Goal: Task Accomplishment & Management: Manage account settings

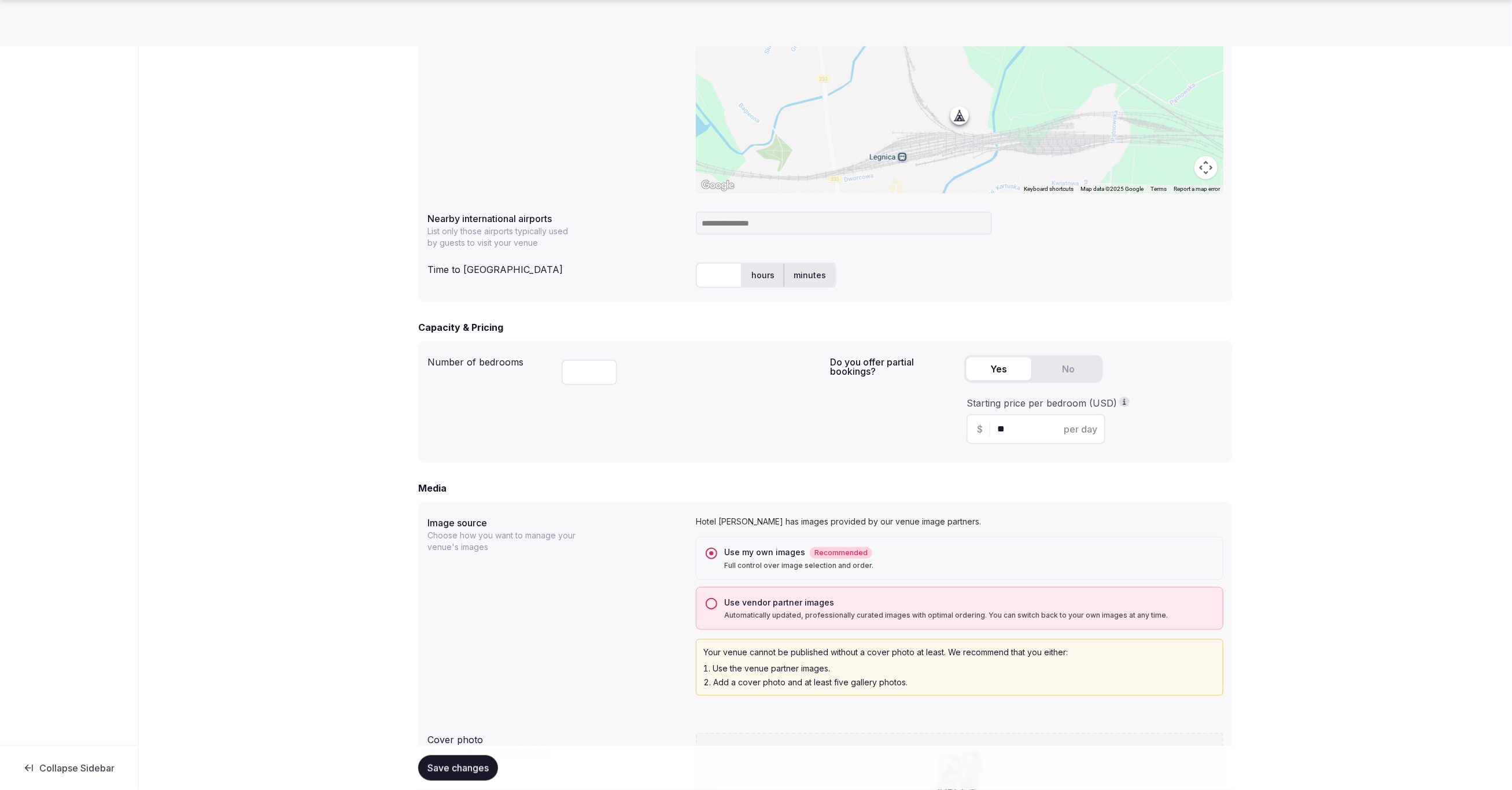
scroll to position [483, 0]
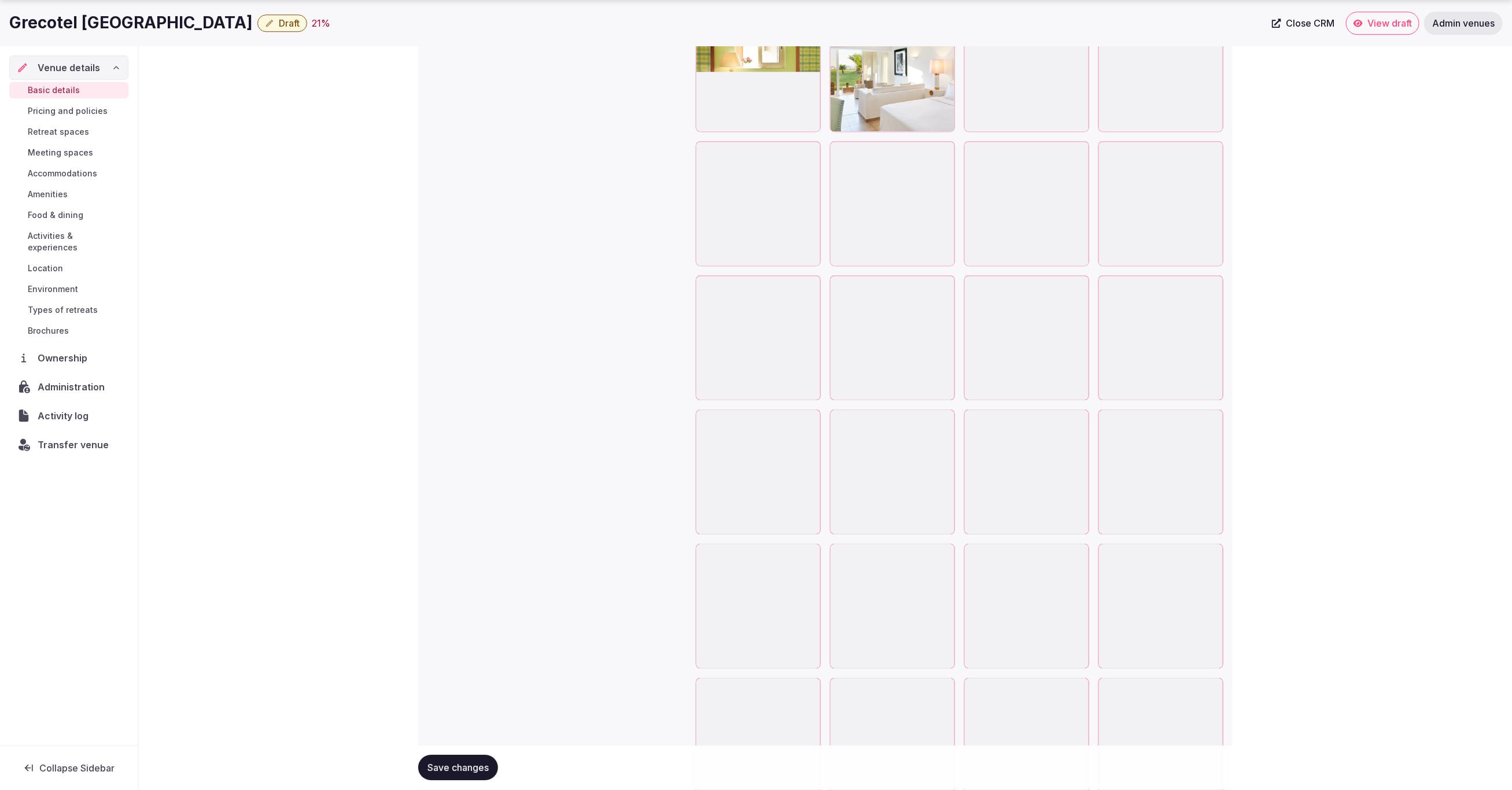
scroll to position [2254, 0]
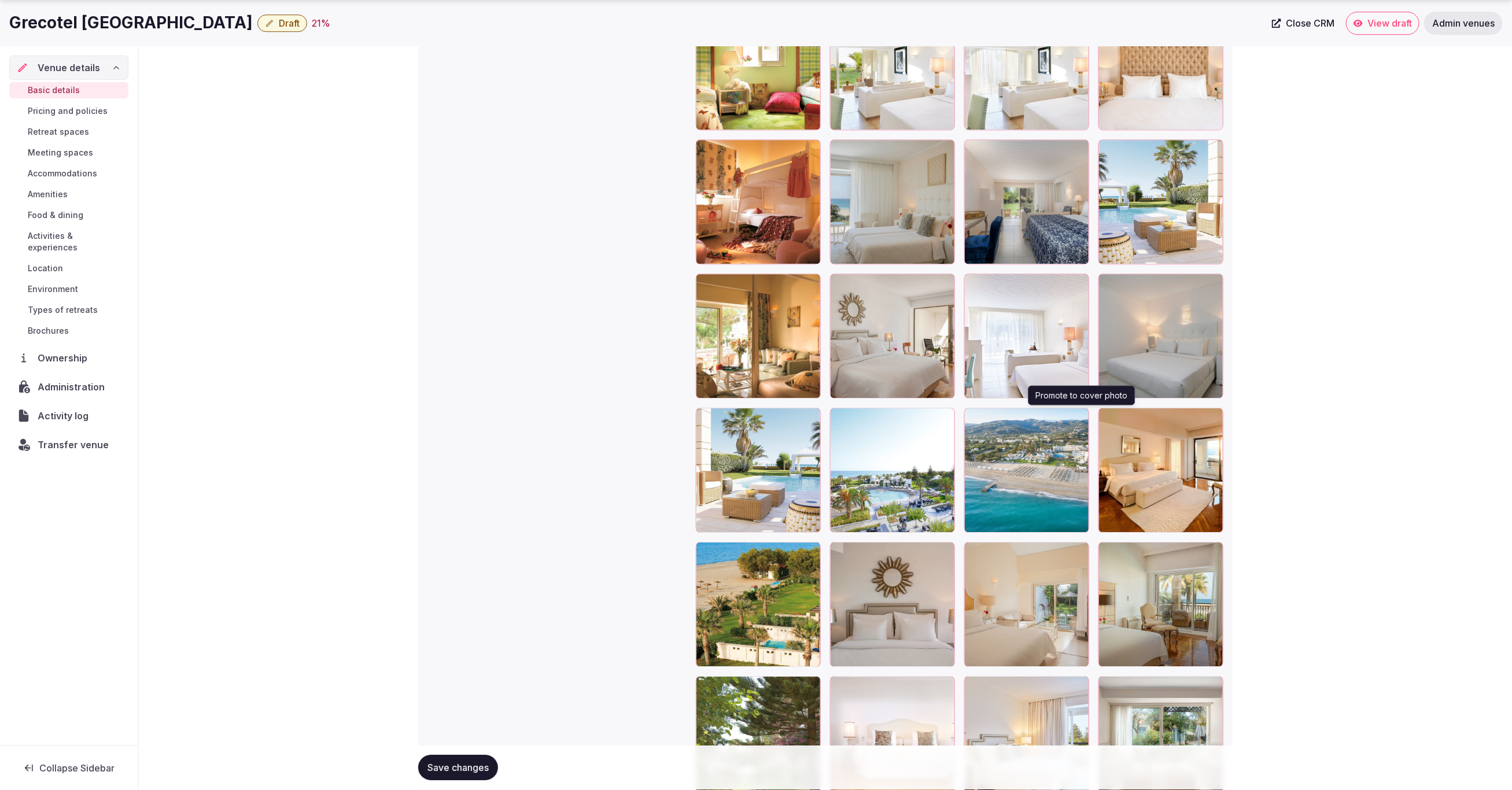
click at [1080, 419] on icon "button" at bounding box center [1077, 419] width 9 height 9
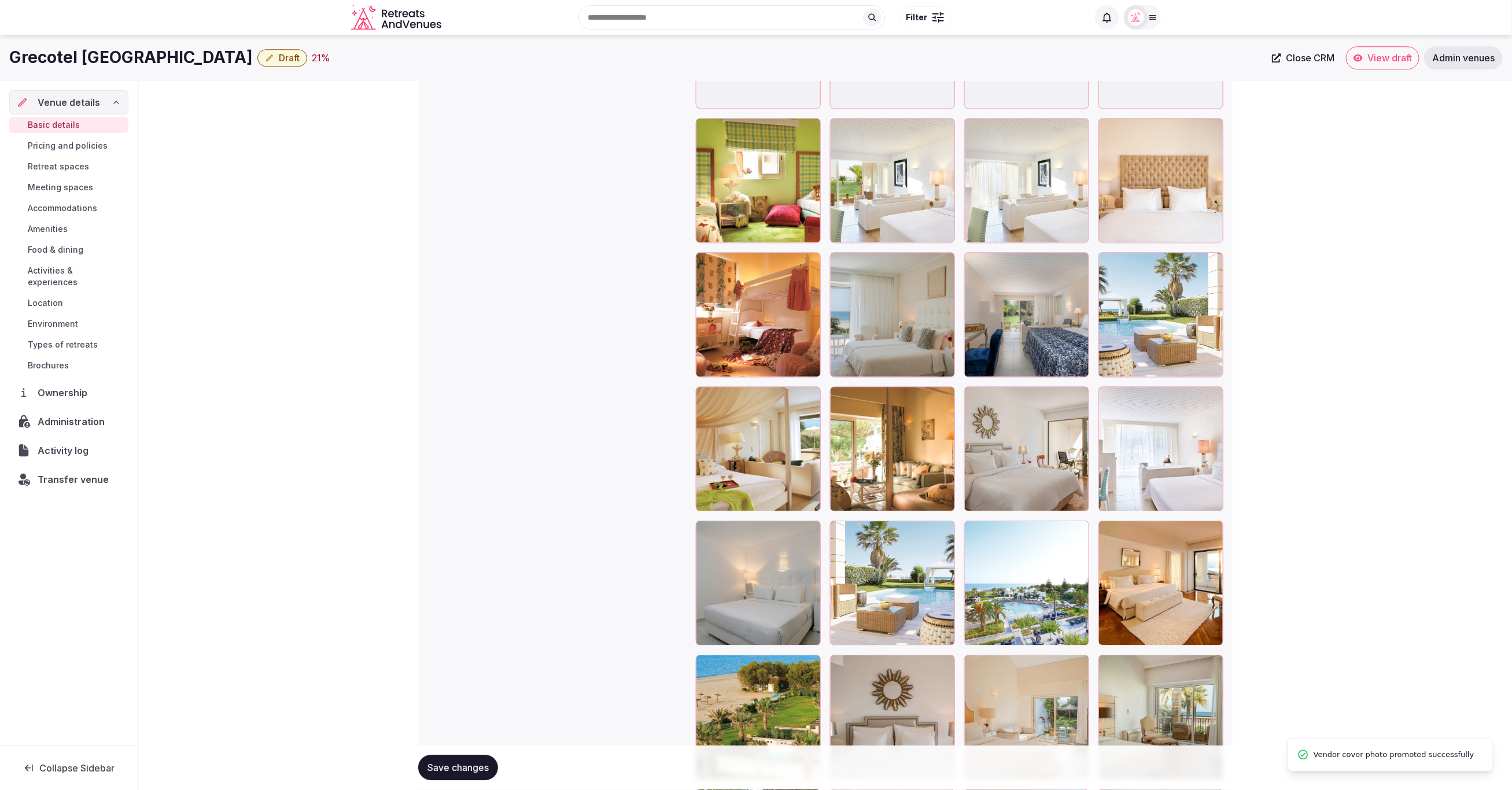
scroll to position [2134, 0]
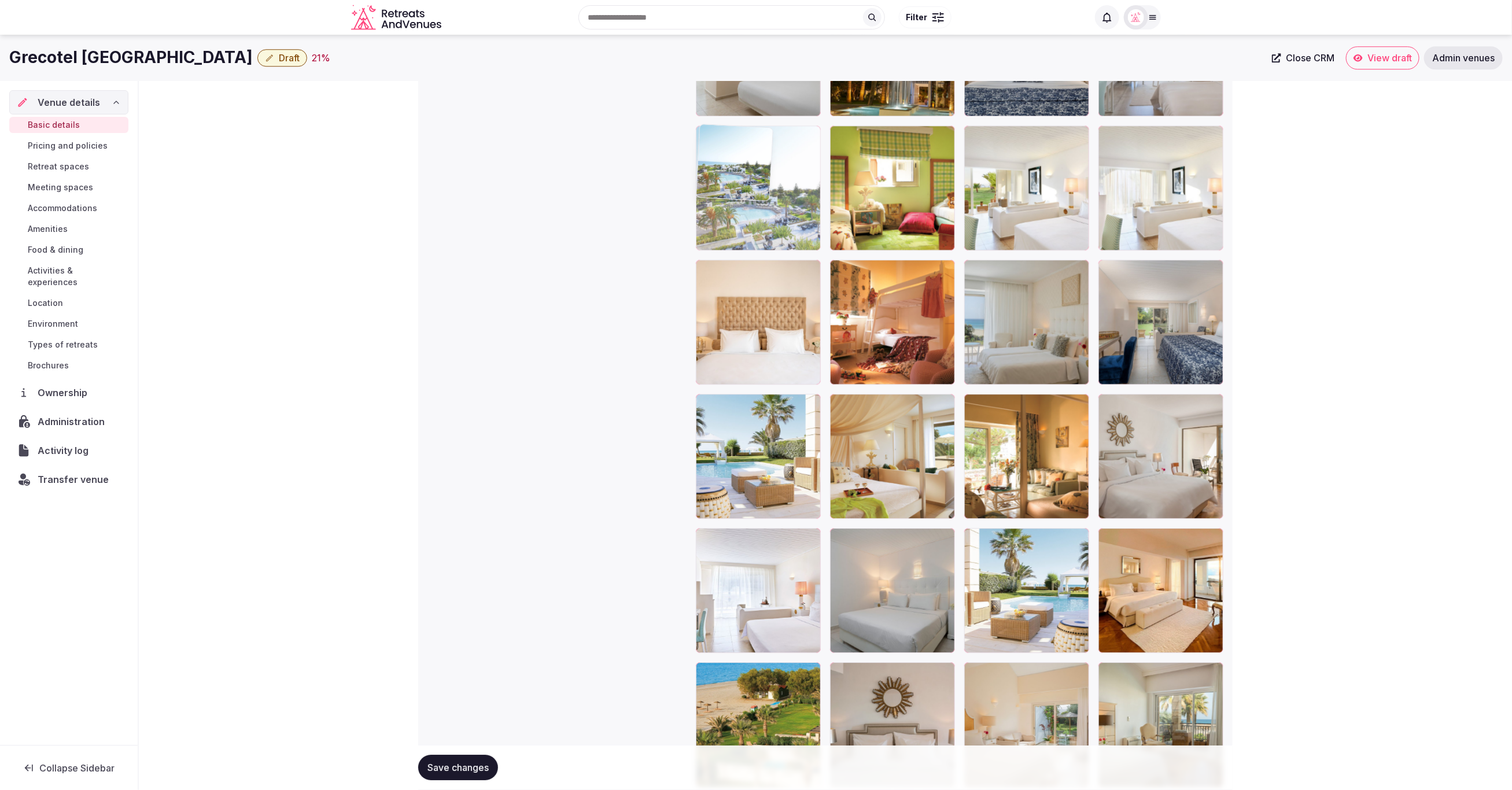
drag, startPoint x: 1042, startPoint y: 584, endPoint x: 827, endPoint y: 230, distance: 414.2
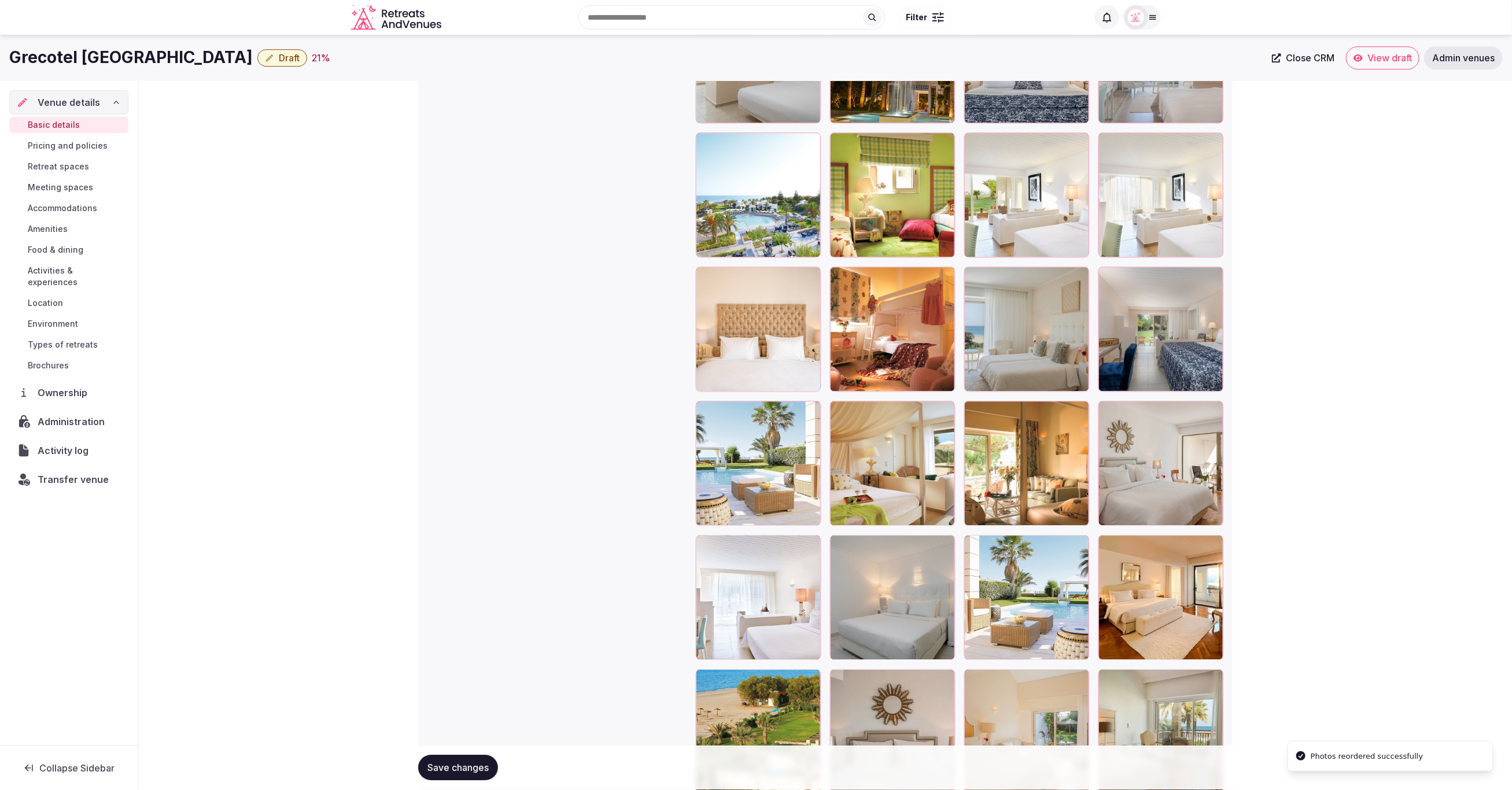
scroll to position [2120, 0]
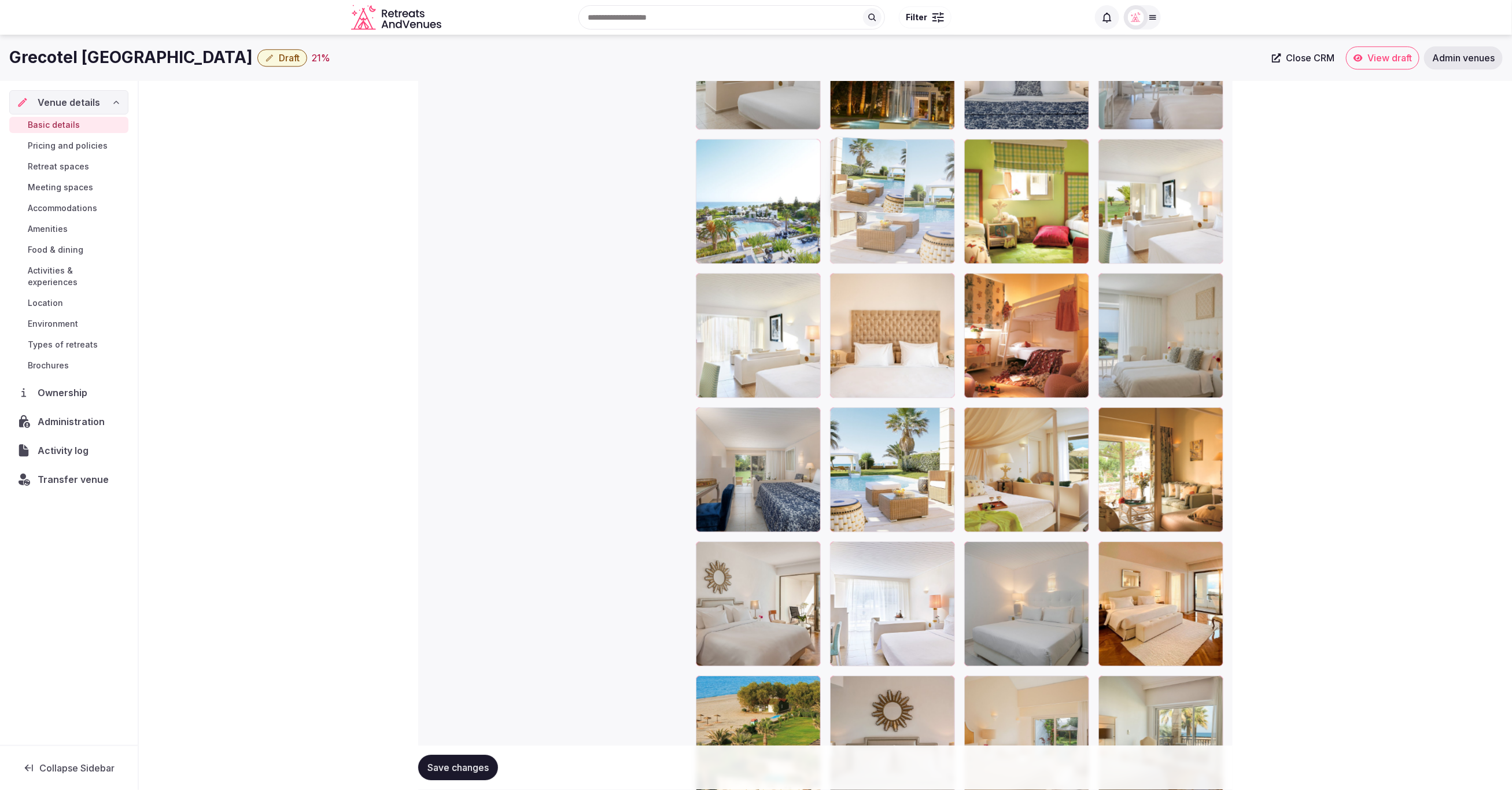
drag, startPoint x: 1048, startPoint y: 609, endPoint x: 915, endPoint y: 236, distance: 396.0
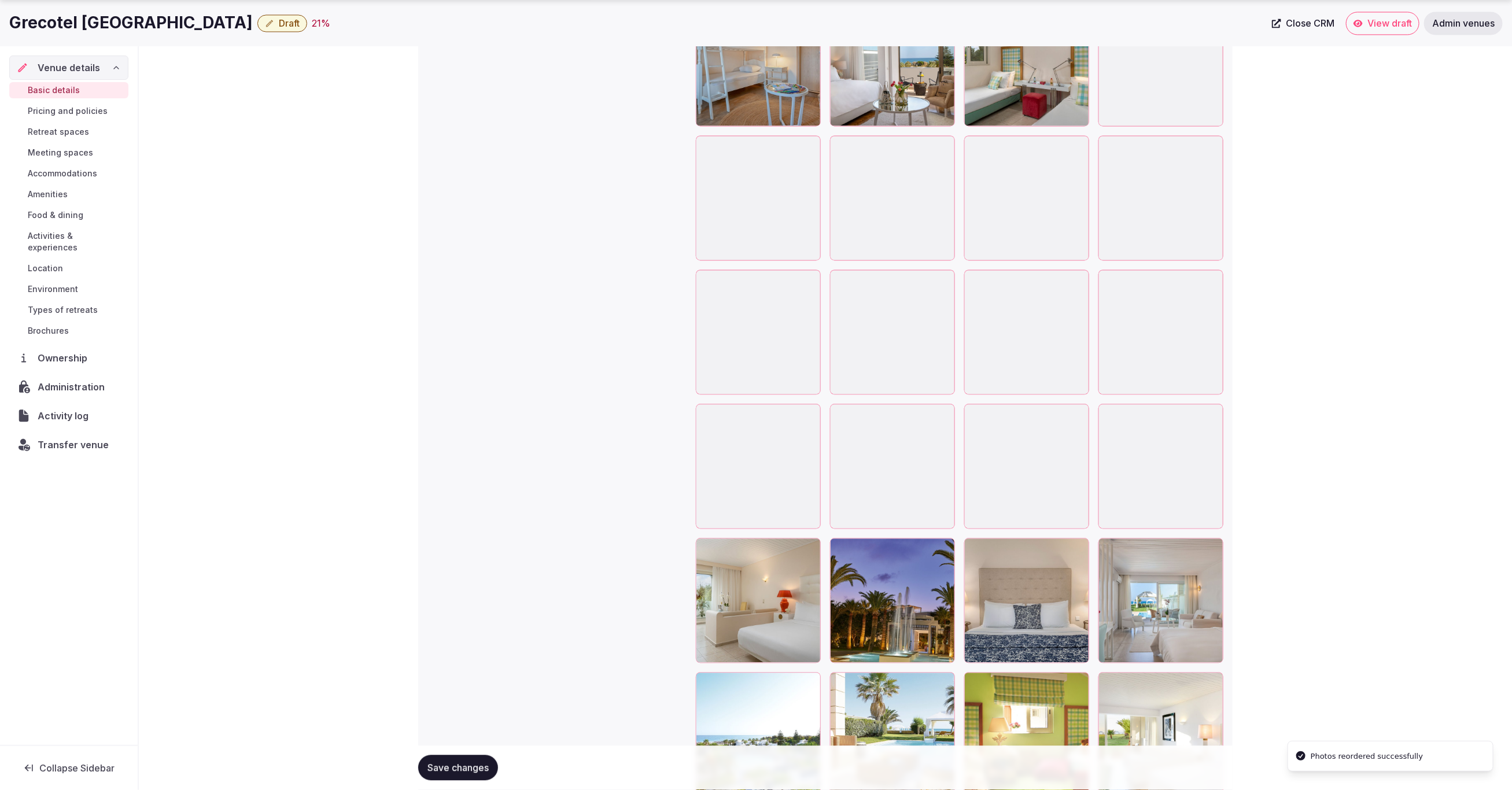
scroll to position [1599, 0]
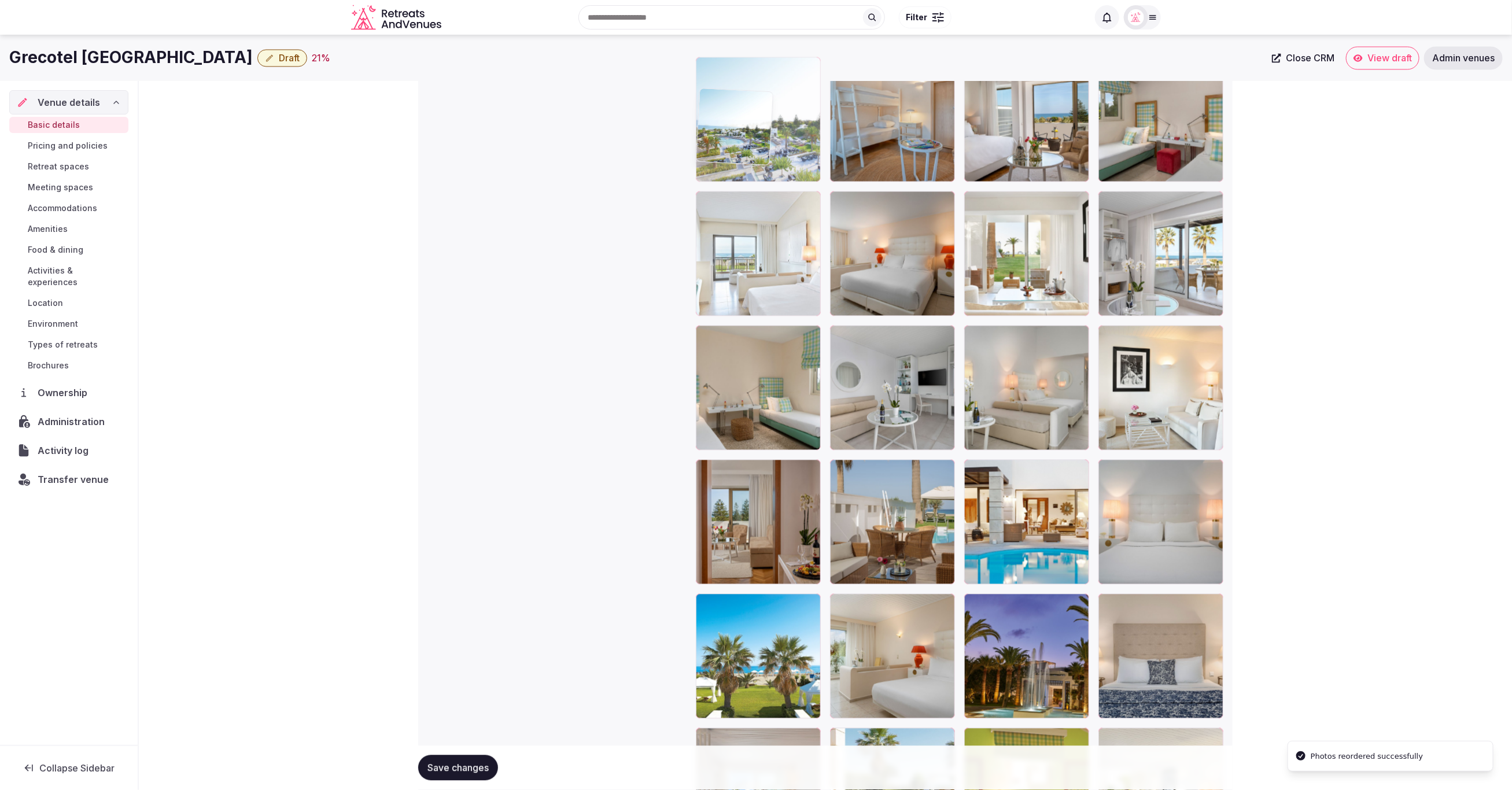
drag, startPoint x: 758, startPoint y: 708, endPoint x: 746, endPoint y: 107, distance: 601.1
click at [746, 107] on body "**********" at bounding box center [756, 105] width 1512 height 3275
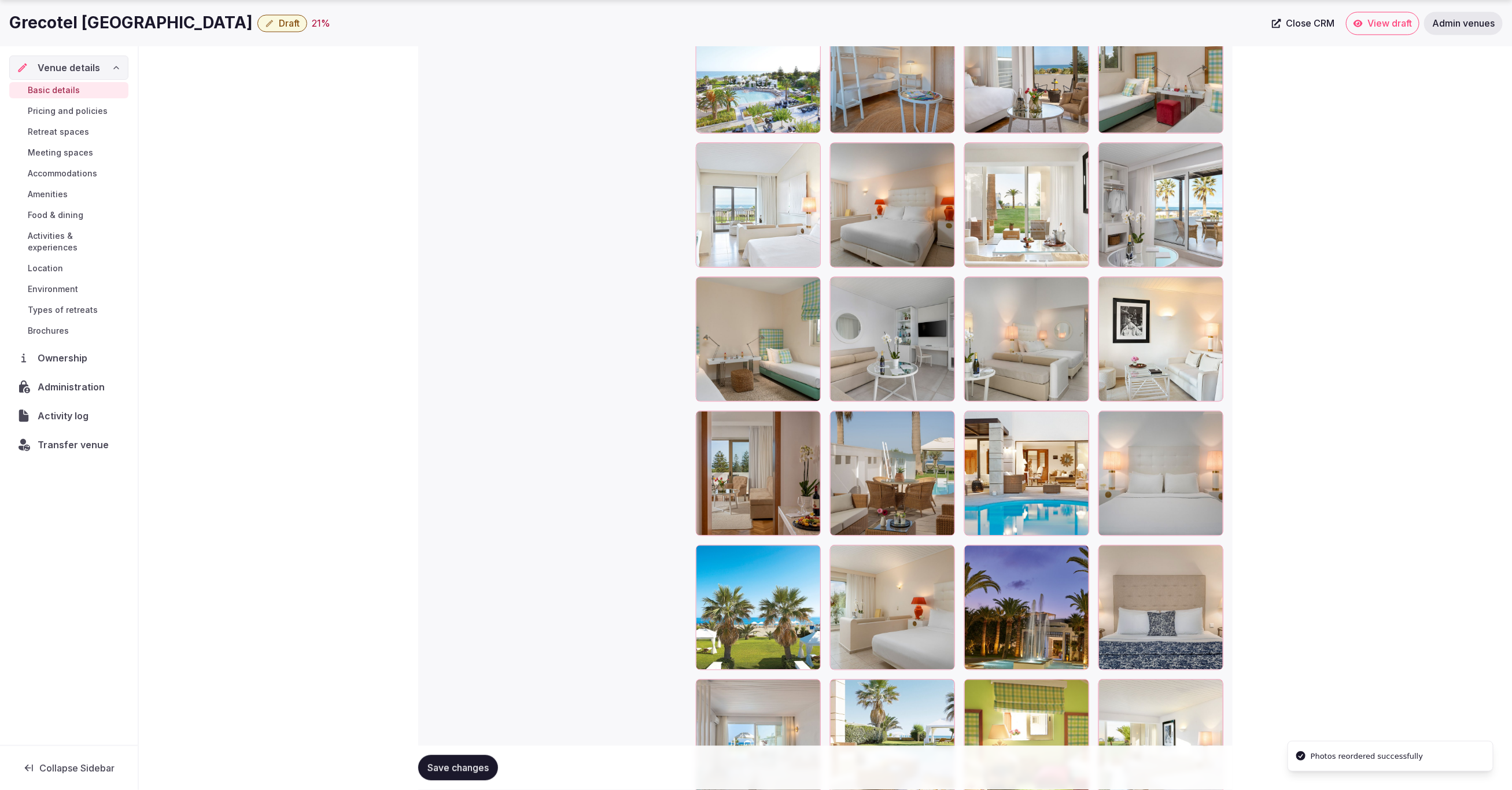
scroll to position [1582, 0]
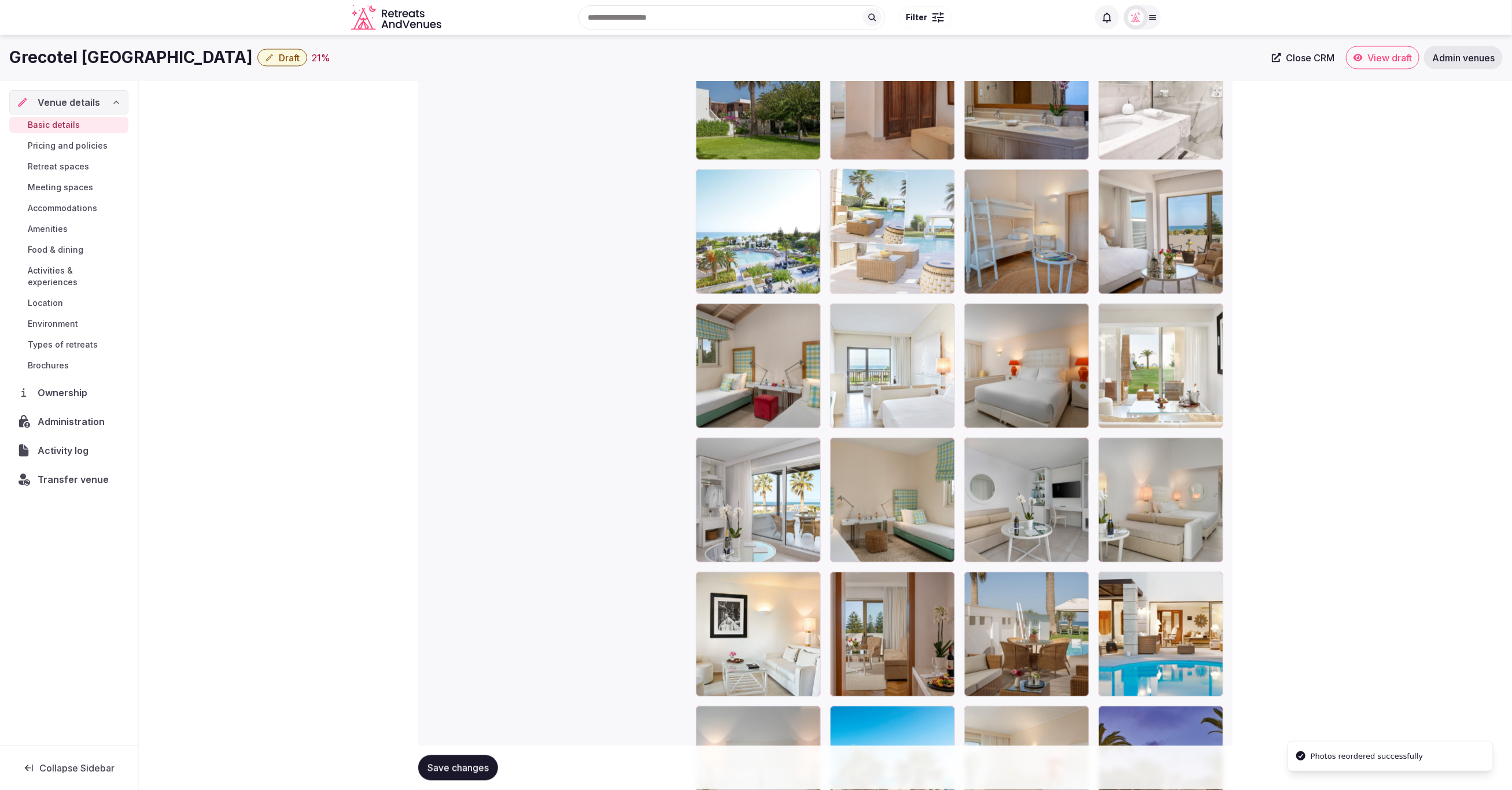
drag, startPoint x: 899, startPoint y: 674, endPoint x: 923, endPoint y: 200, distance: 474.6
click at [923, 200] on body "**********" at bounding box center [756, 218] width 1512 height 3275
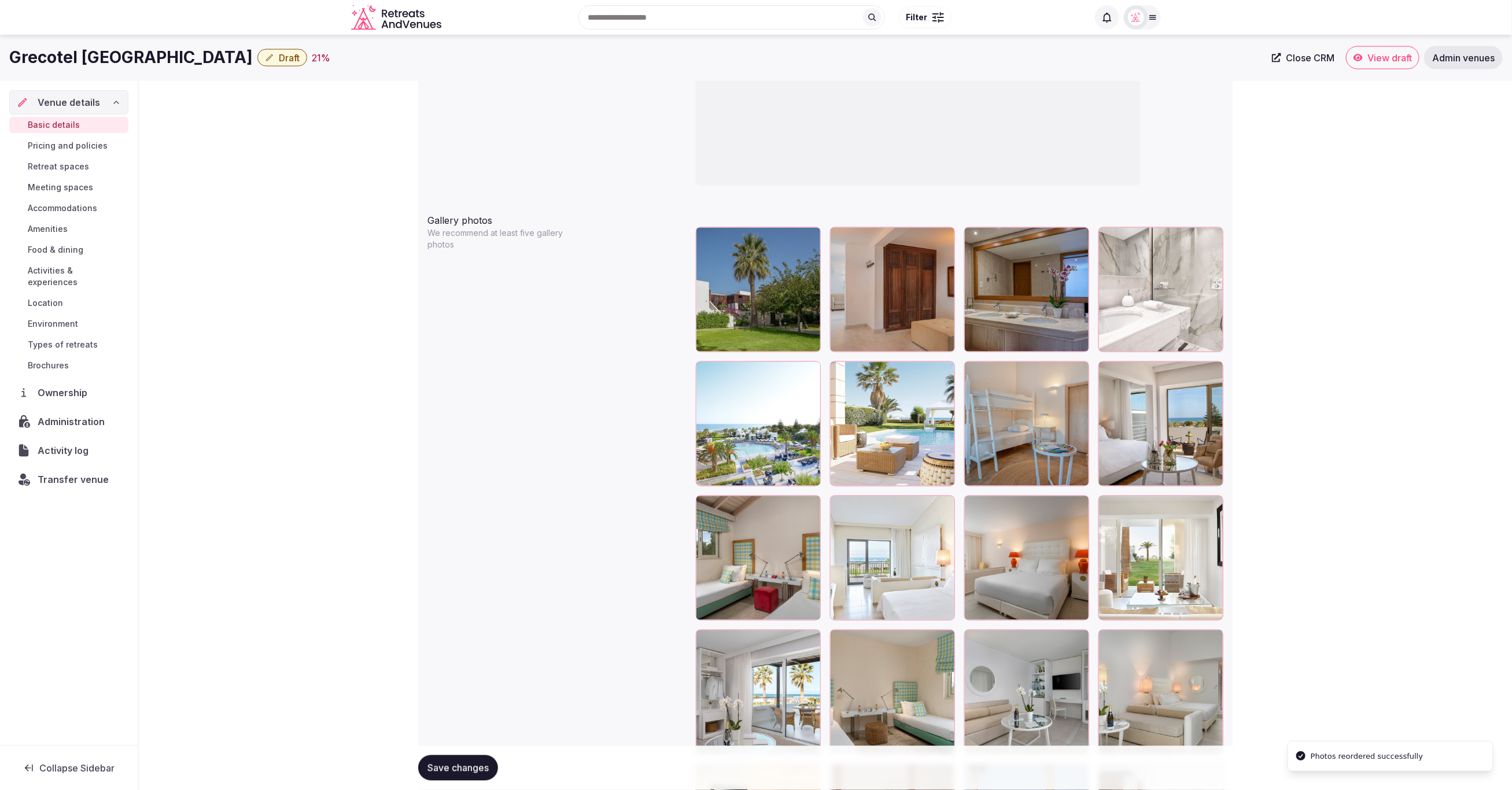
scroll to position [1216, 0]
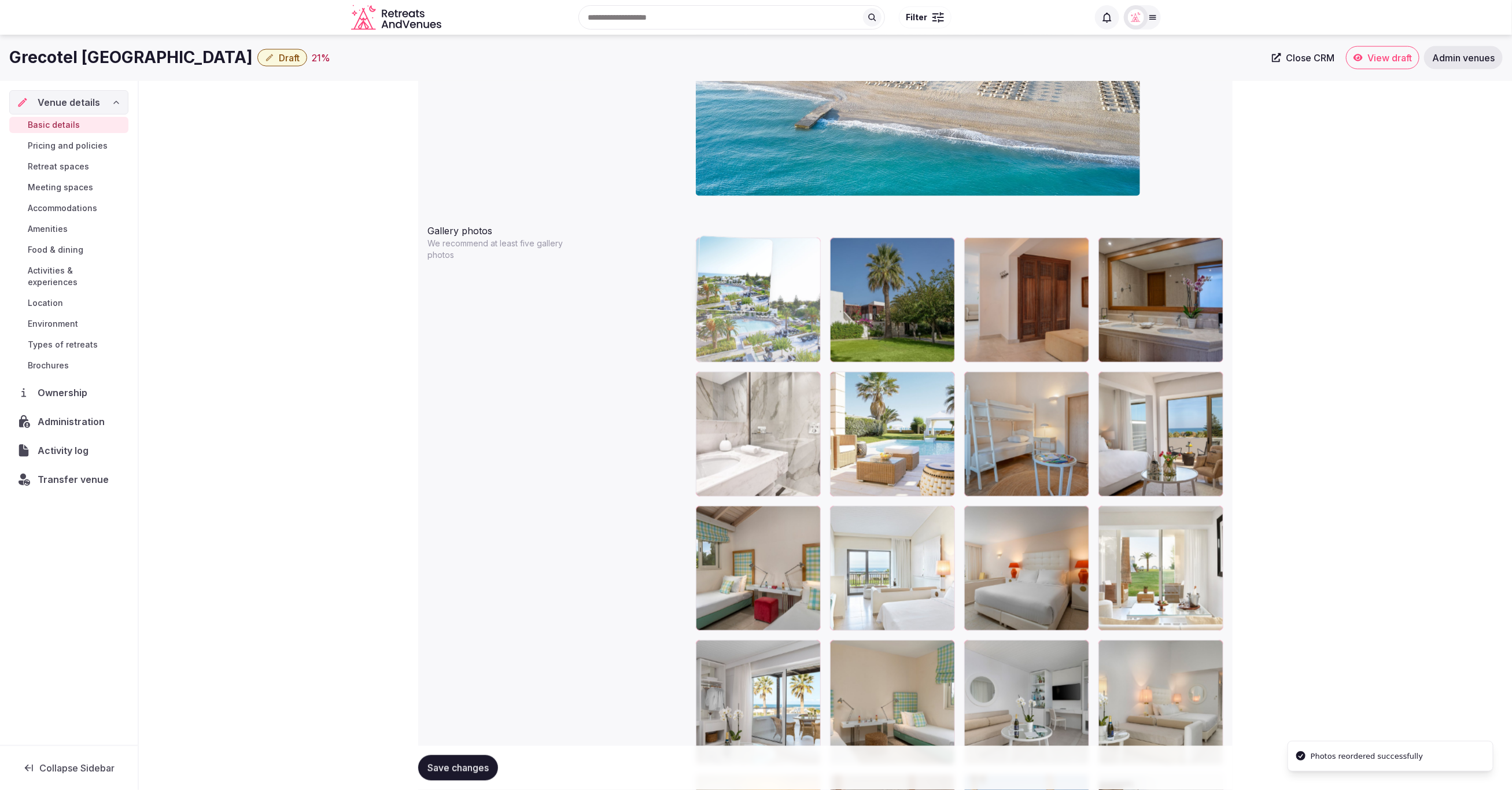
drag, startPoint x: 794, startPoint y: 457, endPoint x: 794, endPoint y: 377, distance: 80.0
click at [794, 377] on body "**********" at bounding box center [756, 420] width 1512 height 3275
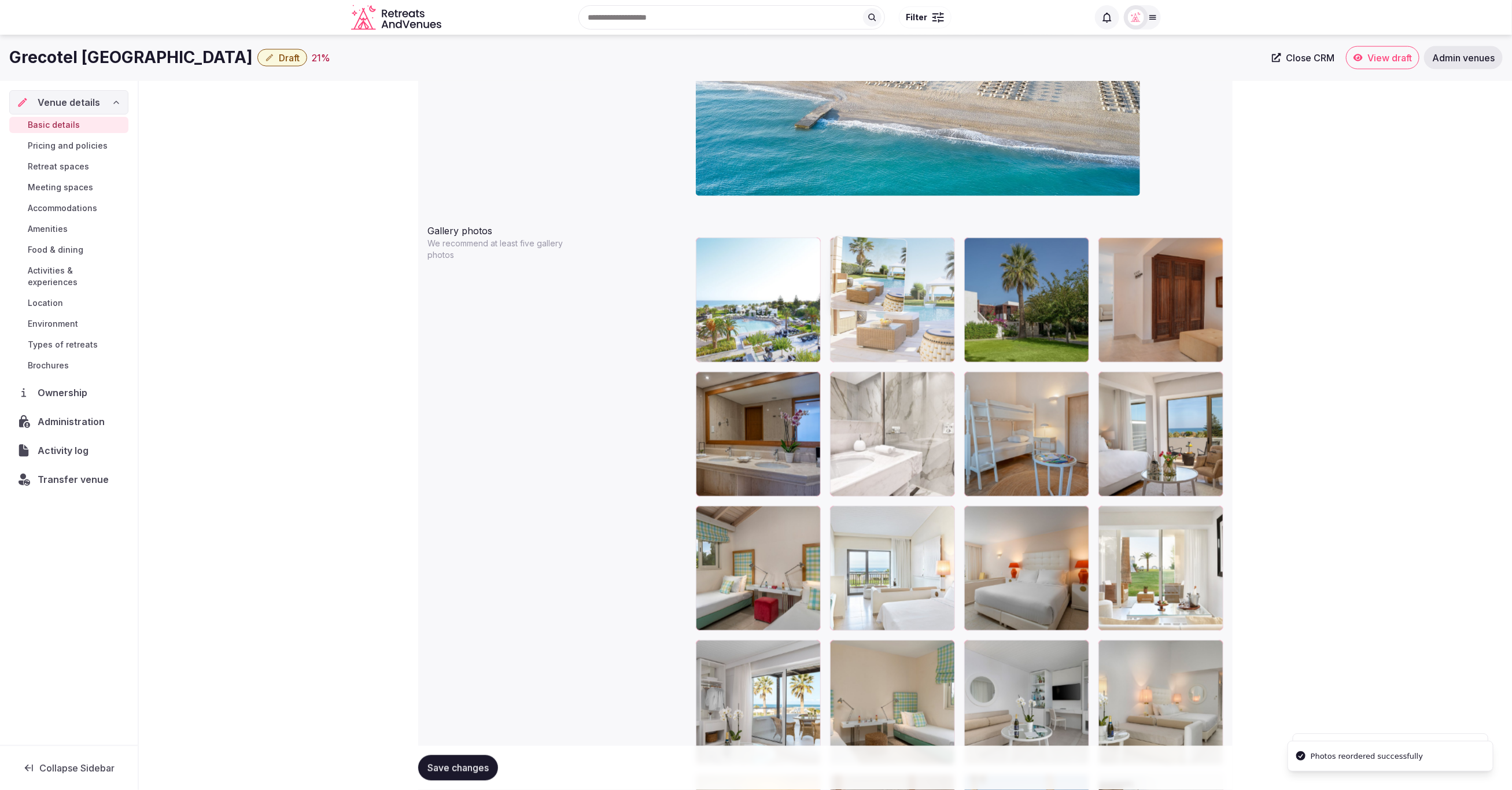
drag, startPoint x: 869, startPoint y: 427, endPoint x: 867, endPoint y: 352, distance: 75.0
click at [867, 352] on body "**********" at bounding box center [756, 420] width 1512 height 3275
click at [471, 764] on span "Save changes" at bounding box center [458, 768] width 61 height 11
click at [1313, 472] on div "**********" at bounding box center [825, 461] width 1373 height 3194
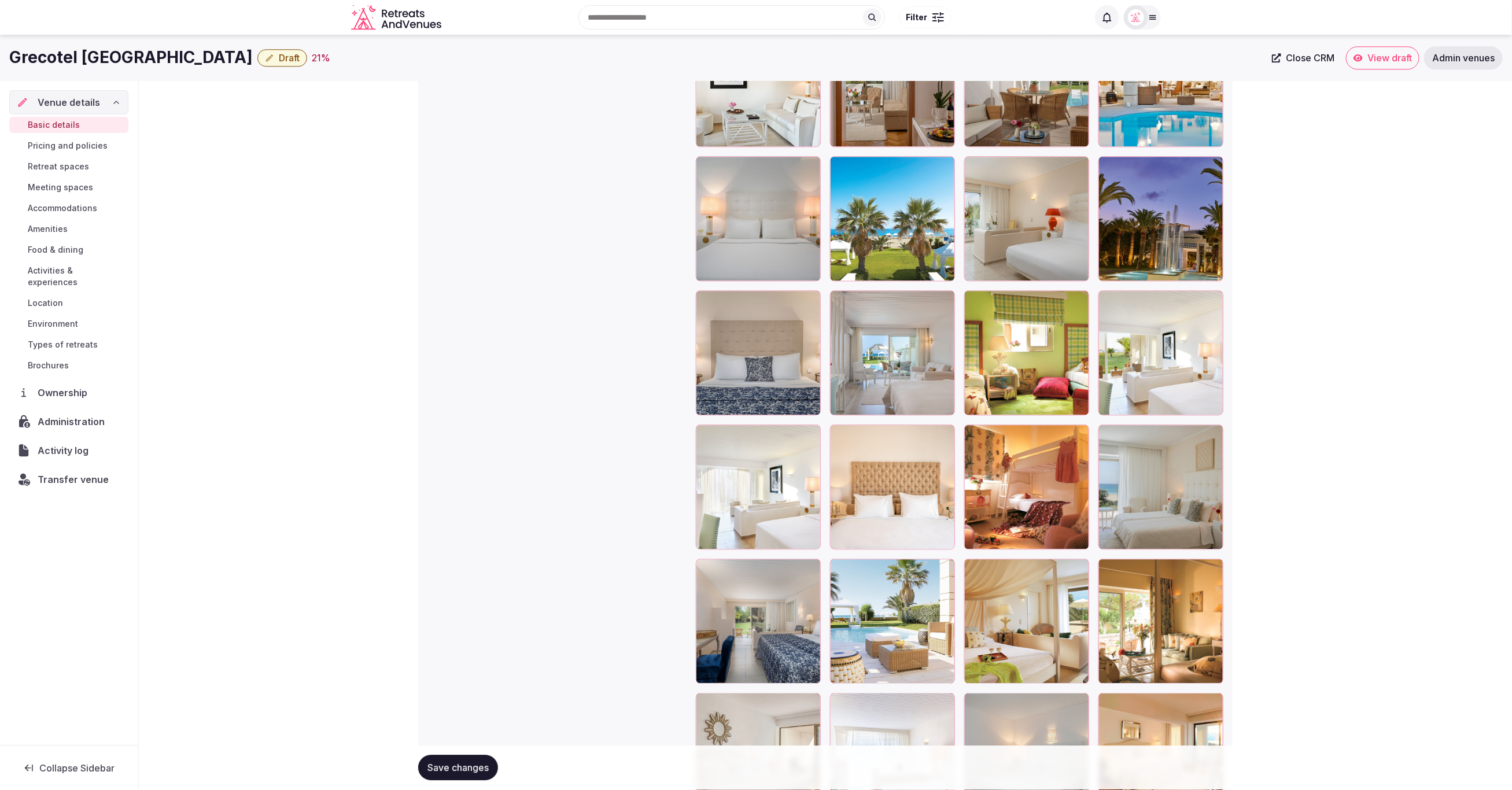
scroll to position [1968, 0]
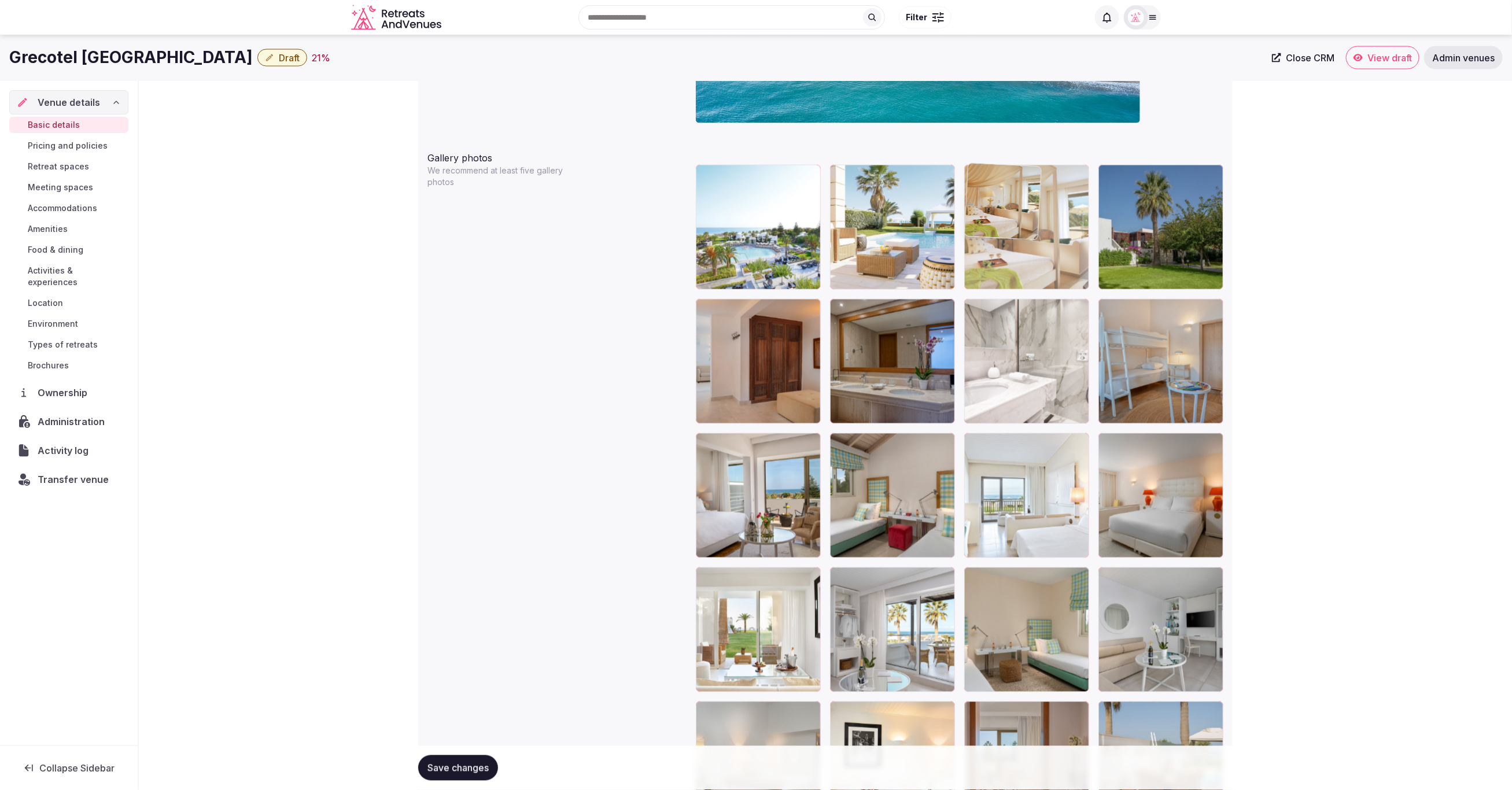
drag, startPoint x: 1027, startPoint y: 632, endPoint x: 1049, endPoint y: 258, distance: 374.6
click at [1049, 258] on body "**********" at bounding box center [756, 348] width 1512 height 3275
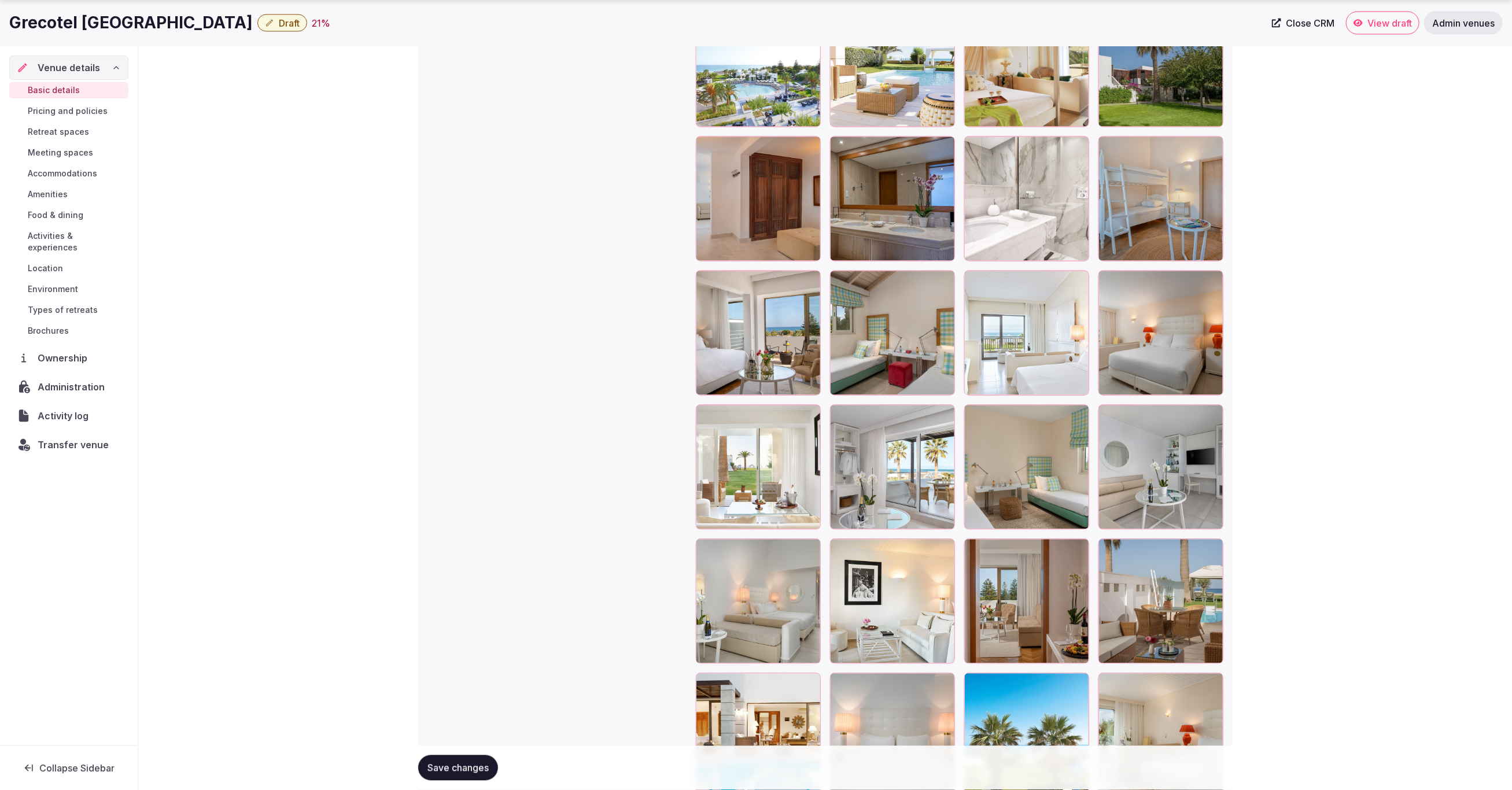
scroll to position [1456, 0]
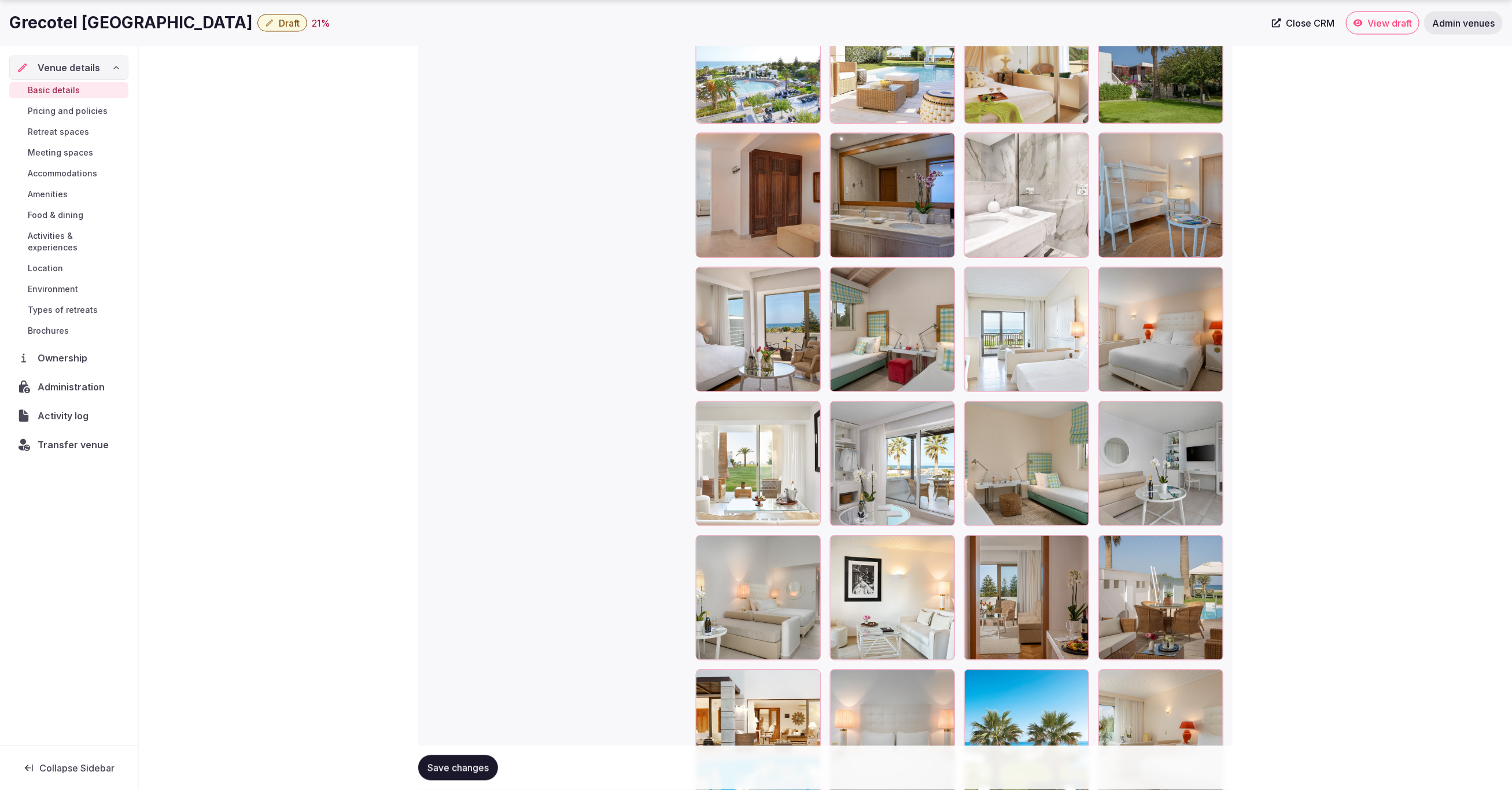
click at [1184, 572] on div at bounding box center [1160, 597] width 125 height 125
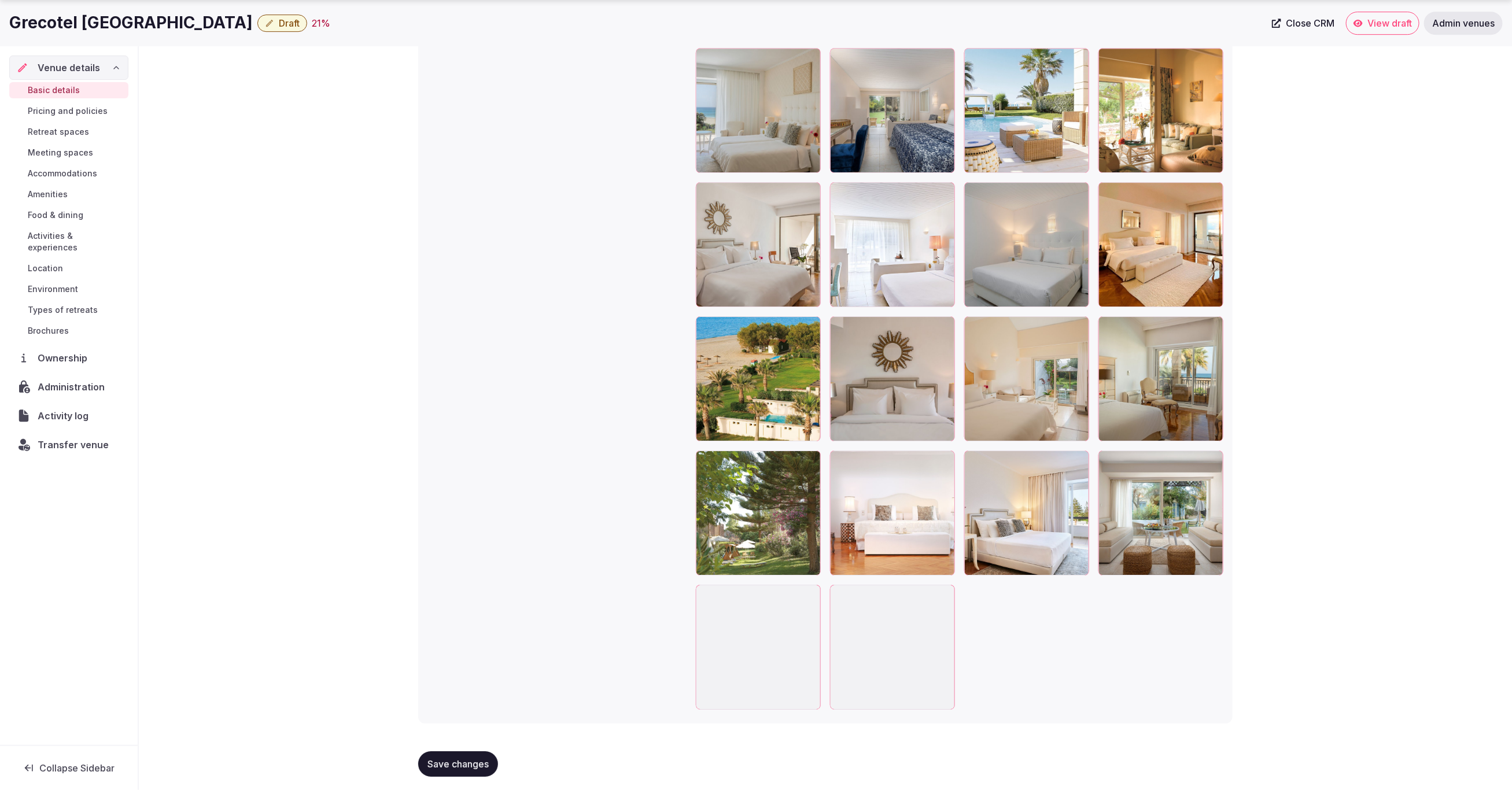
scroll to position [2482, 0]
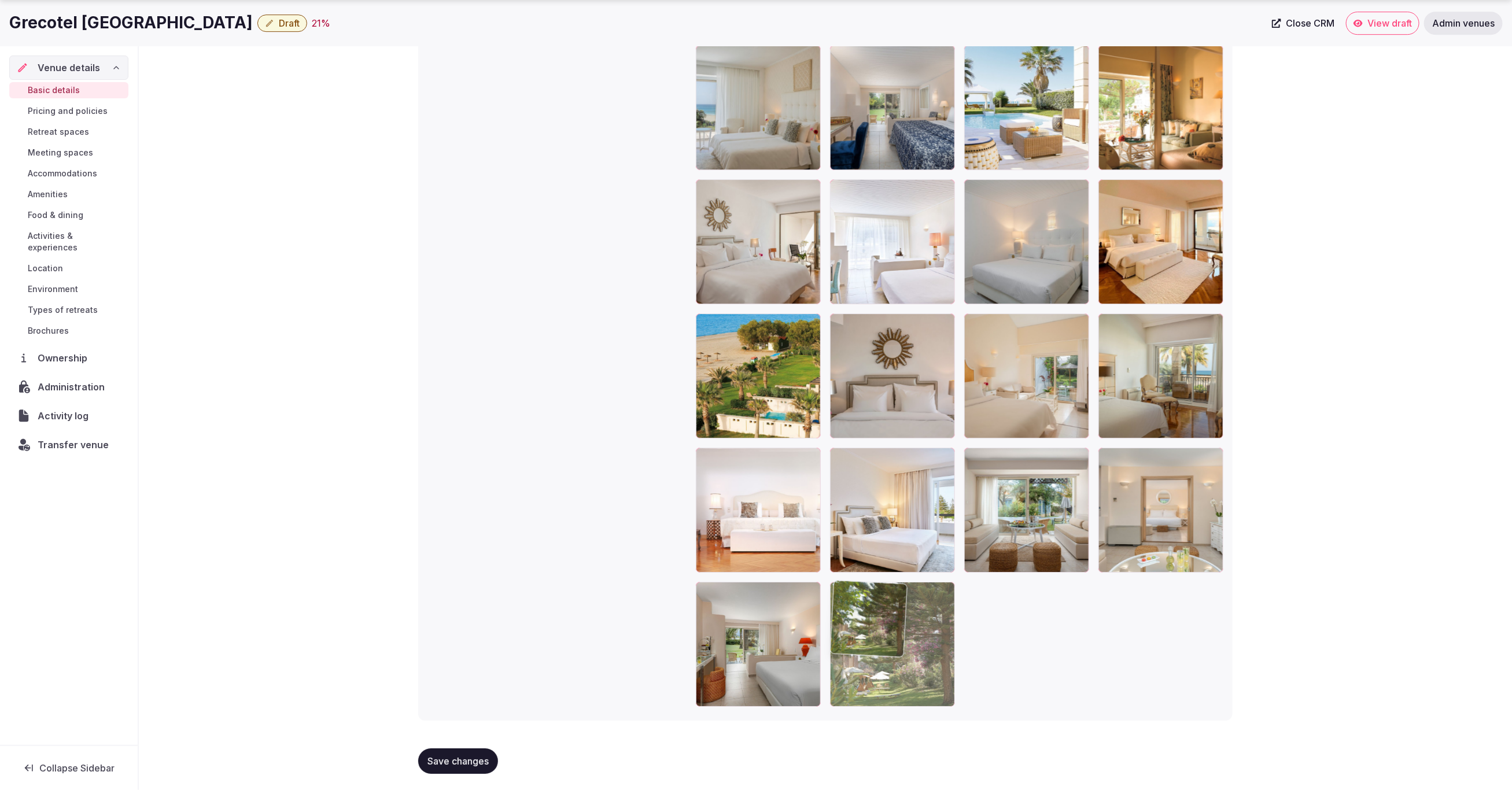
drag, startPoint x: 756, startPoint y: 517, endPoint x: 888, endPoint y: 613, distance: 163.2
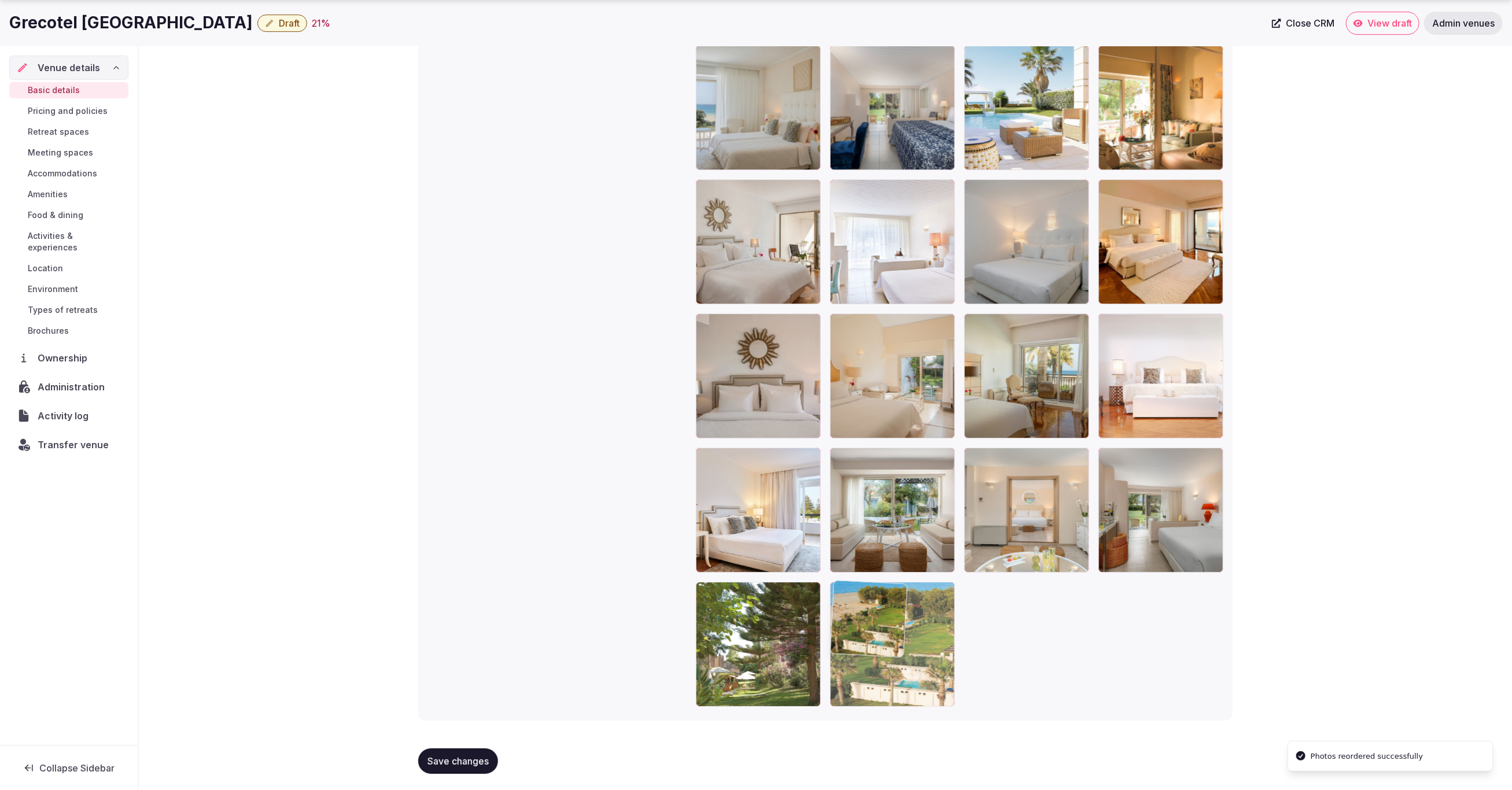
drag, startPoint x: 792, startPoint y: 404, endPoint x: 947, endPoint y: 651, distance: 291.6
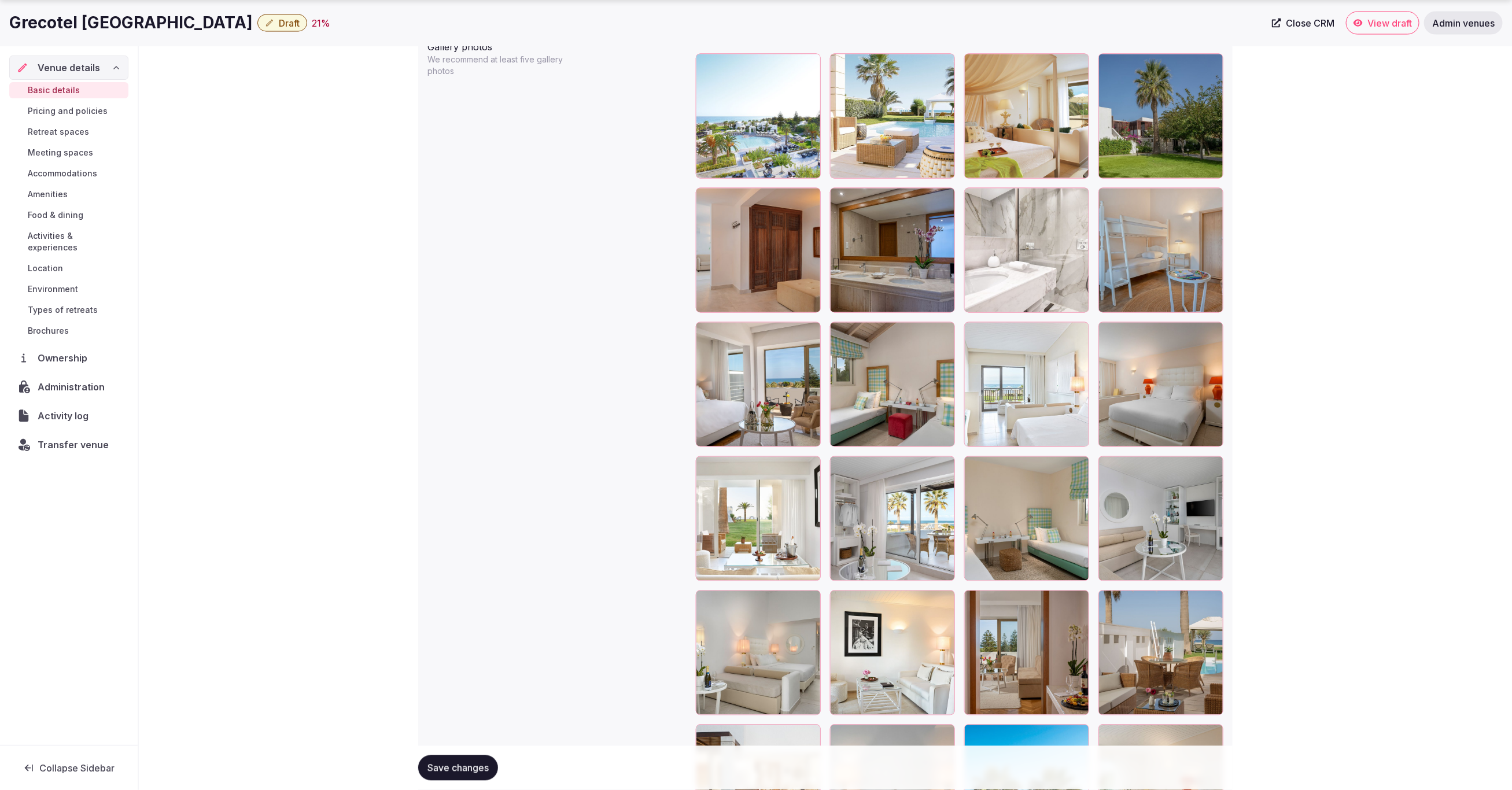
scroll to position [1409, 0]
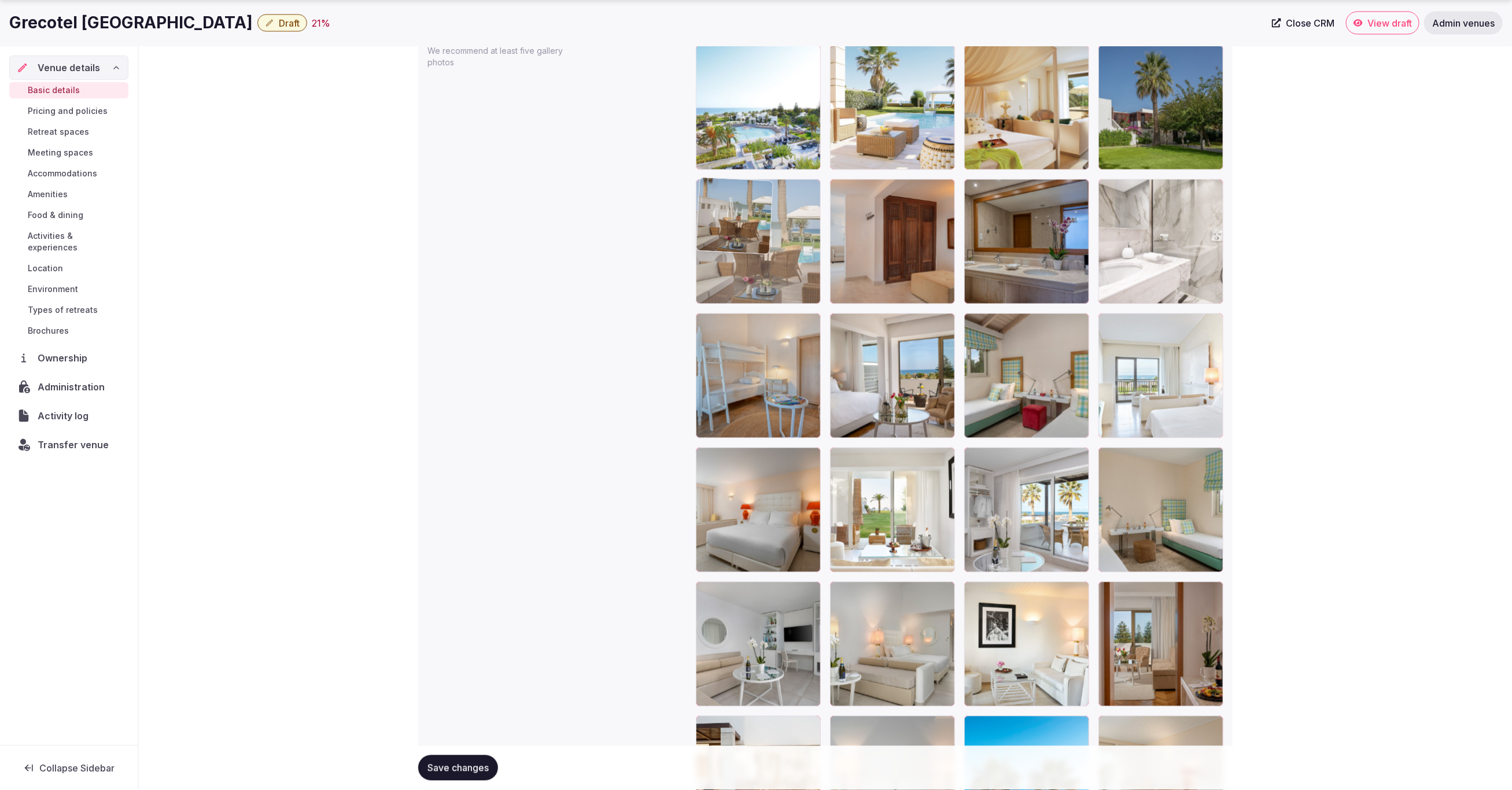
drag, startPoint x: 1186, startPoint y: 609, endPoint x: 822, endPoint y: 262, distance: 502.9
click at [822, 262] on body "**********" at bounding box center [756, 228] width 1512 height 3275
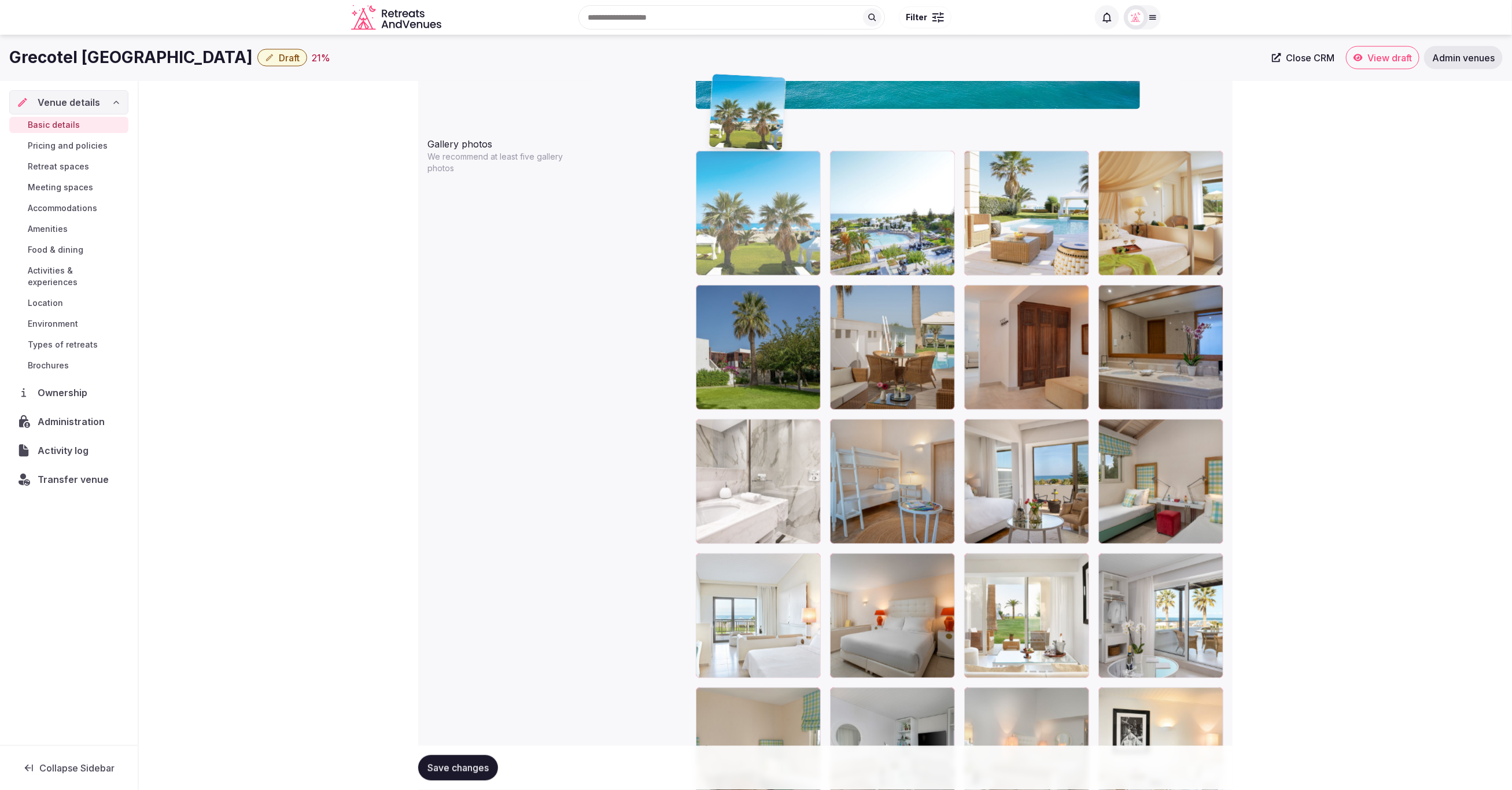
scroll to position [1298, 0]
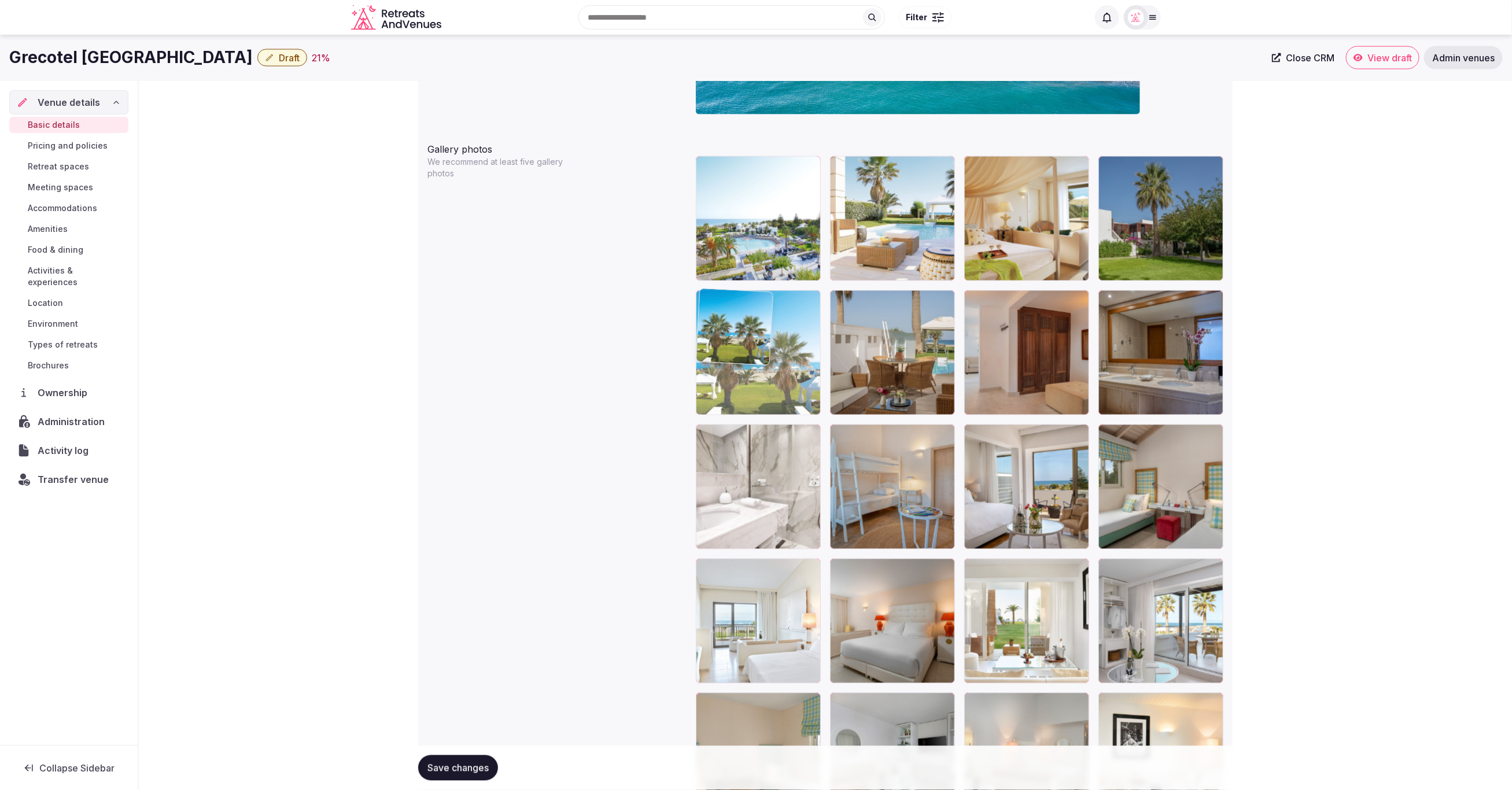
drag, startPoint x: 1051, startPoint y: 627, endPoint x: 837, endPoint y: 341, distance: 357.2
click at [837, 341] on body "**********" at bounding box center [756, 339] width 1512 height 3275
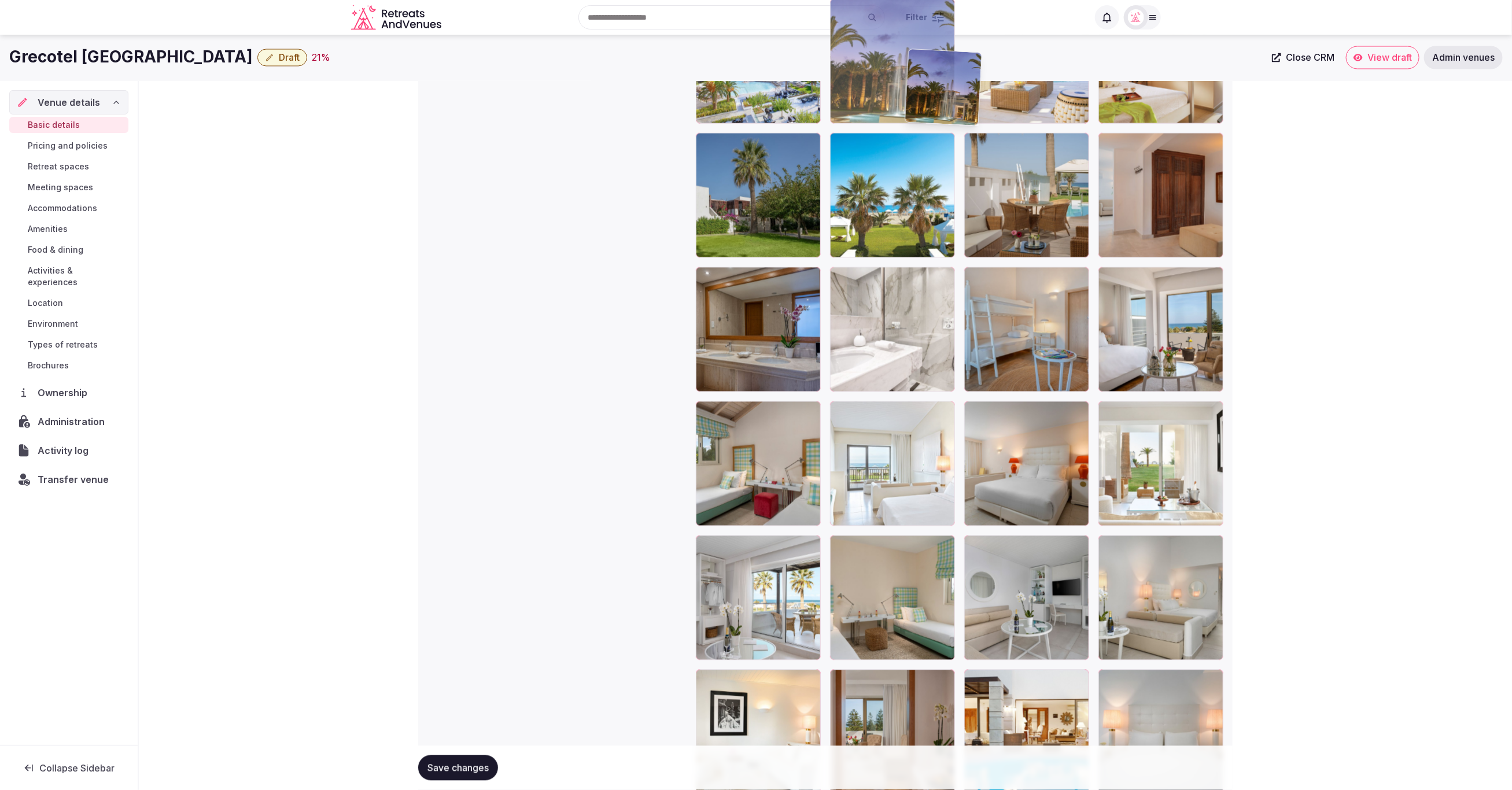
scroll to position [1450, 0]
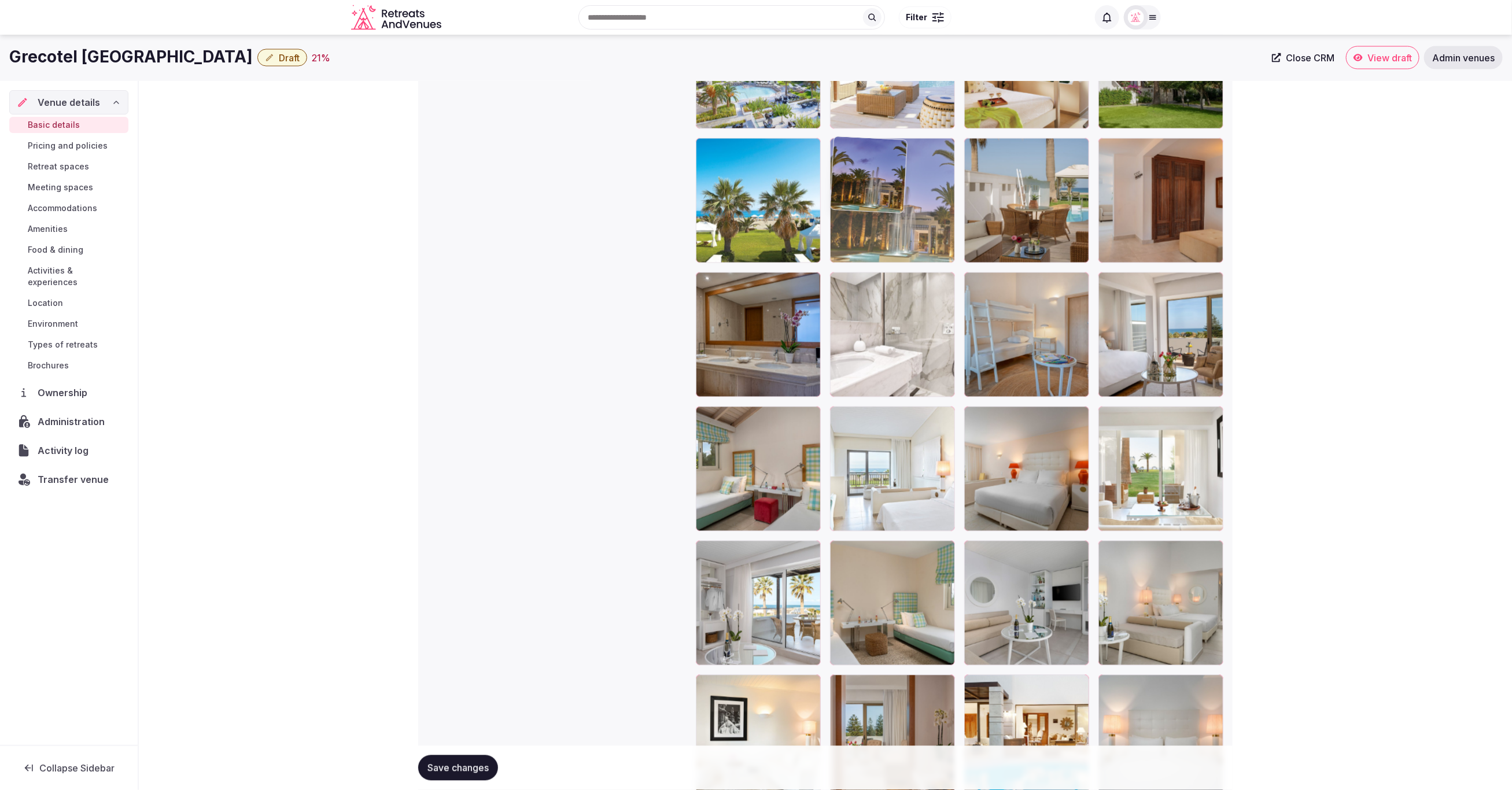
drag, startPoint x: 725, startPoint y: 399, endPoint x: 934, endPoint y: 256, distance: 253.2
click at [934, 256] on body "**********" at bounding box center [756, 187] width 1512 height 3275
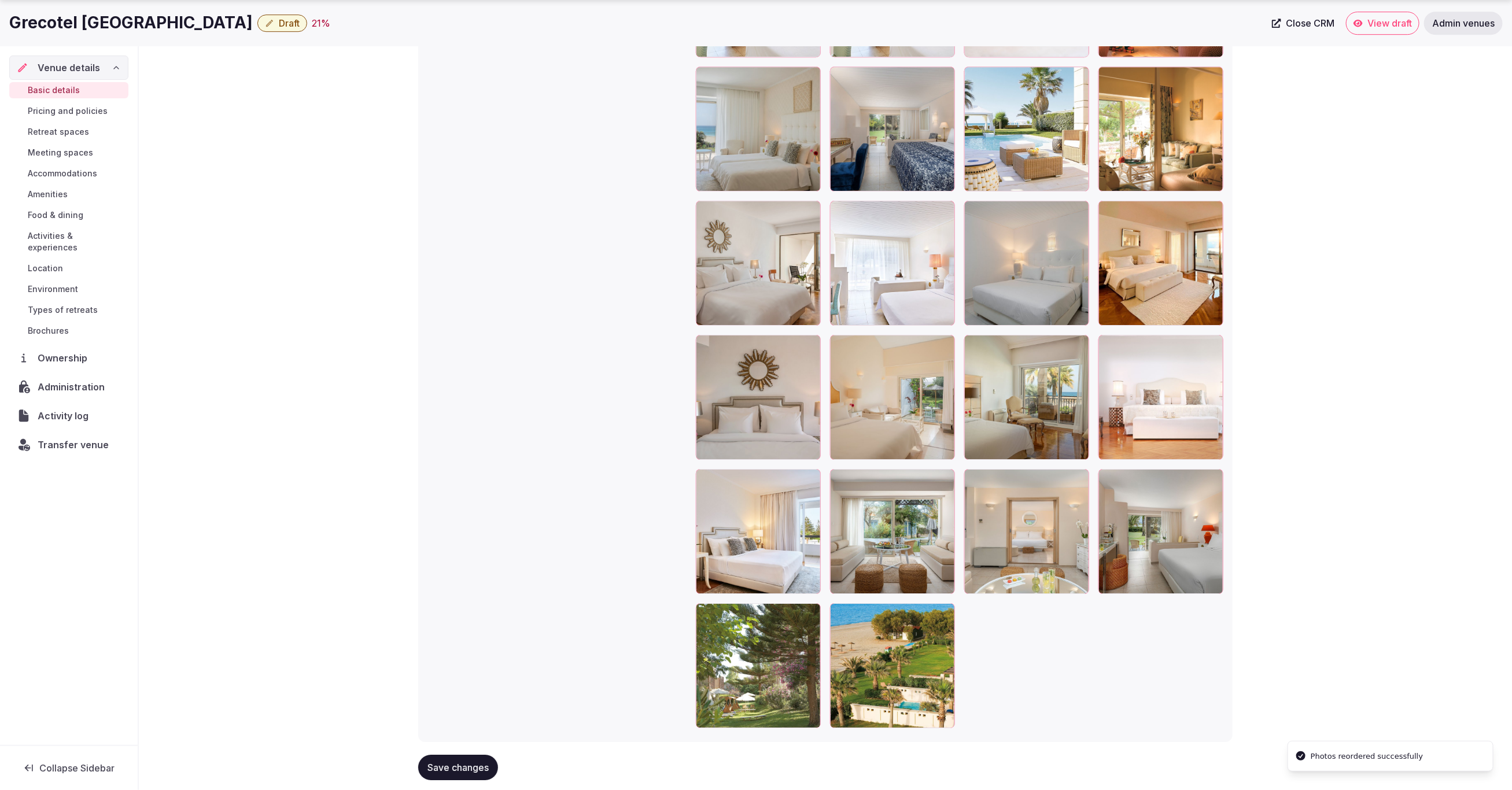
scroll to position [2482, 0]
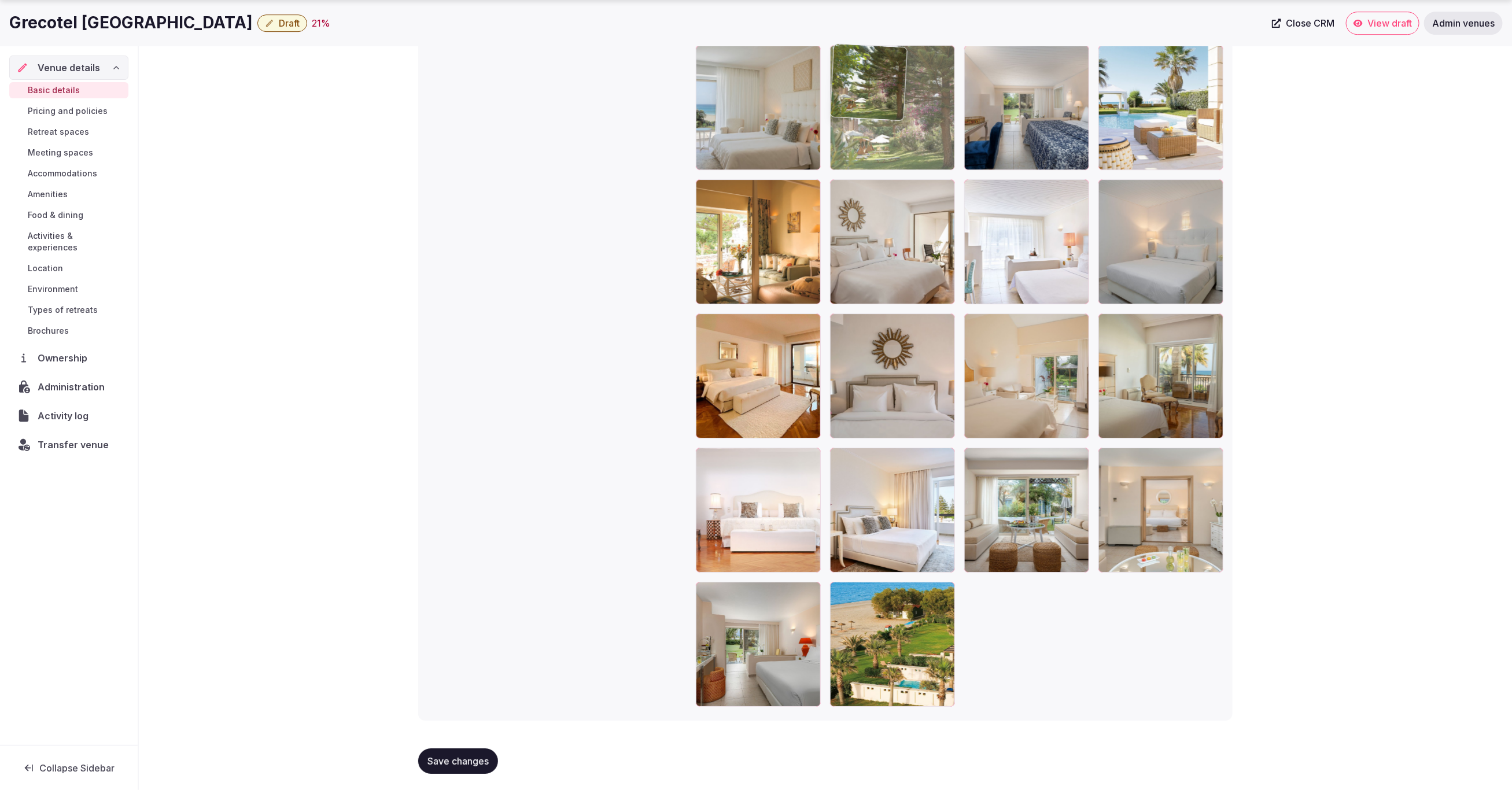
drag, startPoint x: 789, startPoint y: 633, endPoint x: 958, endPoint y: 159, distance: 503.2
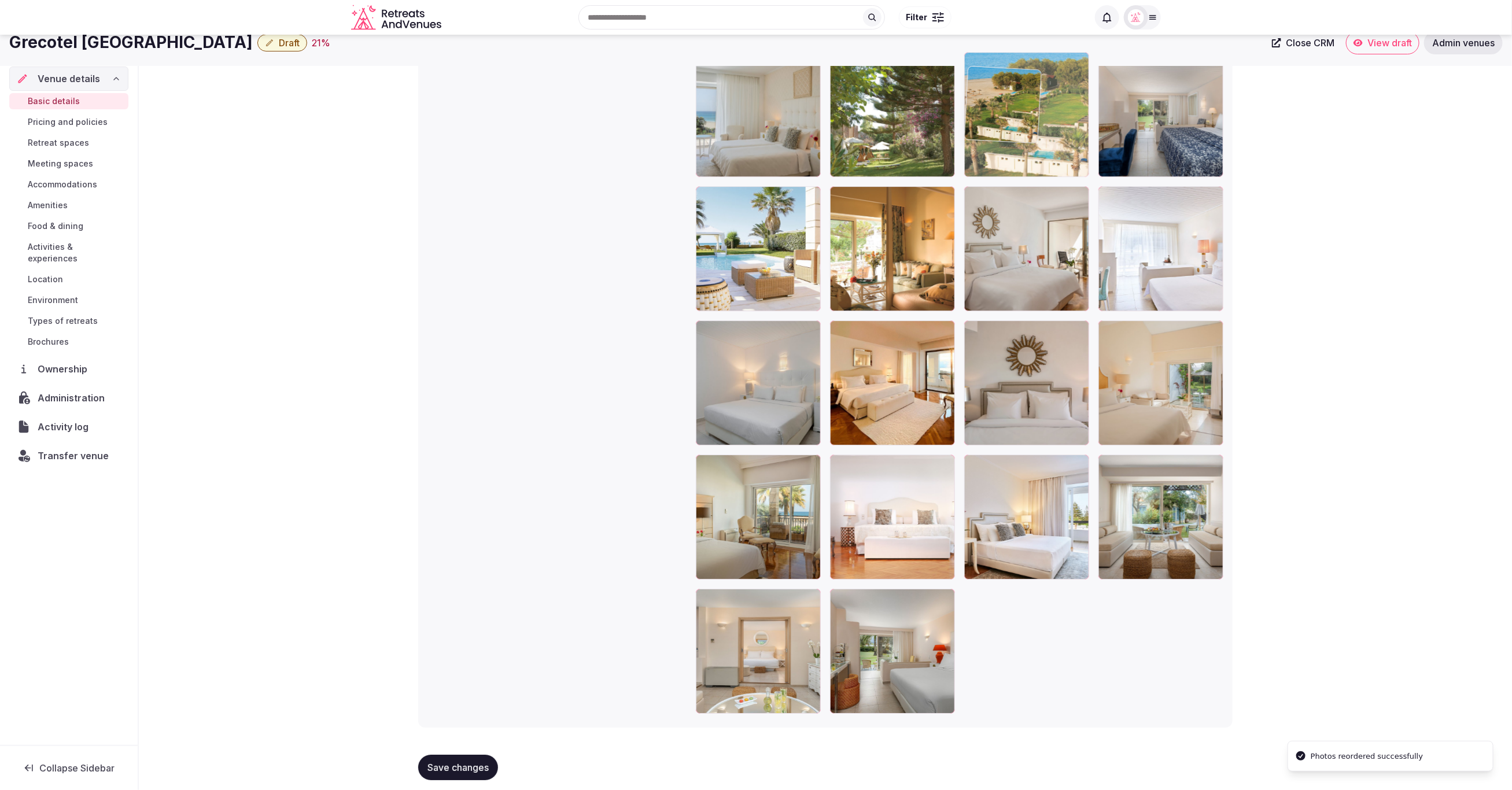
drag, startPoint x: 906, startPoint y: 630, endPoint x: 1056, endPoint y: 139, distance: 513.4
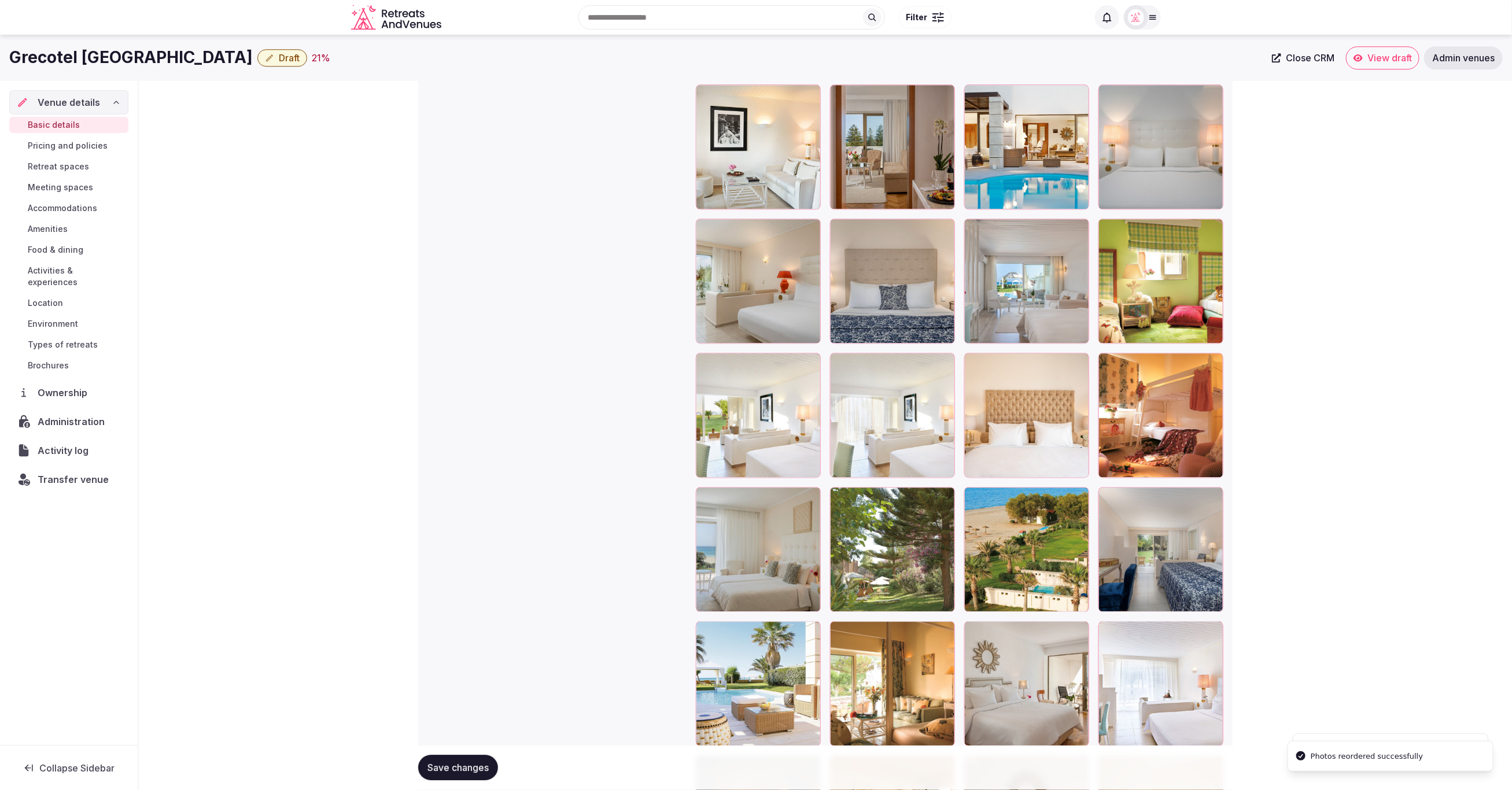
scroll to position [2040, 0]
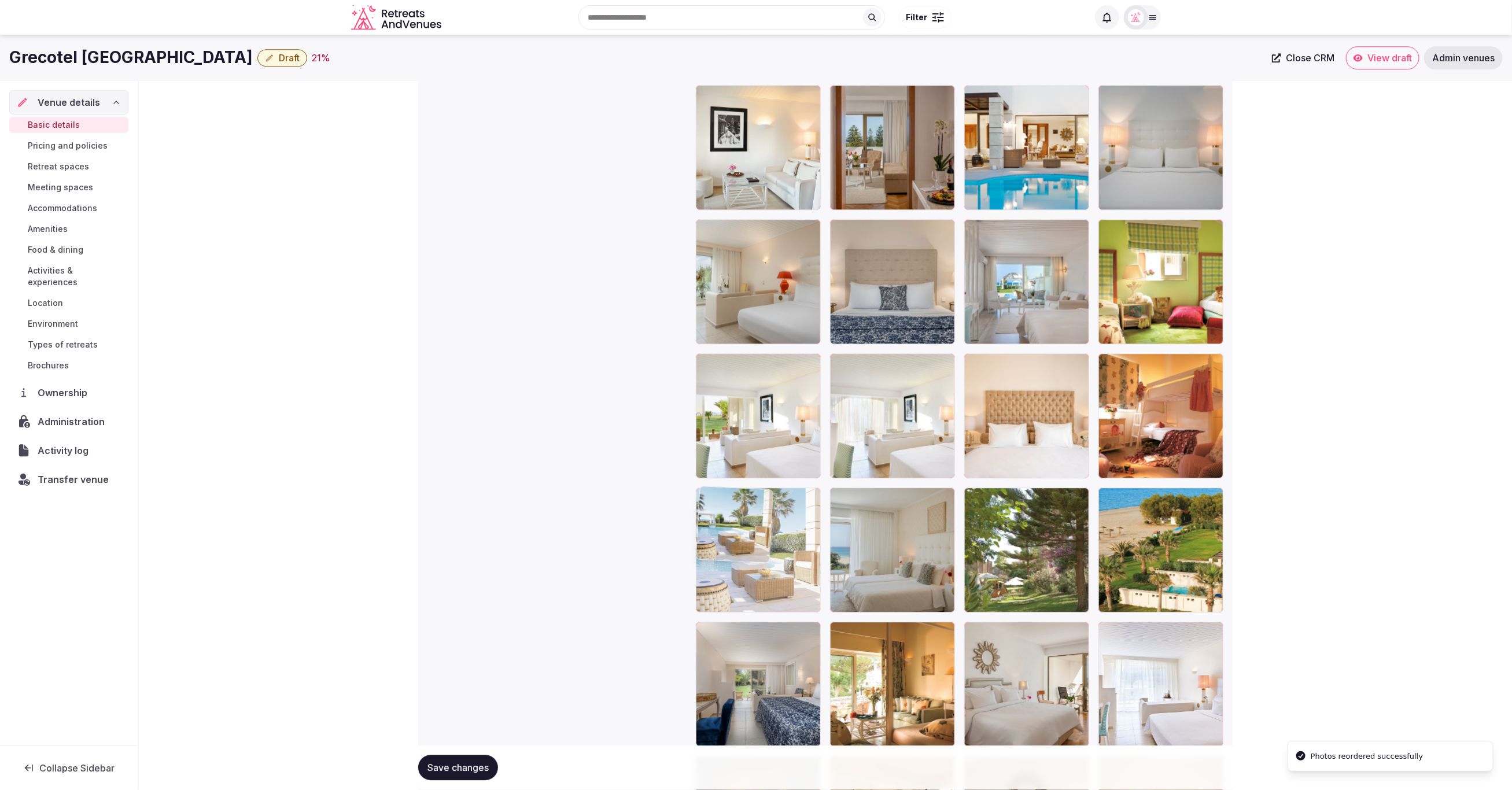
drag, startPoint x: 768, startPoint y: 690, endPoint x: 777, endPoint y: 605, distance: 85.5
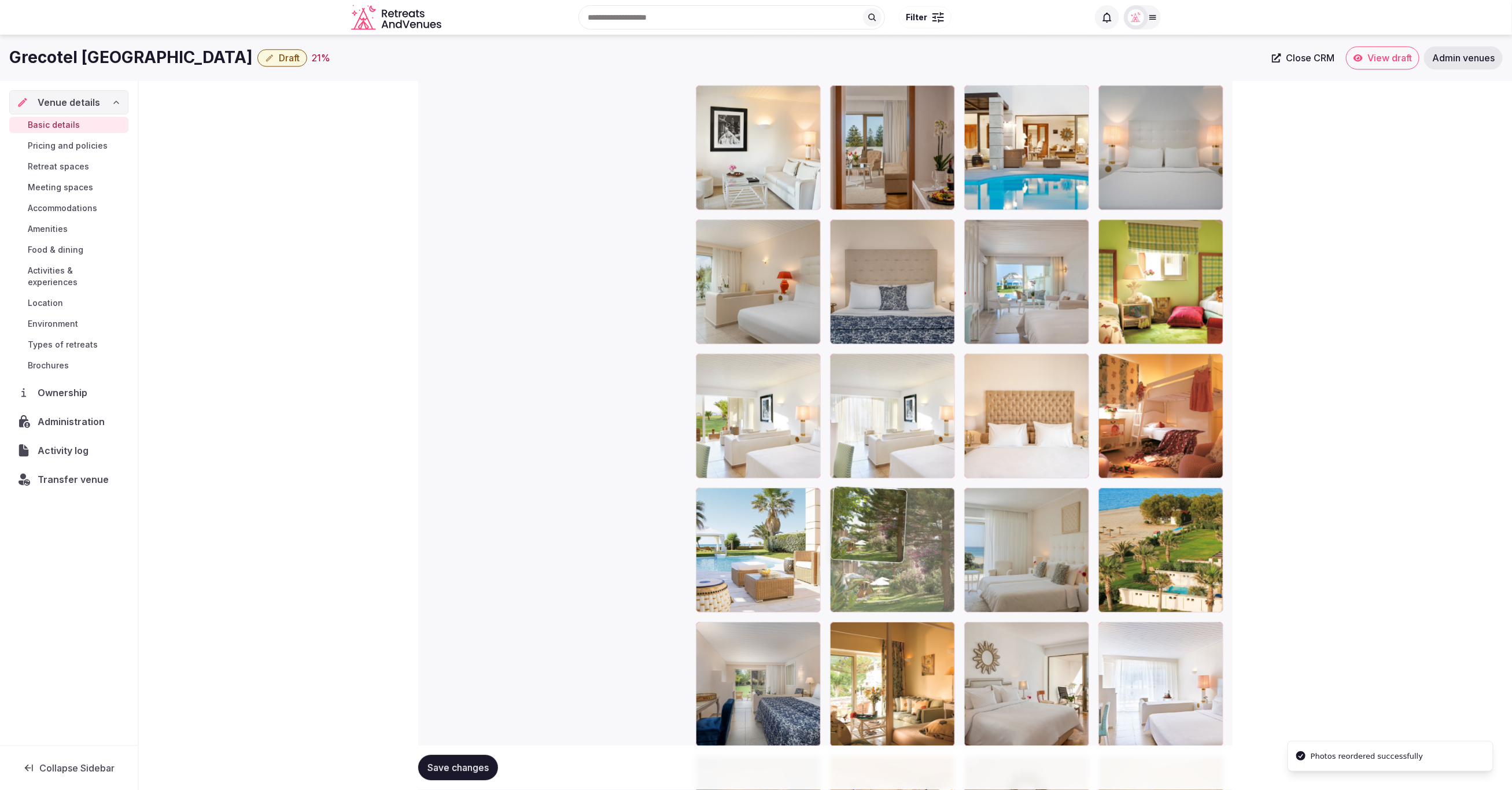
drag, startPoint x: 1005, startPoint y: 570, endPoint x: 911, endPoint y: 566, distance: 94.1
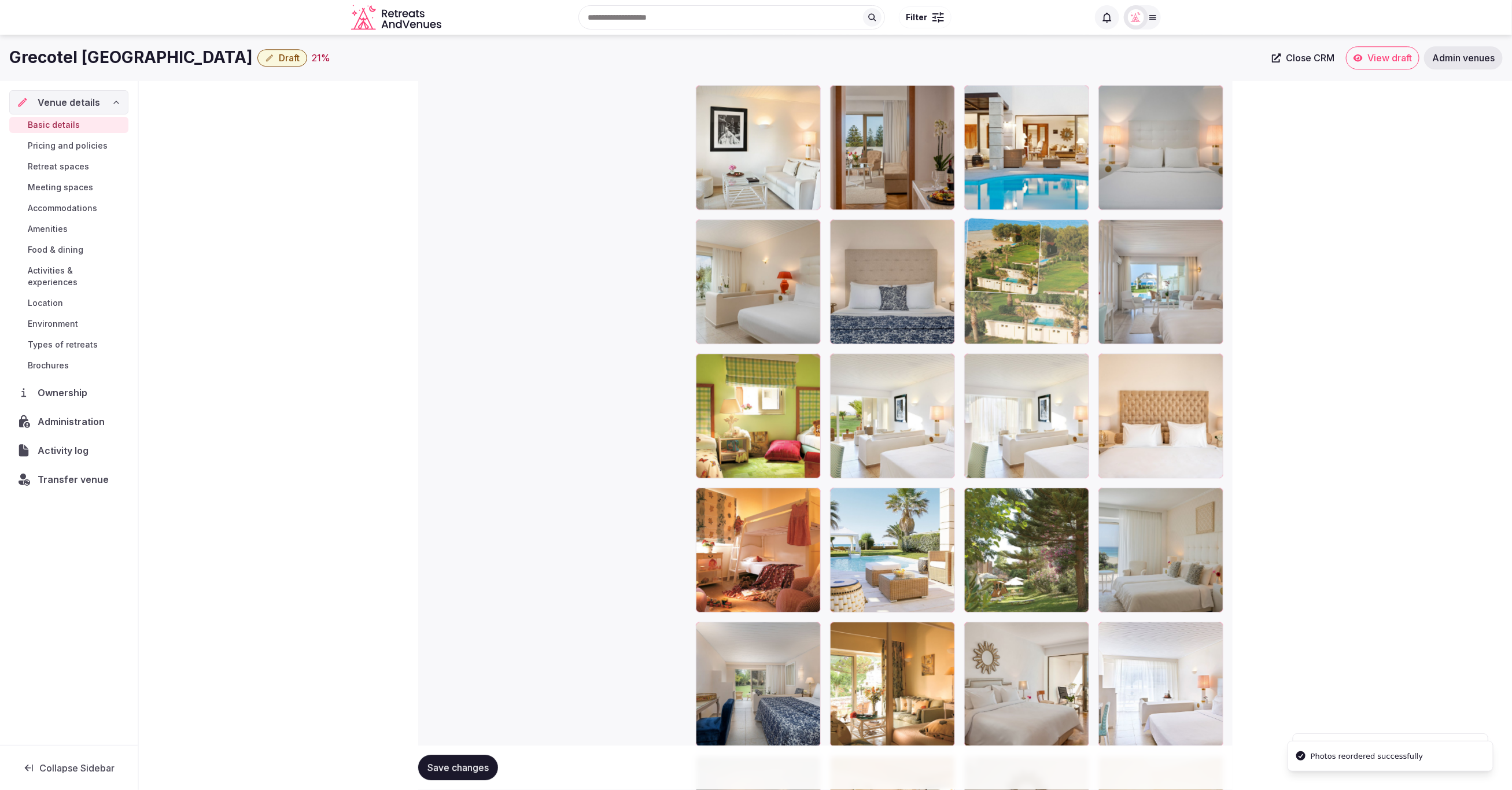
drag, startPoint x: 1155, startPoint y: 566, endPoint x: 1033, endPoint y: 335, distance: 261.2
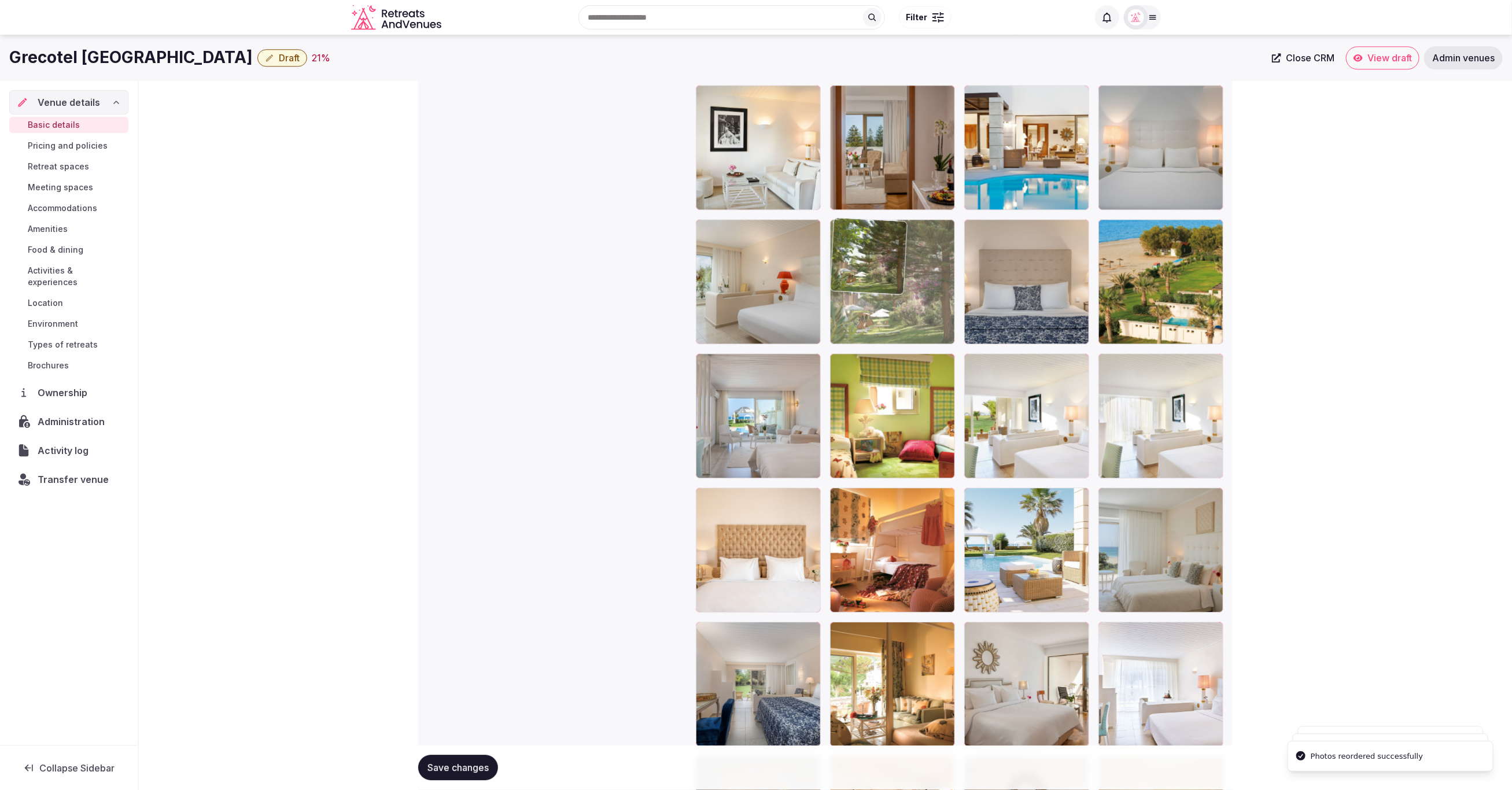
drag, startPoint x: 1061, startPoint y: 550, endPoint x: 969, endPoint y: 349, distance: 221.1
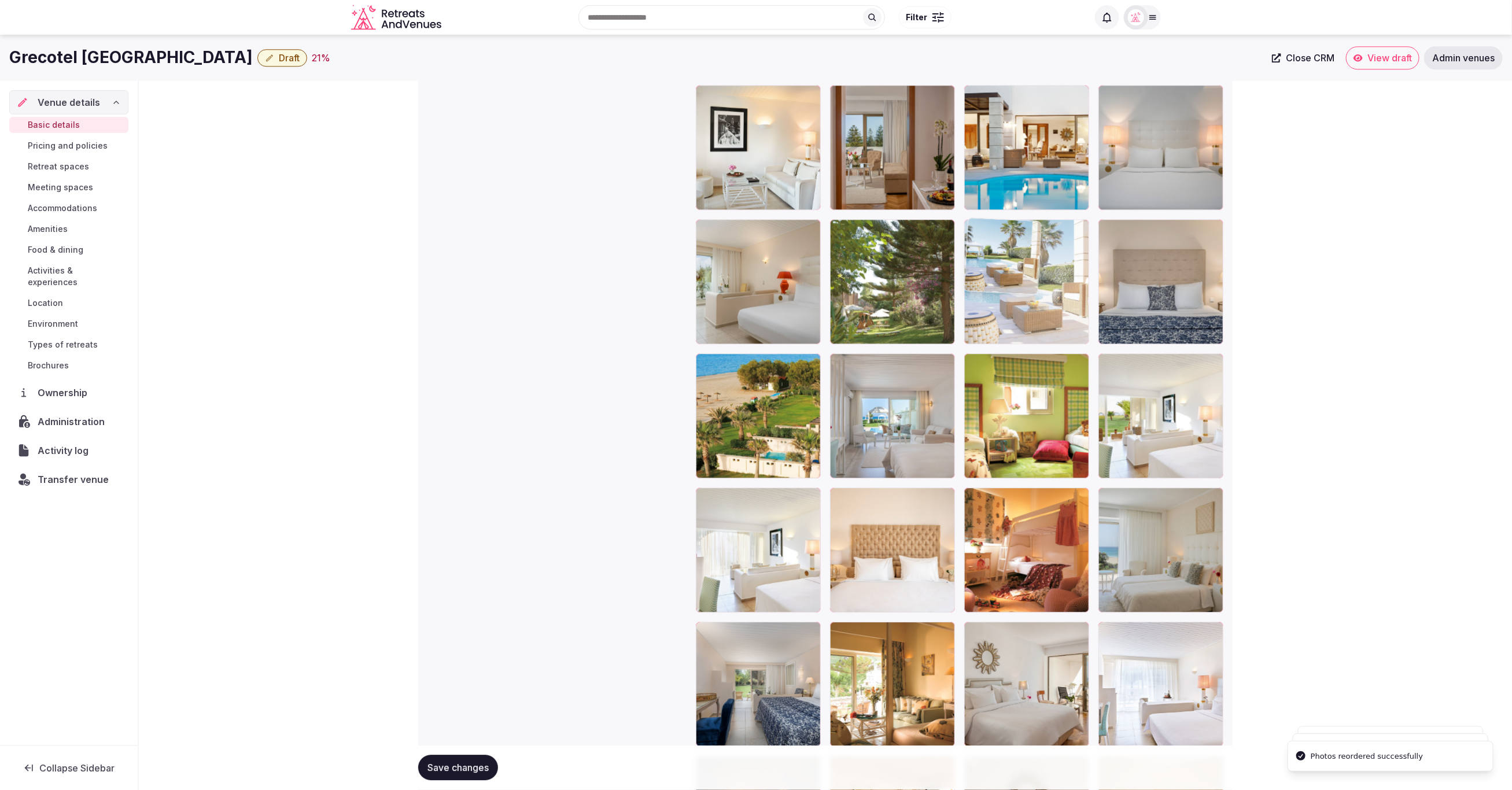
drag, startPoint x: 1025, startPoint y: 544, endPoint x: 1036, endPoint y: 336, distance: 208.3
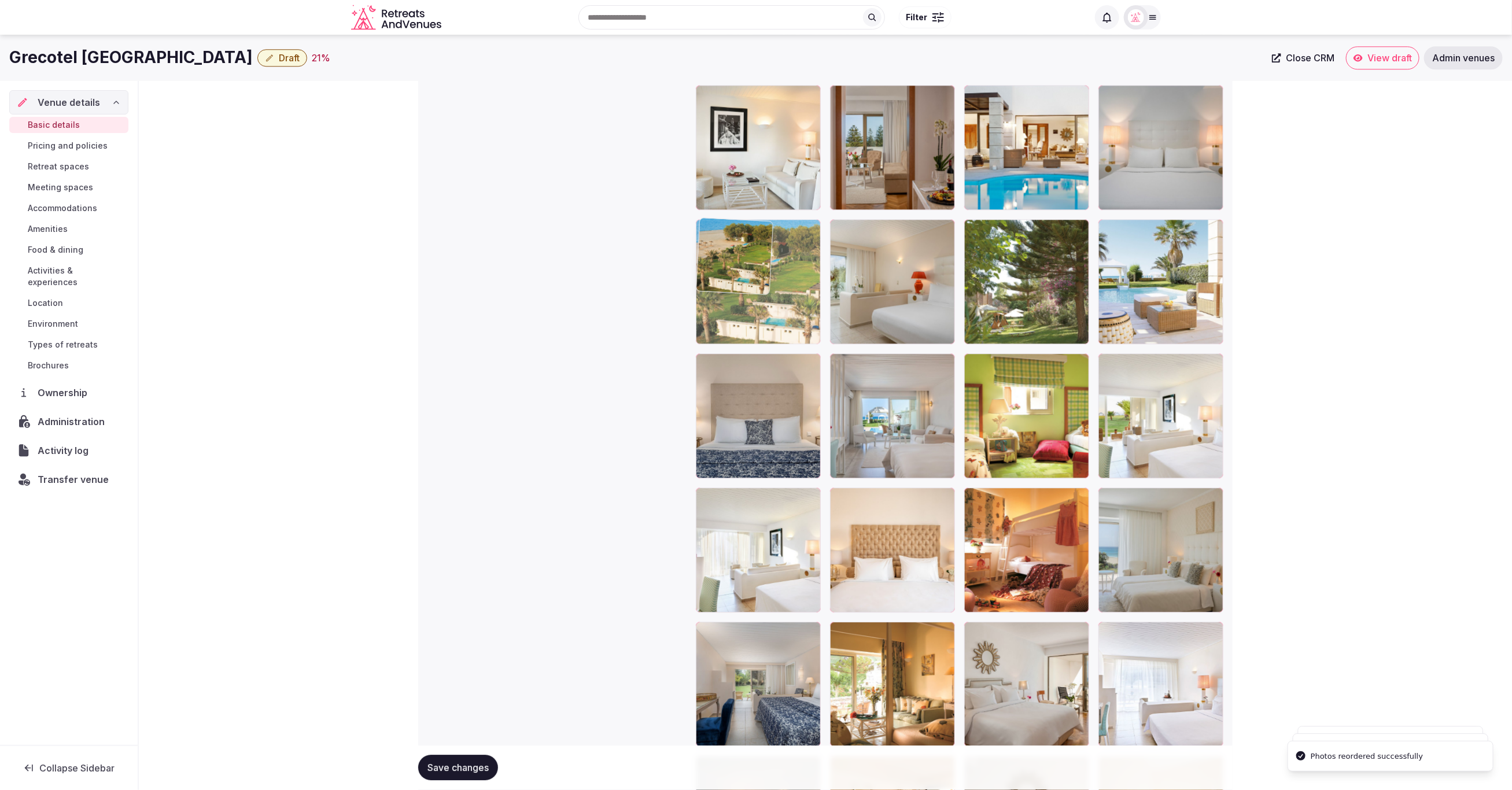
drag, startPoint x: 755, startPoint y: 420, endPoint x: 768, endPoint y: 331, distance: 89.9
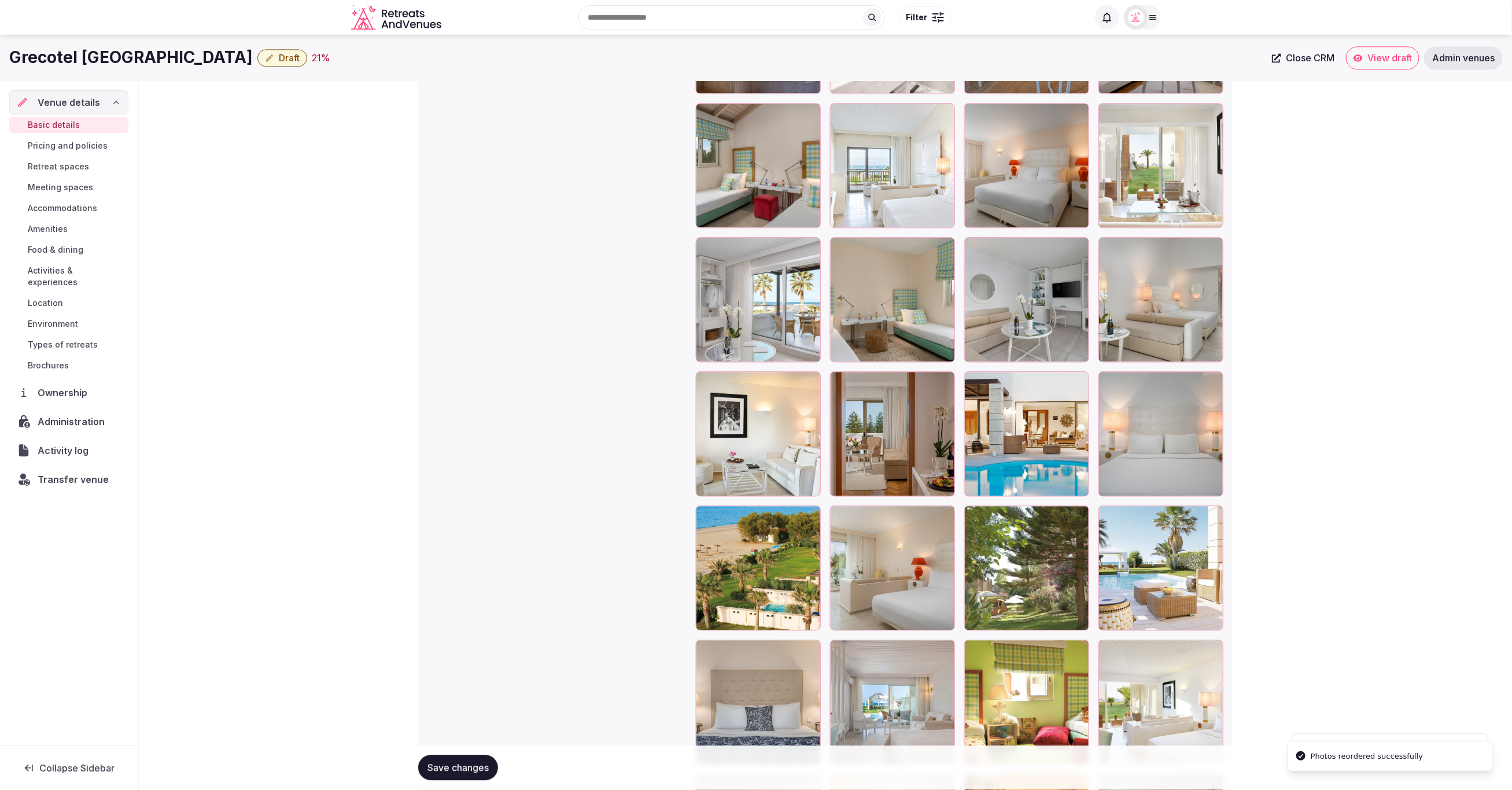
scroll to position [1746, 0]
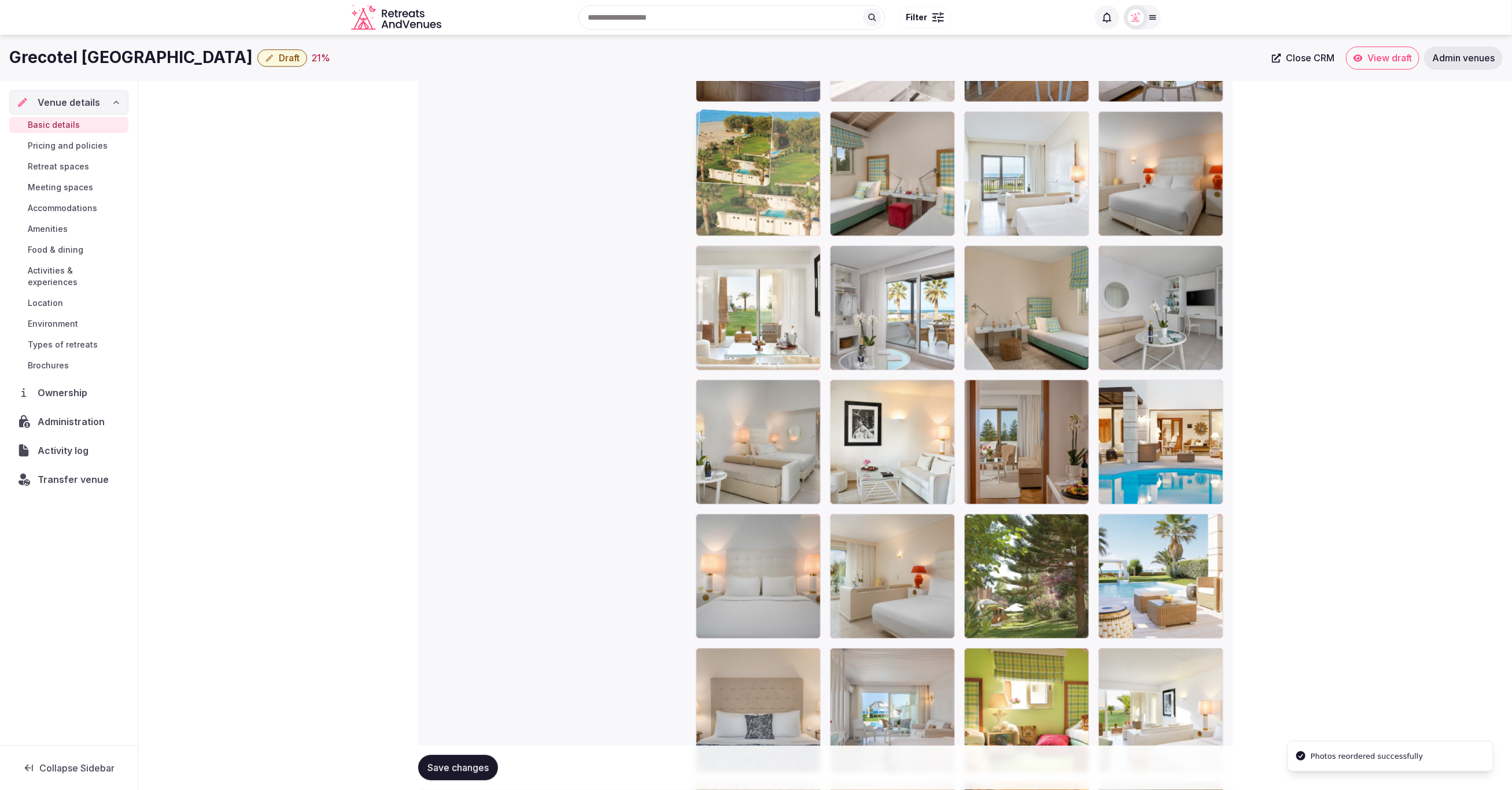
drag, startPoint x: 747, startPoint y: 599, endPoint x: 780, endPoint y: 283, distance: 317.7
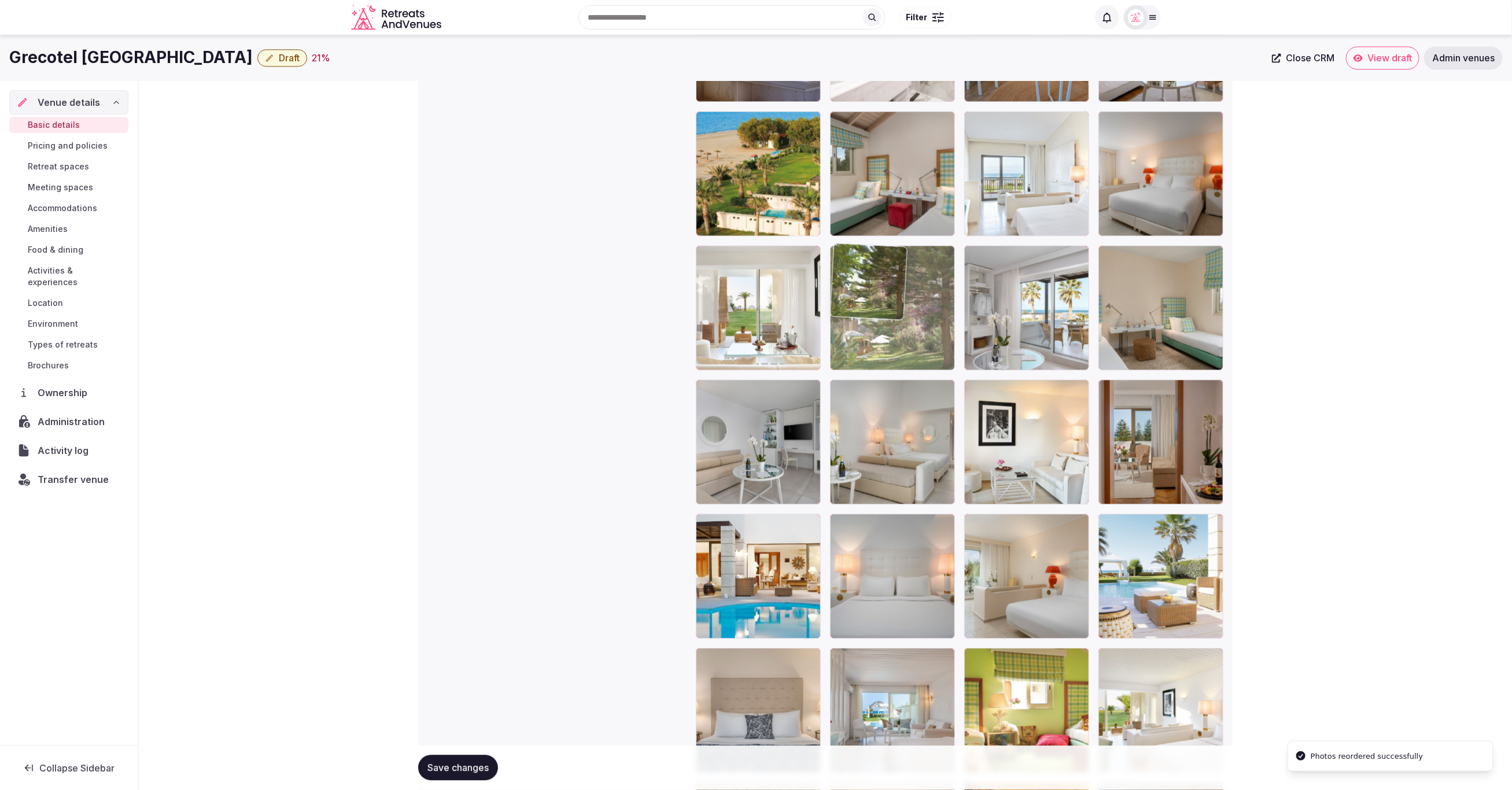
drag, startPoint x: 1037, startPoint y: 589, endPoint x: 917, endPoint y: 328, distance: 287.3
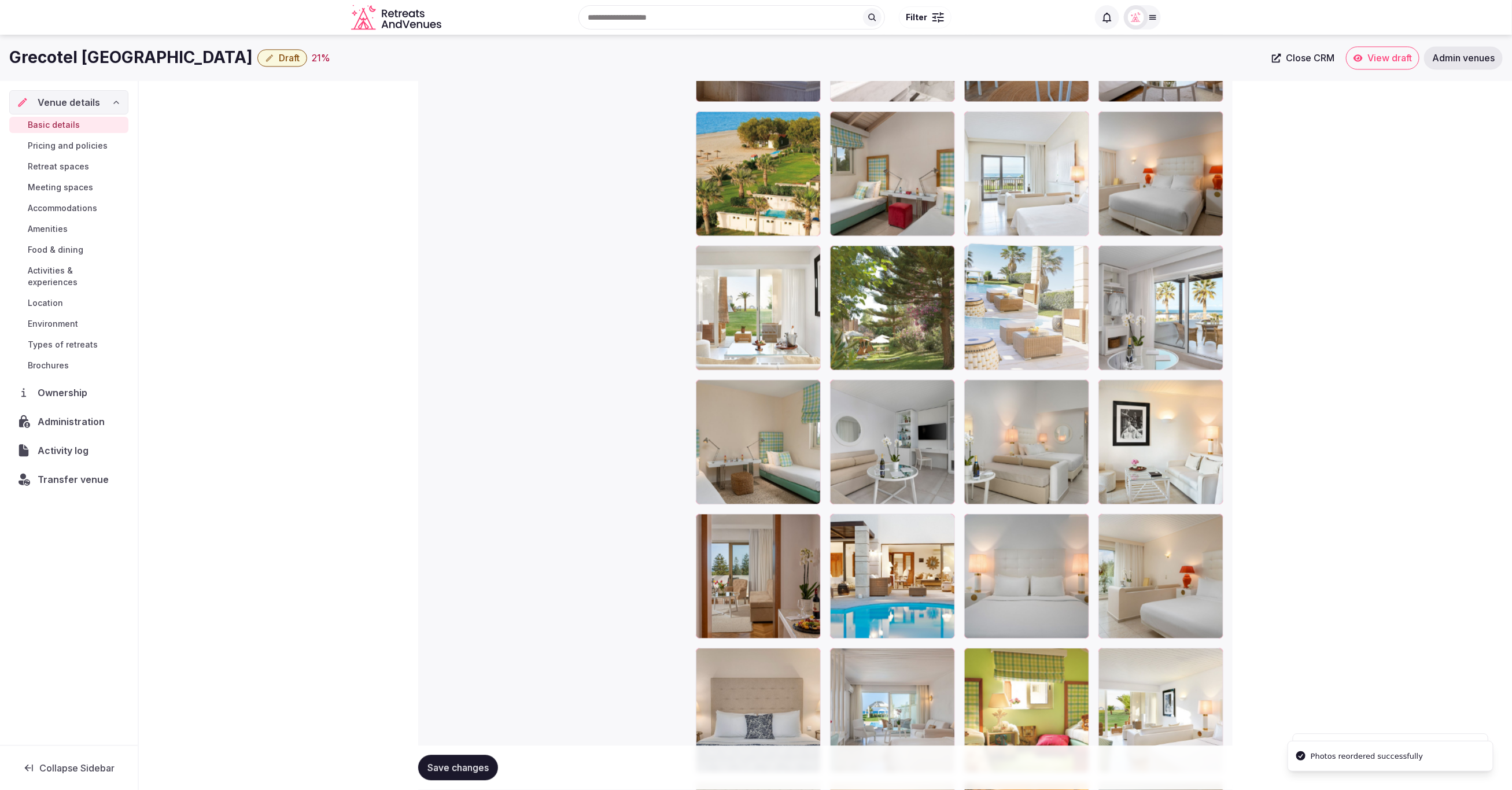
drag, startPoint x: 1181, startPoint y: 584, endPoint x: 1061, endPoint y: 361, distance: 253.2
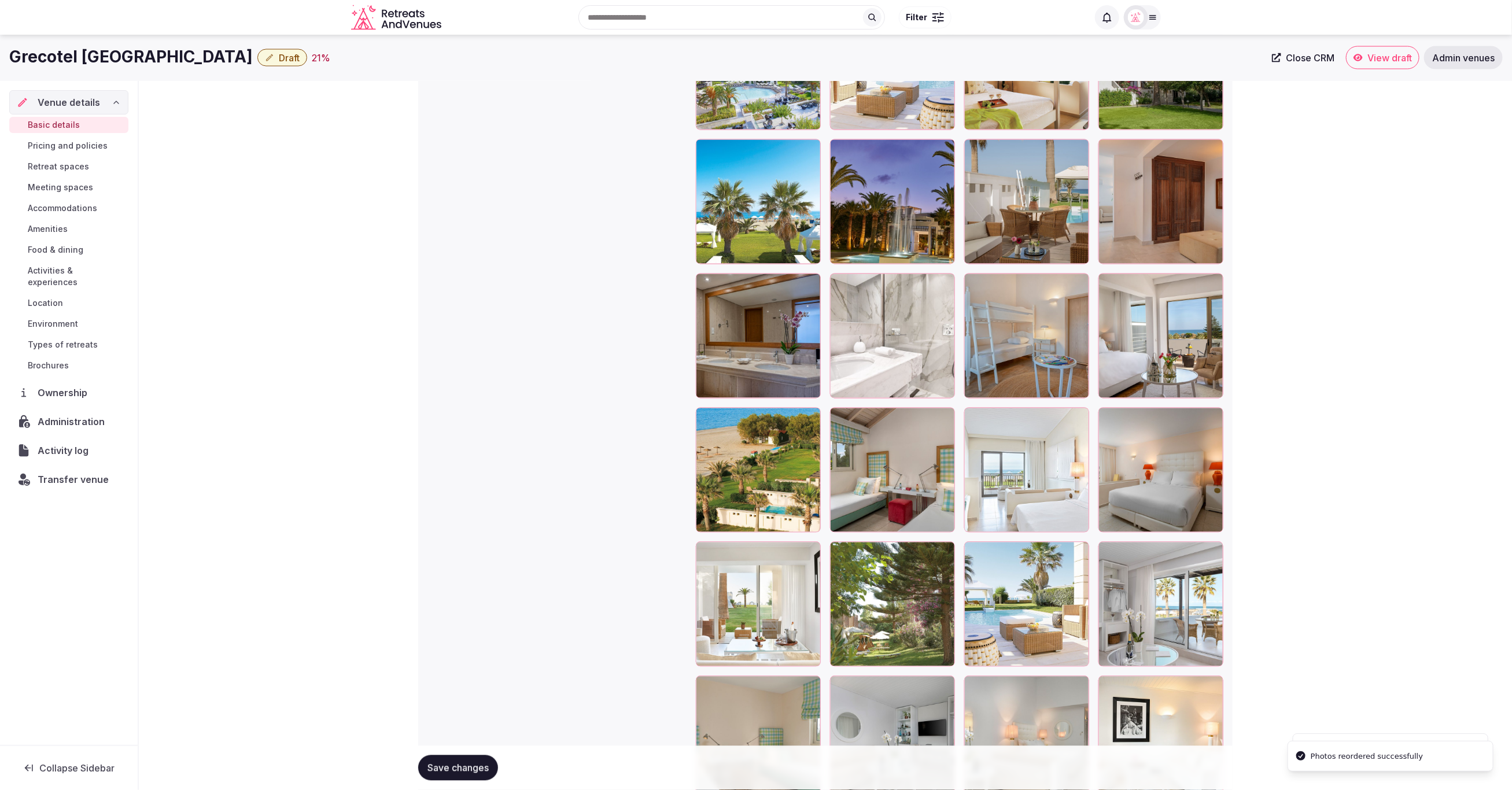
scroll to position [1438, 0]
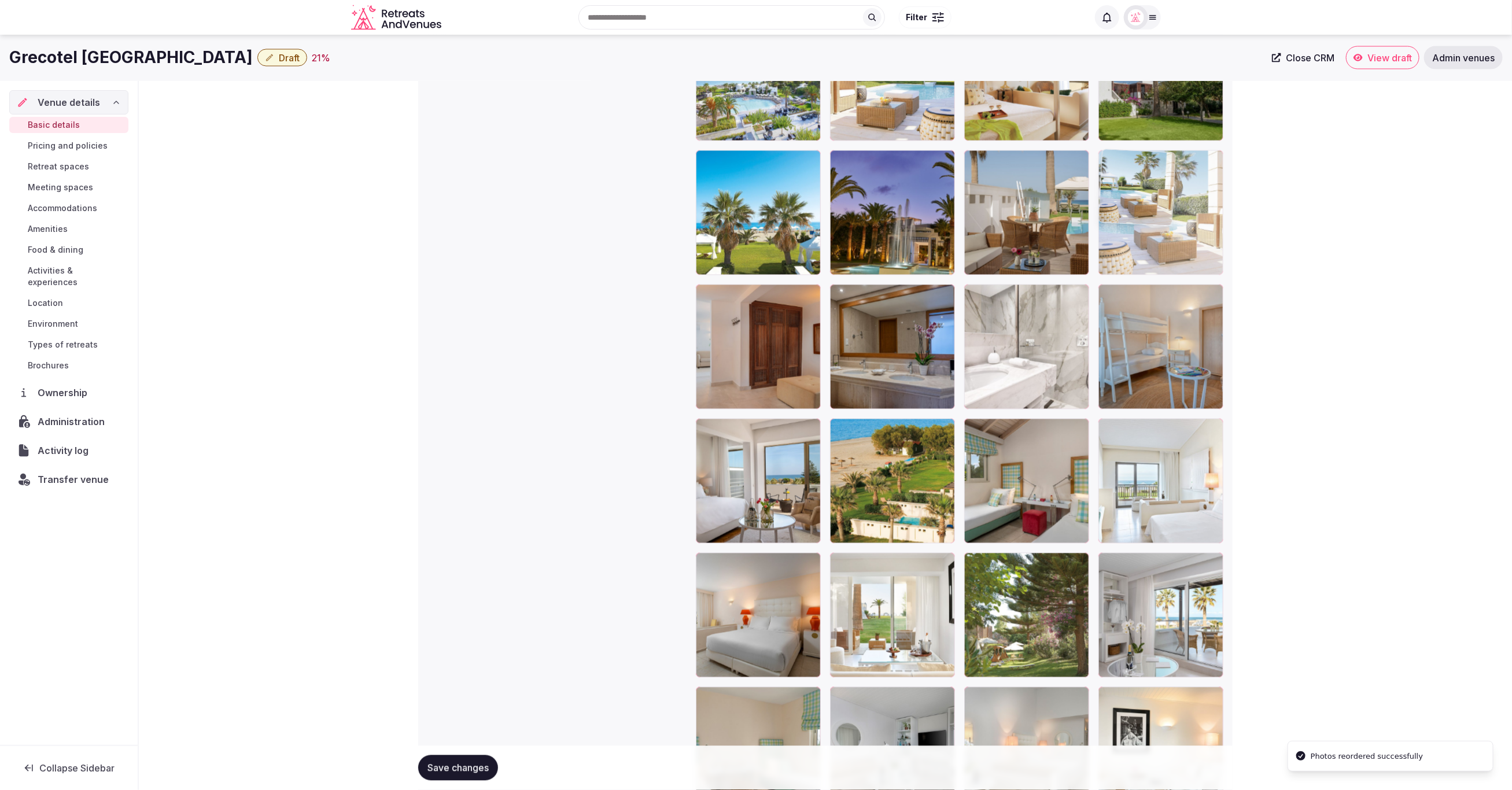
drag, startPoint x: 1037, startPoint y: 620, endPoint x: 1164, endPoint y: 259, distance: 382.7
click at [1164, 259] on body "**********" at bounding box center [756, 199] width 1512 height 3275
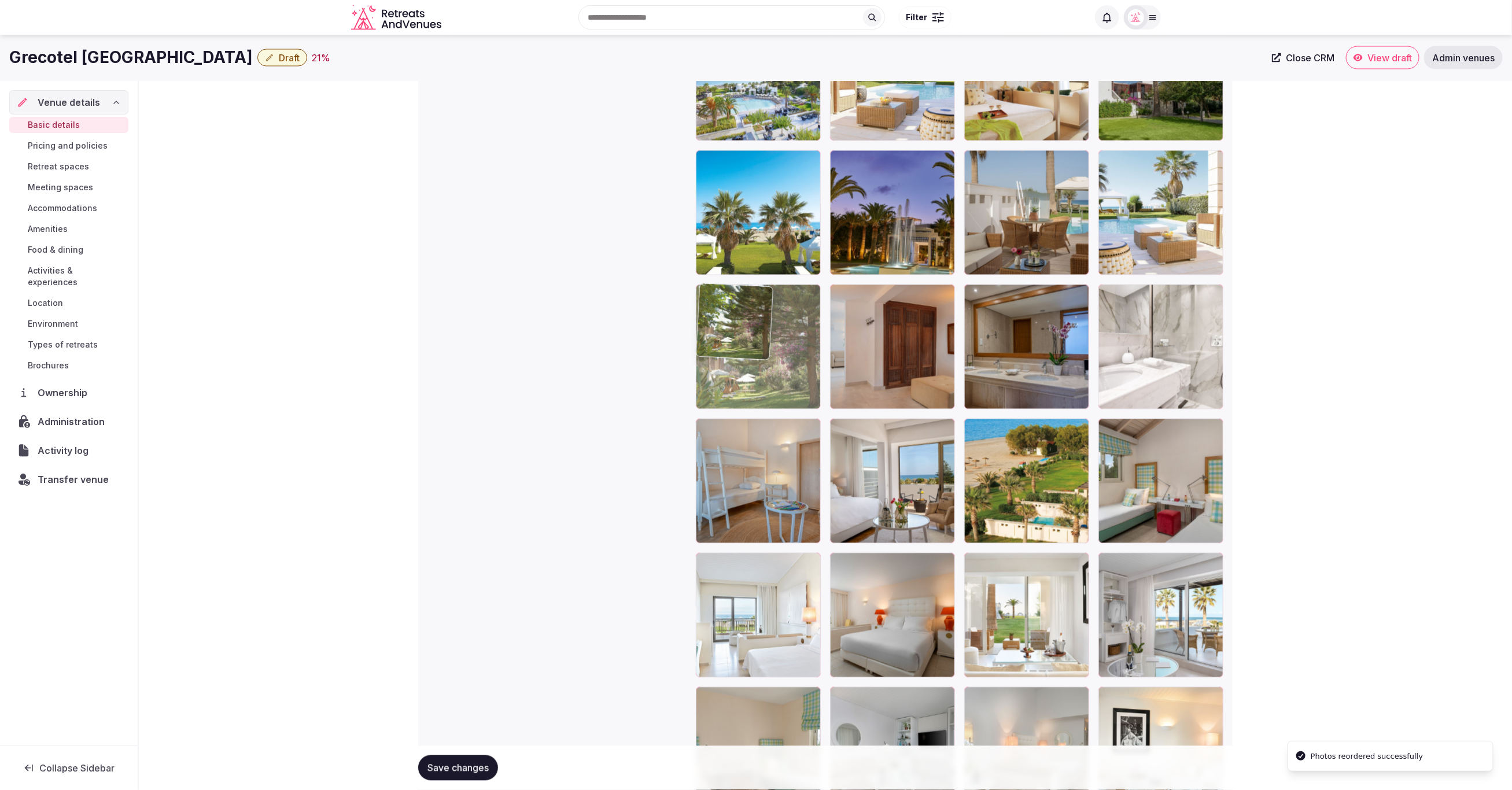
drag, startPoint x: 1052, startPoint y: 585, endPoint x: 791, endPoint y: 374, distance: 335.6
click at [791, 374] on body "**********" at bounding box center [756, 199] width 1512 height 3275
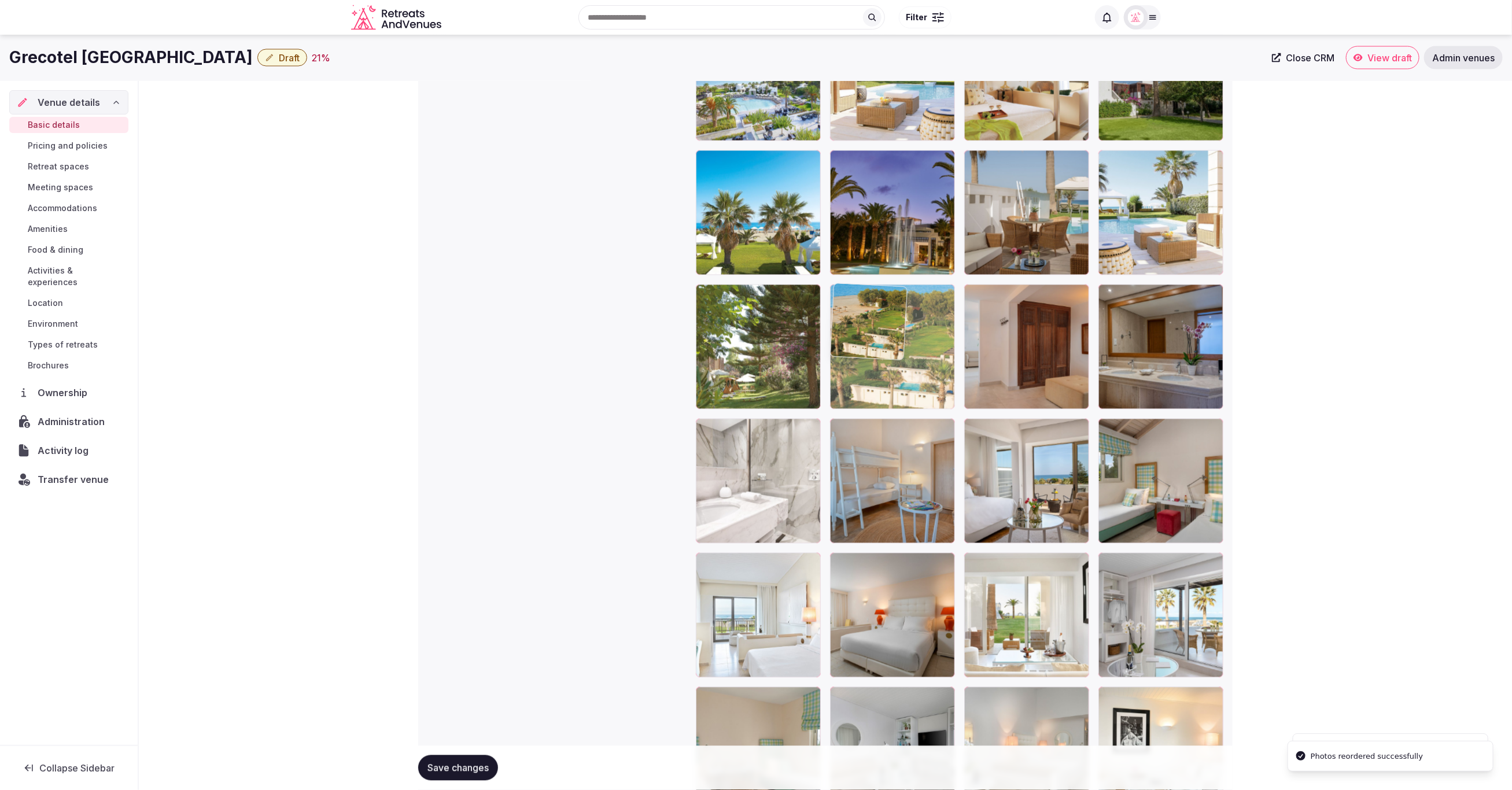
drag, startPoint x: 1034, startPoint y: 465, endPoint x: 890, endPoint y: 348, distance: 185.5
click at [890, 348] on body "**********" at bounding box center [756, 199] width 1512 height 3275
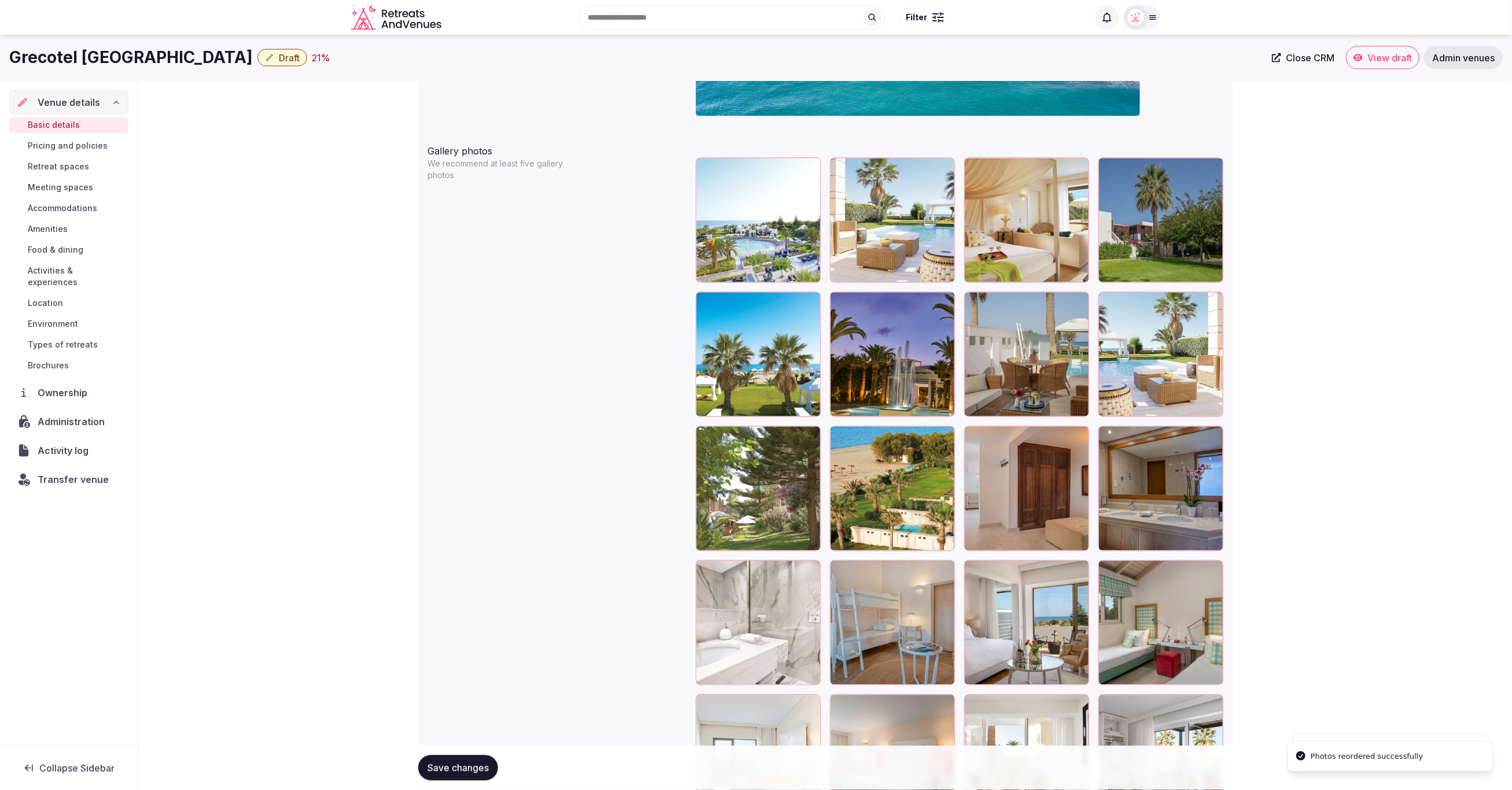
scroll to position [1296, 0]
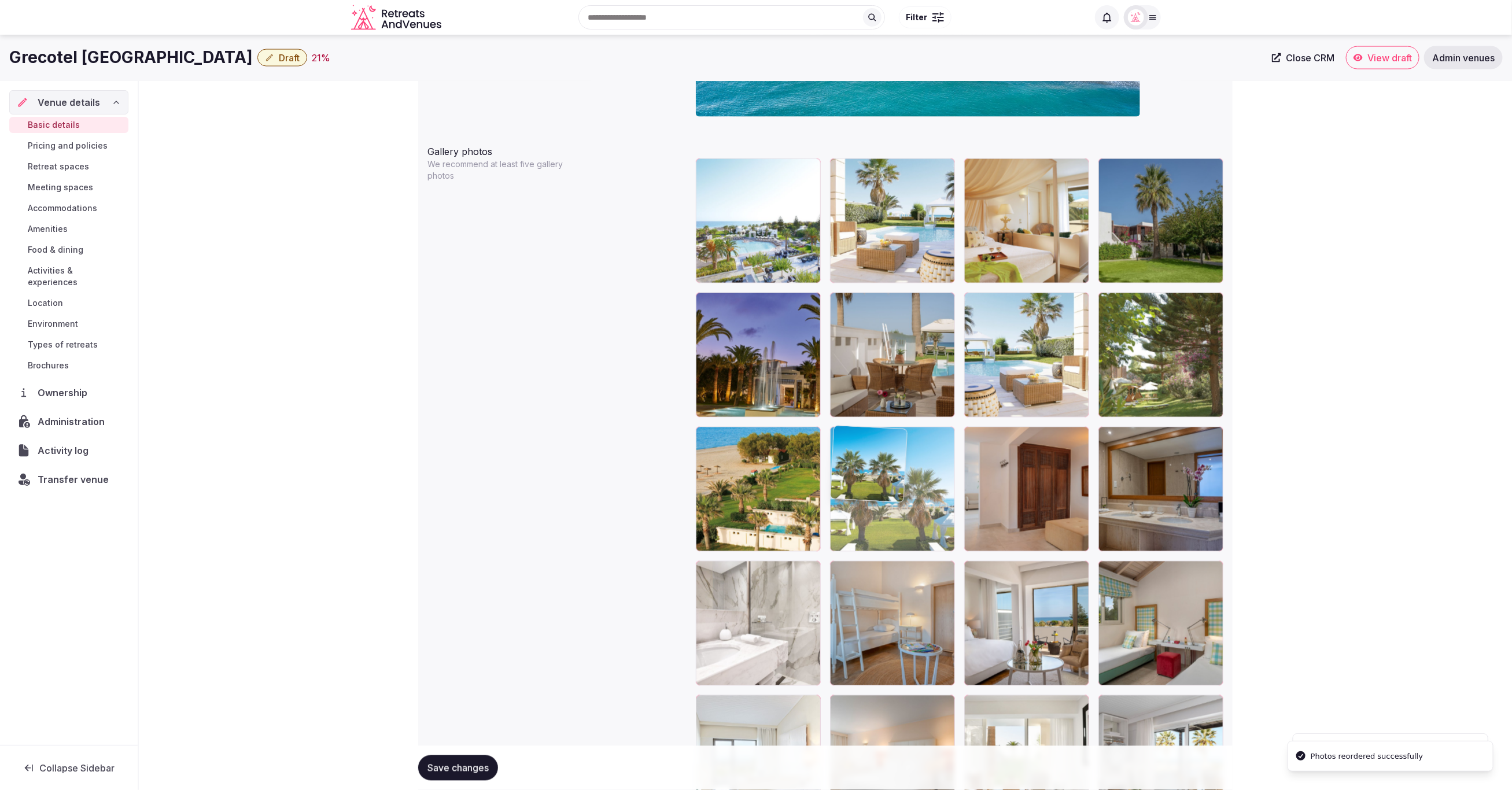
drag, startPoint x: 786, startPoint y: 389, endPoint x: 917, endPoint y: 502, distance: 173.0
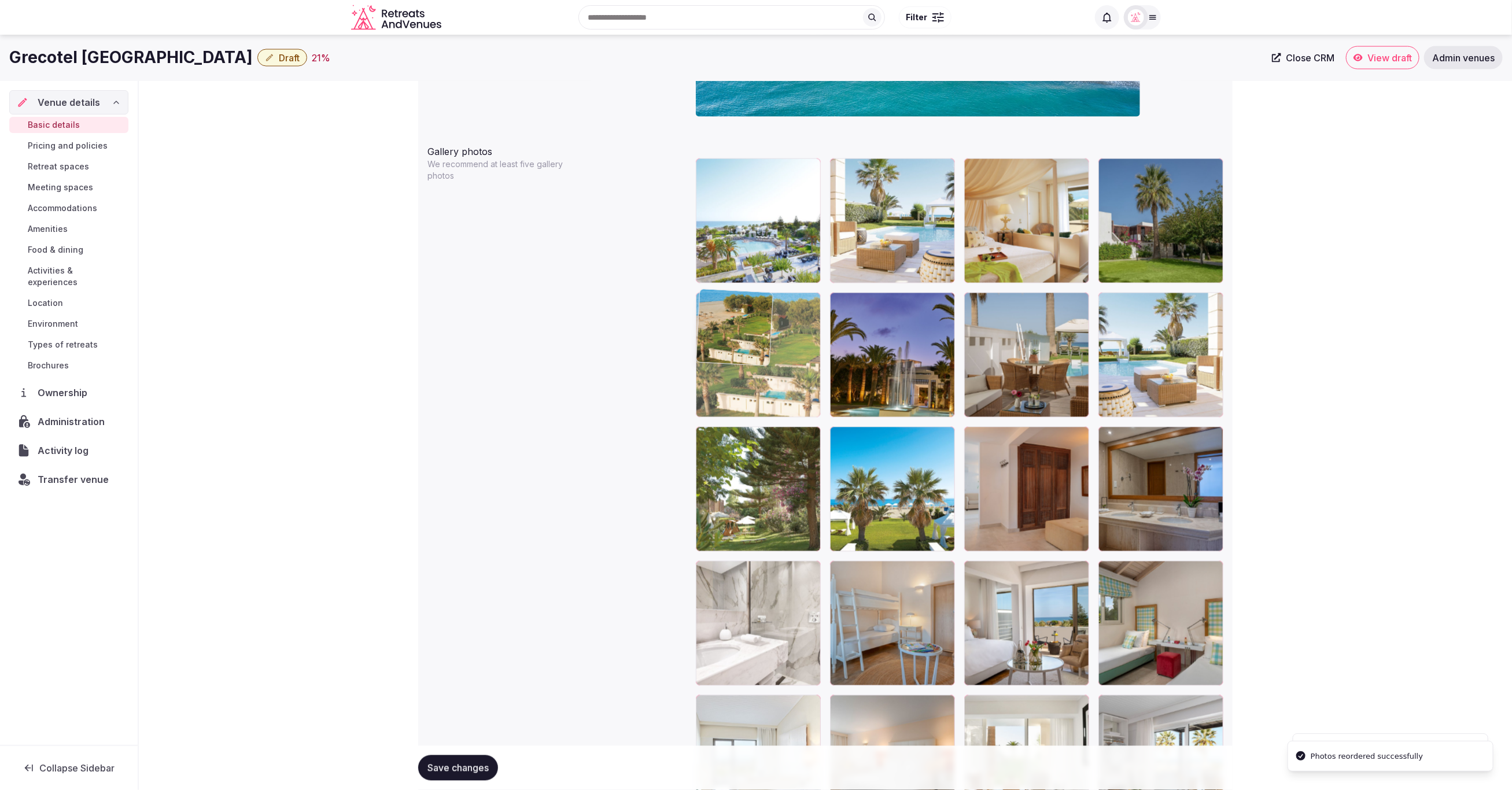
drag, startPoint x: 763, startPoint y: 489, endPoint x: 762, endPoint y: 398, distance: 91.0
click at [762, 398] on body "**********" at bounding box center [756, 341] width 1512 height 3275
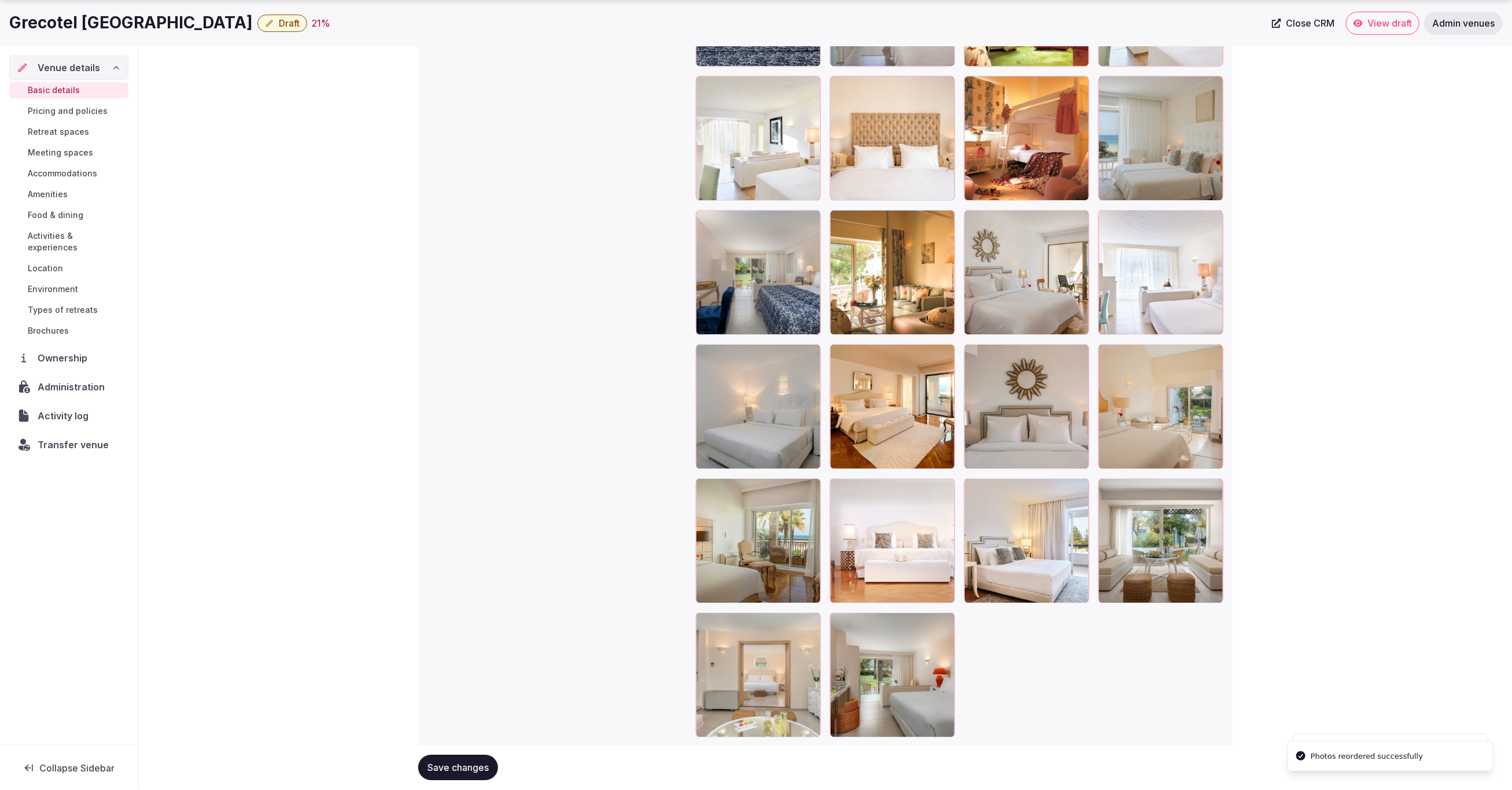
scroll to position [2482, 0]
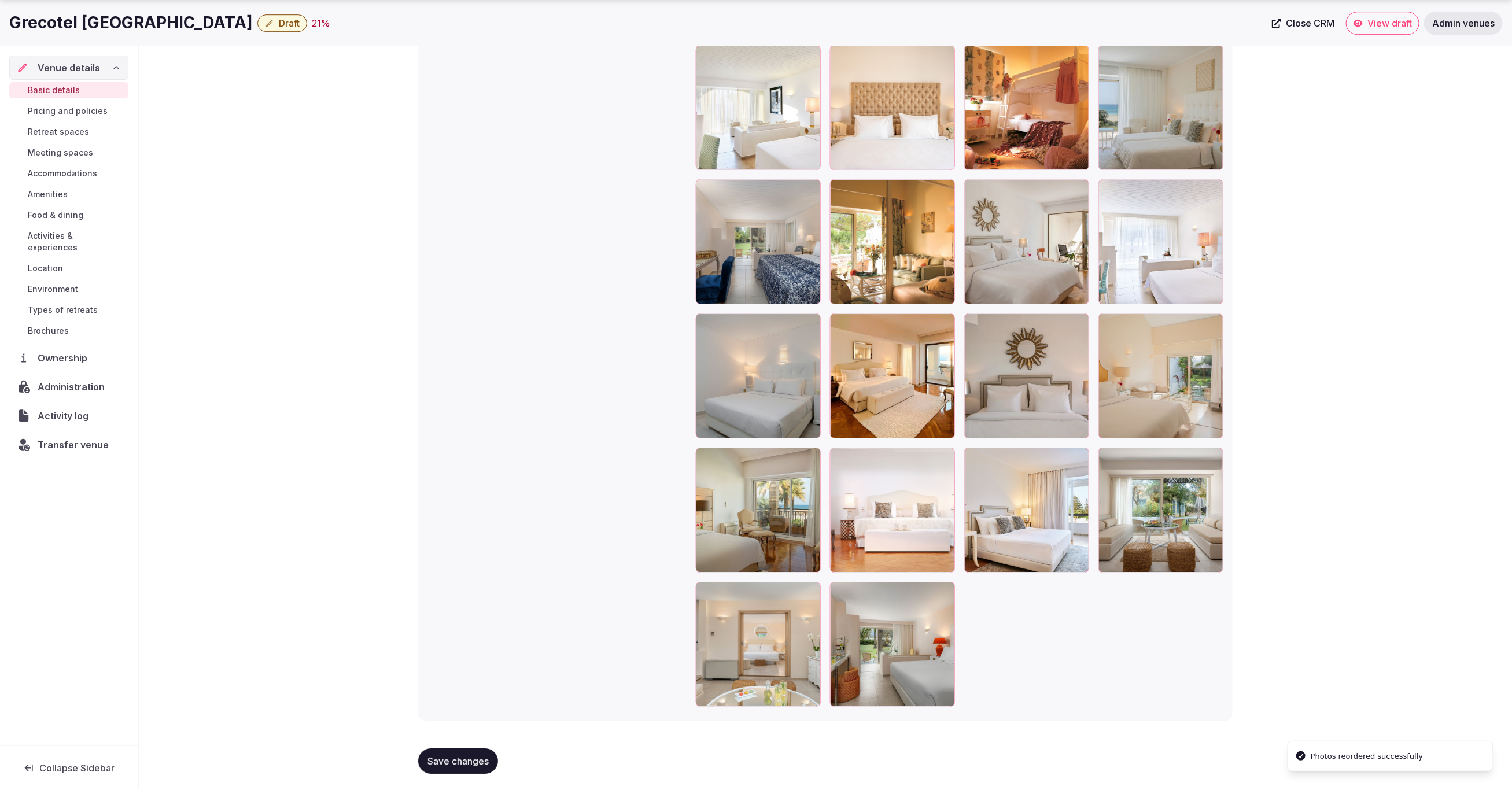
click at [472, 761] on span "Save changes" at bounding box center [458, 761] width 61 height 11
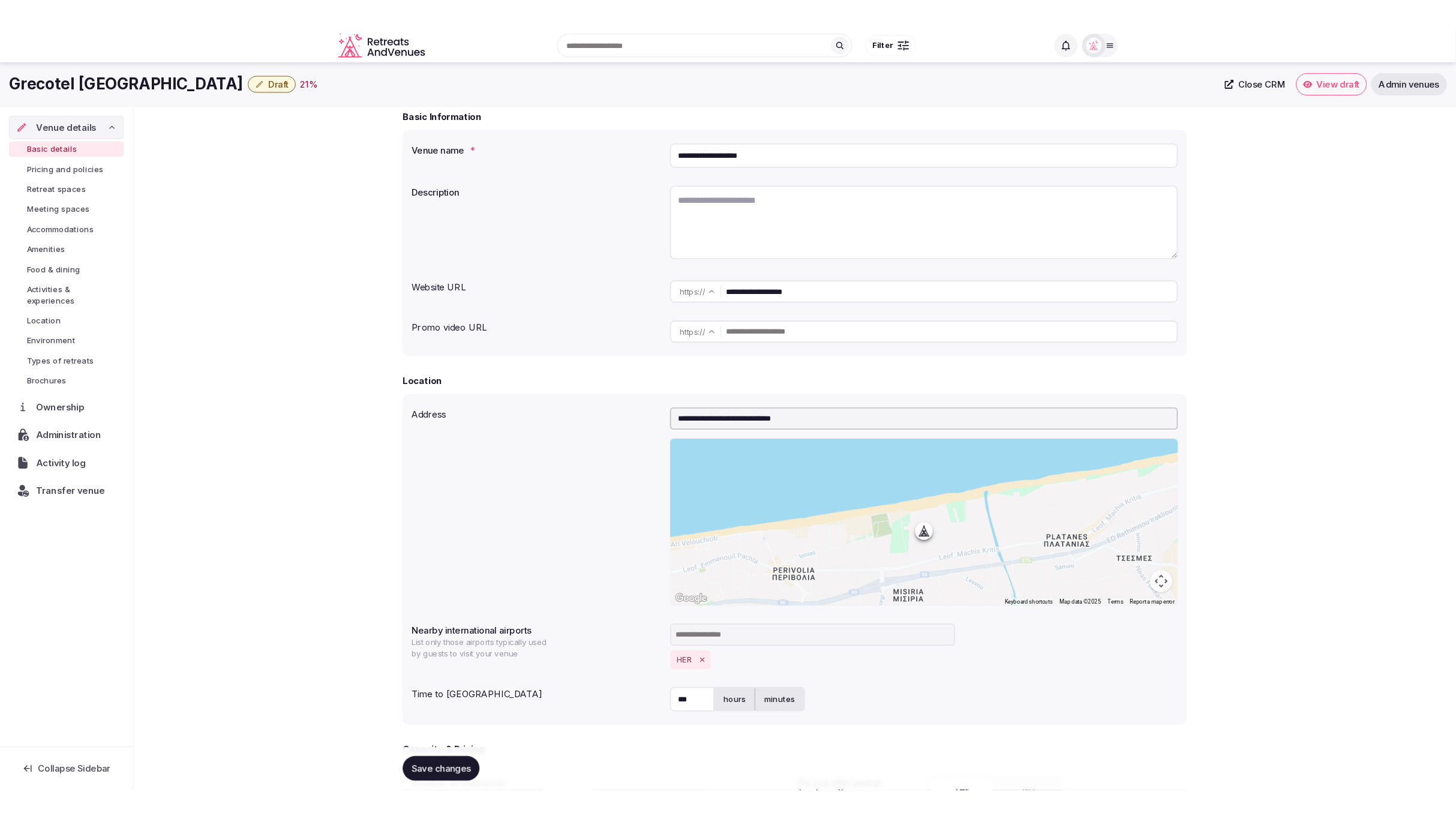
scroll to position [0, 0]
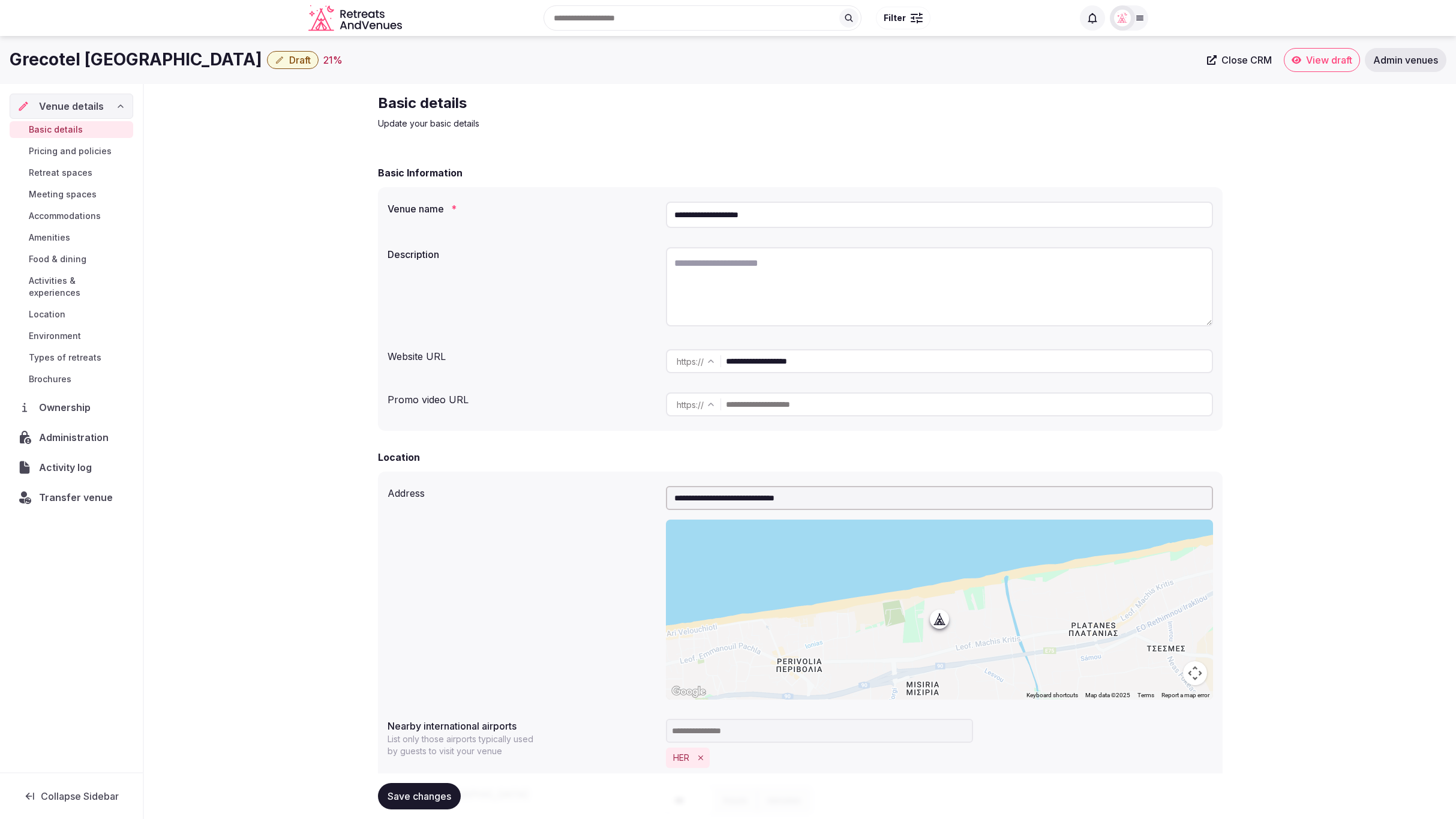
click at [801, 277] on textarea at bounding box center [940, 287] width 548 height 79
paste textarea "**********"
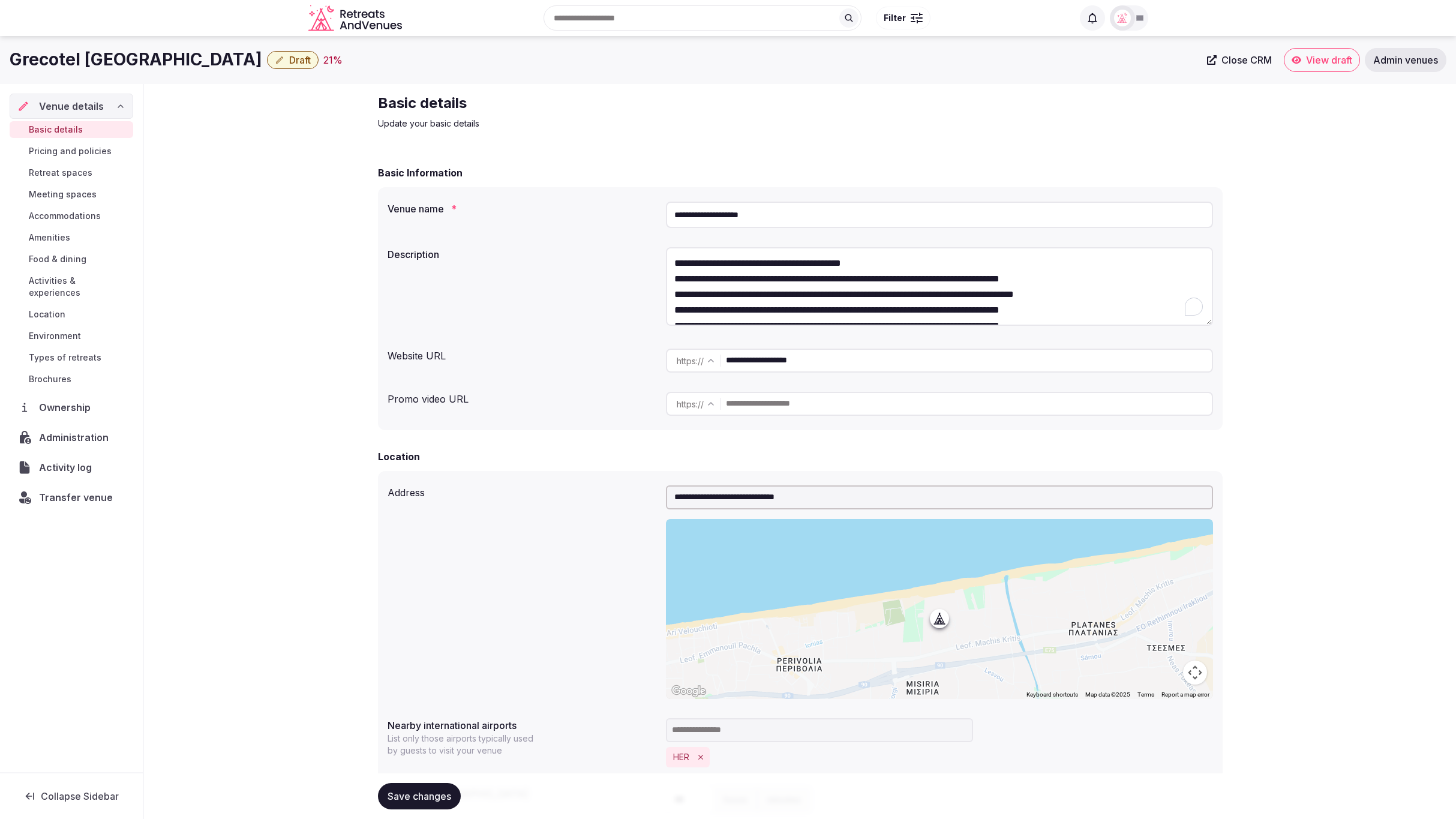
click at [979, 261] on textarea "**********" at bounding box center [940, 286] width 548 height 79
type textarea "**********"
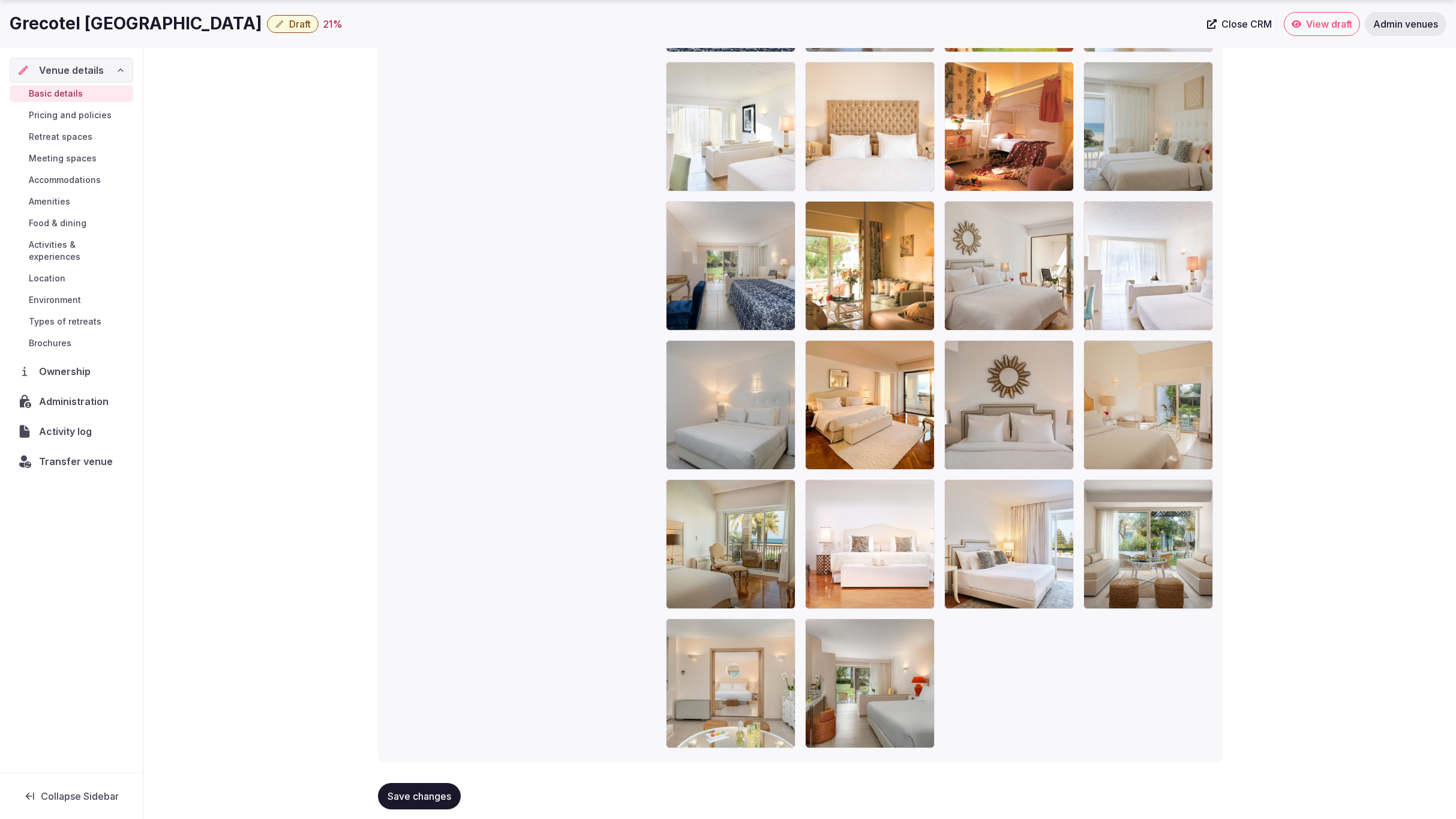
scroll to position [2577, 0]
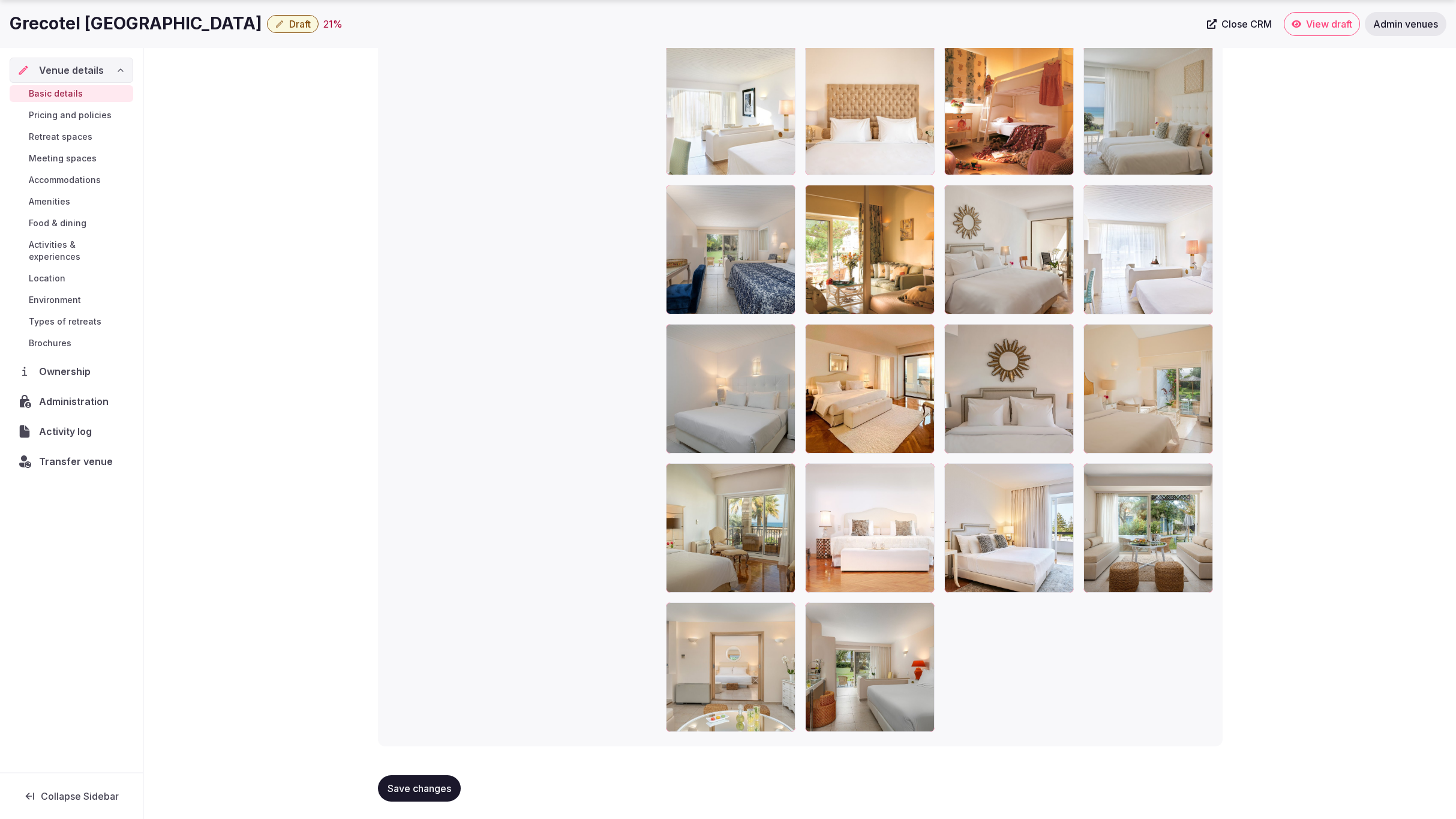
click at [413, 785] on span "Save changes" at bounding box center [419, 788] width 64 height 12
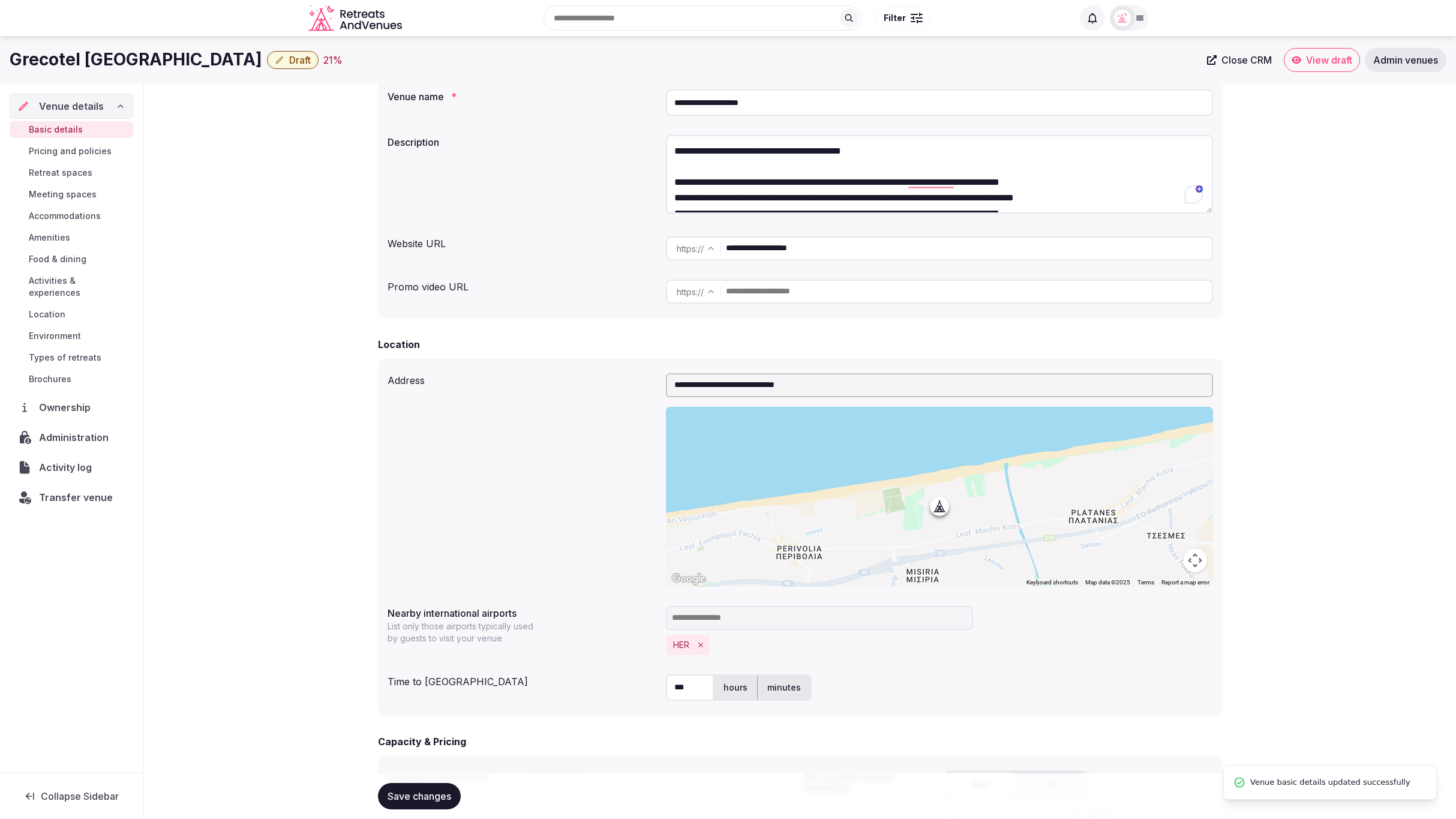
scroll to position [0, 0]
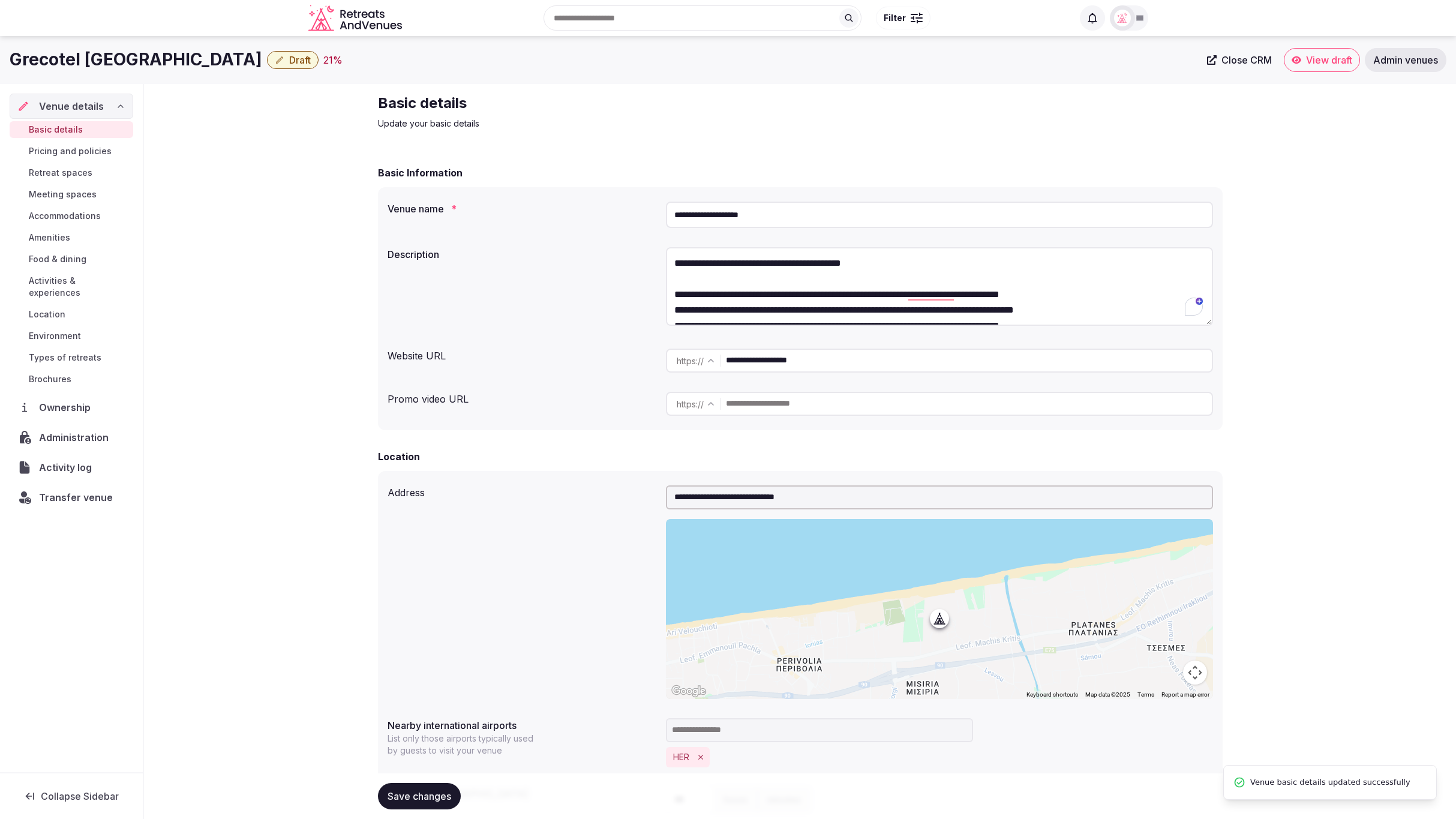
click at [289, 64] on span "Draft" at bounding box center [300, 59] width 22 height 12
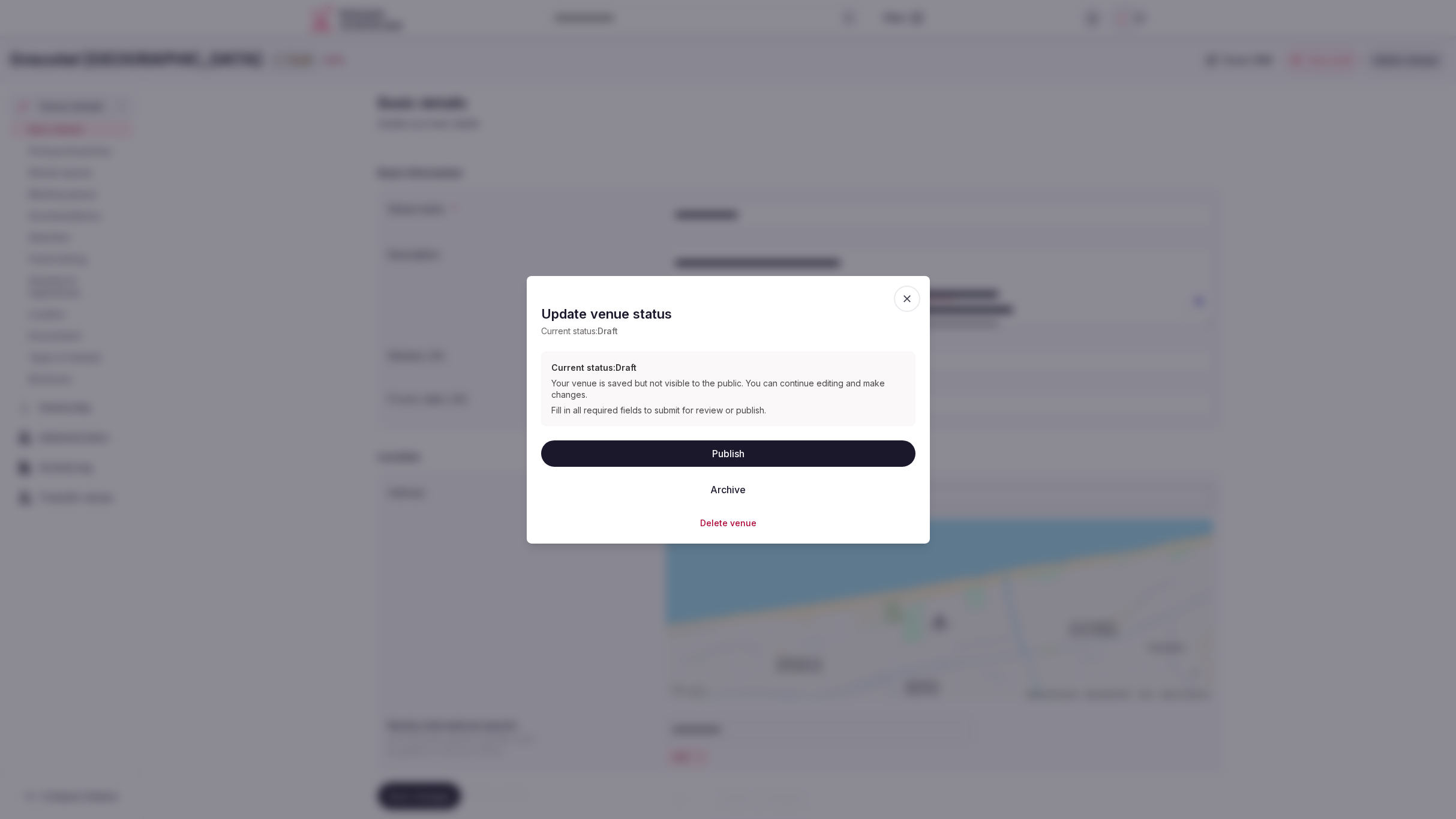
click at [720, 455] on button "Publish" at bounding box center [728, 453] width 374 height 26
click at [896, 139] on div at bounding box center [728, 409] width 1456 height 819
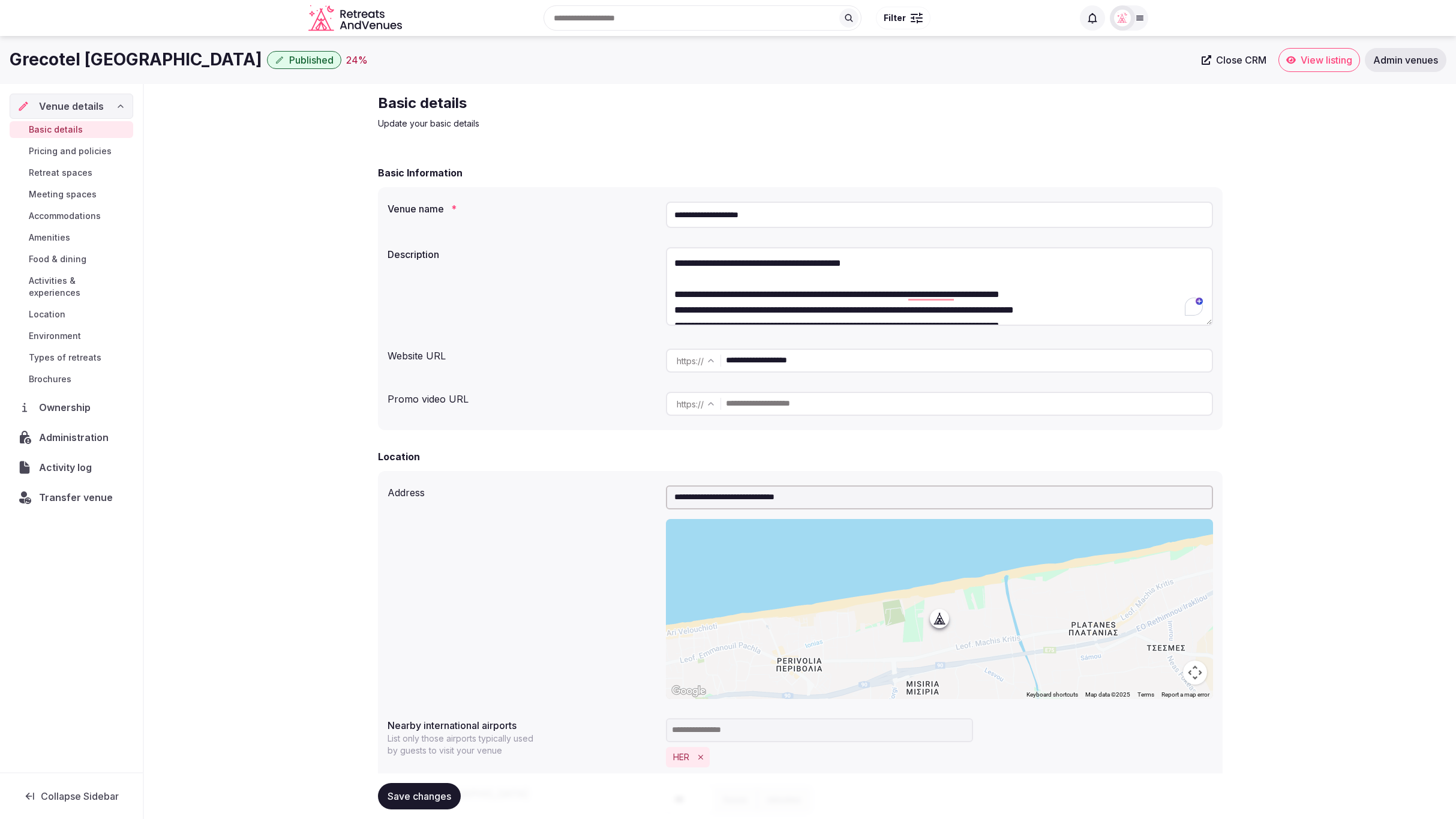
click at [1125, 19] on img at bounding box center [1123, 18] width 17 height 17
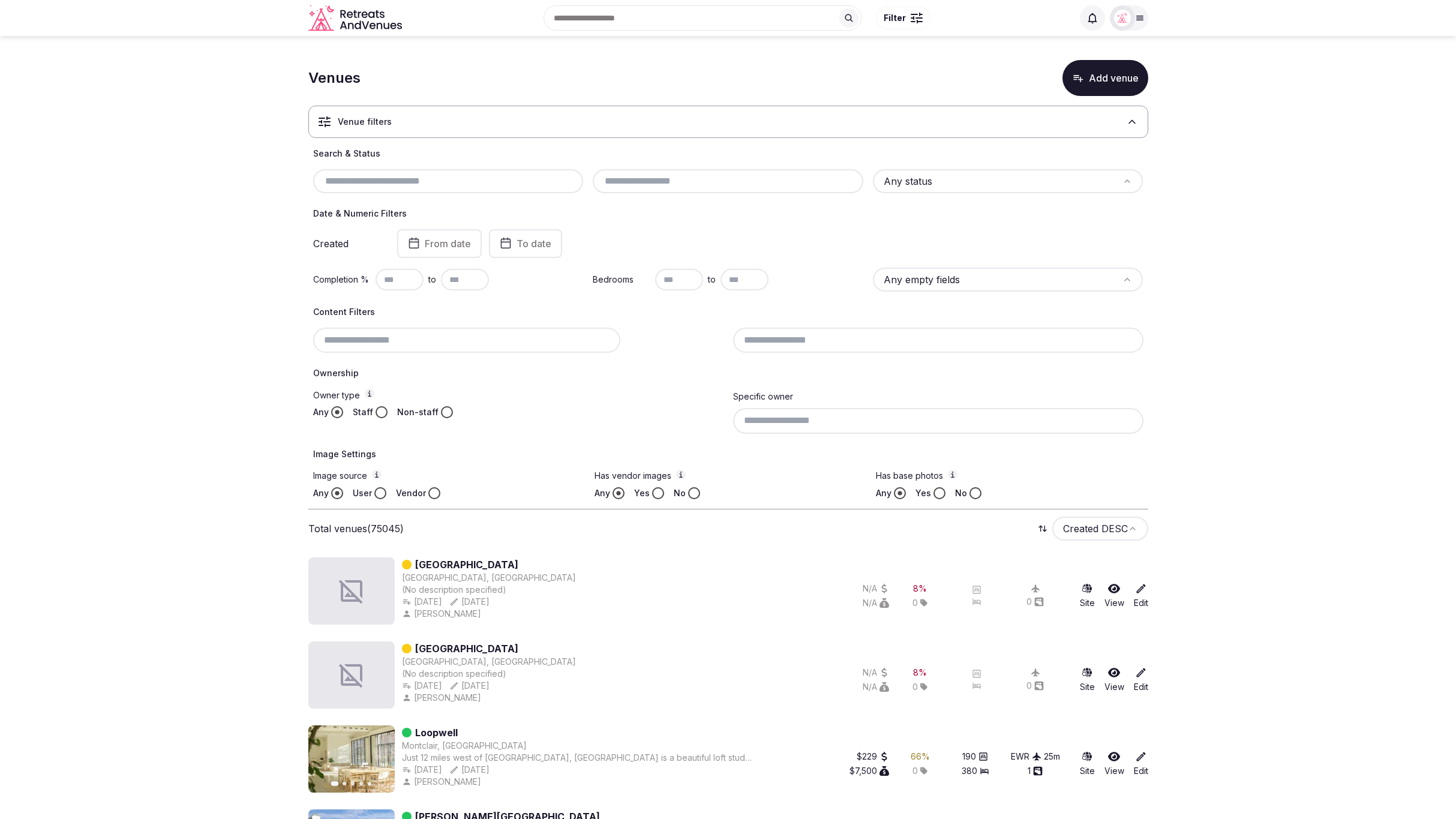
click at [1045, 14] on img at bounding box center [1123, 18] width 17 height 17
click at [1045, 100] on button "Staff admin" at bounding box center [1083, 107] width 110 height 19
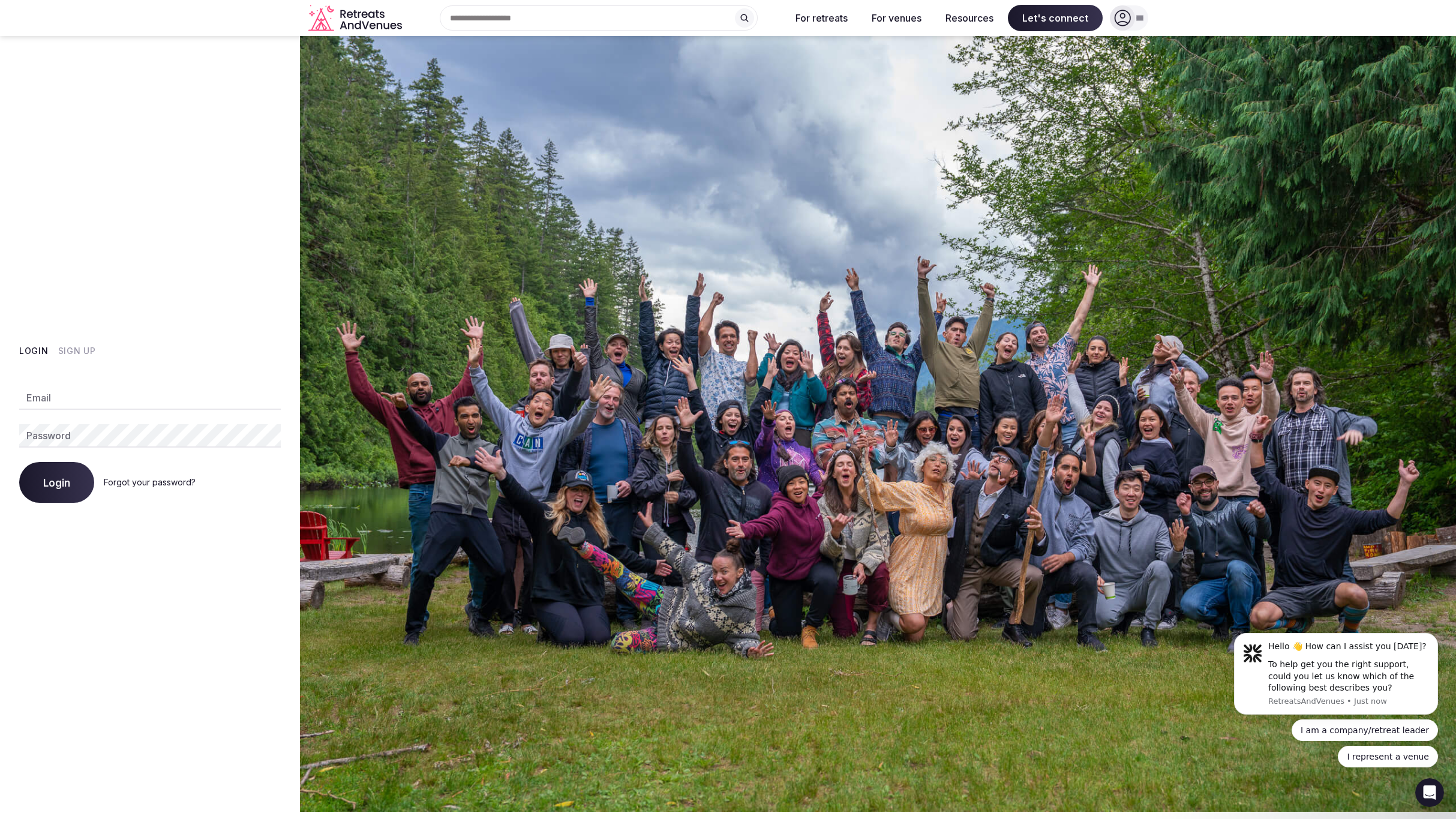
type input "**********"
click at [66, 492] on button "Login" at bounding box center [57, 482] width 75 height 40
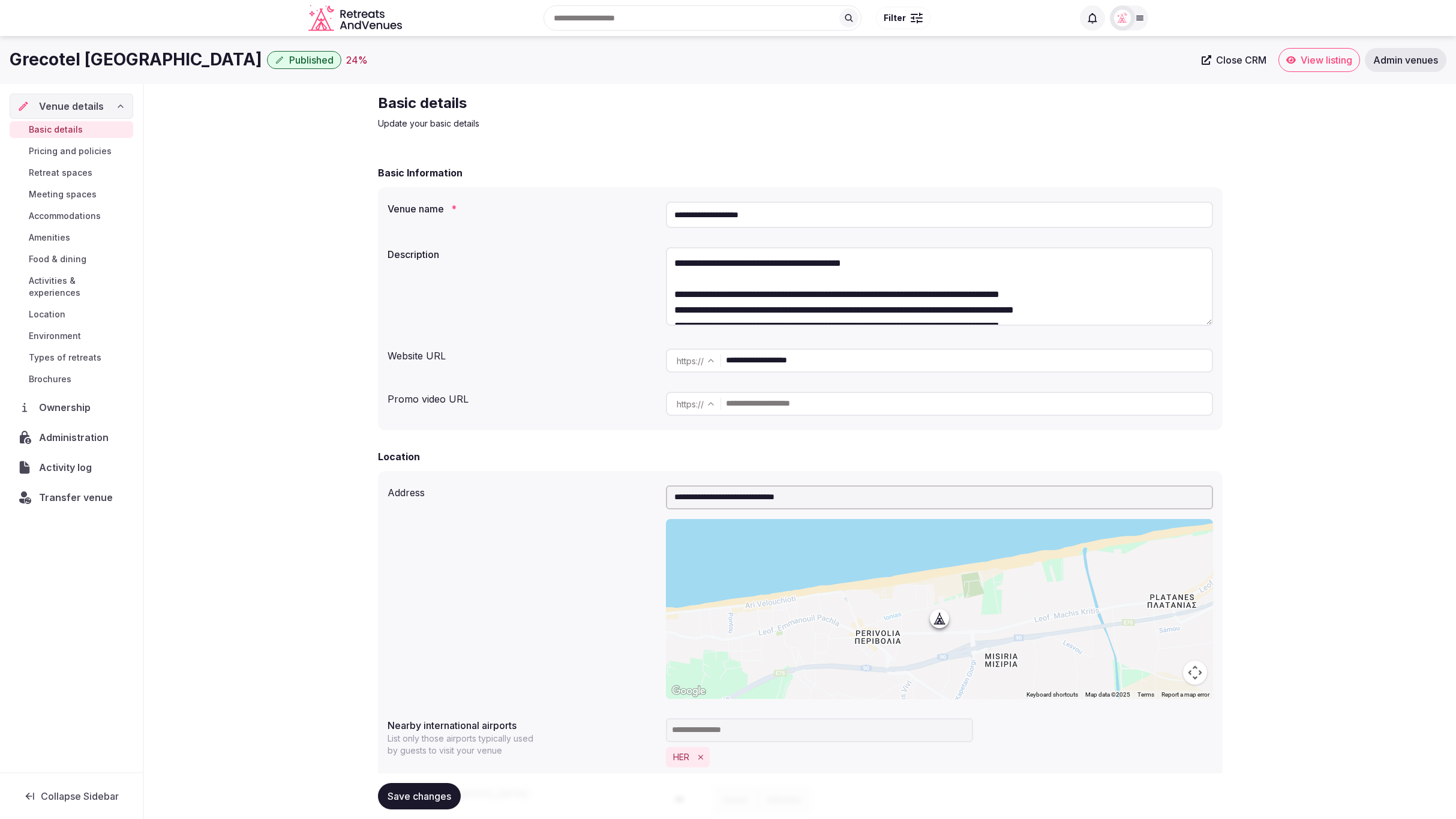
click at [1122, 26] on img at bounding box center [1123, 18] width 17 height 17
click at [1135, 106] on icon at bounding box center [1133, 107] width 9 height 9
click at [797, 227] on input "**********" at bounding box center [940, 215] width 548 height 26
click at [659, 212] on div "**********" at bounding box center [800, 215] width 826 height 36
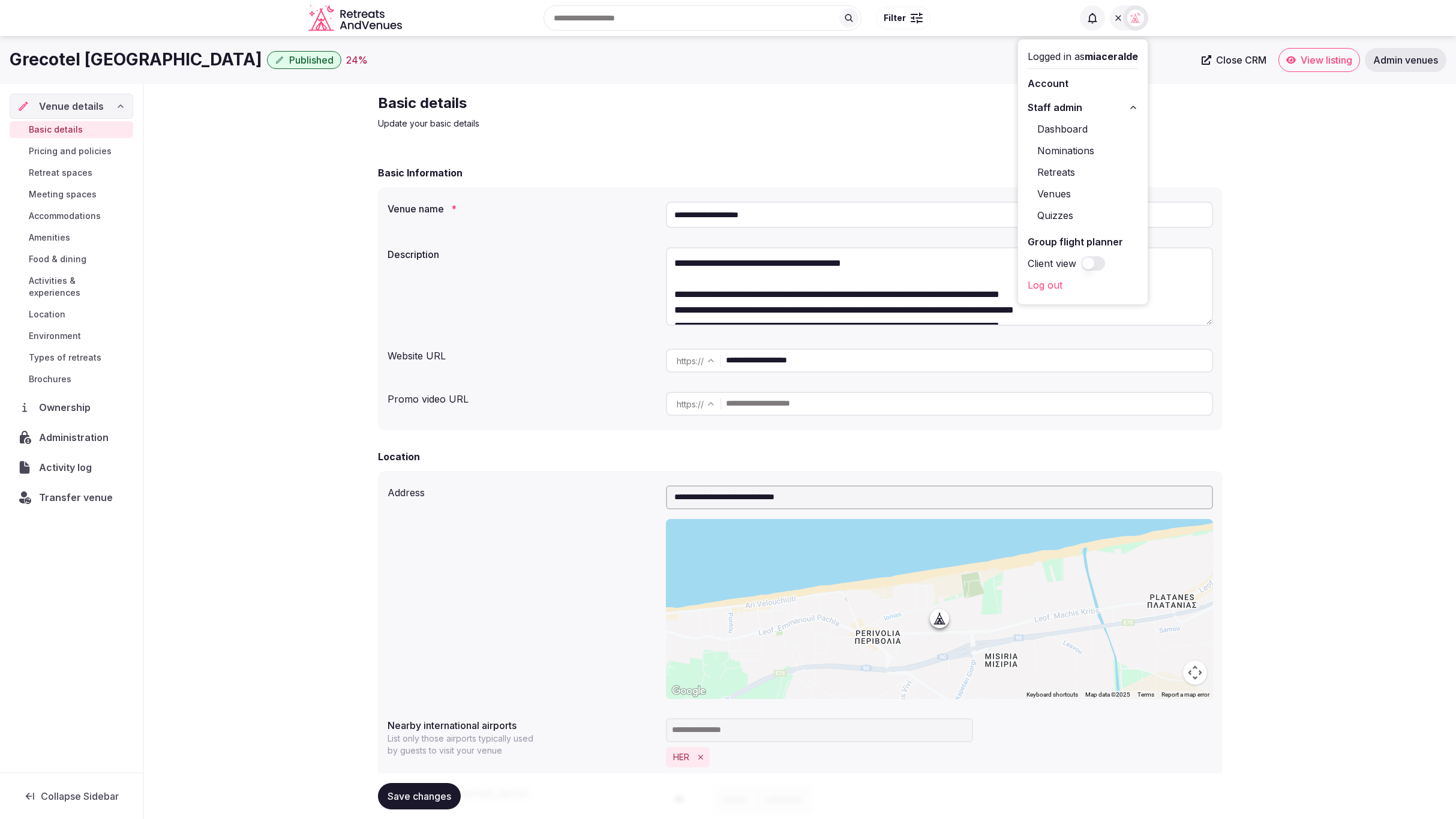
click at [595, 202] on div "Venue name *" at bounding box center [522, 205] width 269 height 17
click at [80, 259] on span "Food & dining" at bounding box center [58, 259] width 58 height 12
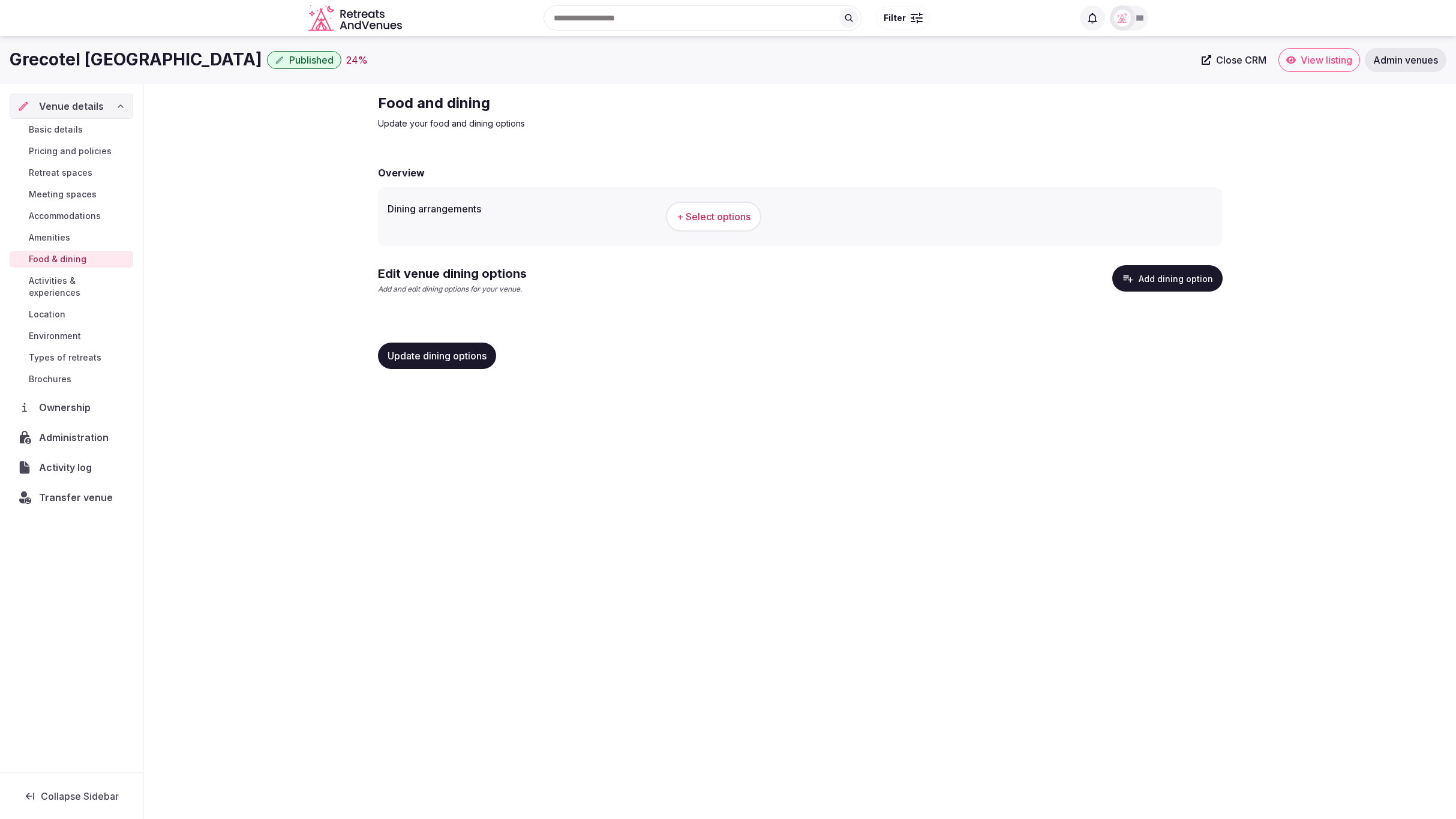
click at [71, 214] on span "Accommodations" at bounding box center [65, 215] width 72 height 12
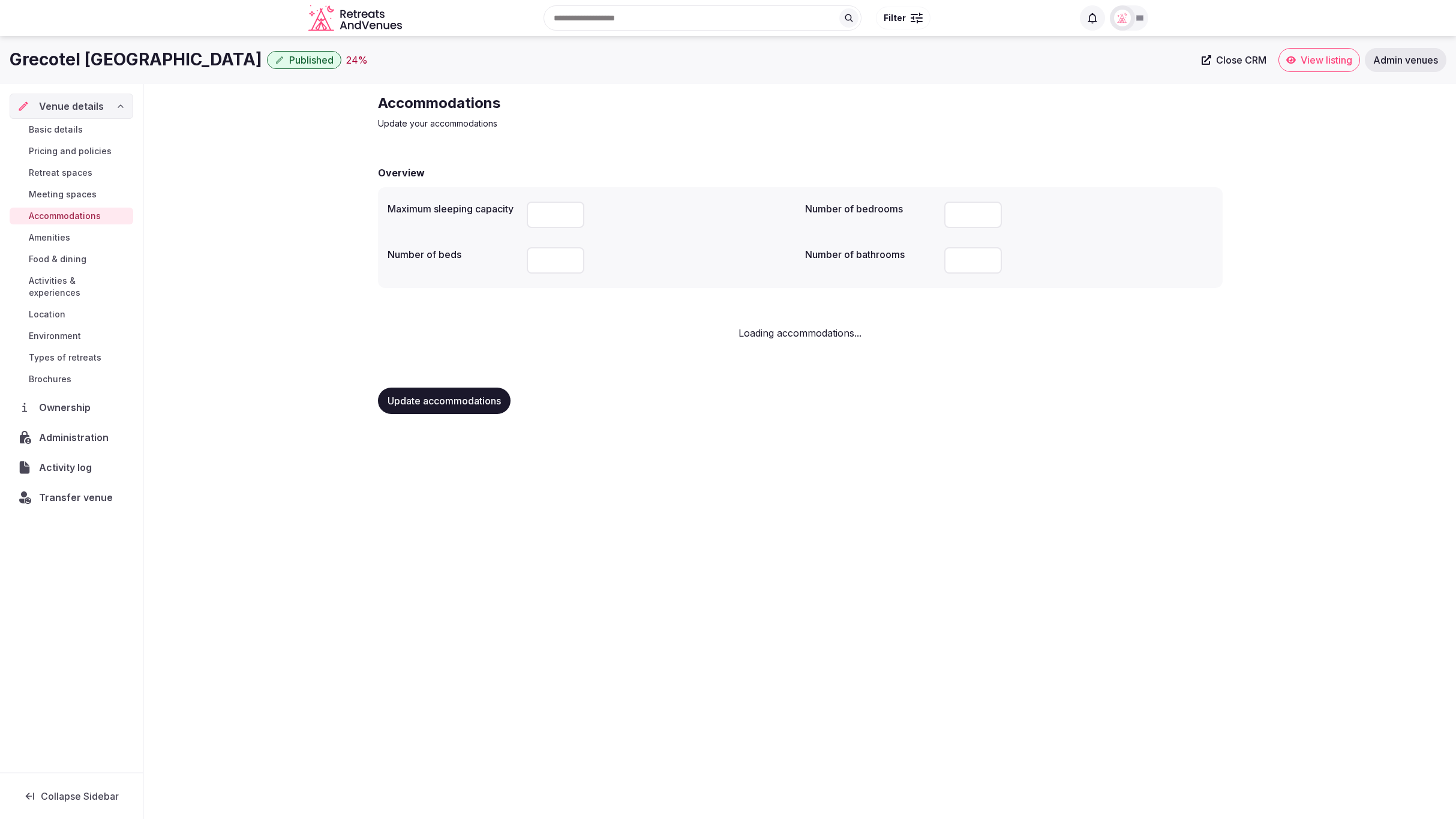
click at [96, 188] on link "Meeting spaces" at bounding box center [71, 194] width 124 height 17
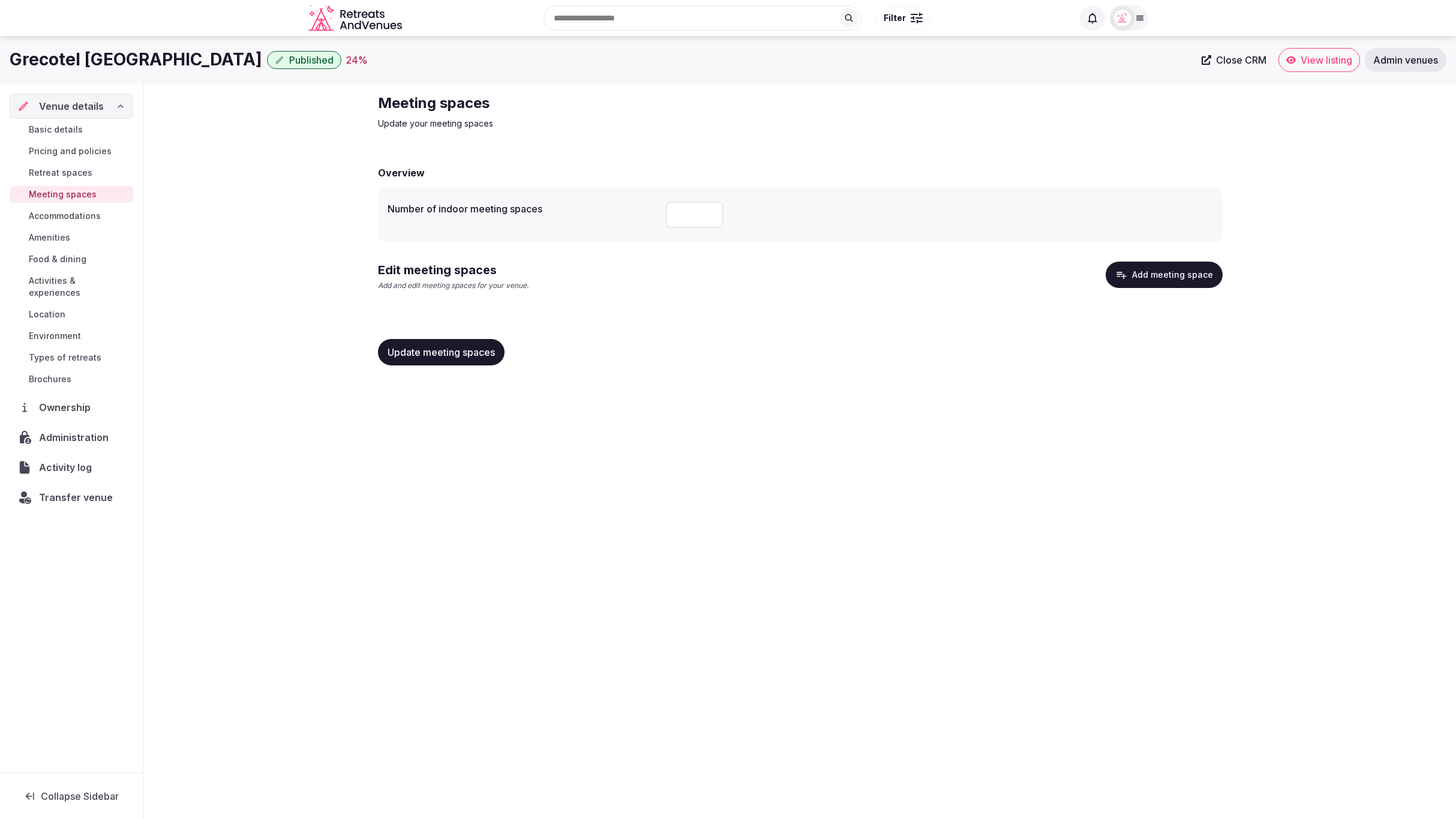
click at [1167, 275] on button "Add meeting space" at bounding box center [1164, 275] width 117 height 26
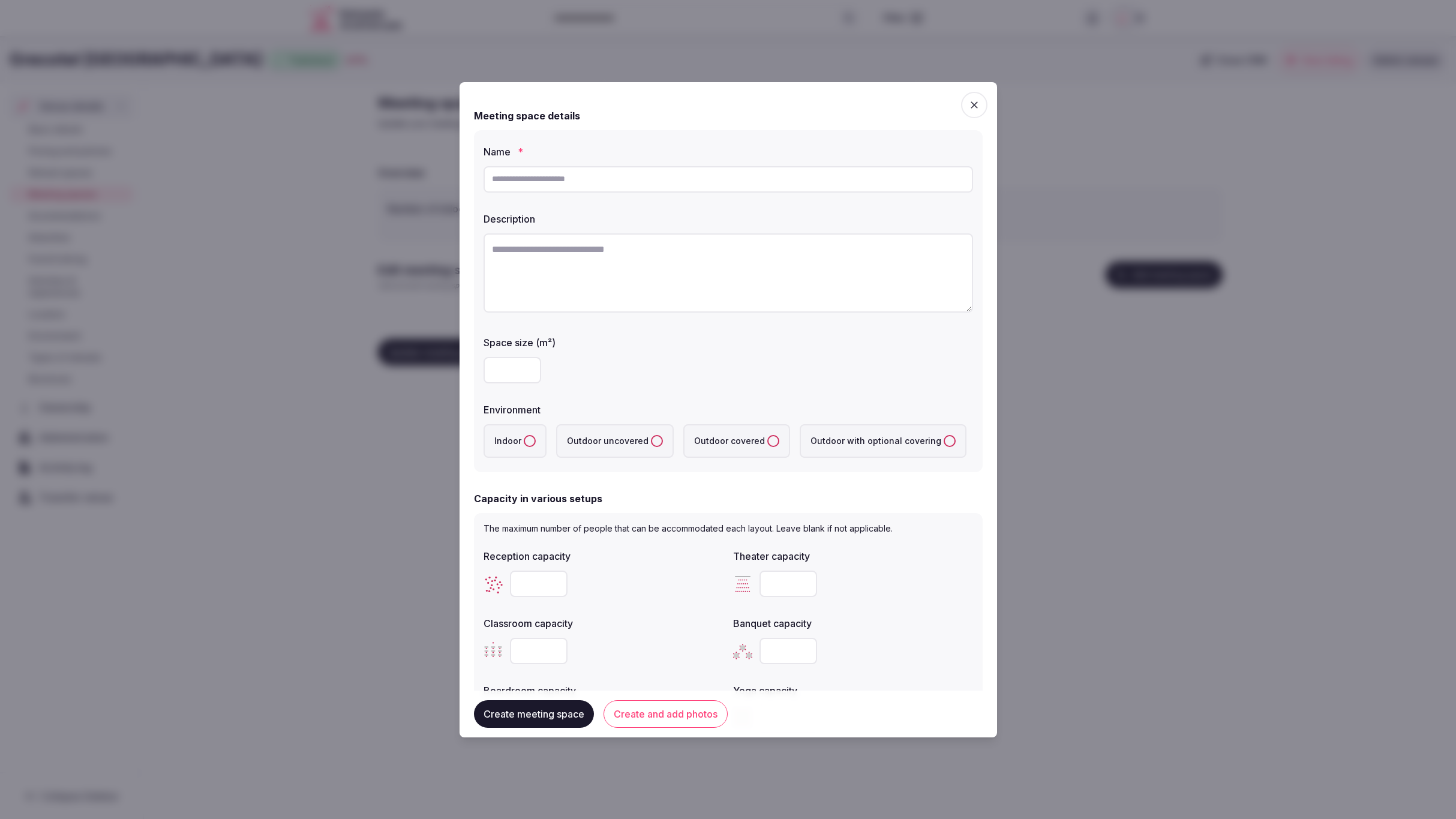
click at [540, 177] on input "text" at bounding box center [729, 180] width 490 height 26
click at [523, 177] on input "**********" at bounding box center [729, 180] width 490 height 26
type input "**********"
click at [502, 368] on input "number" at bounding box center [513, 370] width 58 height 26
type input "***"
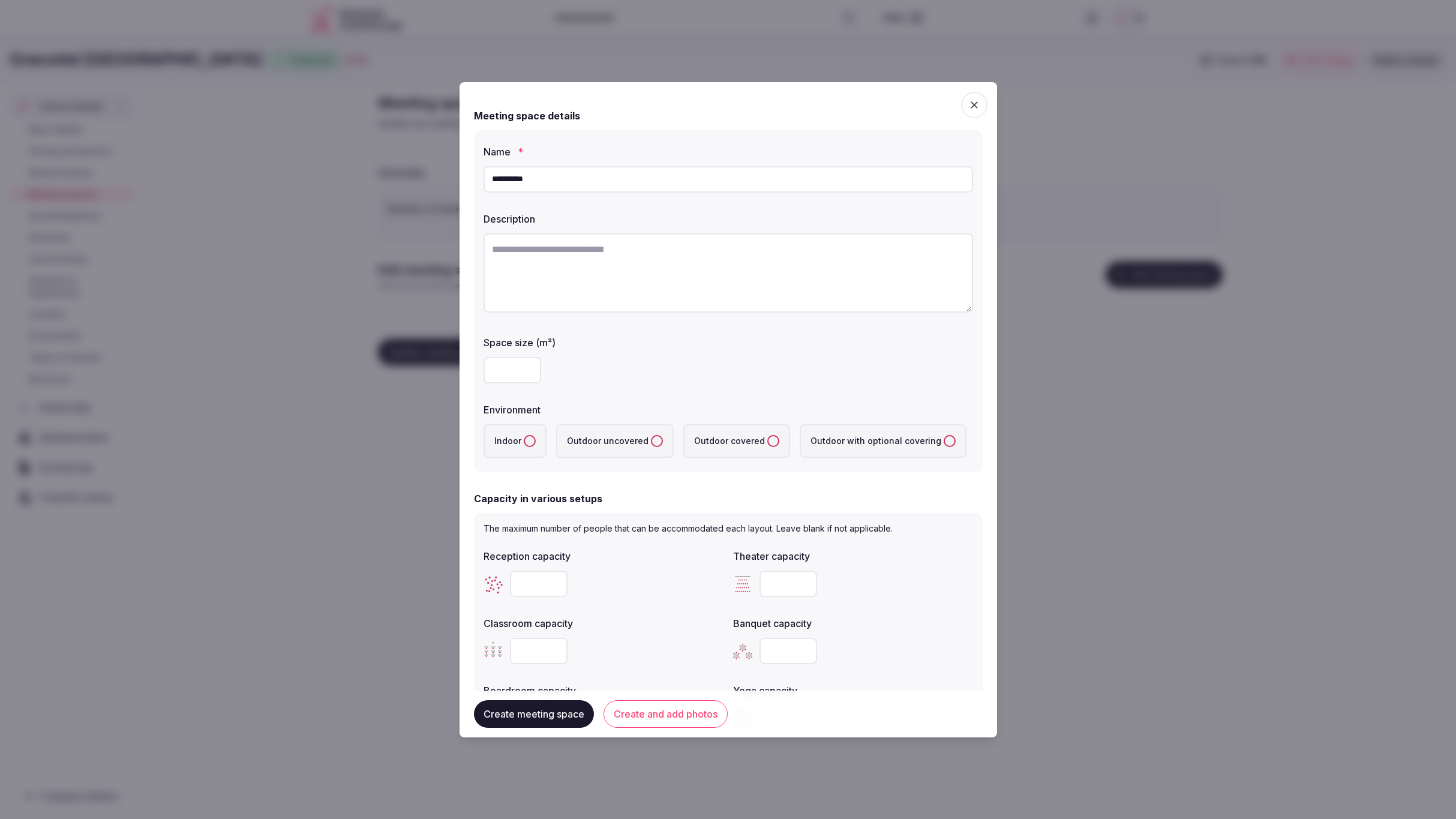
click at [530, 436] on button "Indoor" at bounding box center [530, 440] width 12 height 12
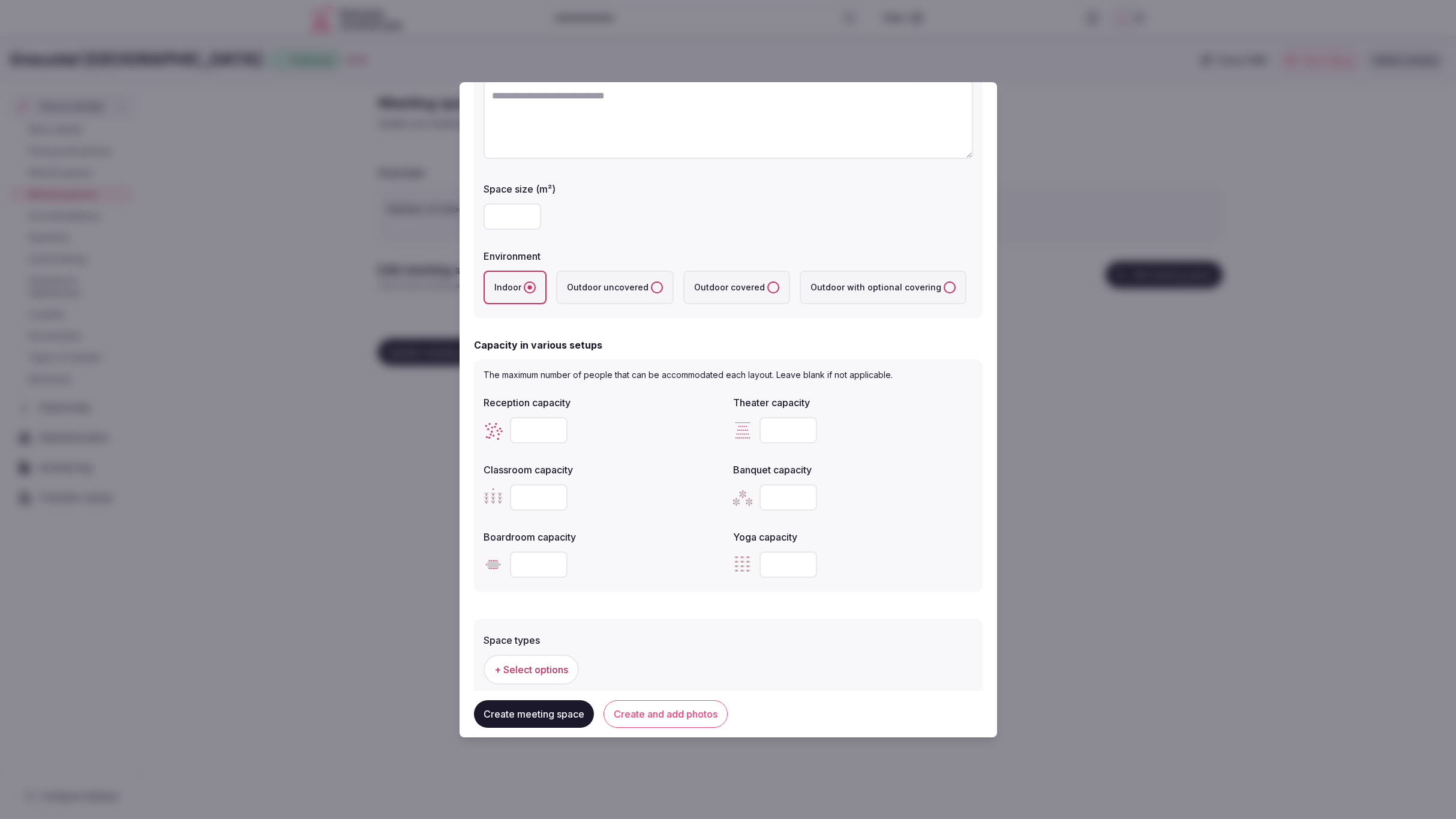
scroll to position [156, 0]
drag, startPoint x: 784, startPoint y: 445, endPoint x: 786, endPoint y: 436, distance: 9.2
click at [785, 443] on div "Reception capacity Theater capacity Classroom capacity Banquet capacity Boardro…" at bounding box center [729, 485] width 490 height 192
click at [787, 425] on input "number" at bounding box center [789, 429] width 58 height 26
type input "***"
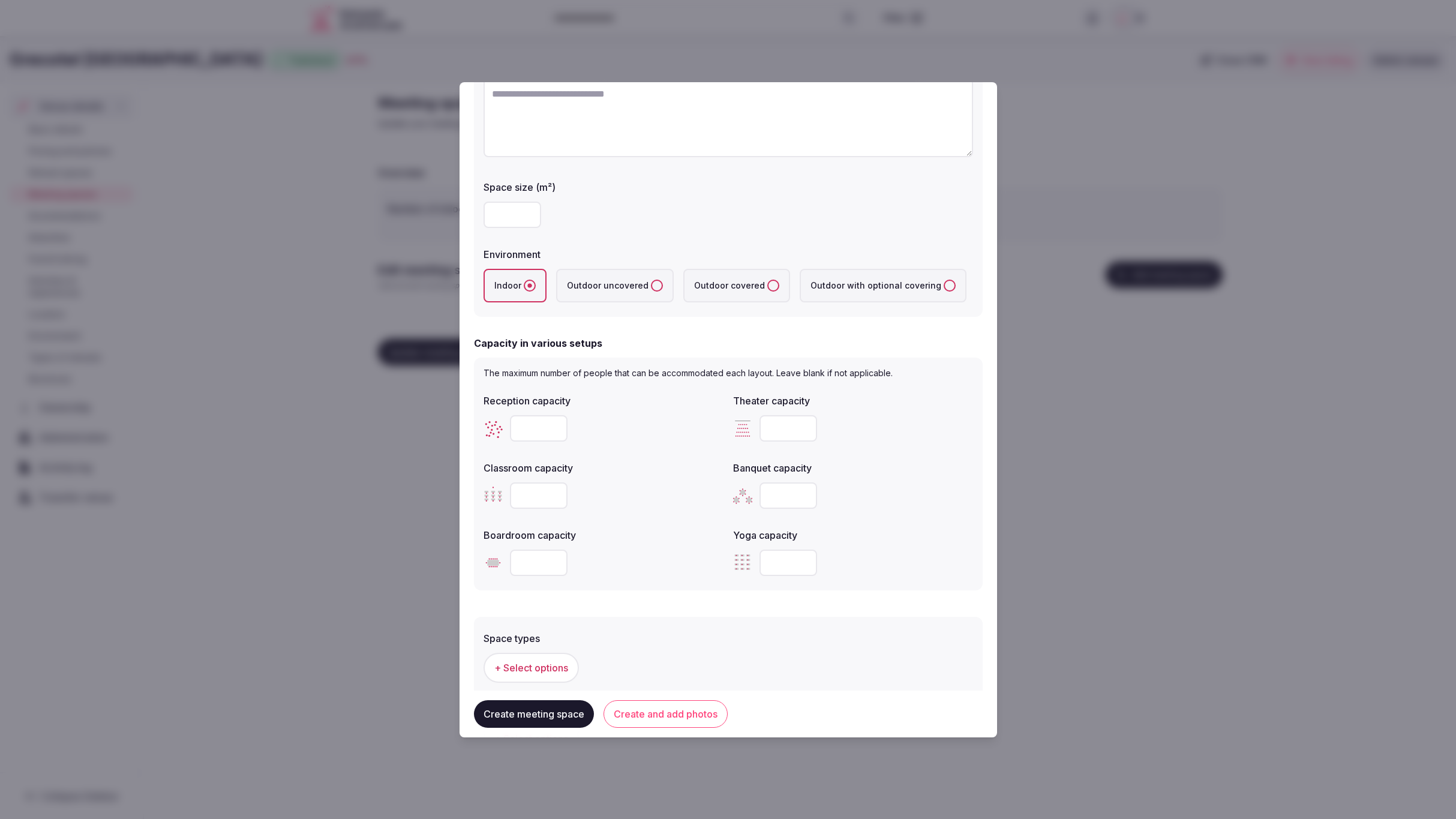
click at [962, 456] on div "Banquet capacity" at bounding box center [853, 464] width 240 height 17
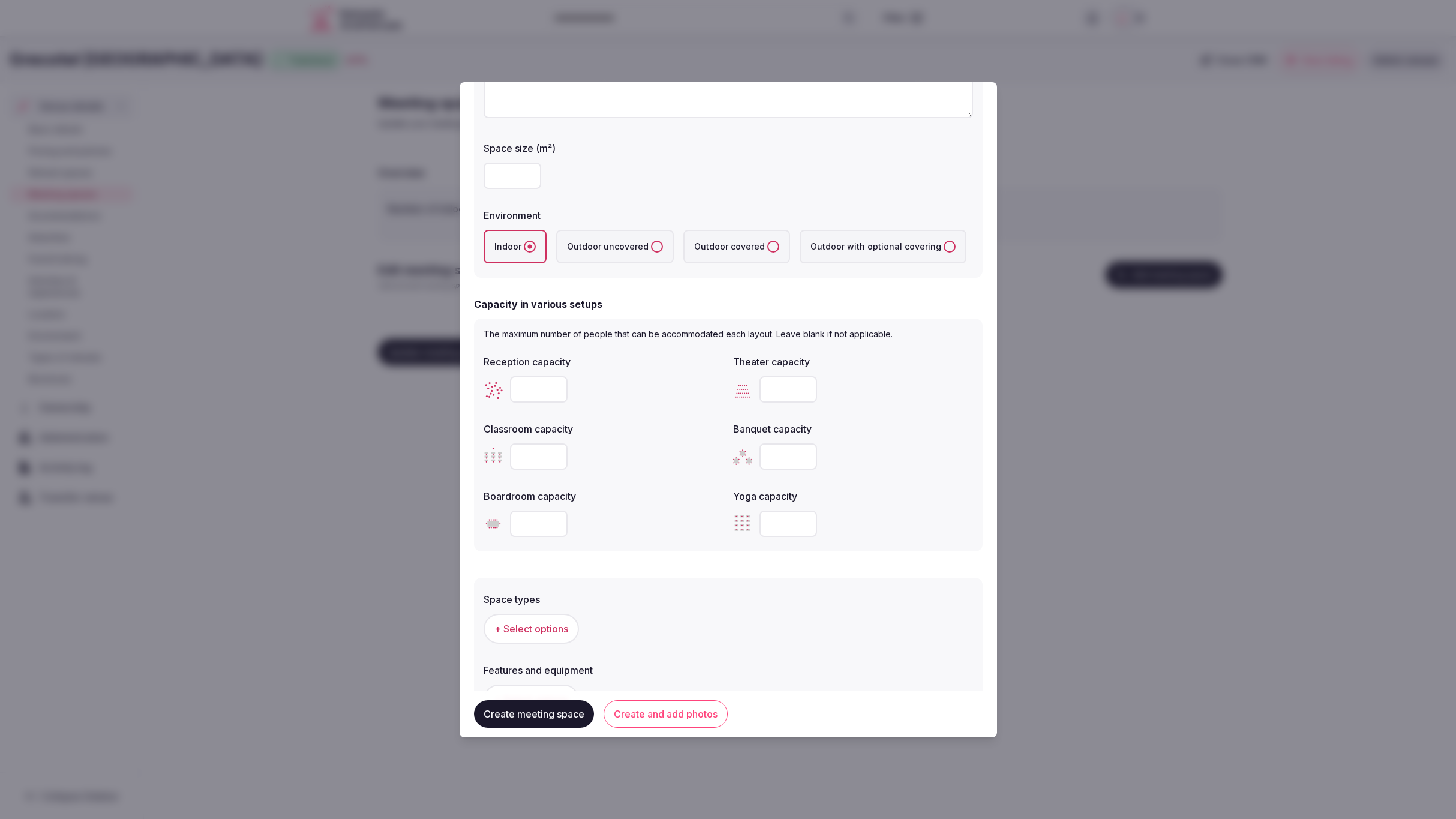
scroll to position [205, 0]
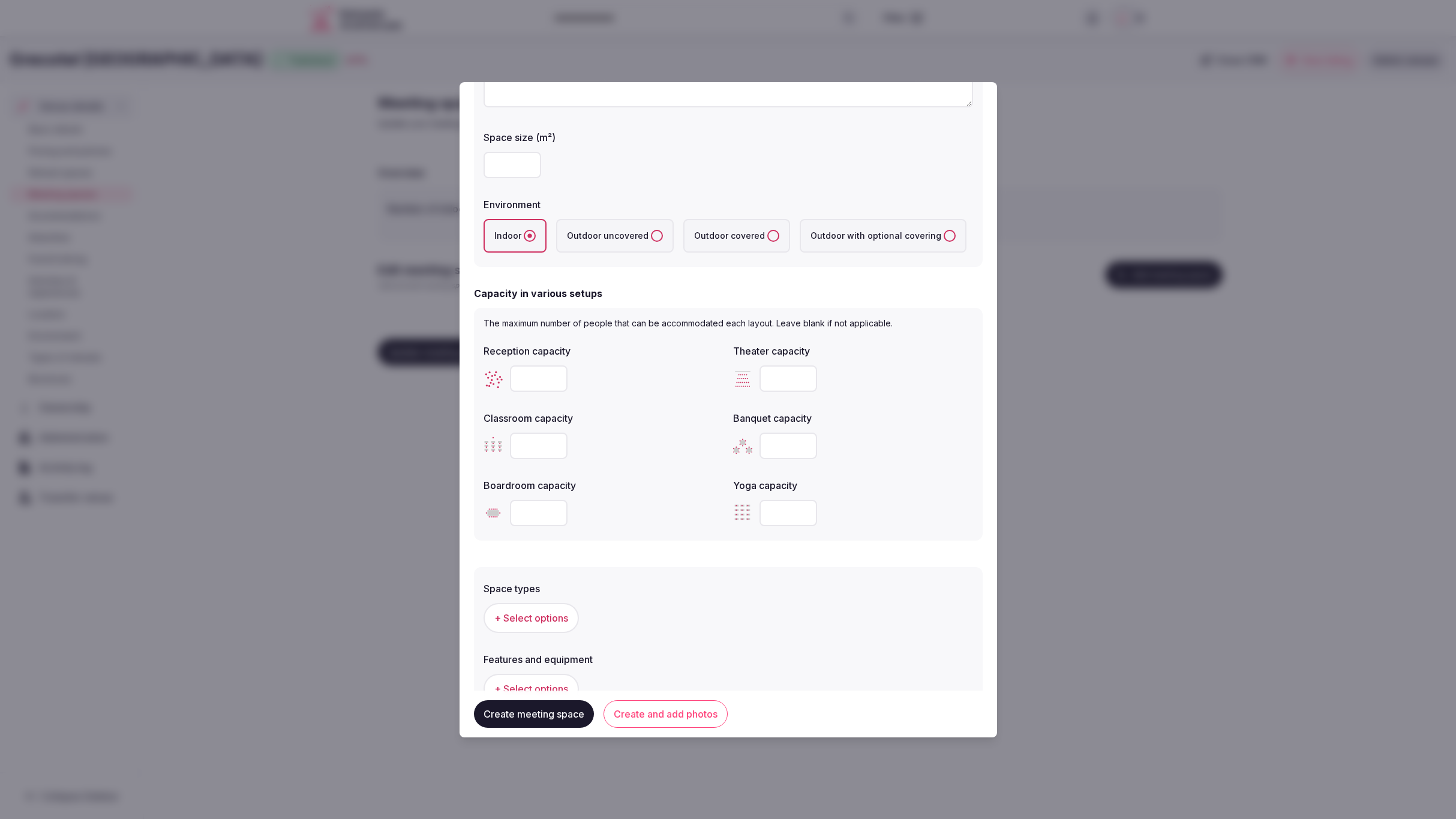
click at [545, 514] on input "number" at bounding box center [539, 513] width 58 height 26
drag, startPoint x: 537, startPoint y: 506, endPoint x: 503, endPoint y: 507, distance: 34.0
click at [503, 507] on div "***" at bounding box center [604, 513] width 240 height 26
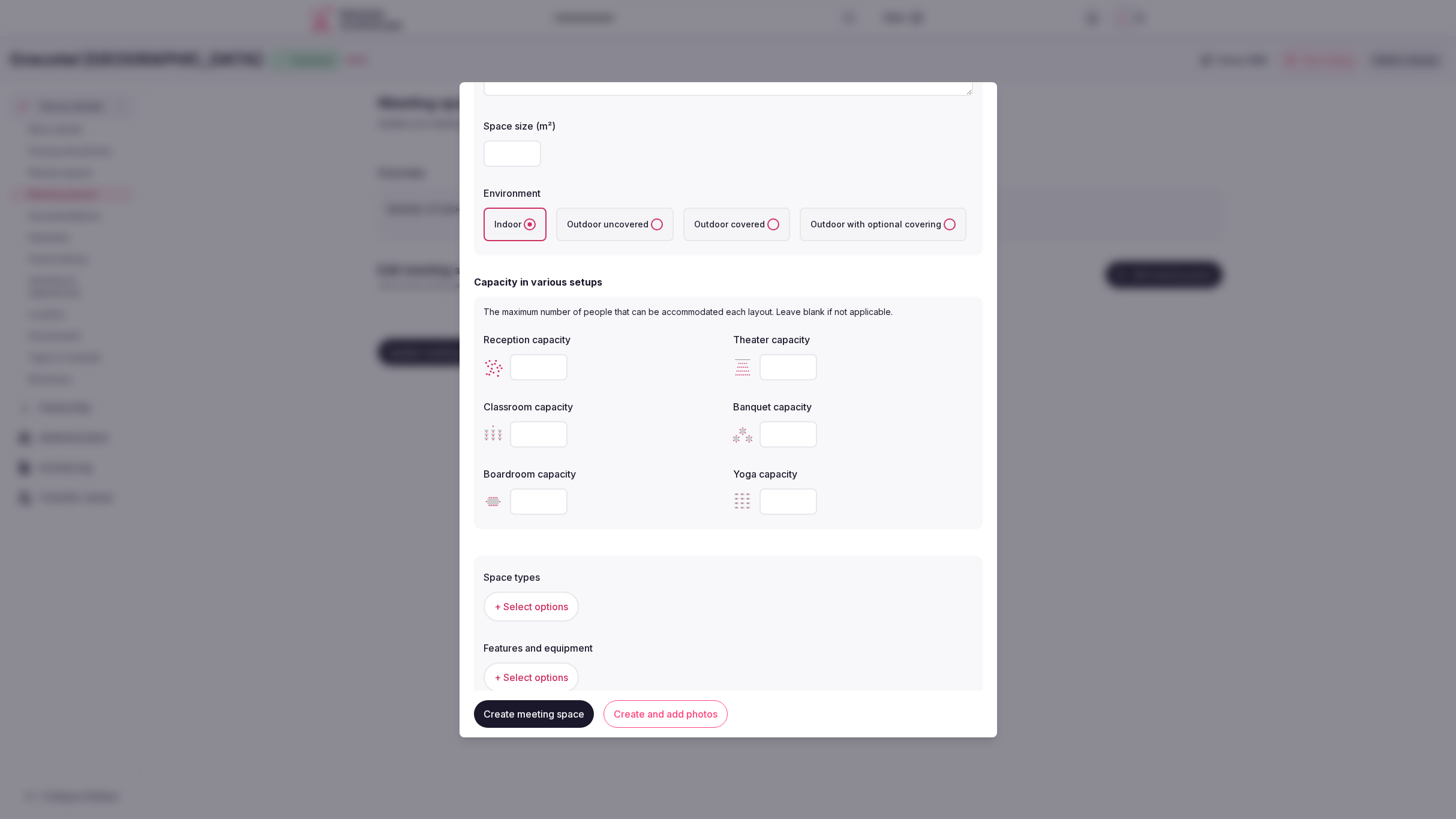
type input "***"
click at [780, 427] on input "number" at bounding box center [789, 435] width 58 height 26
type input "***"
click at [880, 434] on div "***" at bounding box center [853, 435] width 240 height 26
click at [538, 427] on input "number" at bounding box center [539, 435] width 58 height 26
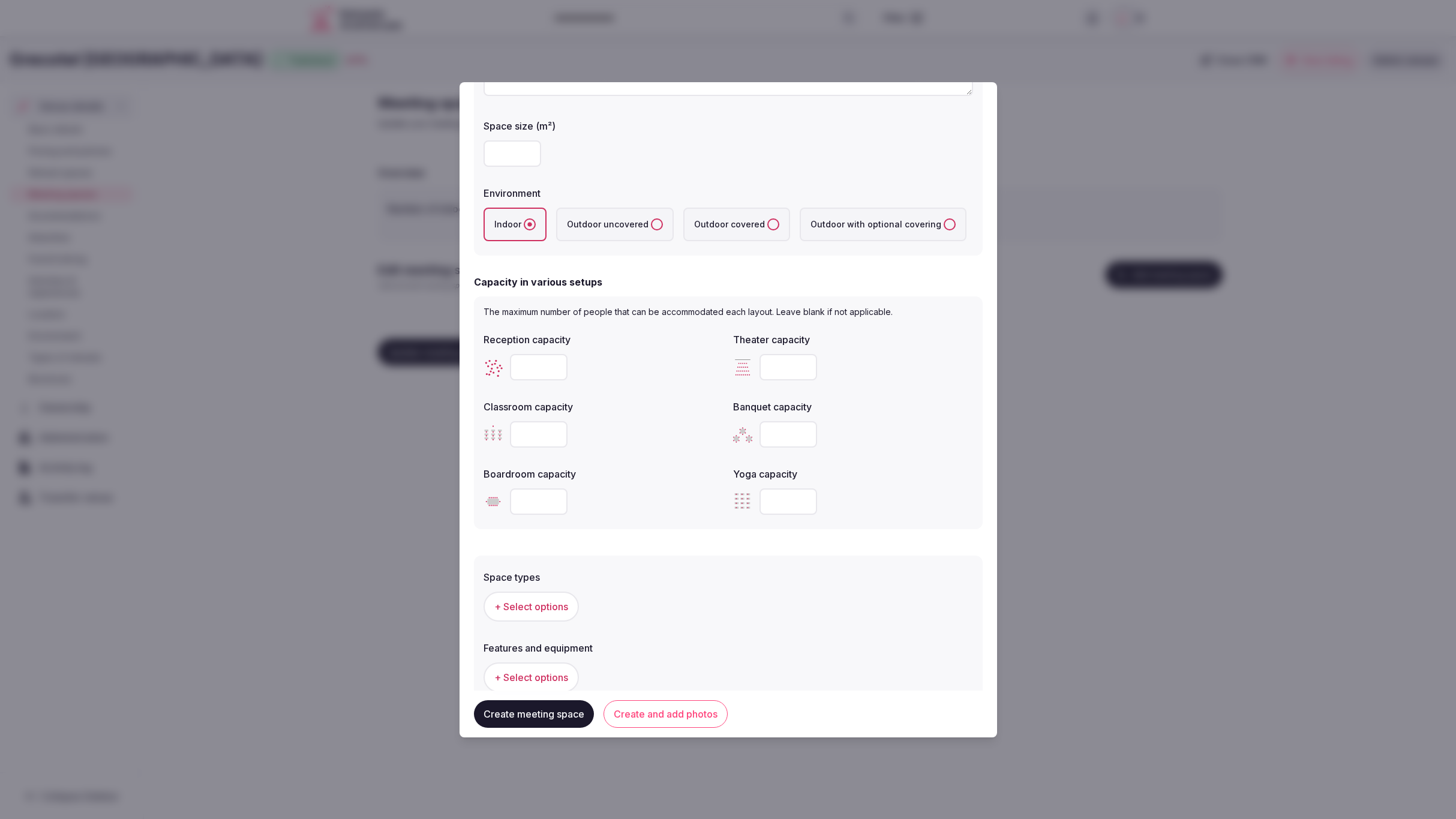
type input "**"
click at [597, 429] on div "**" at bounding box center [604, 435] width 240 height 26
drag, startPoint x: 782, startPoint y: 365, endPoint x: 765, endPoint y: 366, distance: 17.0
click at [765, 366] on input "***" at bounding box center [789, 367] width 58 height 26
type input "***"
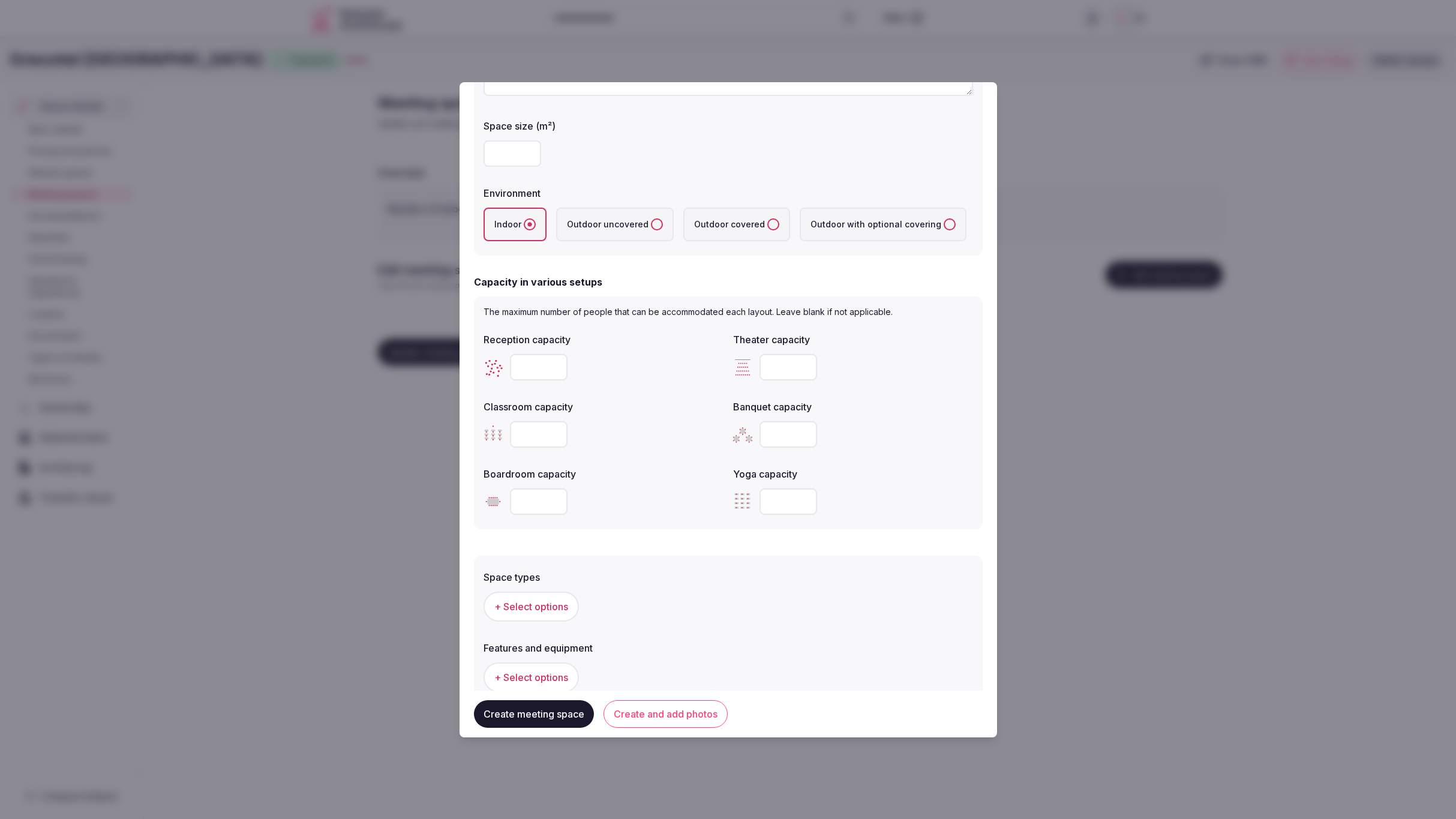
click at [735, 390] on div "Reception capacity Theater capacity *** Classroom capacity ** Banquet capacity …" at bounding box center [729, 423] width 490 height 192
click at [535, 366] on input "number" at bounding box center [539, 367] width 58 height 26
type input "***"
click at [686, 402] on label "Classroom capacity" at bounding box center [604, 405] width 240 height 9
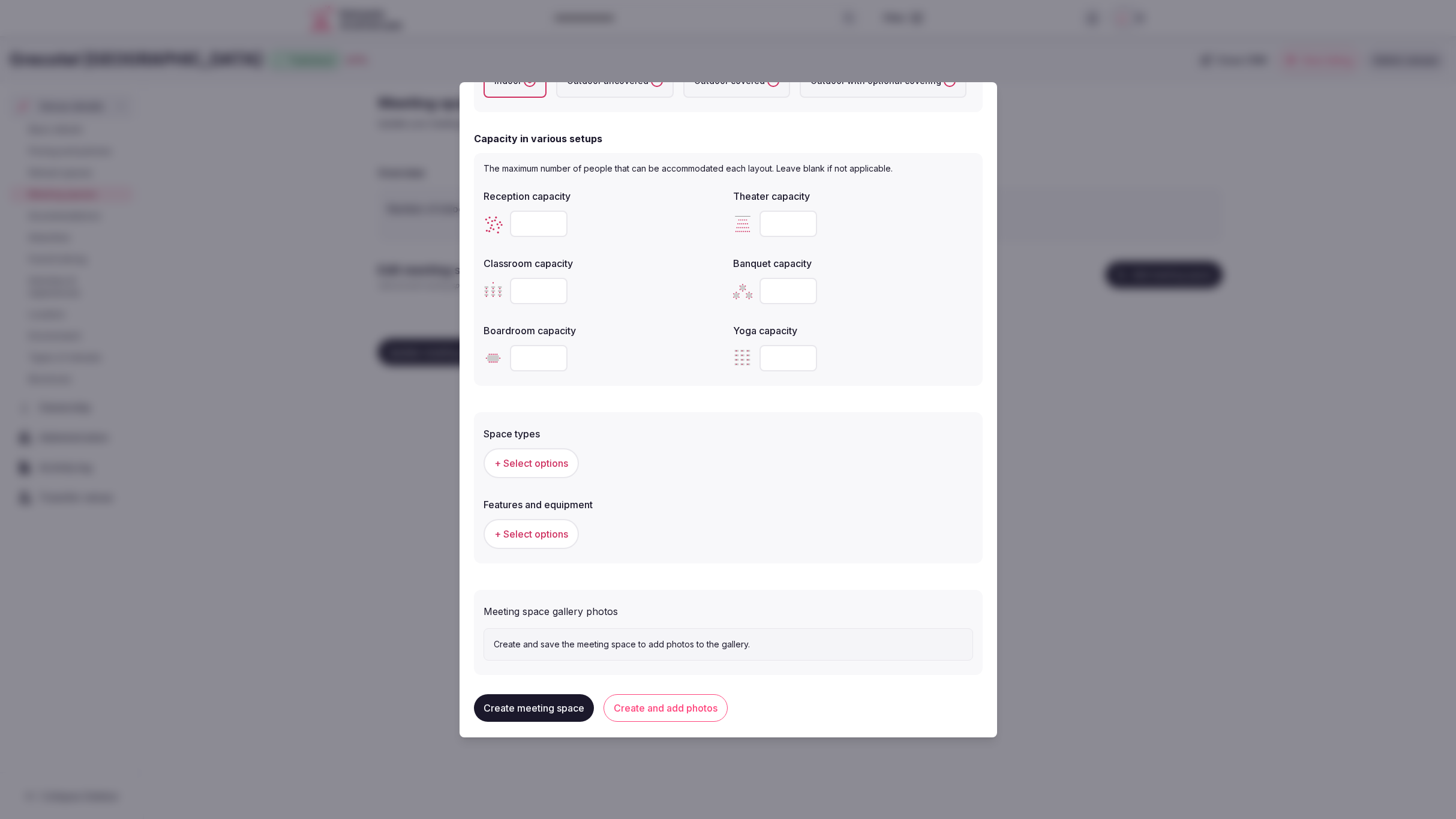
scroll to position [366, 0]
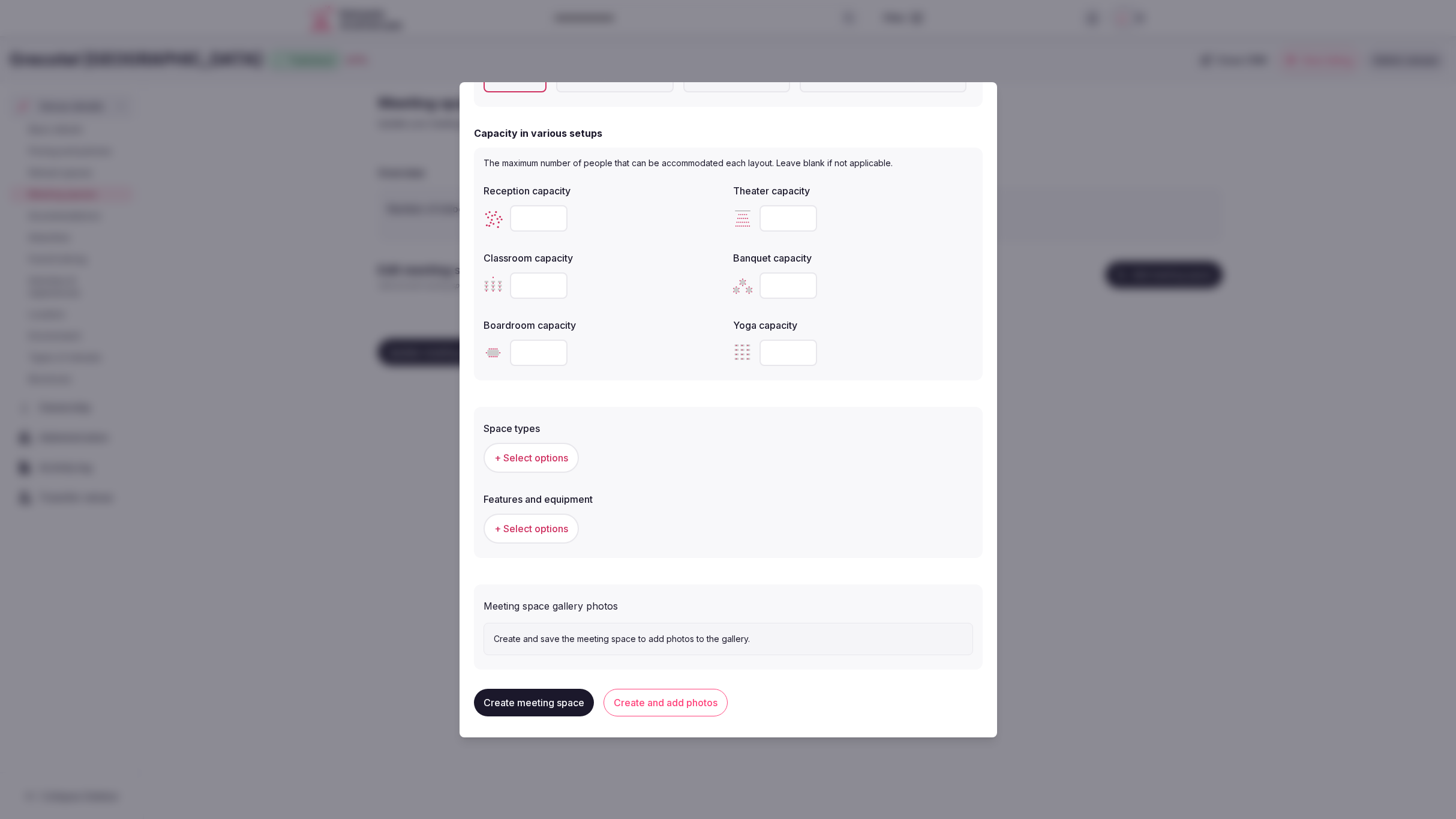
click at [525, 453] on span "+ Select options" at bounding box center [531, 457] width 74 height 13
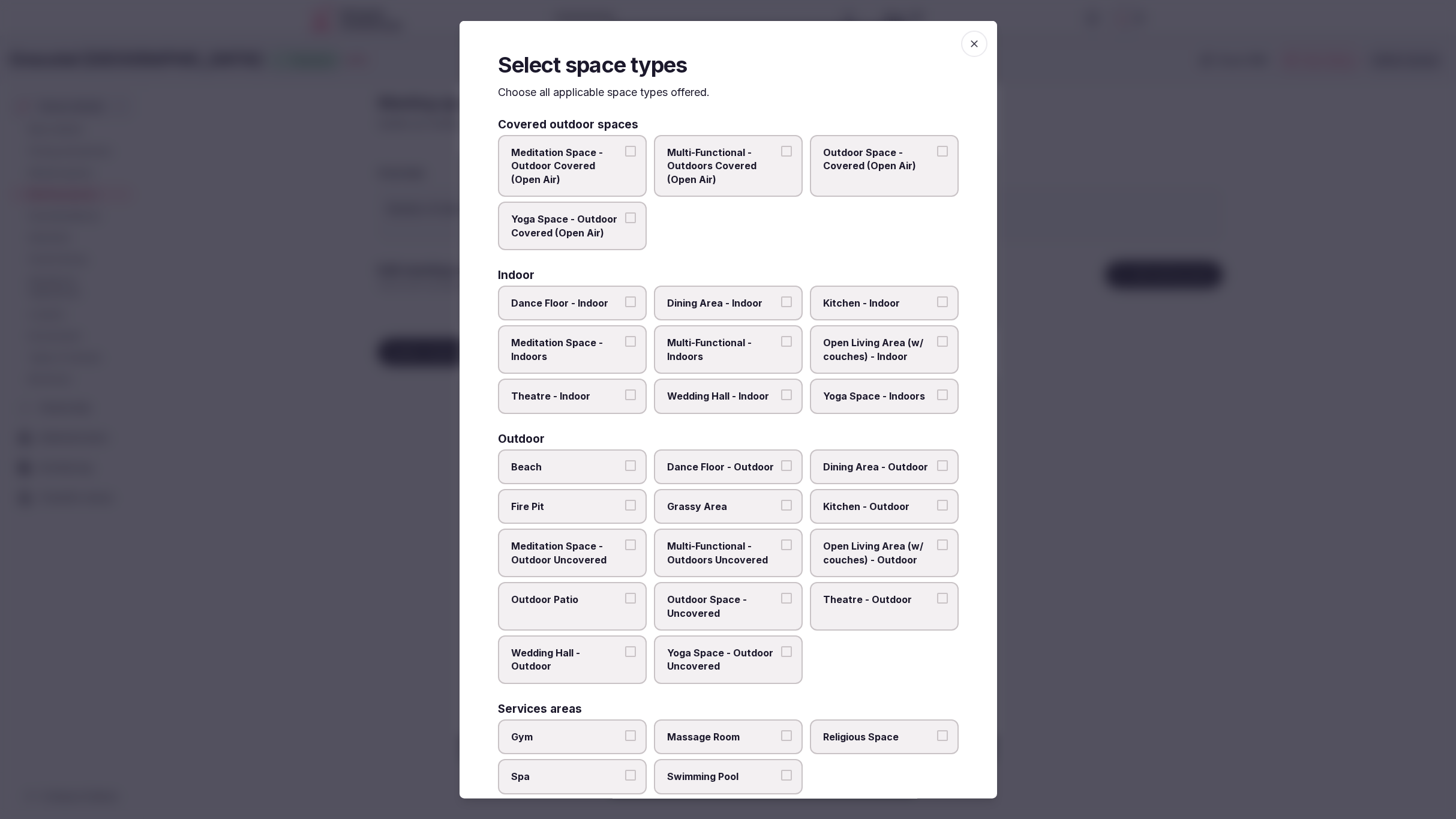
click at [881, 221] on div "Meditation Space - Outdoor Covered (Open Air) Multi-Functional - Outdoors Cover…" at bounding box center [728, 193] width 461 height 115
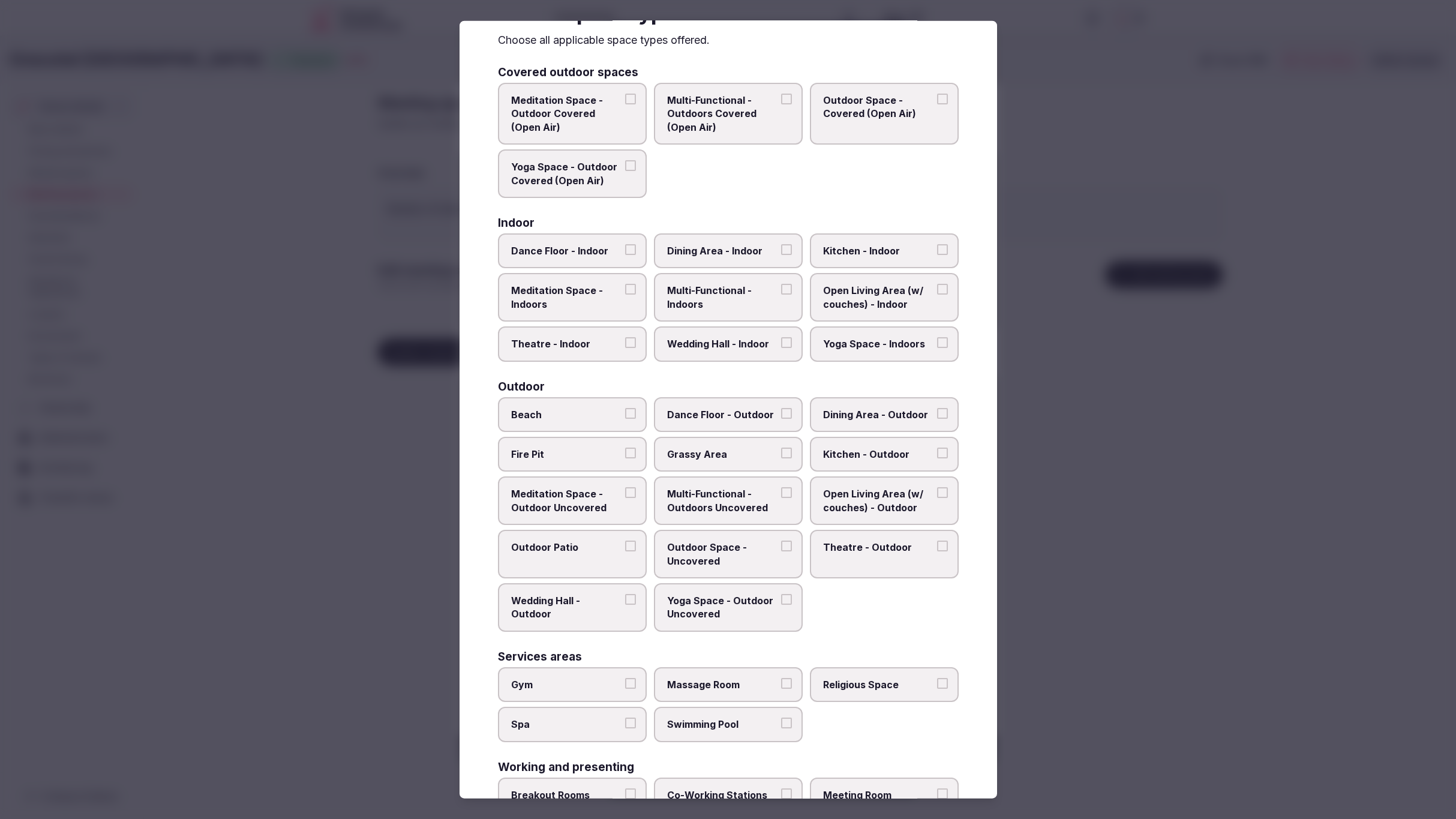
scroll to position [126, 0]
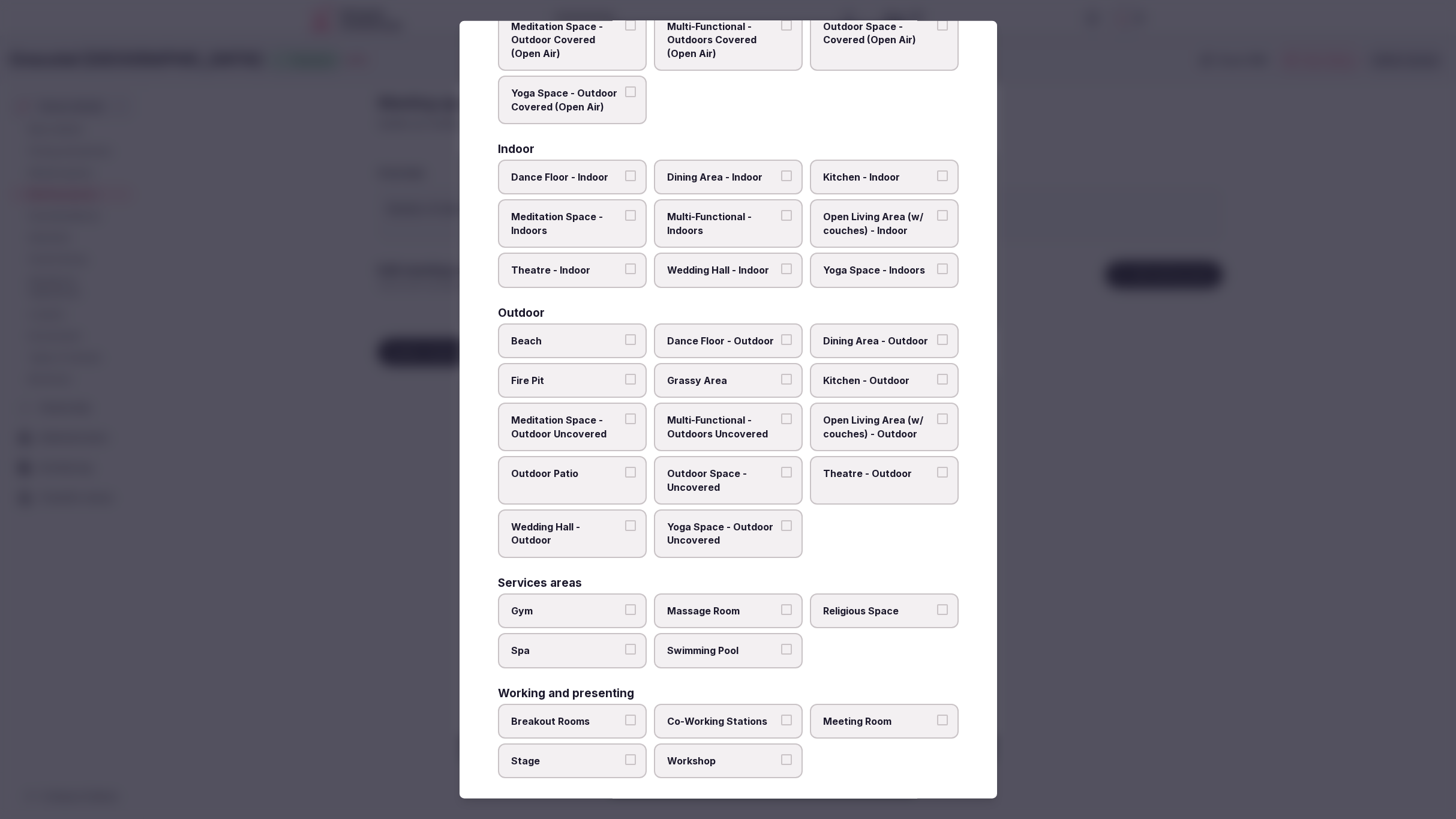
click at [898, 722] on label "Meeting Room" at bounding box center [884, 720] width 149 height 35
click at [937, 722] on button "Meeting Room" at bounding box center [943, 719] width 11 height 11
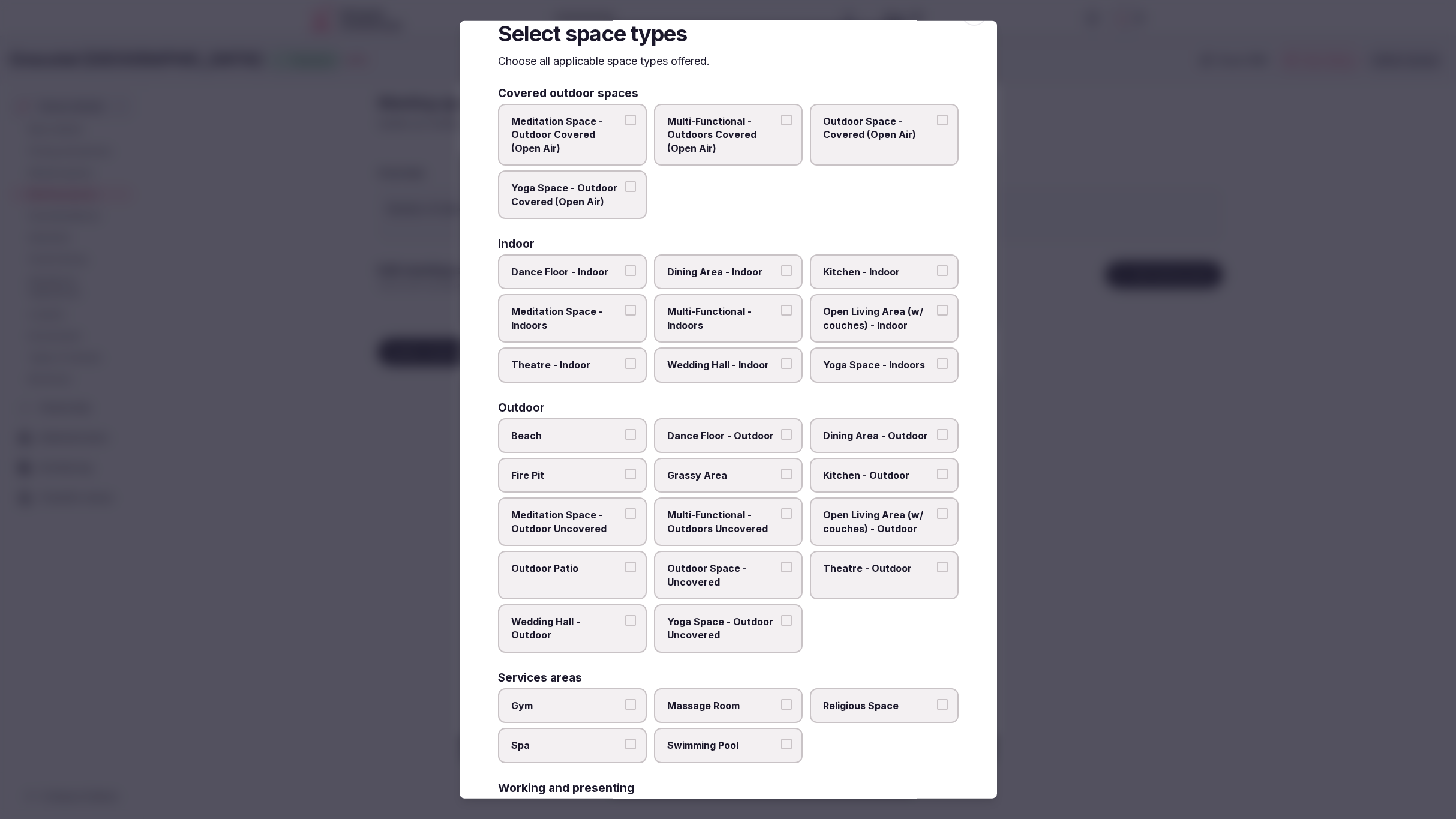
scroll to position [0, 0]
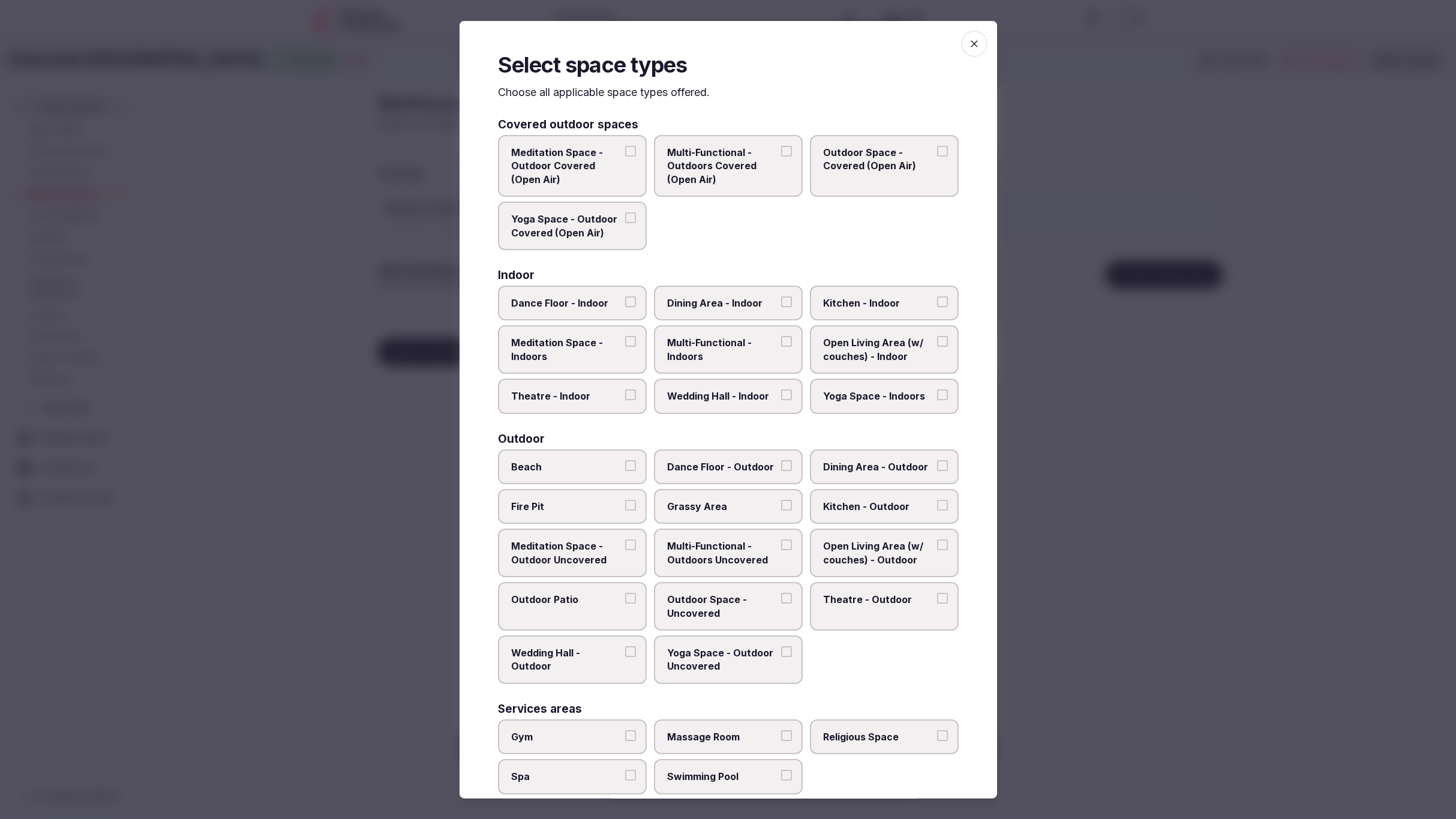
click at [733, 353] on span "Multi-Functional - Indoors" at bounding box center [723, 349] width 110 height 27
click at [782, 347] on button "Multi-Functional - Indoors" at bounding box center [787, 341] width 11 height 11
click at [705, 247] on div "Meditation Space - Outdoor Covered (Open Air) Multi-Functional - Outdoors Cover…" at bounding box center [728, 193] width 461 height 115
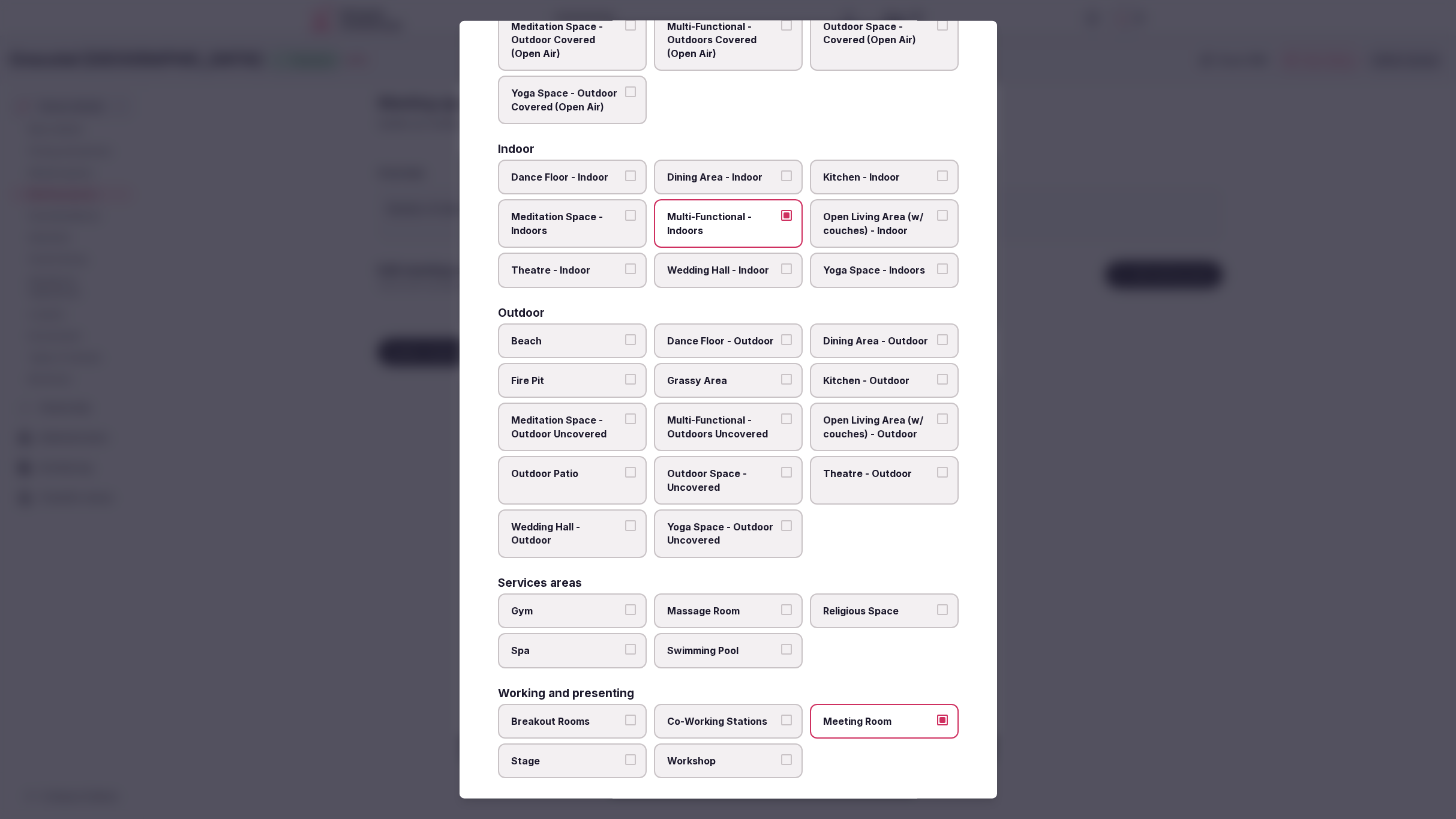
click at [892, 540] on div "Beach Dance Floor - Outdoor Dining Area - Outdoor Fire Pit Grassy Area Kitchen …" at bounding box center [728, 440] width 461 height 235
click at [1188, 628] on div at bounding box center [728, 409] width 1456 height 819
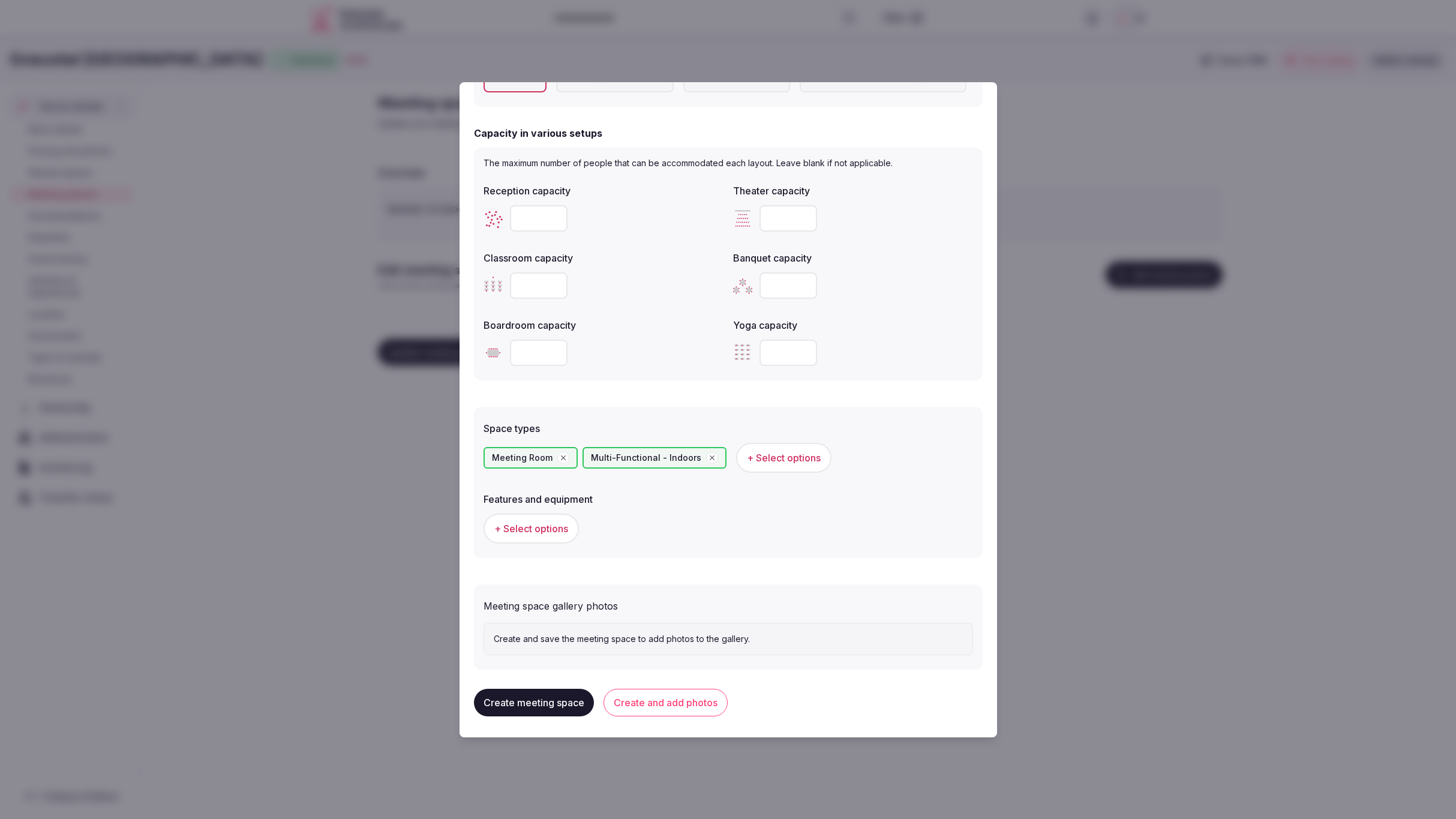
click at [666, 705] on button "Create and add photos" at bounding box center [666, 702] width 124 height 27
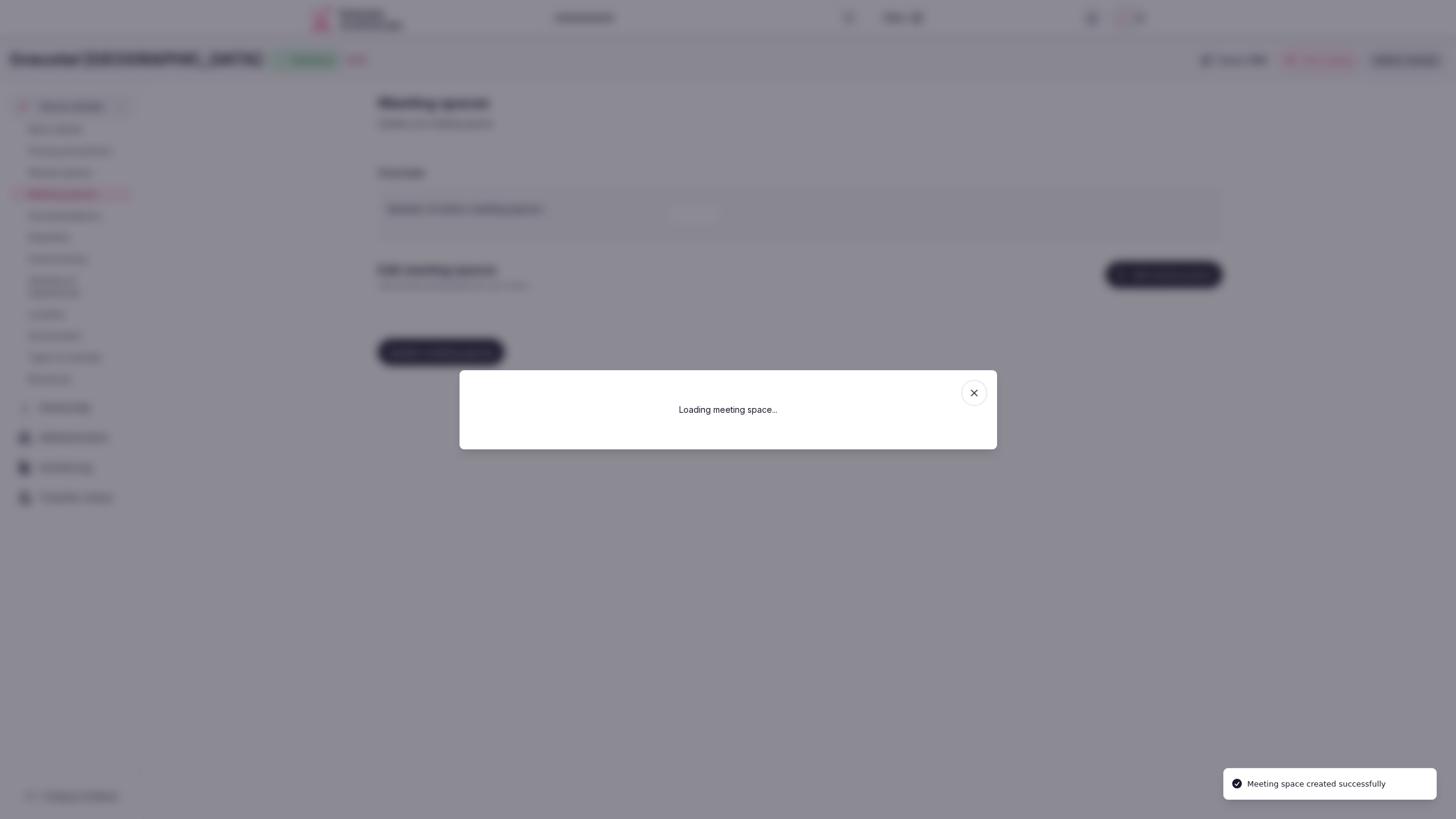
scroll to position [0, 0]
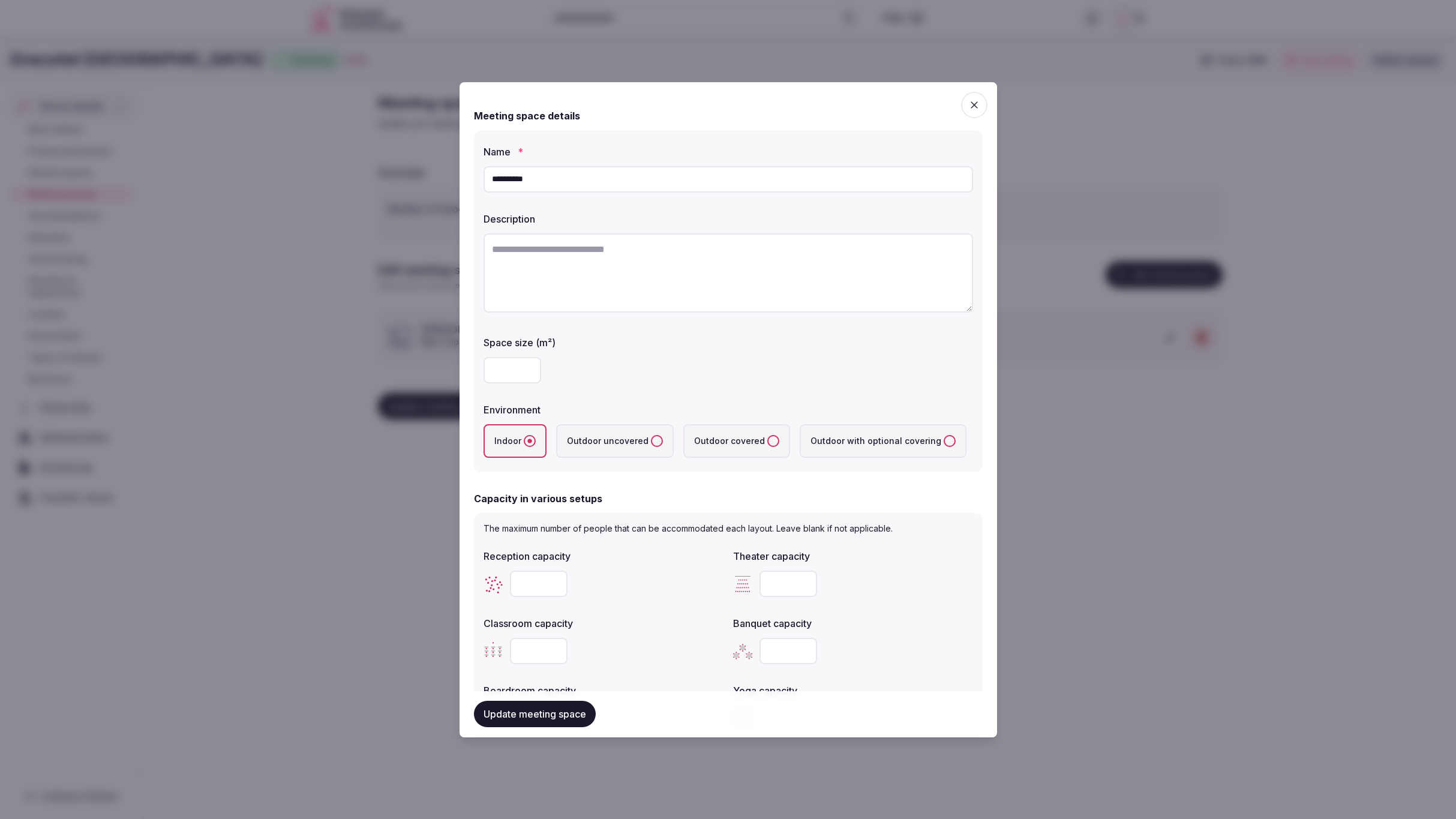
click at [694, 275] on textarea at bounding box center [729, 273] width 490 height 79
paste textarea "**********"
click at [737, 275] on textarea "**********" at bounding box center [729, 272] width 490 height 79
type textarea "**********"
click at [614, 184] on input "**********" at bounding box center [729, 180] width 490 height 26
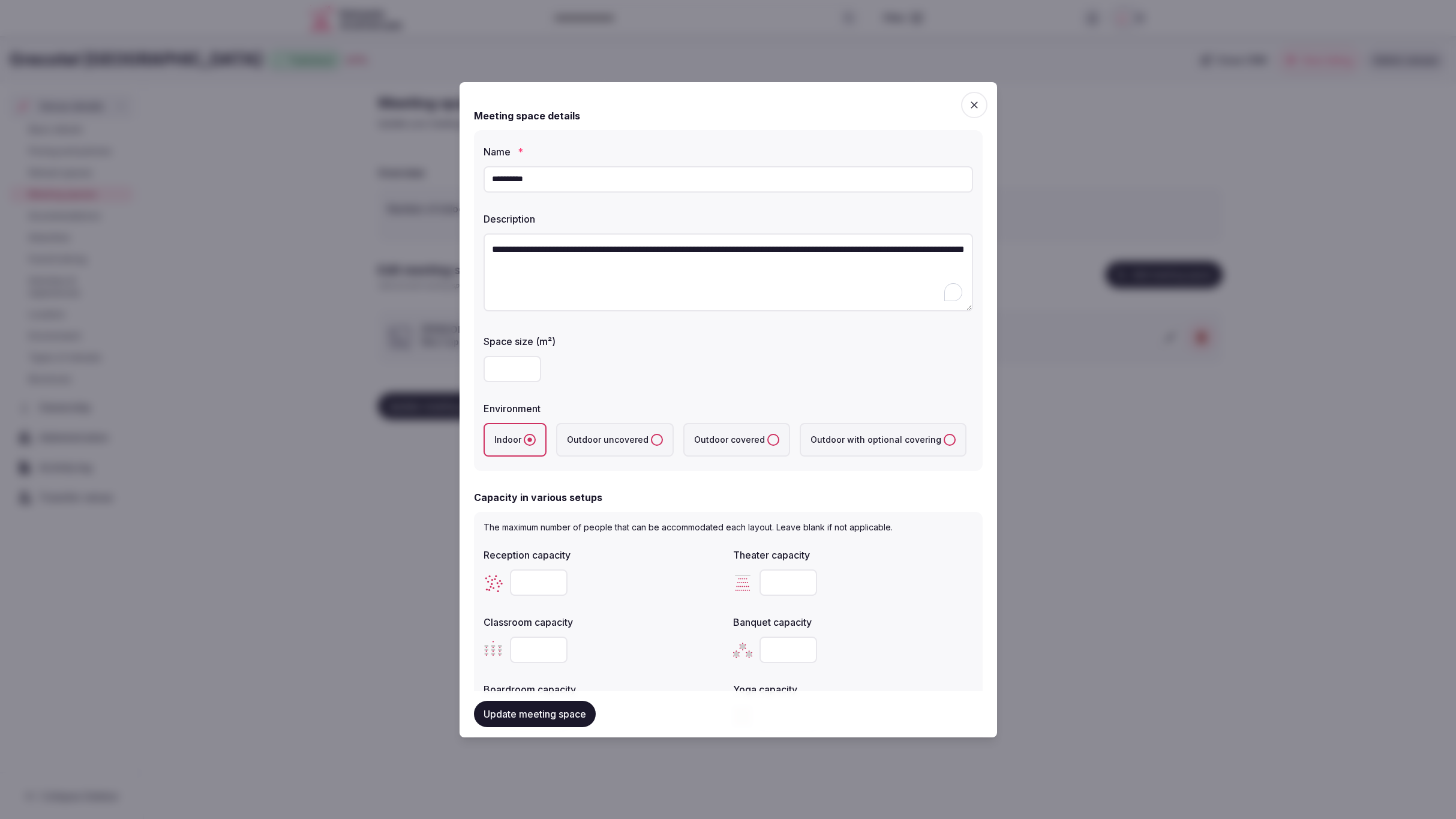
click at [618, 180] on input "**********" at bounding box center [729, 180] width 490 height 26
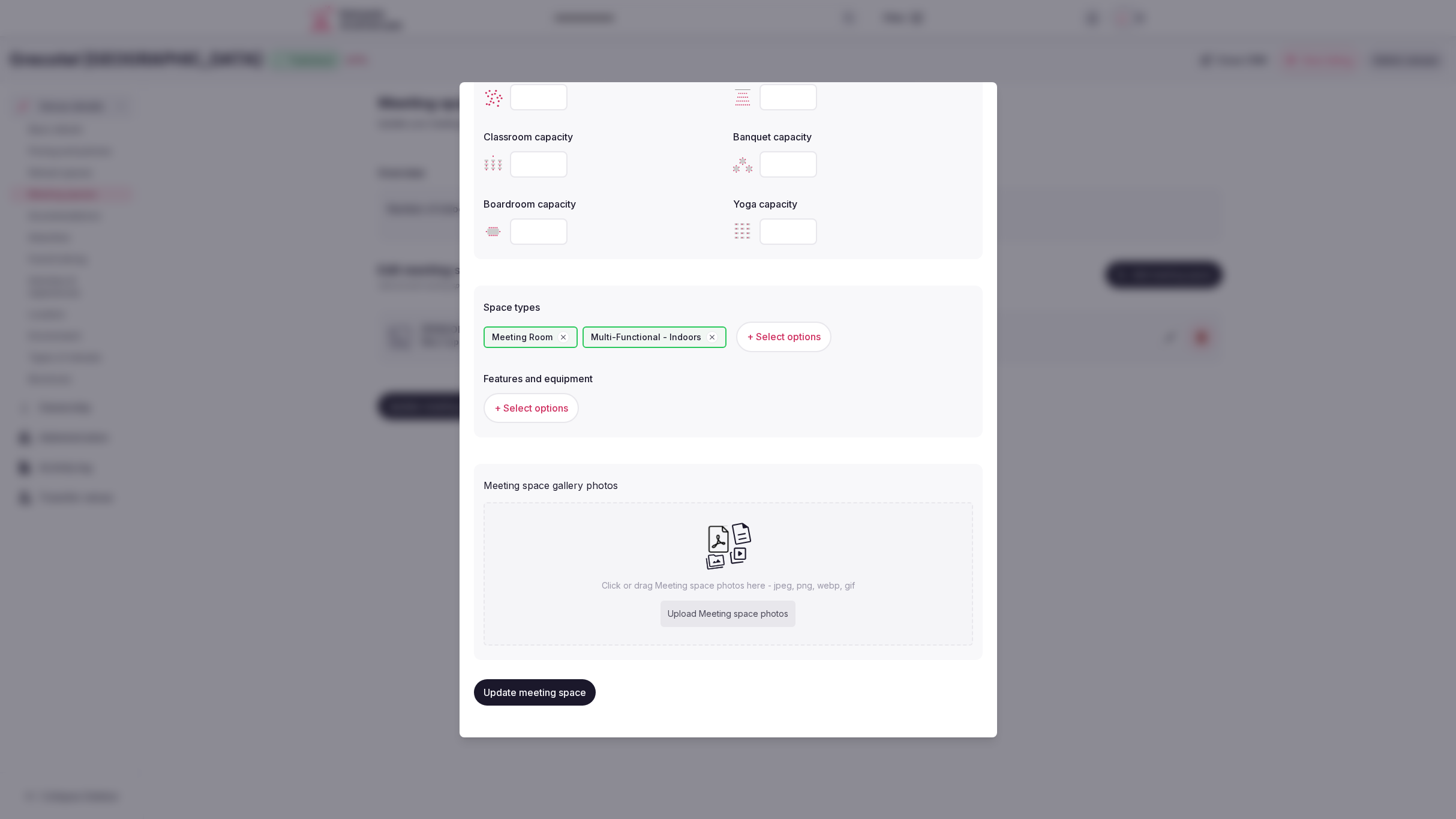
scroll to position [482, 0]
type input "**********"
click at [540, 415] on span "+ Select options" at bounding box center [531, 411] width 74 height 13
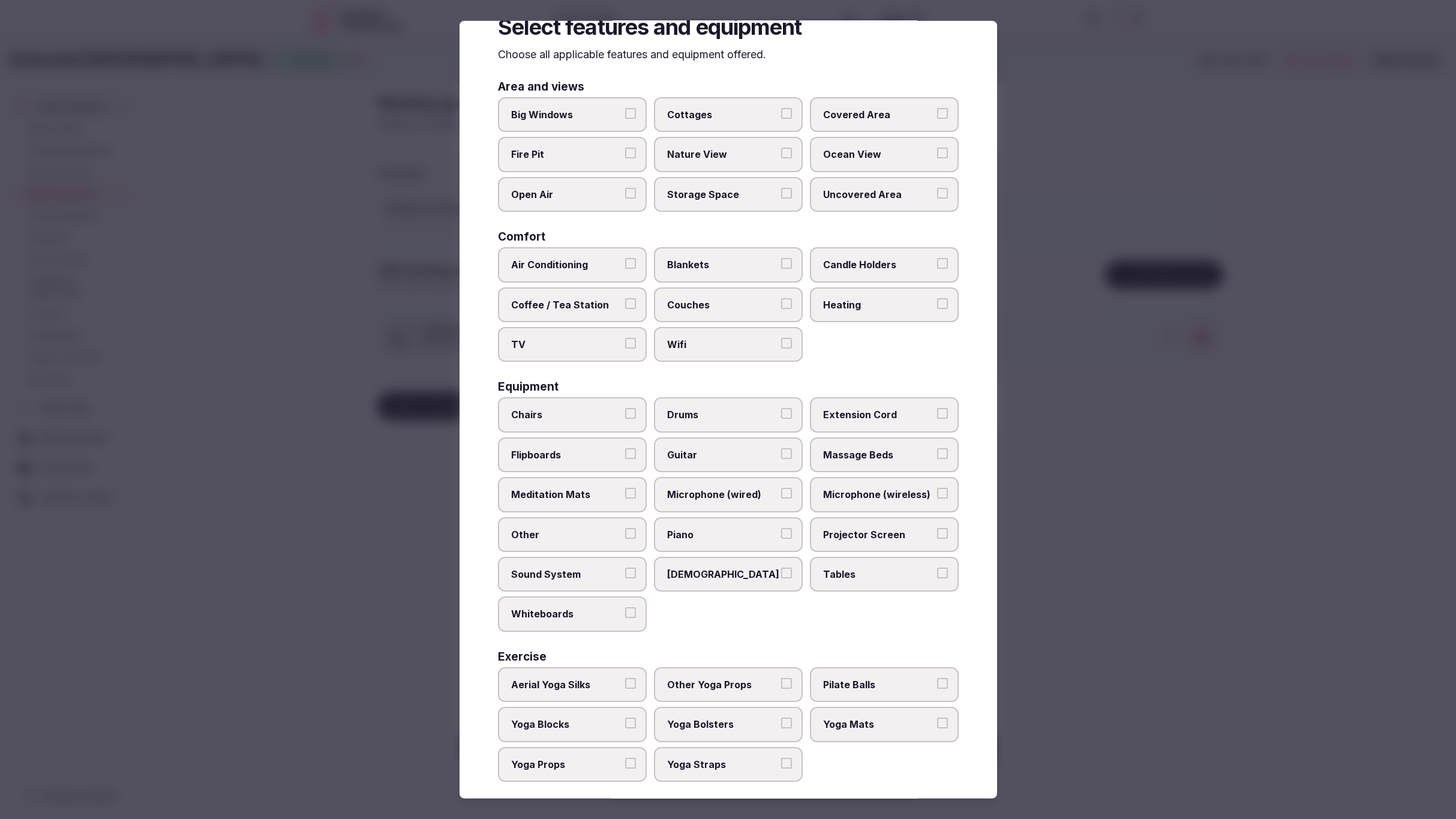
scroll to position [40, 0]
drag, startPoint x: 604, startPoint y: 383, endPoint x: 684, endPoint y: 350, distance: 86.5
click at [681, 351] on div "Area and views Big Windows Cottages Covered Area Fire Pit Nature View Ocean Vie…" at bounding box center [728, 429] width 461 height 701
click at [807, 523] on div "Chairs Drums Extension Cord Flipboards Guitar Massage Beds Meditation Mats Micr…" at bounding box center [728, 512] width 461 height 234
click at [540, 408] on span "Chairs" at bounding box center [566, 412] width 110 height 13
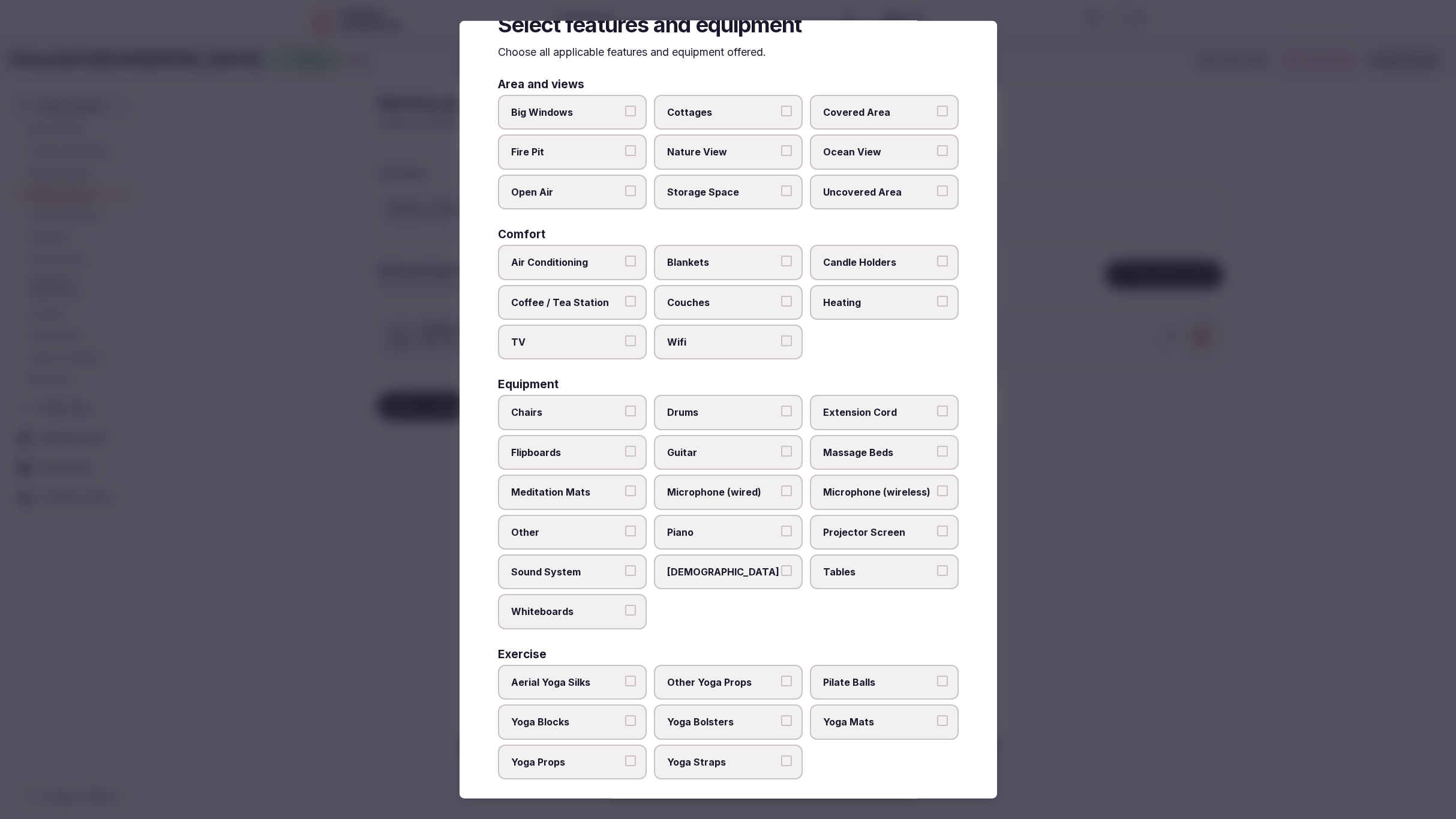
click at [625, 408] on button "Chairs" at bounding box center [631, 411] width 11 height 11
click at [897, 571] on span "Tables" at bounding box center [879, 572] width 110 height 13
click at [937, 571] on button "Tables" at bounding box center [943, 571] width 11 height 11
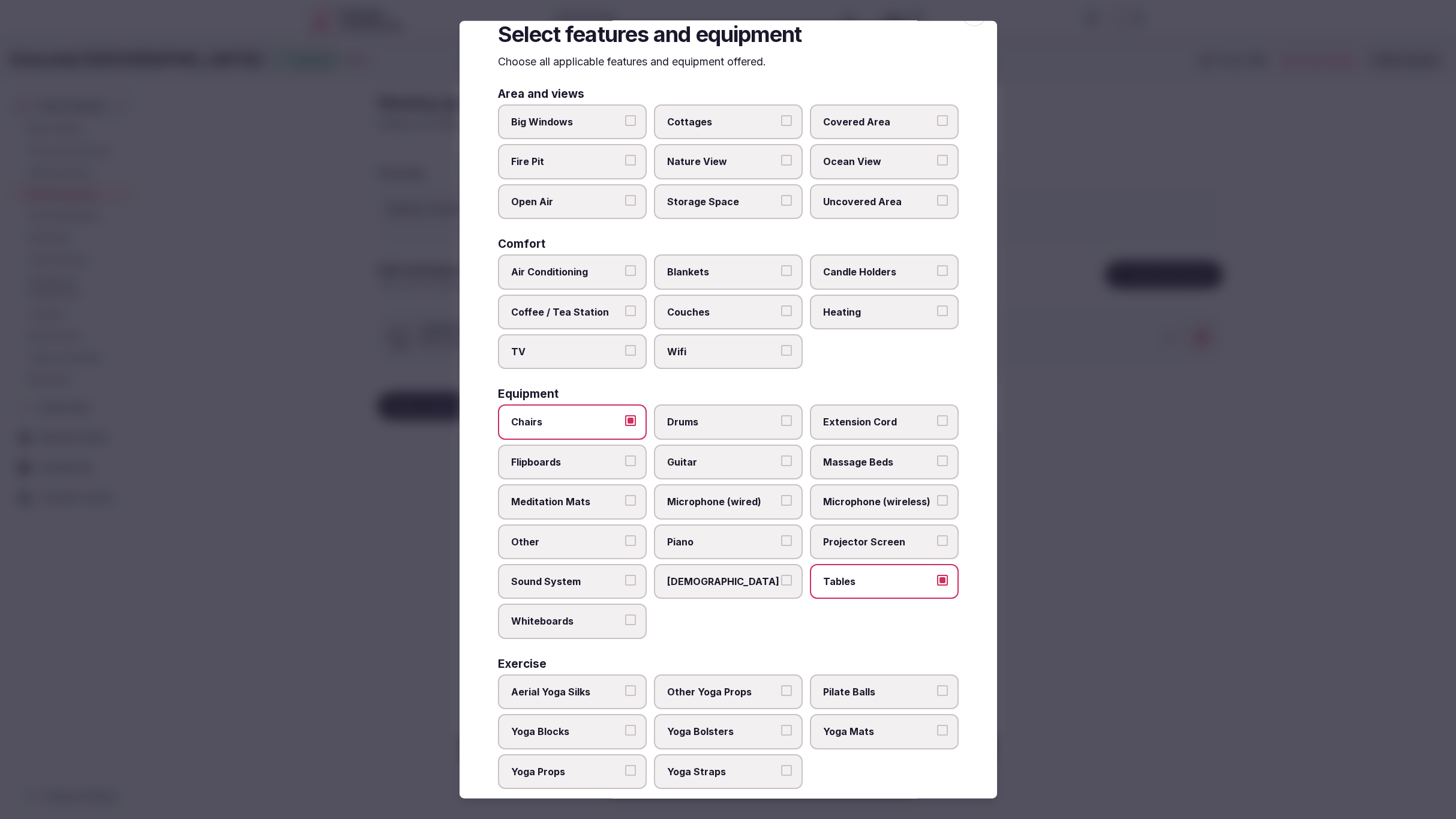
scroll to position [33, 0]
click at [1070, 625] on div at bounding box center [728, 409] width 1456 height 819
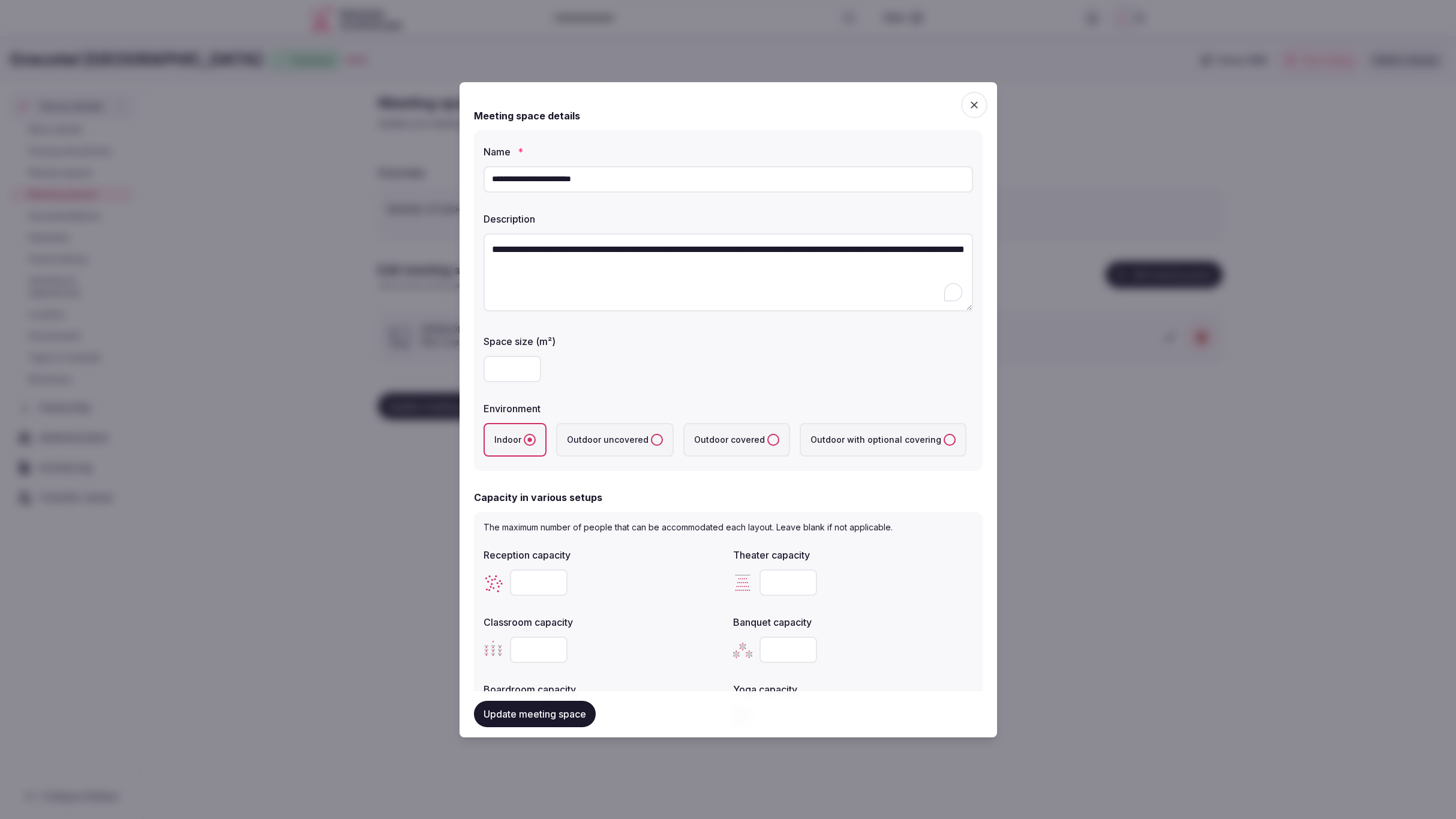
scroll to position [485, 0]
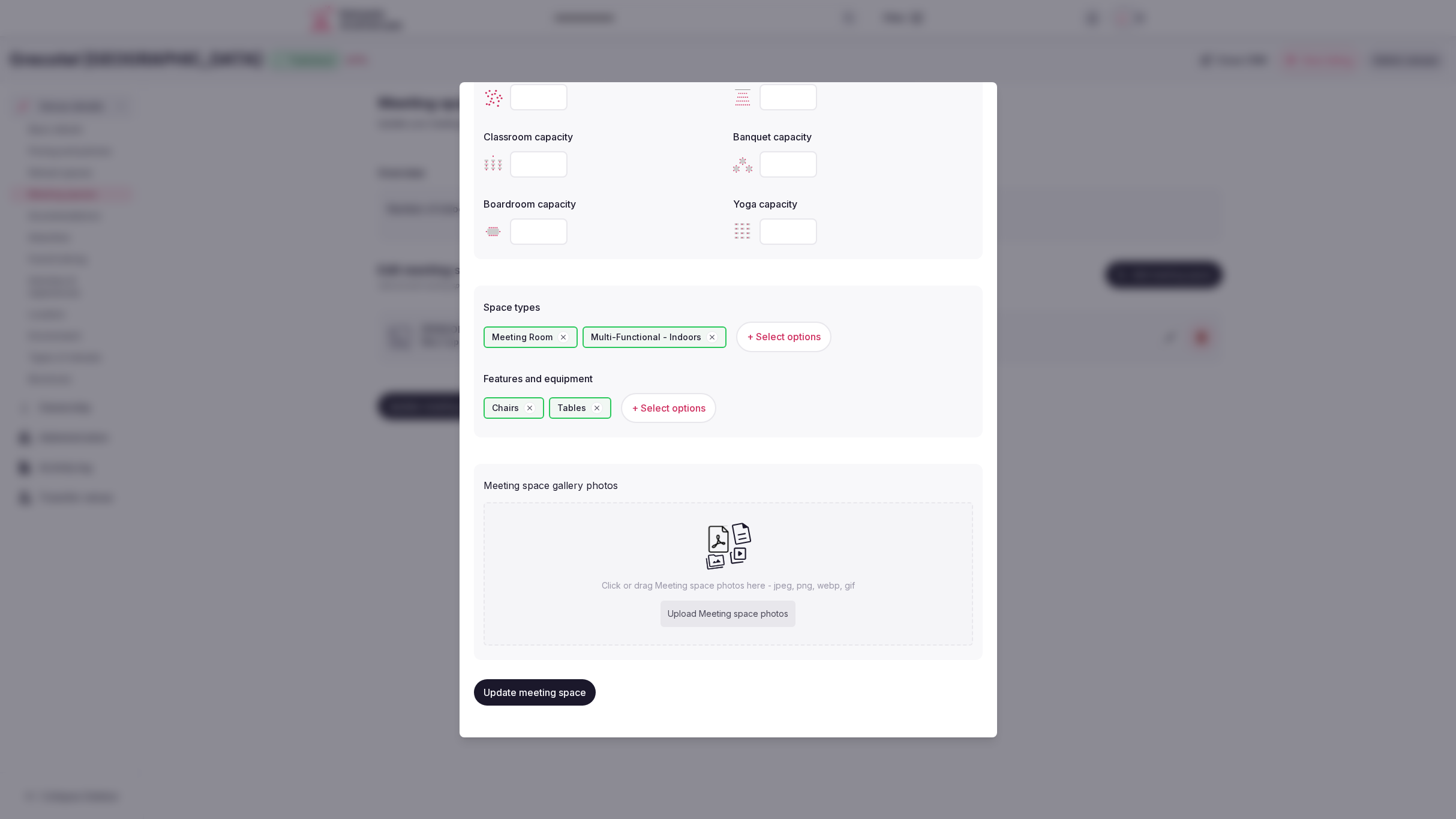
click at [548, 687] on button "Update meeting space" at bounding box center [535, 692] width 122 height 26
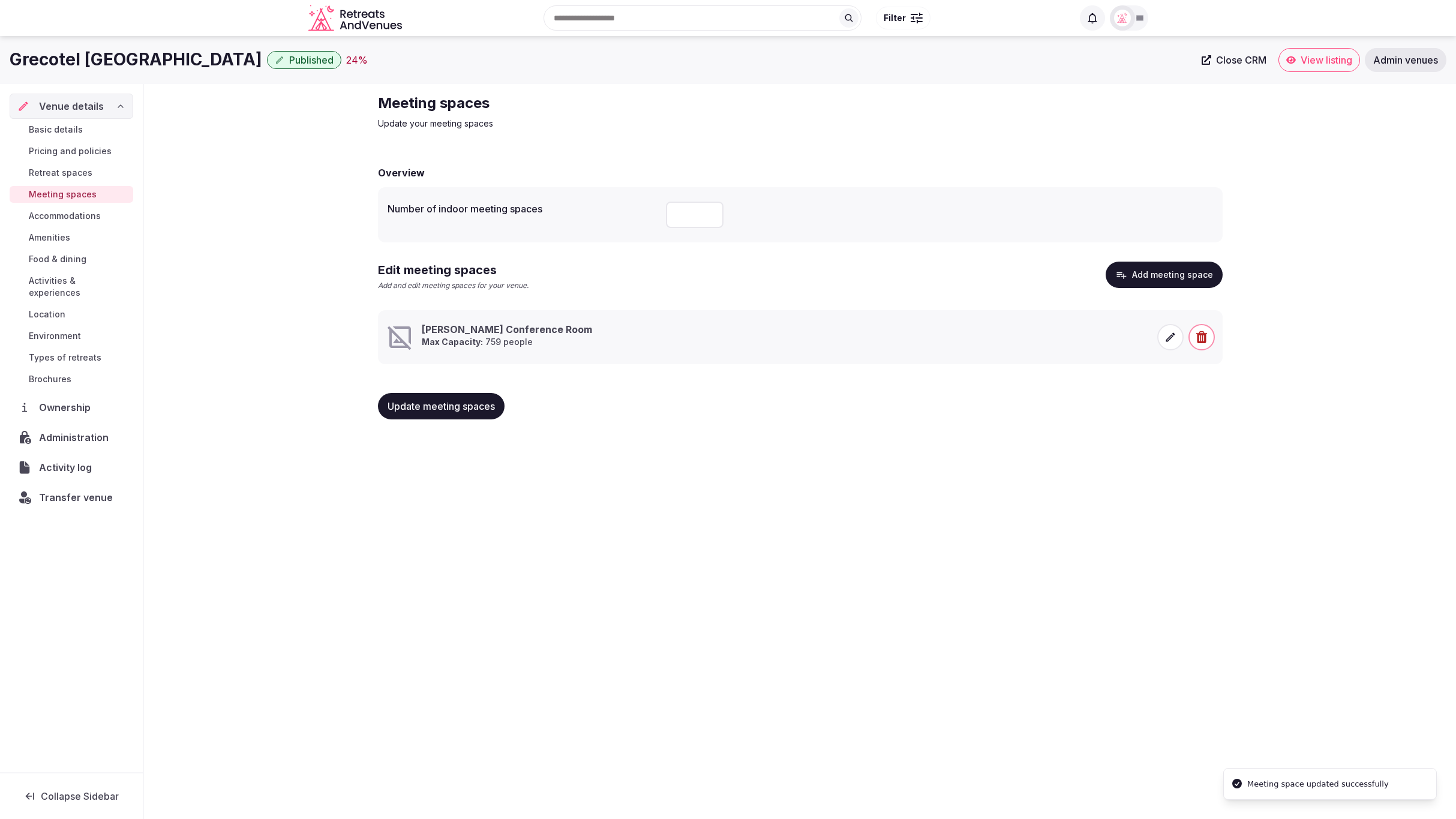
click at [1178, 626] on div "Grecotel Creta Palace Published 24 % Close CRM View listing Admin venues Venue …" at bounding box center [728, 424] width 1456 height 776
drag, startPoint x: 31, startPoint y: 57, endPoint x: 184, endPoint y: 59, distance: 153.0
click at [184, 59] on div "Grecotel Creta Palace Published 24 % Close CRM View listing Admin venues" at bounding box center [728, 60] width 1456 height 24
copy h1 "Grecotel [GEOGRAPHIC_DATA]"
click at [1167, 336] on icon at bounding box center [1171, 337] width 12 height 12
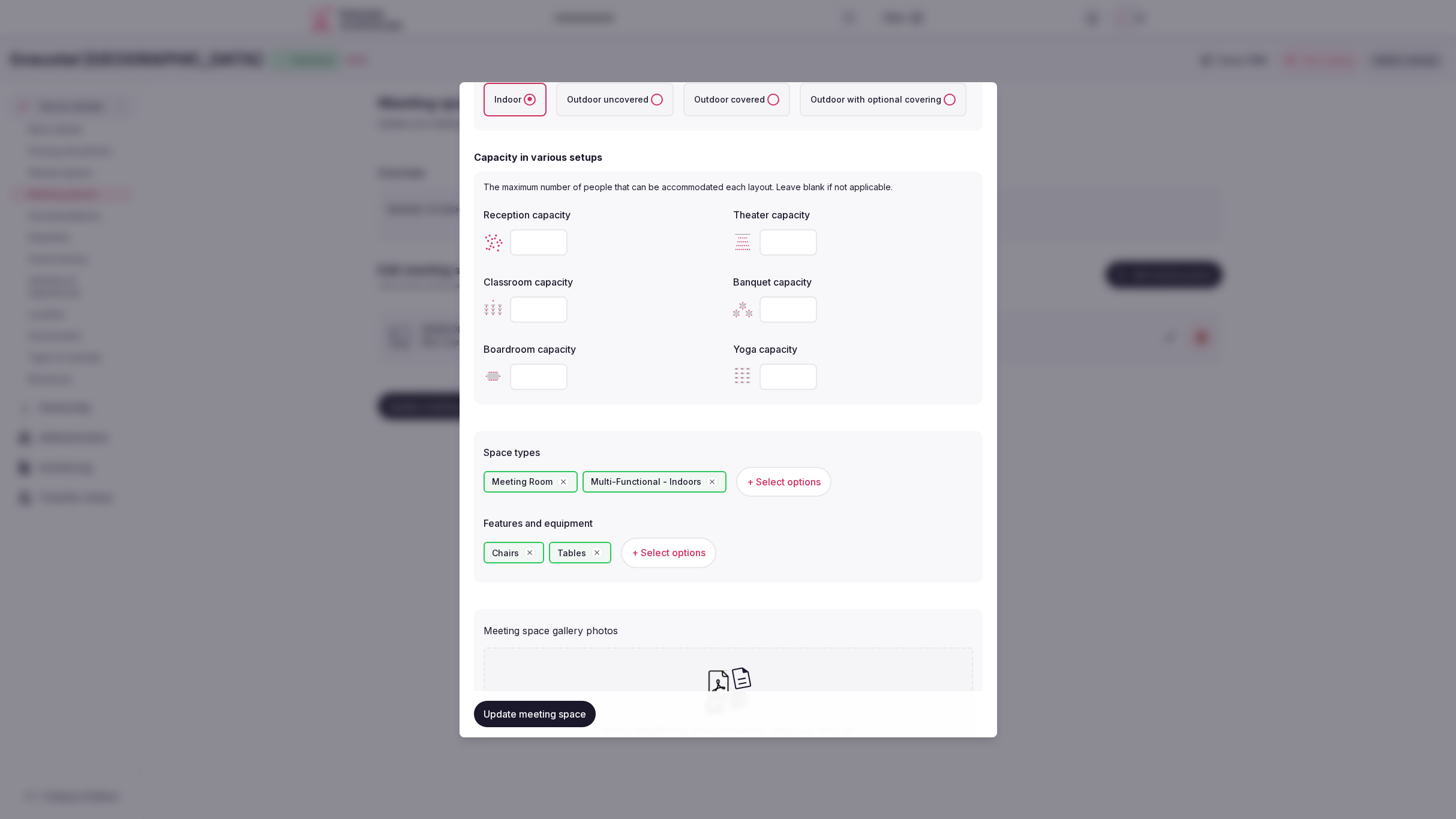
scroll to position [476, 0]
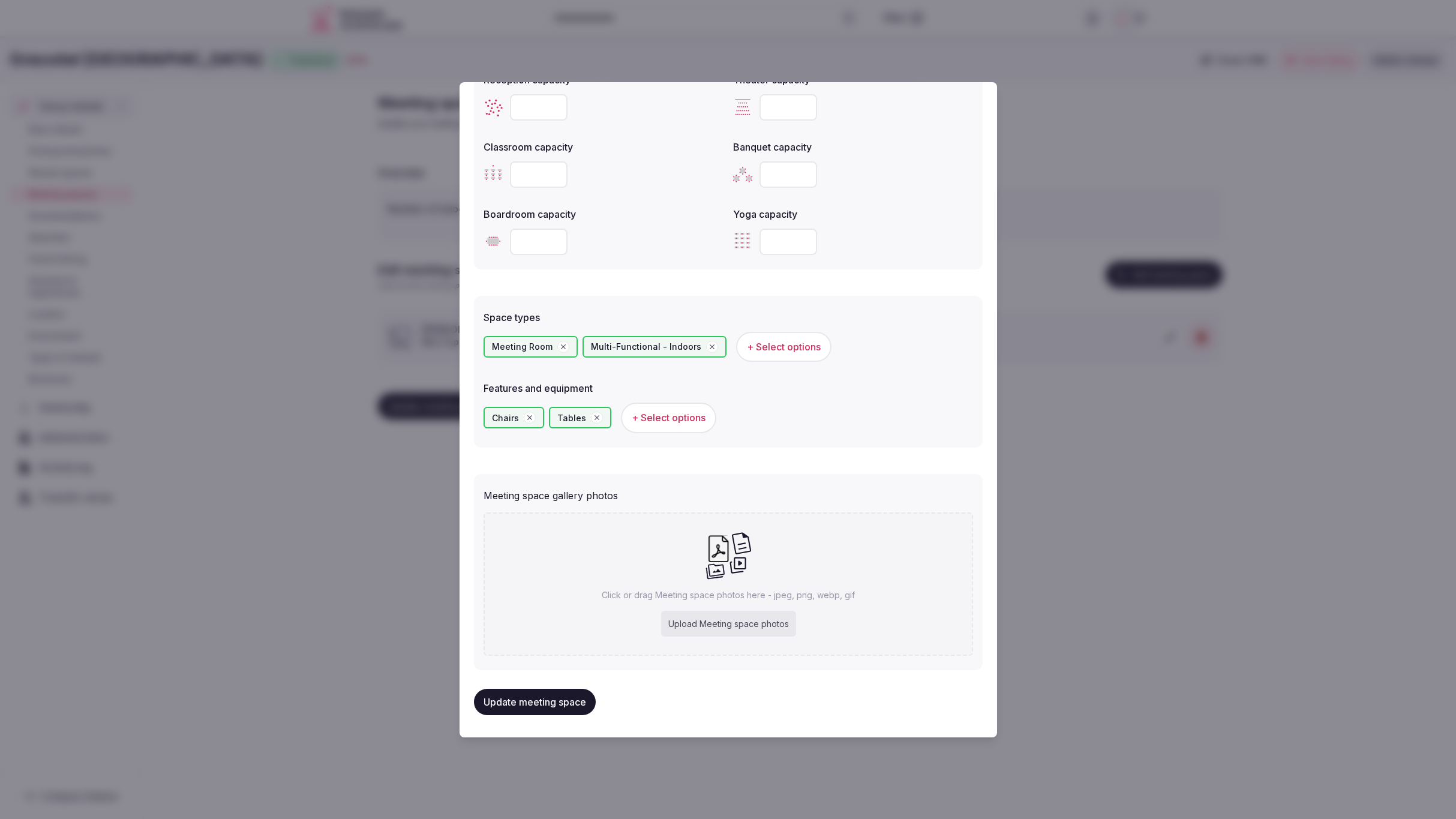
click at [747, 624] on div "Upload Meeting space photos" at bounding box center [728, 624] width 135 height 26
type input "**********"
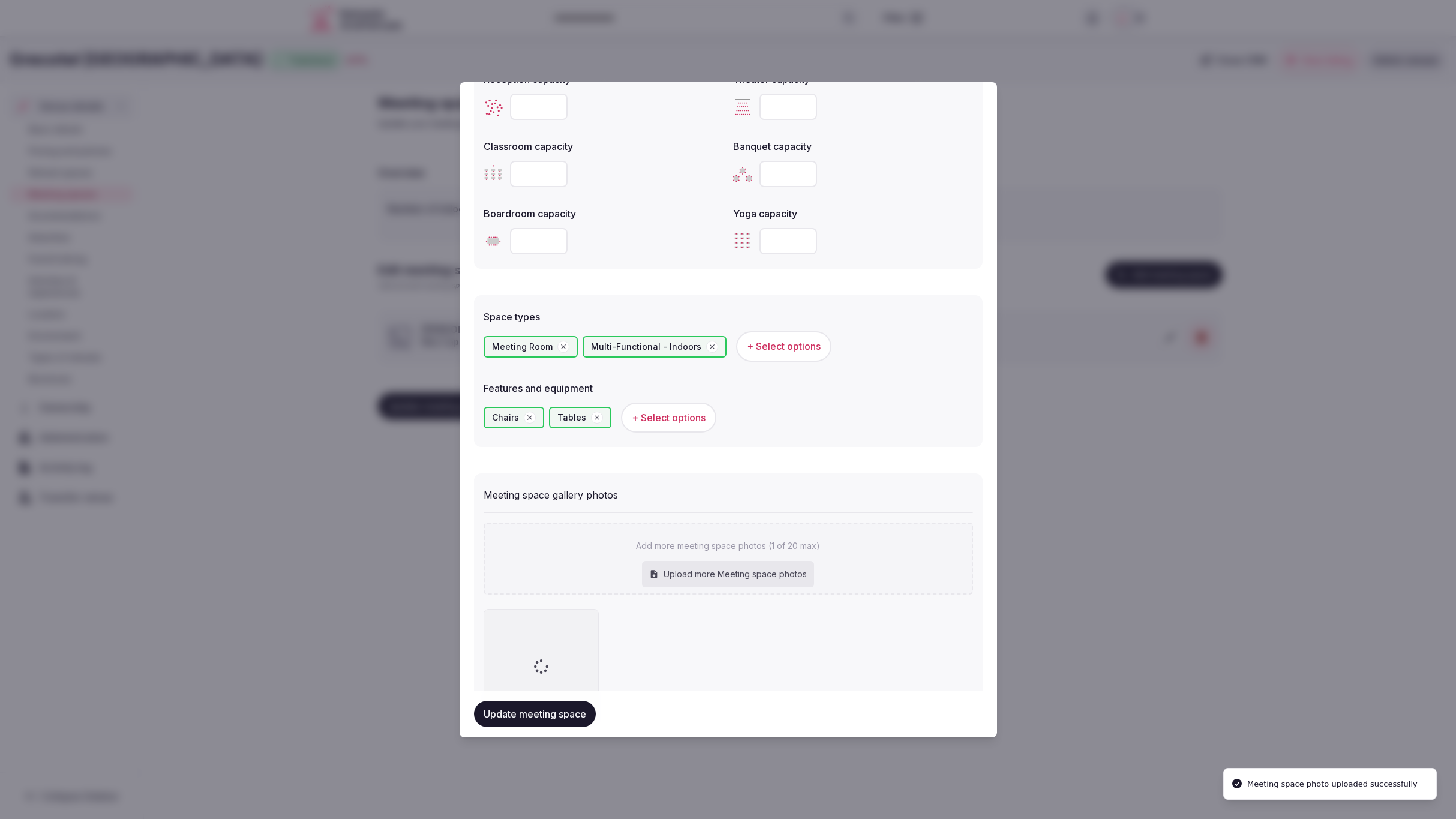
scroll to position [544, 0]
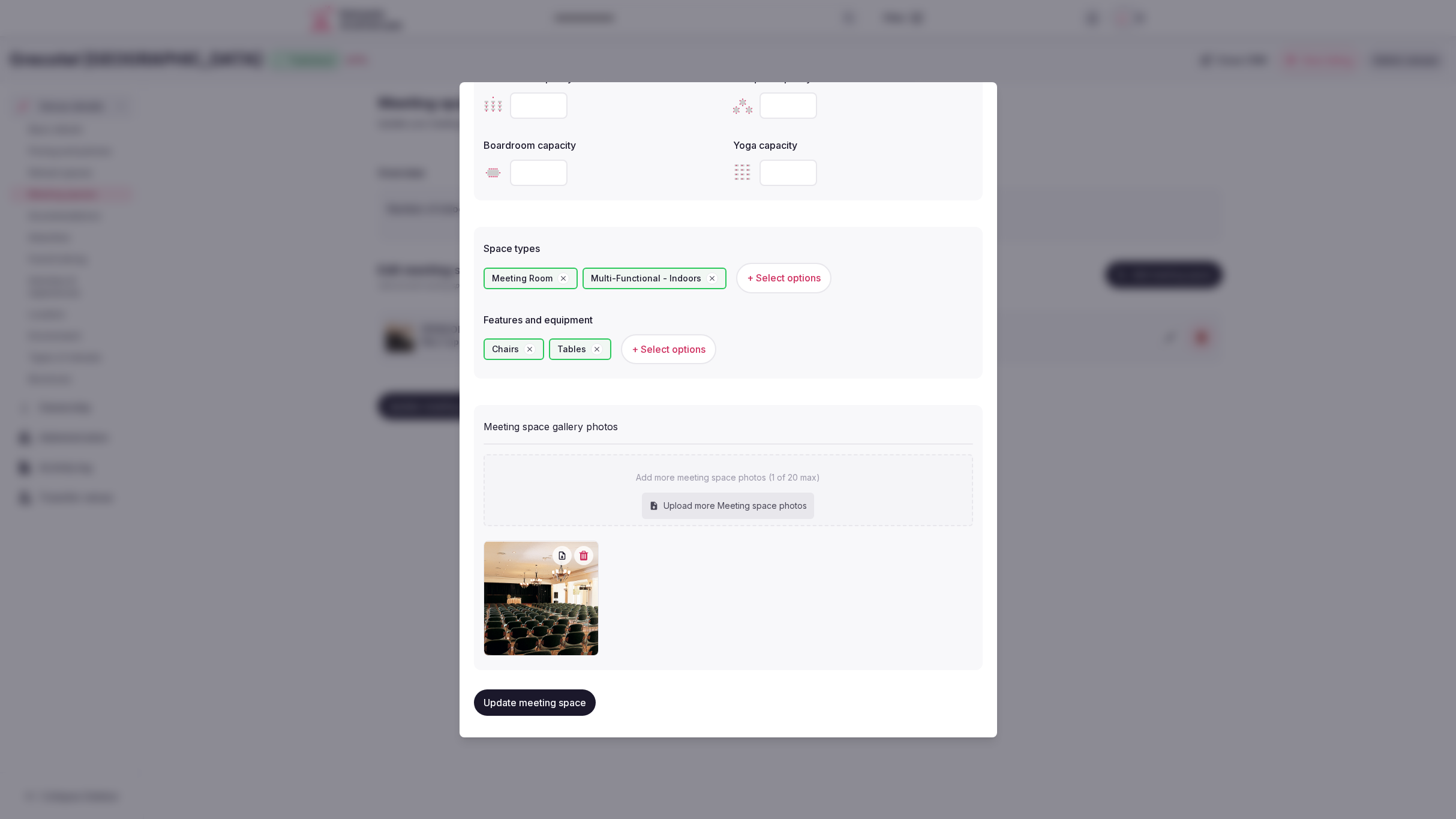
click at [541, 702] on button "Update meeting space" at bounding box center [535, 702] width 122 height 26
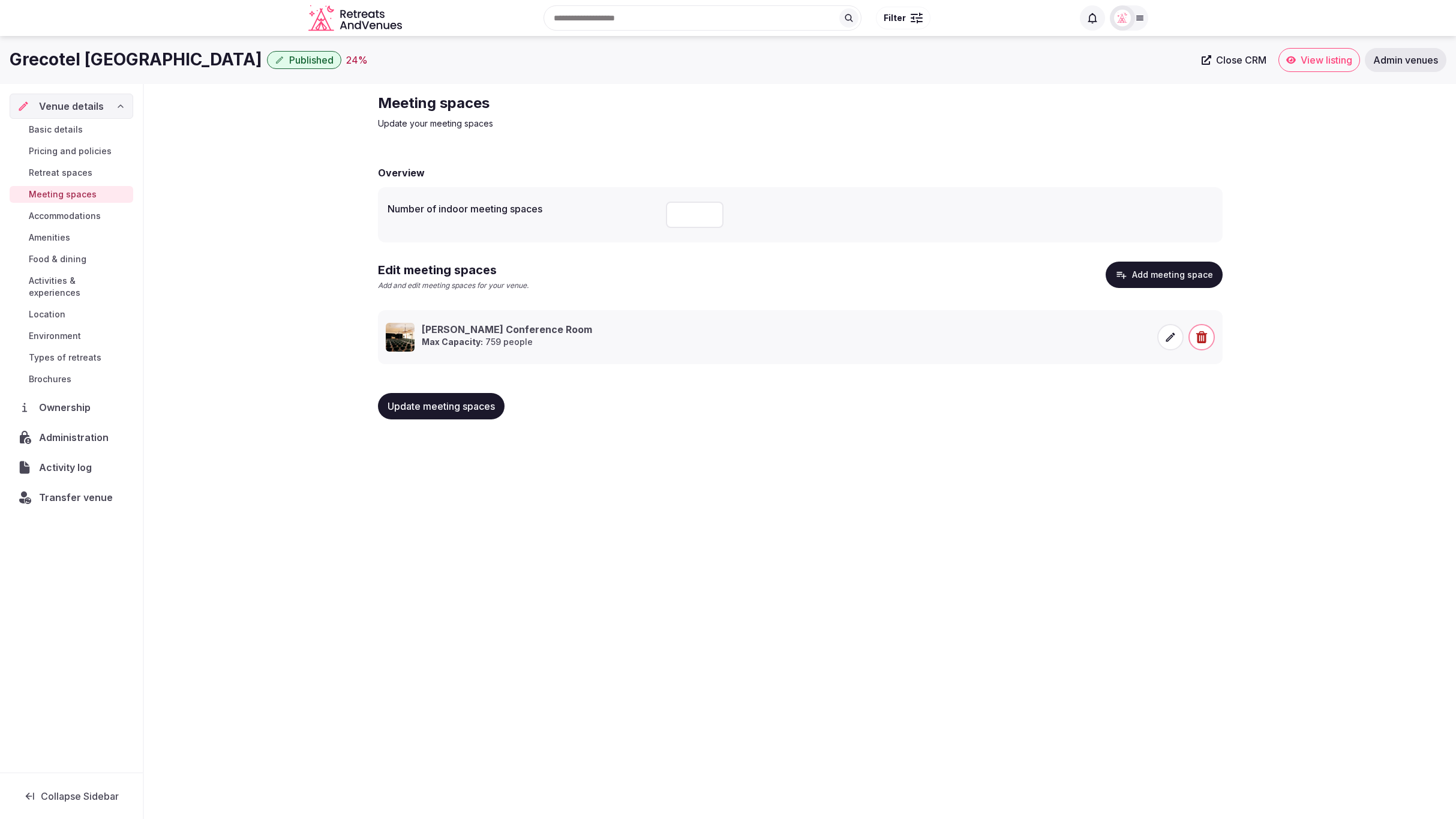
click at [65, 217] on span "Accommodations" at bounding box center [65, 215] width 72 height 12
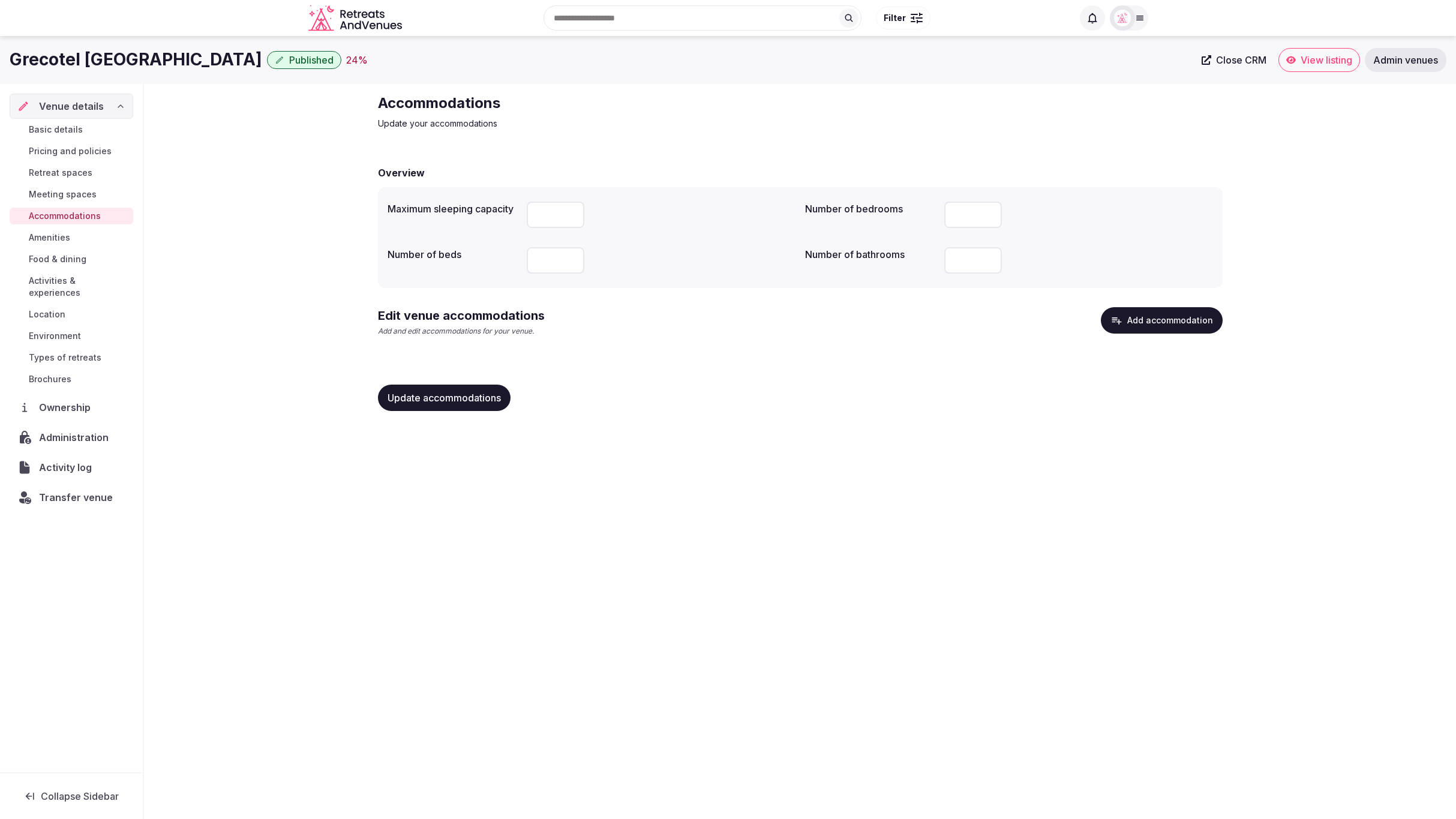
click at [79, 193] on span "Meeting spaces" at bounding box center [62, 194] width 68 height 12
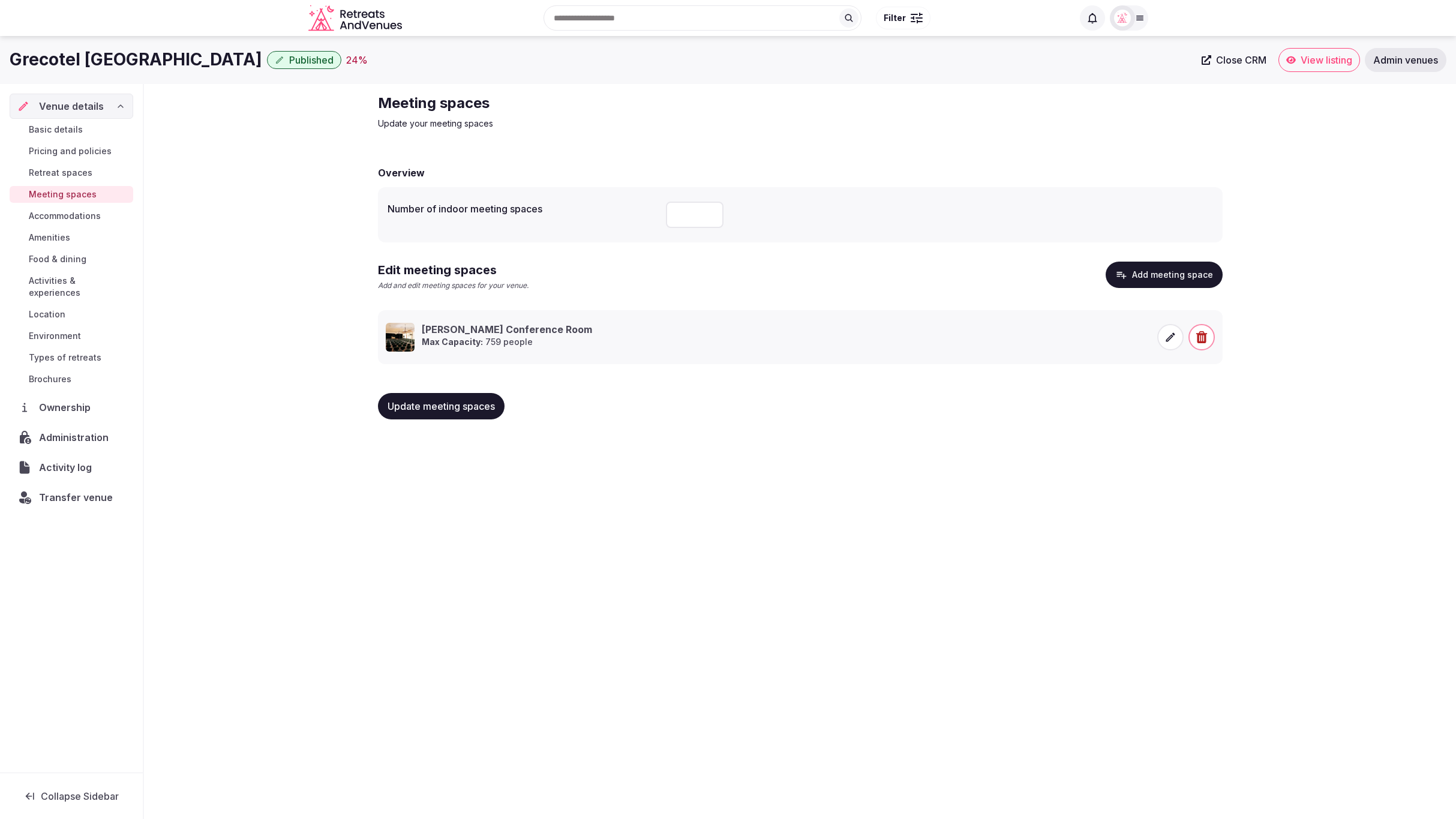
click at [695, 217] on input "number" at bounding box center [695, 215] width 58 height 26
type input "*"
click at [1191, 274] on button "Add meeting space" at bounding box center [1164, 275] width 117 height 26
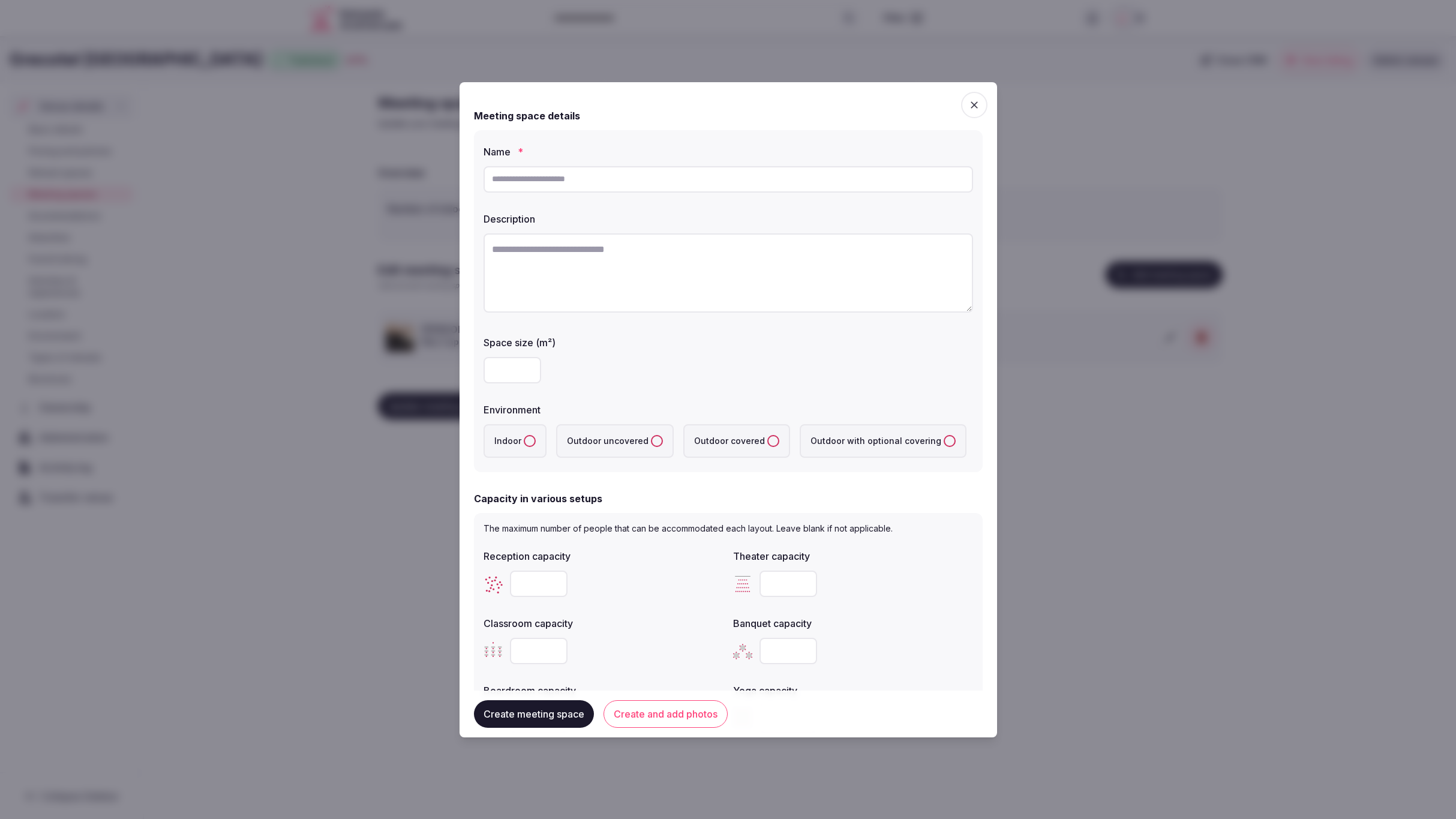
click at [977, 101] on icon "button" at bounding box center [974, 104] width 7 height 7
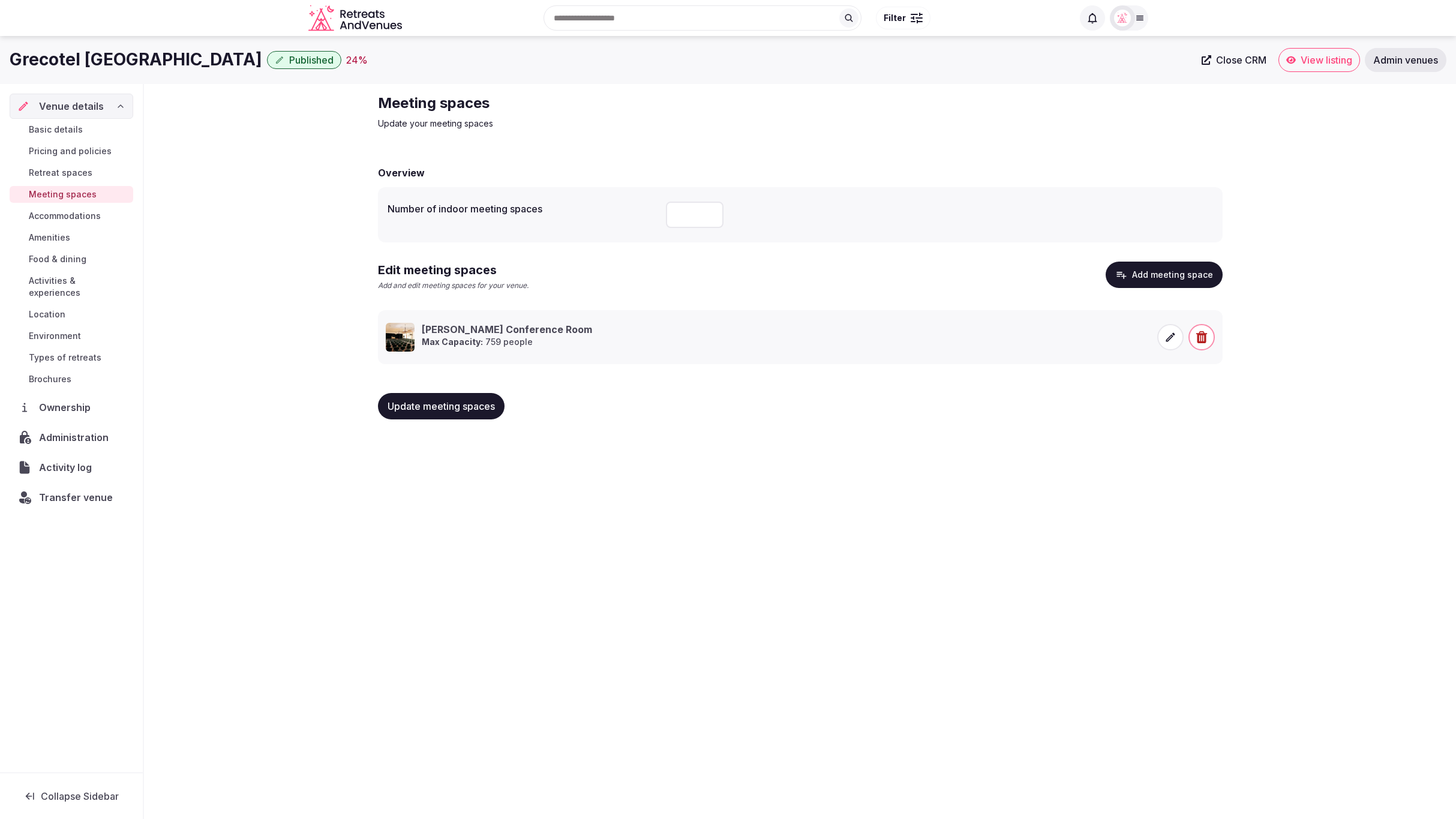
click at [419, 402] on span "Update meeting spaces" at bounding box center [441, 406] width 107 height 12
click at [80, 218] on span "Accommodations" at bounding box center [65, 215] width 72 height 12
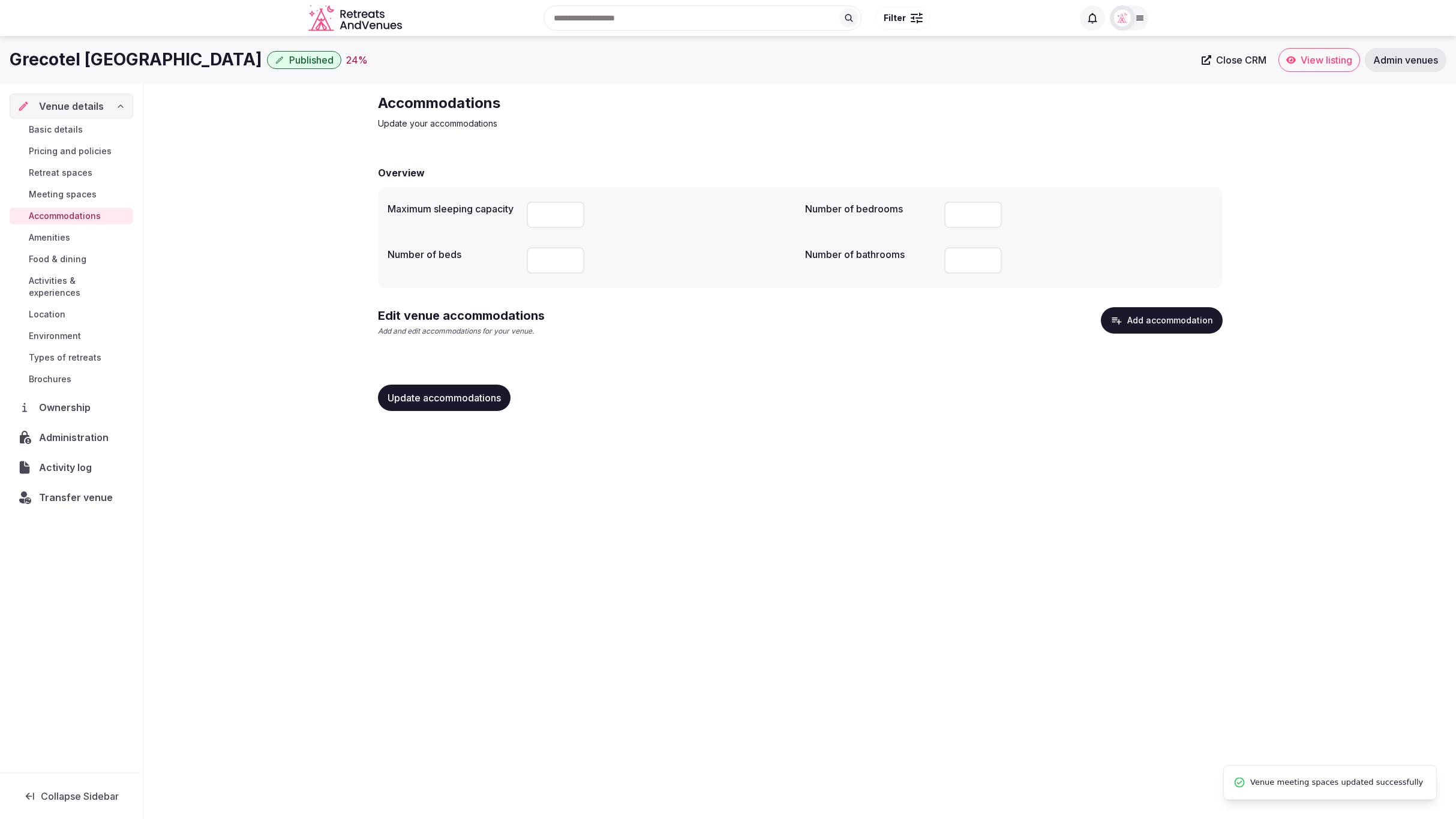
click at [1160, 324] on button "Add accommodation" at bounding box center [1162, 320] width 122 height 26
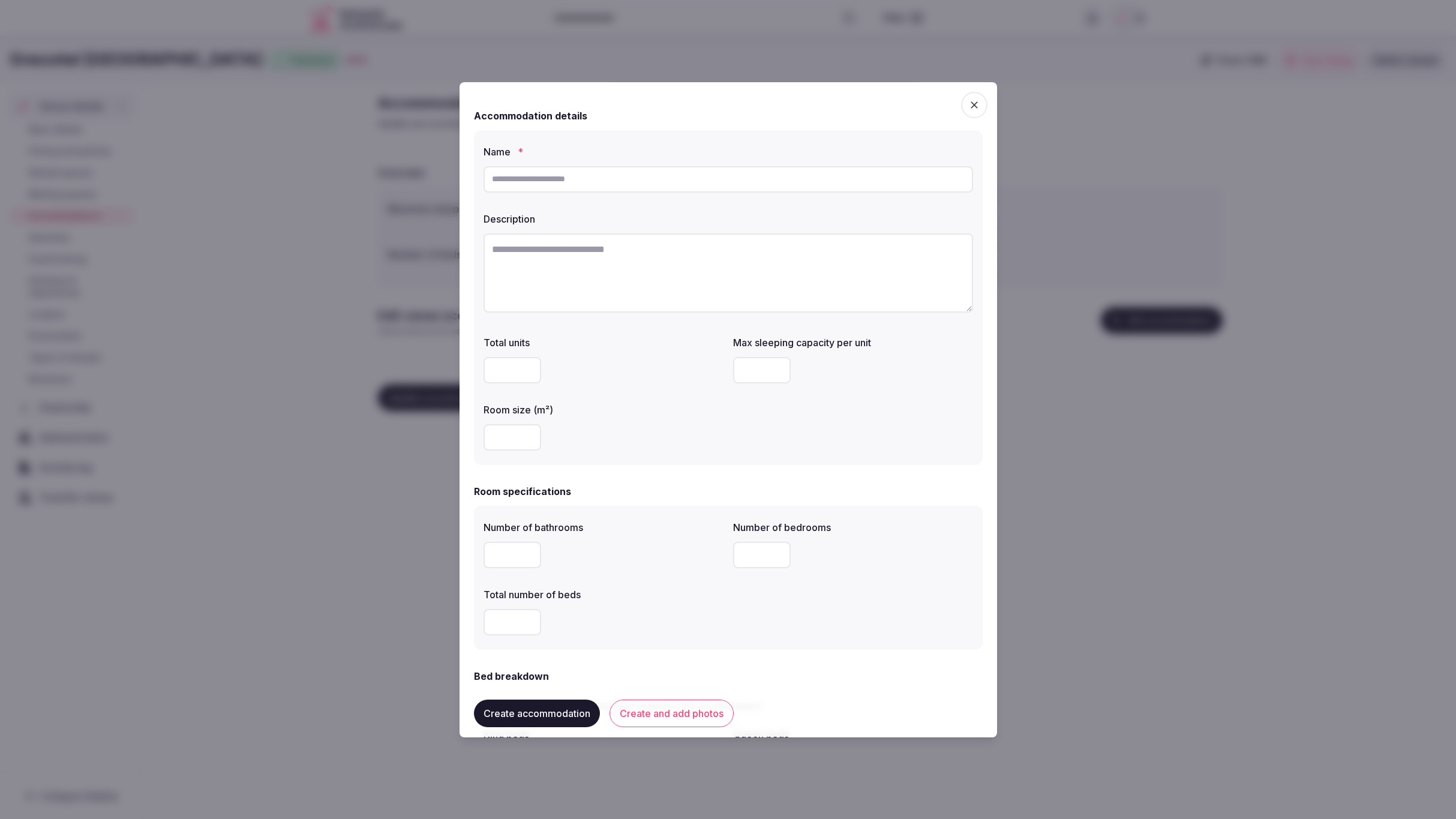
click at [632, 175] on input "text" at bounding box center [729, 180] width 490 height 26
paste input "**********"
type input "**********"
click at [616, 284] on textarea at bounding box center [729, 273] width 490 height 79
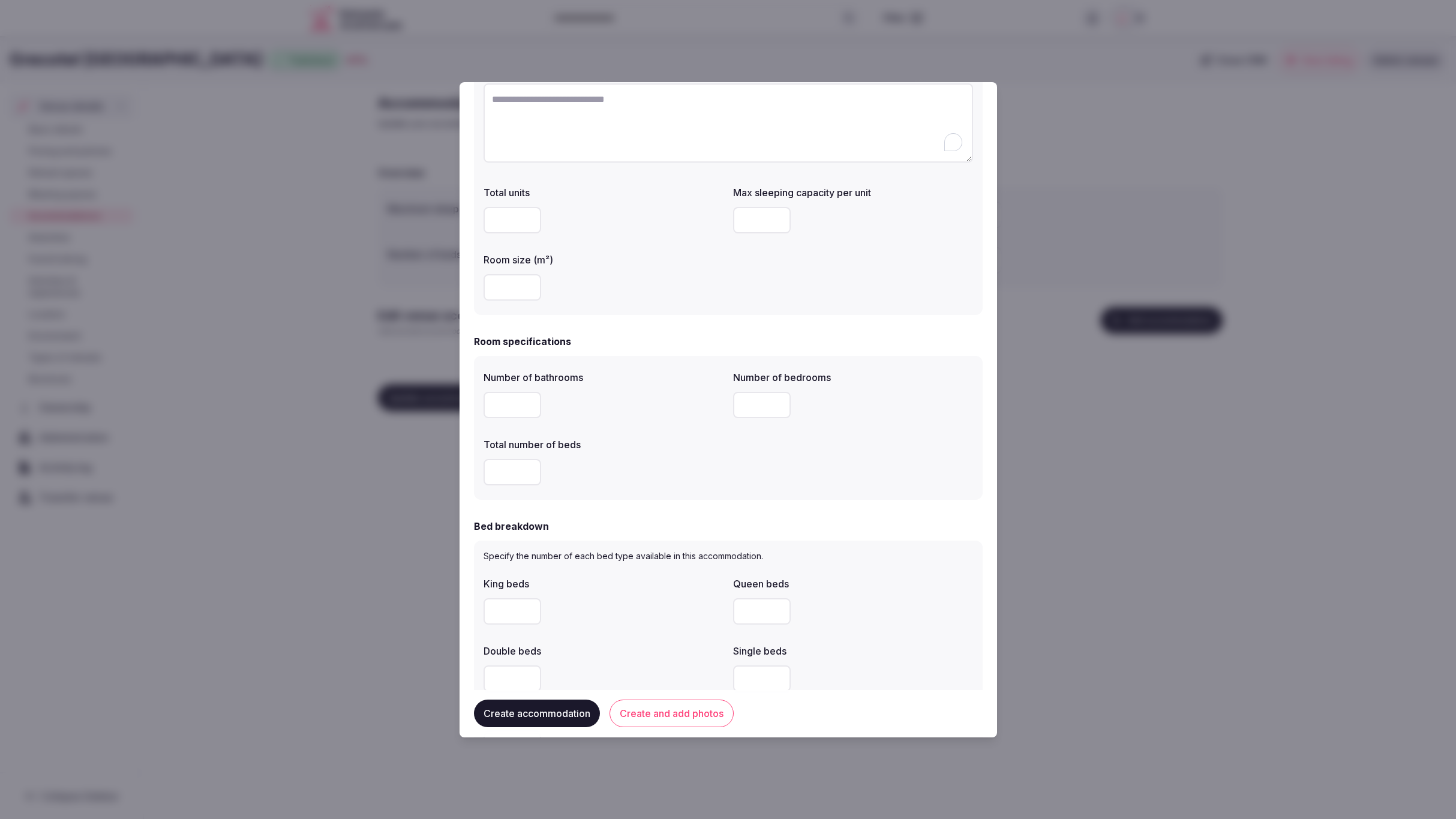
scroll to position [166, 0]
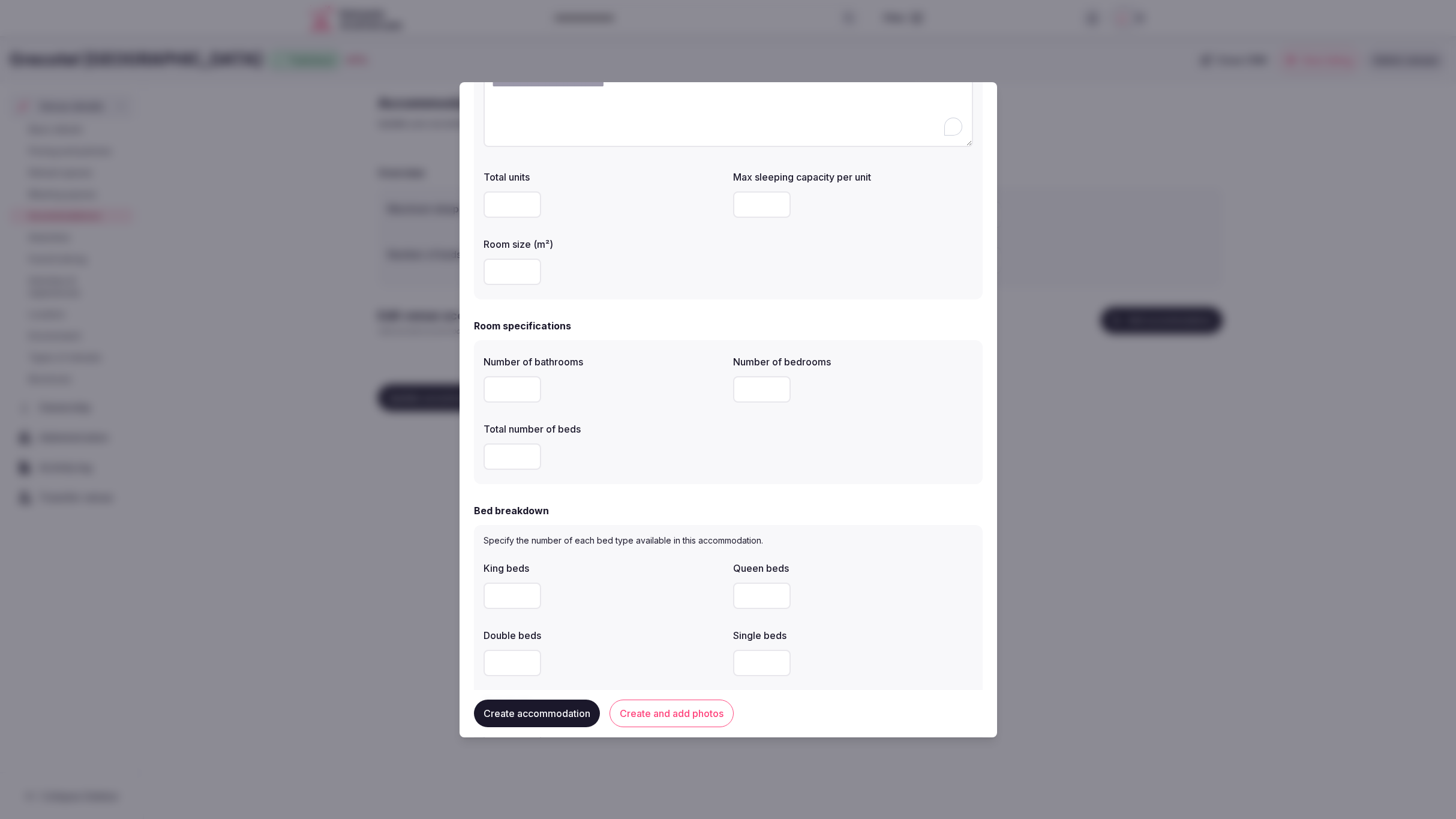
click at [702, 713] on button "Create and add photos" at bounding box center [672, 713] width 124 height 27
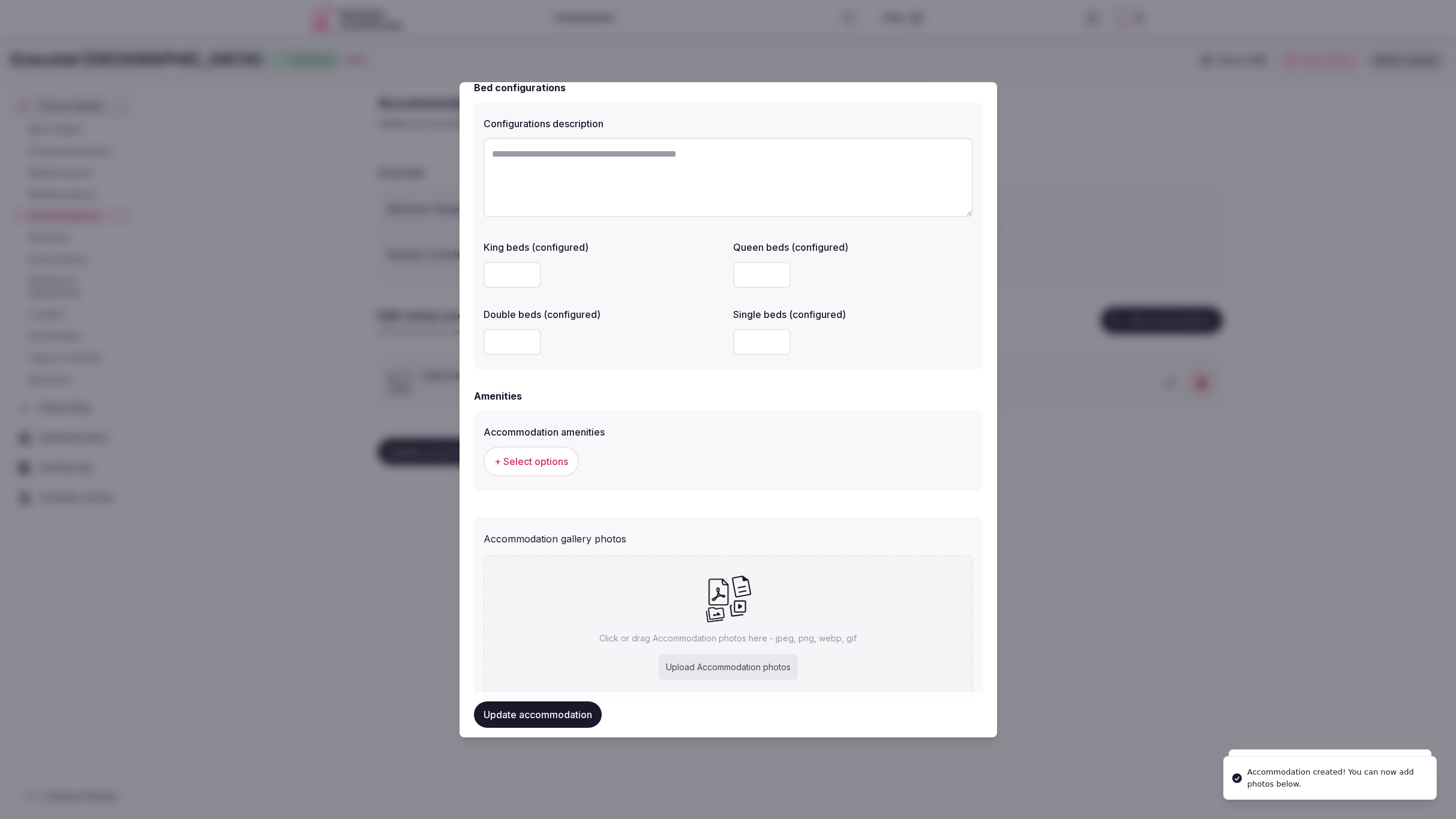
scroll to position [905, 0]
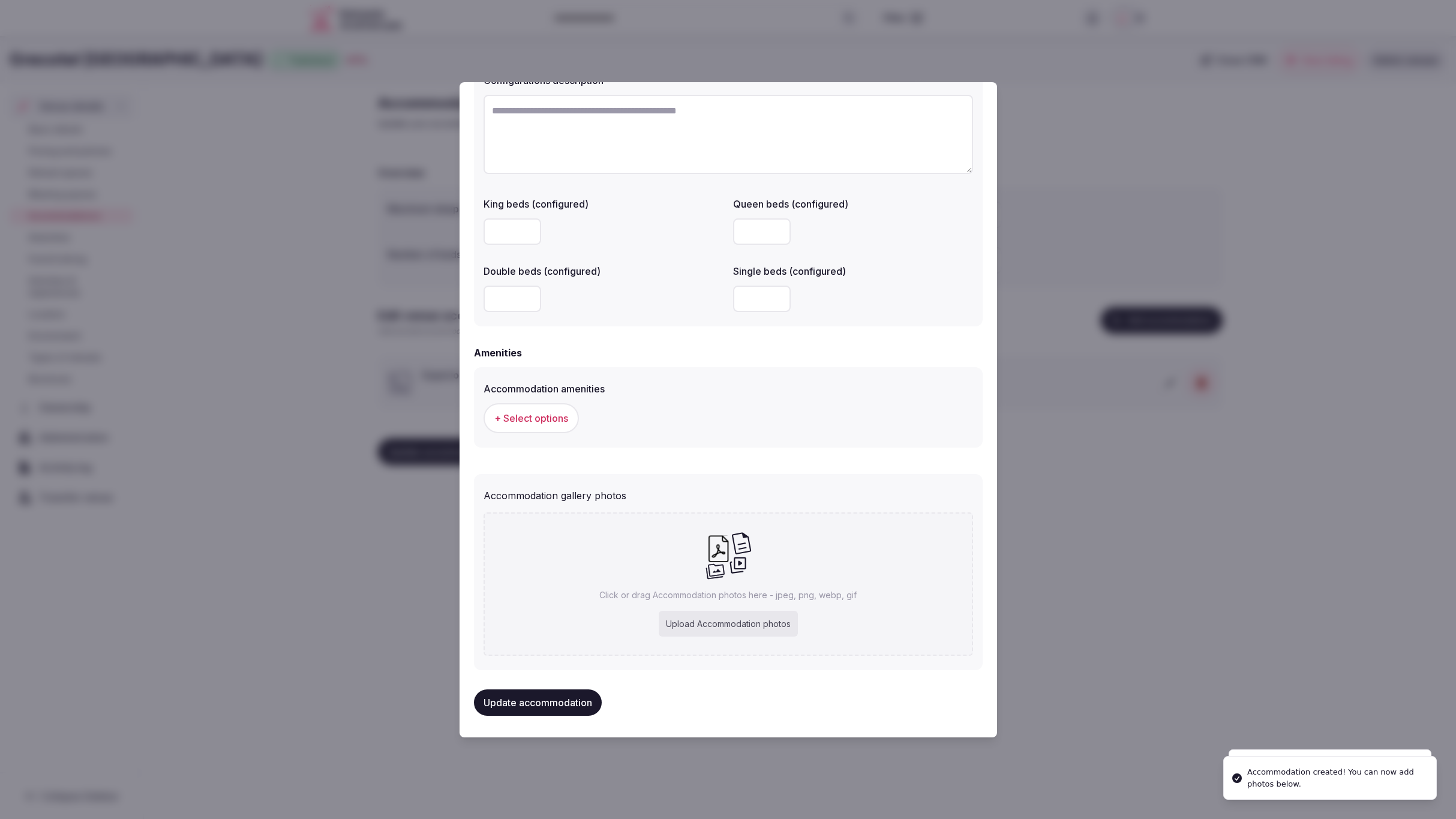
click at [736, 630] on div "Upload Accommodation photos" at bounding box center [728, 624] width 139 height 26
type input "**********"
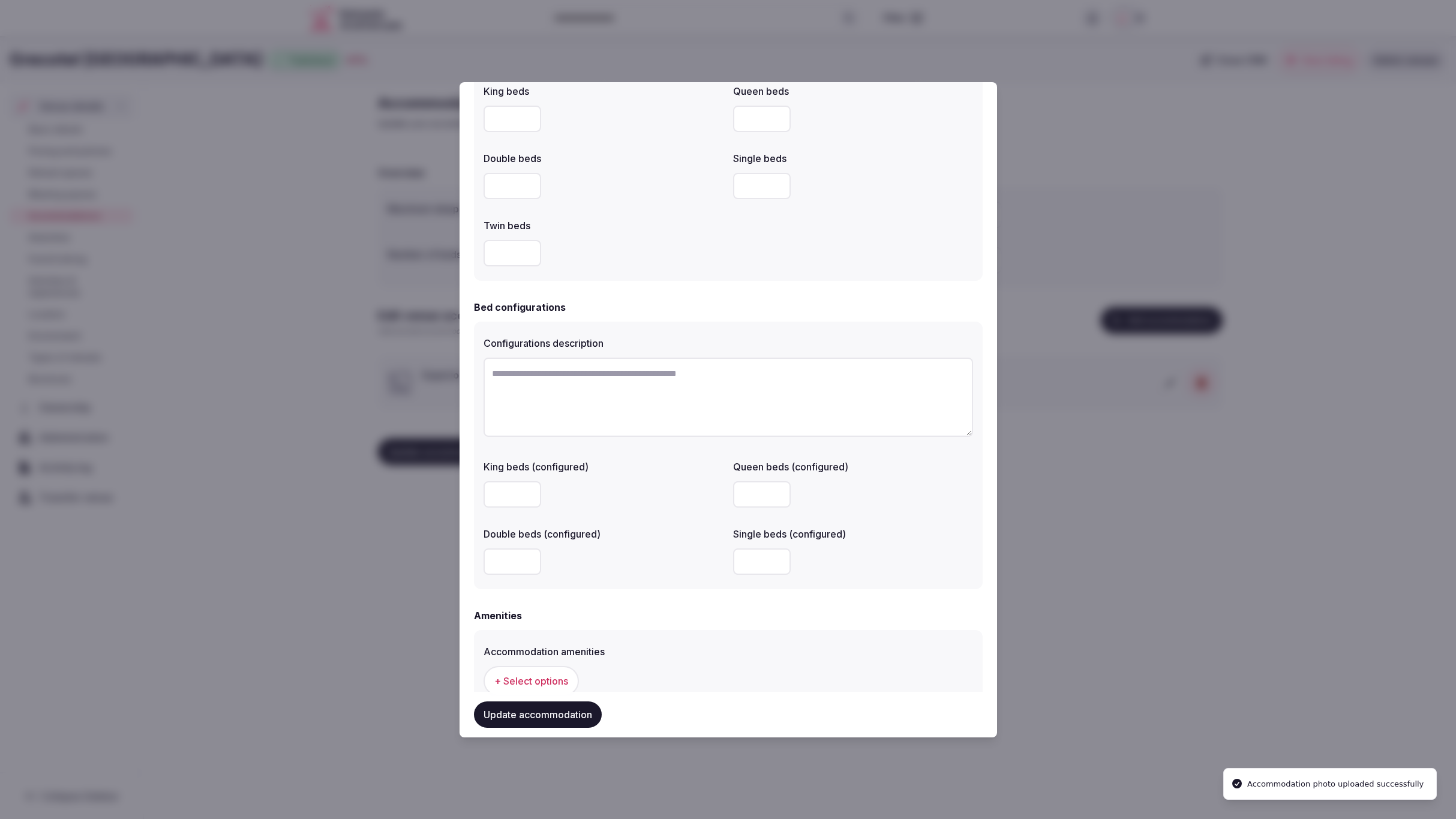
scroll to position [599, 0]
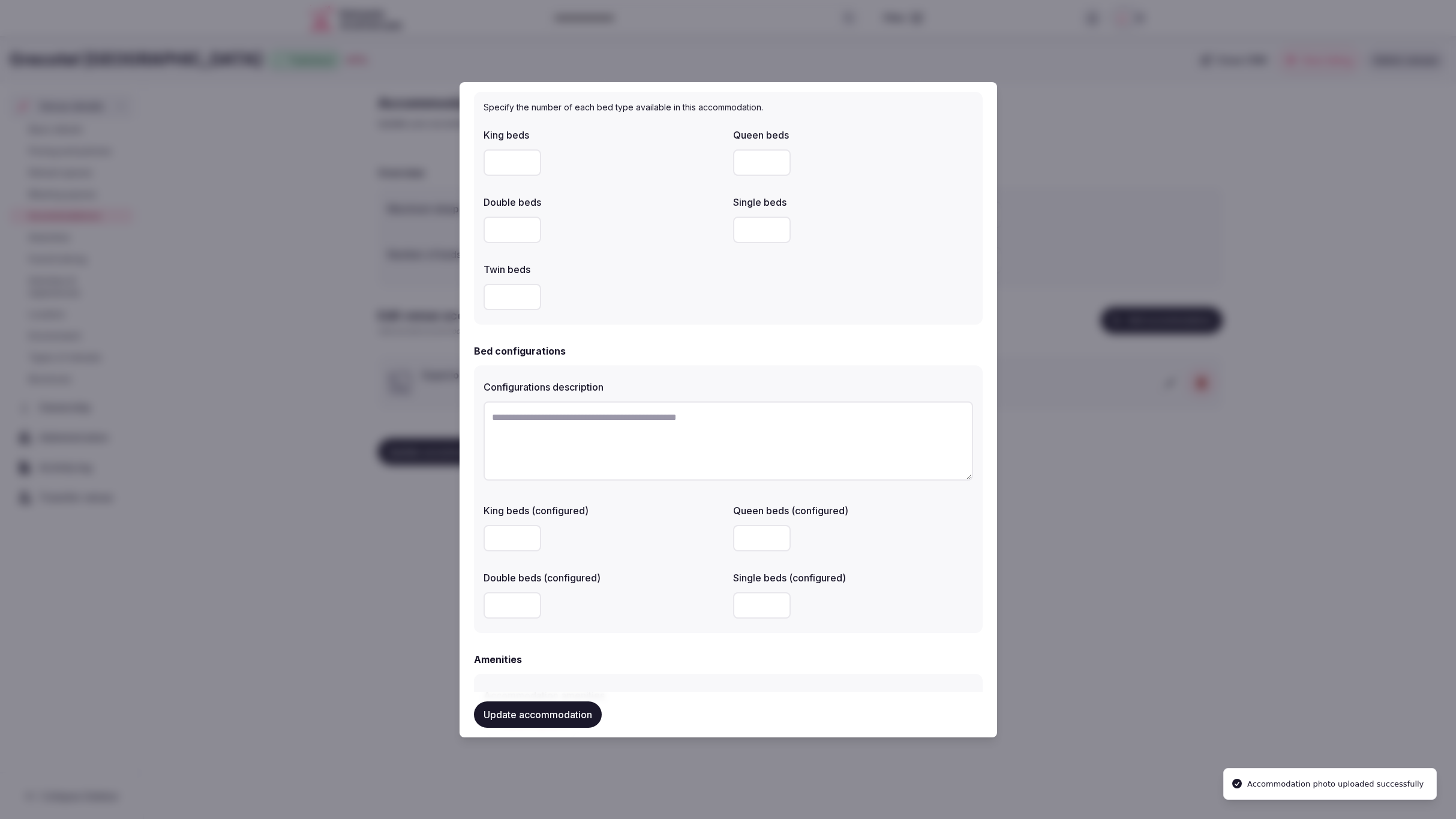
click at [561, 435] on textarea at bounding box center [729, 441] width 490 height 79
click at [586, 428] on textarea "To enrich screen reader interactions, please activate Accessibility in Grammarl…" at bounding box center [729, 441] width 490 height 79
paste textarea "**********"
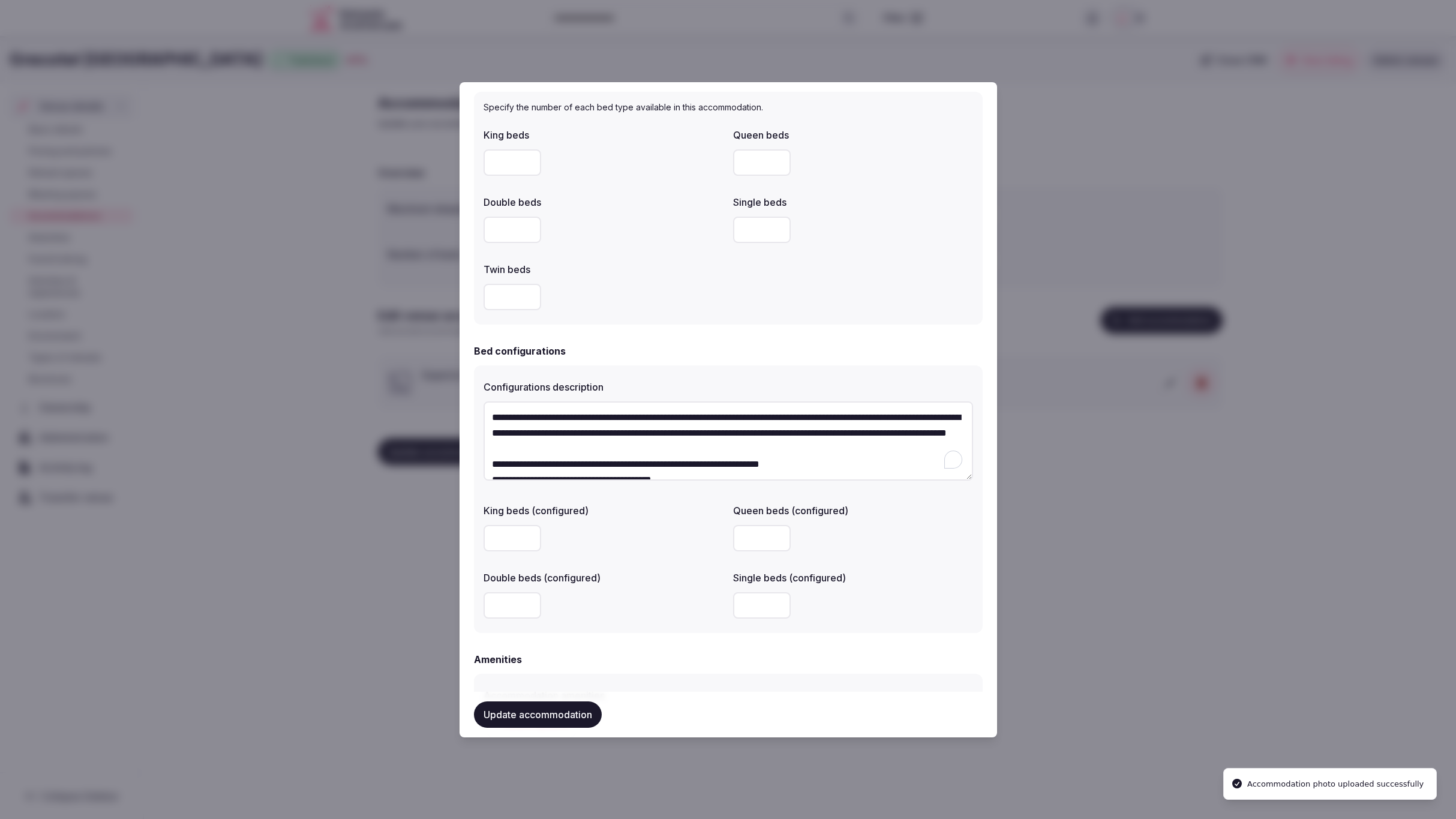
scroll to position [38, 0]
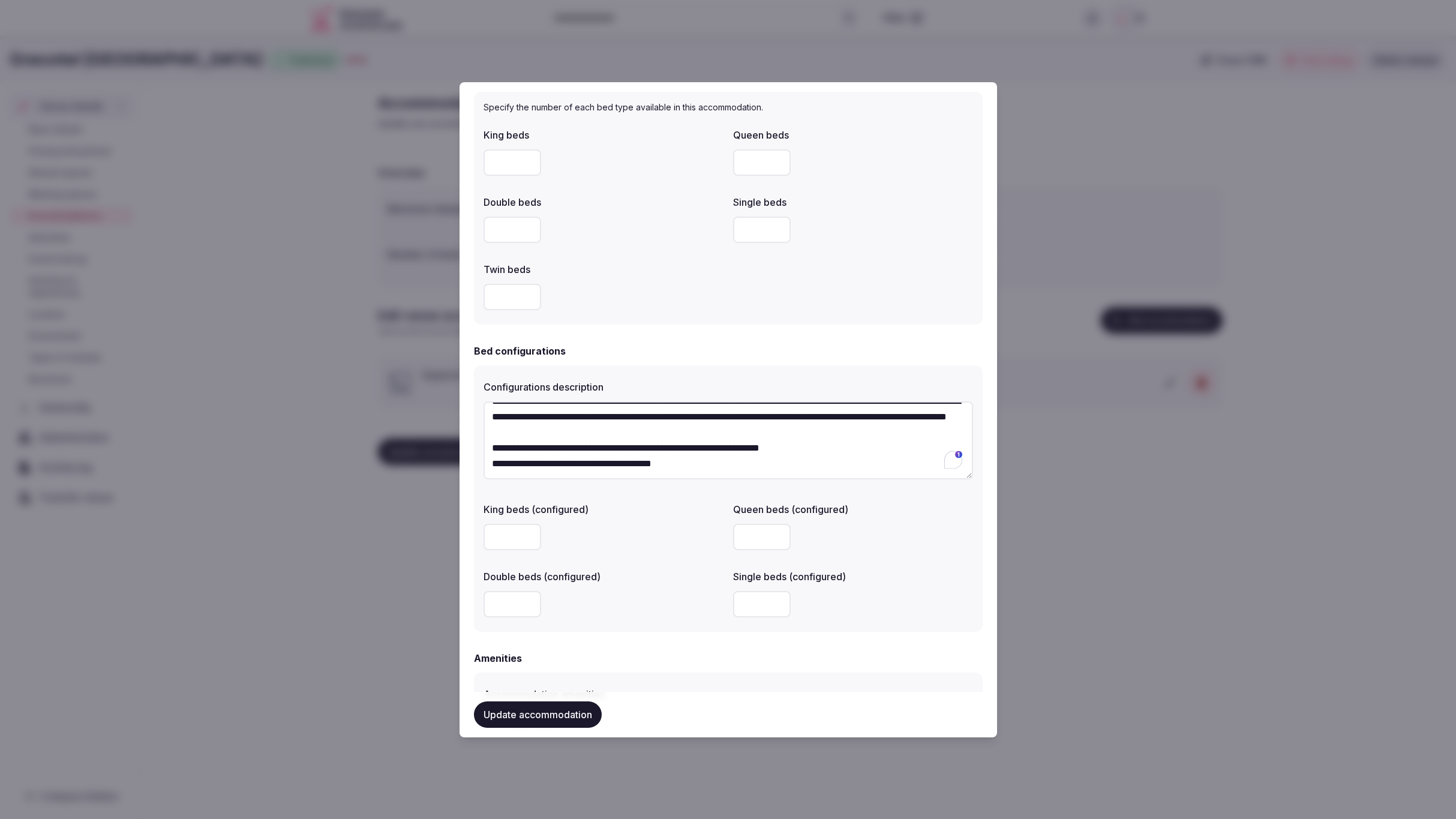
type textarea "**********"
click at [616, 275] on div "Twin beds" at bounding box center [604, 286] width 240 height 58
click at [765, 605] on input "number" at bounding box center [762, 604] width 58 height 26
type input "*"
click at [908, 623] on div "**********" at bounding box center [729, 499] width 509 height 267
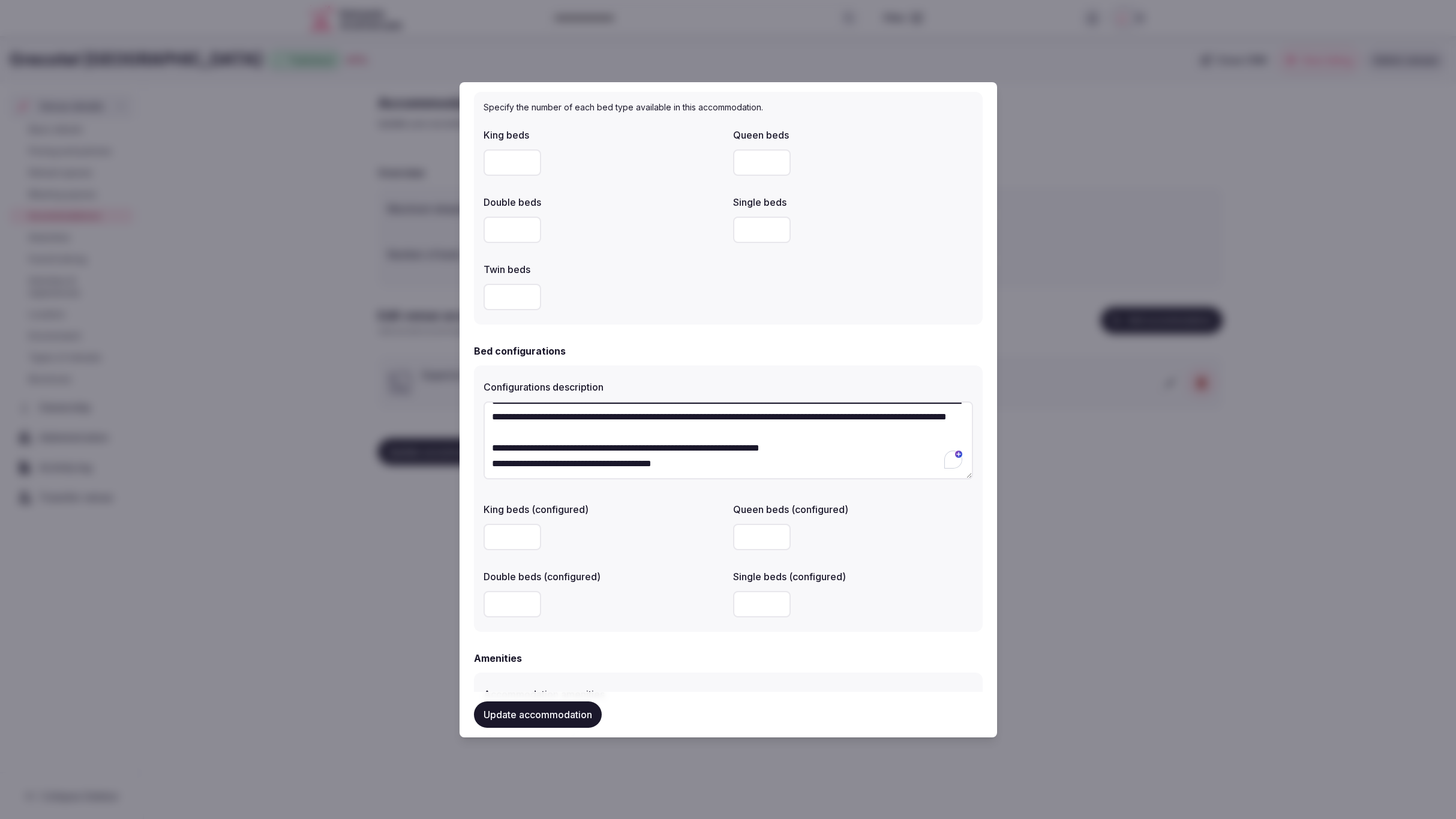
click at [514, 600] on input "number" at bounding box center [513, 604] width 58 height 26
type input "*"
click at [605, 574] on label "Double beds (configured)" at bounding box center [604, 576] width 240 height 9
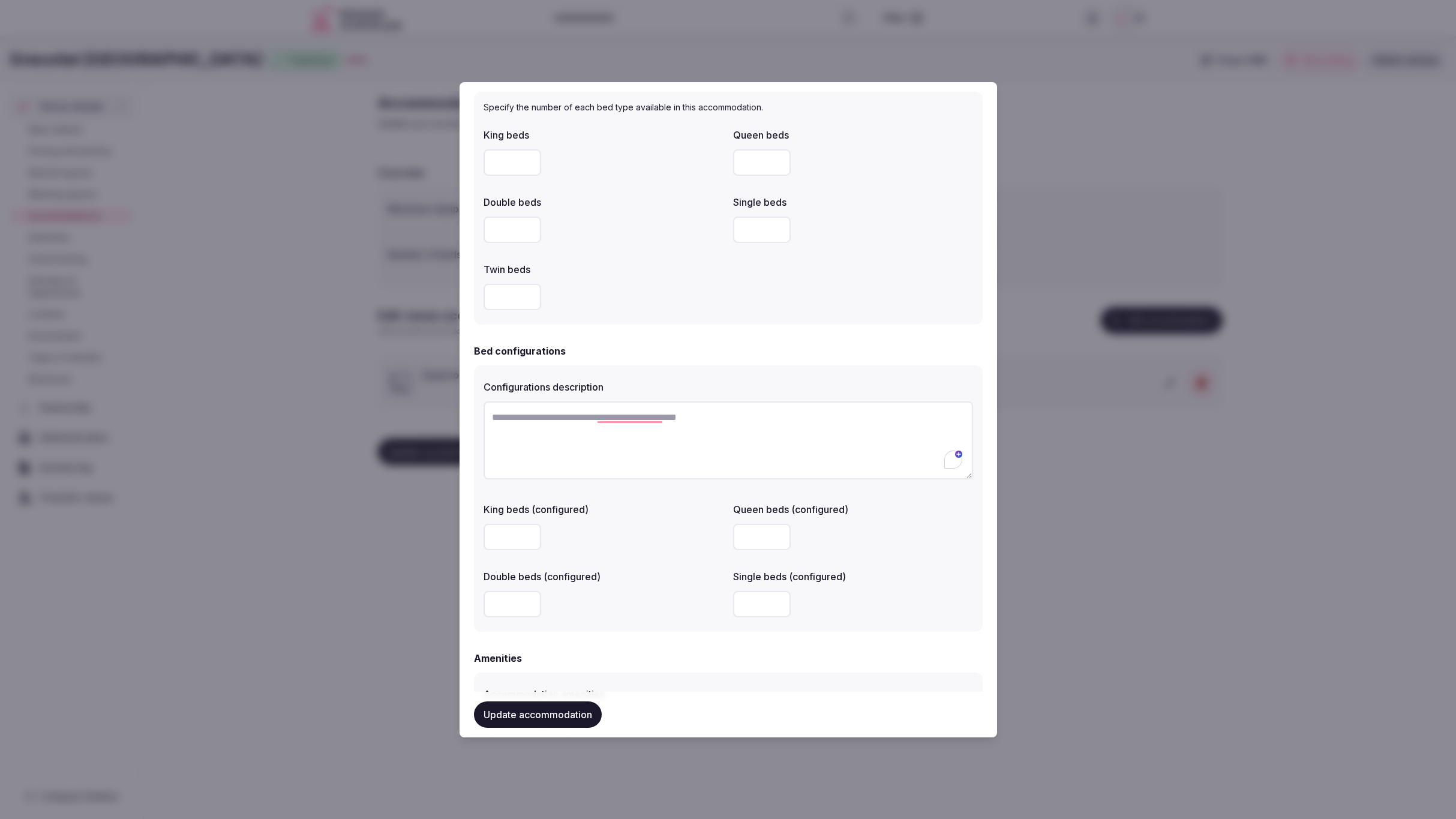
scroll to position [0, 0]
click at [592, 425] on textarea "To enrich screen reader interactions, please activate Accessibility in Grammarl…" at bounding box center [729, 440] width 490 height 79
paste textarea "**********"
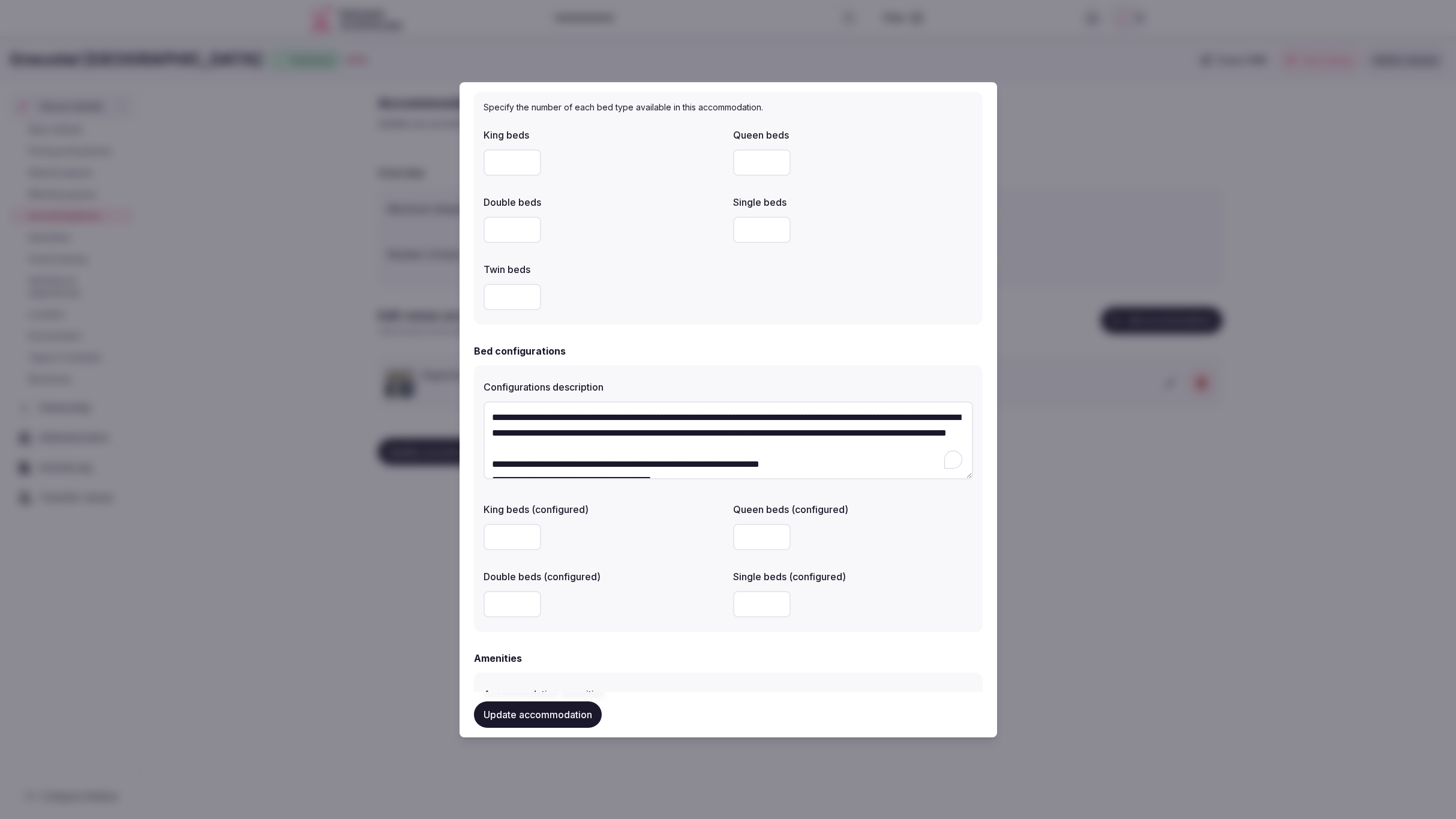
scroll to position [38, 0]
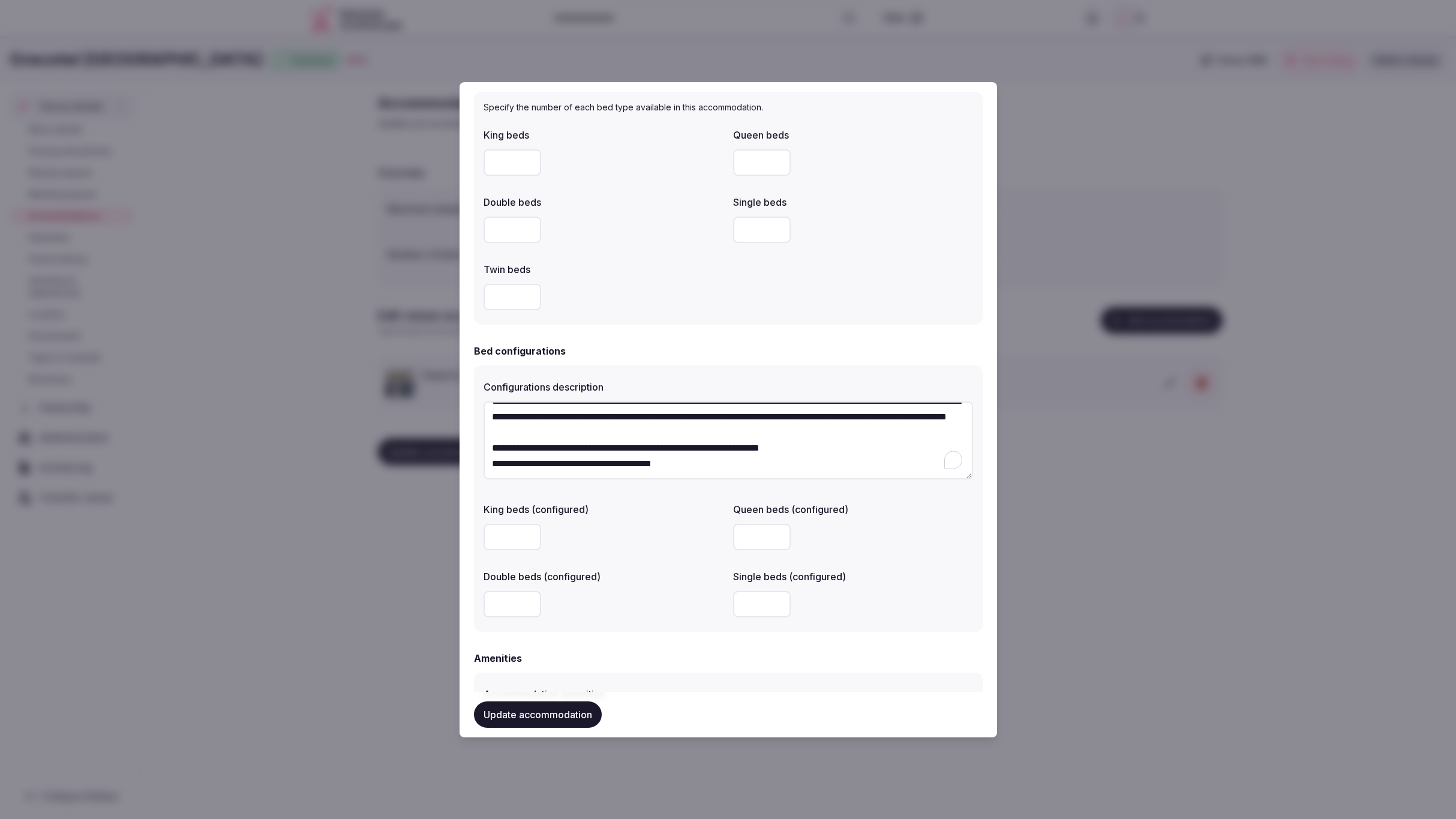
type textarea "**********"
click at [695, 576] on label "Double beds (configured)" at bounding box center [604, 576] width 240 height 9
click at [765, 597] on input "number" at bounding box center [762, 603] width 58 height 26
type input "*"
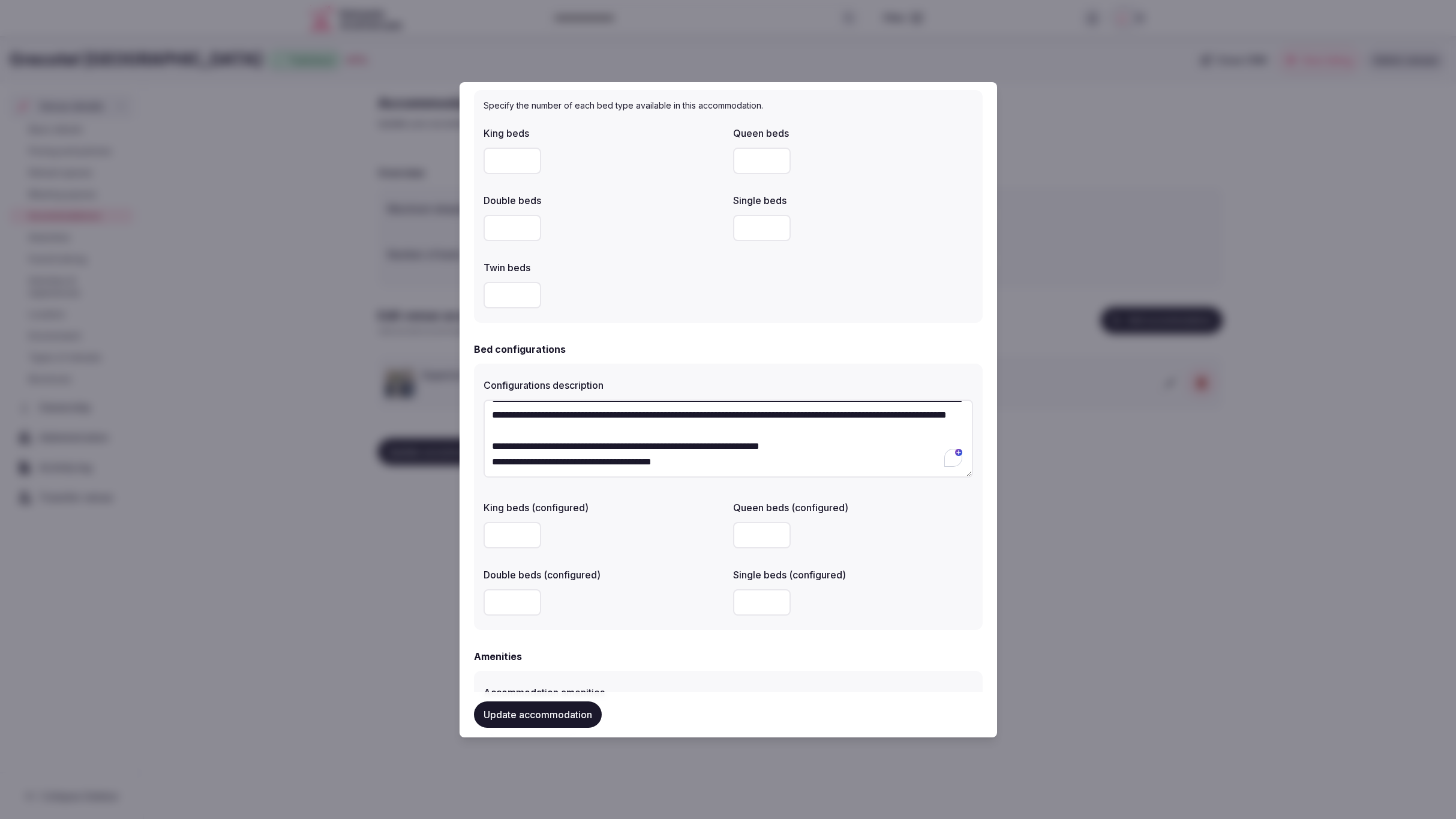
click at [512, 595] on input "number" at bounding box center [513, 603] width 58 height 26
click at [489, 600] on input "number" at bounding box center [513, 603] width 58 height 26
drag, startPoint x: 836, startPoint y: 440, endPoint x: 683, endPoint y: 440, distance: 153.0
click at [683, 440] on textarea "**********" at bounding box center [729, 439] width 490 height 79
click at [867, 447] on textarea "**********" at bounding box center [729, 439] width 490 height 79
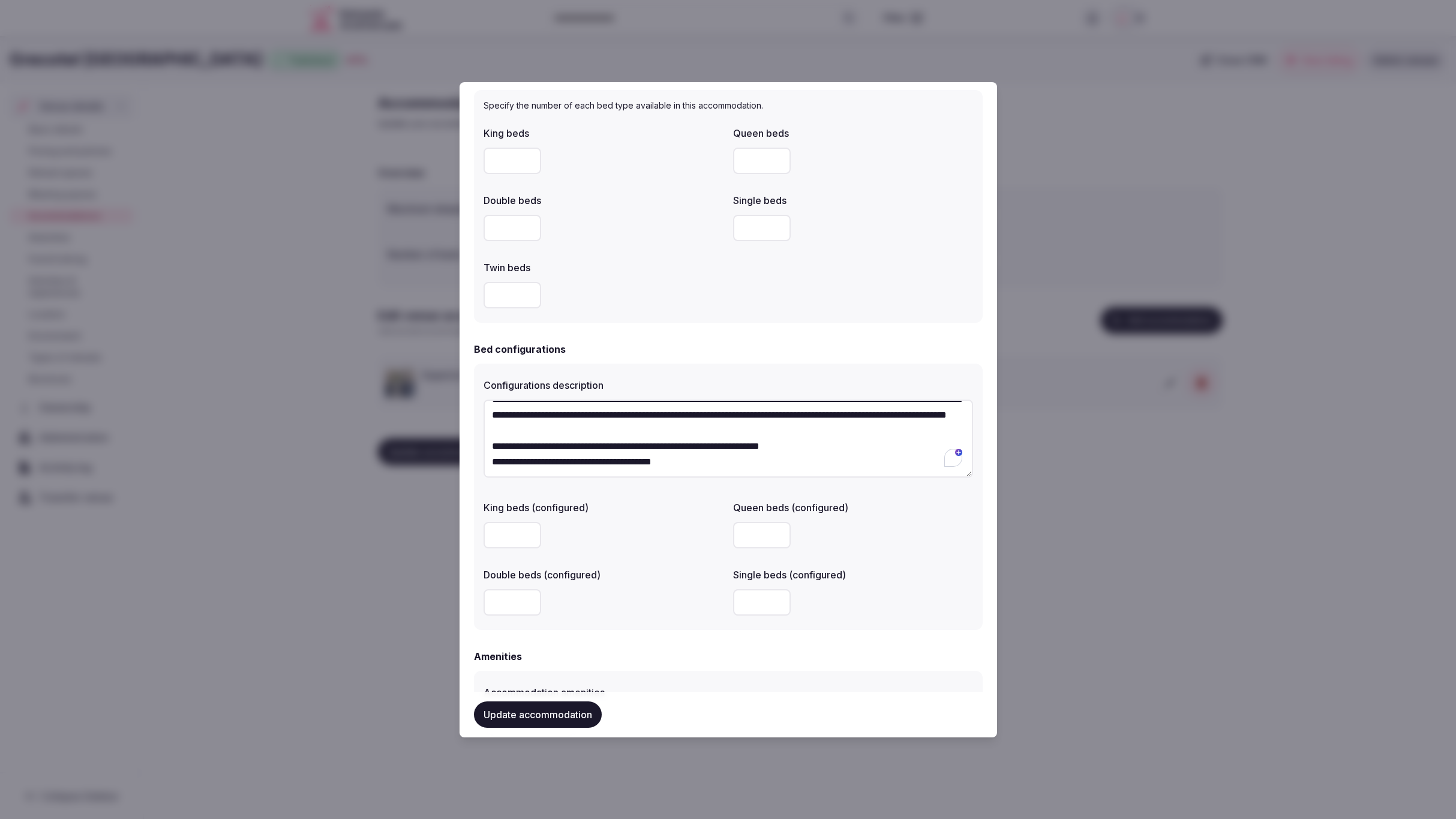
scroll to position [0, 0]
drag, startPoint x: 506, startPoint y: 595, endPoint x: 485, endPoint y: 603, distance: 22.5
click at [485, 603] on input "**" at bounding box center [513, 603] width 58 height 26
click at [516, 603] on input "**" at bounding box center [513, 603] width 58 height 26
type input "*"
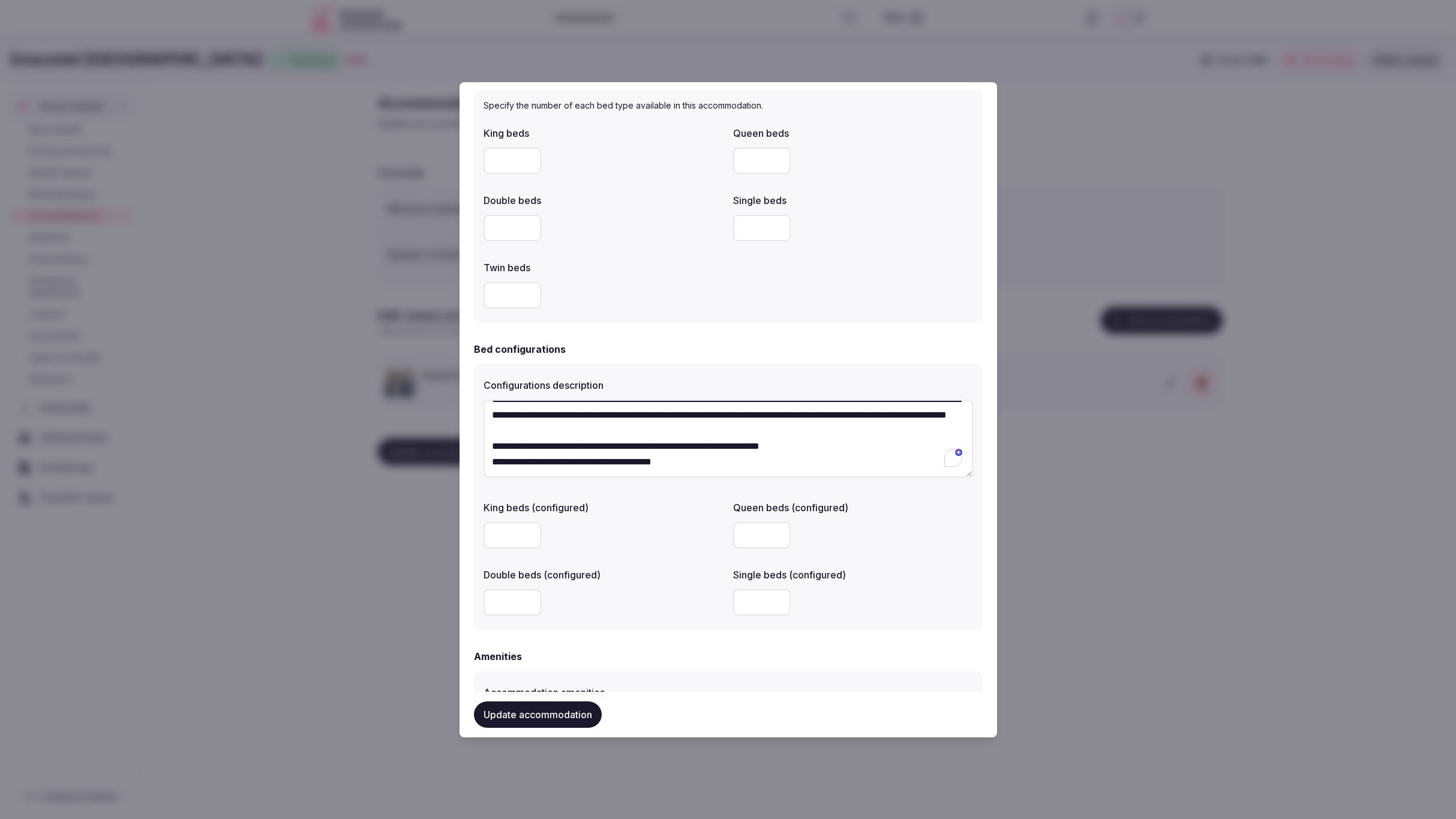
click at [629, 603] on div "*" at bounding box center [604, 603] width 240 height 26
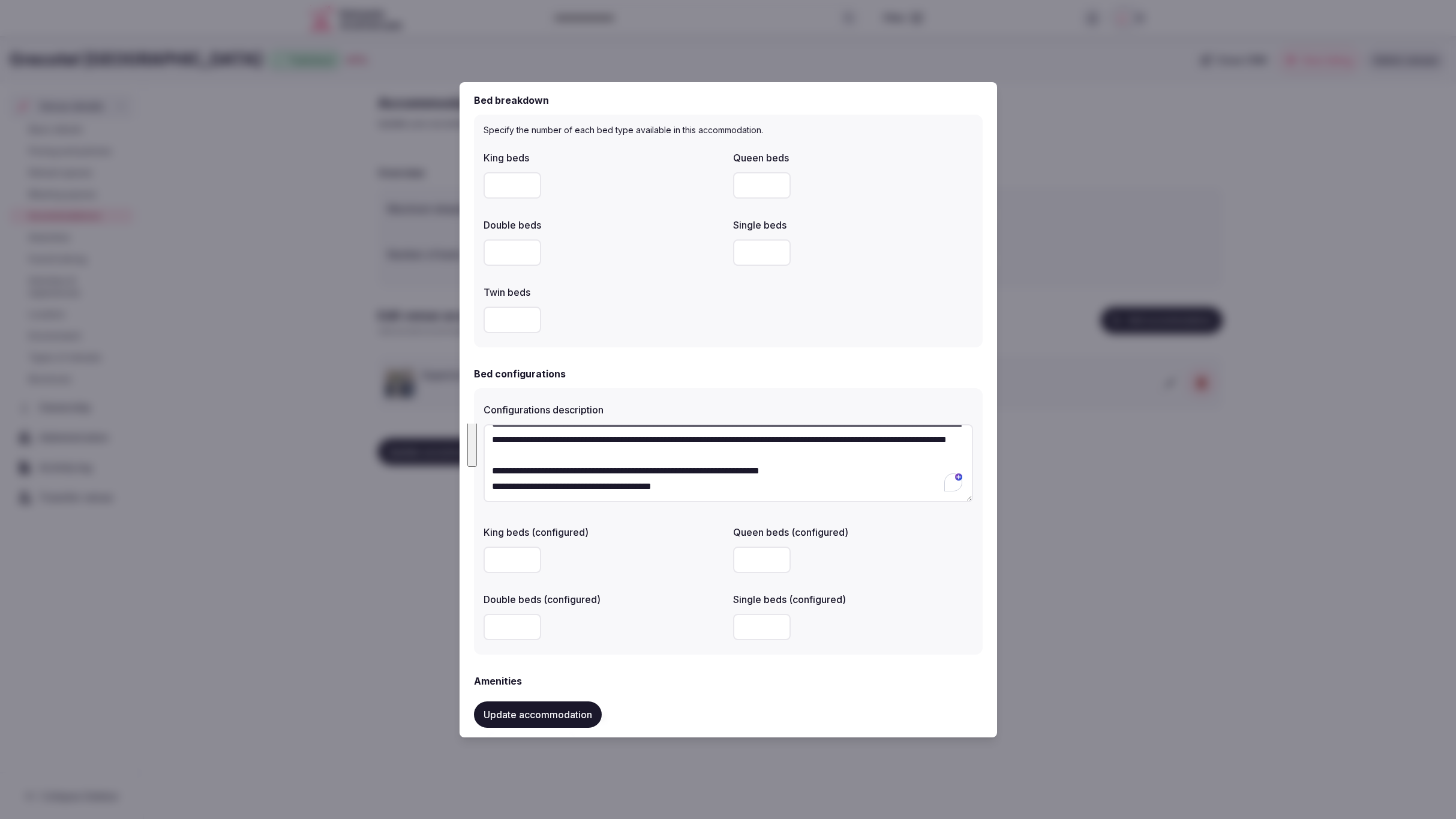
drag, startPoint x: 493, startPoint y: 440, endPoint x: 854, endPoint y: 506, distance: 367.0
click at [854, 506] on div "**********" at bounding box center [729, 465] width 490 height 92
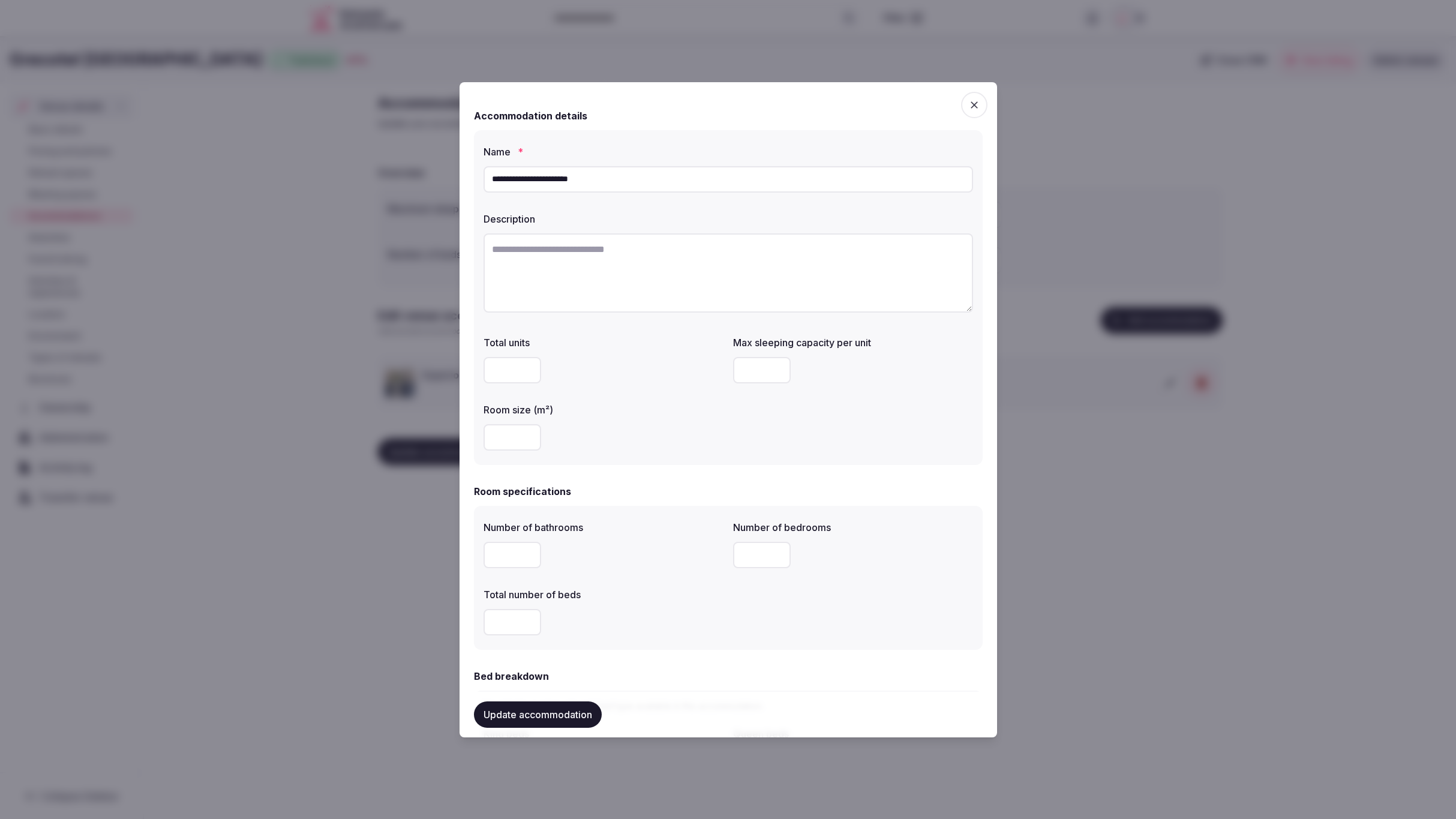
click at [569, 269] on textarea at bounding box center [729, 273] width 490 height 79
paste textarea "**********"
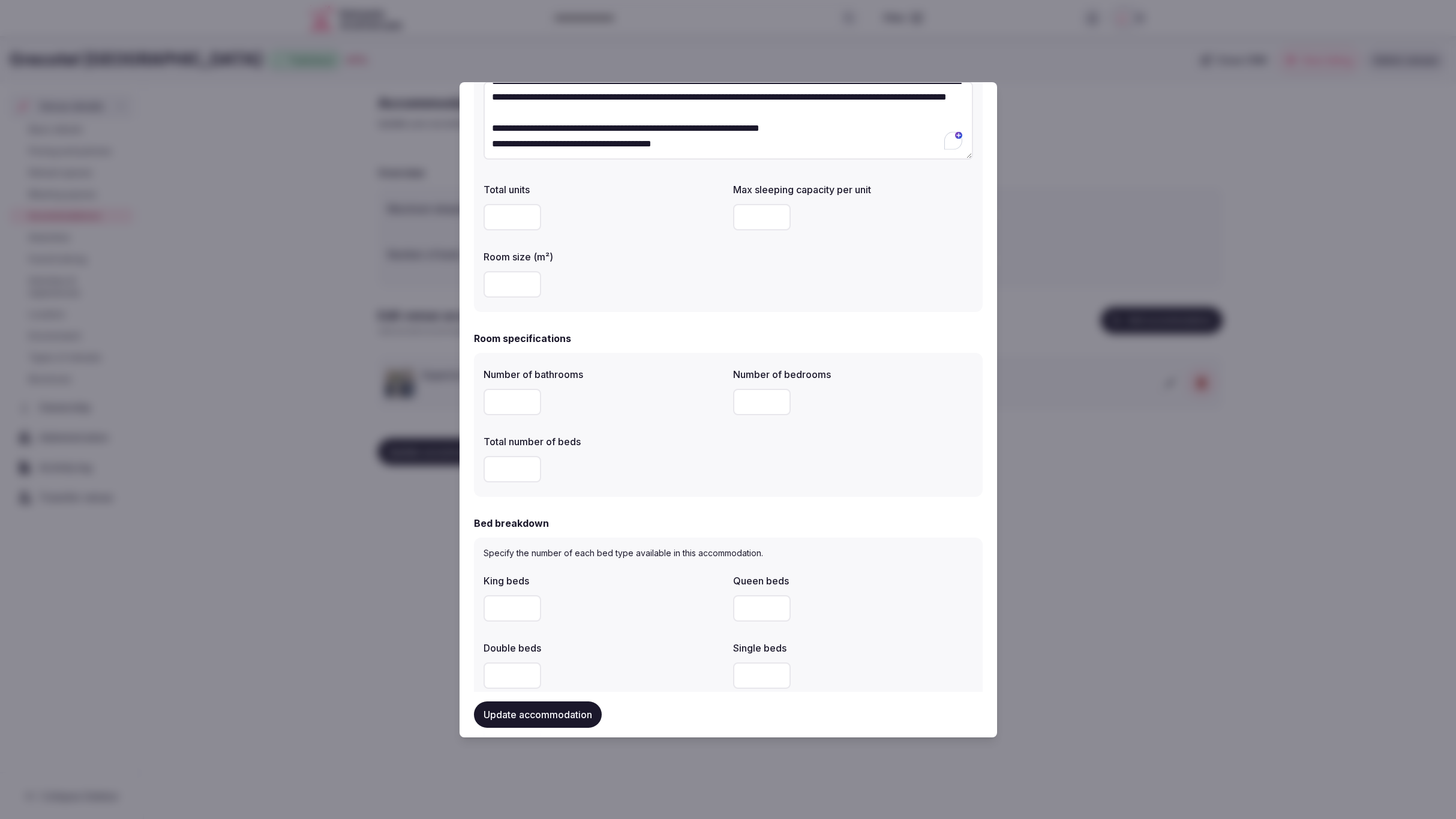
type textarea "**********"
click at [510, 389] on input "number" at bounding box center [513, 402] width 58 height 26
click at [514, 401] on input "number" at bounding box center [513, 402] width 58 height 26
type input "*"
click at [504, 471] on input "number" at bounding box center [513, 469] width 58 height 26
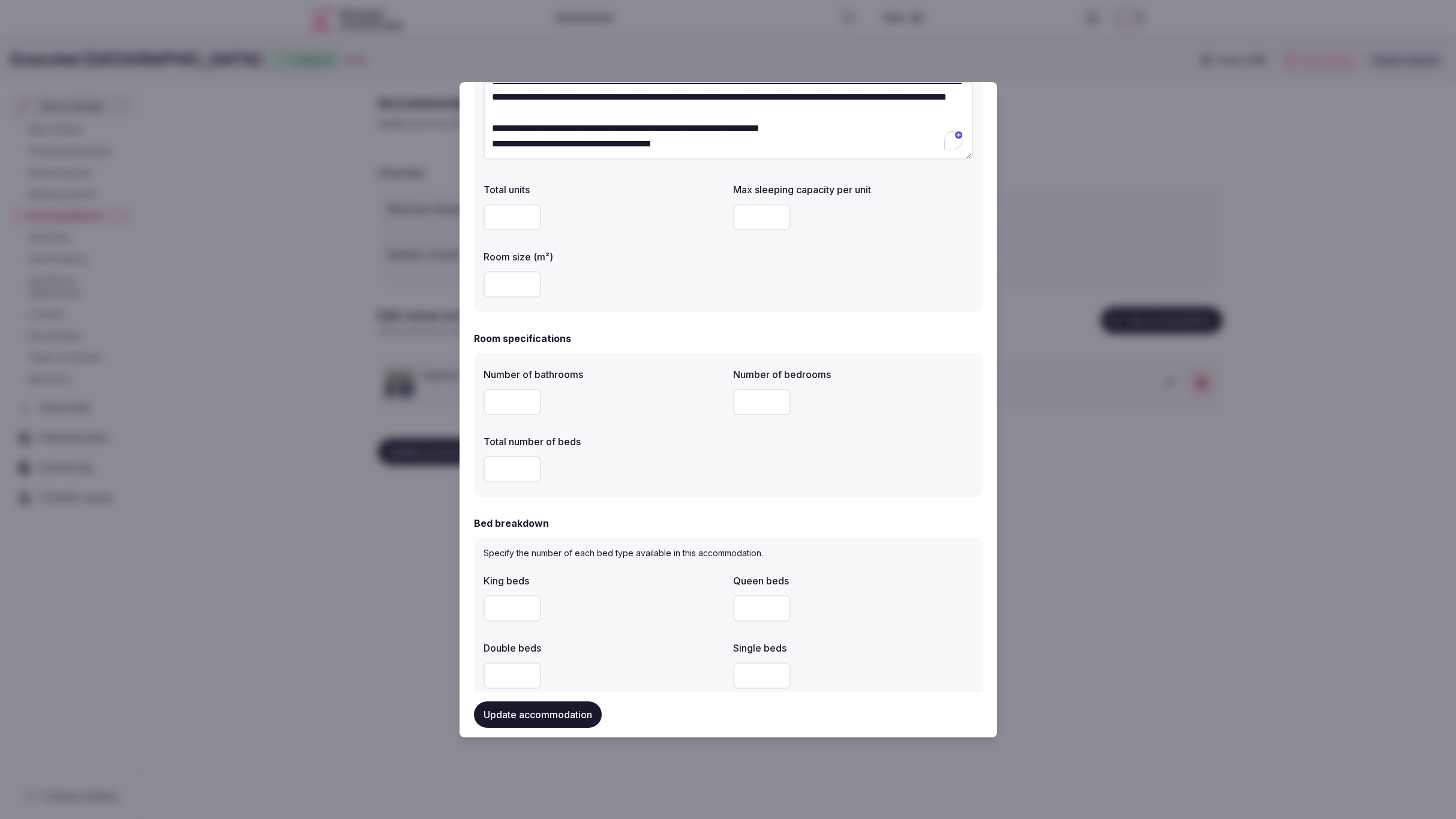
click at [691, 475] on div at bounding box center [604, 469] width 240 height 26
click at [502, 470] on input "number" at bounding box center [513, 469] width 58 height 26
type input "*"
click at [754, 403] on input "number" at bounding box center [762, 402] width 58 height 26
click at [760, 400] on input "*" at bounding box center [762, 403] width 58 height 26
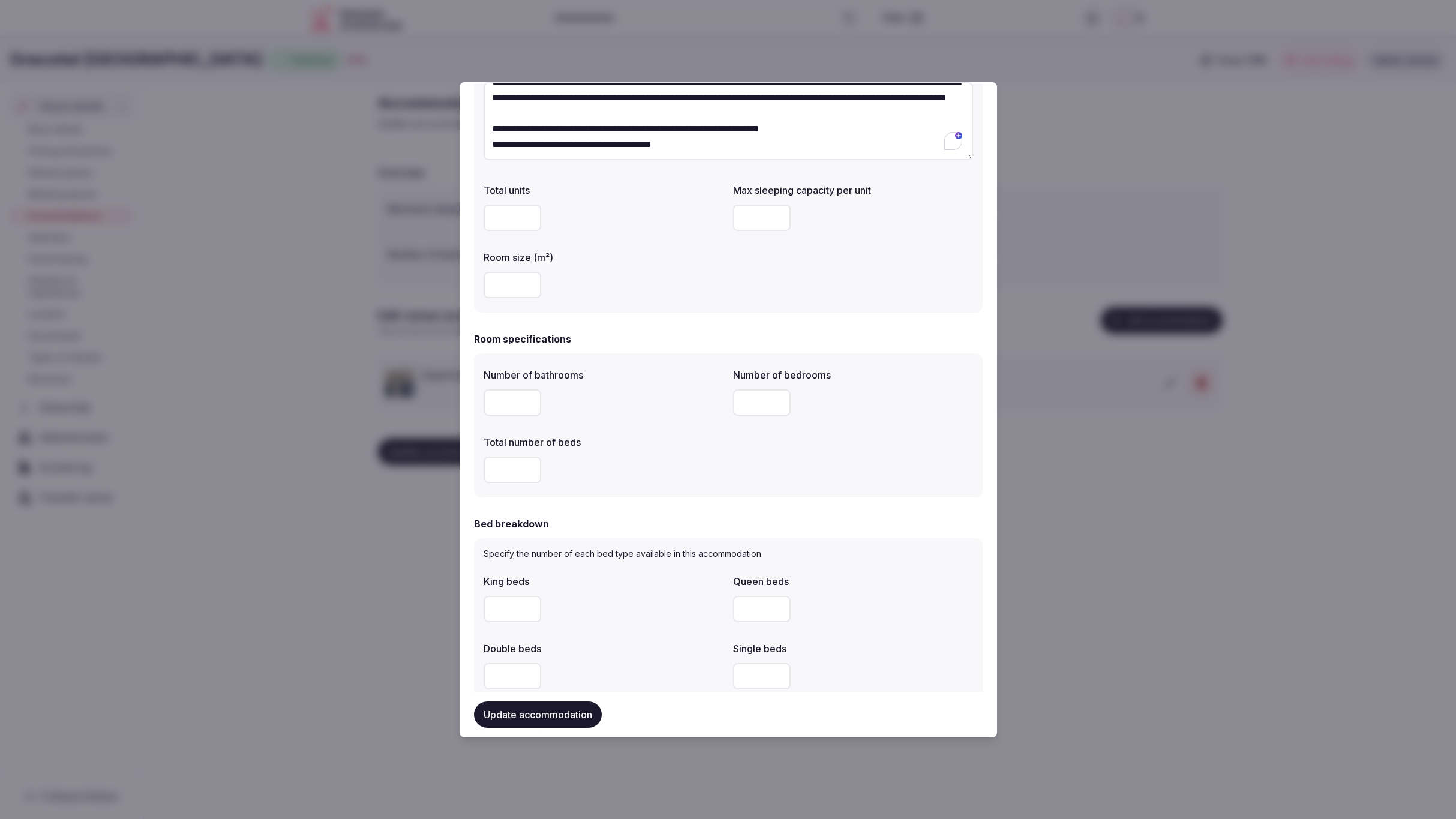
click at [871, 490] on div "Number of bathrooms * Number of bedrooms ** Total number of beds *" at bounding box center [729, 425] width 509 height 144
drag, startPoint x: 756, startPoint y: 405, endPoint x: 732, endPoint y: 403, distance: 24.1
click at [732, 403] on div "Number of bathrooms * Number of bedrooms ** Total number of beds *" at bounding box center [729, 425] width 490 height 124
type input "*"
click at [799, 495] on div "Number of bathrooms * Number of bedrooms * Total number of beds *" at bounding box center [729, 425] width 509 height 144
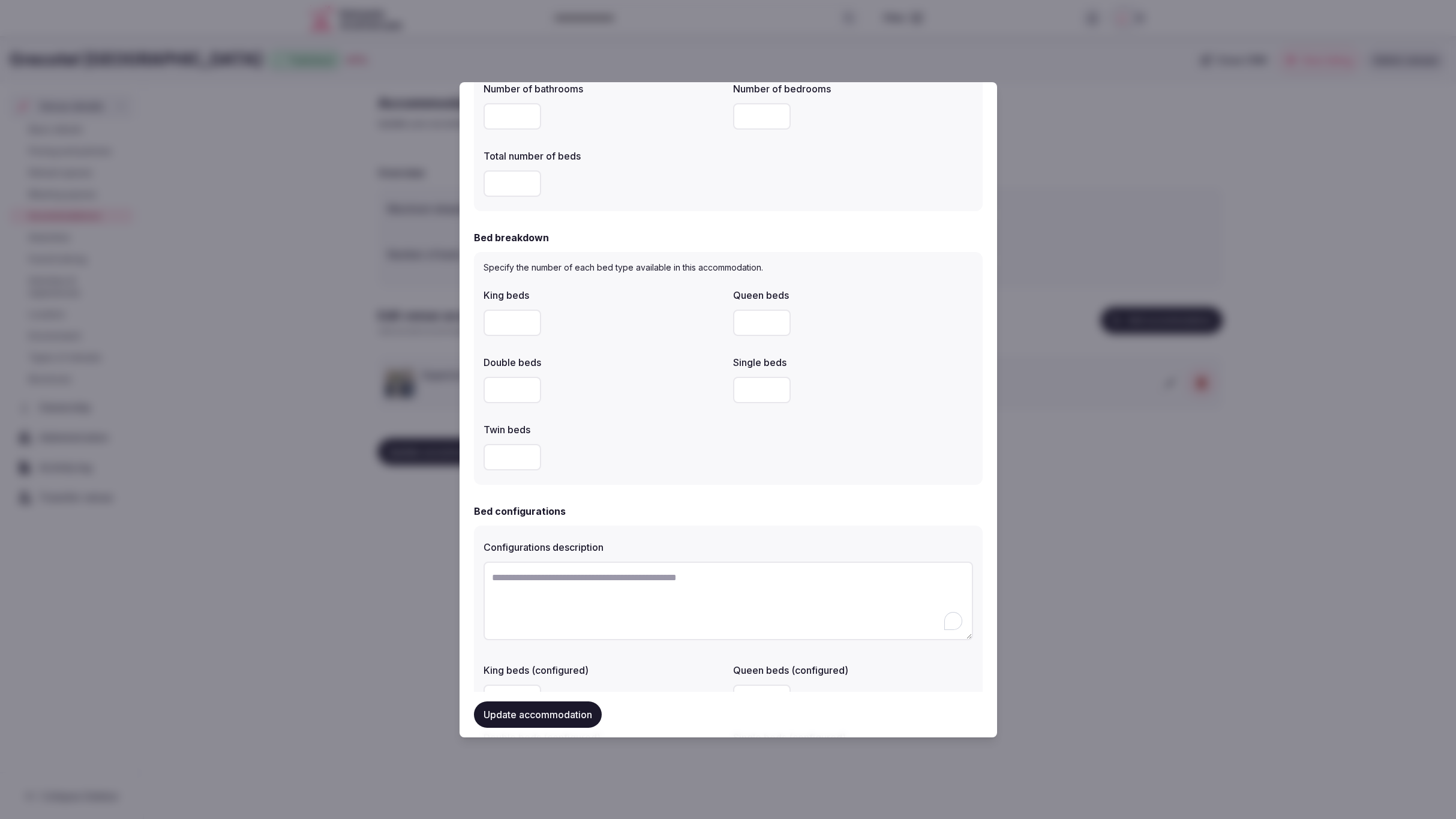
click at [516, 387] on input "number" at bounding box center [513, 390] width 58 height 26
type input "*"
click at [758, 381] on input "number" at bounding box center [762, 390] width 58 height 26
click at [758, 388] on input "number" at bounding box center [762, 390] width 58 height 26
type input "*"
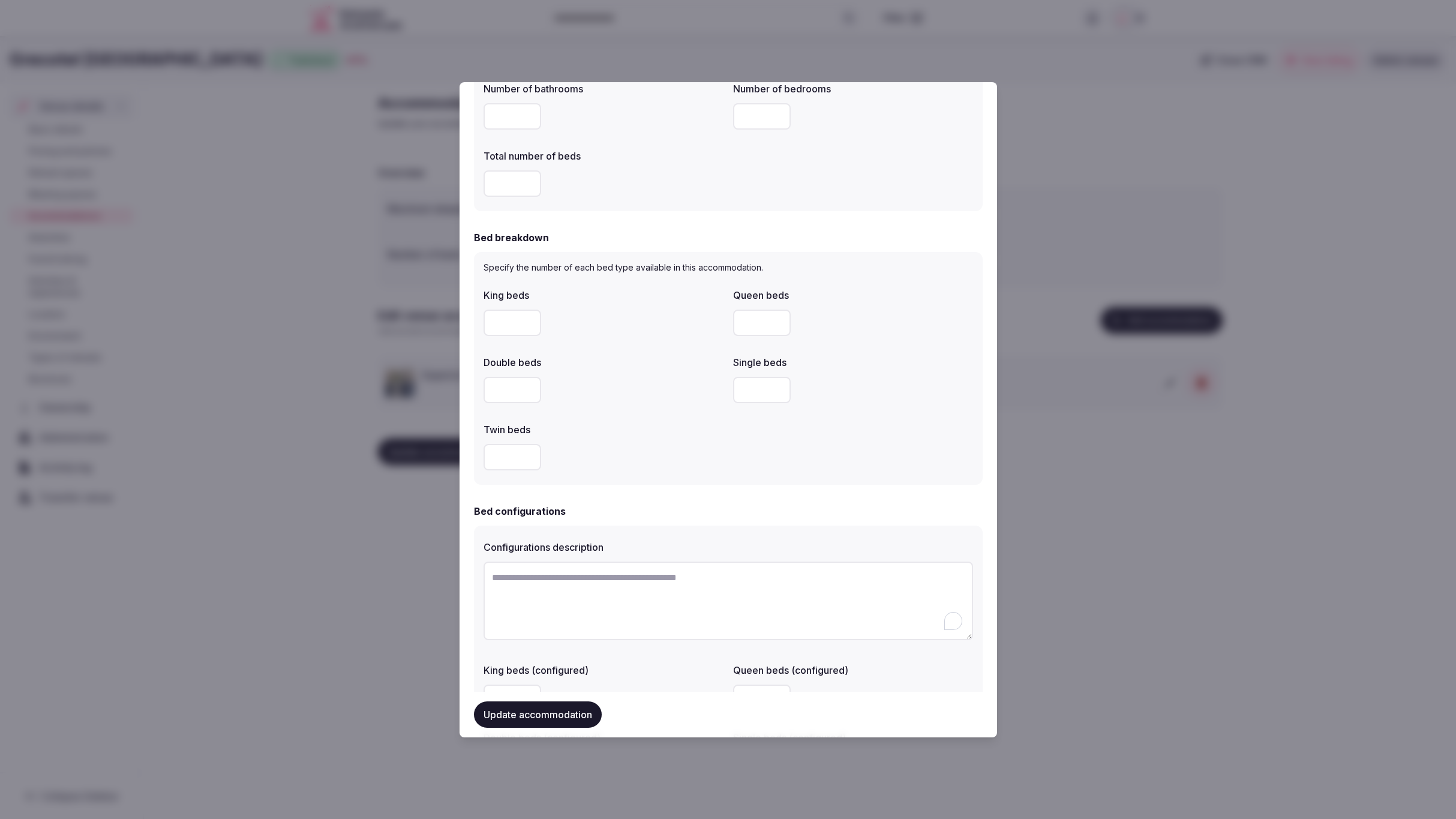
click at [821, 462] on div "King beds Queen beds Double beds * Single beds * Twin beds" at bounding box center [729, 379] width 490 height 192
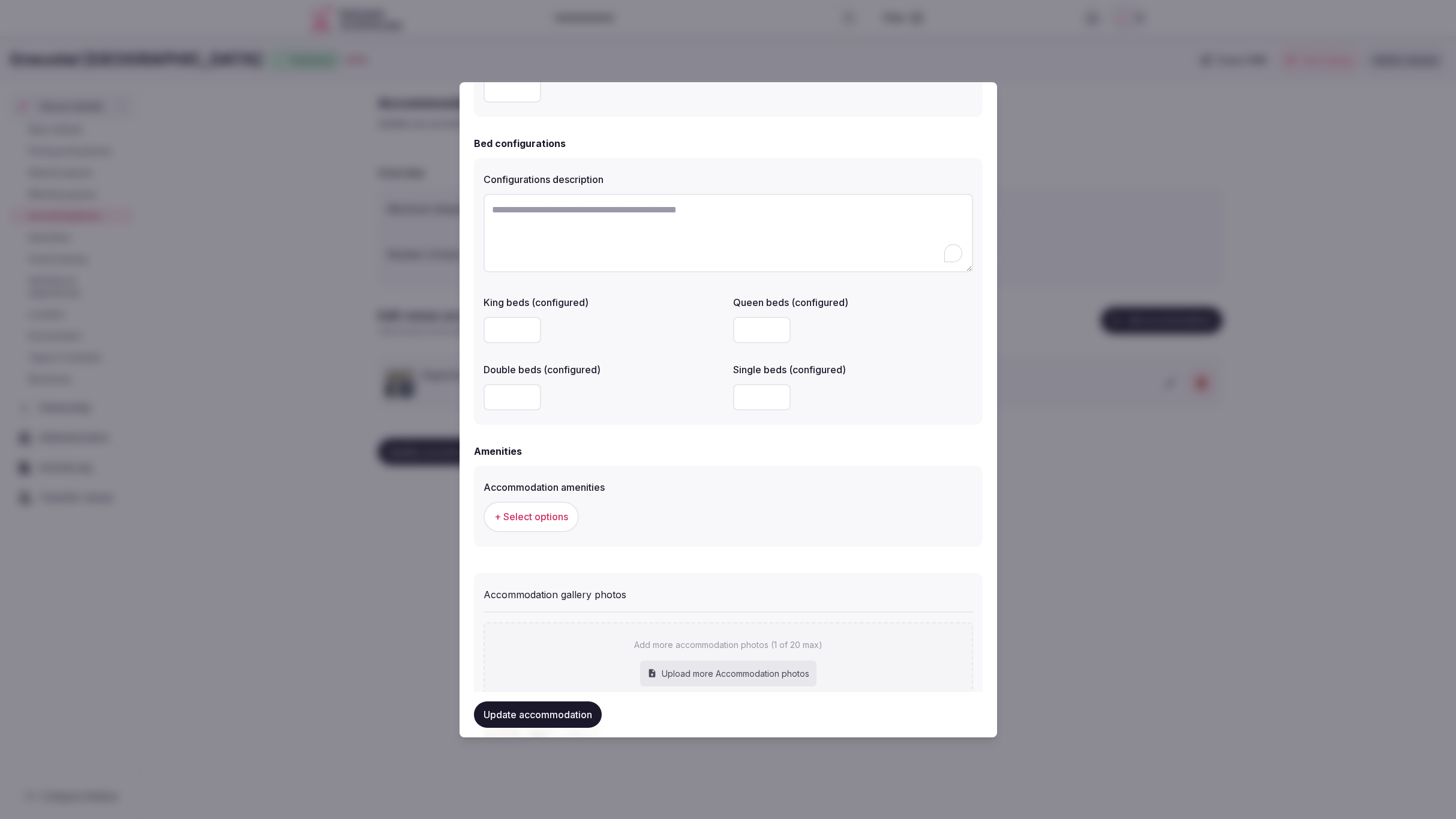
drag, startPoint x: 750, startPoint y: 395, endPoint x: 738, endPoint y: 396, distance: 12.0
click at [738, 396] on input "*" at bounding box center [762, 397] width 58 height 26
drag, startPoint x: 511, startPoint y: 399, endPoint x: 479, endPoint y: 397, distance: 32.1
click at [479, 397] on div "Configurations description King beds (configured) Queen beds (configured) Doubl…" at bounding box center [729, 291] width 509 height 267
click at [608, 432] on form "**********" at bounding box center [729, 65] width 509 height 1547
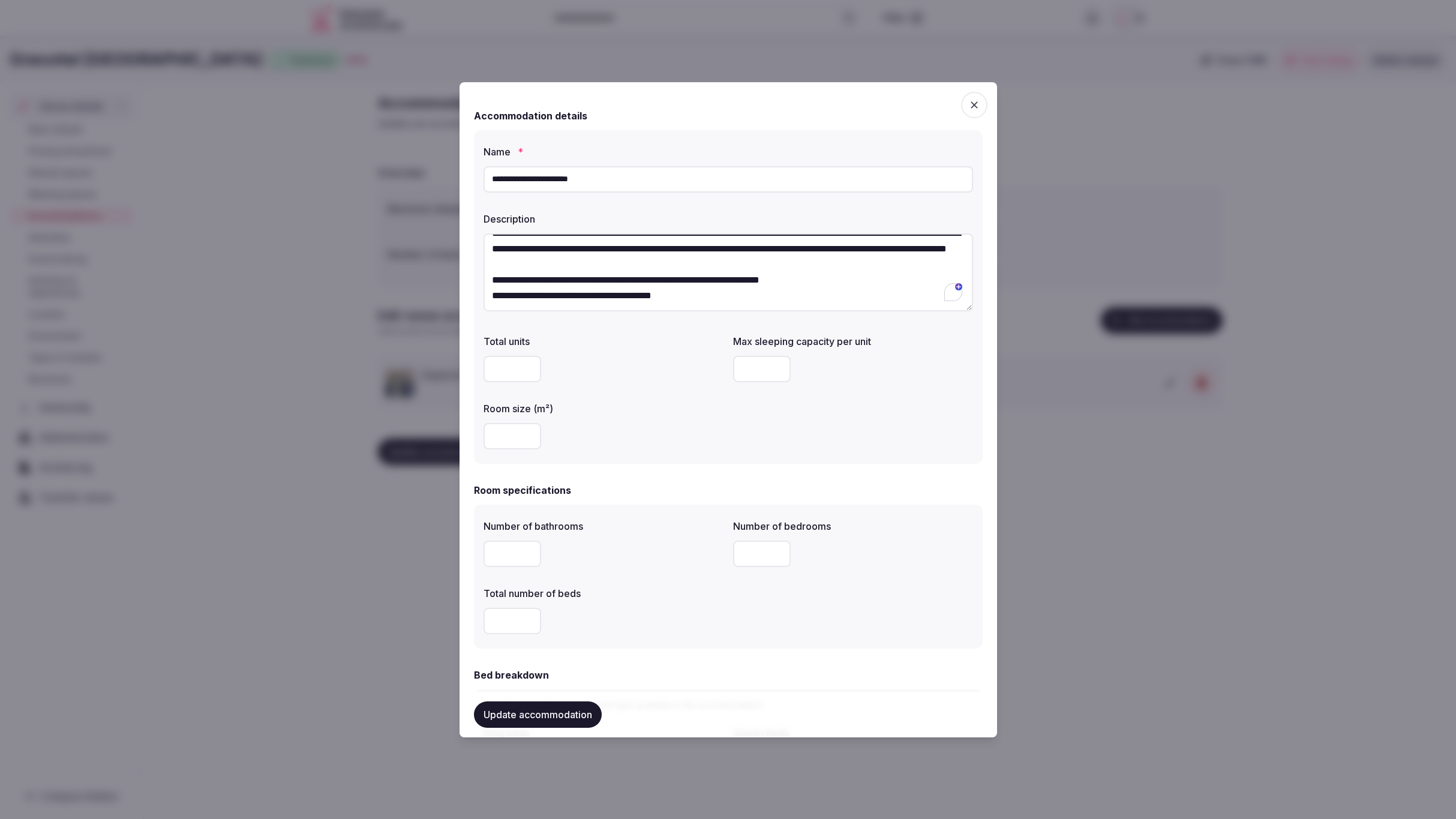
click at [649, 435] on div at bounding box center [604, 436] width 240 height 26
click at [883, 428] on div "Total units Max sleeping capacity per unit Room size (m²)" at bounding box center [729, 392] width 490 height 124
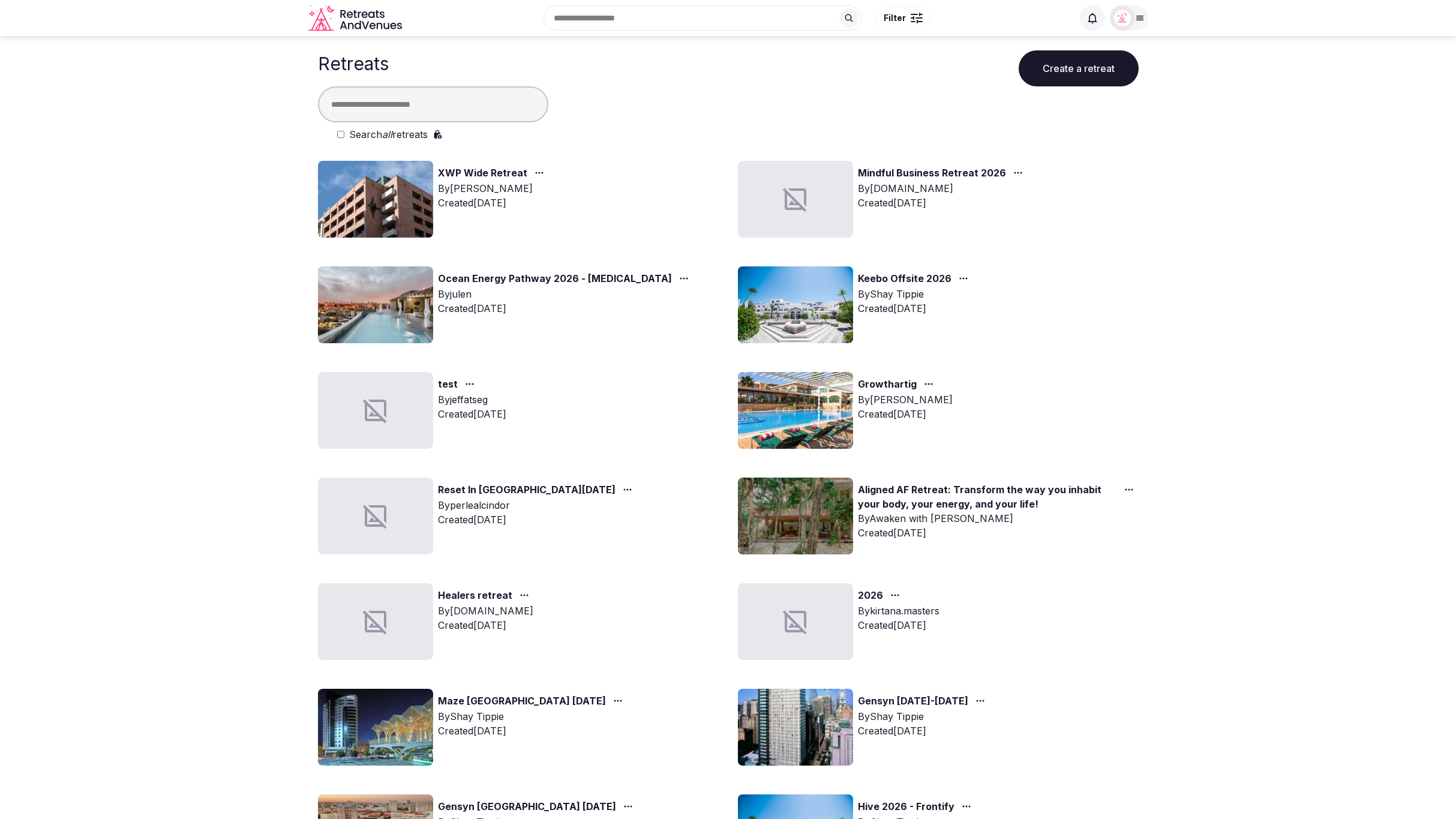
click at [477, 108] on input "text" at bounding box center [433, 104] width 230 height 36
paste input "**********"
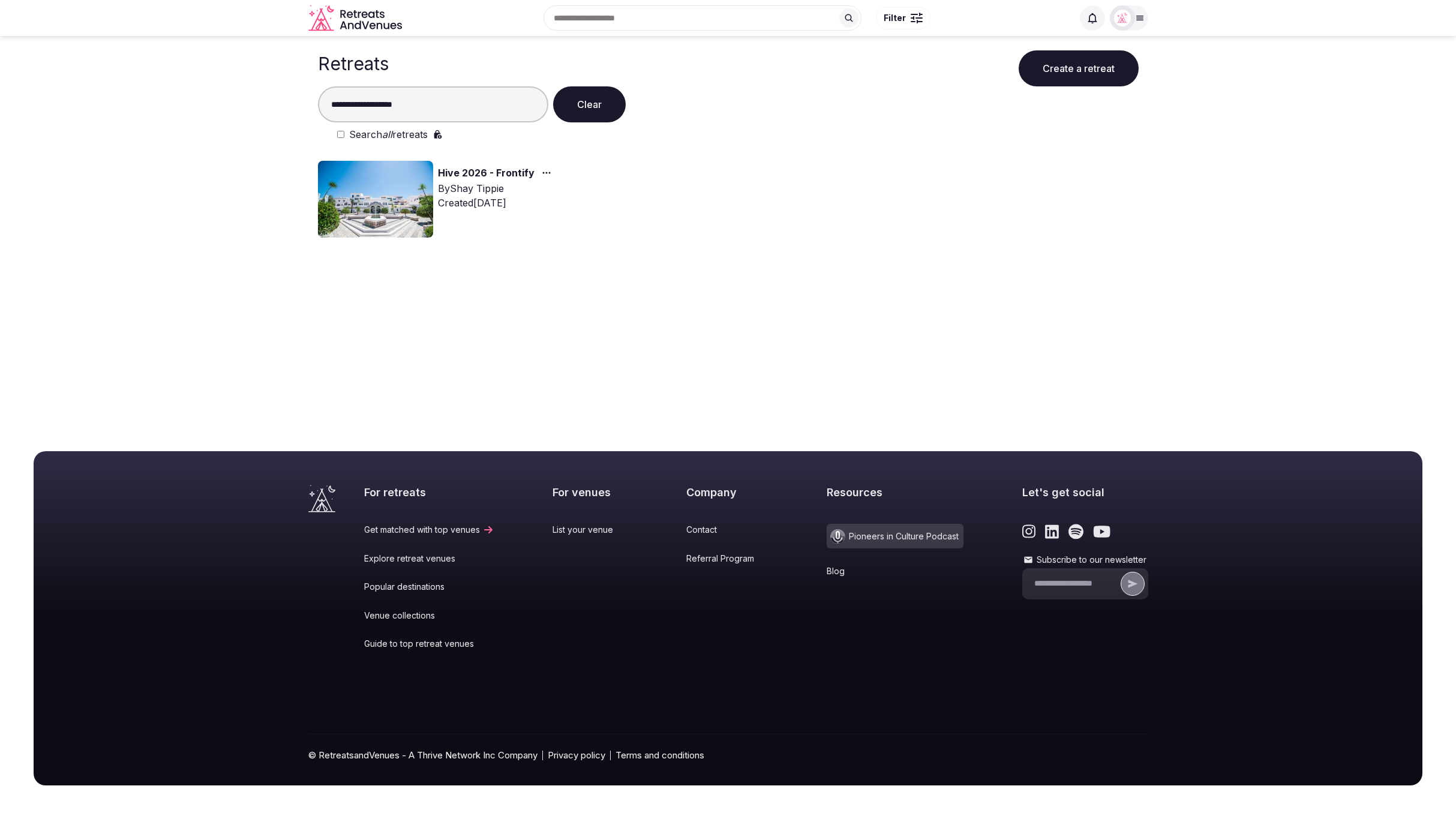
type input "**********"
click at [394, 199] on img at bounding box center [376, 199] width 115 height 77
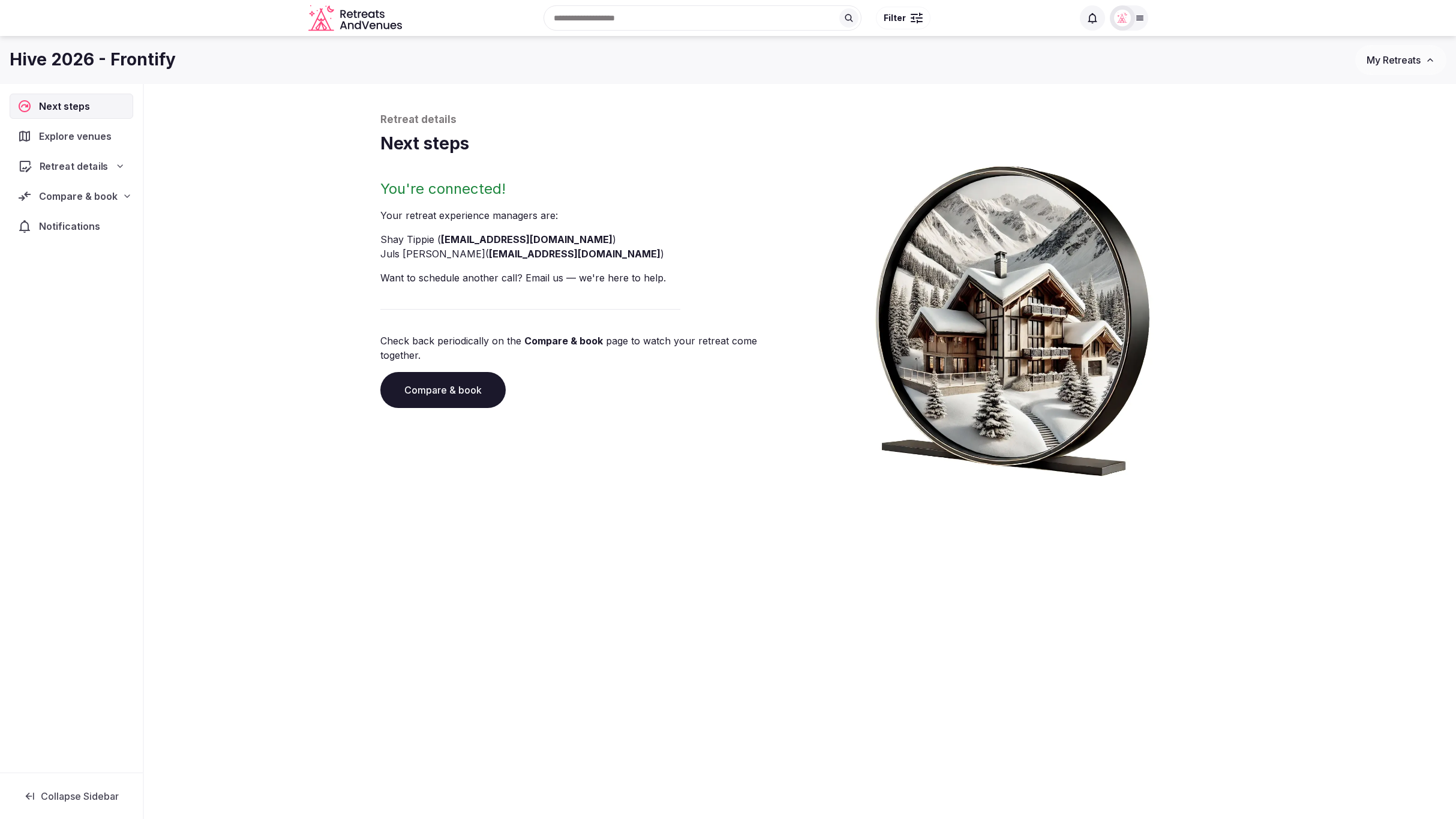
click at [121, 167] on icon at bounding box center [120, 166] width 9 height 9
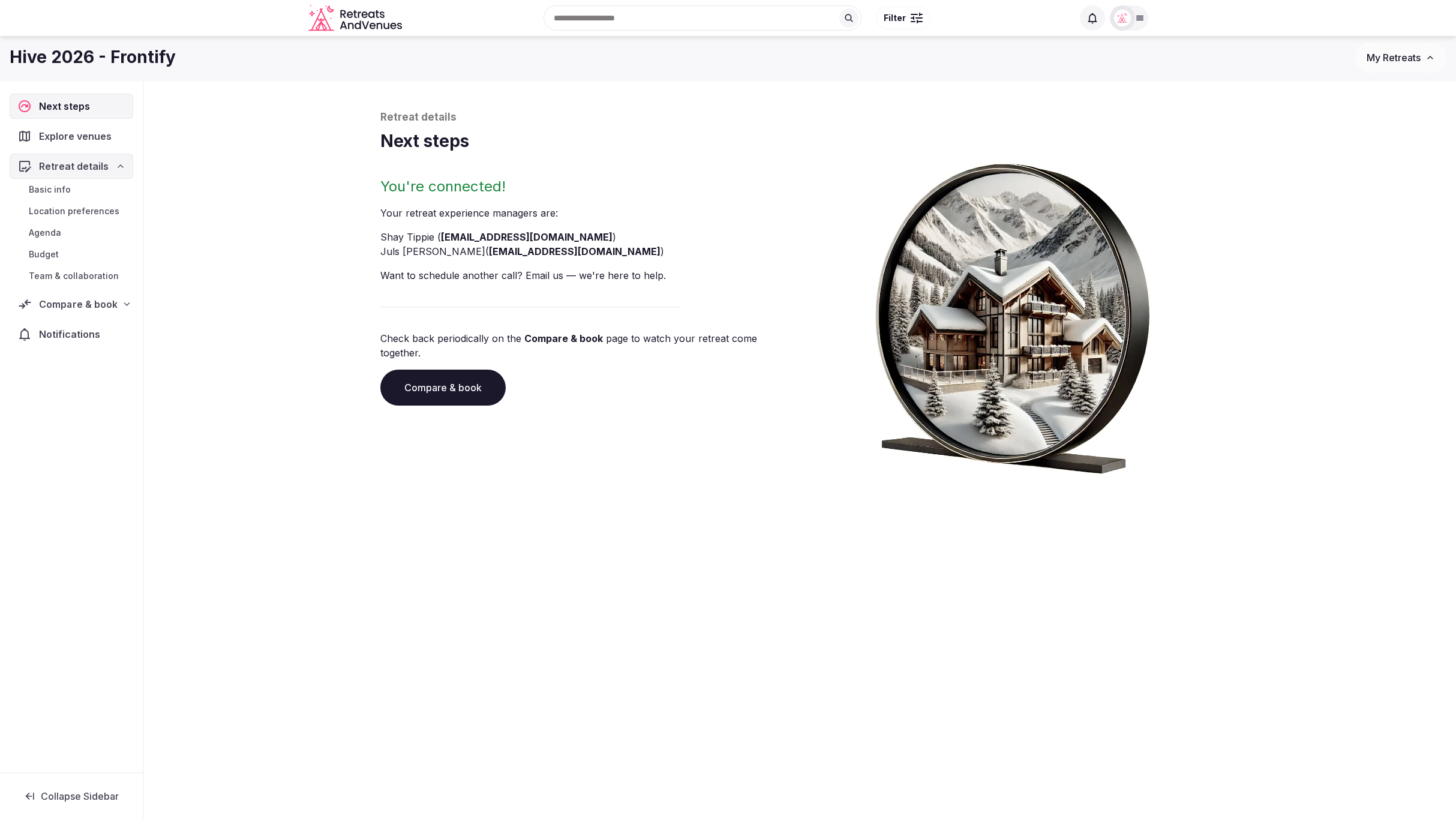
click at [122, 300] on icon at bounding box center [127, 304] width 9 height 9
click at [100, 326] on span "Shortlisted venues (11)" at bounding box center [76, 327] width 95 height 12
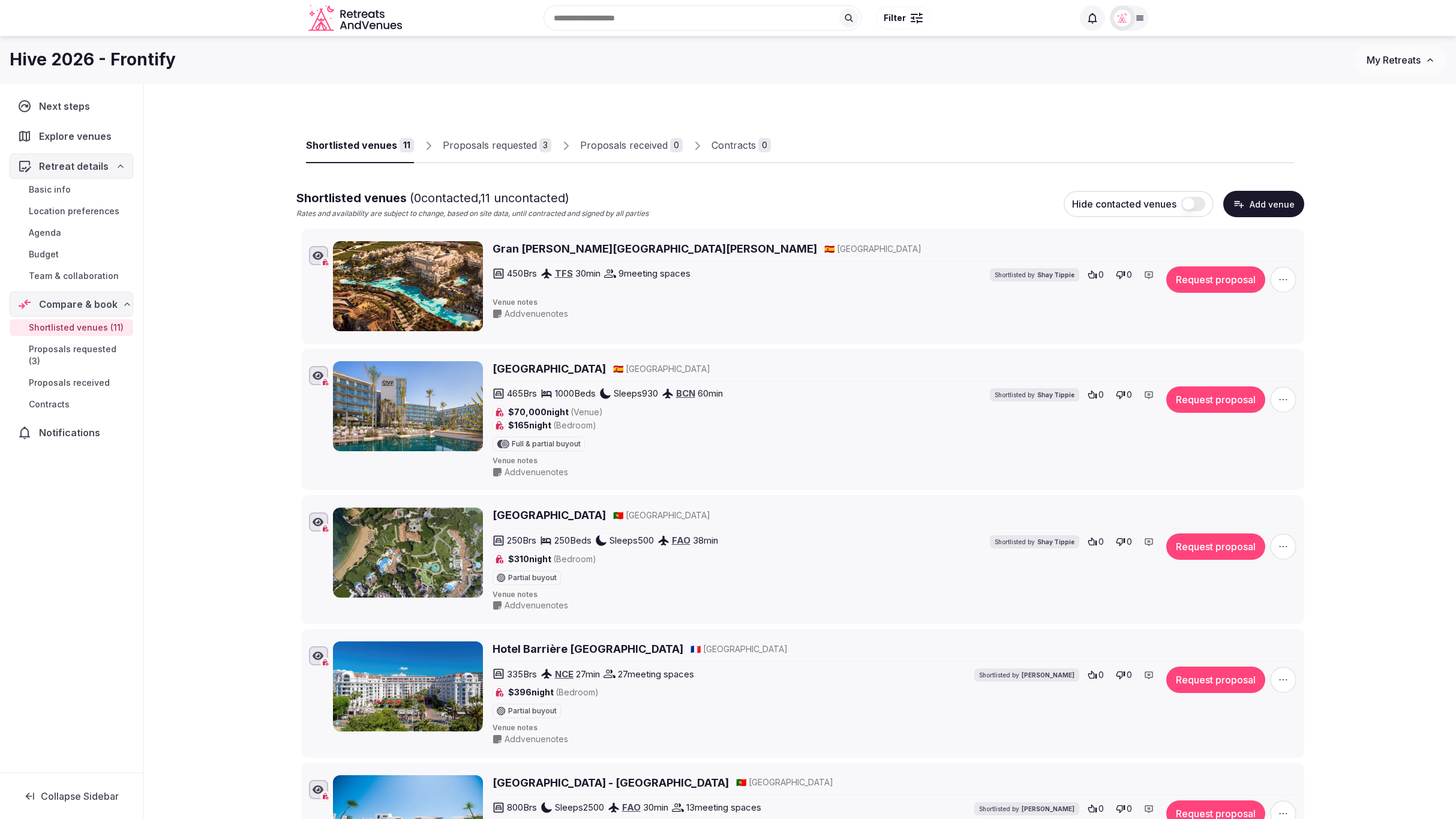
click at [1243, 201] on icon "button" at bounding box center [1238, 204] width 12 height 12
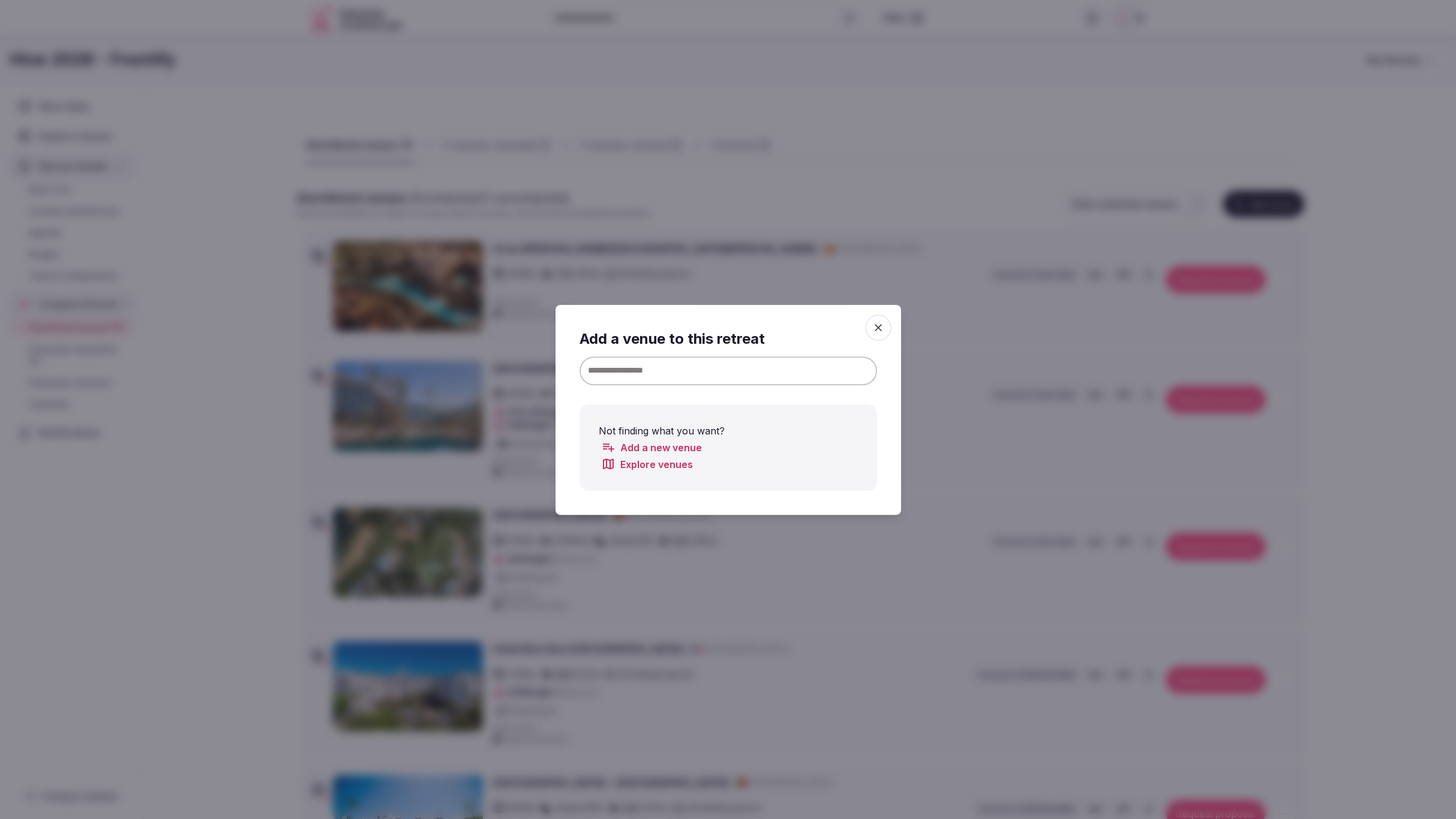
click at [790, 374] on input at bounding box center [728, 370] width 298 height 29
paste input "**********"
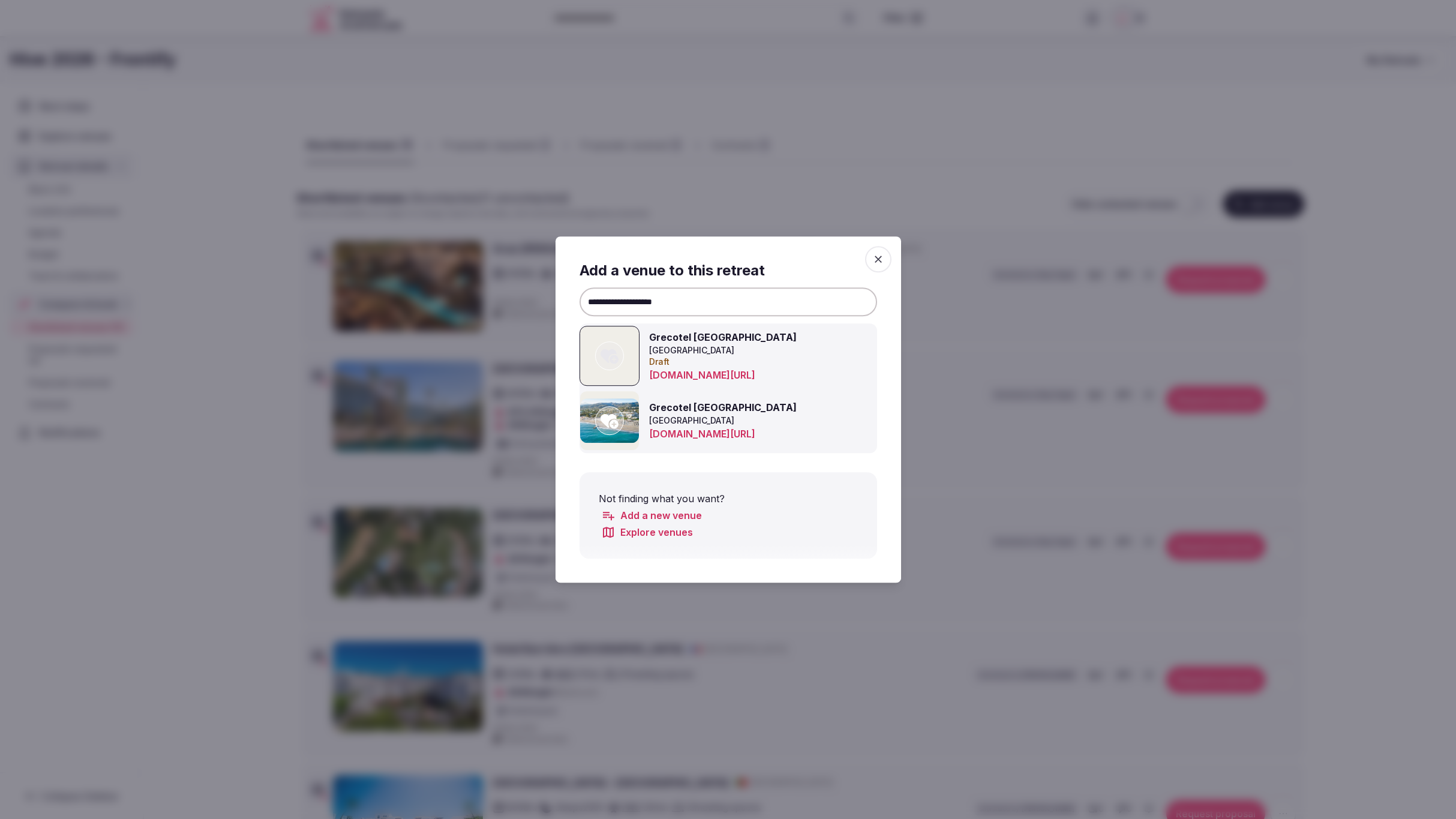
type input "**********"
click at [611, 421] on icon at bounding box center [609, 420] width 18 height 24
click at [1372, 340] on div at bounding box center [728, 409] width 1456 height 819
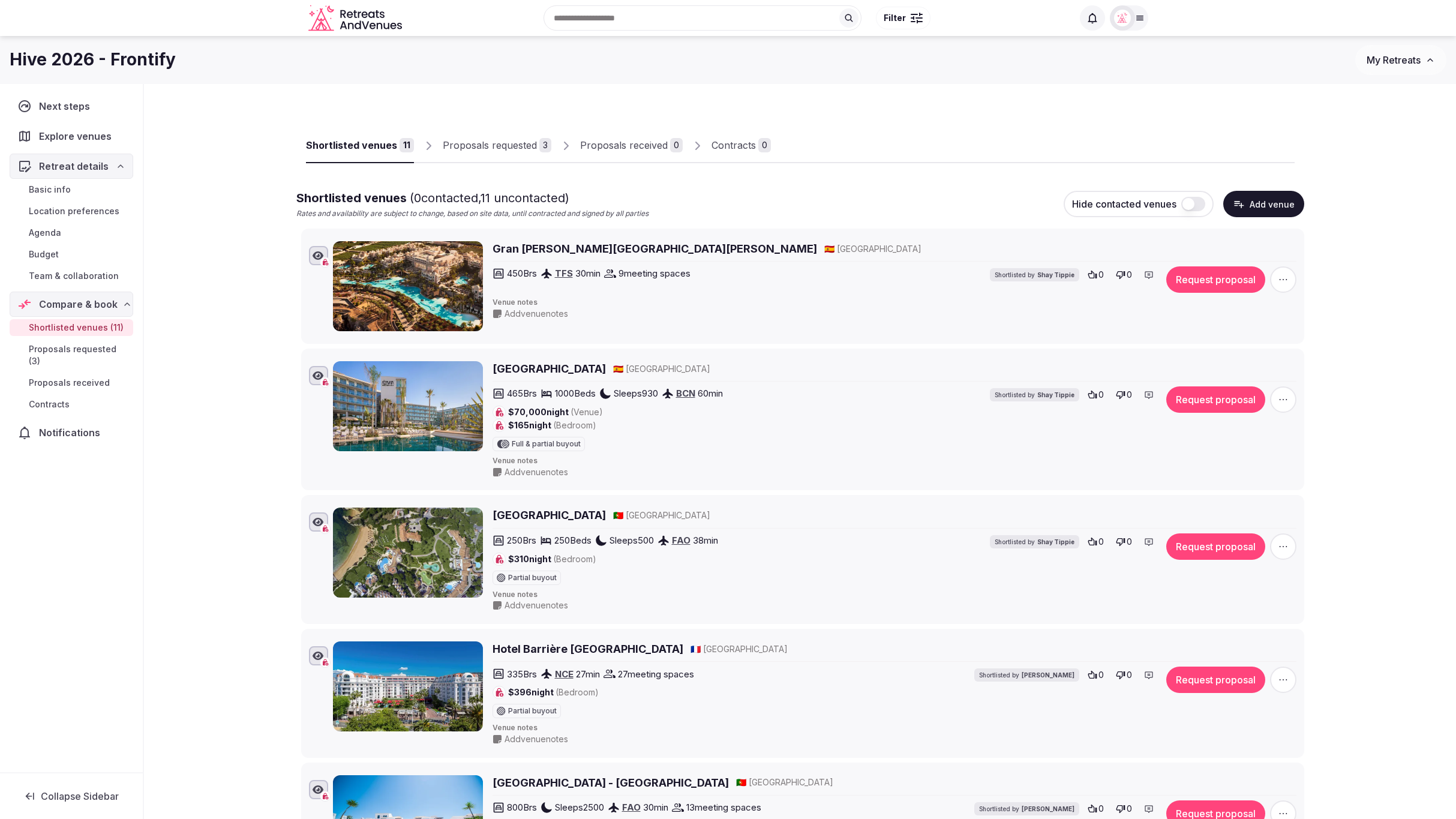
click at [957, 146] on div at bounding box center [1033, 153] width 524 height 20
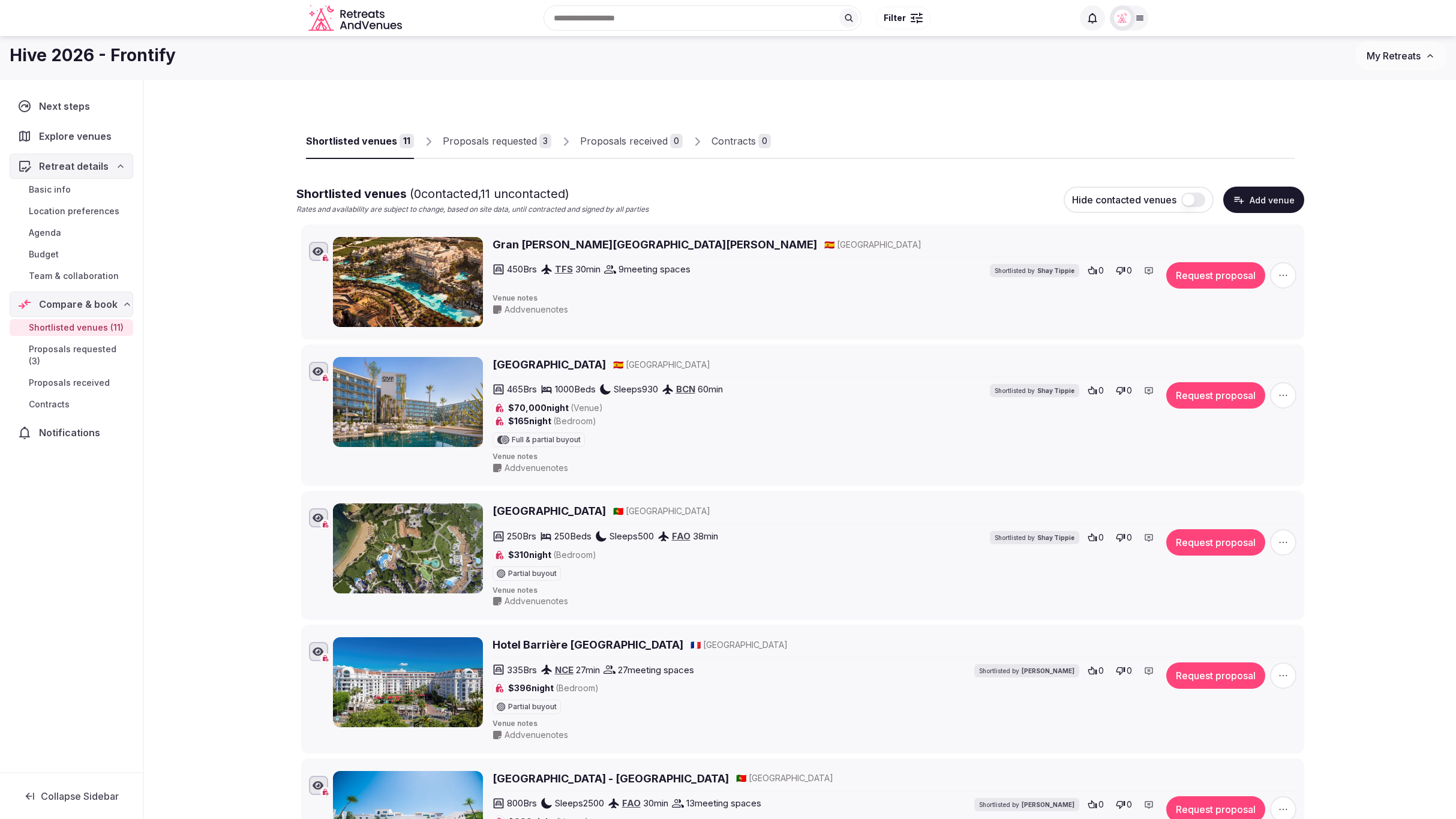
scroll to position [4, 0]
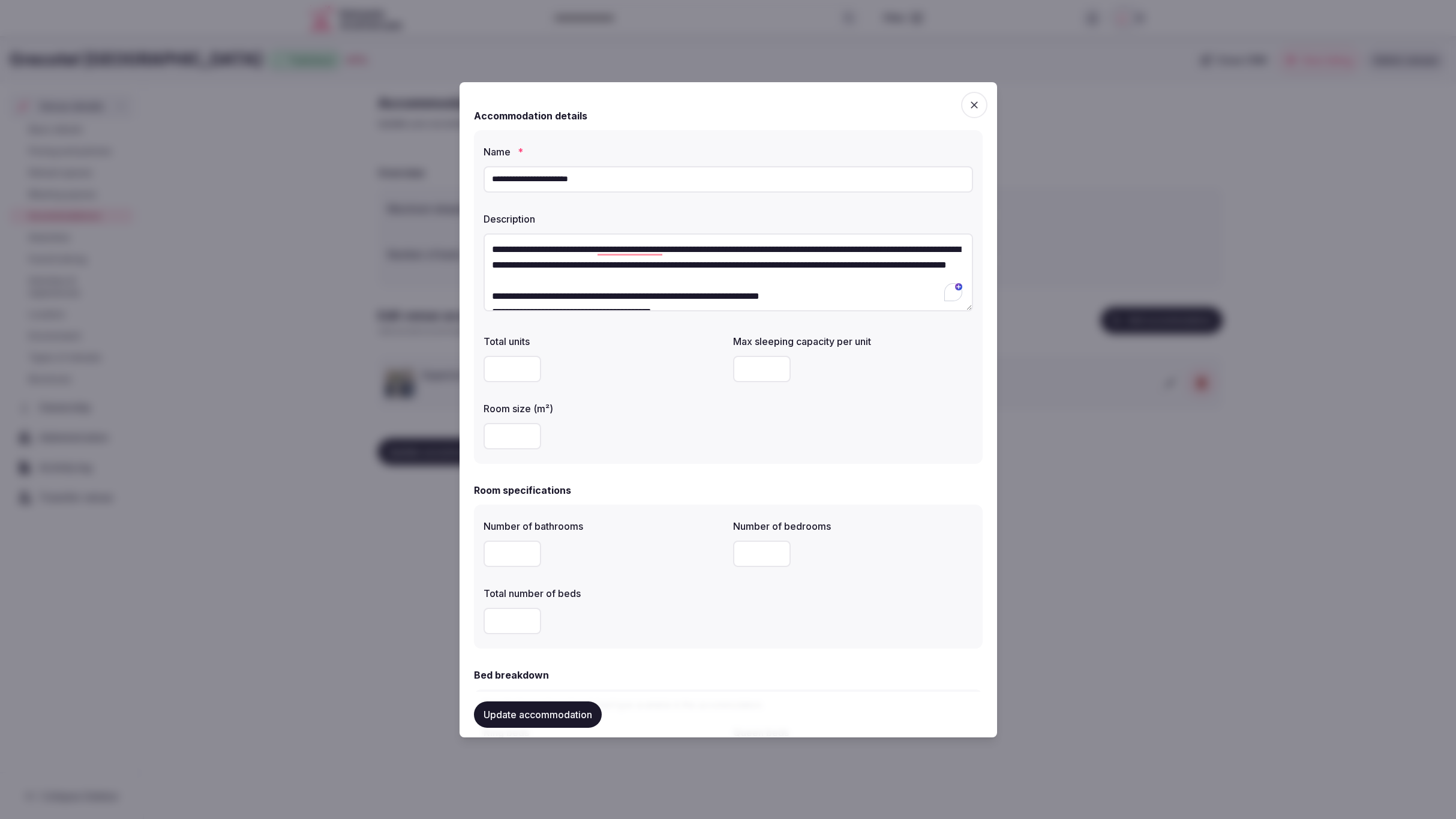
scroll to position [37, 0]
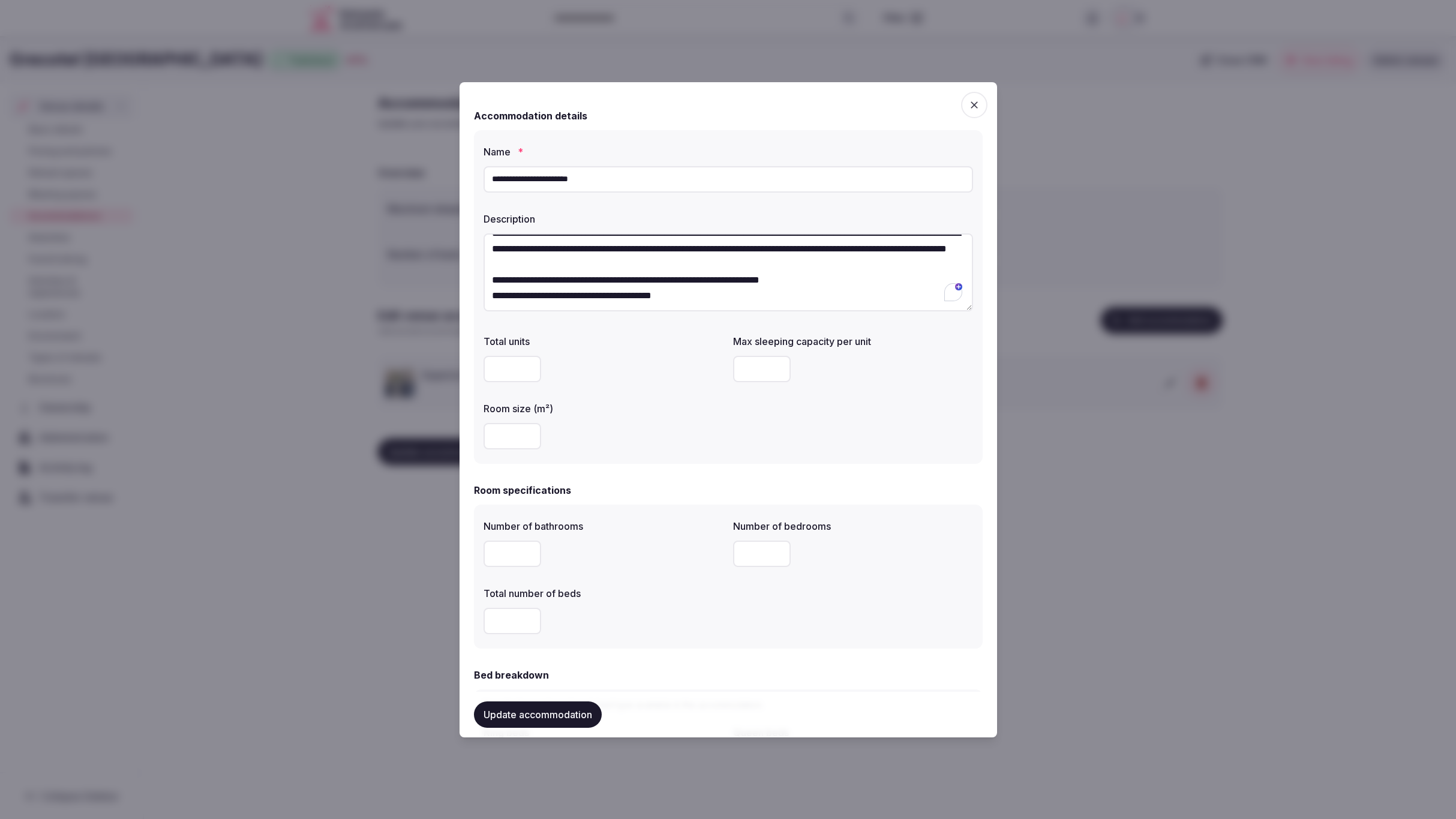
click at [754, 369] on input "number" at bounding box center [762, 369] width 58 height 26
type input "*"
click at [653, 411] on label "Room size (m²)" at bounding box center [604, 408] width 240 height 9
click at [518, 433] on input "number" at bounding box center [513, 436] width 58 height 26
type input "**"
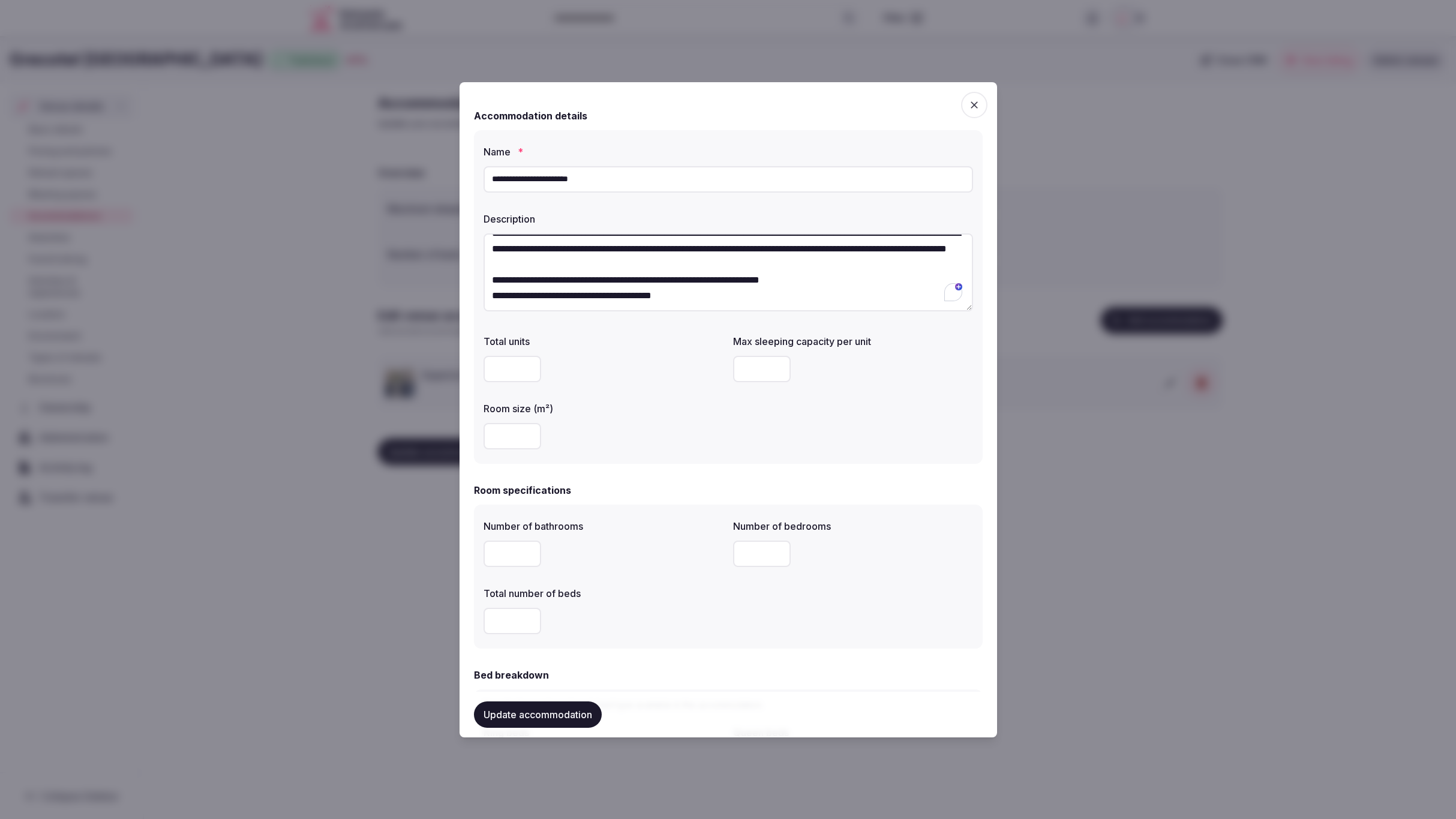
click at [658, 436] on div "**" at bounding box center [604, 436] width 240 height 26
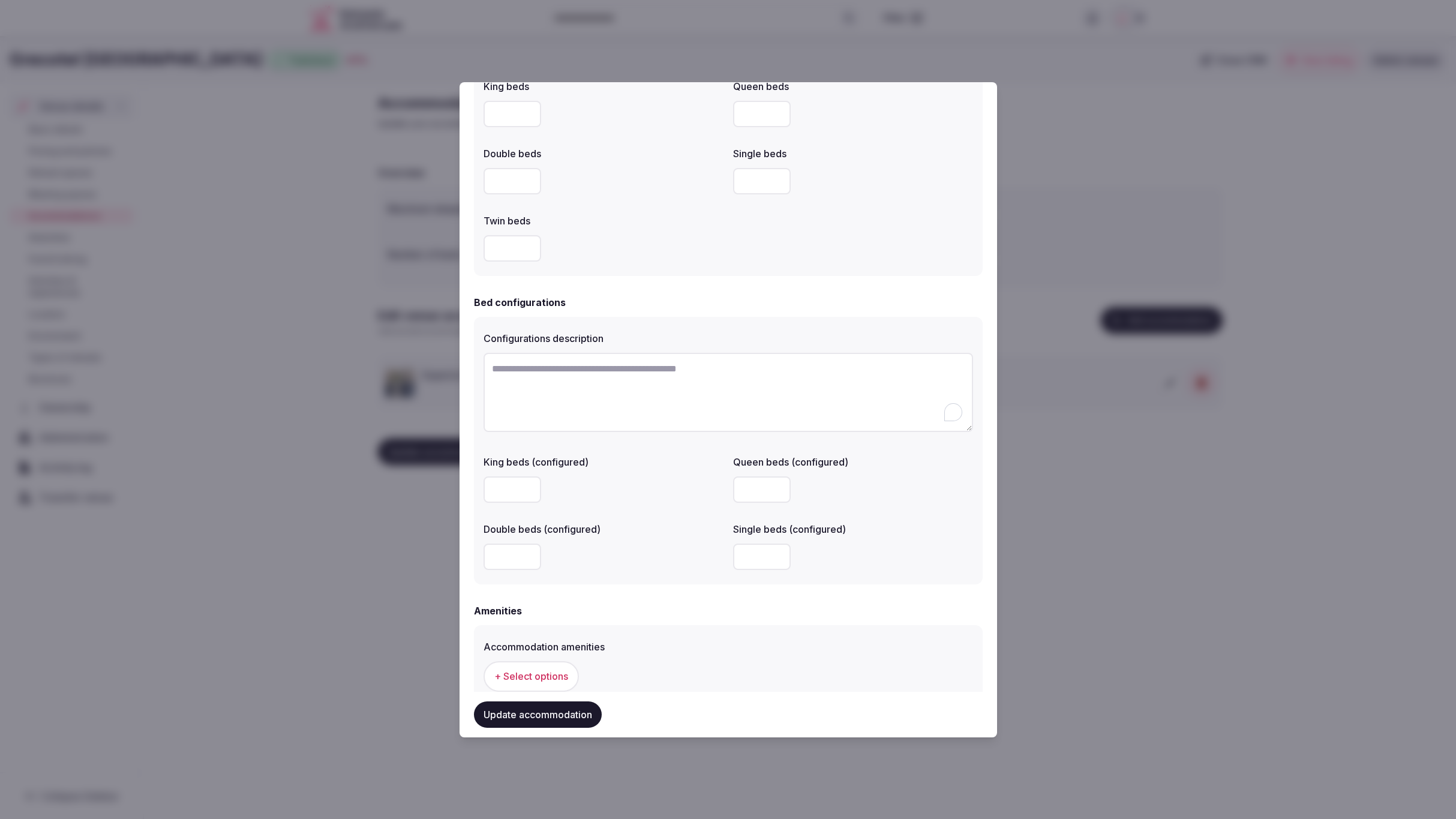
scroll to position [994, 0]
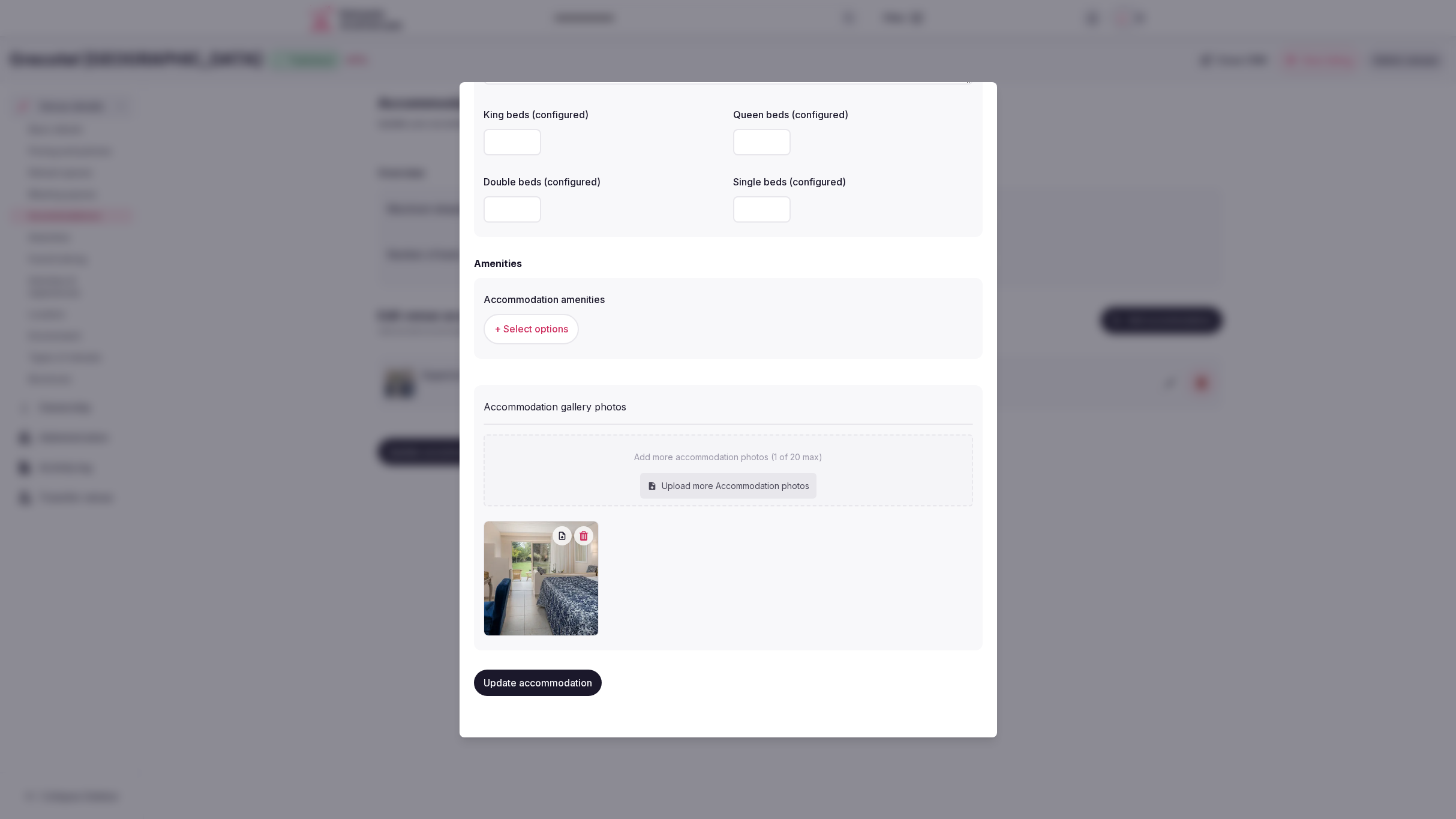
click at [535, 323] on span "+ Select options" at bounding box center [531, 328] width 74 height 13
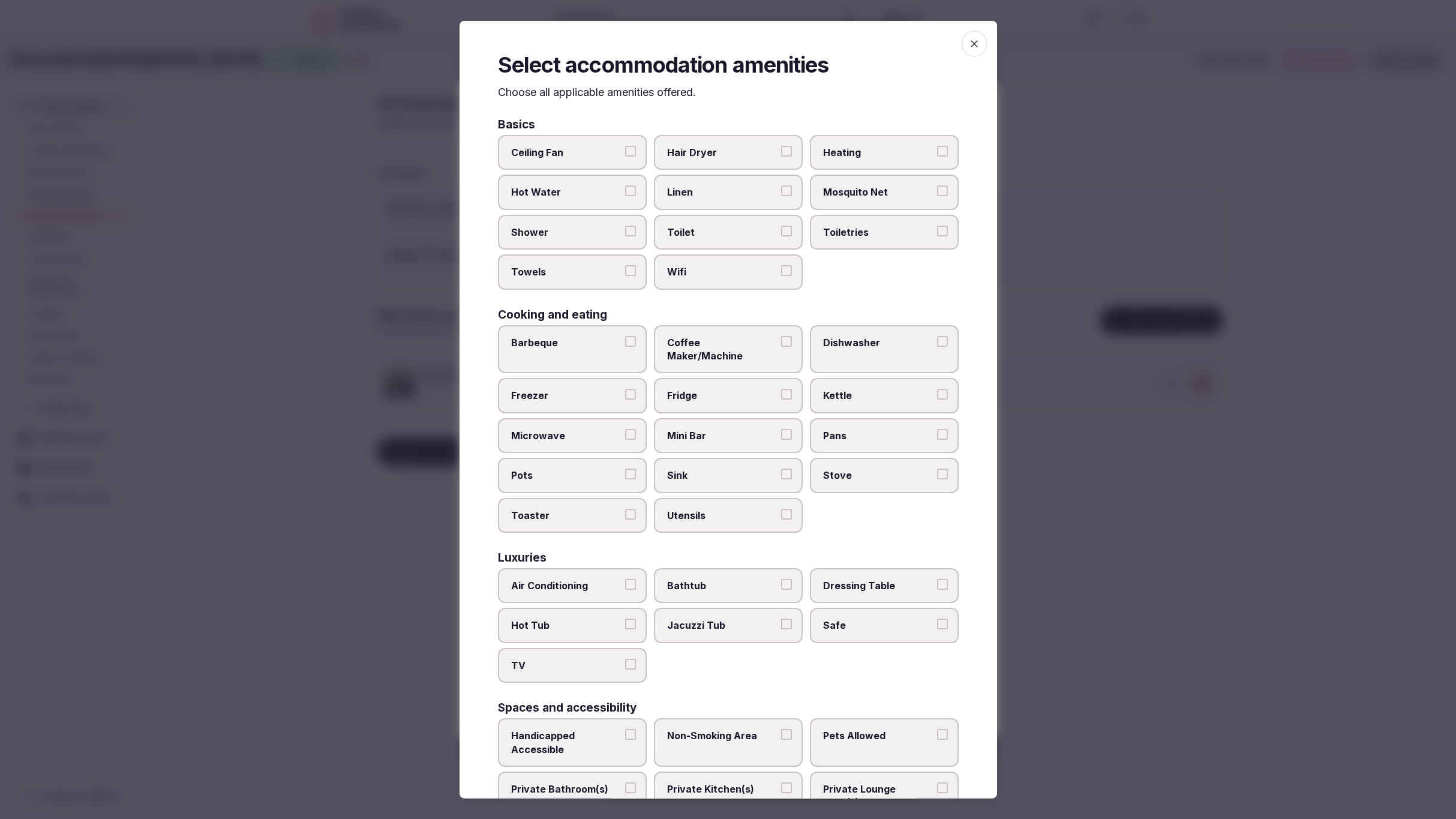
click at [702, 149] on span "Hair Dryer" at bounding box center [723, 152] width 110 height 13
click at [782, 149] on button "Hair Dryer" at bounding box center [787, 151] width 11 height 11
click at [697, 191] on span "Linen" at bounding box center [723, 191] width 110 height 13
click at [782, 191] on button "Linen" at bounding box center [787, 191] width 11 height 11
drag, startPoint x: 697, startPoint y: 222, endPoint x: 702, endPoint y: 247, distance: 25.5
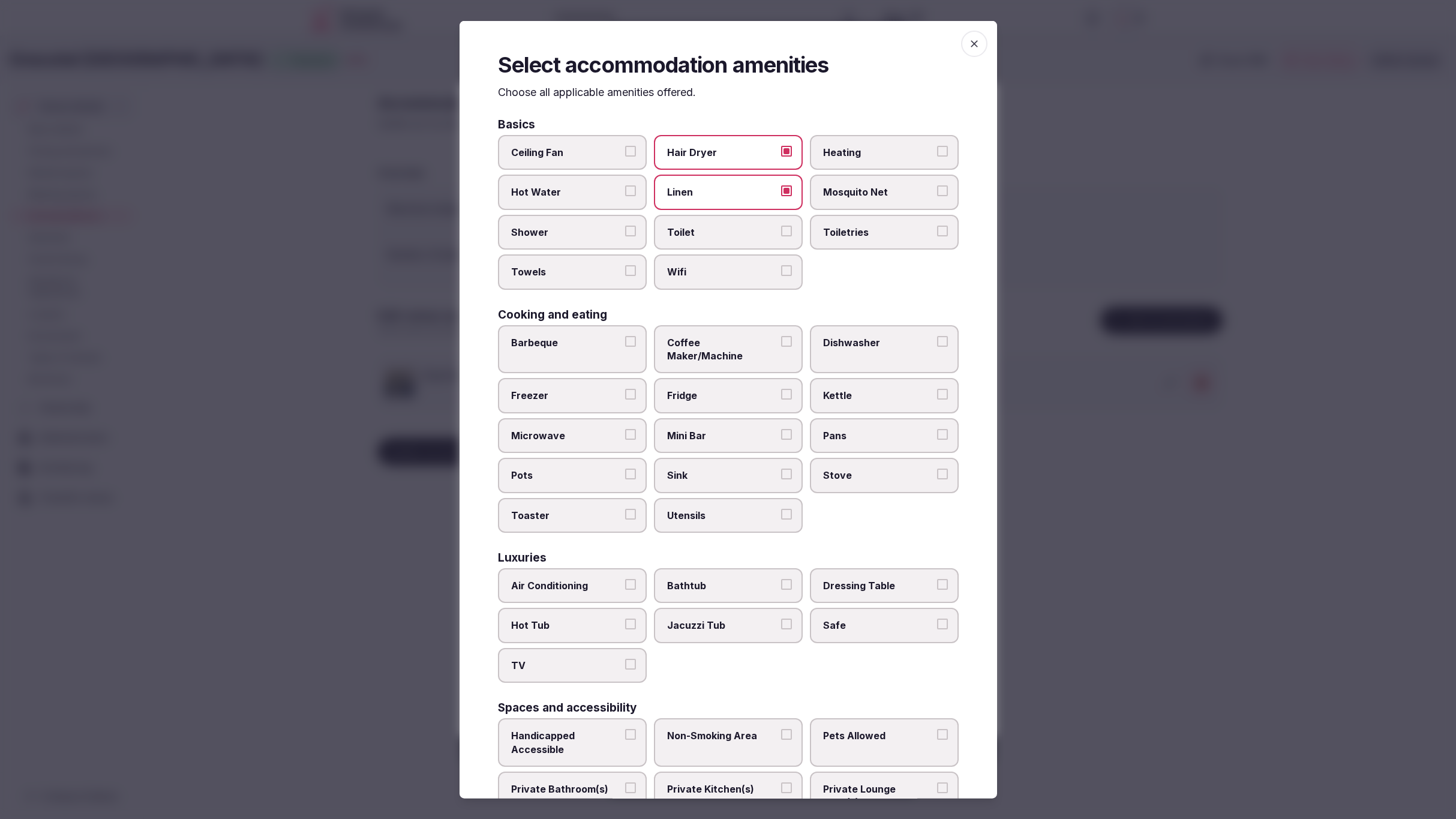
click at [697, 224] on label "Toilet" at bounding box center [728, 231] width 149 height 35
click at [702, 261] on label "Wifi" at bounding box center [728, 271] width 149 height 35
click at [782, 265] on button "Wifi" at bounding box center [787, 271] width 11 height 11
click at [733, 232] on span "Toilet" at bounding box center [723, 231] width 110 height 13
click at [782, 232] on button "Toilet" at bounding box center [787, 230] width 11 height 11
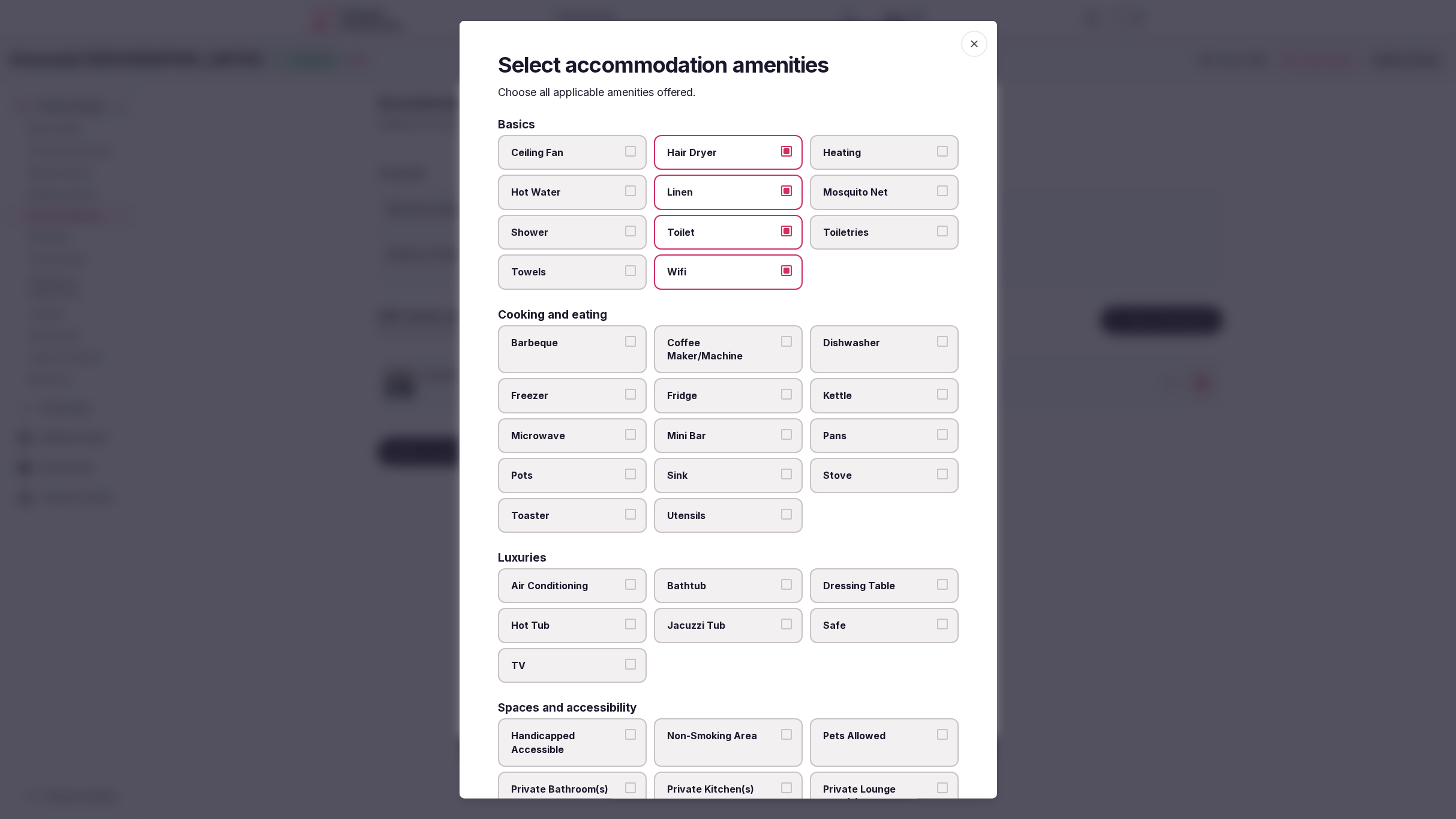
click at [864, 280] on div "Ceiling Fan Hair Dryer Heating Hot Water Linen Mosquito Net Shower Toilet Toile…" at bounding box center [728, 212] width 461 height 155
click at [885, 236] on span "Toiletries" at bounding box center [879, 231] width 110 height 13
click at [937, 236] on button "Toiletries" at bounding box center [943, 230] width 11 height 11
click at [590, 238] on label "Shower" at bounding box center [572, 231] width 149 height 35
click at [625, 236] on button "Shower" at bounding box center [631, 230] width 11 height 11
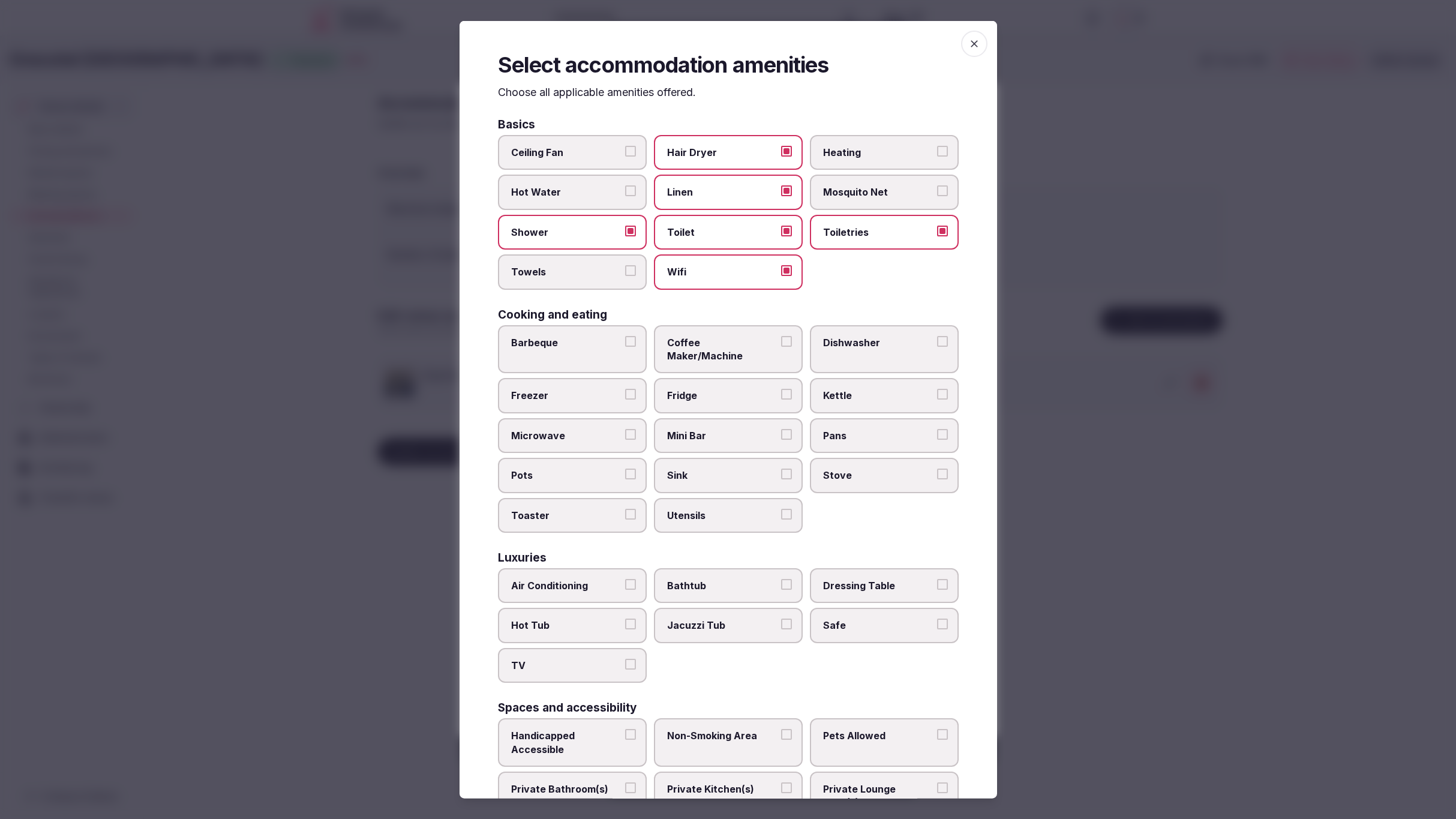
click at [593, 269] on span "Towels" at bounding box center [566, 271] width 110 height 13
click at [625, 269] on button "Towels" at bounding box center [631, 271] width 11 height 11
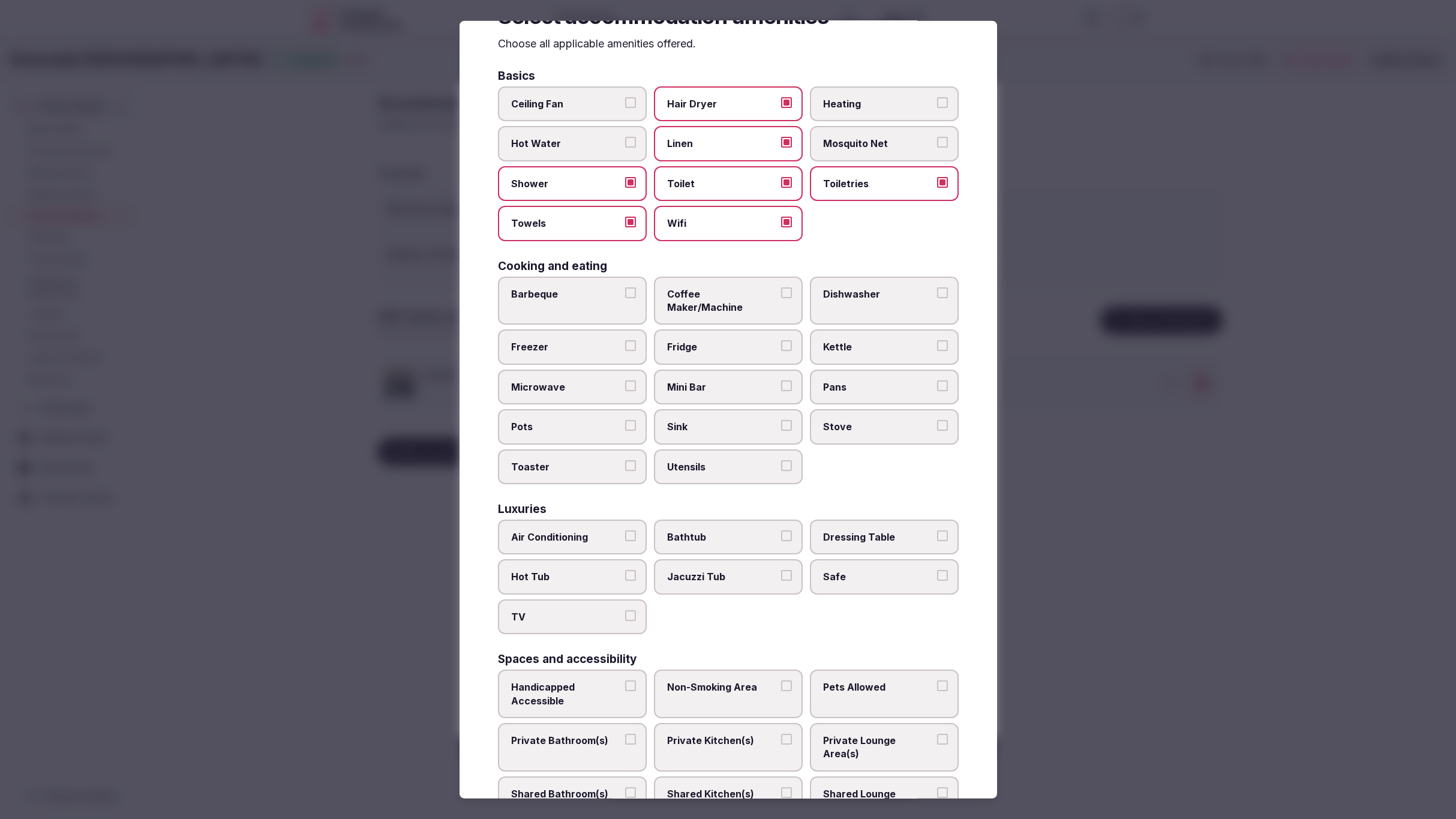
scroll to position [57, 0]
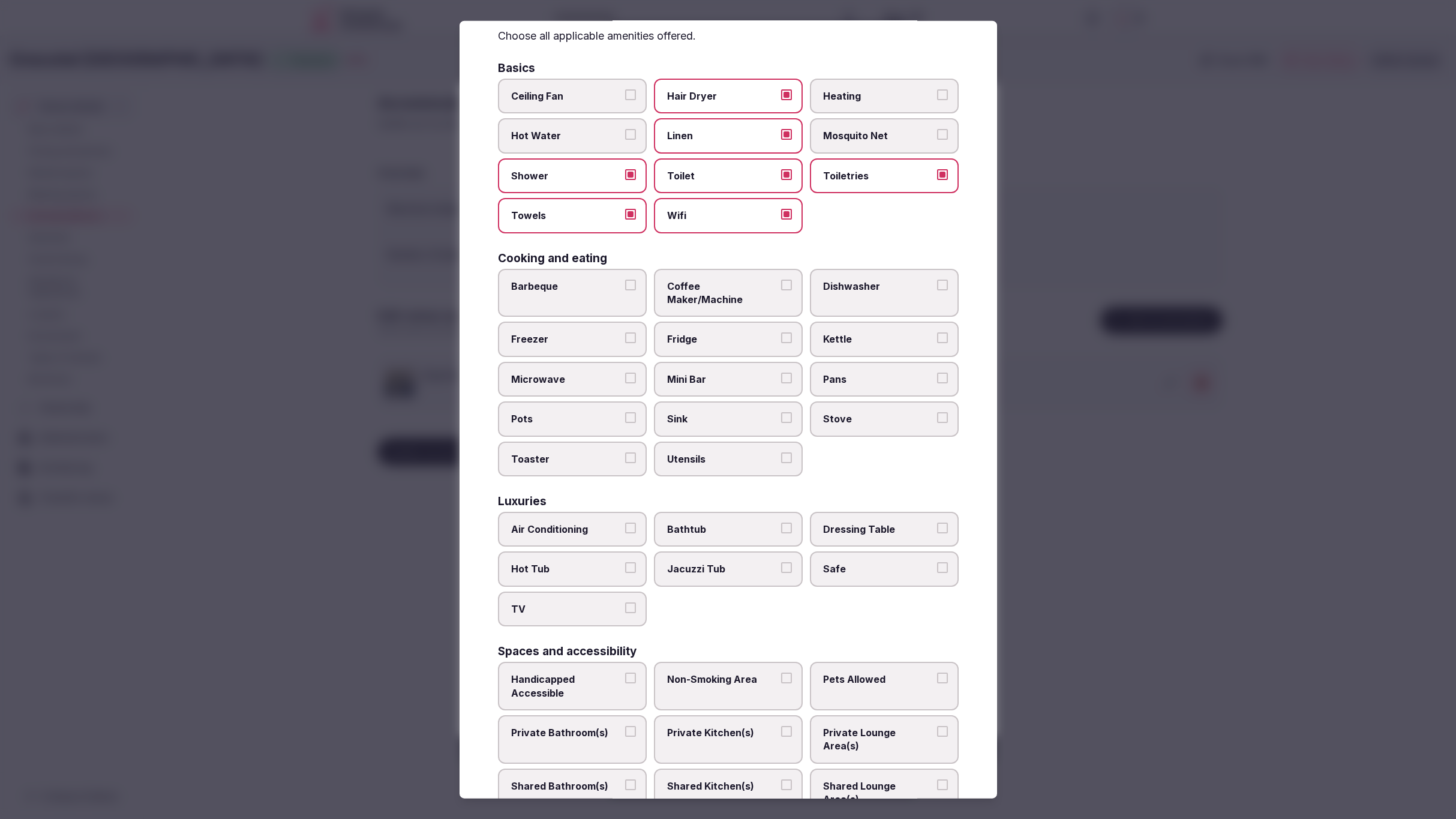
click at [721, 282] on span "Coffee Maker/Machine" at bounding box center [723, 292] width 110 height 27
click at [782, 282] on button "Coffee Maker/Machine" at bounding box center [787, 285] width 11 height 11
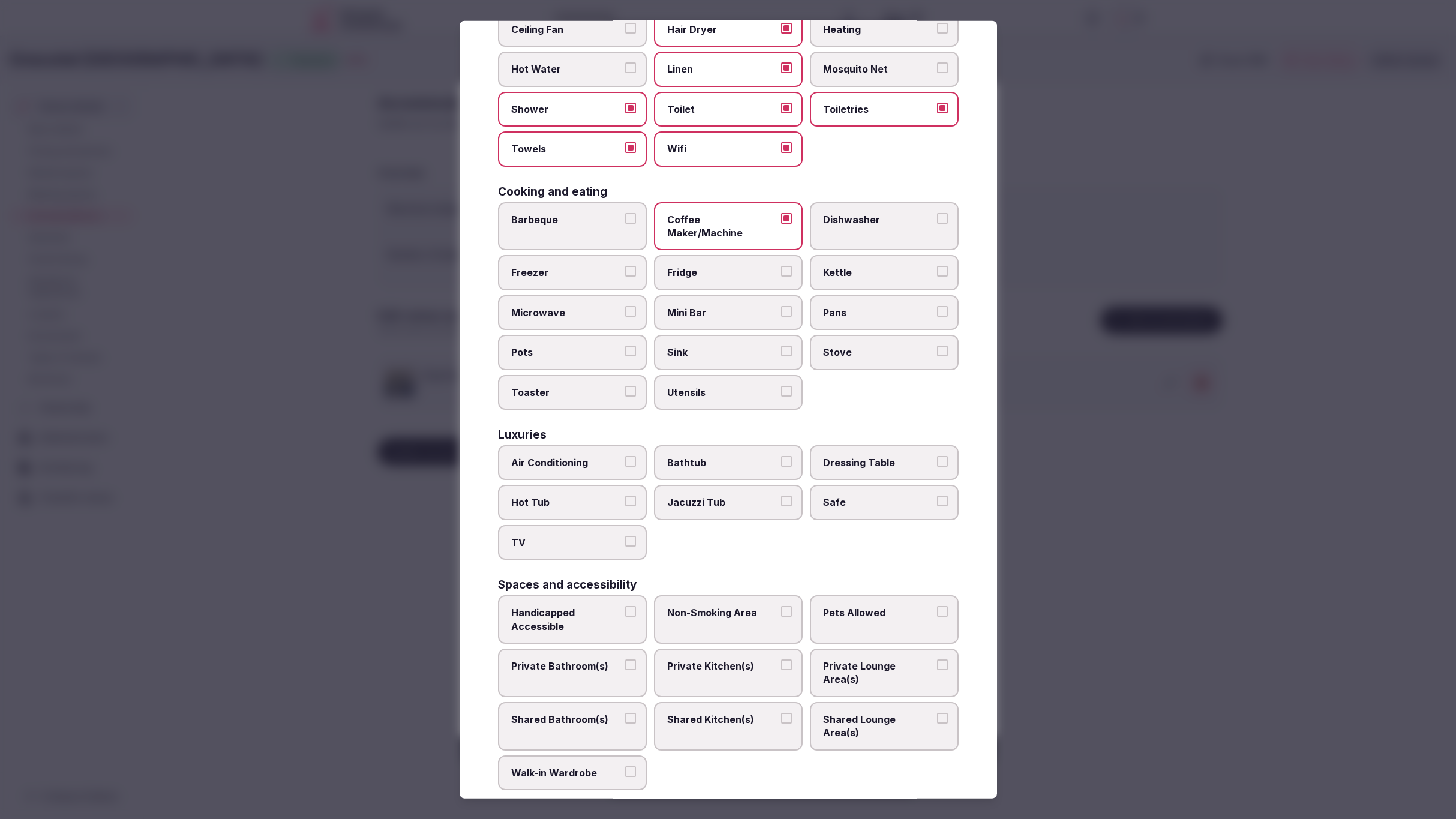
scroll to position [135, 0]
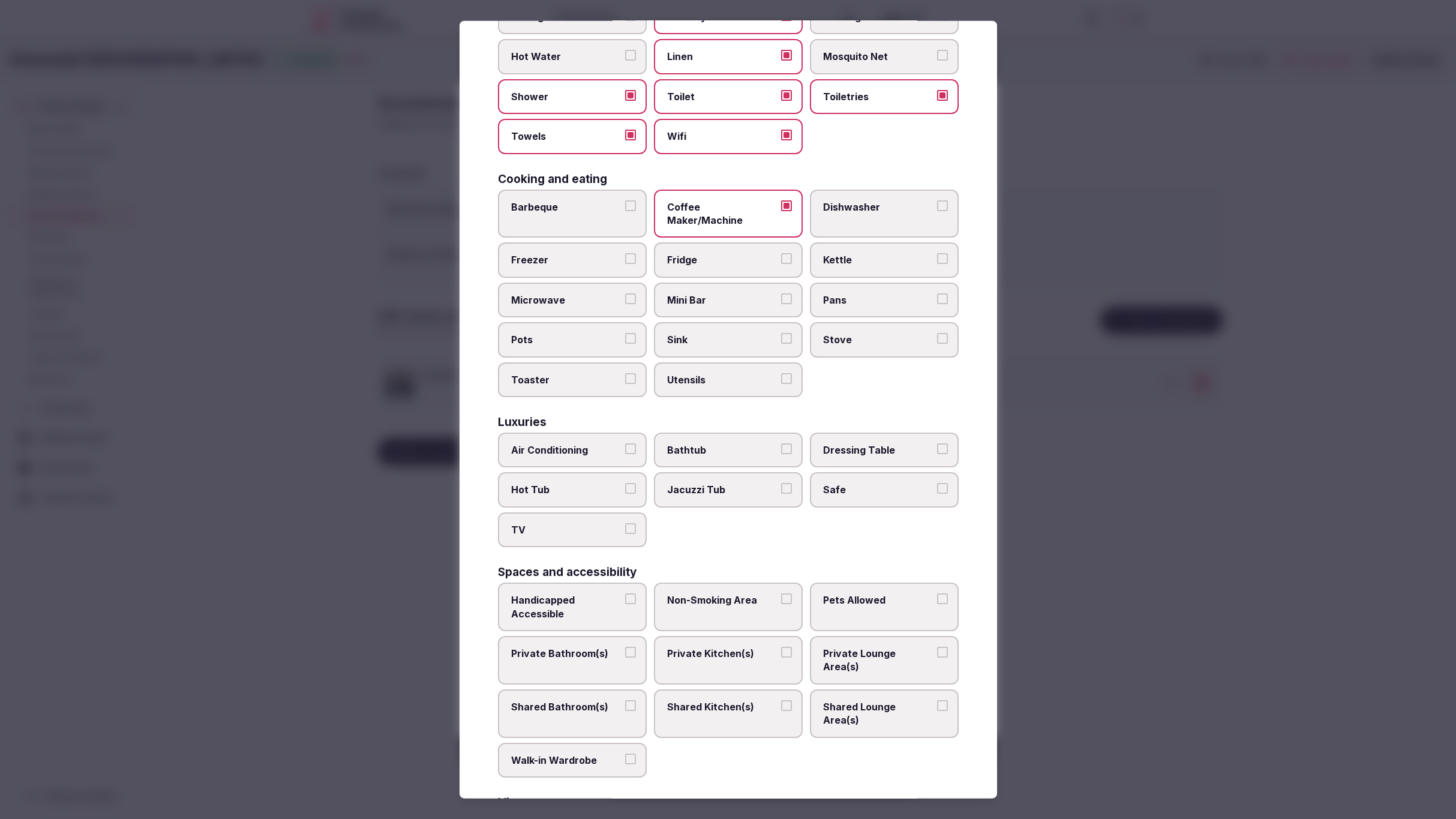
click at [600, 443] on span "Air Conditioning" at bounding box center [566, 450] width 110 height 13
click at [625, 443] on button "Air Conditioning" at bounding box center [631, 449] width 11 height 11
click at [597, 523] on span "TV" at bounding box center [566, 529] width 110 height 13
click at [625, 523] on button "TV" at bounding box center [631, 528] width 11 height 11
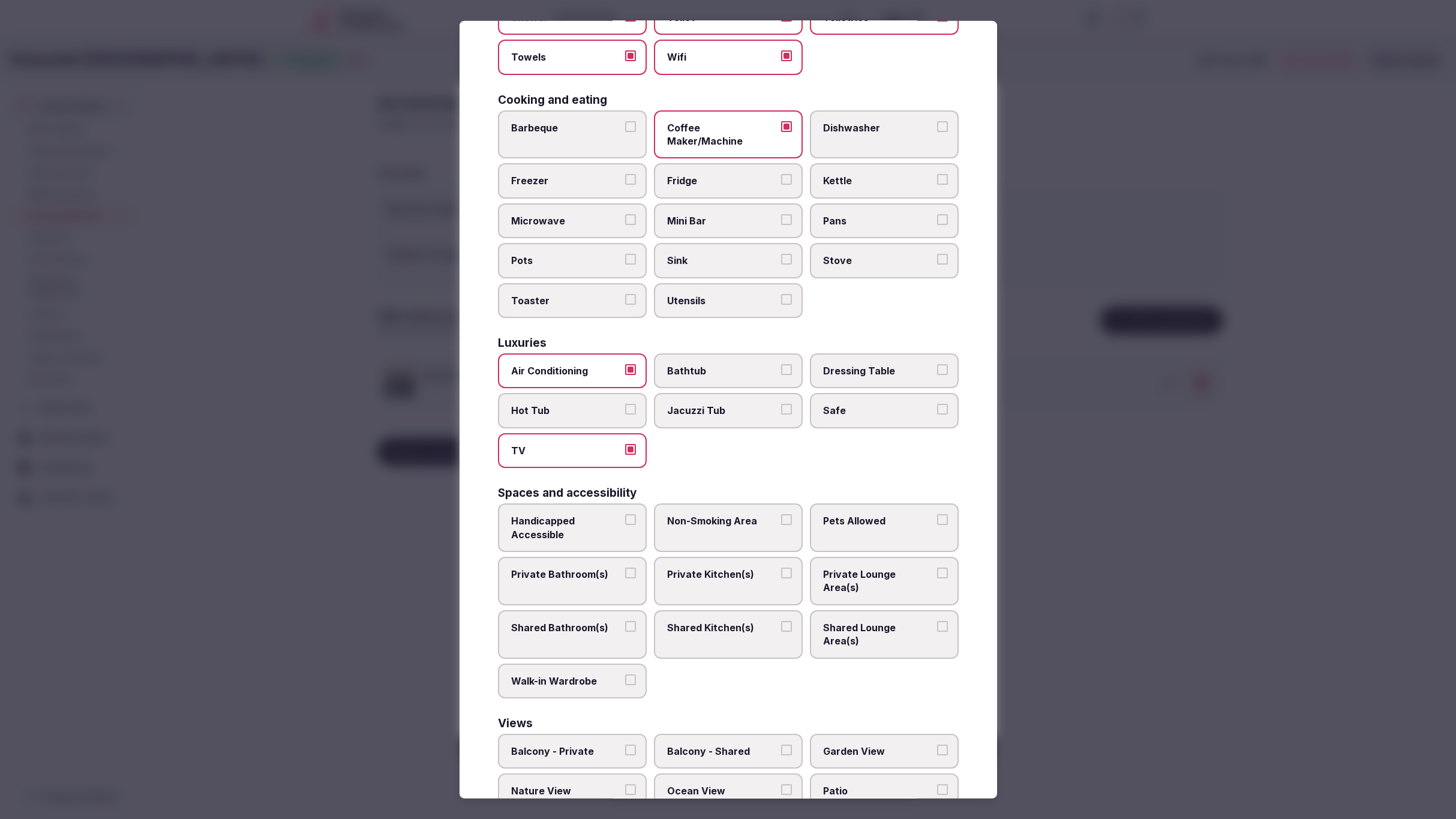
scroll to position [241, 0]
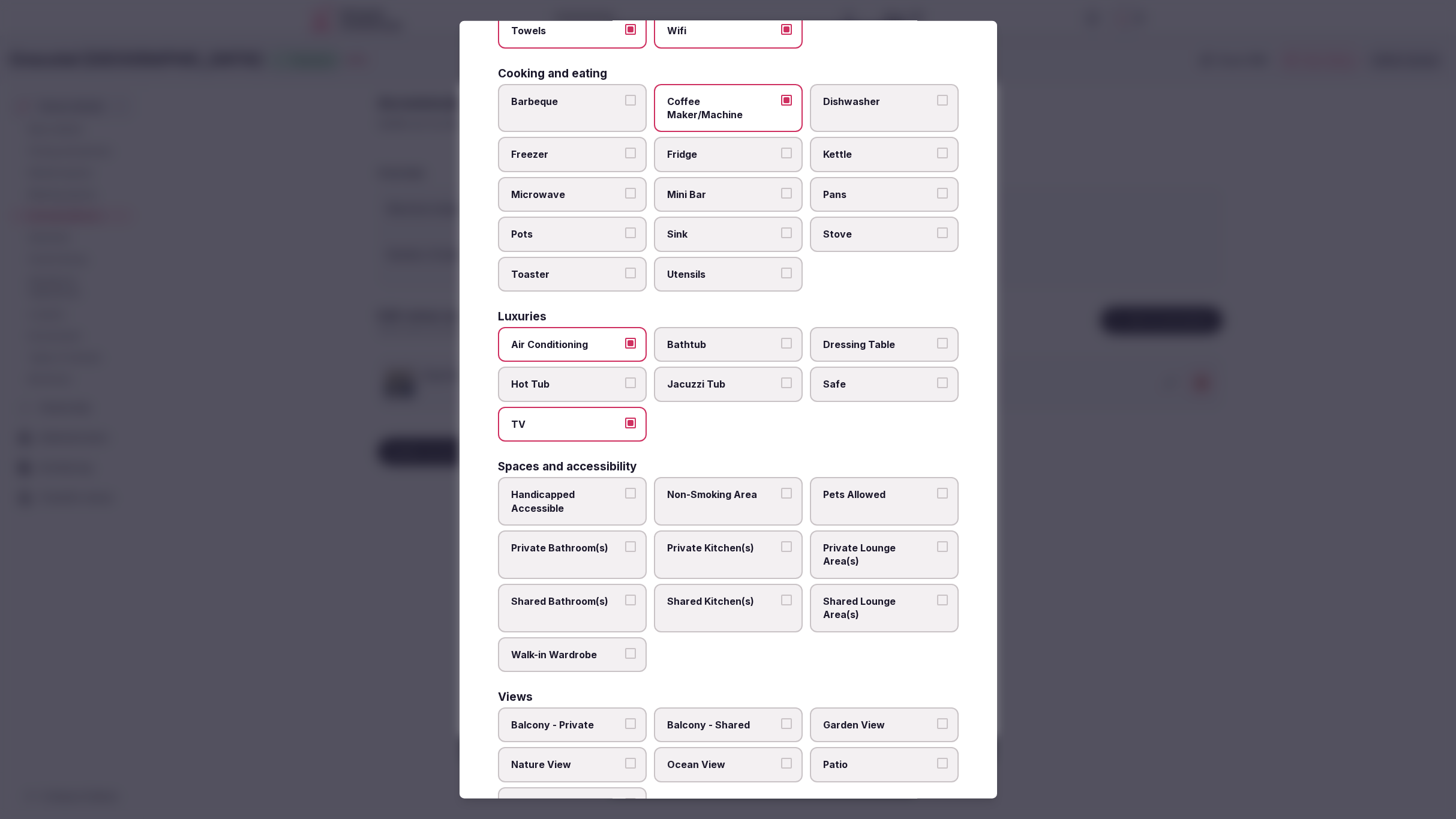
click at [887, 376] on label "Safe" at bounding box center [884, 383] width 149 height 35
click at [937, 377] on button "Safe" at bounding box center [943, 383] width 11 height 11
click at [591, 541] on span "Private Bathroom(s)" at bounding box center [566, 548] width 110 height 13
click at [625, 541] on button "Private Bathroom(s)" at bounding box center [631, 547] width 11 height 11
click at [927, 541] on span "Private Lounge Area(s)" at bounding box center [879, 555] width 110 height 27
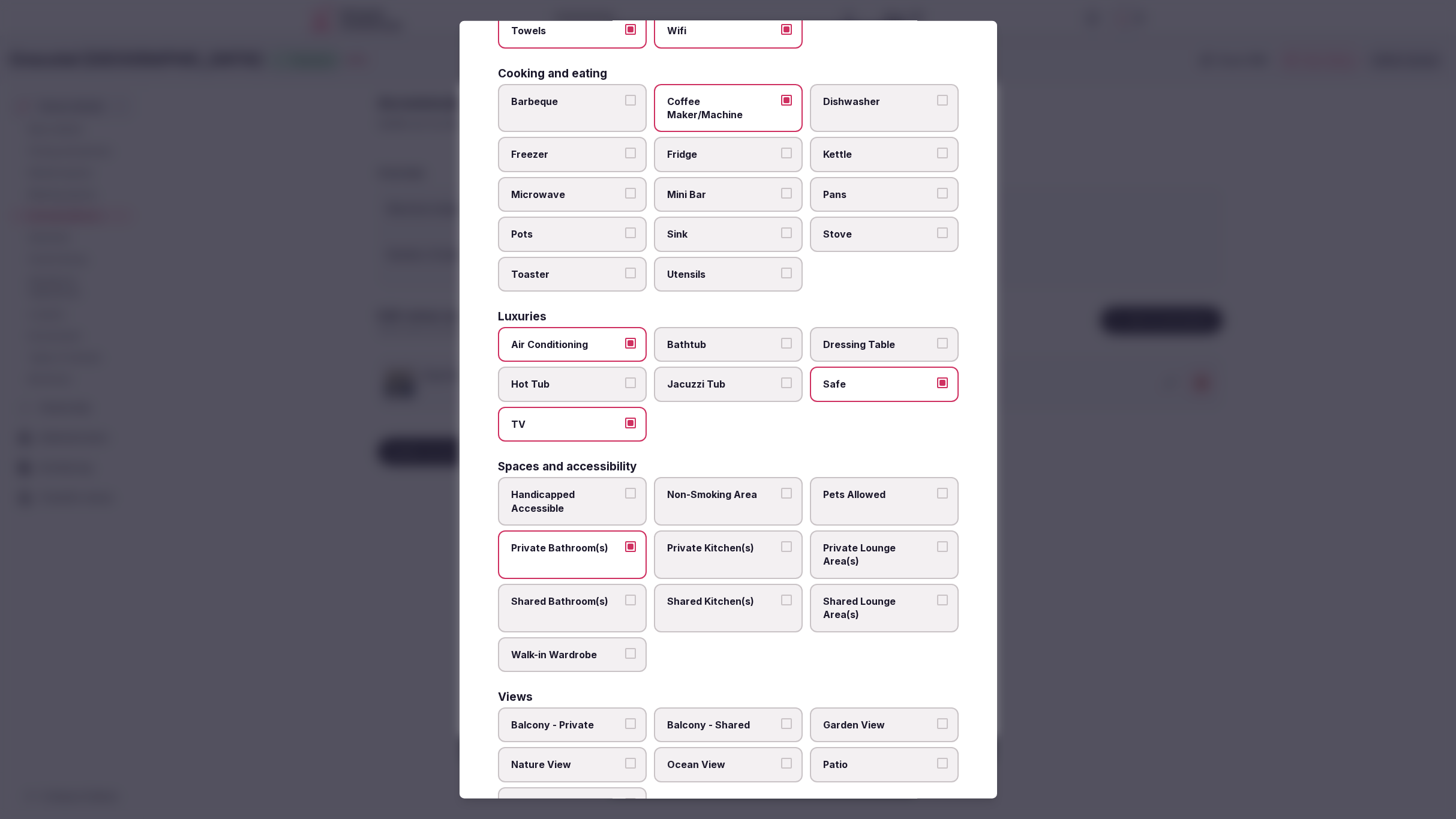
click at [937, 541] on button "Private Lounge Area(s)" at bounding box center [943, 547] width 11 height 11
click at [1091, 674] on div at bounding box center [728, 409] width 1456 height 819
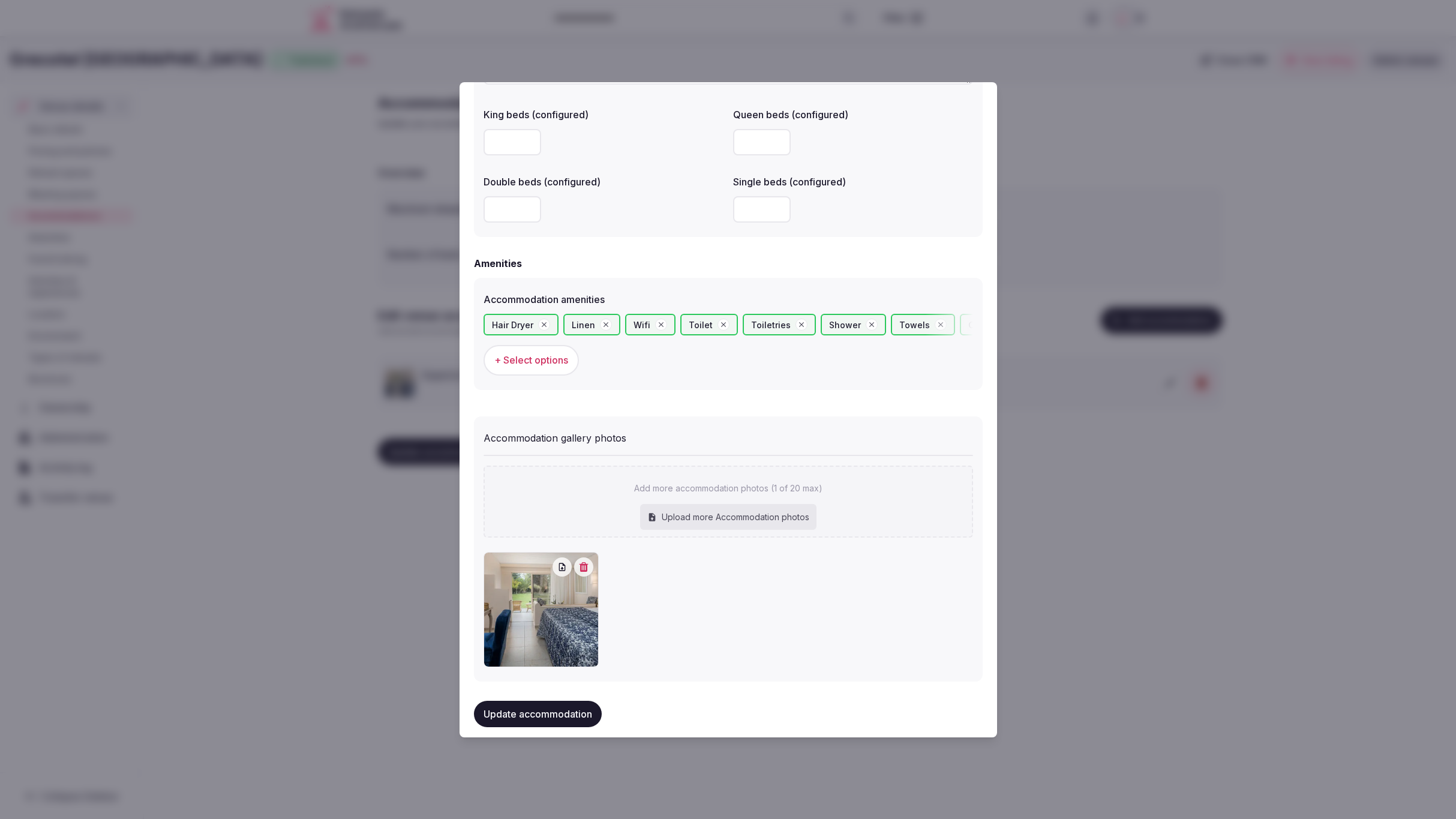
scroll to position [1024, 0]
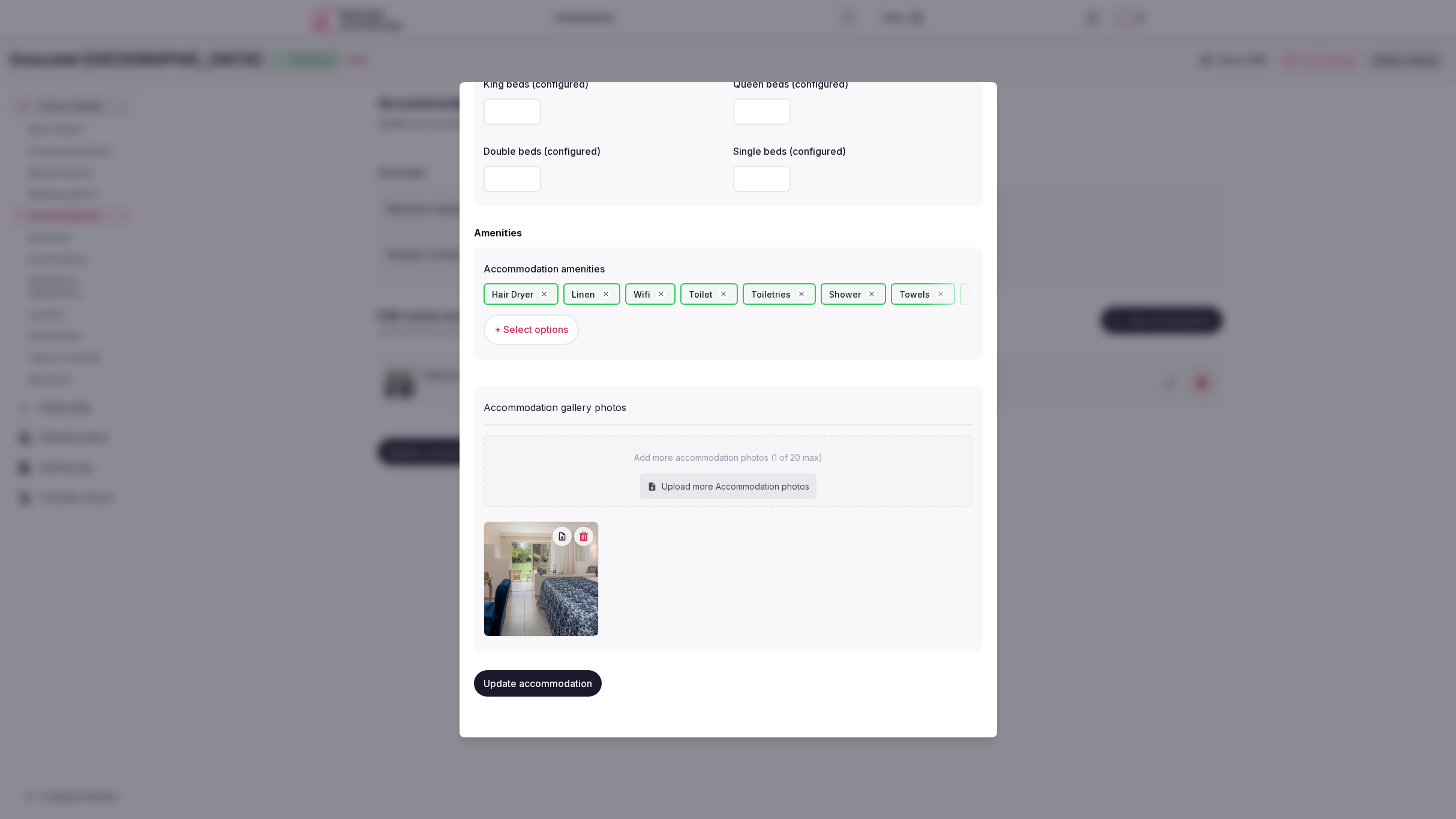
click at [551, 684] on button "Update accommodation" at bounding box center [538, 684] width 128 height 26
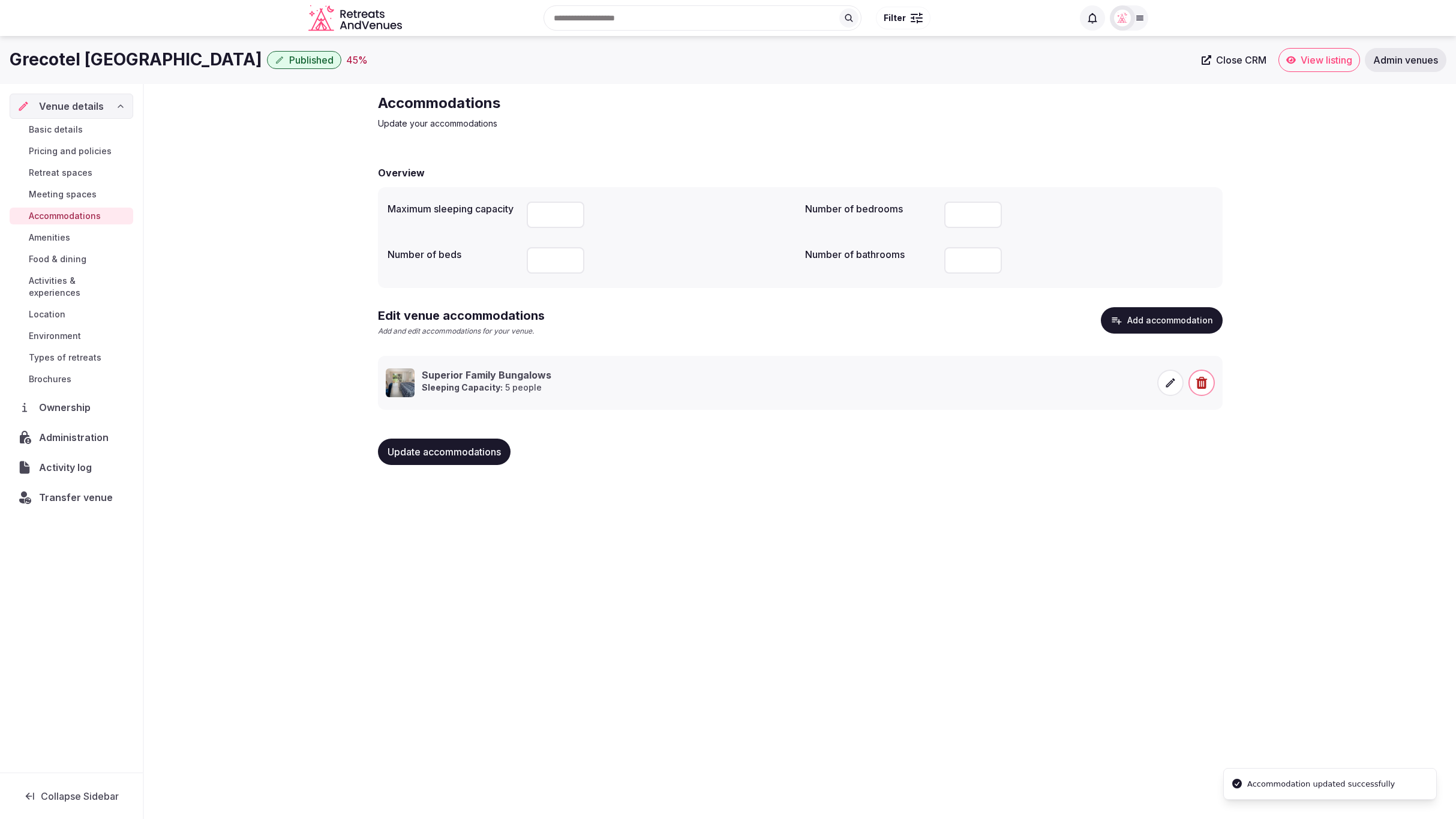
click at [1171, 387] on icon at bounding box center [1171, 383] width 12 height 12
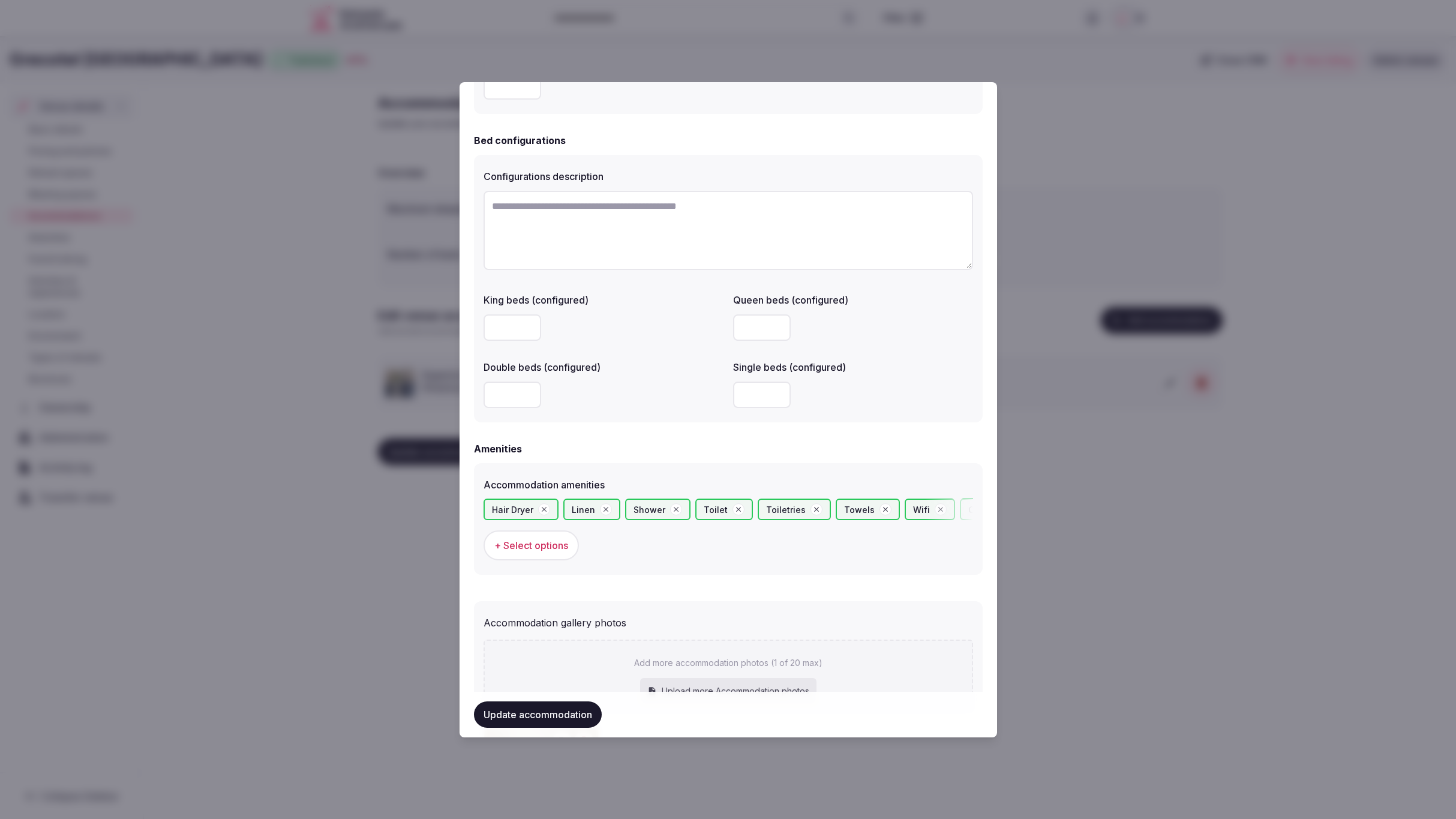
scroll to position [994, 0]
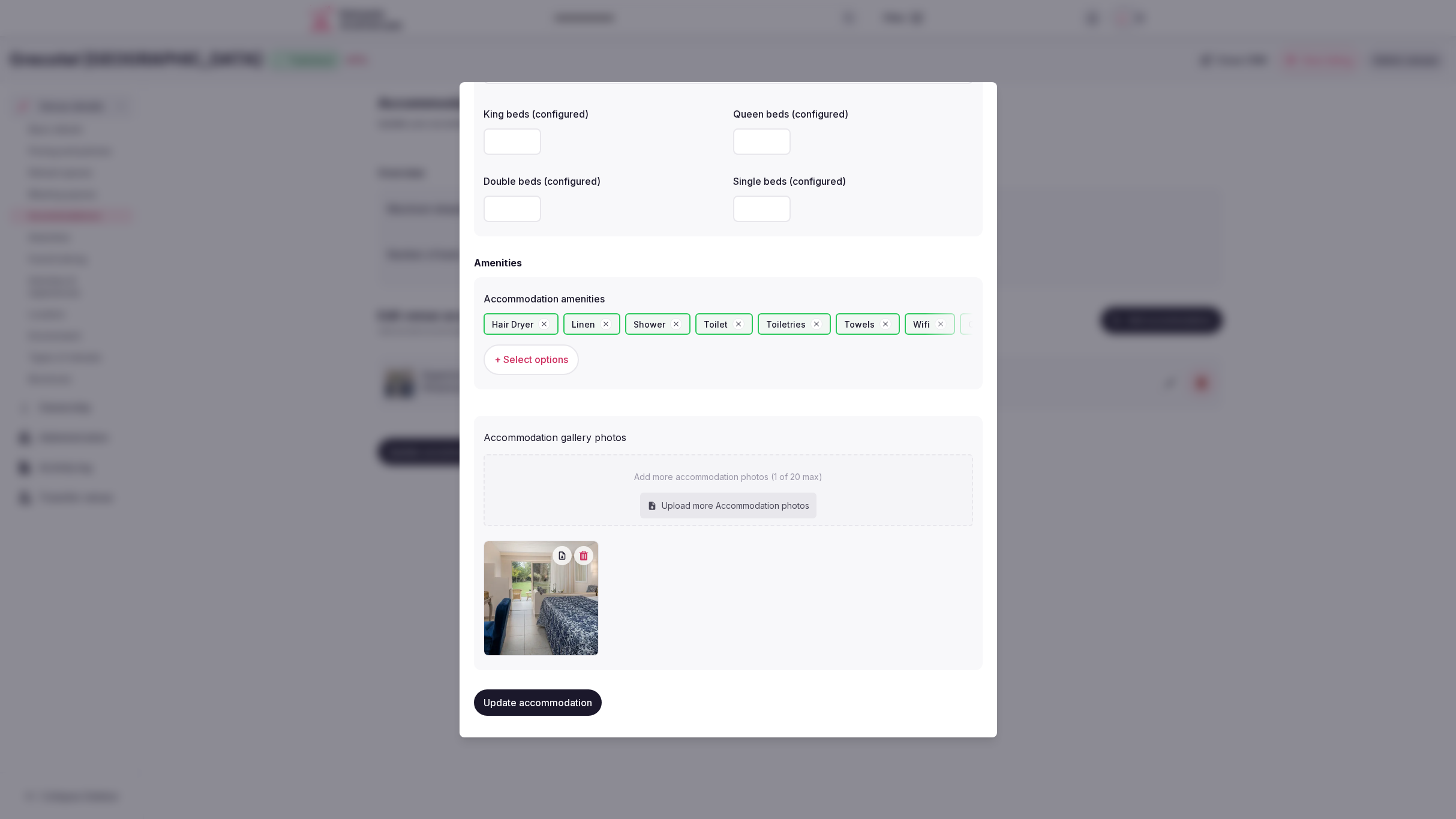
click at [525, 359] on span "+ Select options" at bounding box center [531, 359] width 74 height 13
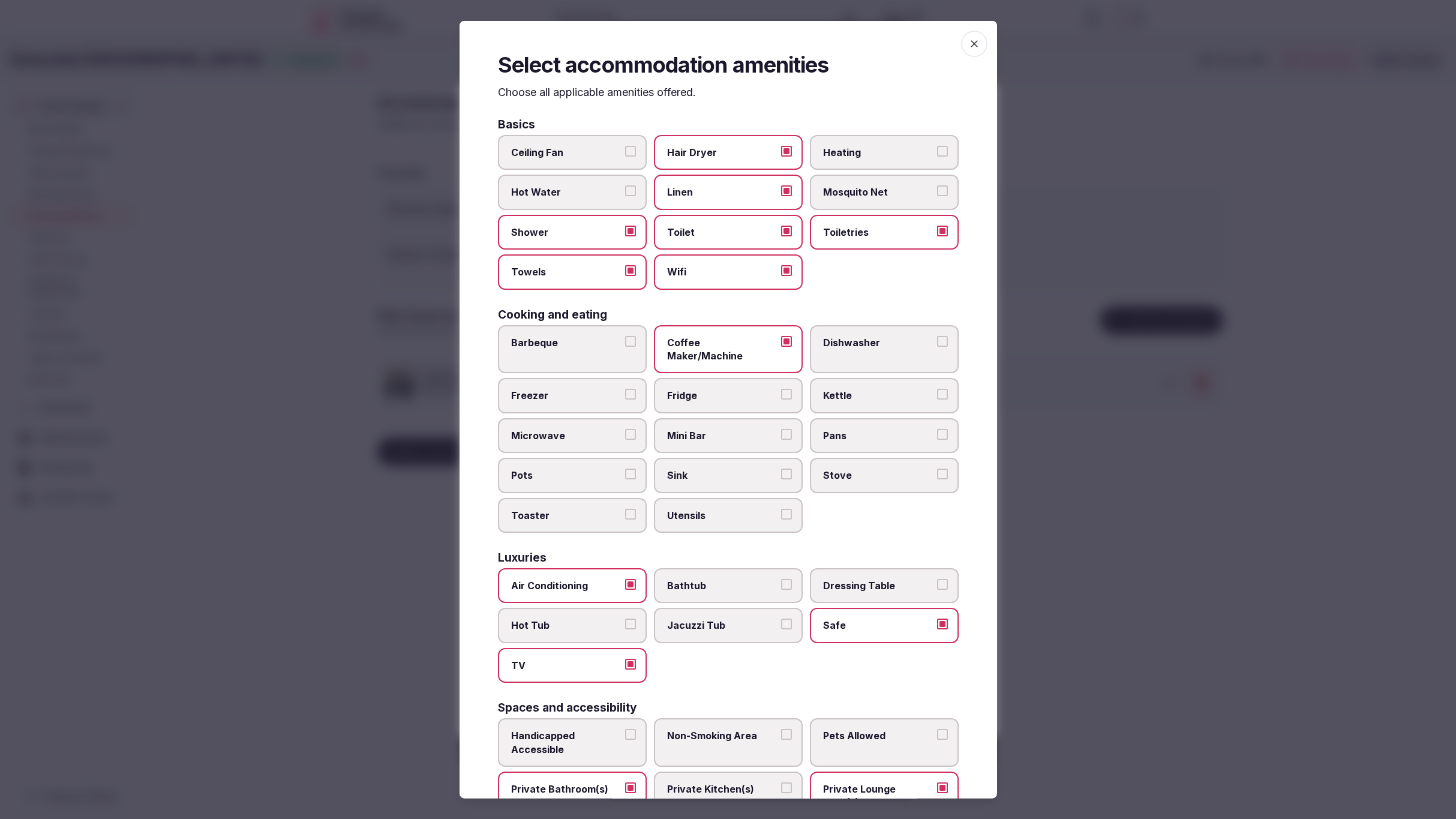
scroll to position [241, 0]
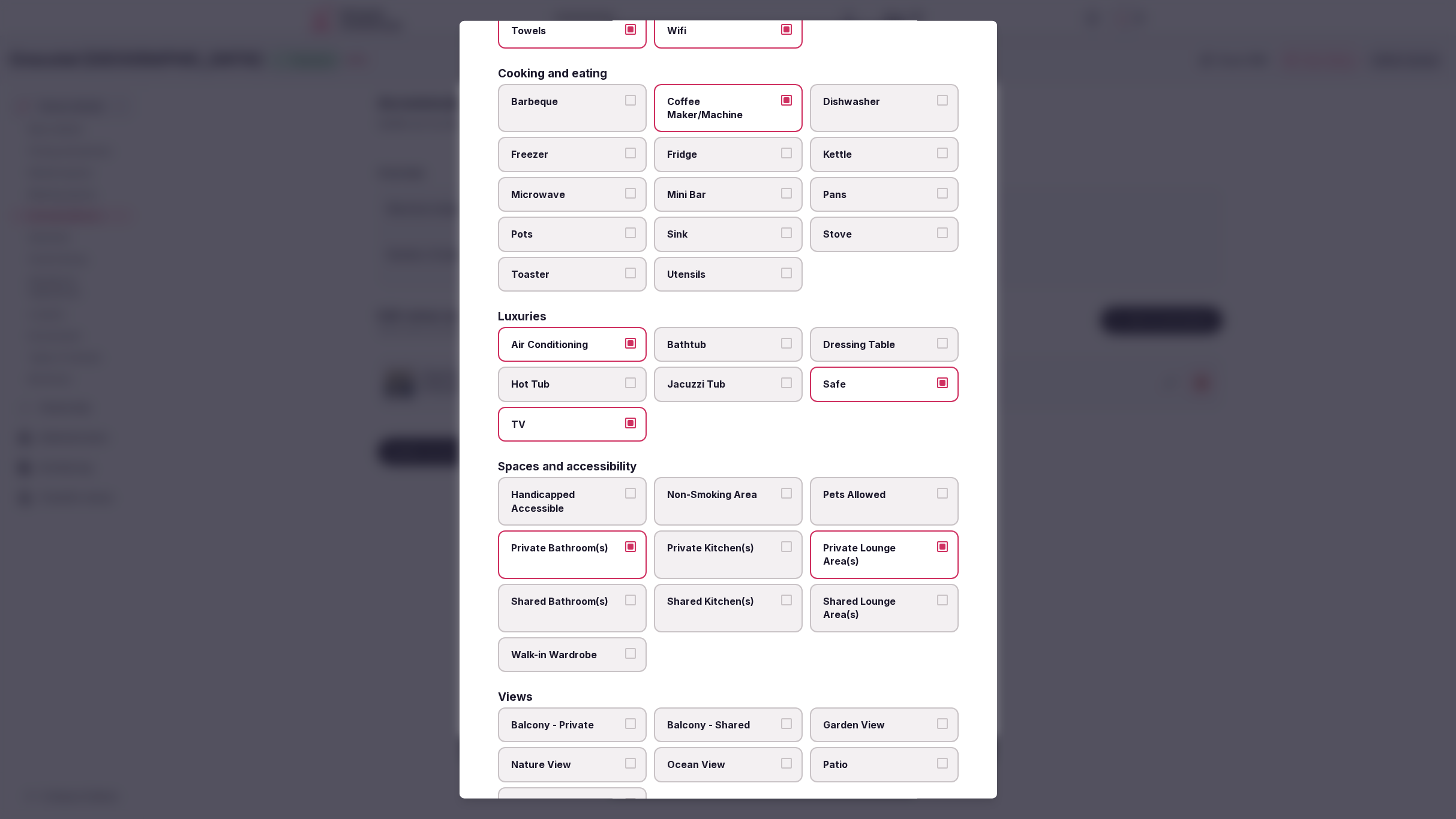
click at [894, 758] on span "Patio" at bounding box center [879, 764] width 110 height 13
click at [937, 758] on button "Patio" at bounding box center [943, 763] width 11 height 11
click at [1116, 683] on div at bounding box center [728, 409] width 1456 height 819
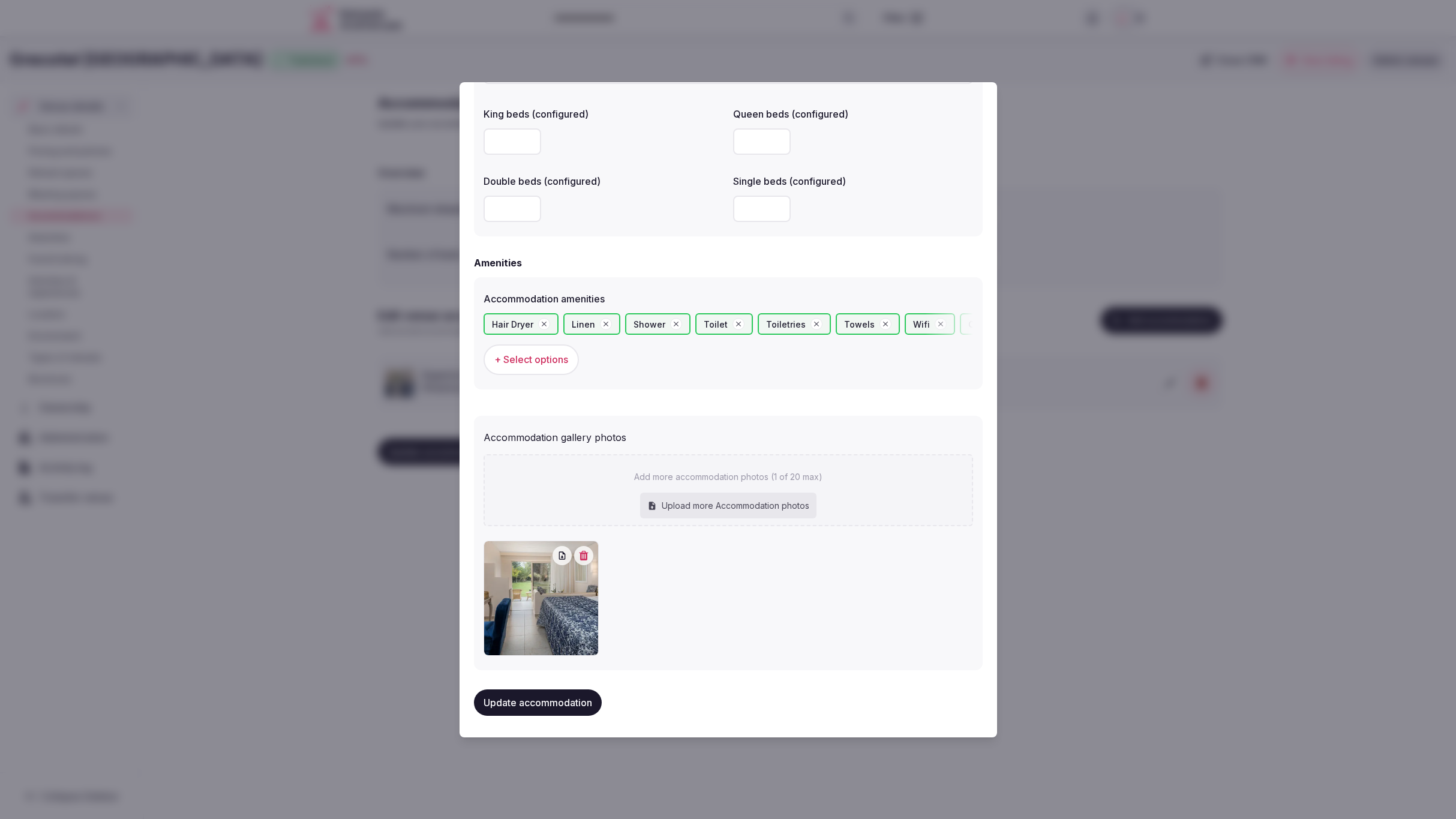
click at [507, 696] on button "Update accommodation" at bounding box center [538, 702] width 128 height 26
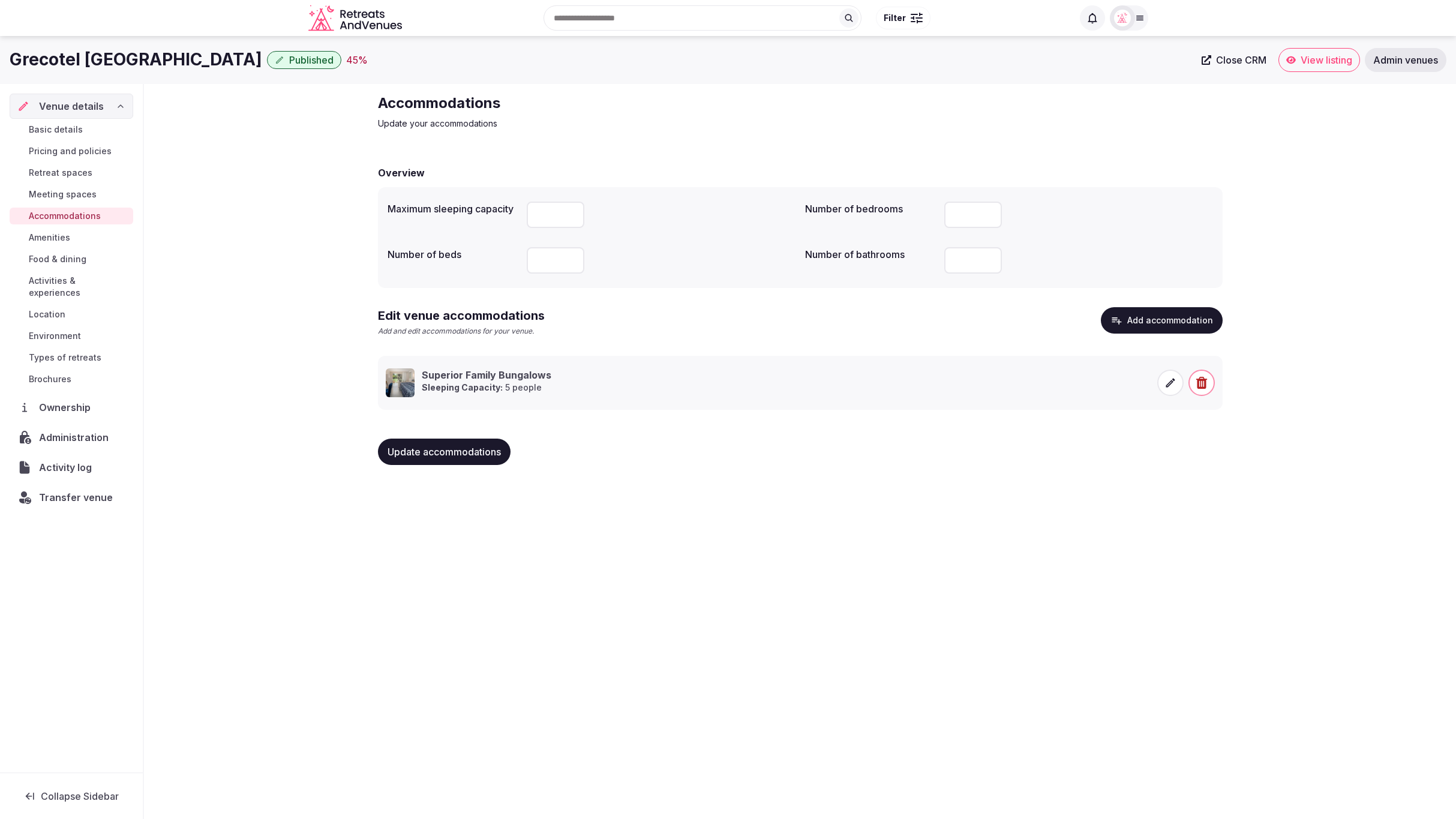
click at [54, 259] on span "Food & dining" at bounding box center [58, 259] width 58 height 12
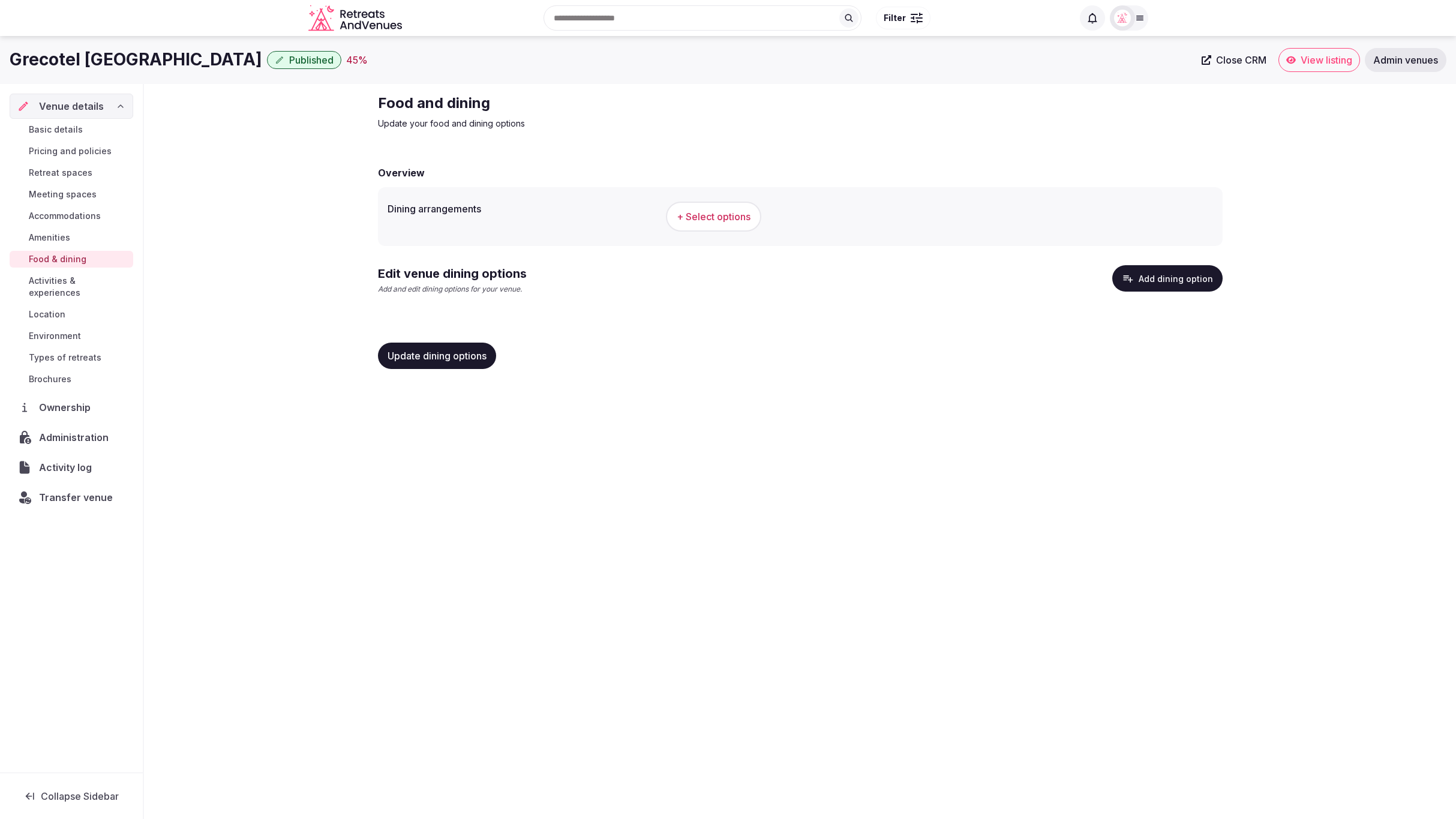
click at [1013, 433] on div "Grecotel Creta Palace Published 45 % Close CRM View listing Admin venues Venue …" at bounding box center [728, 424] width 1456 height 776
click at [1157, 288] on button "Add dining option" at bounding box center [1167, 278] width 110 height 26
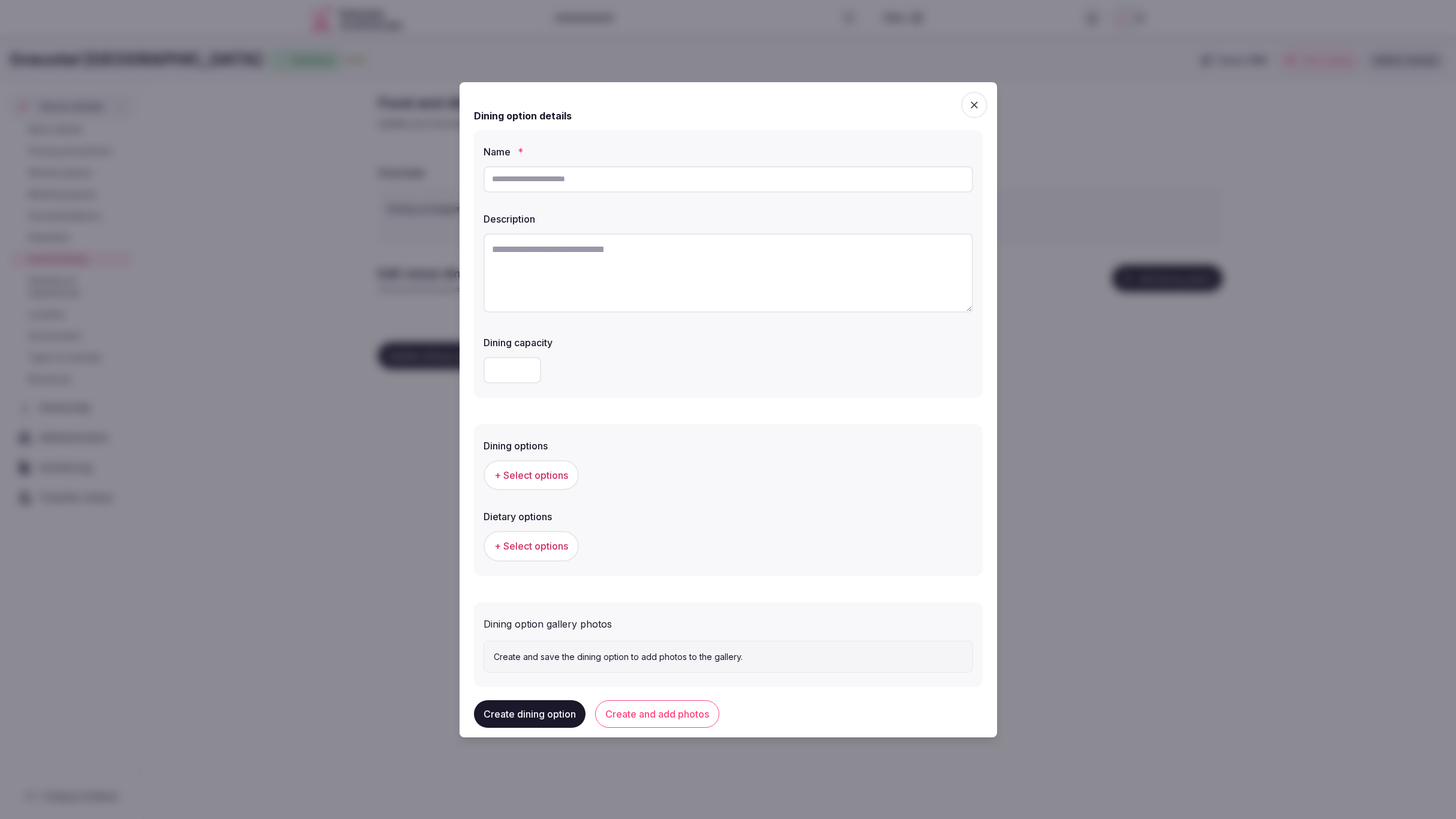
click at [603, 288] on textarea at bounding box center [729, 273] width 490 height 79
paste textarea "**********"
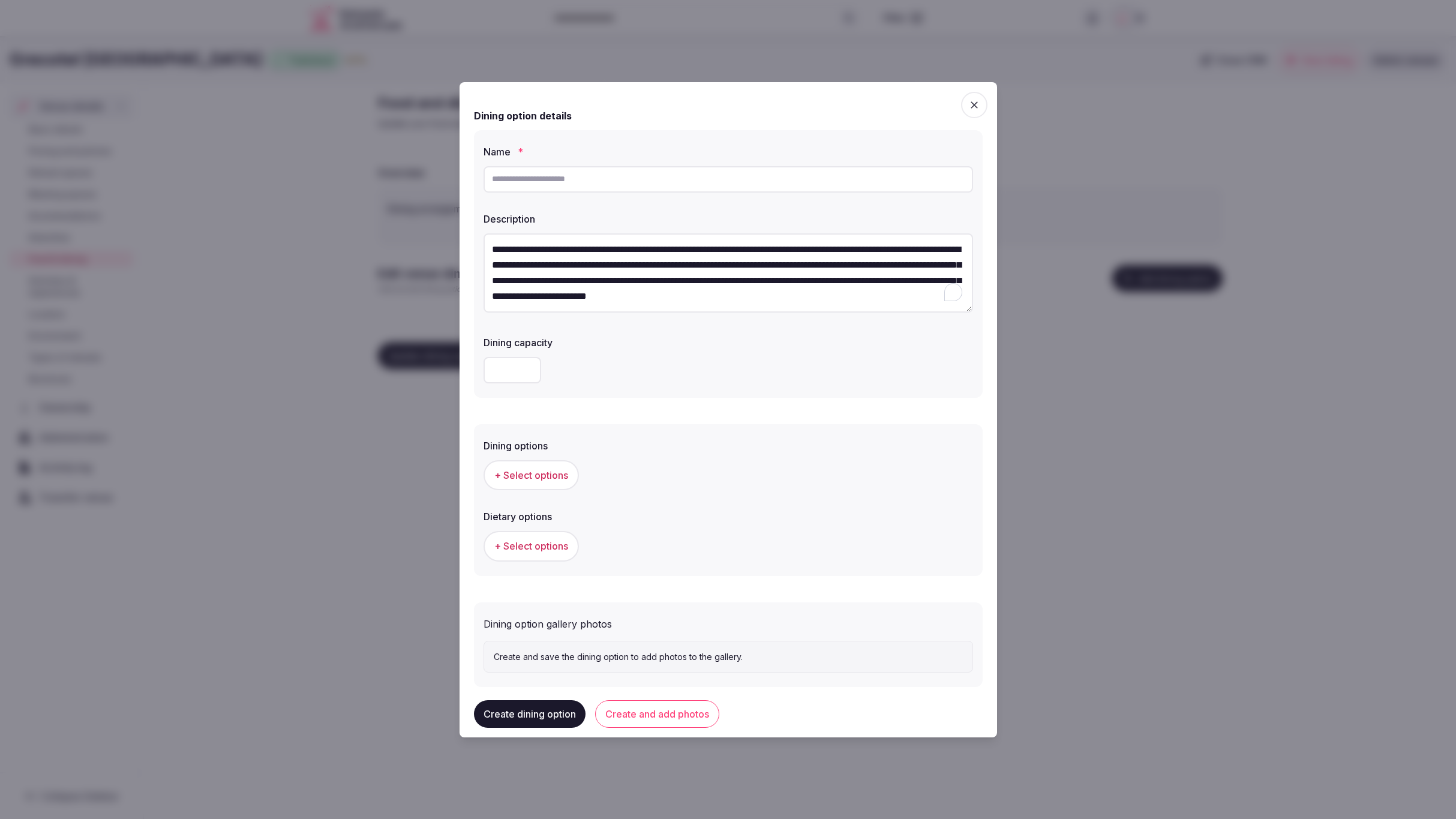
scroll to position [6, 0]
type textarea "**********"
click at [562, 180] on input "text" at bounding box center [729, 180] width 490 height 26
paste input "**********"
type input "**********"
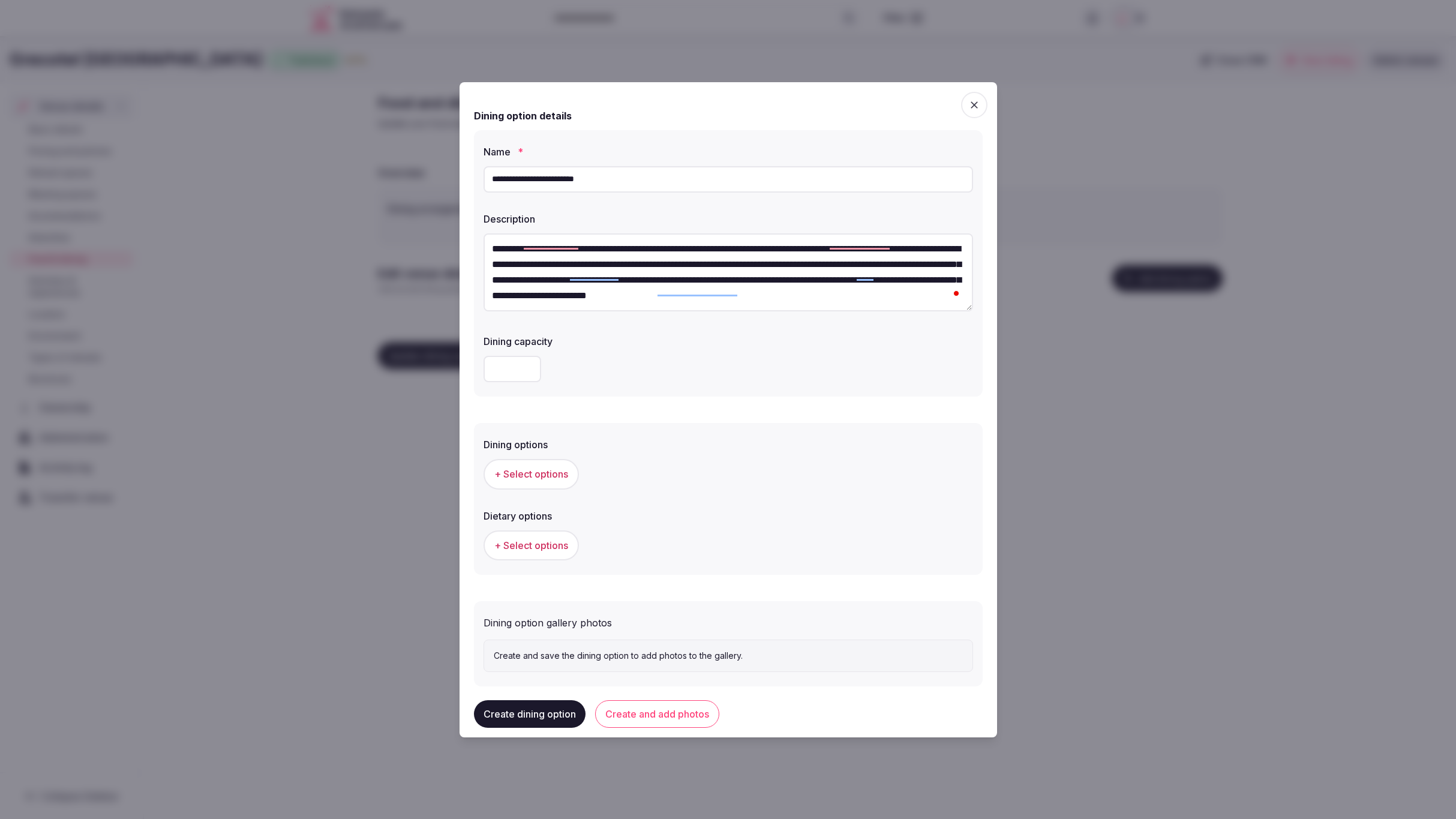
click at [761, 429] on div "Dining options + Select options Dietary options + Select options" at bounding box center [729, 499] width 509 height 152
click at [511, 467] on span "+ Select options" at bounding box center [531, 474] width 74 height 13
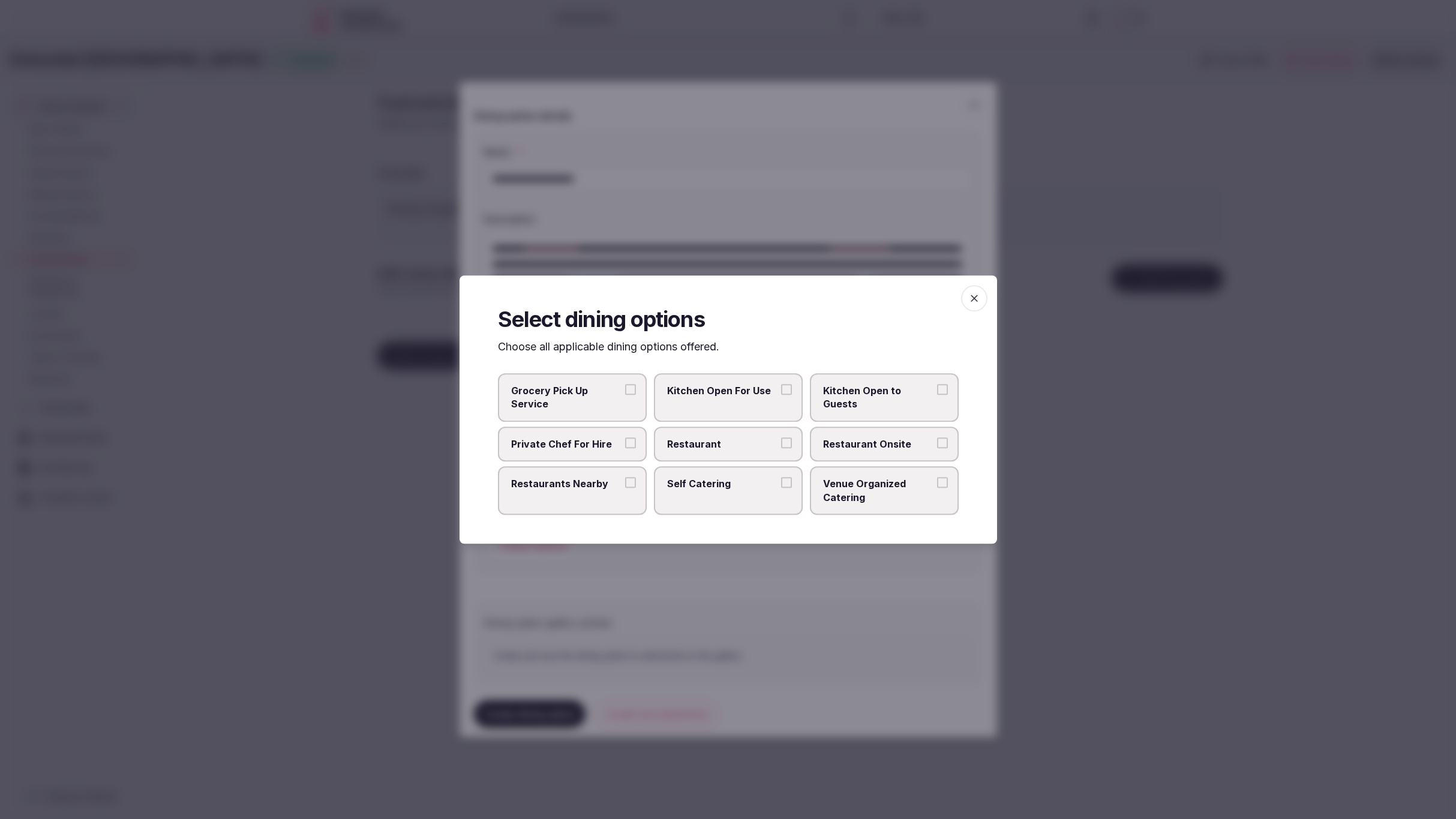
click at [870, 448] on span "Restaurant Onsite" at bounding box center [879, 443] width 110 height 13
click at [937, 448] on button "Restaurant Onsite" at bounding box center [943, 443] width 11 height 11
click at [738, 449] on span "Restaurant" at bounding box center [723, 443] width 110 height 13
click at [782, 448] on button "Restaurant" at bounding box center [787, 443] width 11 height 11
click at [1137, 661] on div at bounding box center [728, 409] width 1456 height 819
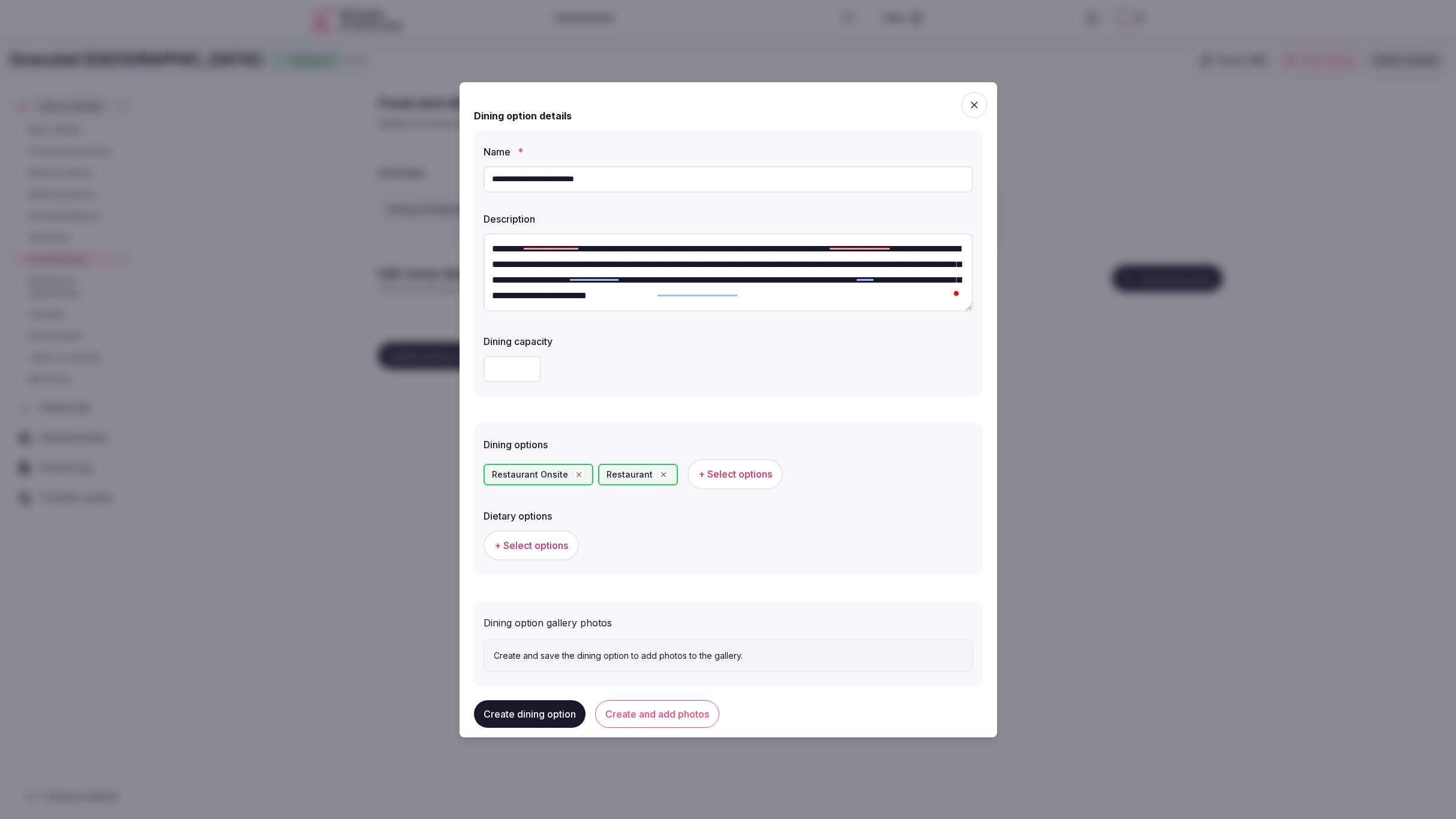
scroll to position [27, 0]
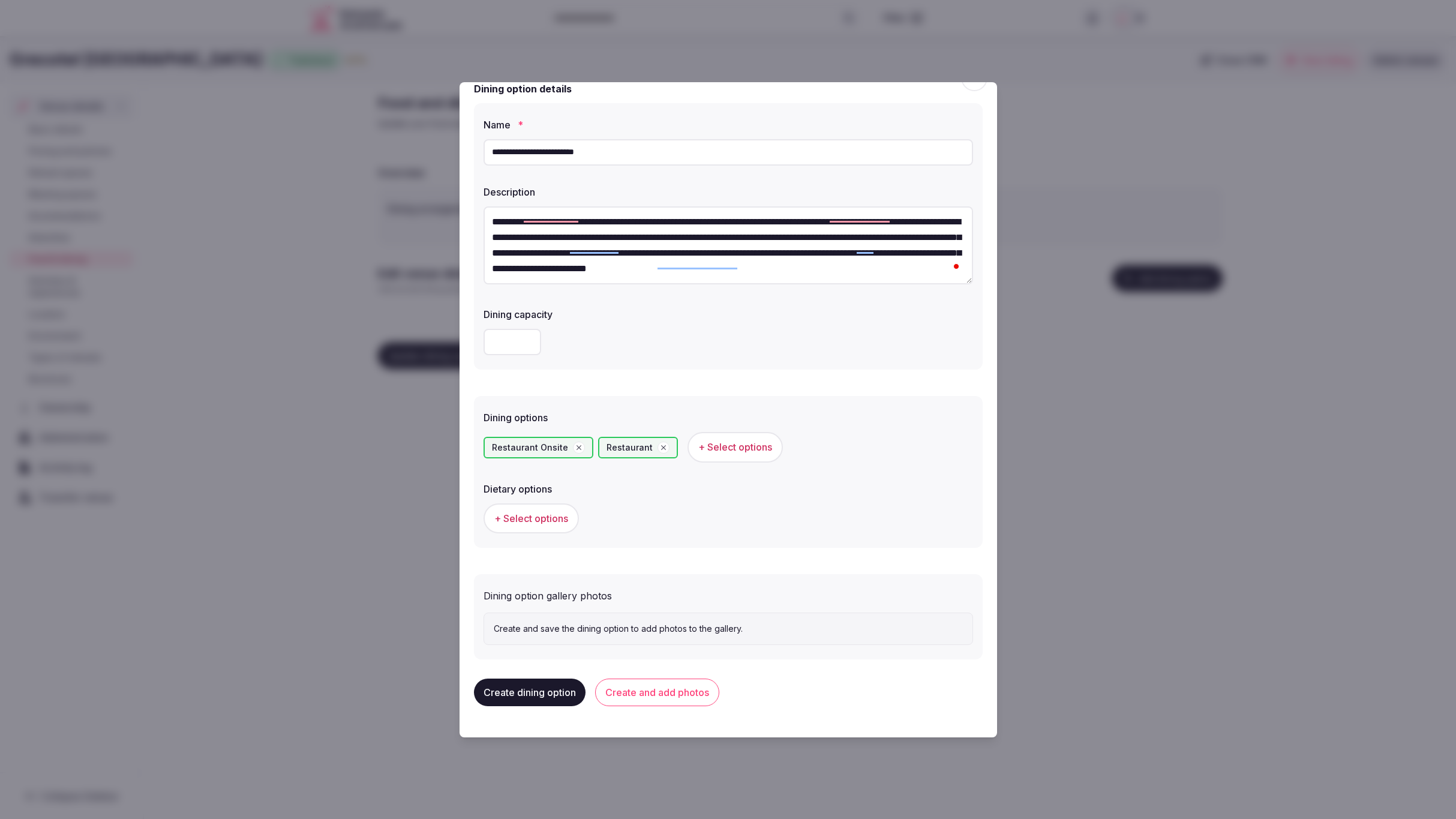
click at [517, 512] on span "+ Select options" at bounding box center [531, 518] width 74 height 13
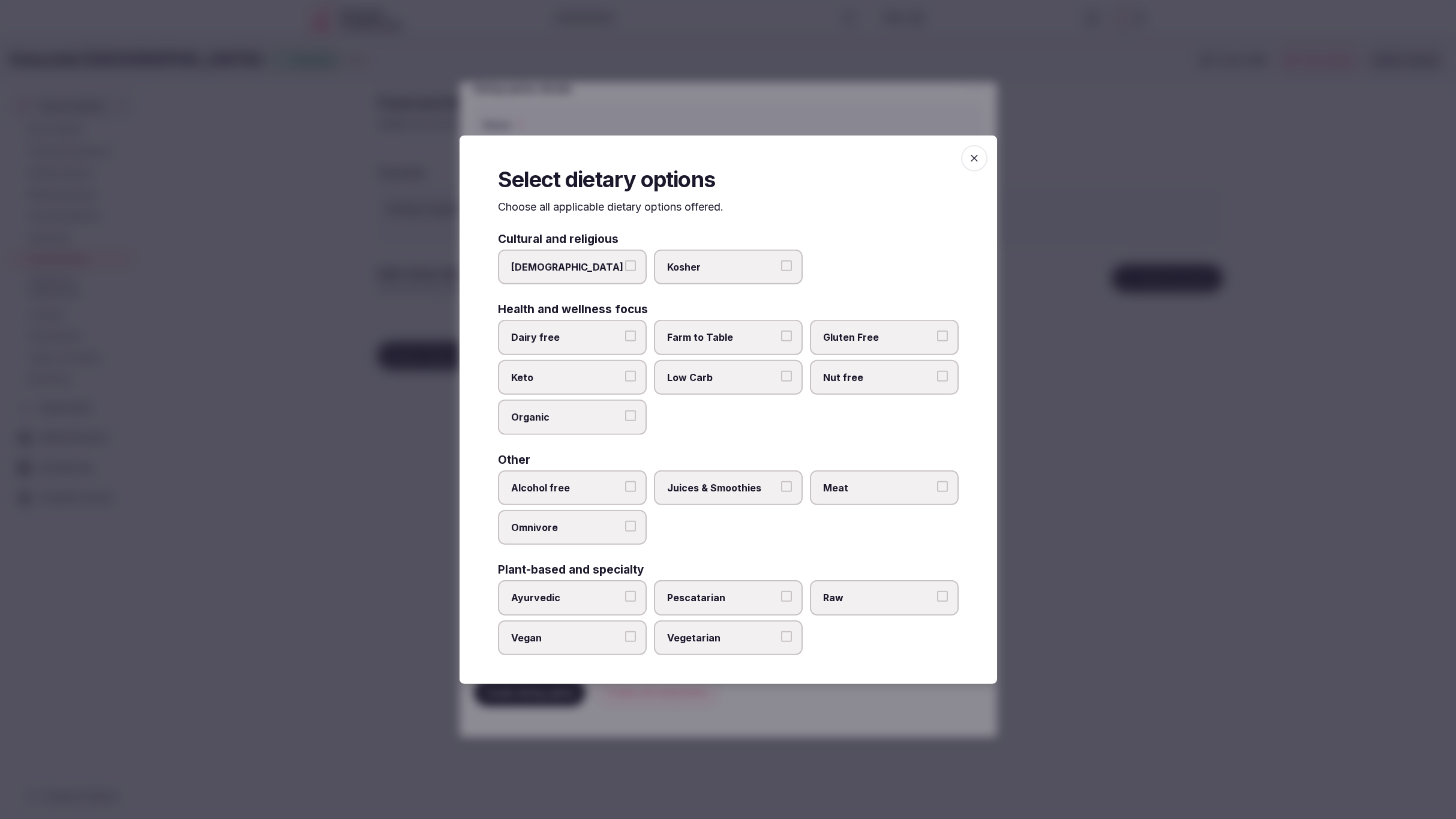
click at [884, 495] on label "Meat" at bounding box center [884, 487] width 149 height 35
click at [937, 492] on button "Meat" at bounding box center [943, 486] width 11 height 11
click at [694, 338] on span "Farm to Table" at bounding box center [723, 337] width 110 height 13
click at [782, 338] on button "Farm to Table" at bounding box center [787, 336] width 11 height 11
click at [734, 487] on span "Juices & Smoothies" at bounding box center [723, 487] width 110 height 13
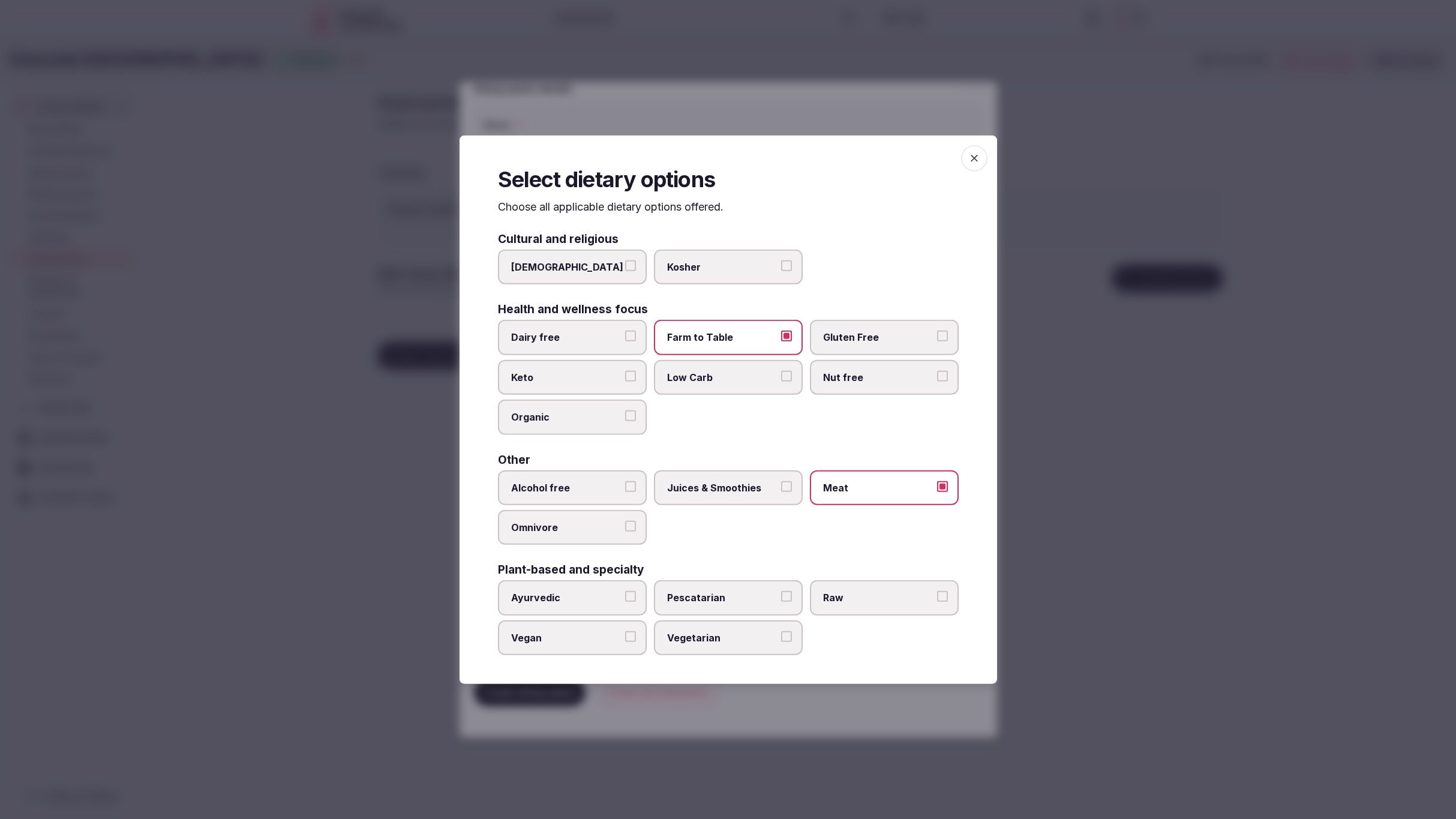
click at [782, 487] on button "Juices & Smoothies" at bounding box center [787, 486] width 11 height 11
click at [688, 631] on span "Vegetarian" at bounding box center [723, 637] width 110 height 13
click at [782, 631] on button "Vegetarian" at bounding box center [787, 636] width 11 height 11
click at [571, 633] on span "Vegan" at bounding box center [566, 637] width 110 height 13
click at [625, 633] on button "Vegan" at bounding box center [631, 636] width 11 height 11
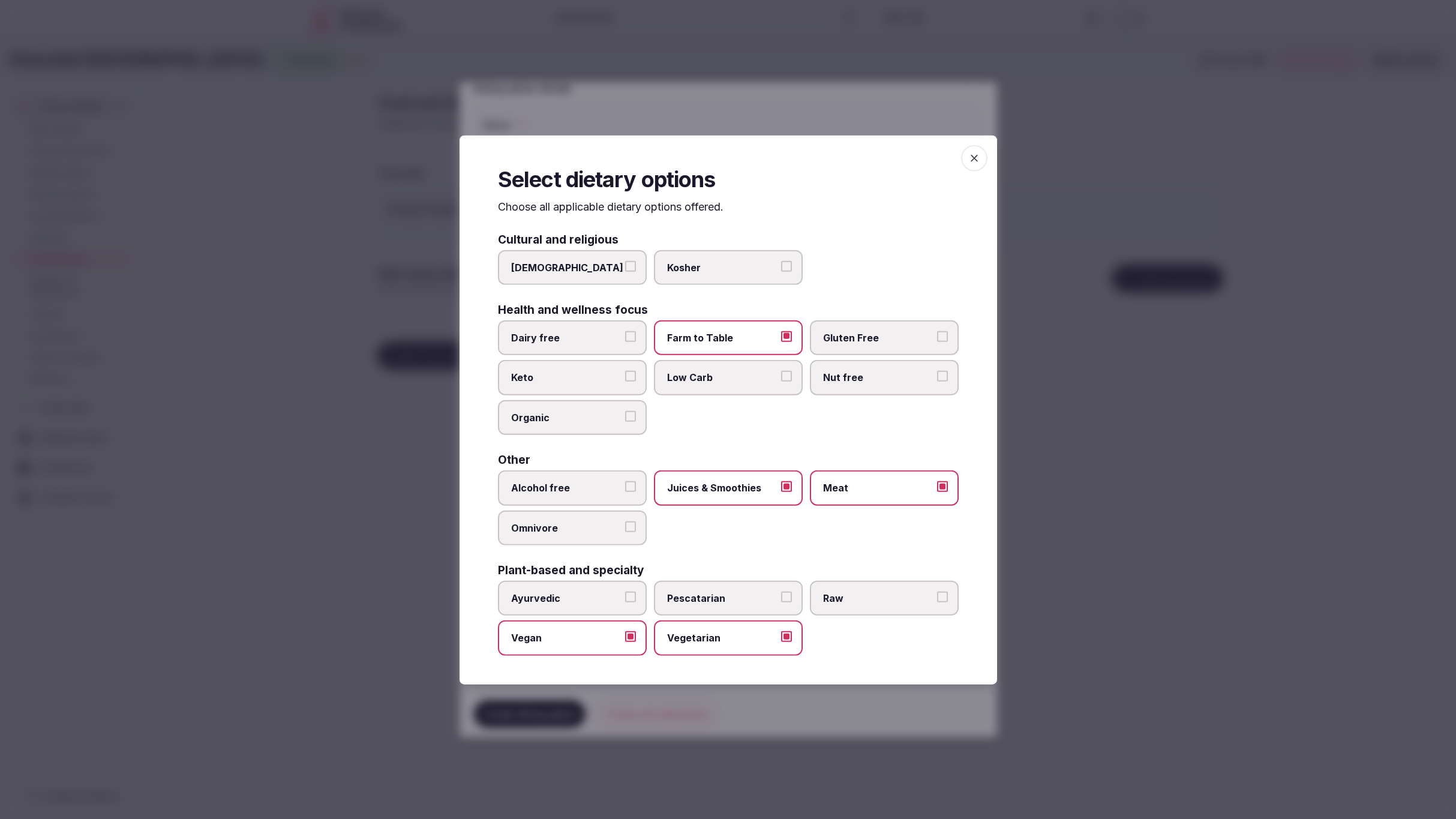
click at [1110, 689] on div at bounding box center [728, 409] width 1456 height 819
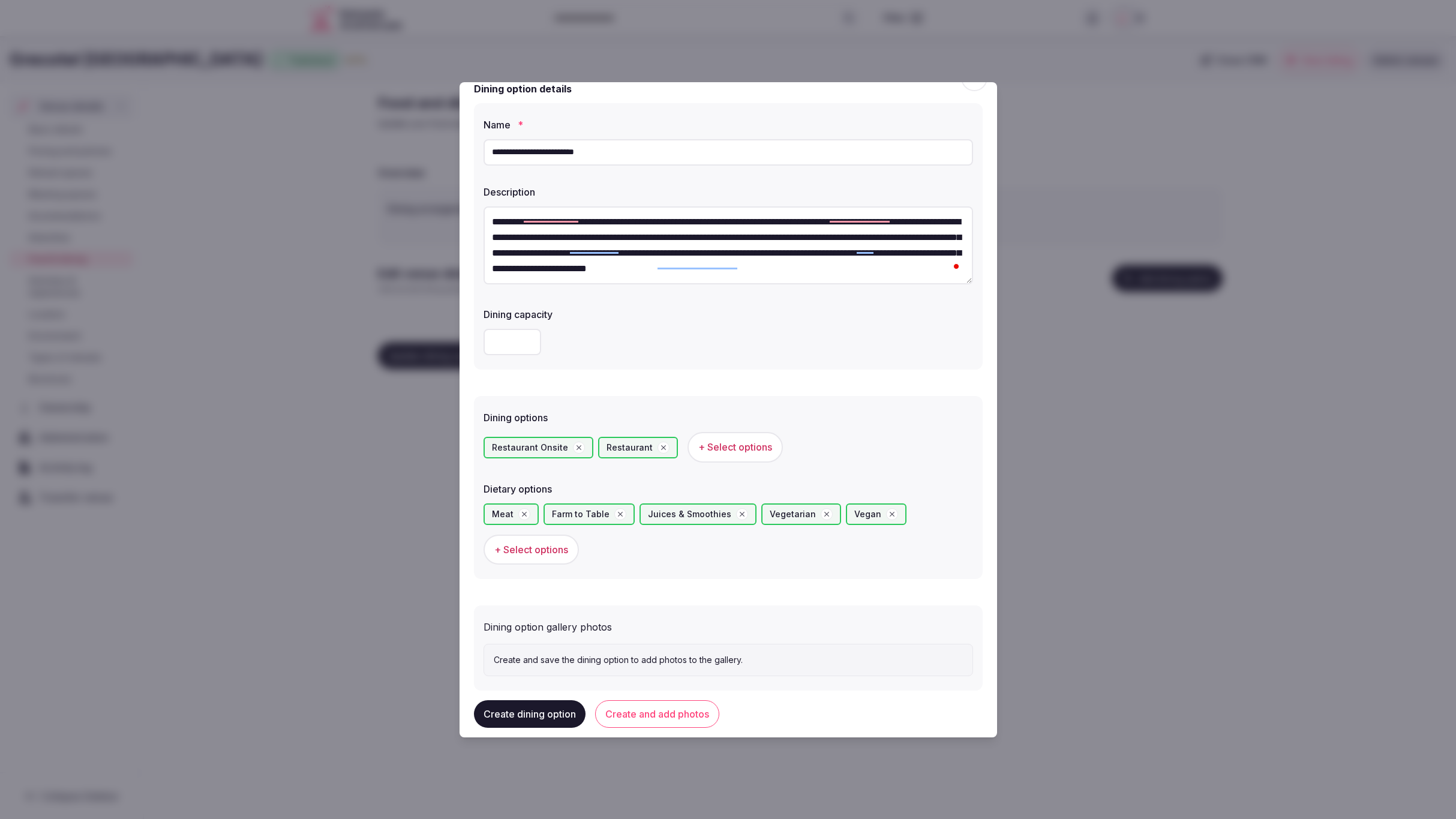
click at [647, 713] on button "Create and add photos" at bounding box center [657, 713] width 124 height 27
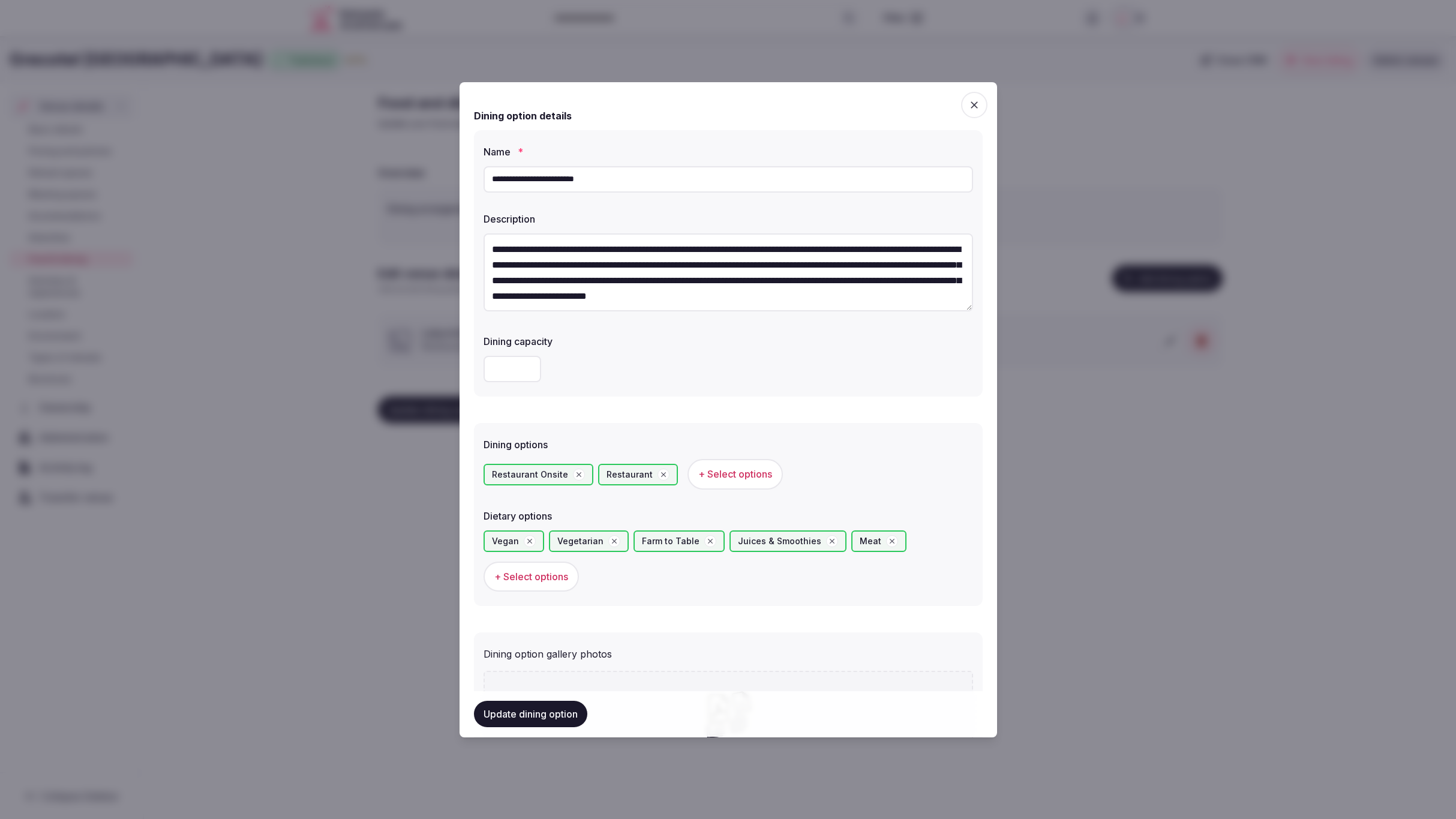
scroll to position [159, 0]
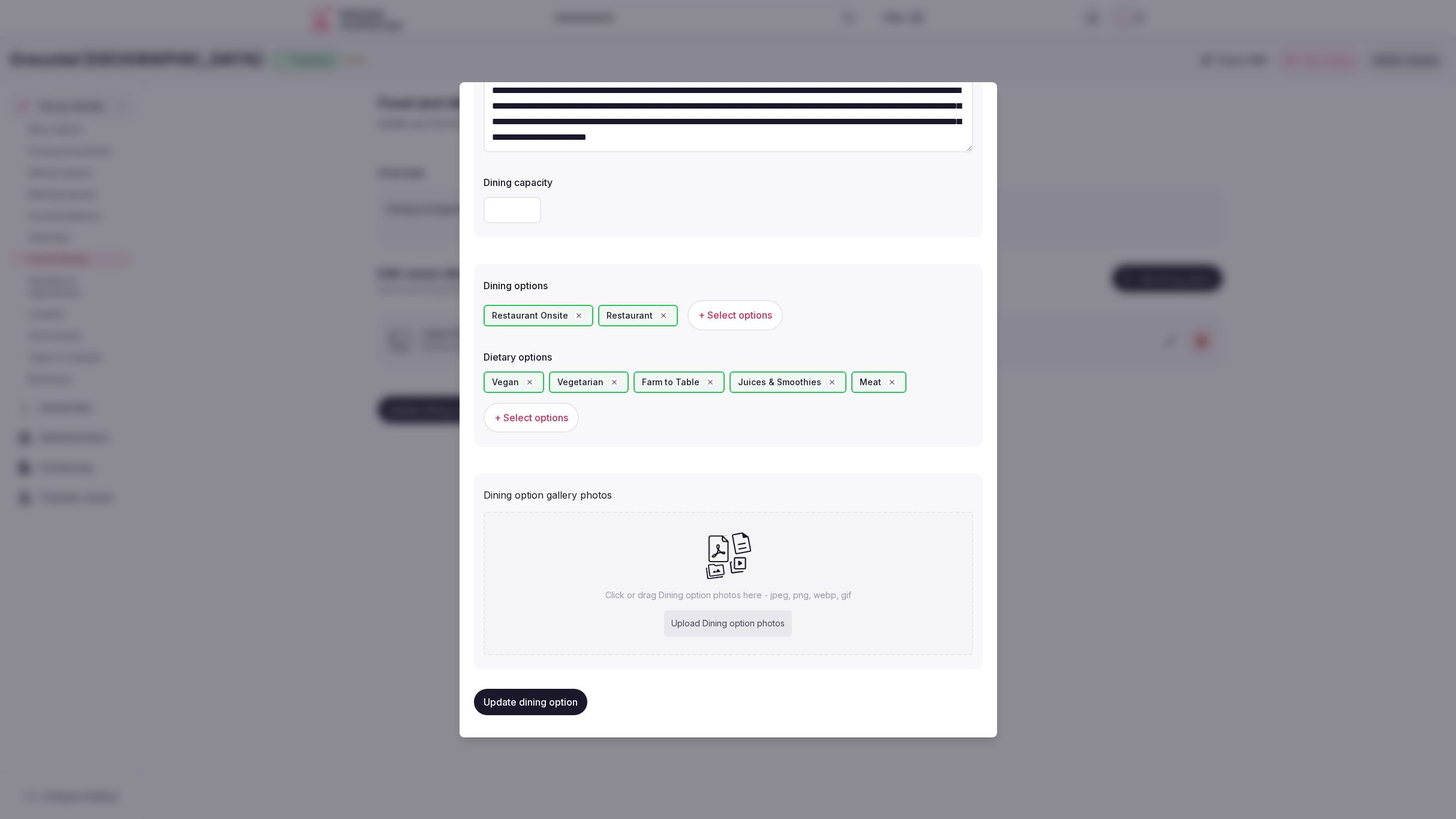
click at [768, 611] on div "Upload Dining option photos" at bounding box center [728, 624] width 128 height 26
type input "**********"
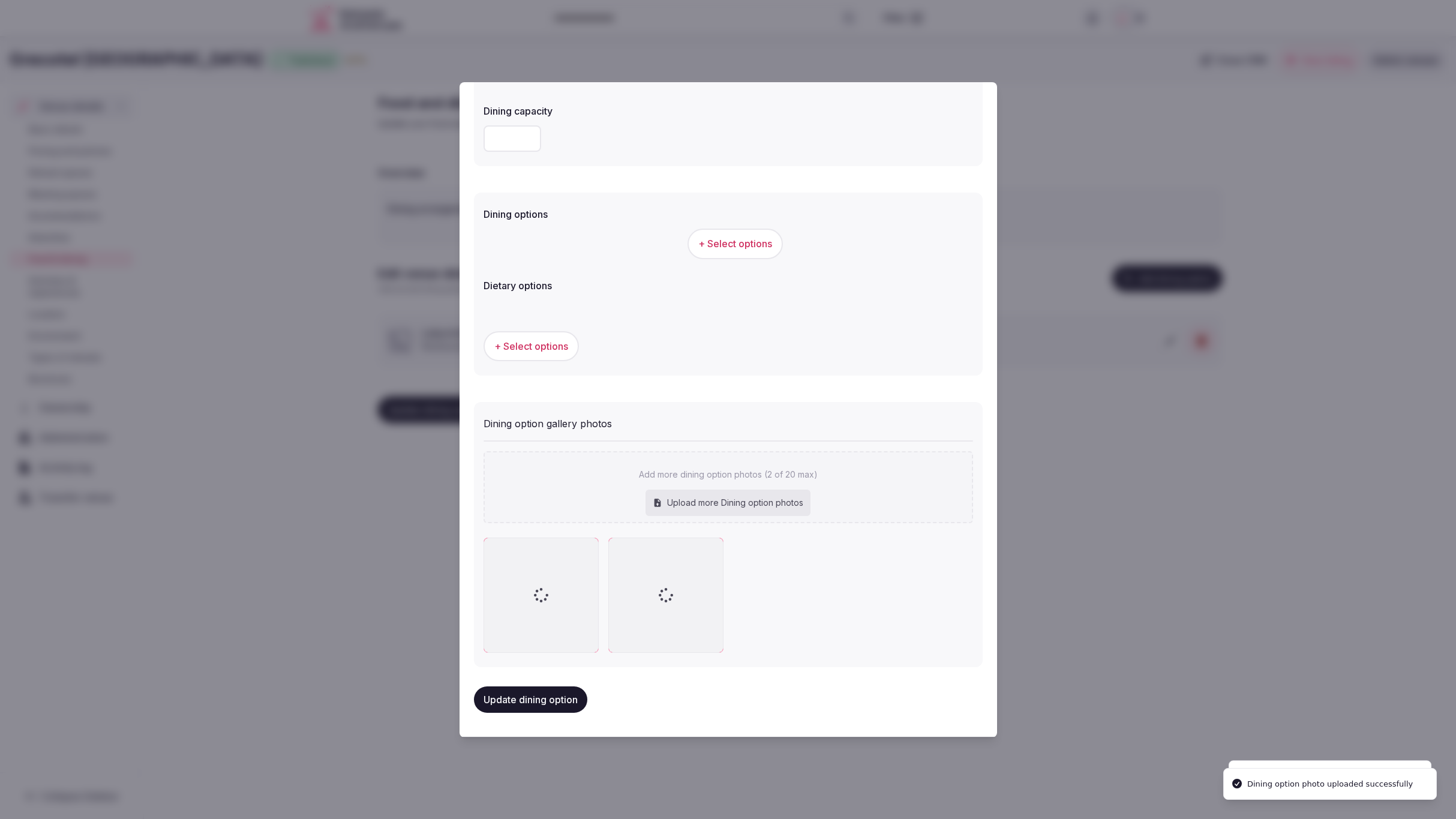
scroll to position [228, 0]
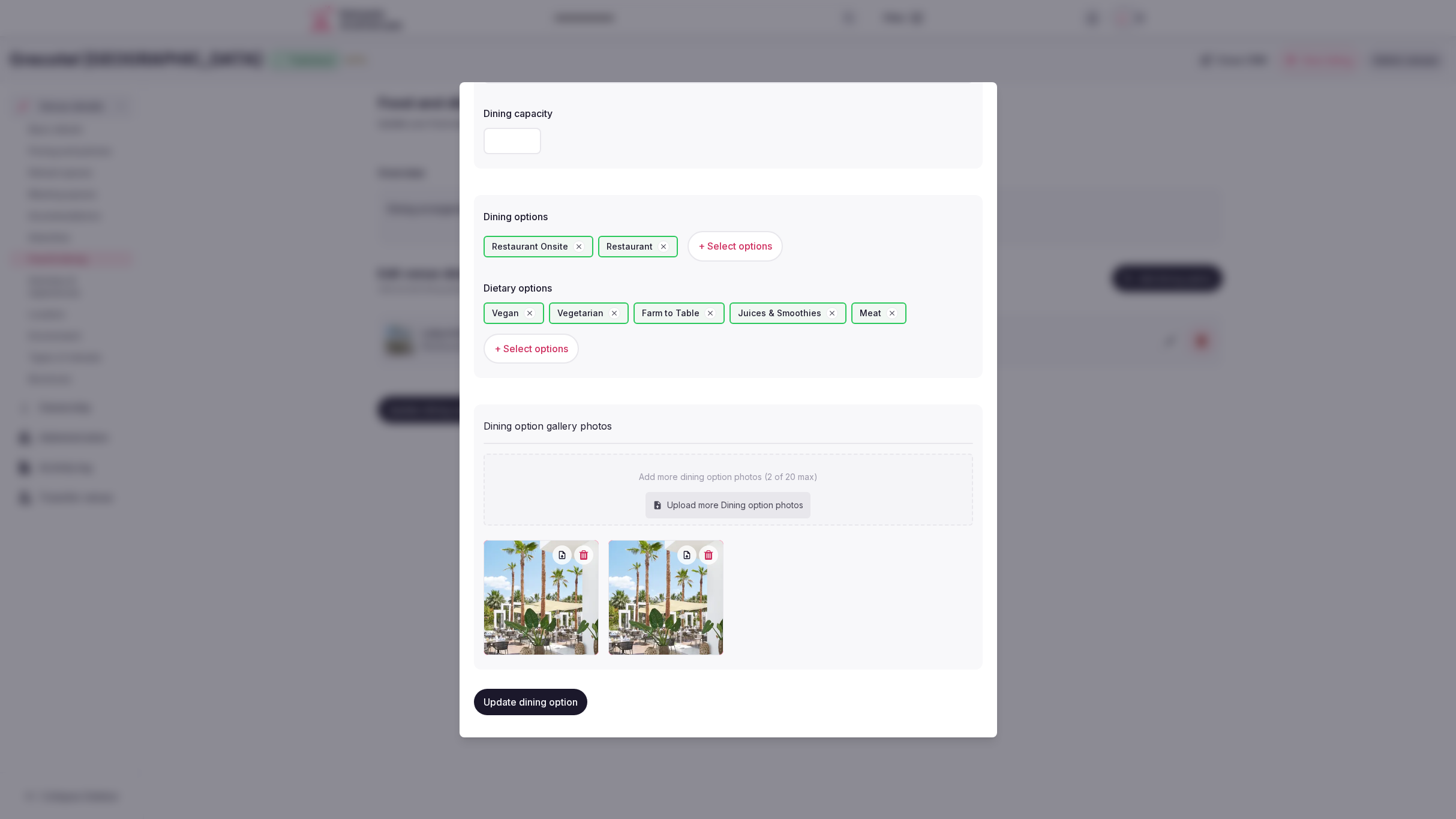
click at [709, 551] on icon "button" at bounding box center [709, 555] width 9 height 9
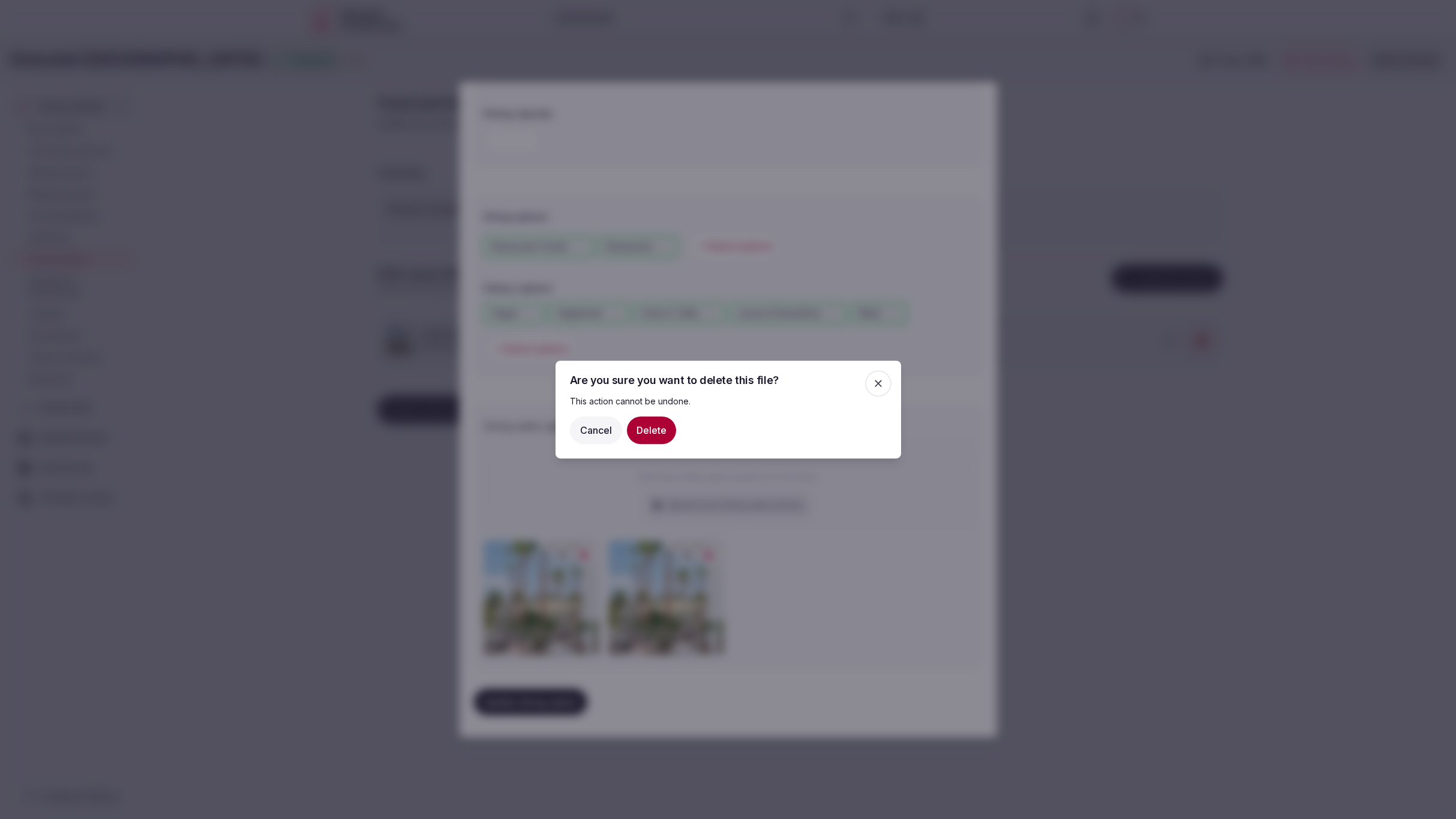
click at [653, 432] on button "Delete" at bounding box center [651, 429] width 49 height 27
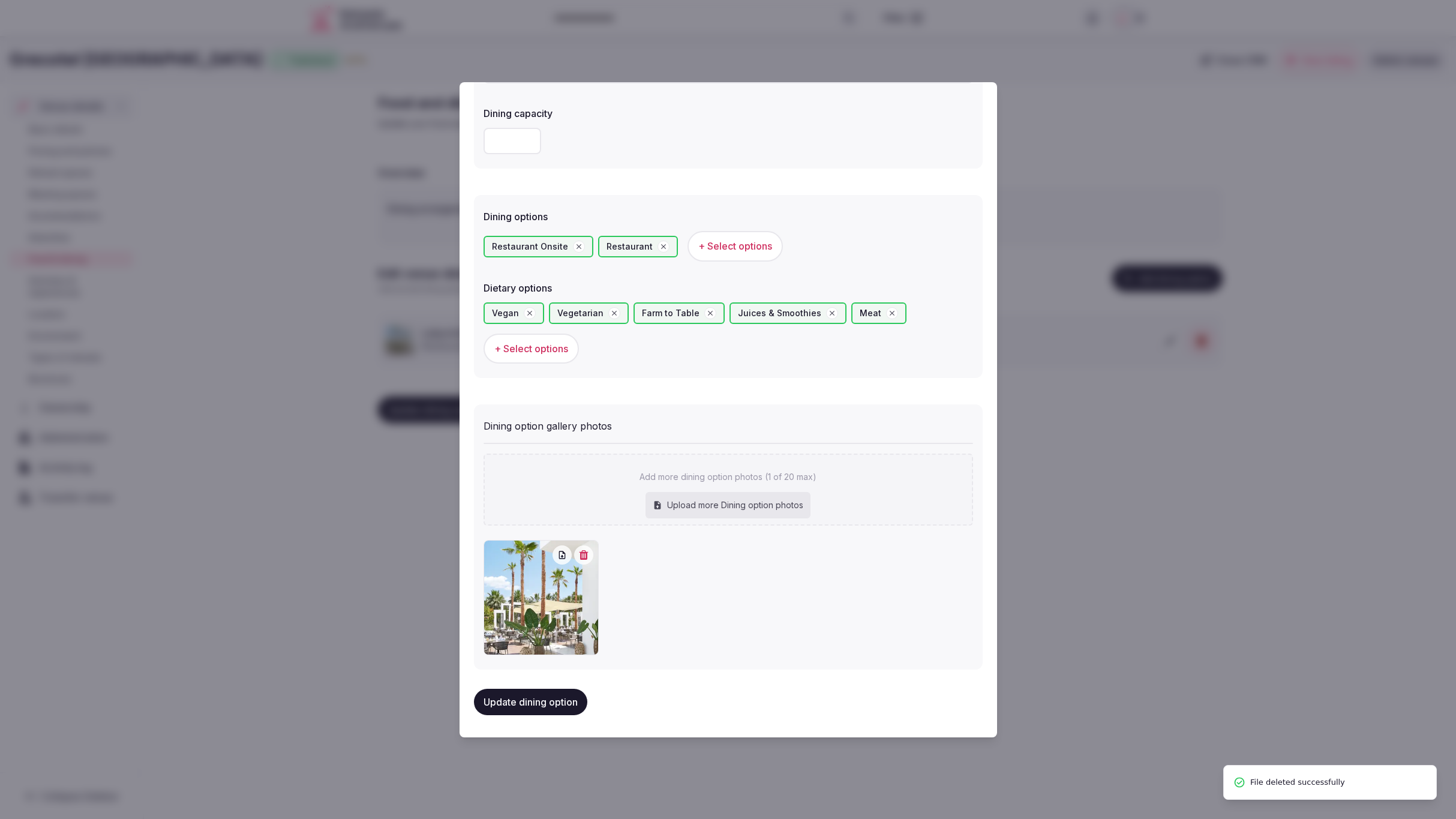
scroll to position [227, 0]
click at [721, 495] on div "Upload more Dining option photos" at bounding box center [728, 506] width 165 height 26
click at [742, 506] on div "Upload more Dining option photos" at bounding box center [728, 506] width 165 height 26
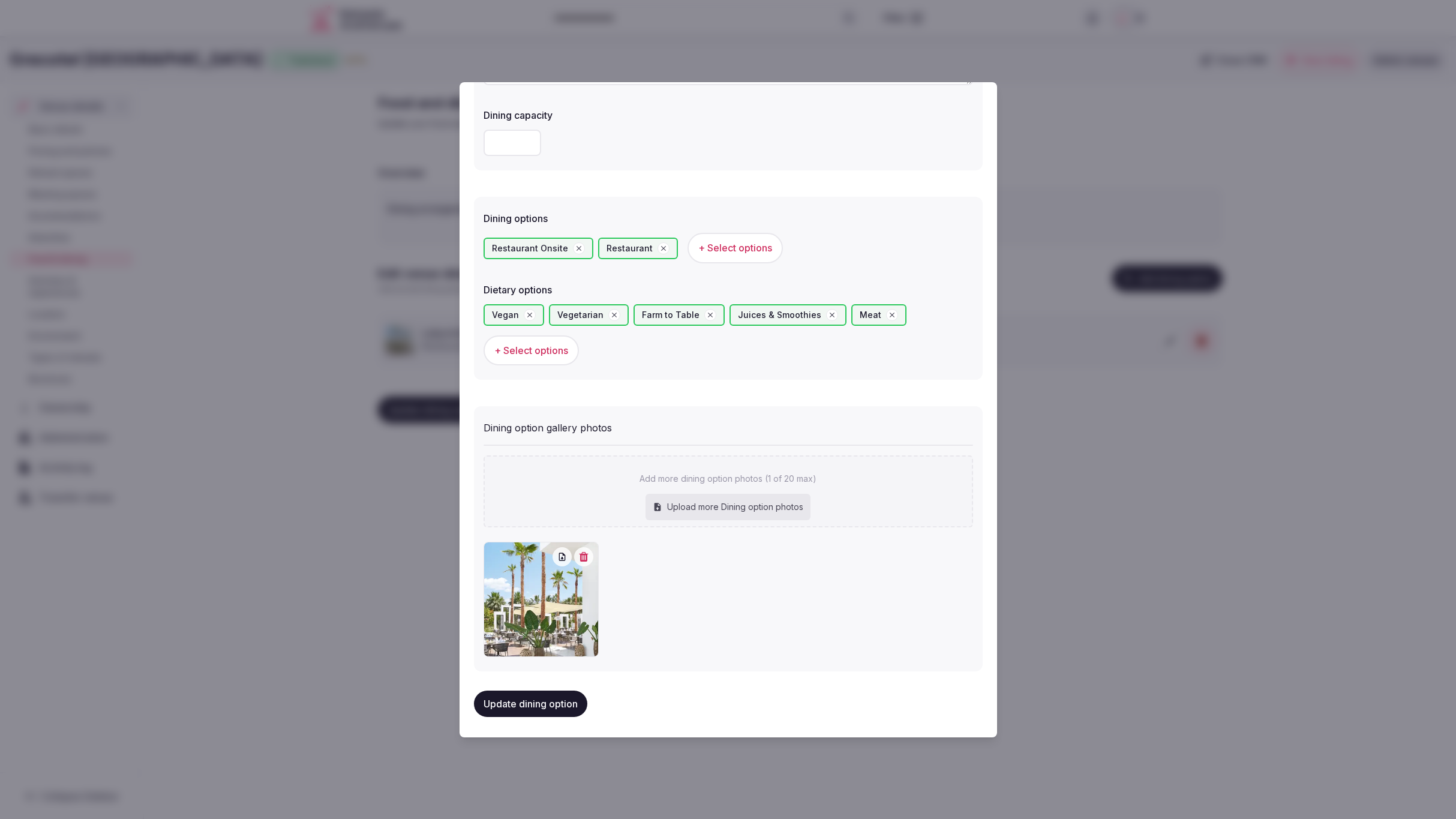
type input "**********"
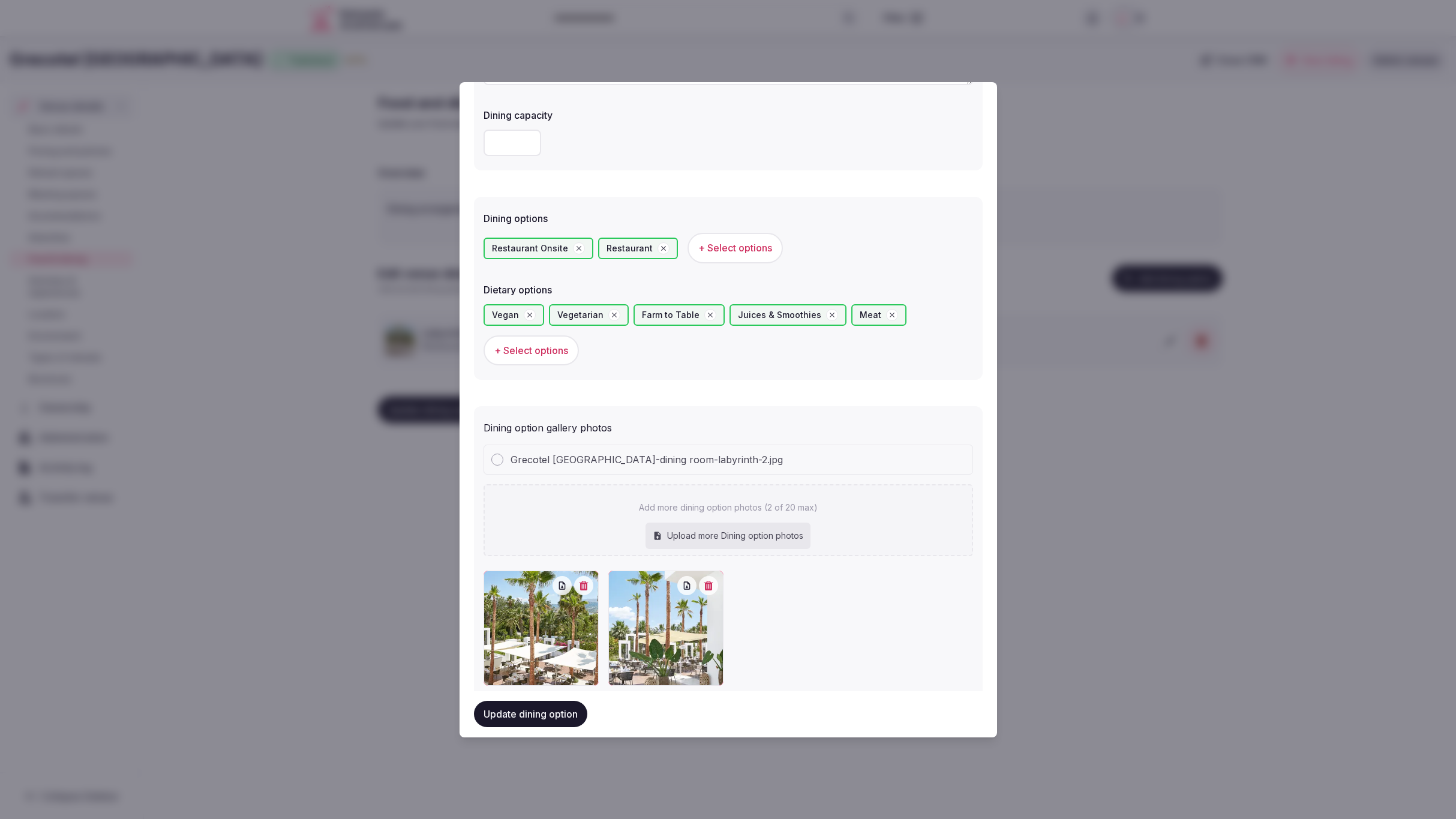
click at [534, 710] on button "Update dining option" at bounding box center [531, 715] width 114 height 26
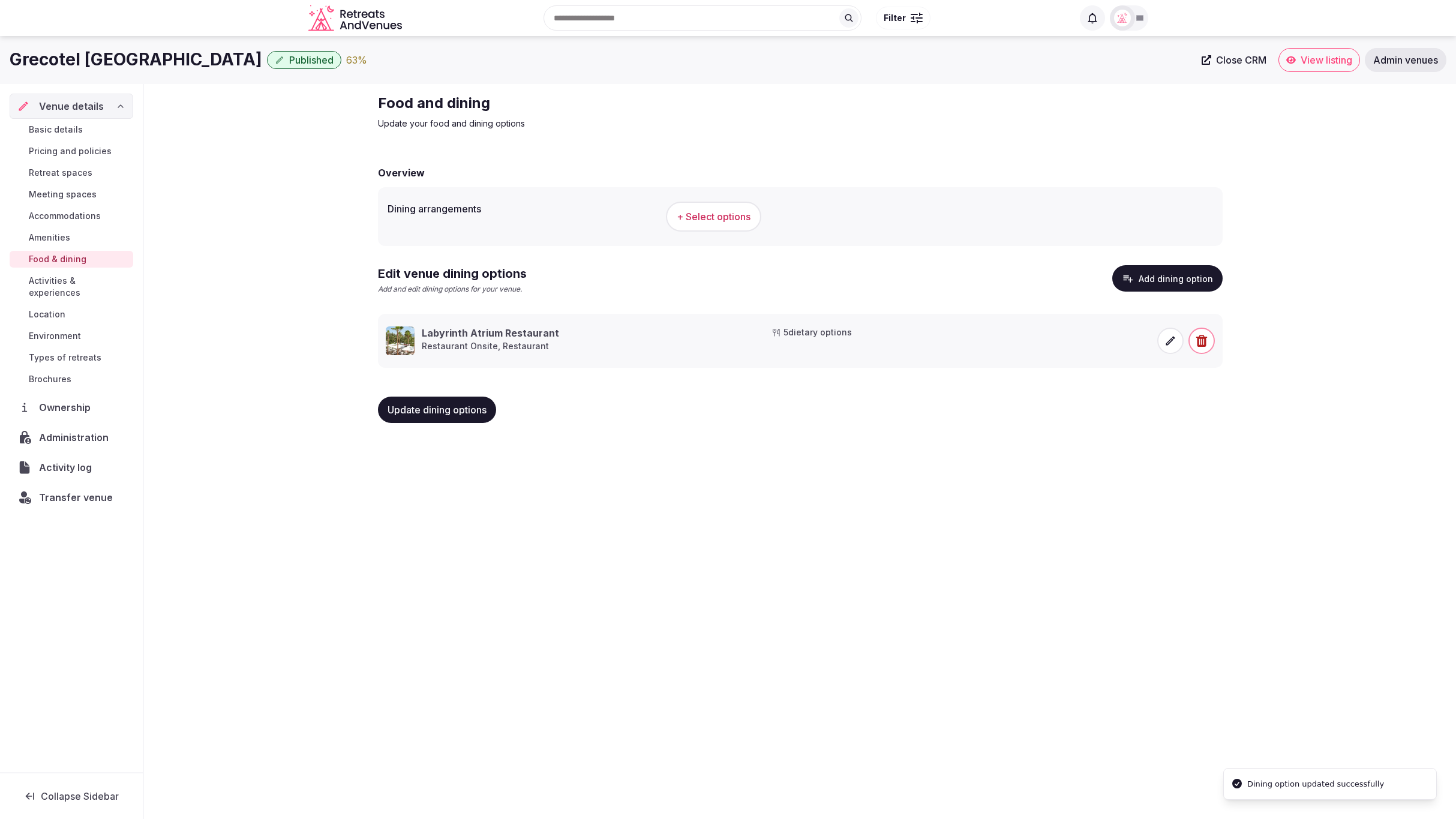
click at [1090, 650] on div "Grecotel Creta Palace Published 63 % Close CRM View listing Admin venues Venue …" at bounding box center [728, 424] width 1456 height 776
click at [695, 214] on span "+ Select options" at bounding box center [713, 216] width 74 height 13
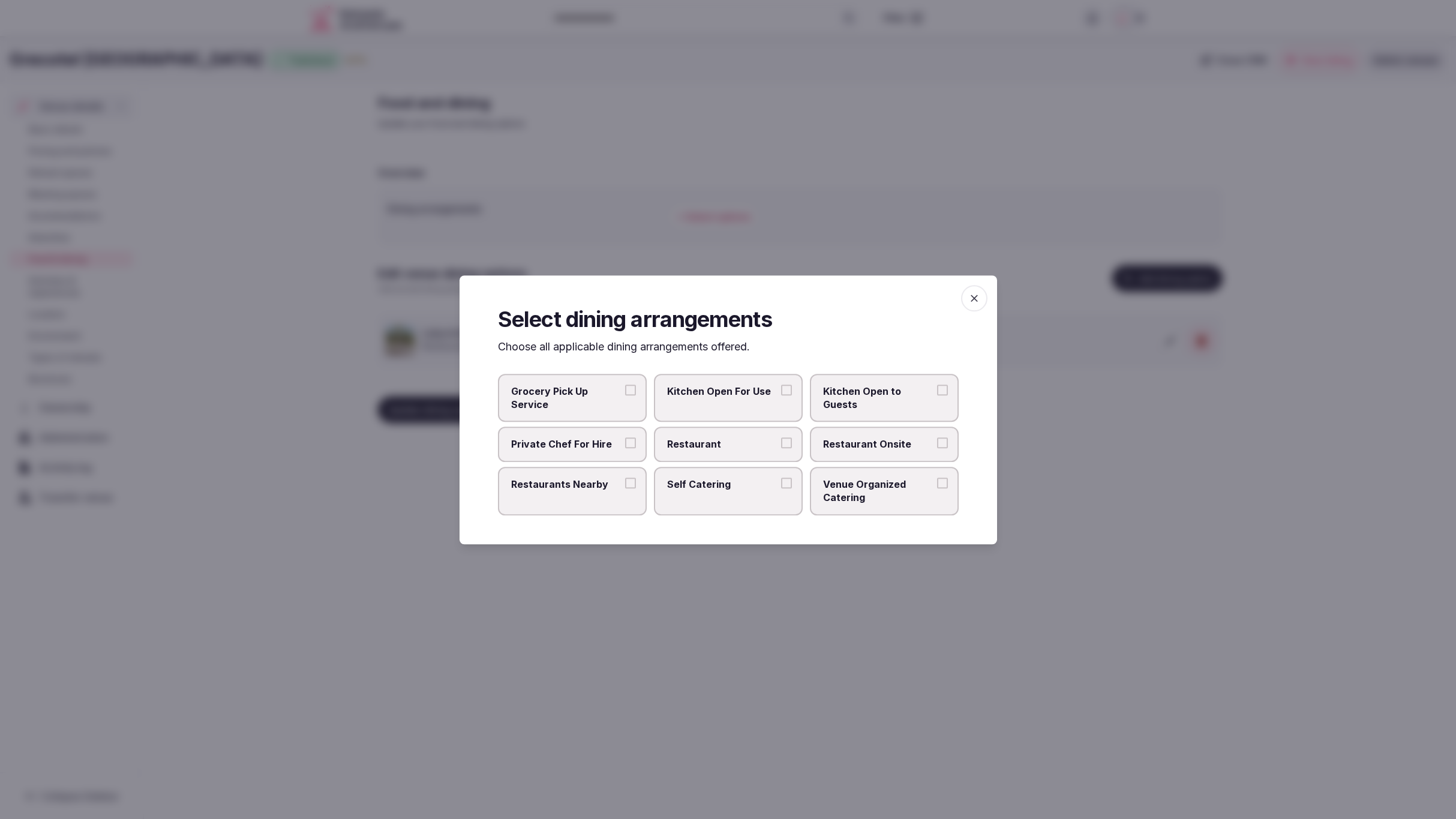
click at [721, 440] on span "Restaurant" at bounding box center [723, 443] width 110 height 13
click at [782, 440] on button "Restaurant" at bounding box center [787, 443] width 11 height 11
click at [523, 492] on label "Restaurants Nearby" at bounding box center [572, 490] width 149 height 48
click at [625, 488] on button "Restaurants Nearby" at bounding box center [631, 482] width 11 height 11
click at [826, 435] on label "Restaurant Onsite" at bounding box center [884, 444] width 149 height 35
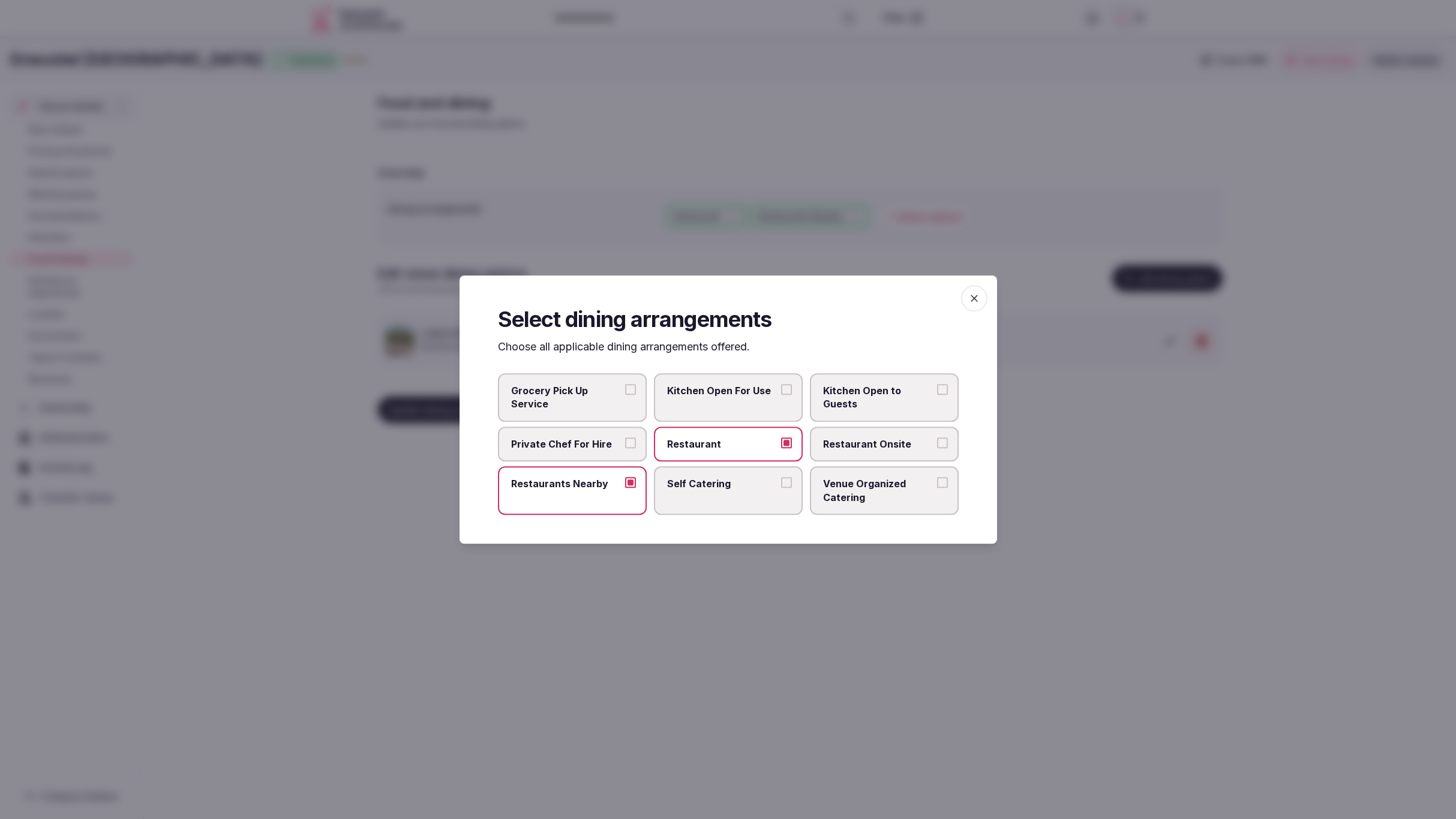
click at [937, 437] on button "Restaurant Onsite" at bounding box center [943, 443] width 11 height 11
click at [870, 492] on span "Venue Organized Catering" at bounding box center [879, 490] width 110 height 27
click at [937, 488] on button "Venue Organized Catering" at bounding box center [943, 482] width 11 height 11
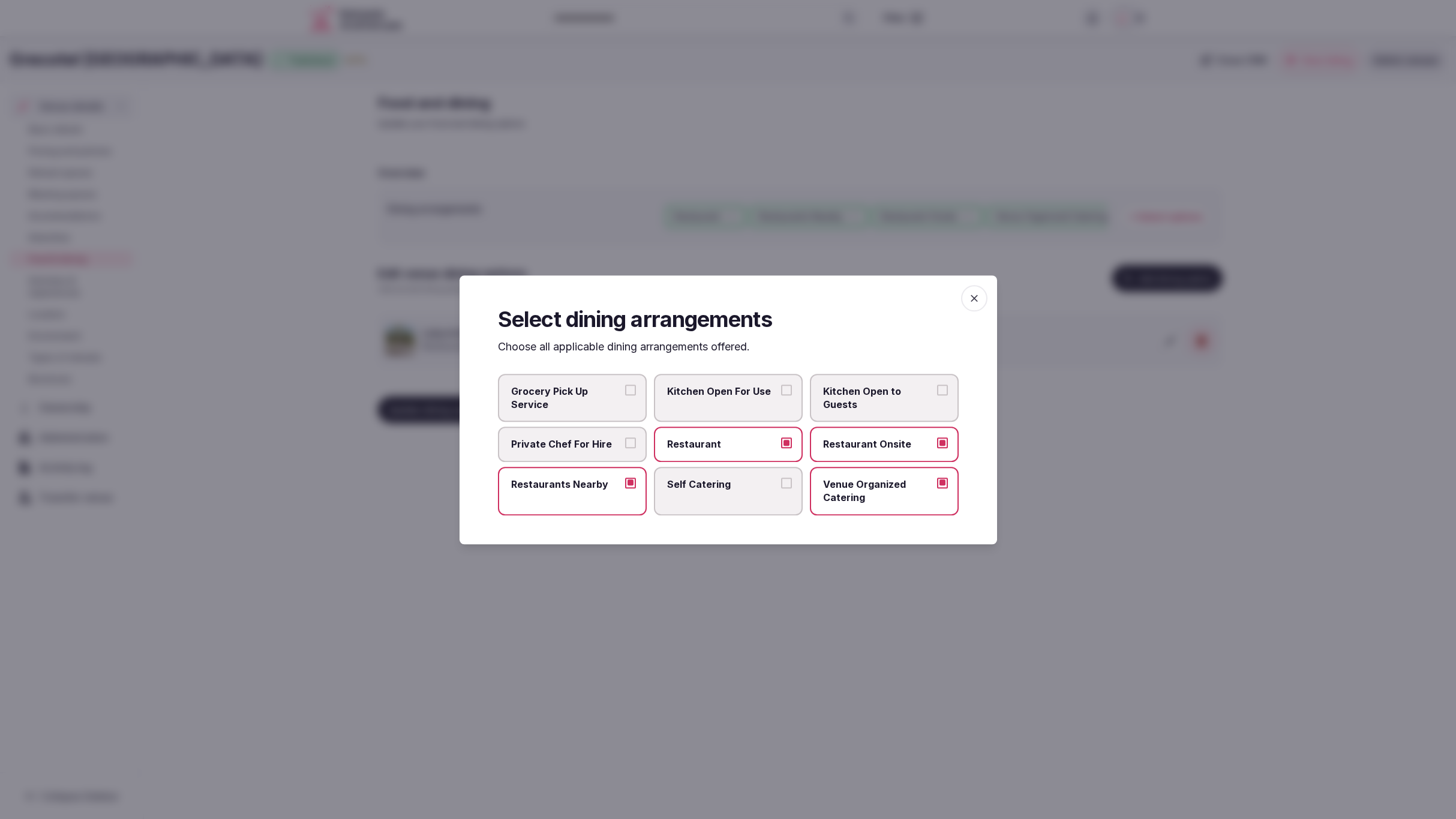
click at [476, 577] on div at bounding box center [728, 409] width 1456 height 819
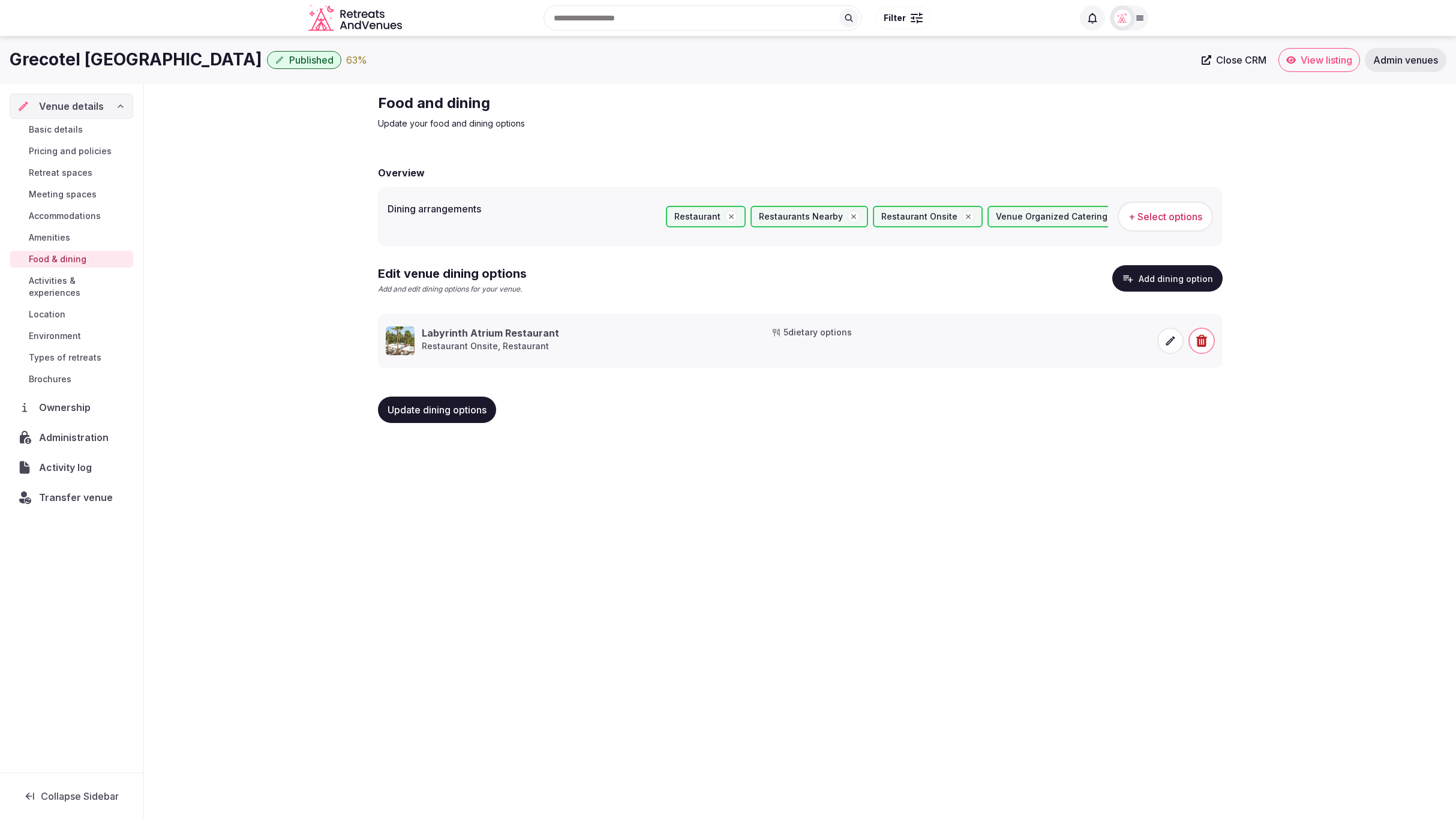
click at [405, 415] on button "Update dining options" at bounding box center [437, 410] width 118 height 26
click at [90, 282] on span "Activities & experiences" at bounding box center [79, 286] width 100 height 24
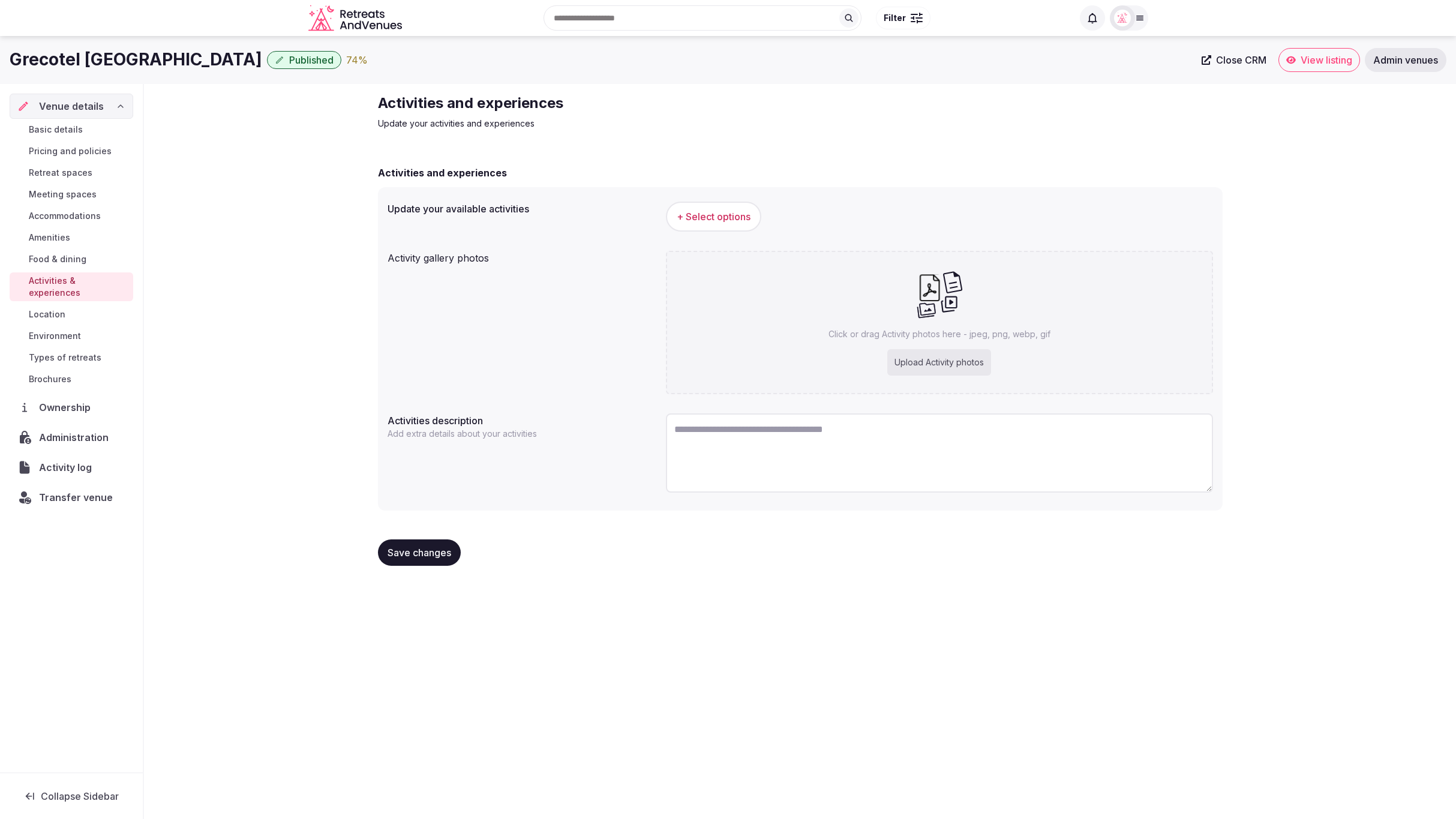
click at [545, 306] on div "Activity gallery photos Click or drag Activity photos here - jpeg, png, webp, g…" at bounding box center [800, 322] width 826 height 153
click at [963, 219] on div "+ Select options" at bounding box center [940, 216] width 548 height 30
click at [702, 212] on span "+ Select options" at bounding box center [713, 216] width 74 height 13
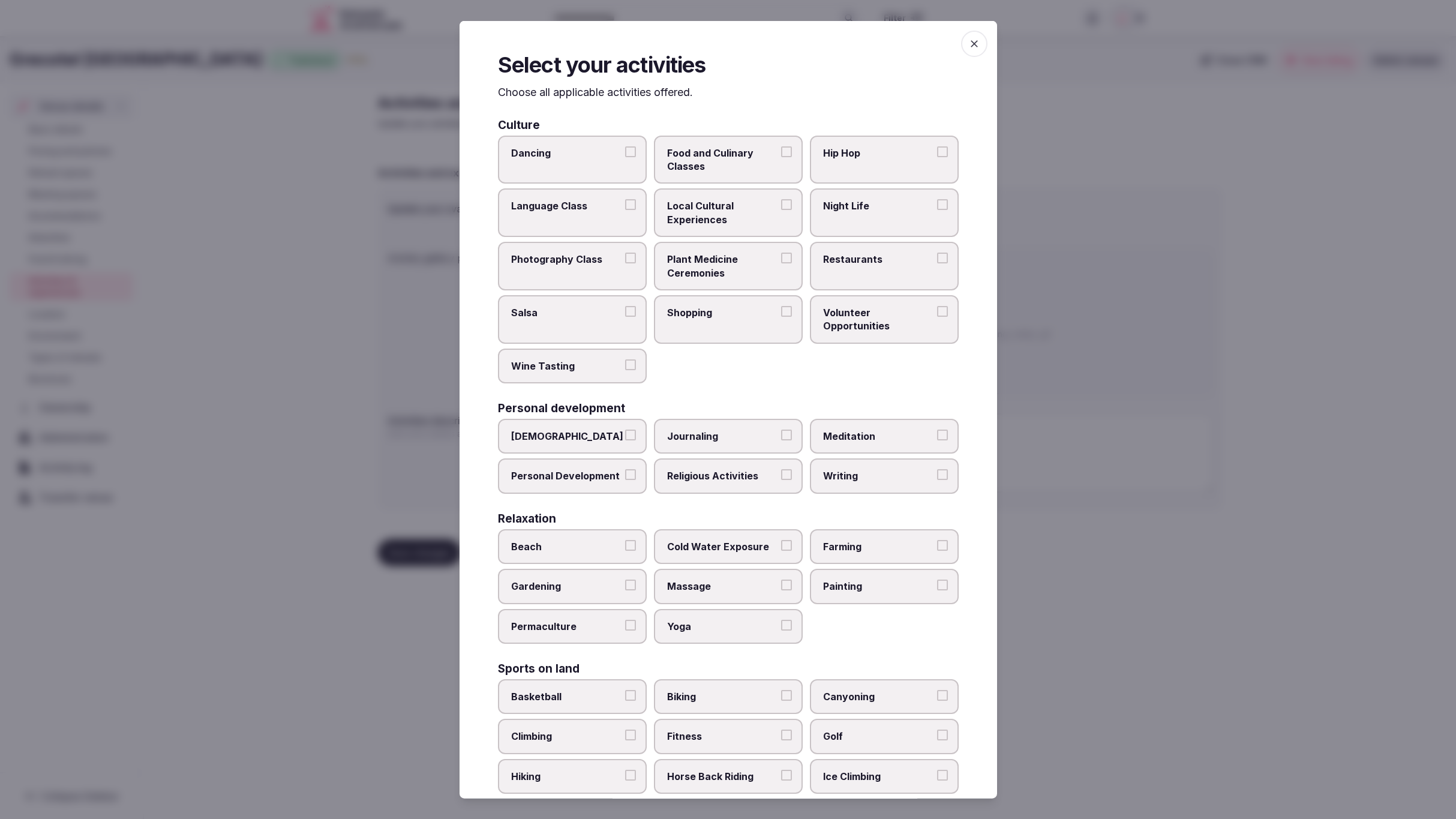
click at [870, 258] on span "Restaurants" at bounding box center [879, 258] width 110 height 13
click at [937, 258] on button "Restaurants" at bounding box center [943, 257] width 11 height 11
click at [744, 204] on span "Local Cultural Experiences" at bounding box center [723, 212] width 110 height 27
click at [782, 204] on button "Local Cultural Experiences" at bounding box center [787, 204] width 11 height 11
click at [611, 163] on label "Dancing" at bounding box center [572, 159] width 149 height 48
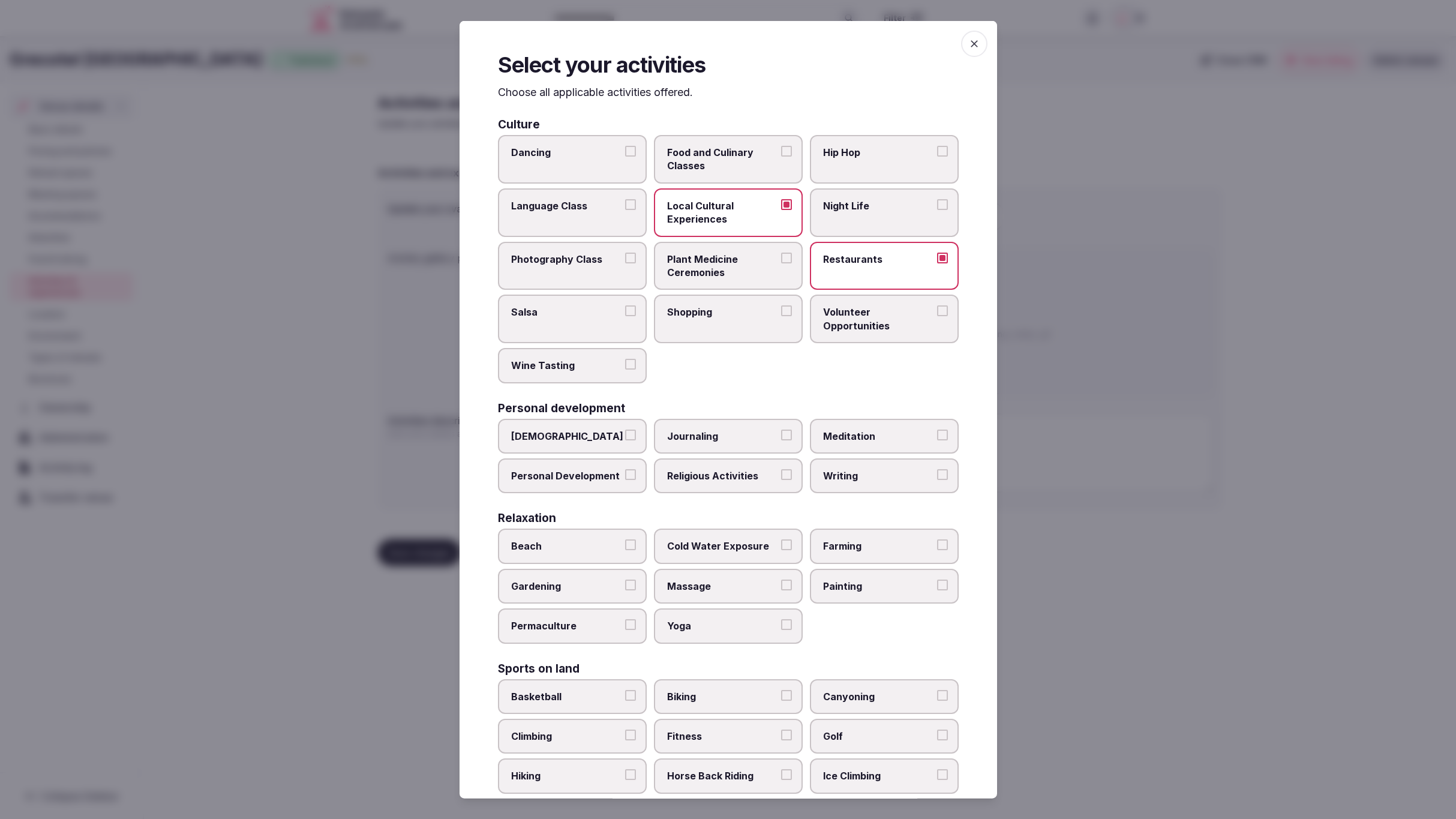
click at [625, 156] on button "Dancing" at bounding box center [631, 151] width 11 height 11
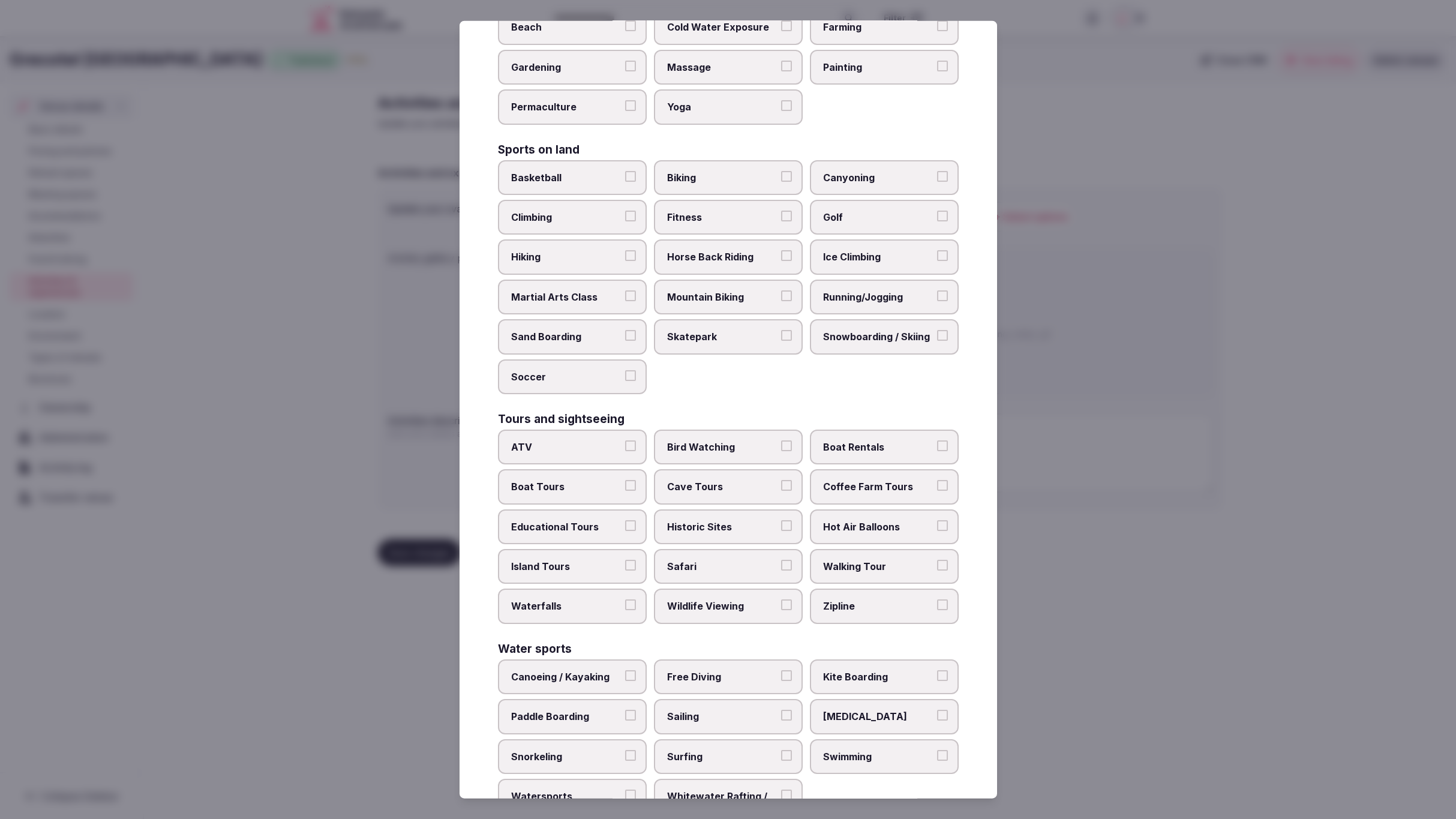
scroll to position [561, 0]
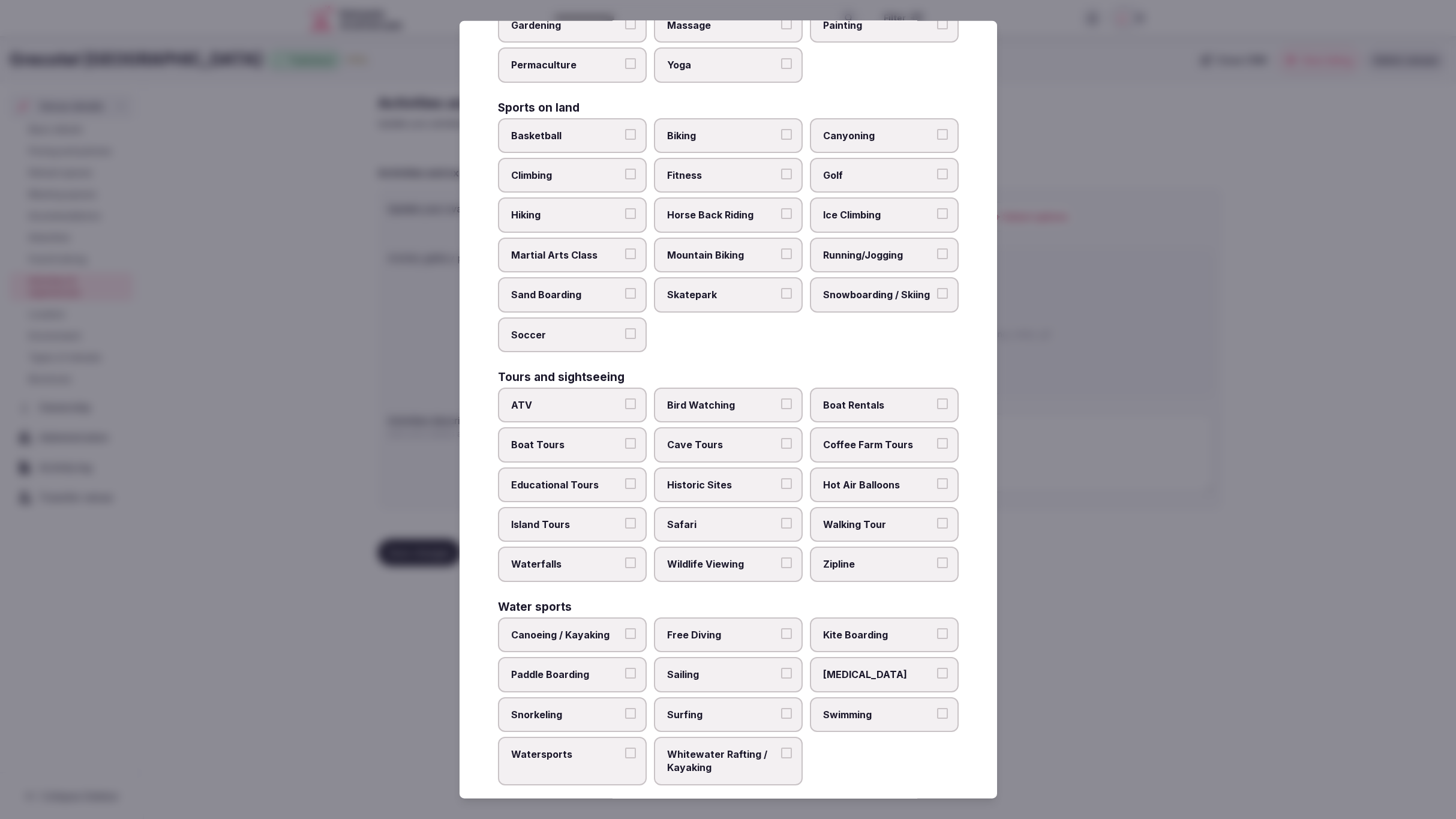
click at [708, 657] on label "Sailing" at bounding box center [728, 674] width 149 height 35
click at [782, 668] on button "Sailing" at bounding box center [787, 674] width 11 height 11
click at [853, 668] on span "Scuba Diving" at bounding box center [879, 674] width 110 height 13
click at [937, 668] on button "Scuba Diving" at bounding box center [943, 674] width 11 height 11
click at [863, 708] on span "Swimming" at bounding box center [879, 714] width 110 height 13
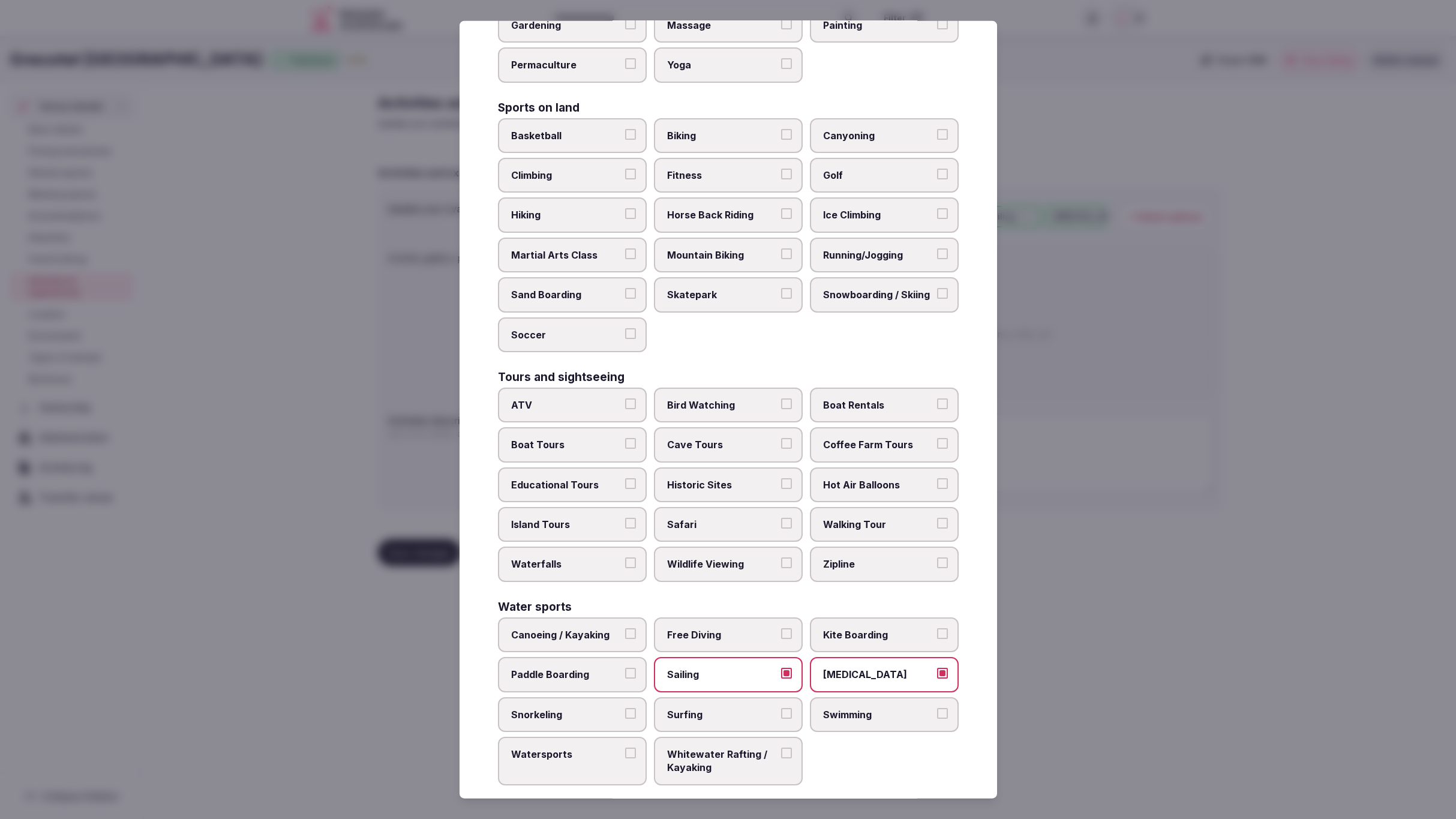
click at [937, 708] on button "Swimming" at bounding box center [943, 713] width 11 height 11
click at [734, 708] on span "Surfing" at bounding box center [723, 714] width 110 height 13
click at [782, 708] on button "Surfing" at bounding box center [787, 713] width 11 height 11
click at [600, 708] on span "Snorkeling" at bounding box center [566, 714] width 110 height 13
click at [625, 708] on button "Snorkeling" at bounding box center [631, 713] width 11 height 11
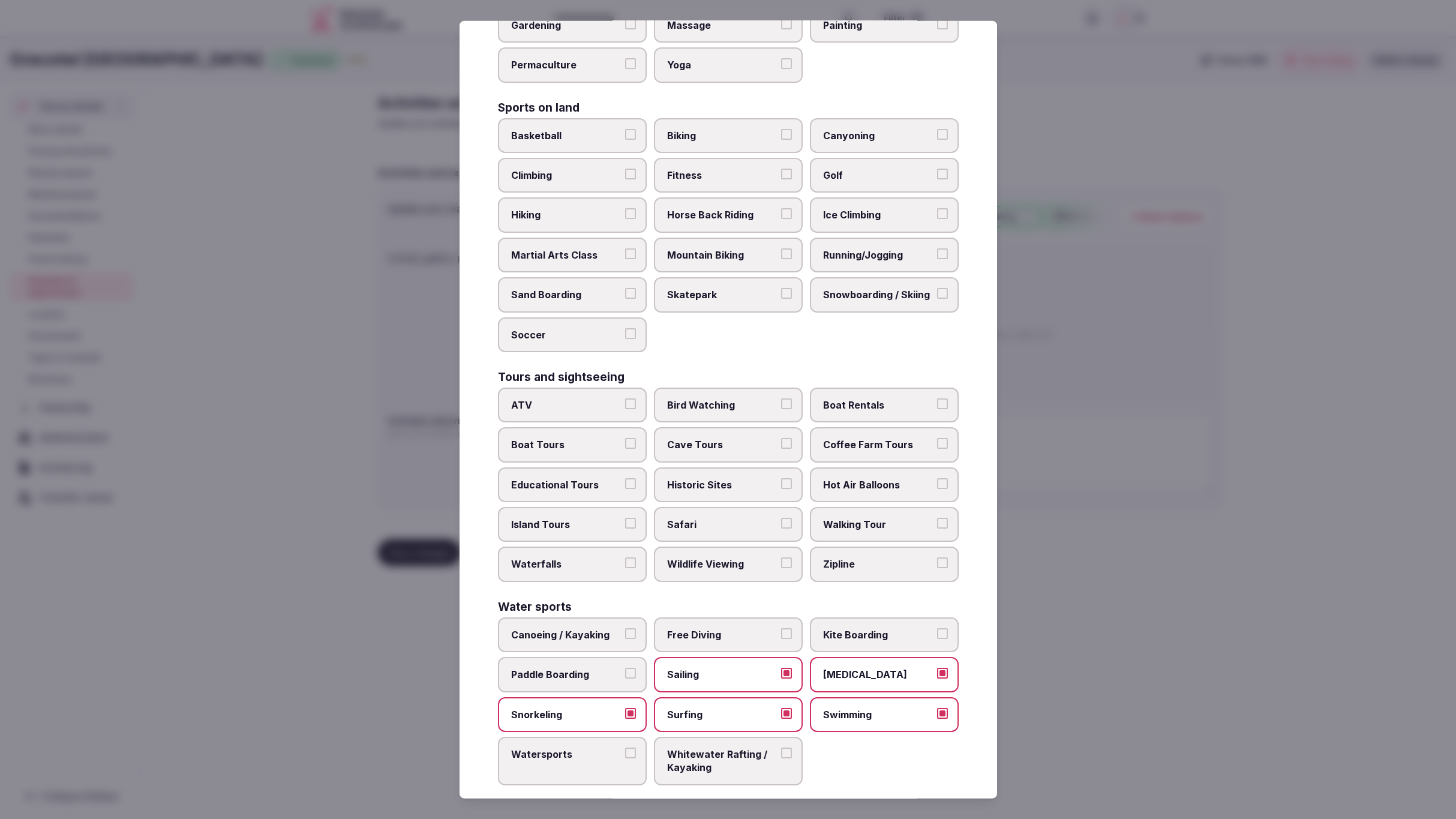
click at [592, 668] on span "Paddle Boarding" at bounding box center [566, 674] width 110 height 13
click at [625, 668] on button "Paddle Boarding" at bounding box center [631, 674] width 11 height 11
click at [589, 747] on span "Watersports" at bounding box center [566, 754] width 110 height 13
click at [625, 747] on button "Watersports" at bounding box center [631, 753] width 11 height 11
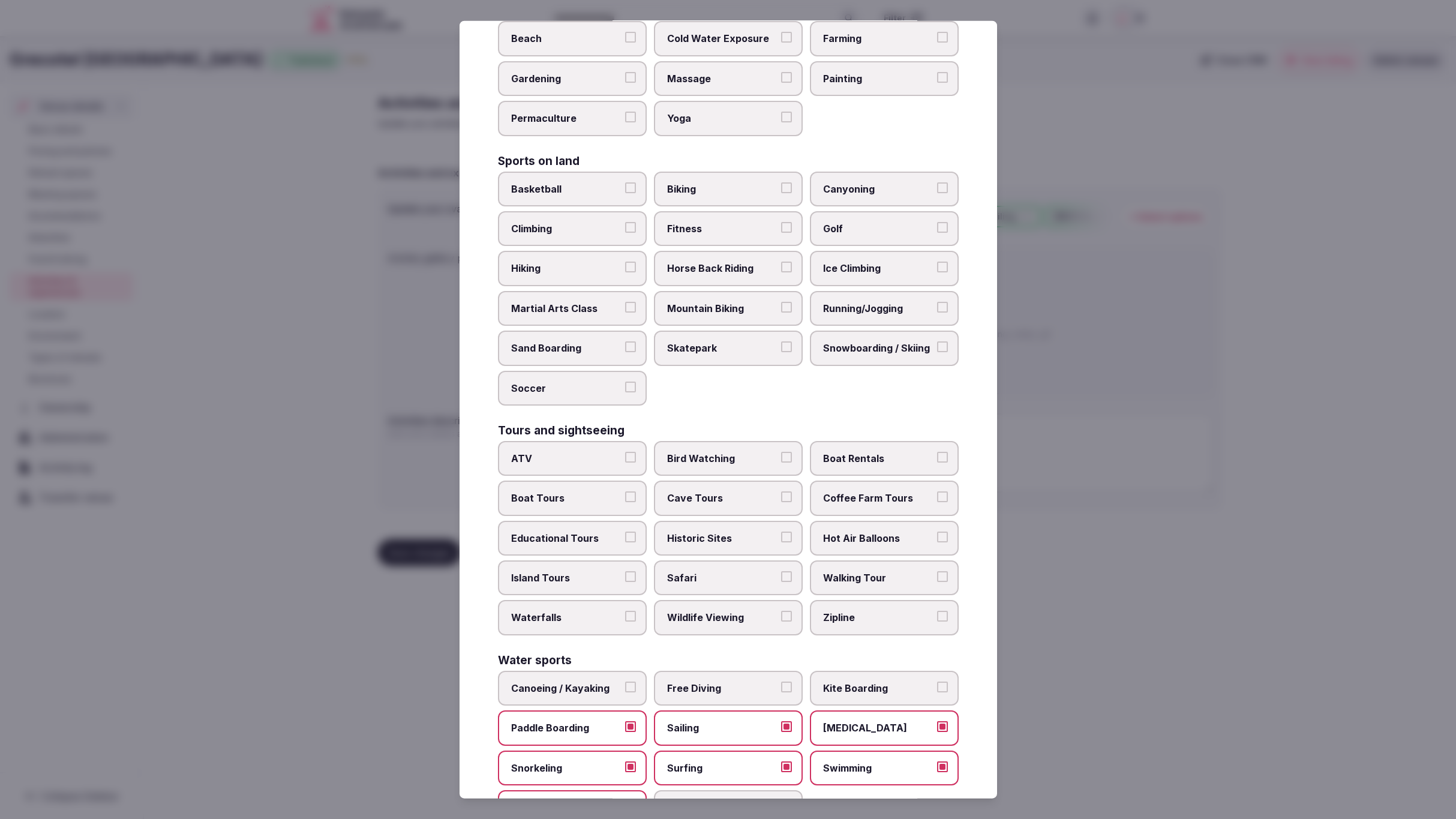
scroll to position [490, 0]
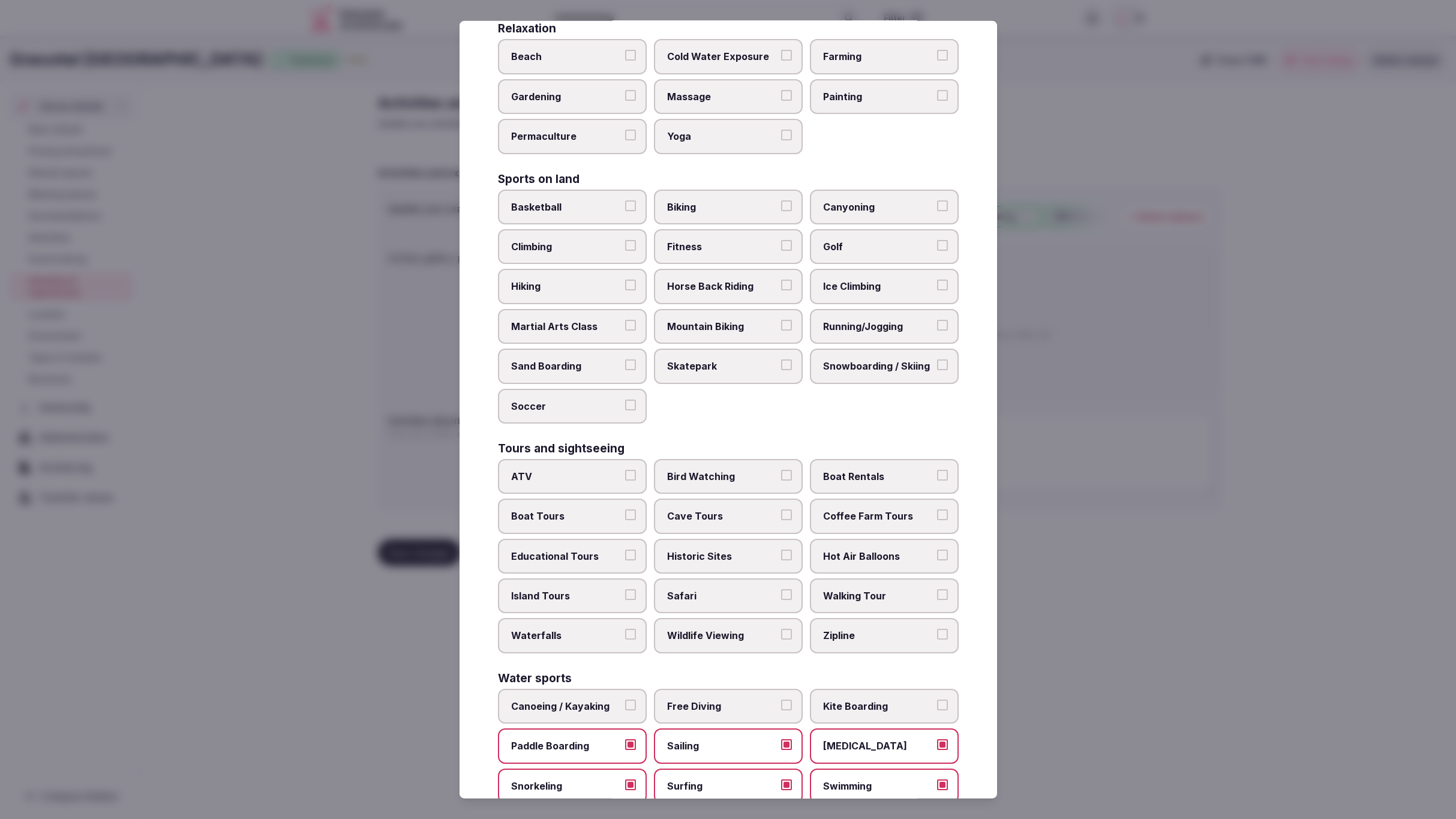
click at [859, 674] on div "Water sports Canoeing / Kayaking Free Diving Kite Boarding Paddle Boarding Sail…" at bounding box center [728, 764] width 461 height 184
click at [867, 688] on label "Kite Boarding" at bounding box center [884, 705] width 149 height 35
click at [937, 699] on button "Kite Boarding" at bounding box center [943, 705] width 11 height 11
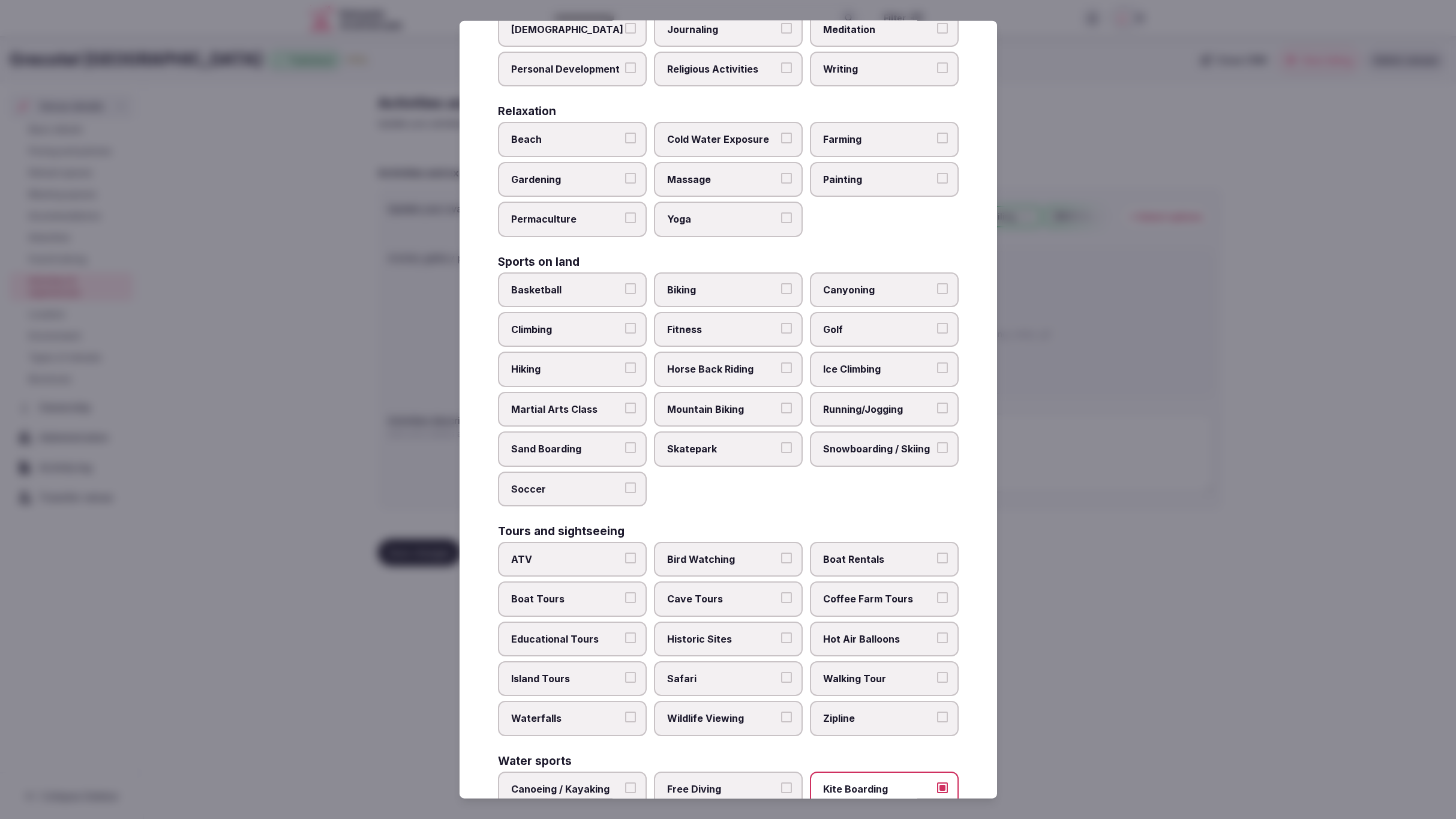
scroll to position [351, 0]
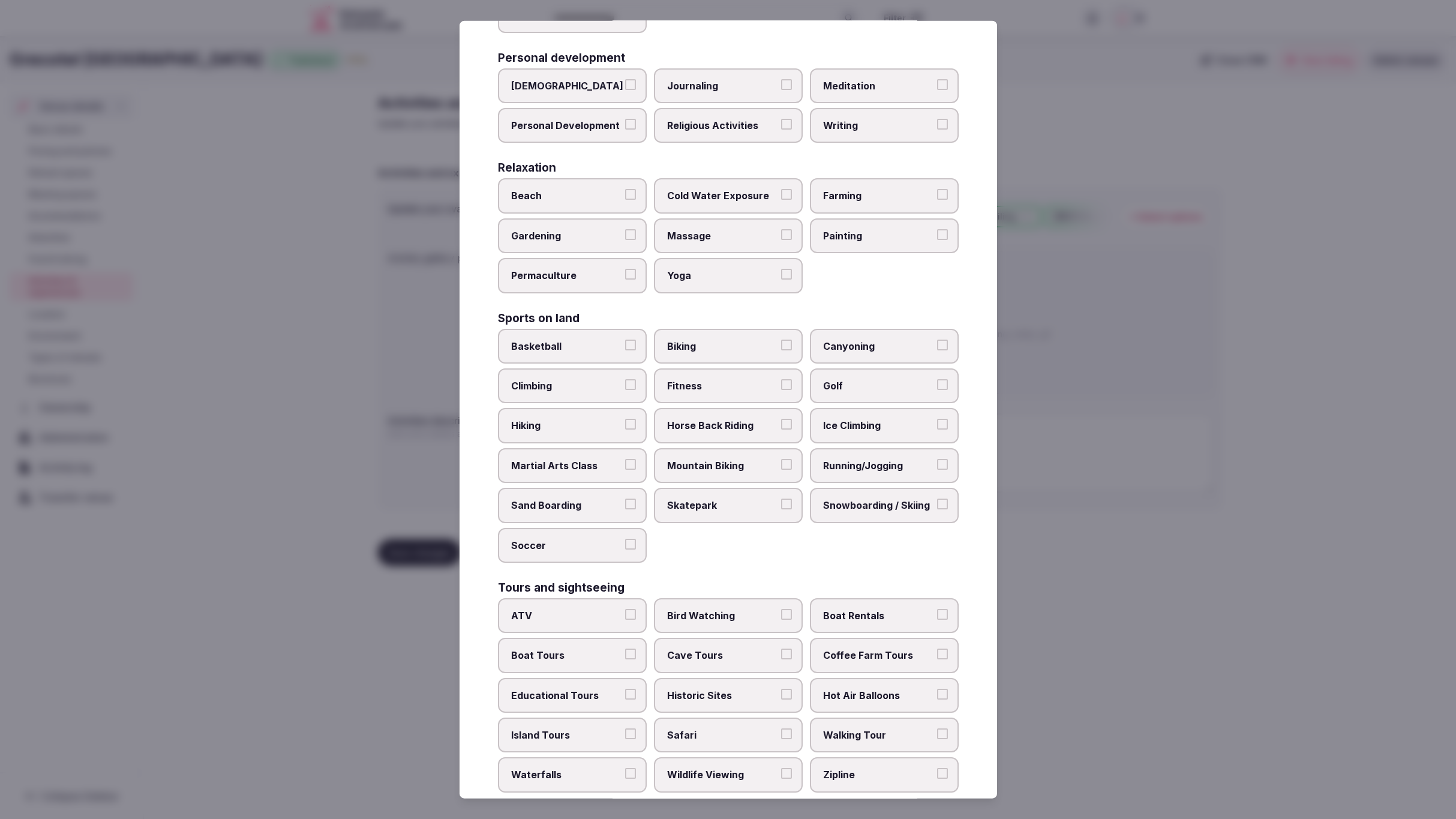
click at [852, 304] on div "Culture Dancing Food and Culinary Classes Hip Hop Language Class Local Cultural…" at bounding box center [728, 382] width 461 height 1228
click at [700, 269] on span "Yoga" at bounding box center [723, 275] width 110 height 13
click at [782, 269] on button "Yoga" at bounding box center [787, 275] width 11 height 11
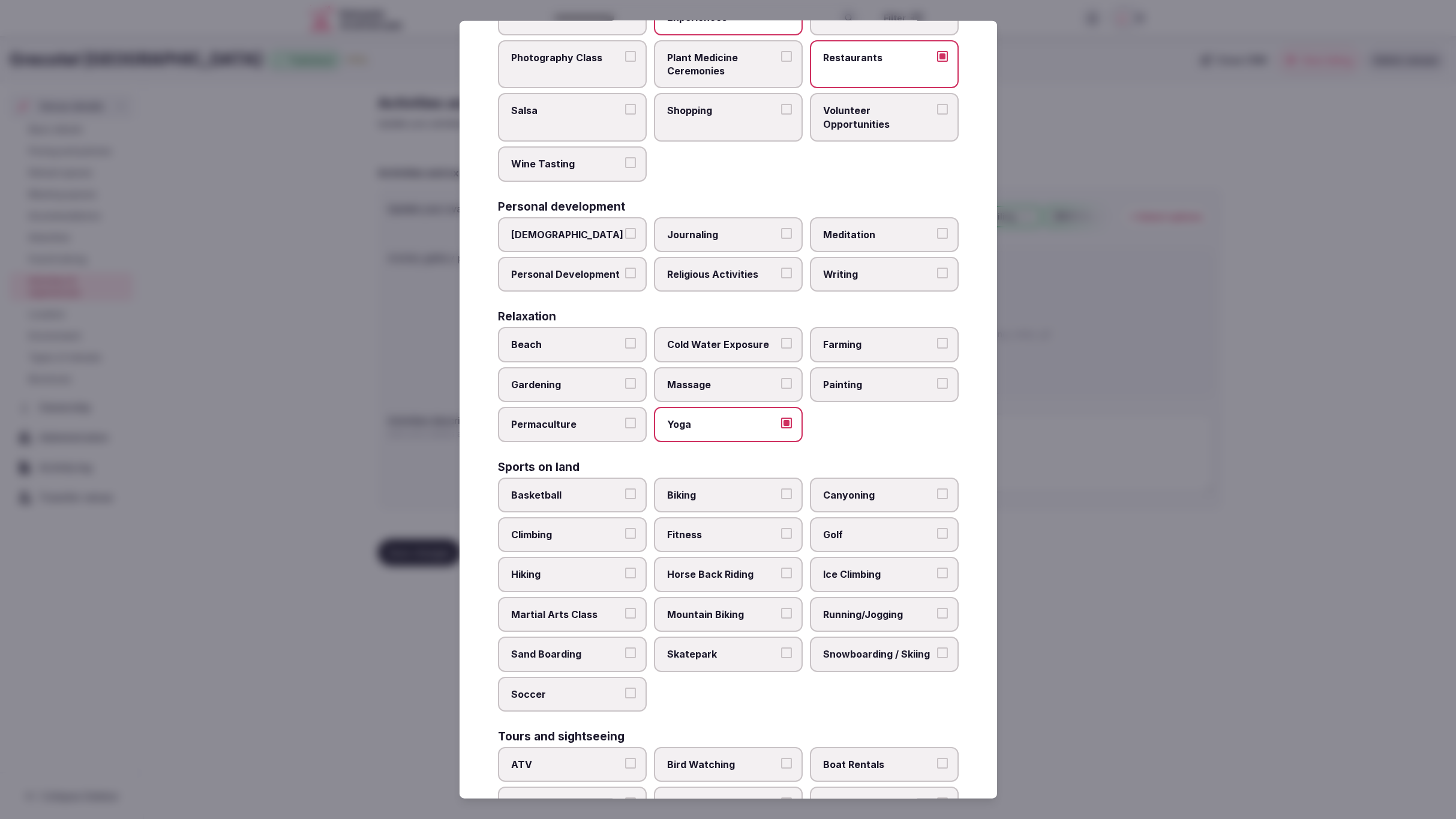
scroll to position [181, 0]
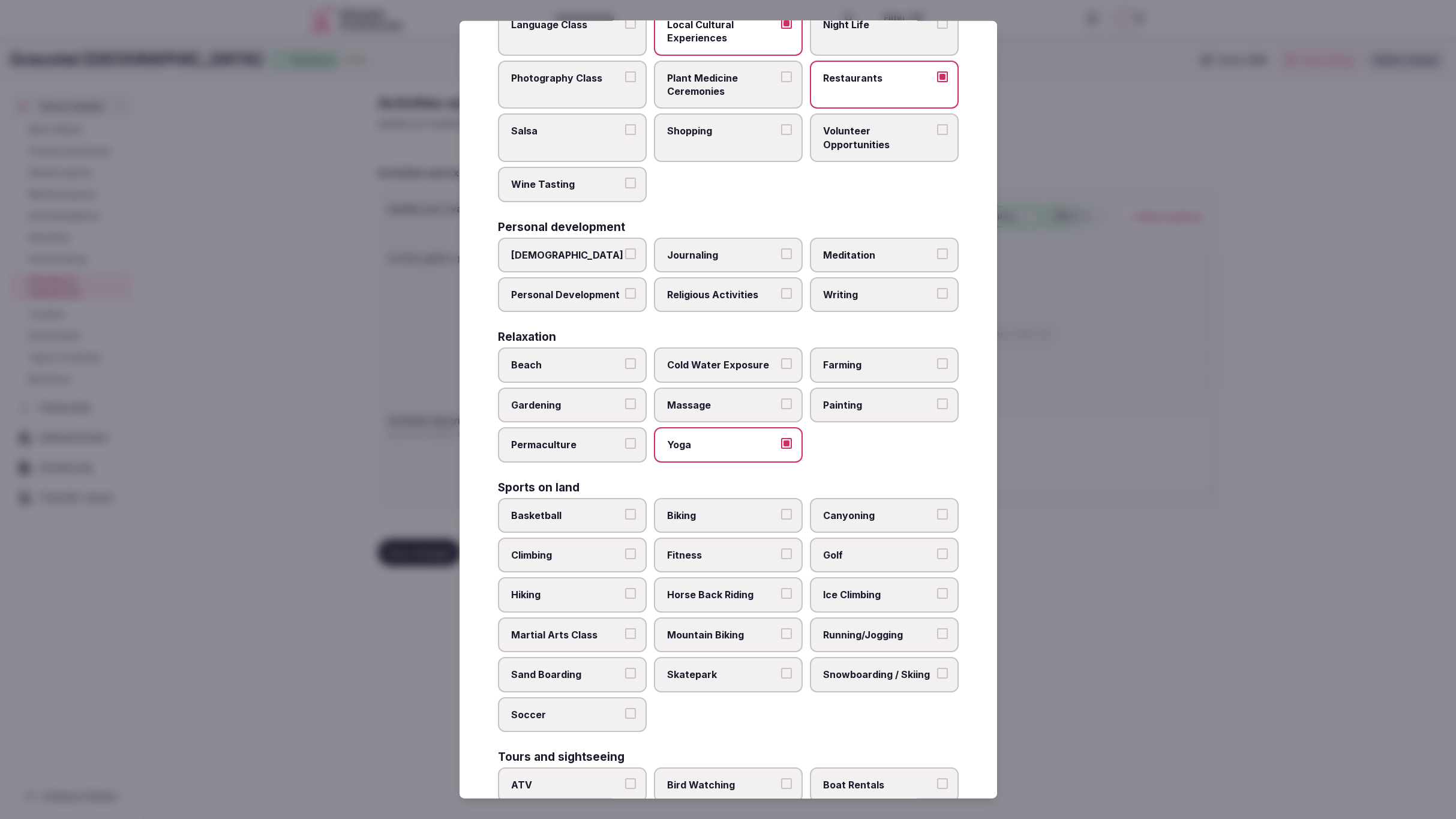
click at [712, 548] on span "Fitness" at bounding box center [723, 555] width 110 height 13
click at [782, 548] on button "Fitness" at bounding box center [787, 554] width 11 height 11
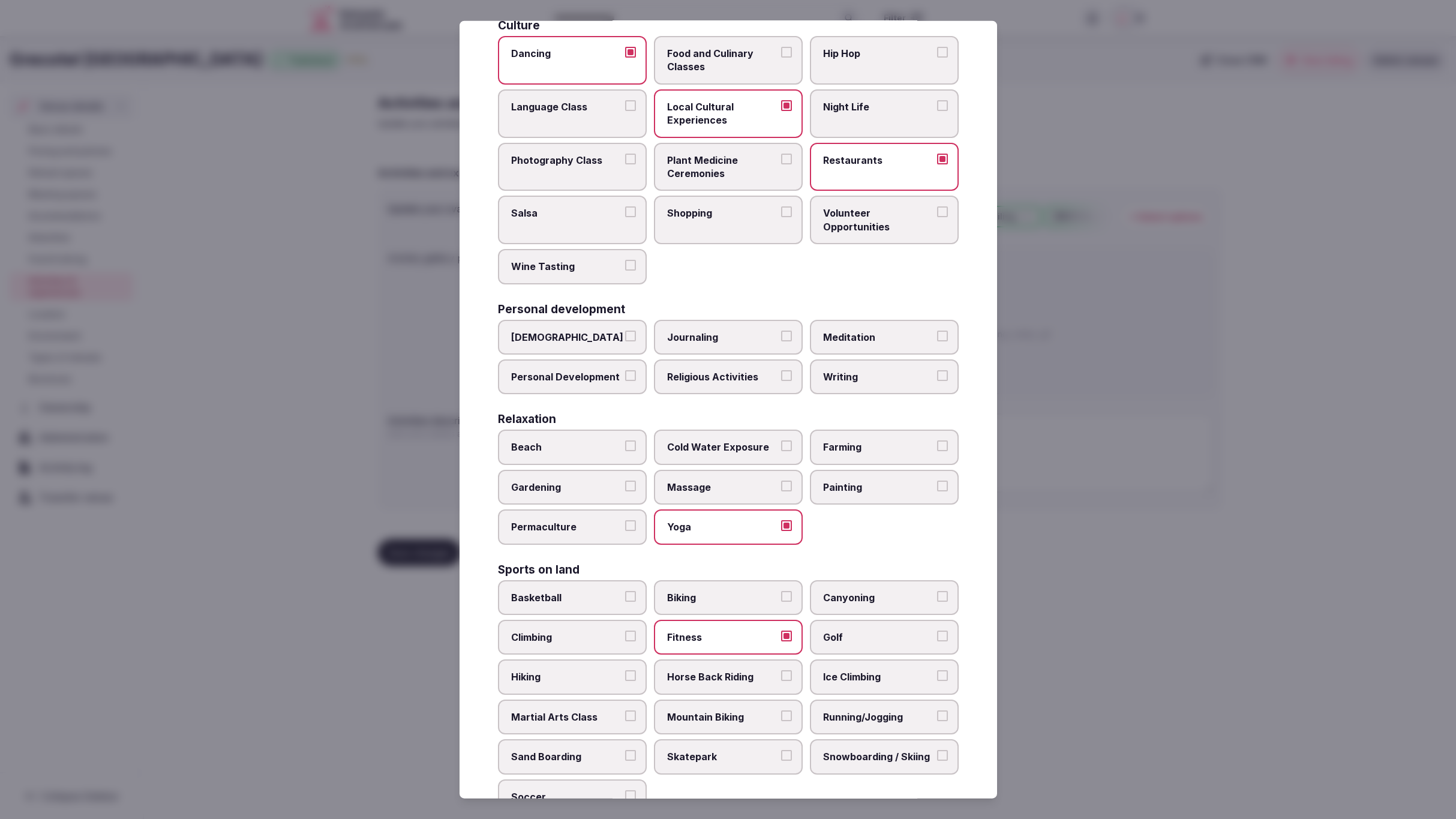
scroll to position [92, 0]
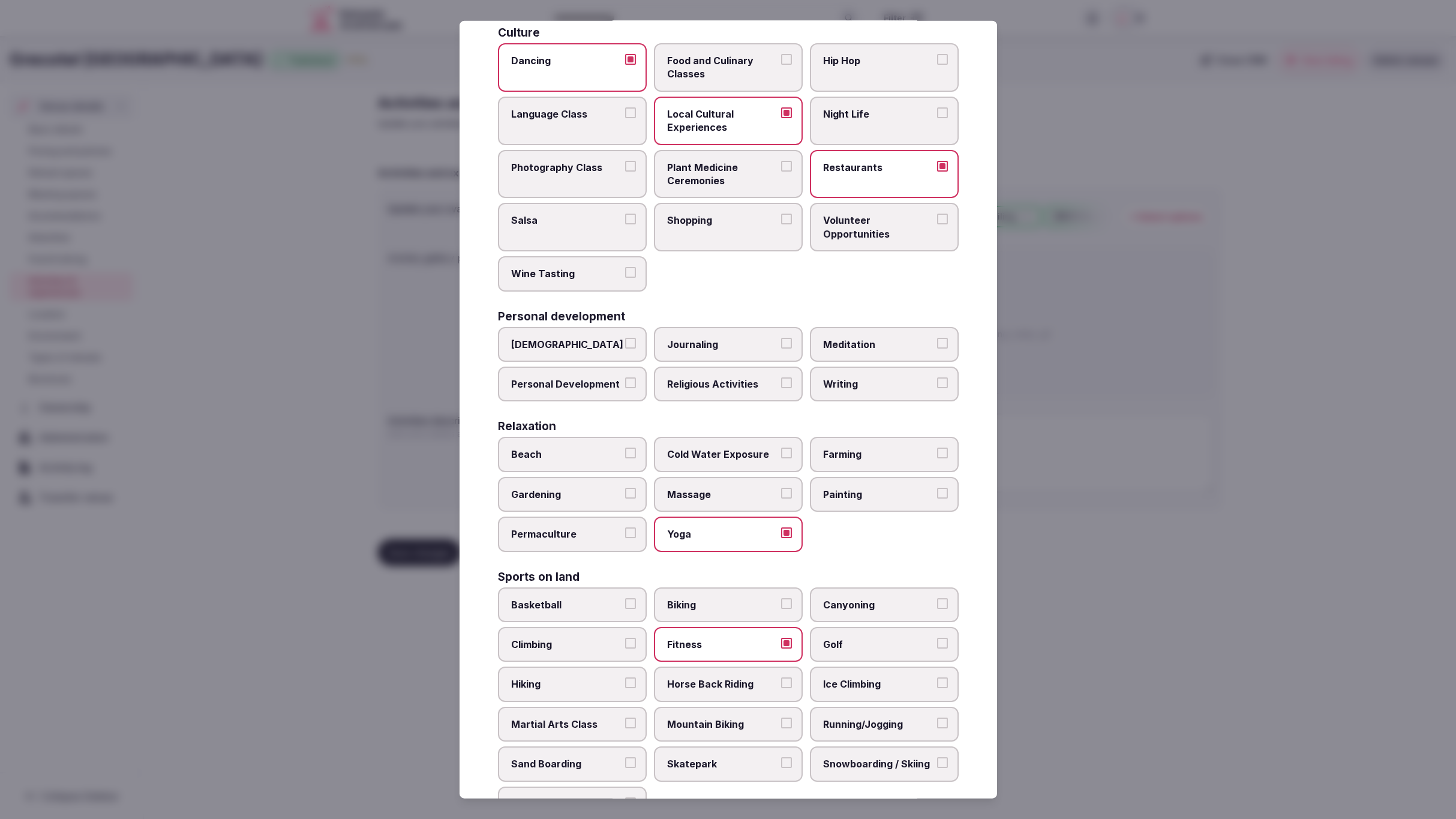
click at [542, 448] on span "Beach" at bounding box center [566, 454] width 110 height 13
click at [625, 448] on button "Beach" at bounding box center [631, 453] width 11 height 11
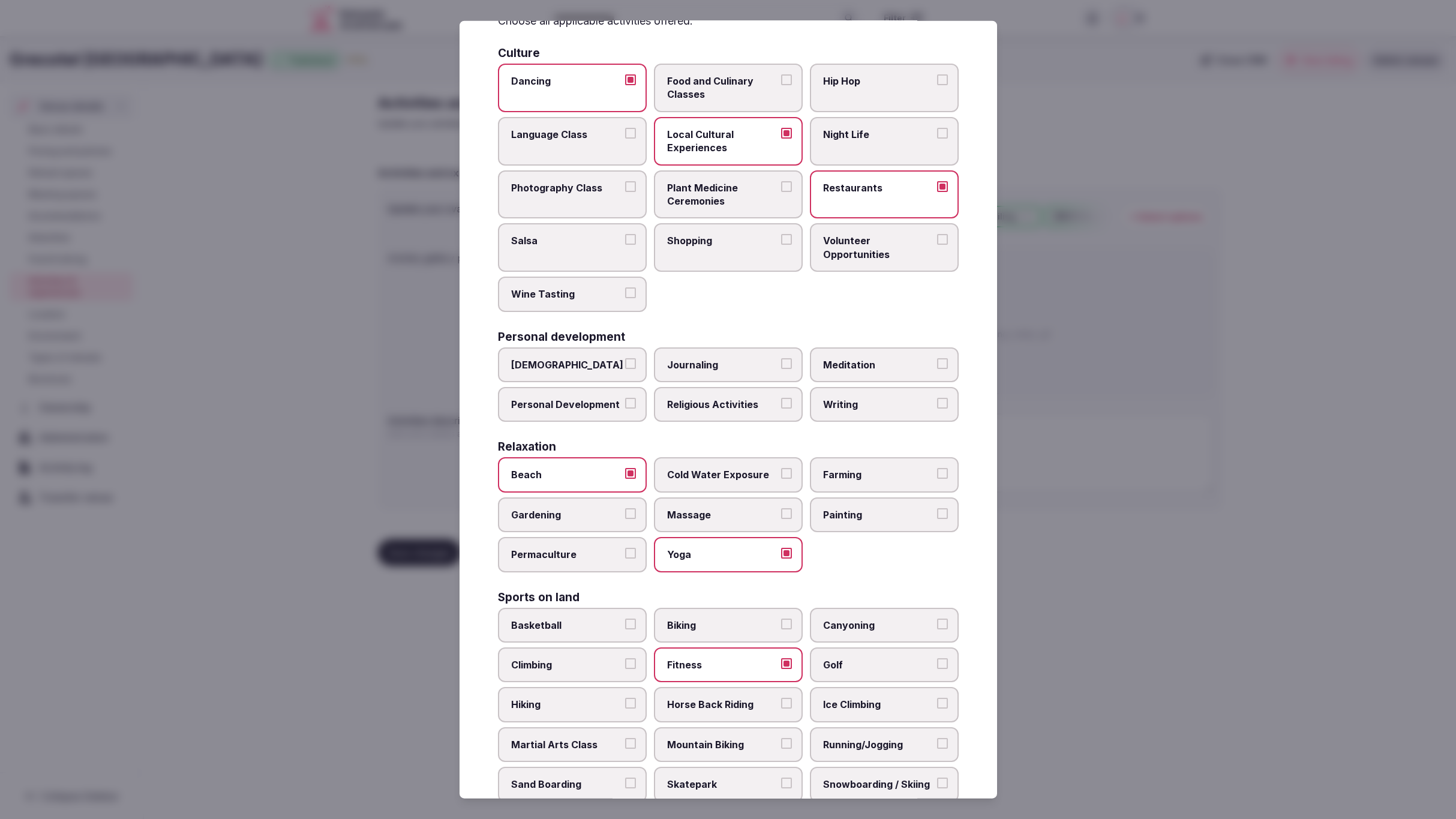
scroll to position [68, 0]
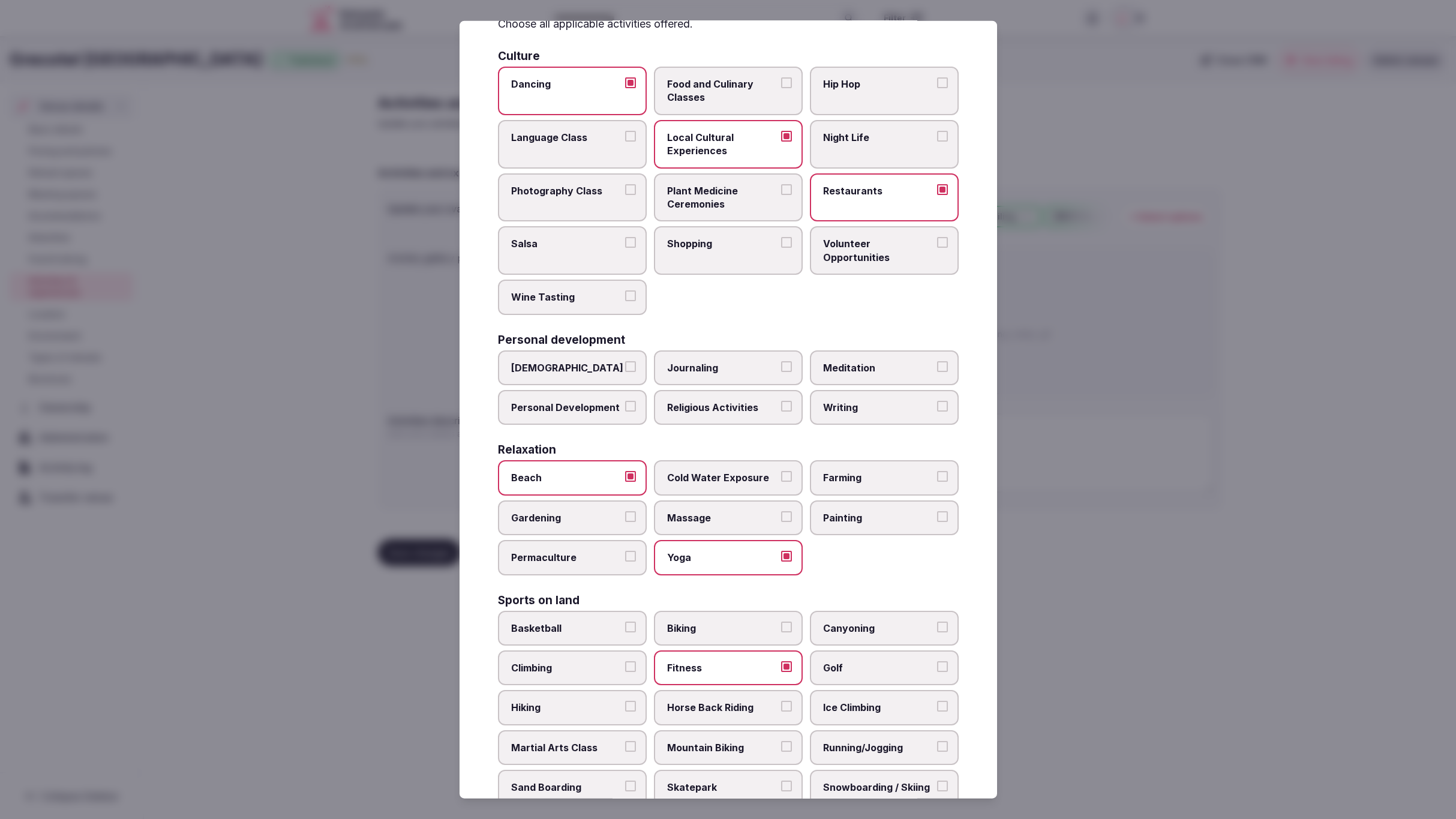
click at [699, 512] on span "Massage" at bounding box center [723, 517] width 110 height 13
click at [782, 512] on button "Massage" at bounding box center [787, 516] width 11 height 11
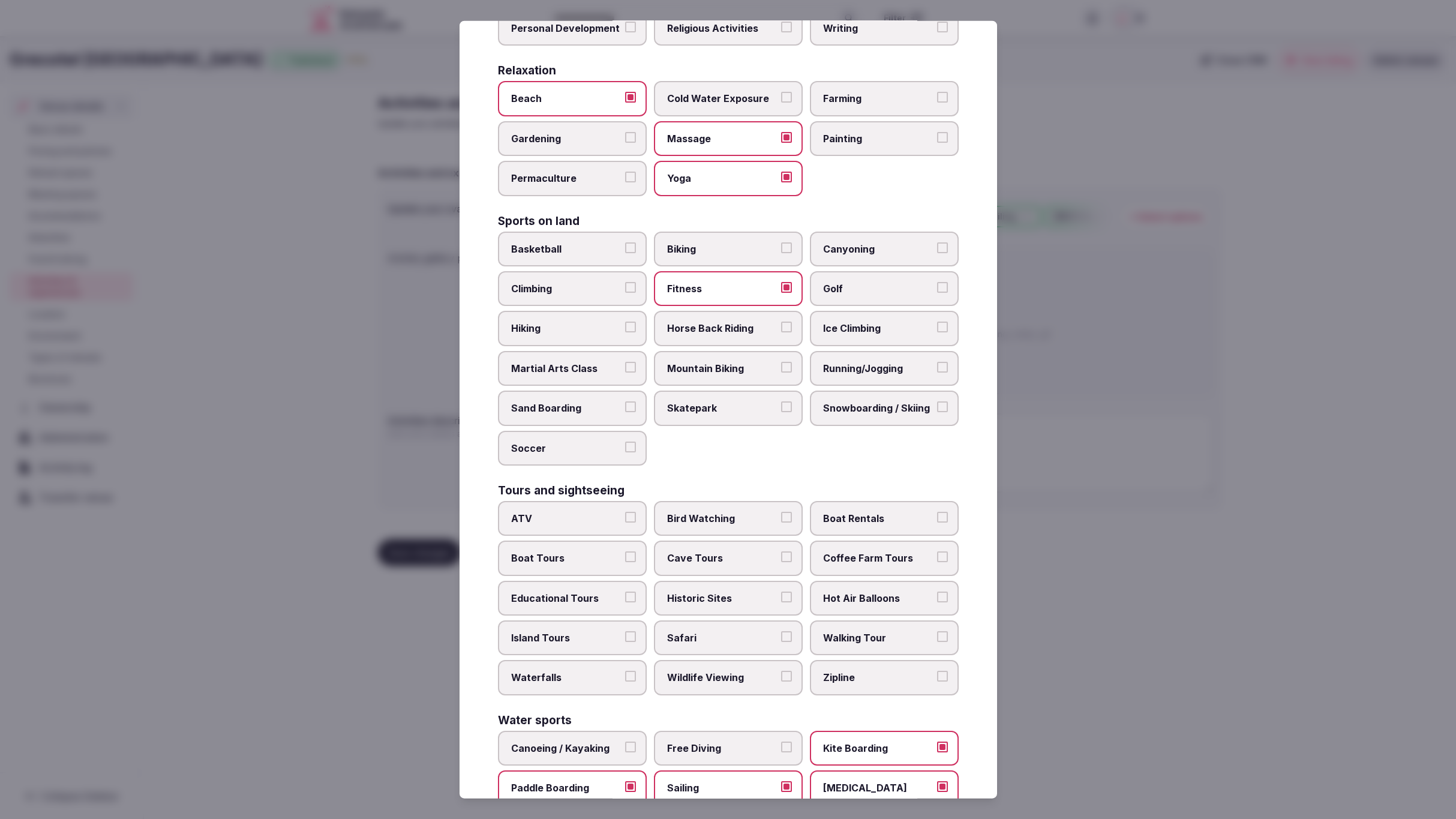
scroll to position [446, 0]
click at [858, 362] on span "Running/Jogging" at bounding box center [879, 369] width 110 height 13
click at [937, 362] on button "Running/Jogging" at bounding box center [943, 368] width 11 height 11
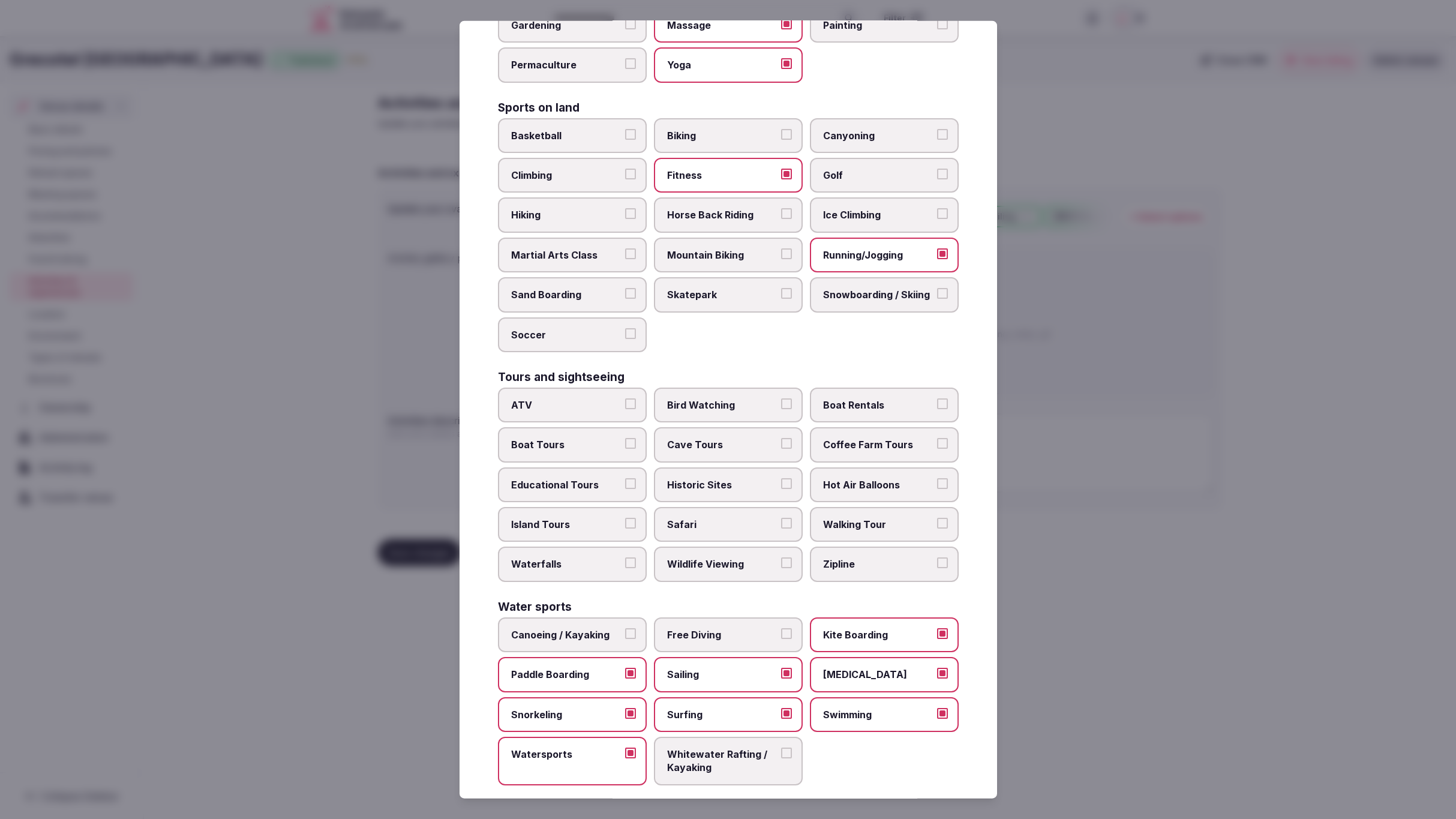
scroll to position [559, 0]
click at [582, 443] on label "Boat Tours" at bounding box center [572, 446] width 149 height 35
click at [625, 443] on button "Boat Tours" at bounding box center [631, 446] width 11 height 11
click at [1238, 606] on div at bounding box center [728, 409] width 1456 height 819
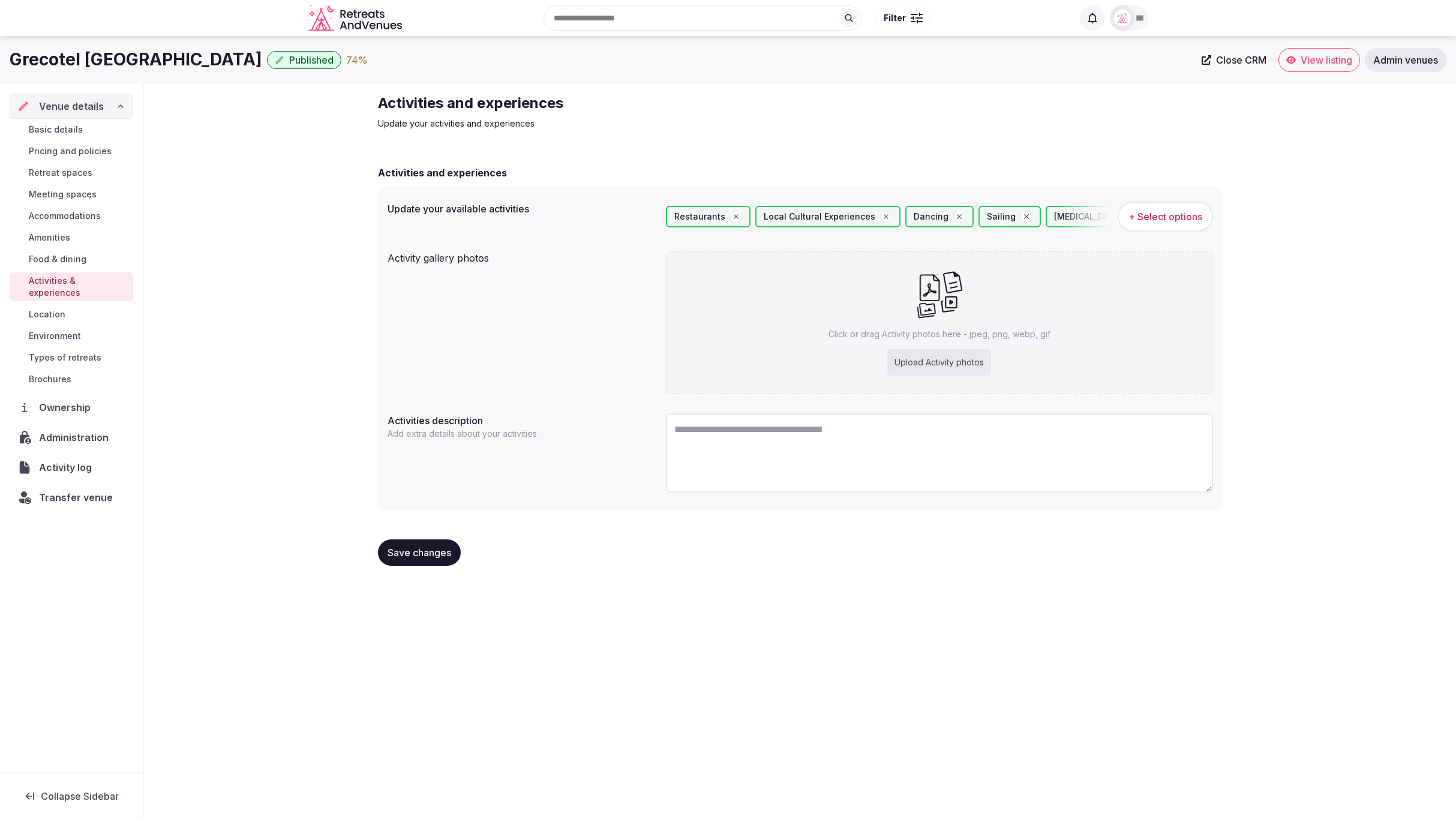
click at [933, 310] on icon at bounding box center [940, 294] width 47 height 48
type input "**********"
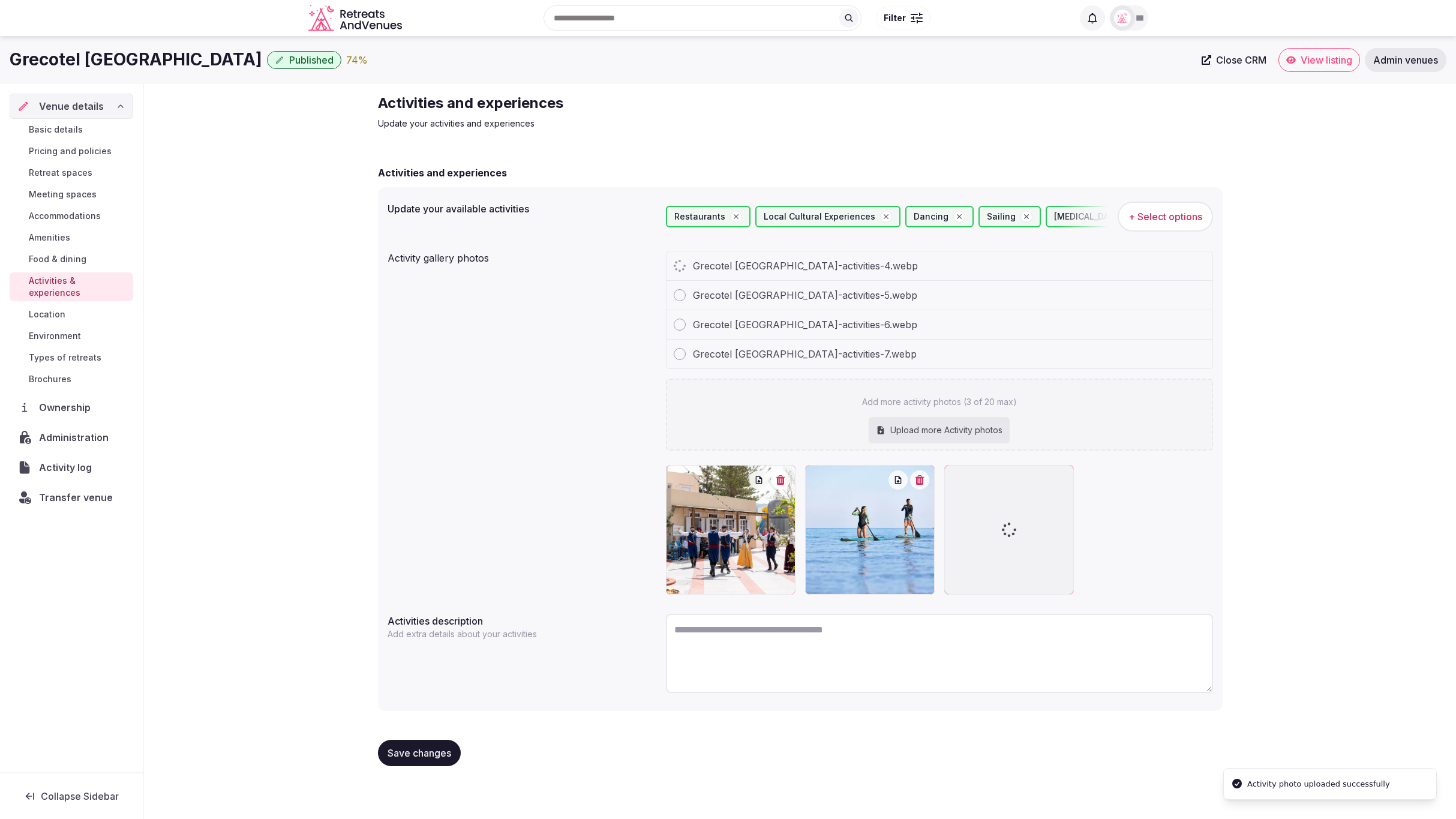
click at [765, 646] on textarea at bounding box center [940, 653] width 548 height 79
paste textarea "**********"
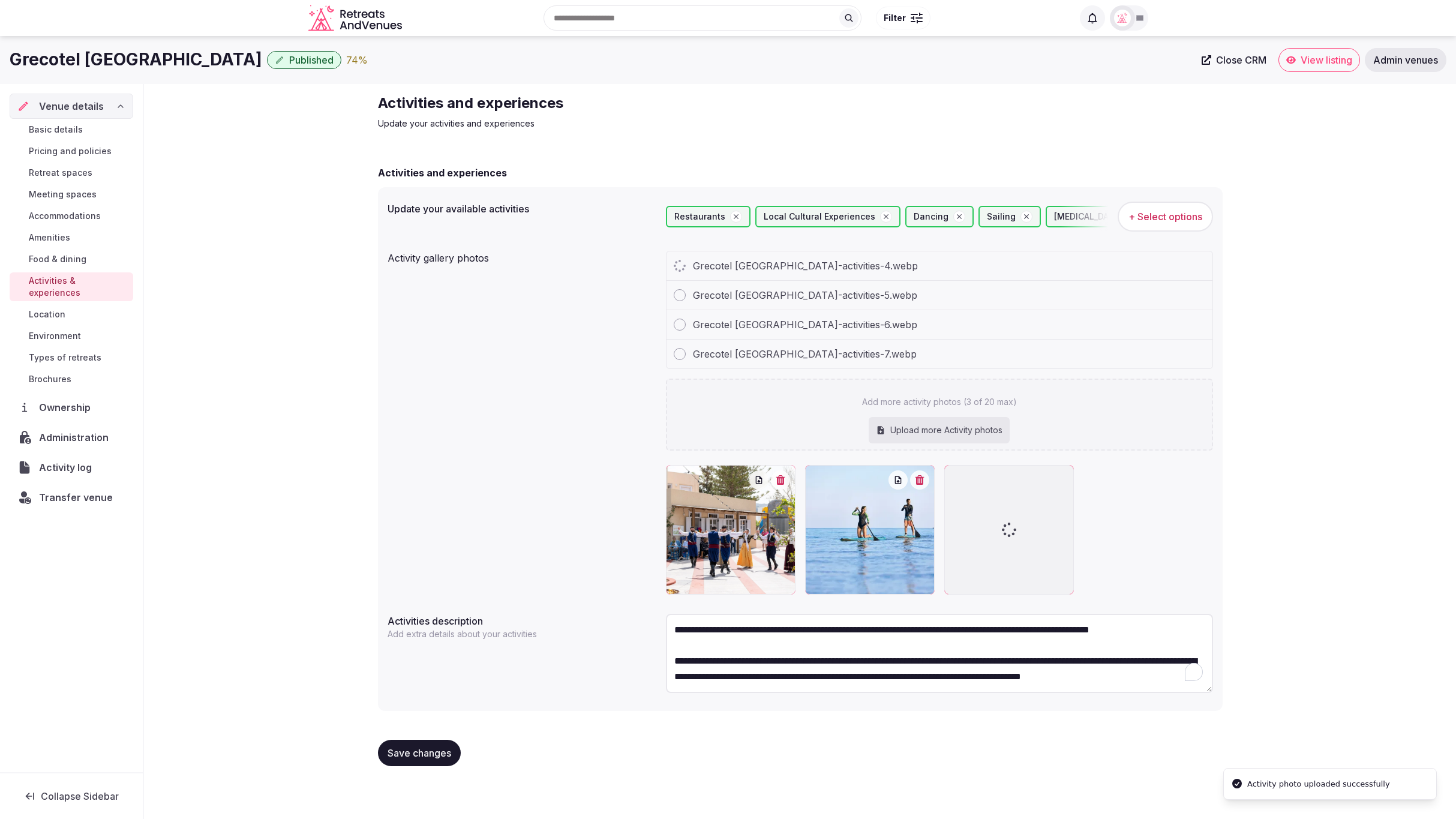
scroll to position [6, 0]
type textarea "**********"
click at [1267, 616] on div "Activities and experiences Update your activities and experiences Activities an…" at bounding box center [800, 434] width 1312 height 701
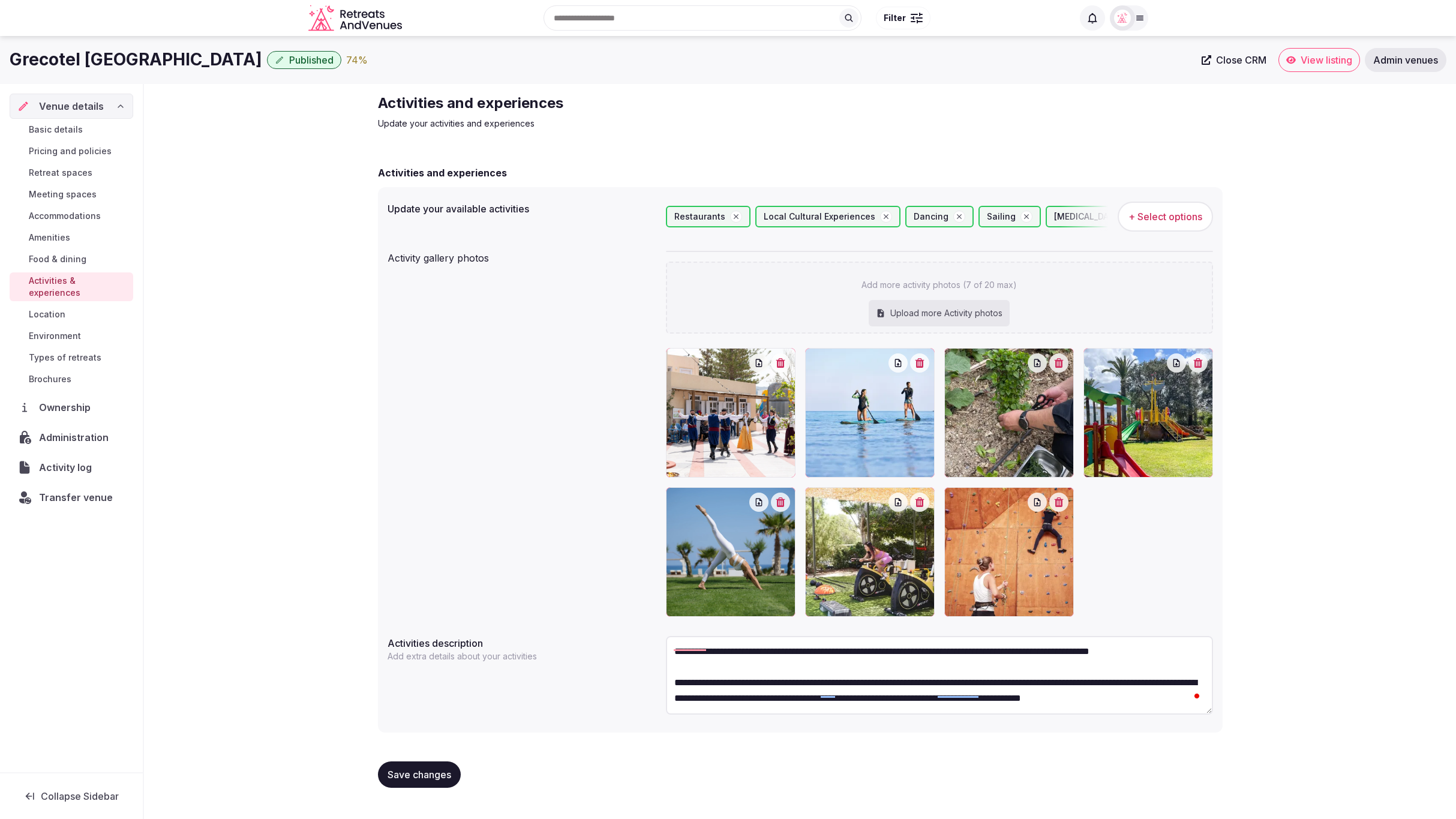
click at [423, 776] on span "Save changes" at bounding box center [419, 774] width 64 height 12
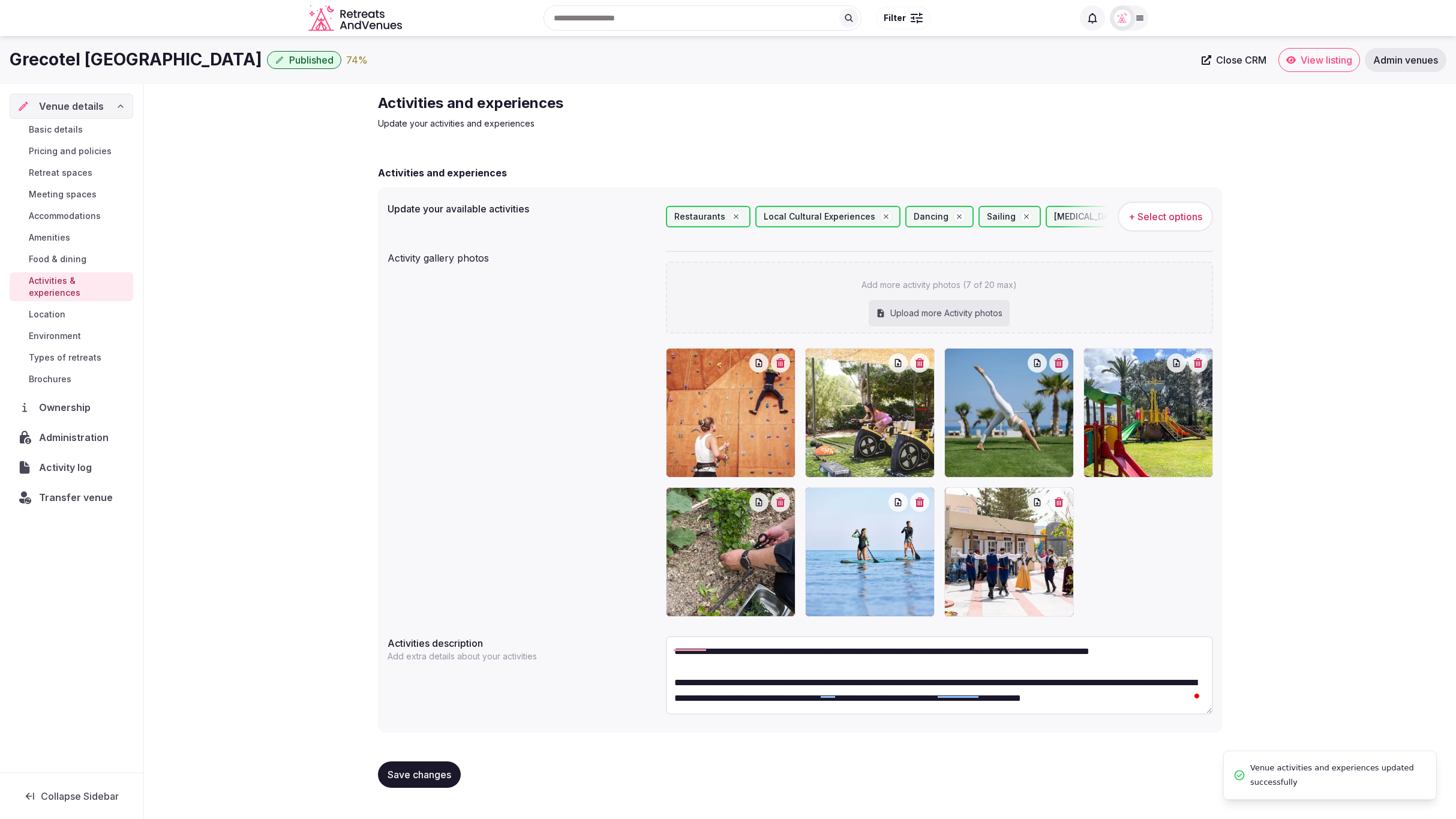
click at [63, 309] on span "Location" at bounding box center [47, 314] width 37 height 12
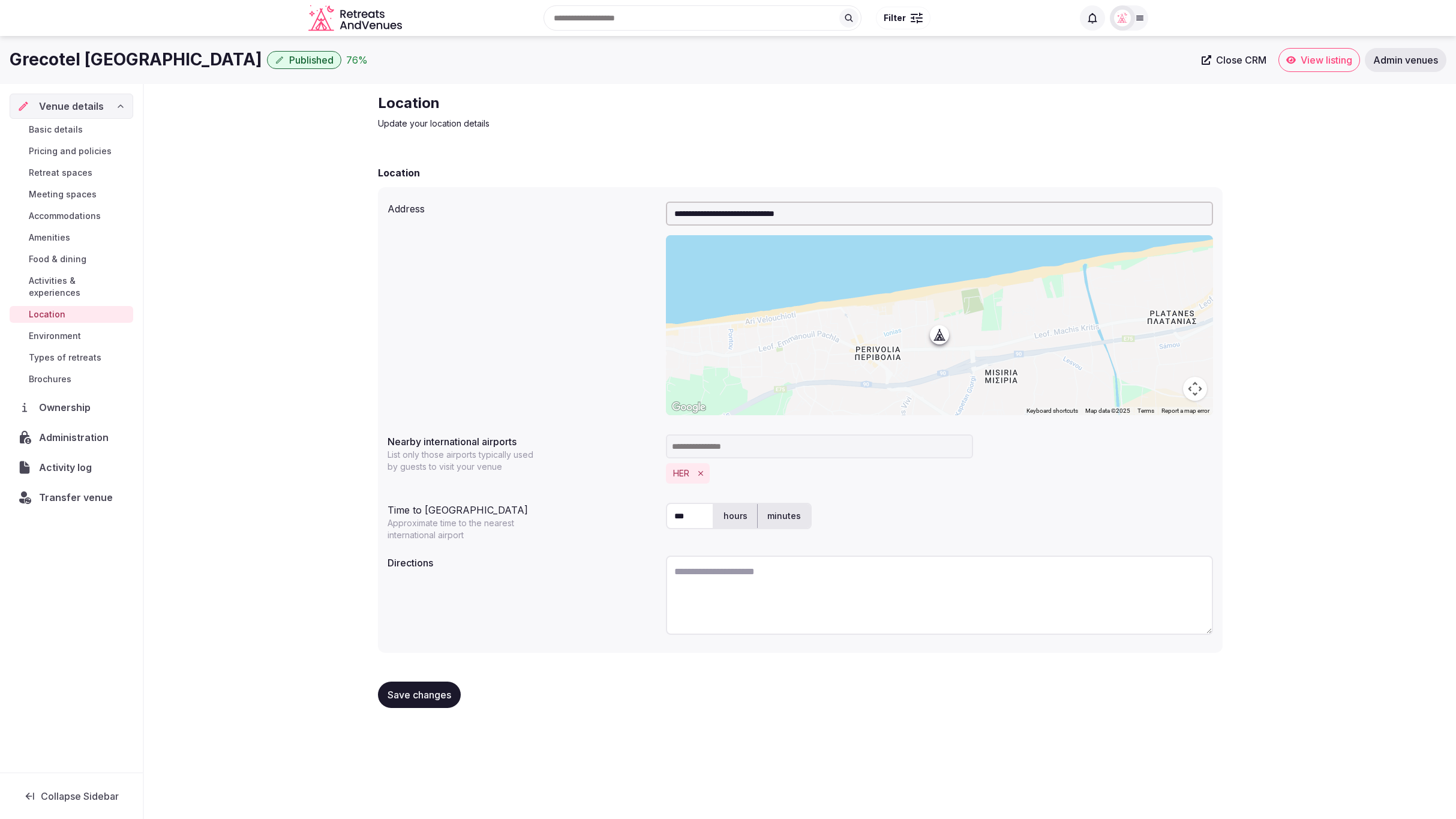
click at [803, 584] on textarea at bounding box center [940, 595] width 548 height 79
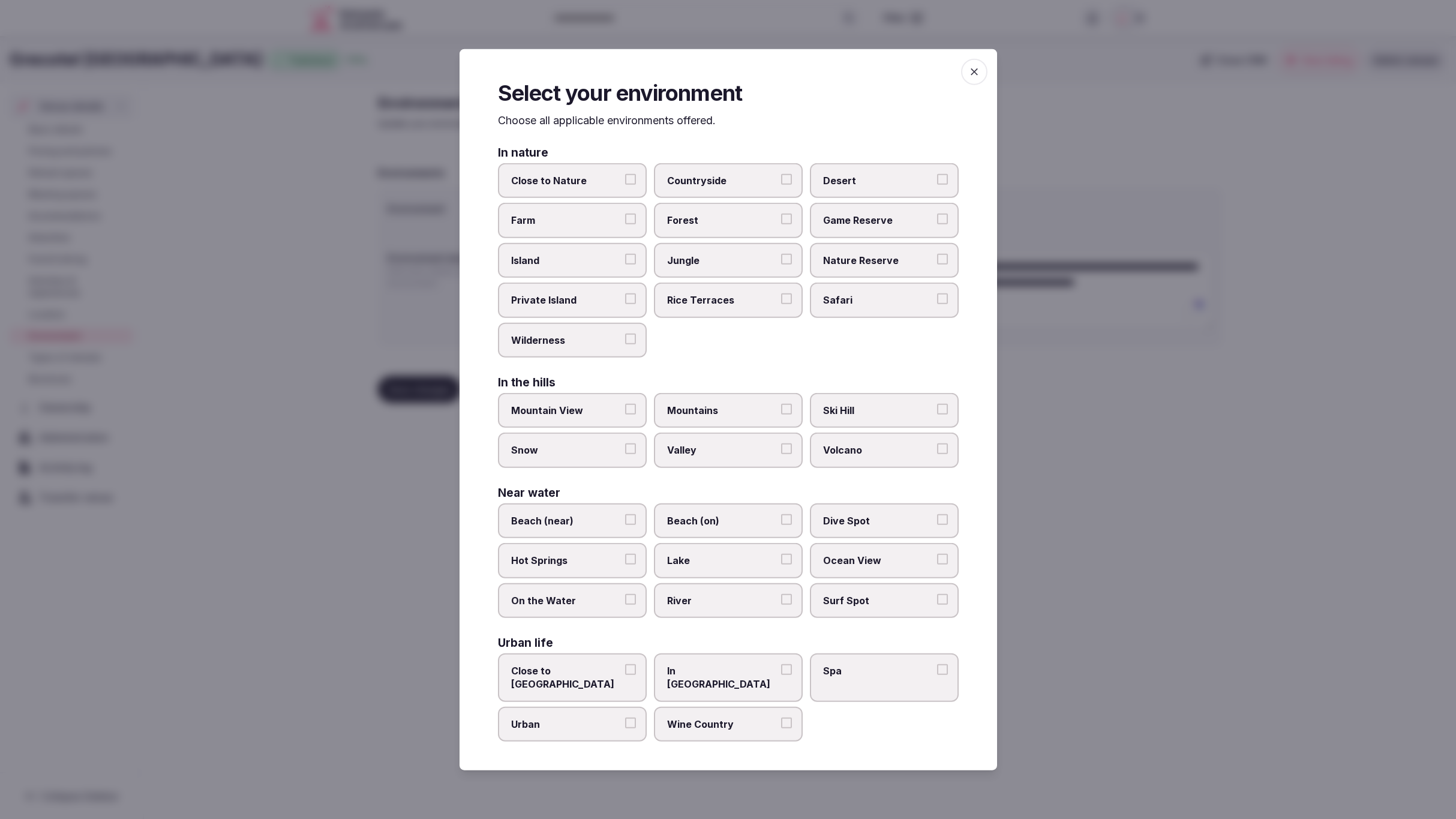
click at [695, 527] on span "Beach (on)" at bounding box center [723, 520] width 110 height 13
click at [782, 524] on button "Beach (on)" at bounding box center [787, 519] width 11 height 11
click at [931, 527] on span "Dive Spot" at bounding box center [879, 520] width 110 height 13
click at [937, 524] on button "Dive Spot" at bounding box center [943, 519] width 11 height 11
click at [905, 562] on span "Ocean View" at bounding box center [879, 560] width 110 height 13
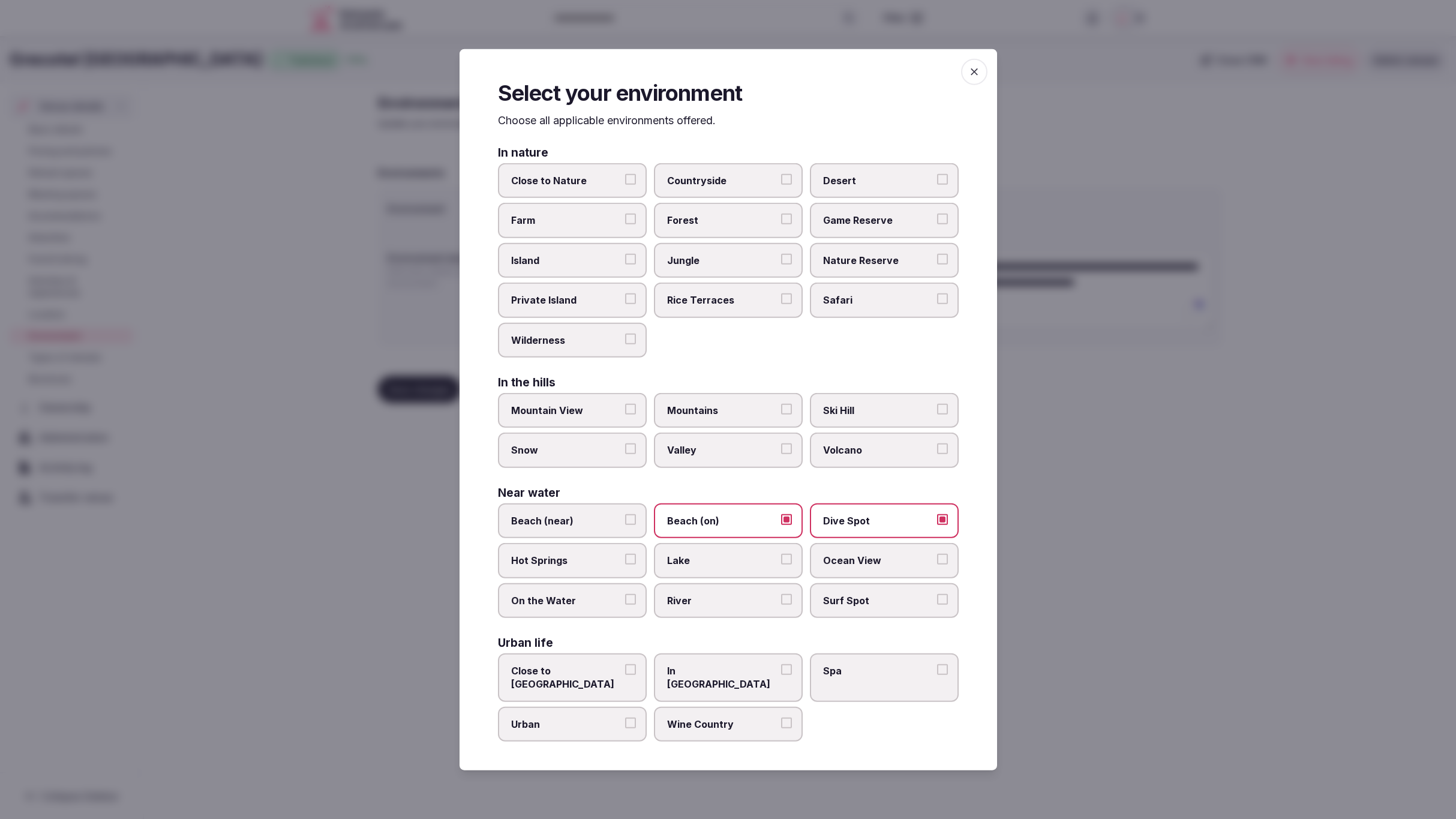
click at [937, 562] on button "Ocean View" at bounding box center [943, 559] width 11 height 11
click at [367, 646] on div at bounding box center [728, 409] width 1456 height 819
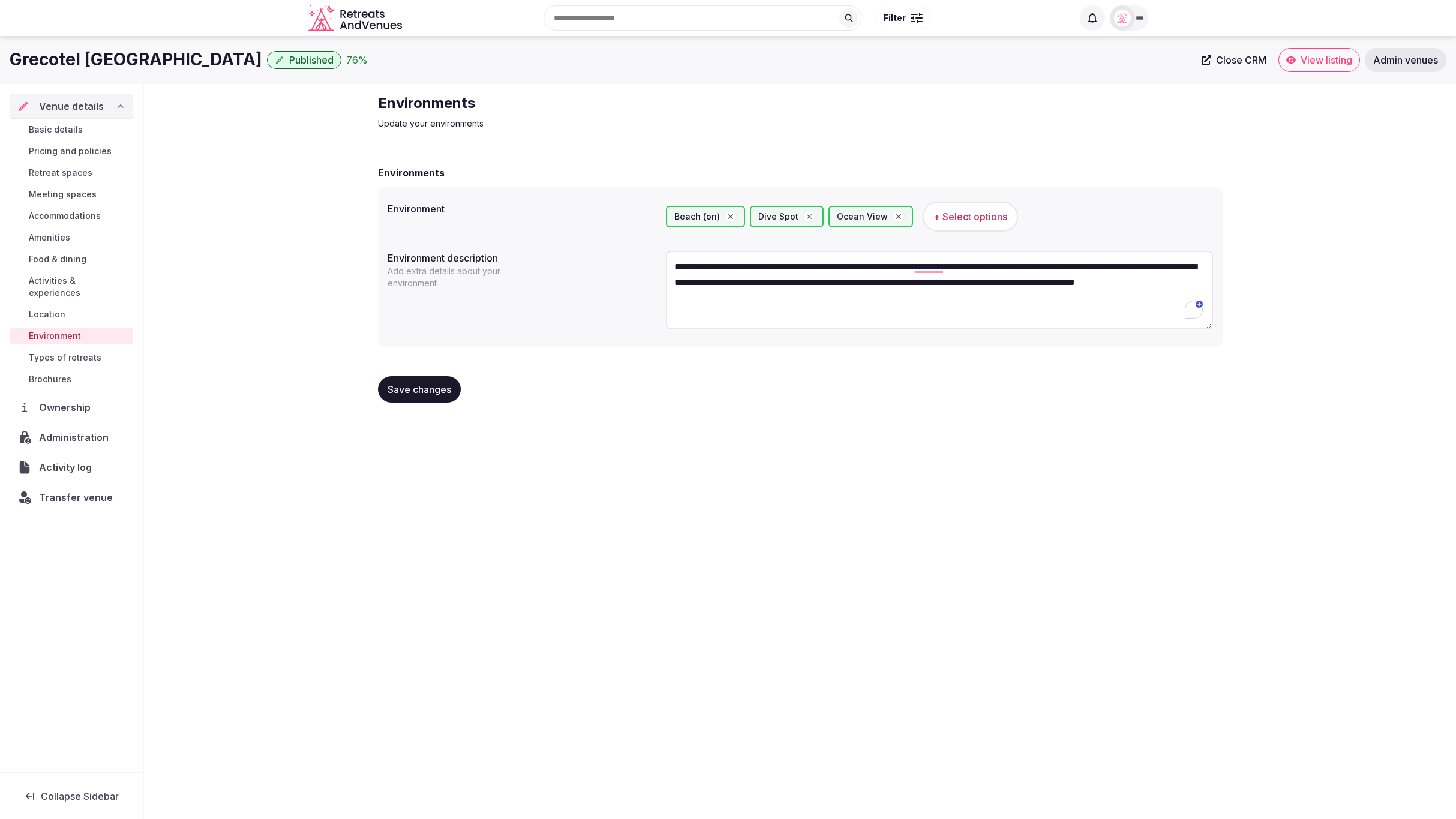
click at [424, 390] on span "Save changes" at bounding box center [419, 389] width 64 height 12
click at [44, 352] on span "Types of retreats" at bounding box center [65, 357] width 72 height 12
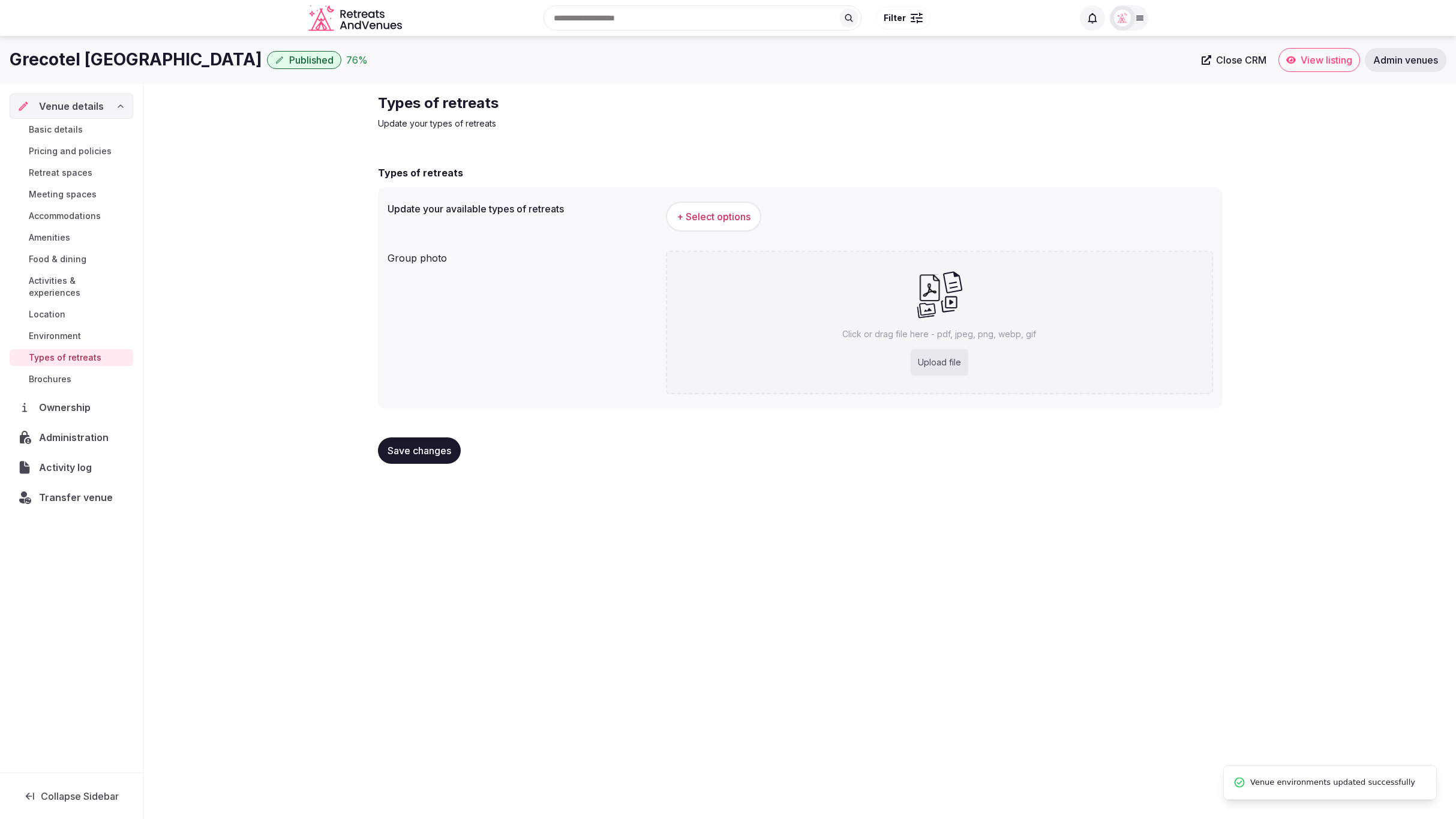
click at [1048, 490] on div "Grecotel [GEOGRAPHIC_DATA] Published 76 % Close CRM View listing Admin venues V…" at bounding box center [728, 424] width 1456 height 776
click at [734, 213] on span "+ Select options" at bounding box center [713, 216] width 74 height 13
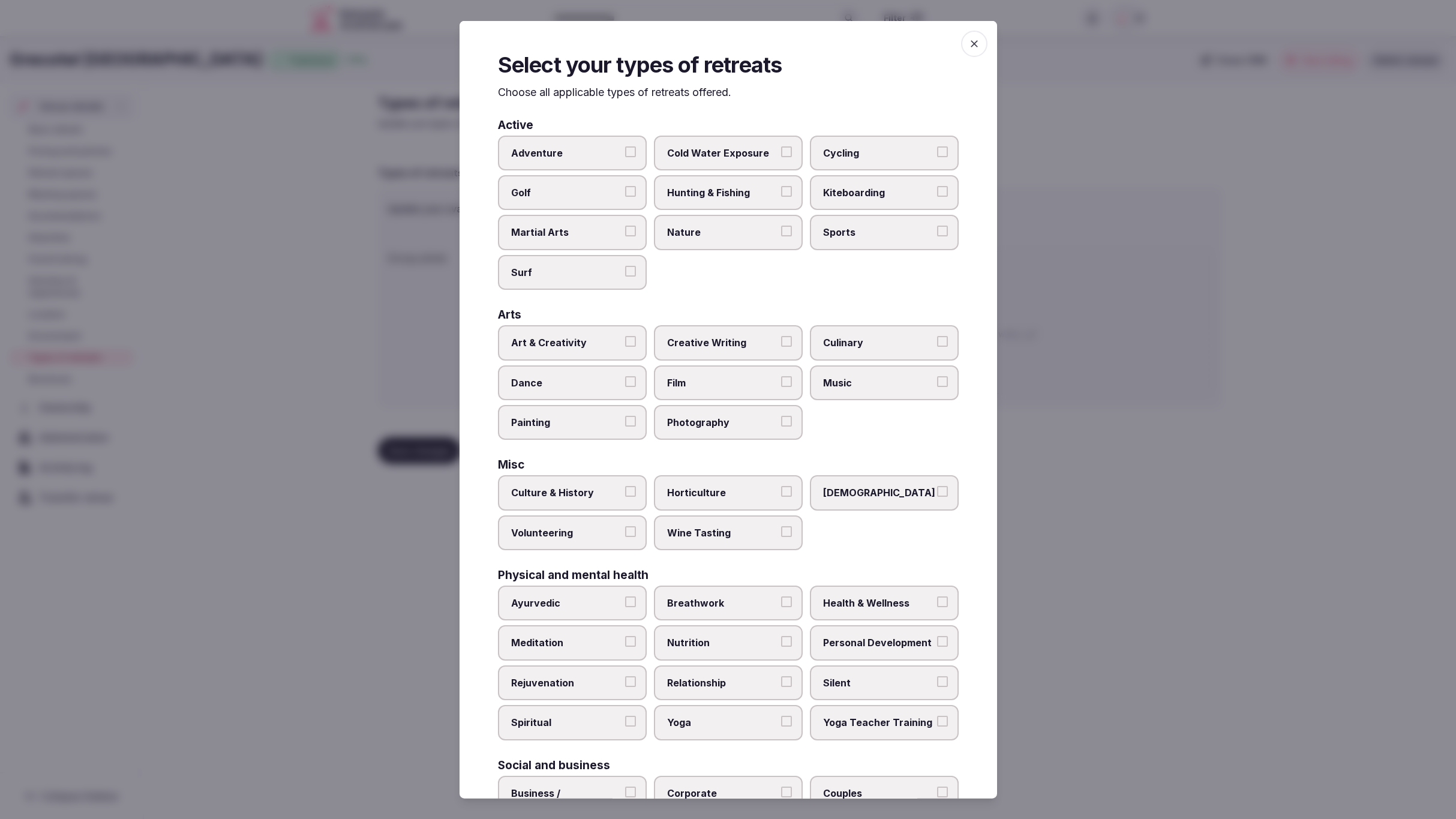
click at [778, 275] on div "Adventure Cold Water Exposure Cycling Golf Hunting & Fishing Kiteboarding Marti…" at bounding box center [728, 212] width 461 height 155
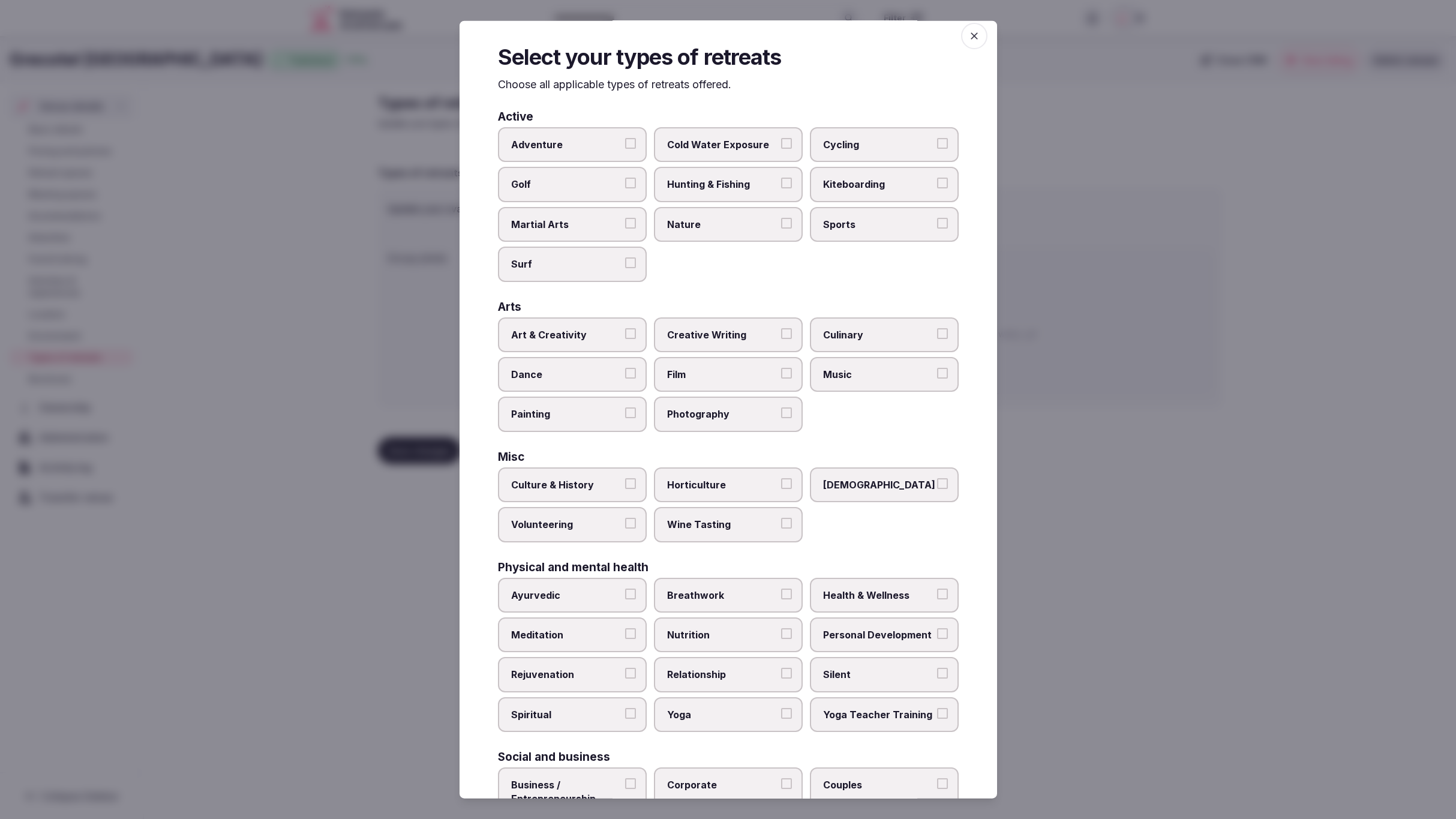
scroll to position [11, 0]
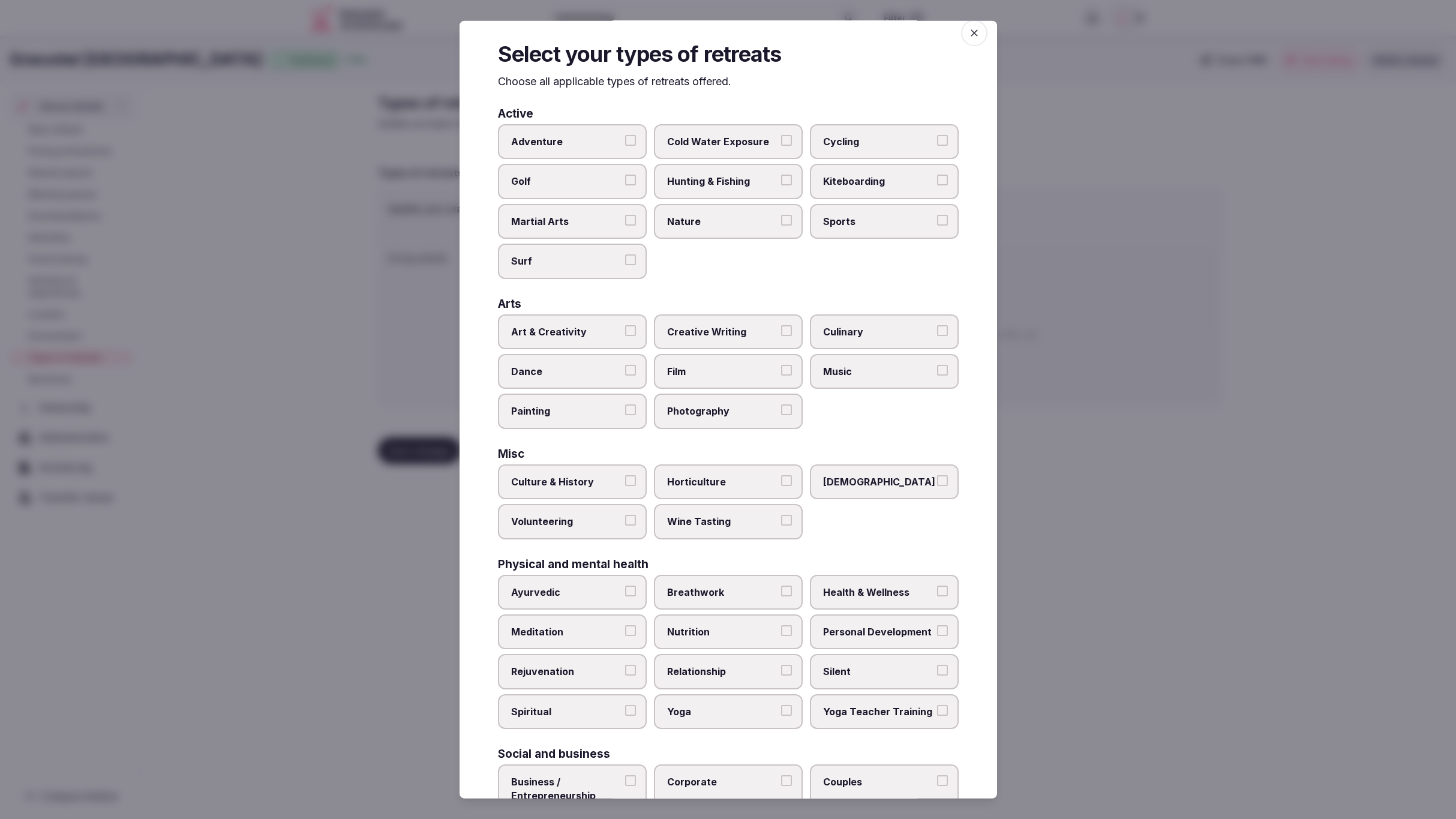
click at [548, 251] on label "Surf" at bounding box center [572, 261] width 149 height 35
click at [625, 254] on button "Surf" at bounding box center [631, 260] width 11 height 11
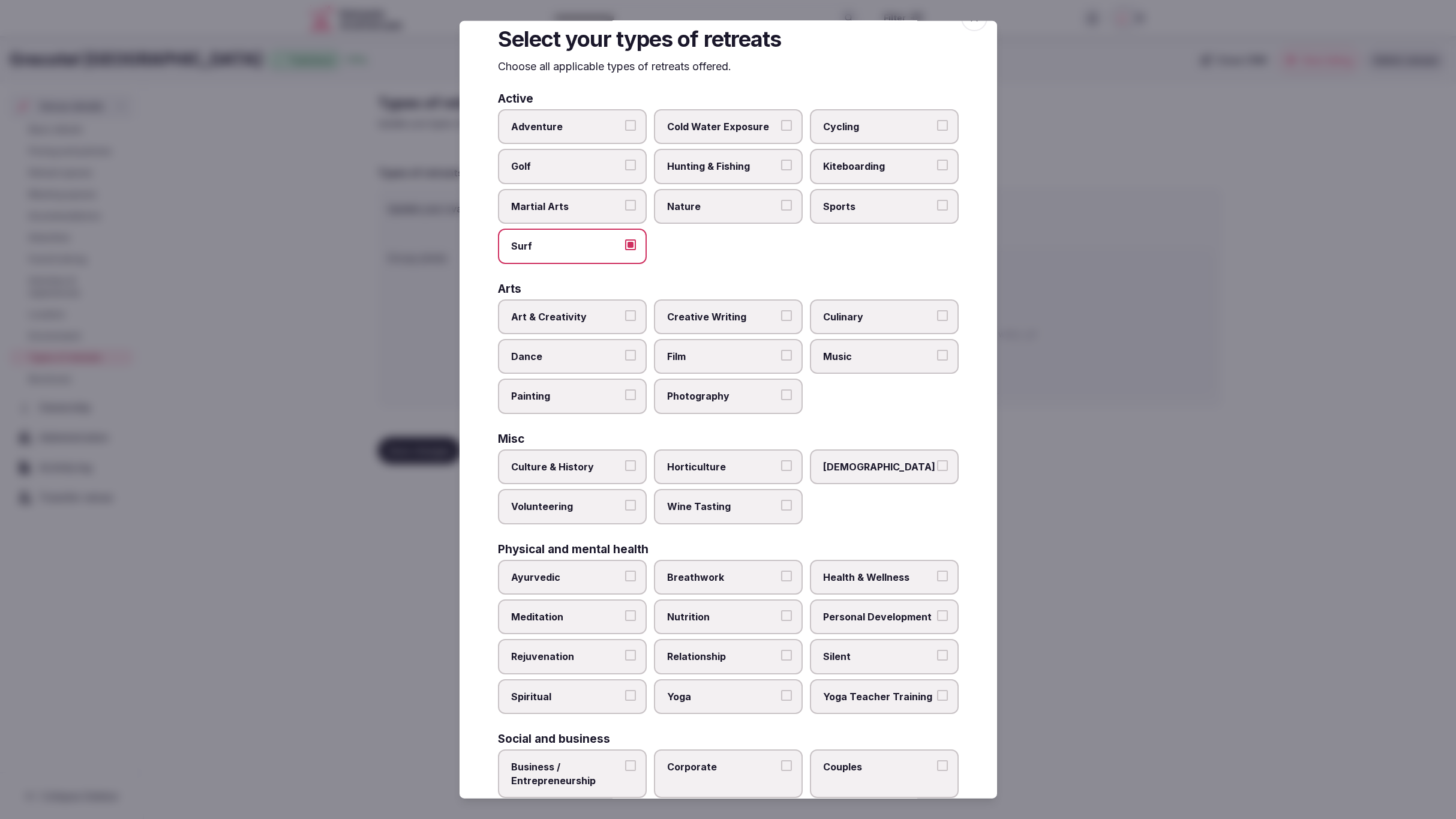
scroll to position [23, 0]
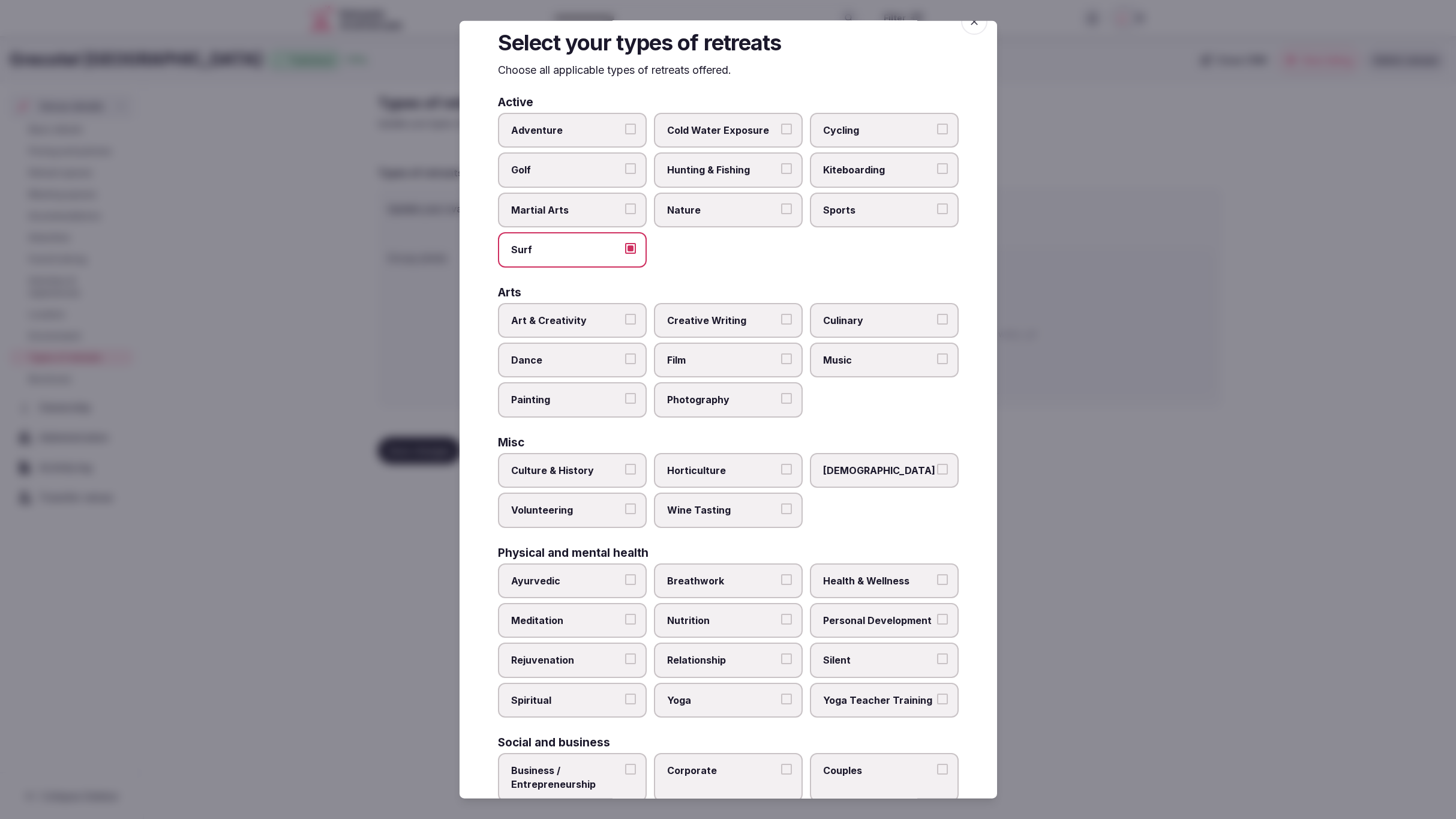
click at [869, 195] on label "Sports" at bounding box center [884, 209] width 149 height 35
click at [937, 203] on button "Sports" at bounding box center [943, 208] width 11 height 11
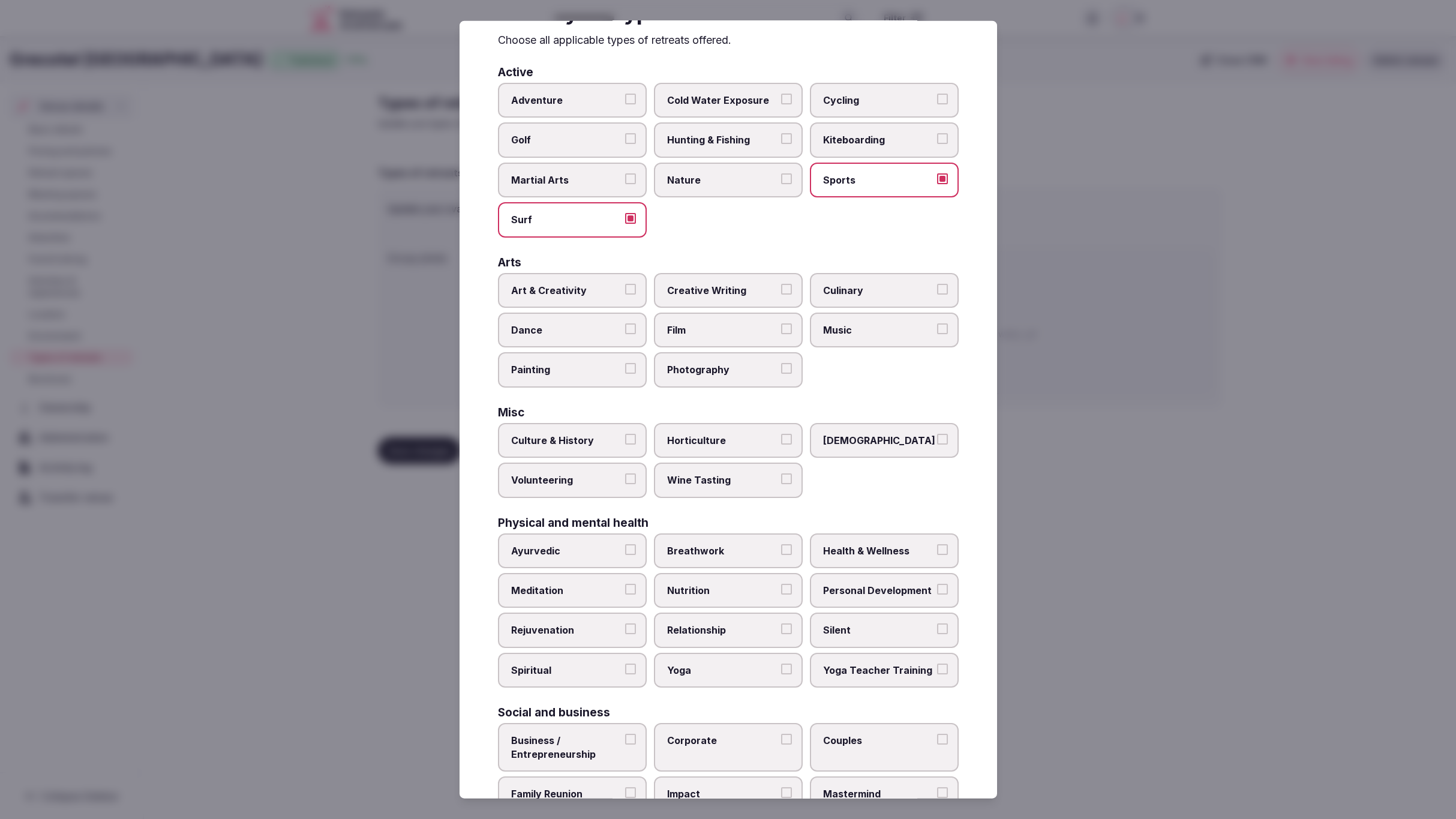
scroll to position [124, 0]
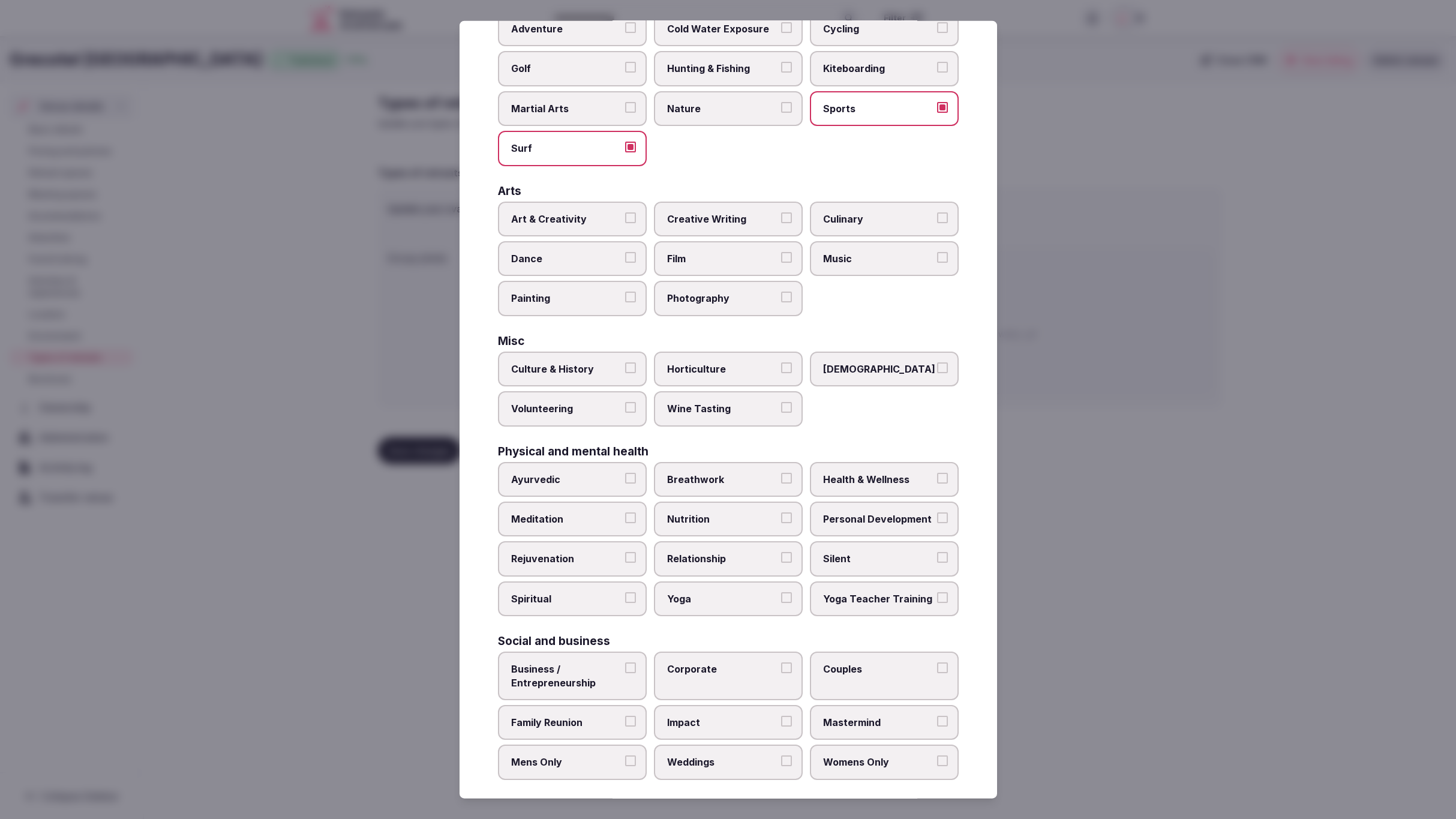
click at [735, 663] on span "Corporate" at bounding box center [723, 669] width 110 height 13
click at [782, 663] on button "Corporate" at bounding box center [787, 668] width 11 height 11
click at [580, 668] on span "Business / Entrepreneurship" at bounding box center [566, 676] width 110 height 27
click at [625, 668] on button "Business / Entrepreneurship" at bounding box center [631, 668] width 11 height 11
click at [584, 716] on span "Family Reunion" at bounding box center [566, 722] width 110 height 13
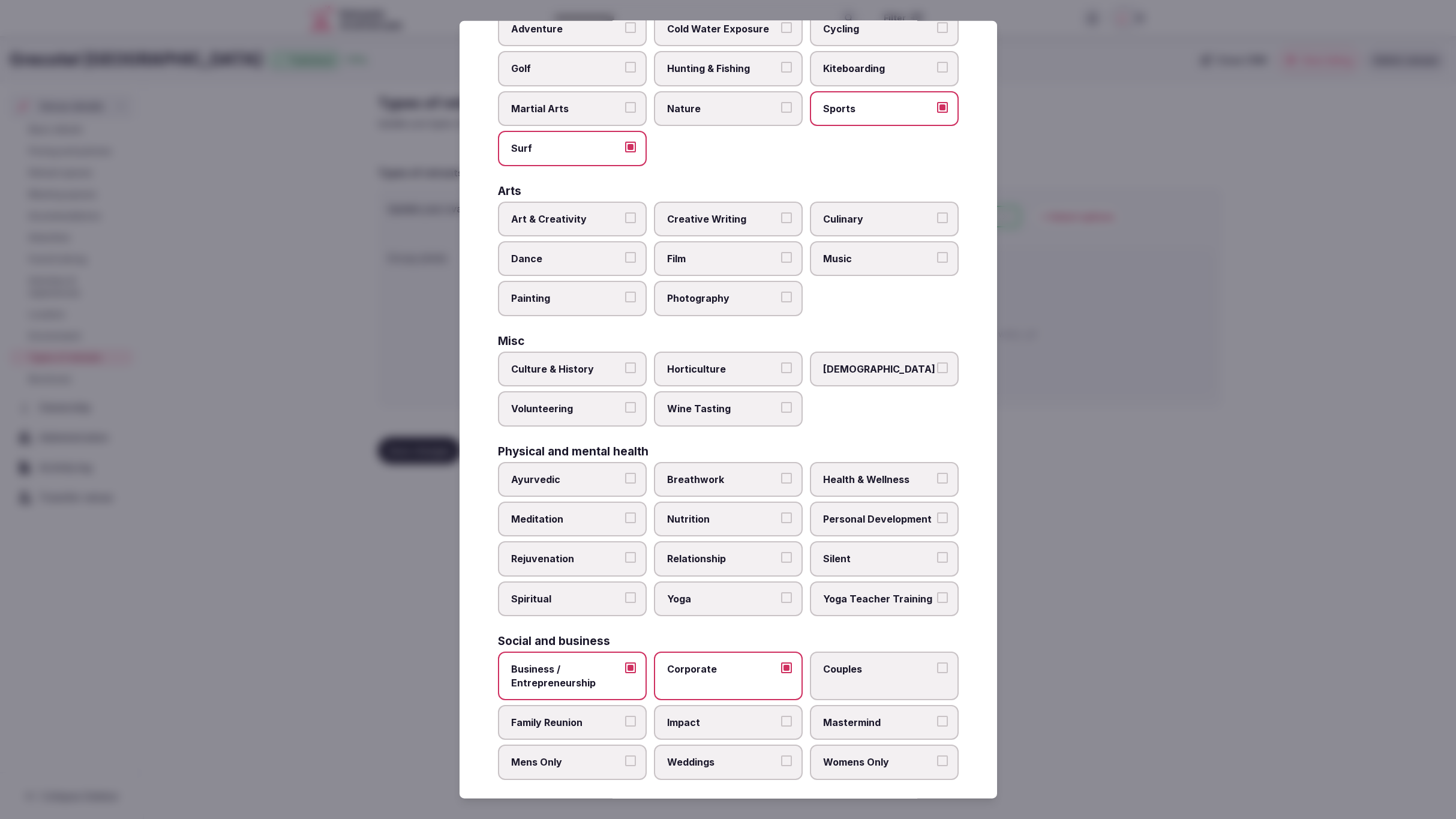
click at [625, 716] on button "Family Reunion" at bounding box center [631, 721] width 11 height 11
click at [765, 760] on label "Weddings" at bounding box center [728, 761] width 149 height 35
click at [782, 760] on button "Weddings" at bounding box center [787, 761] width 11 height 11
click at [1065, 664] on div at bounding box center [728, 409] width 1456 height 819
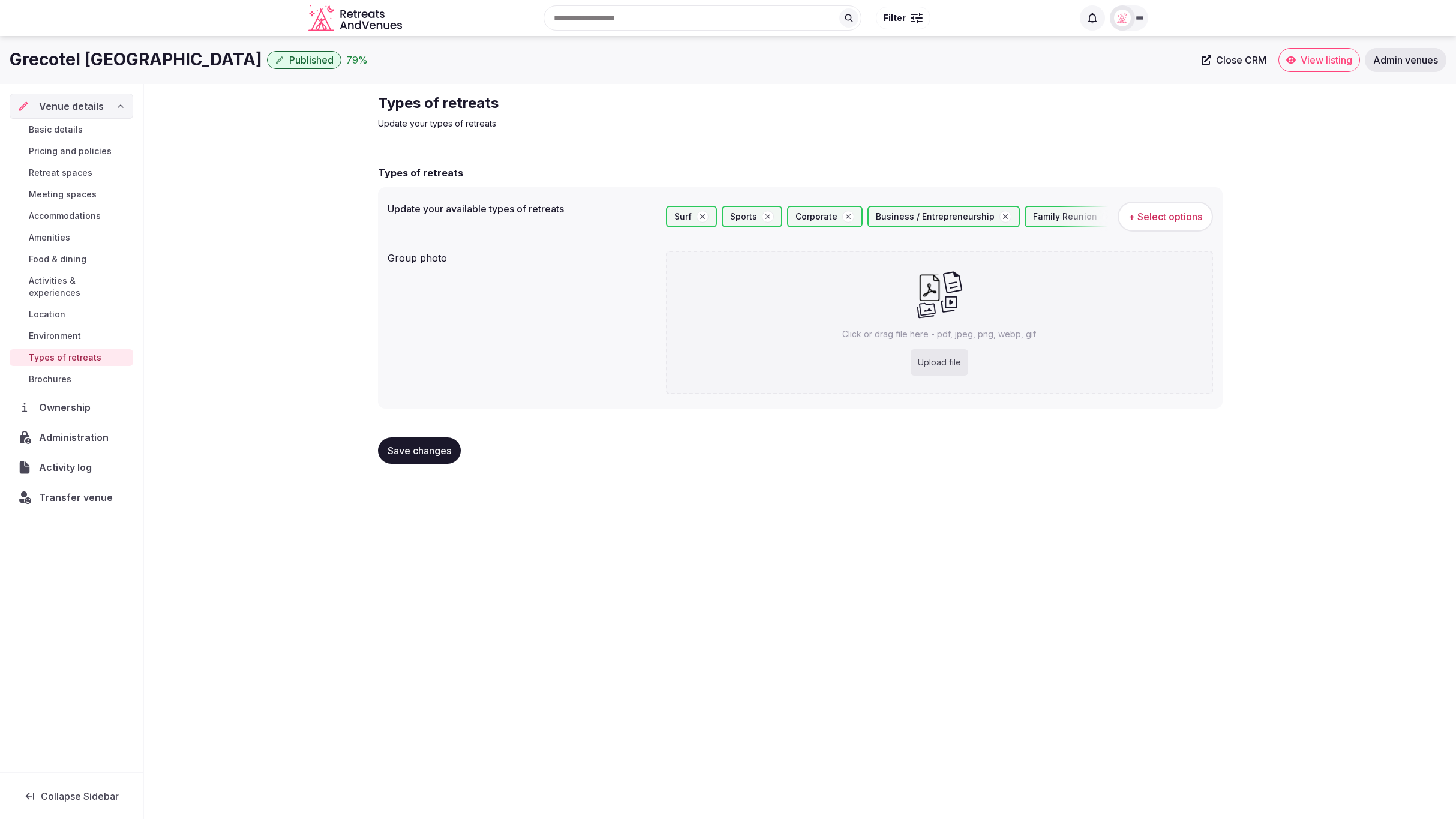
click at [205, 349] on div "Types of retreats Update your types of retreats Types of retreats Update your a…" at bounding box center [800, 283] width 1312 height 399
click at [58, 330] on span "Environment" at bounding box center [54, 335] width 52 height 12
click at [57, 309] on span "Location" at bounding box center [47, 314] width 37 height 12
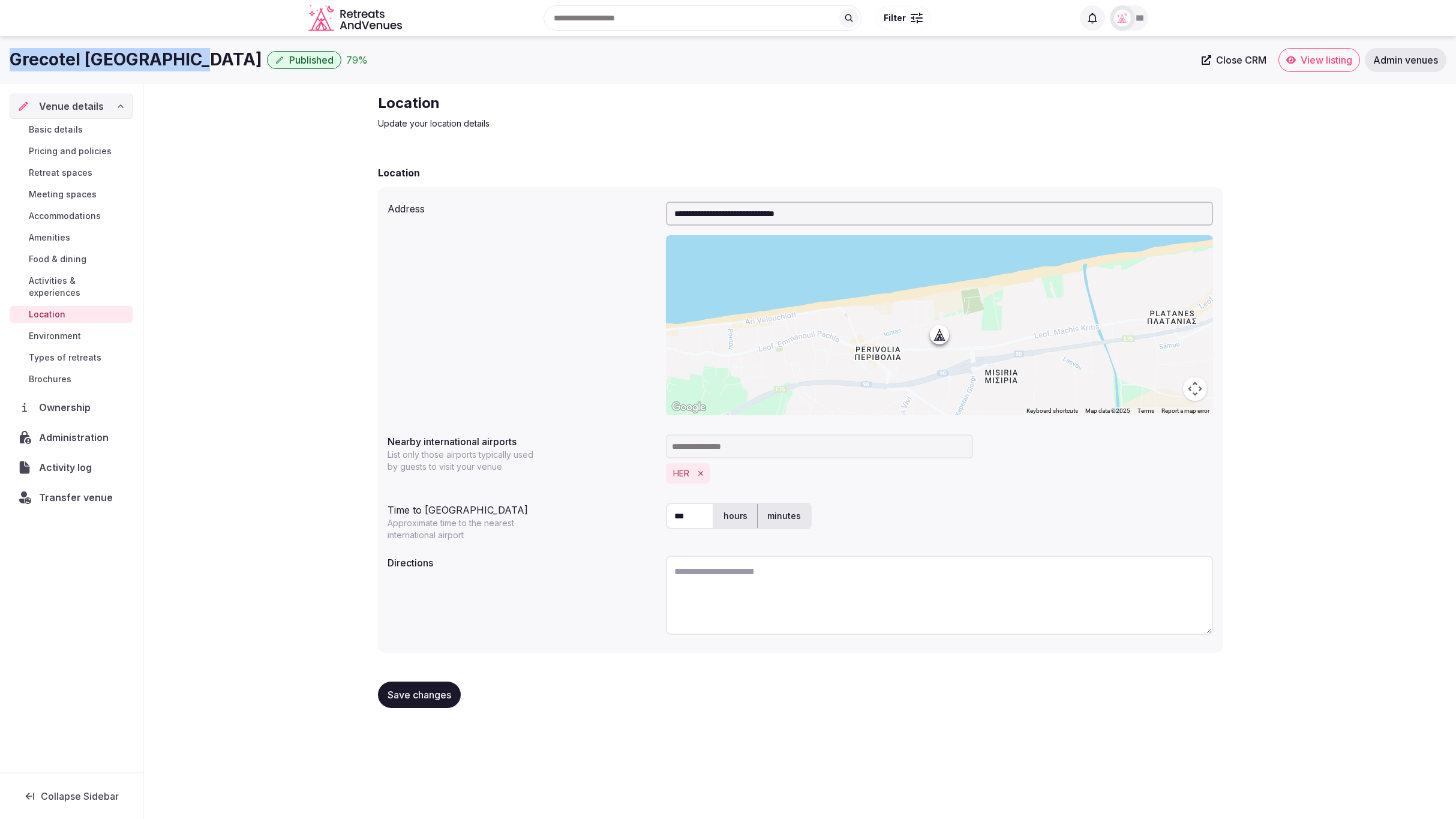
drag, startPoint x: 10, startPoint y: 56, endPoint x: 167, endPoint y: 62, distance: 157.1
click at [184, 62] on h1 "Grecotel [GEOGRAPHIC_DATA]" at bounding box center [135, 60] width 253 height 23
copy h1 "Grecotel [GEOGRAPHIC_DATA]"
click at [848, 576] on textarea "To enrich screen reader interactions, please activate Accessibility in Grammarl…" at bounding box center [940, 595] width 548 height 79
paste textarea "**********"
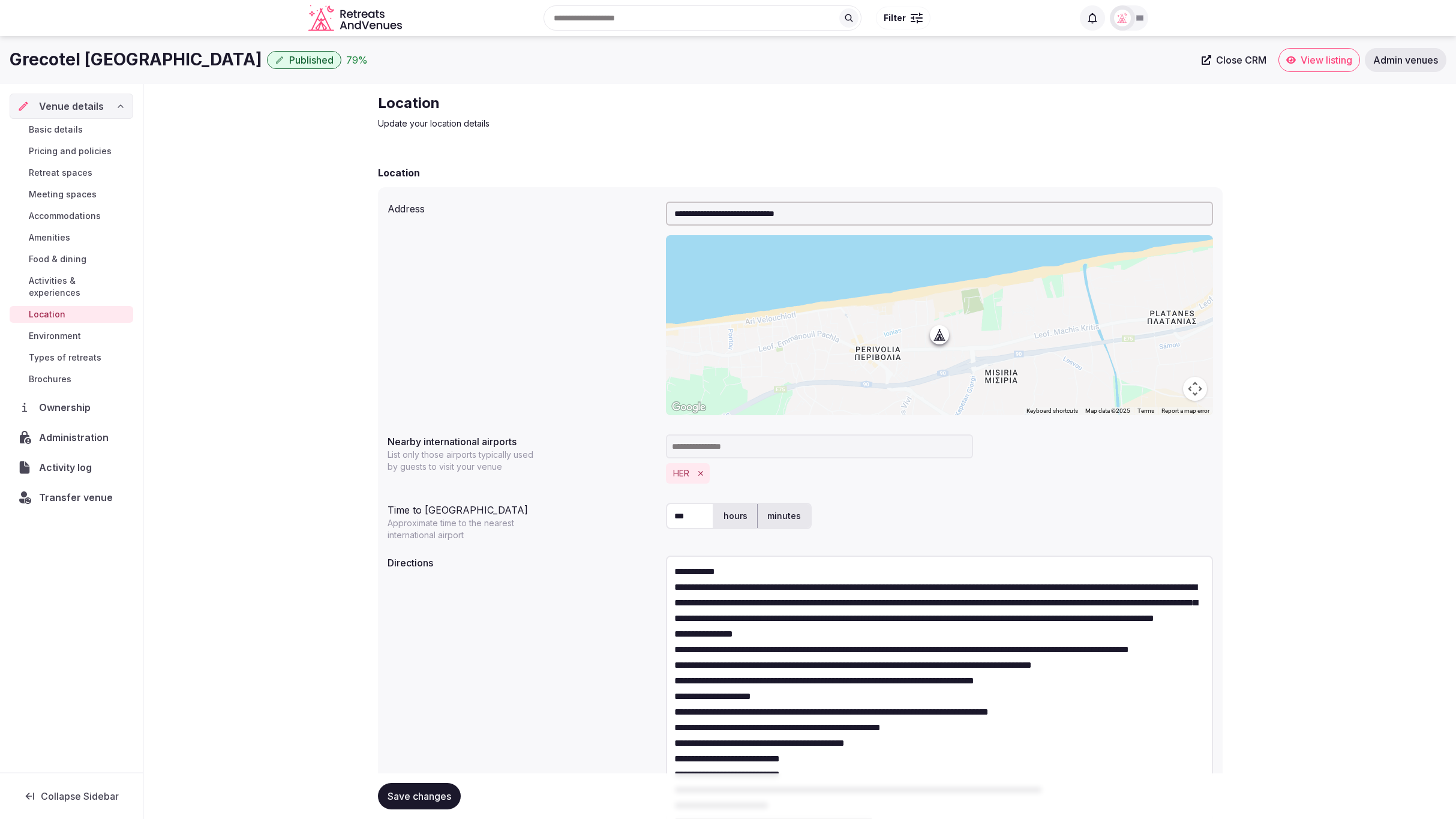
drag, startPoint x: 1210, startPoint y: 628, endPoint x: 1102, endPoint y: 642, distance: 108.9
click at [1236, 817] on div "**********" at bounding box center [800, 518] width 1312 height 868
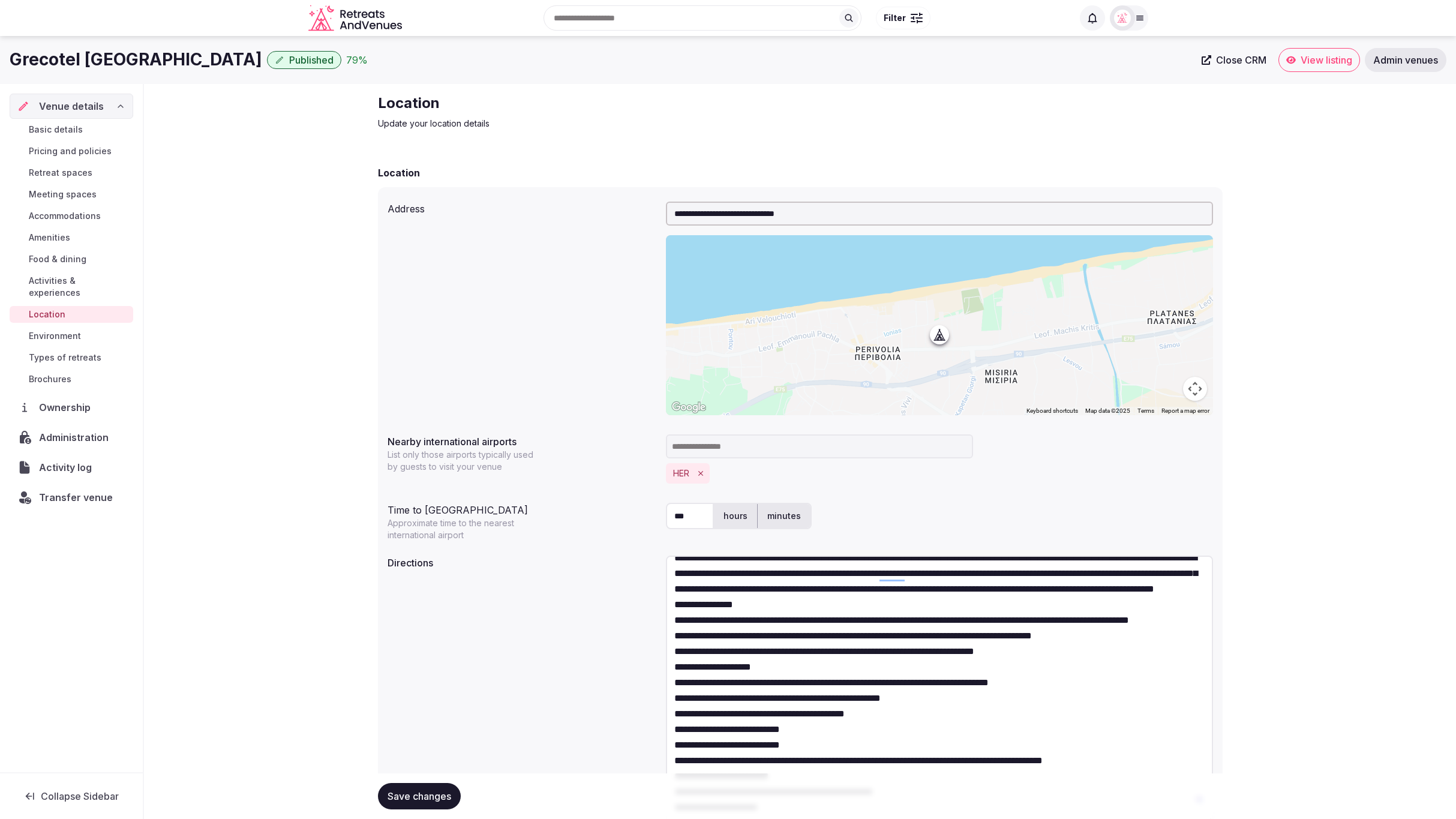
scroll to position [59, 0]
click at [712, 619] on textarea "To enrich screen reader interactions, please activate Accessibility in Grammarl…" at bounding box center [940, 689] width 548 height 268
click at [793, 584] on textarea "To enrich screen reader interactions, please activate Accessibility in Grammarl…" at bounding box center [940, 689] width 548 height 268
click at [1015, 572] on textarea "To enrich screen reader interactions, please activate Accessibility in Grammarl…" at bounding box center [940, 689] width 548 height 268
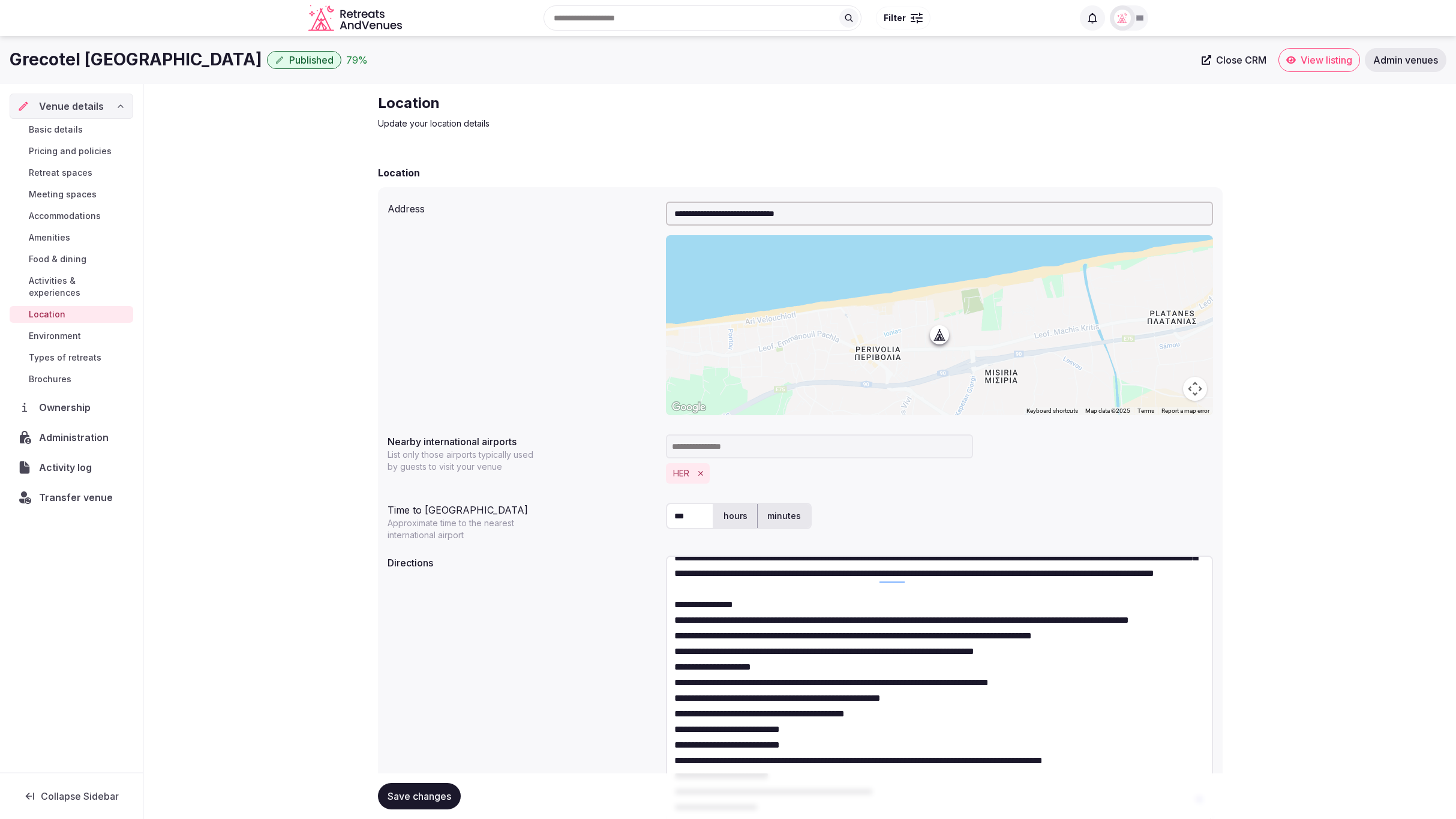
scroll to position [74, 0]
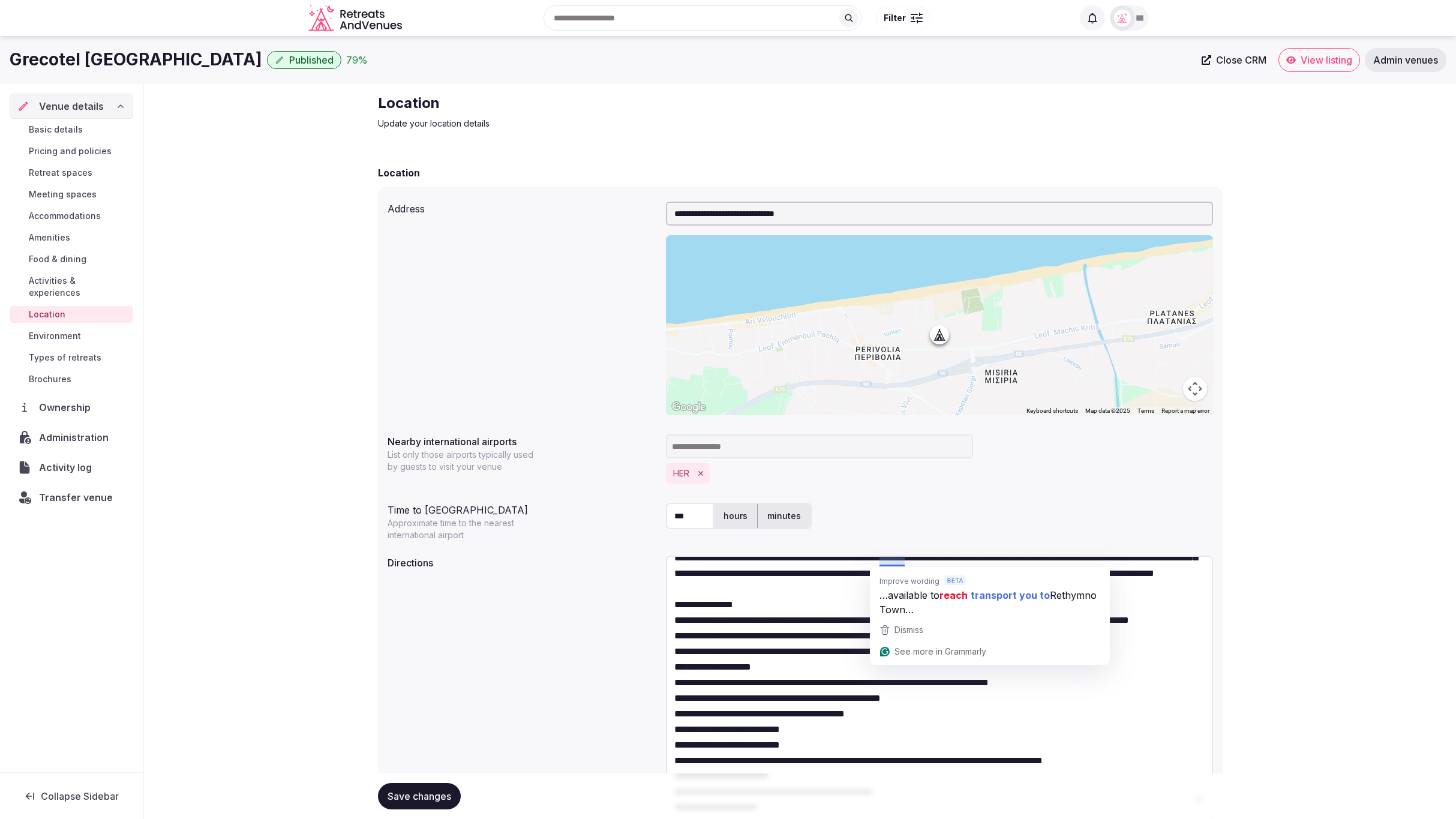
click at [890, 560] on textarea "To enrich screen reader interactions, please activate Accessibility in Grammarl…" at bounding box center [940, 689] width 548 height 268
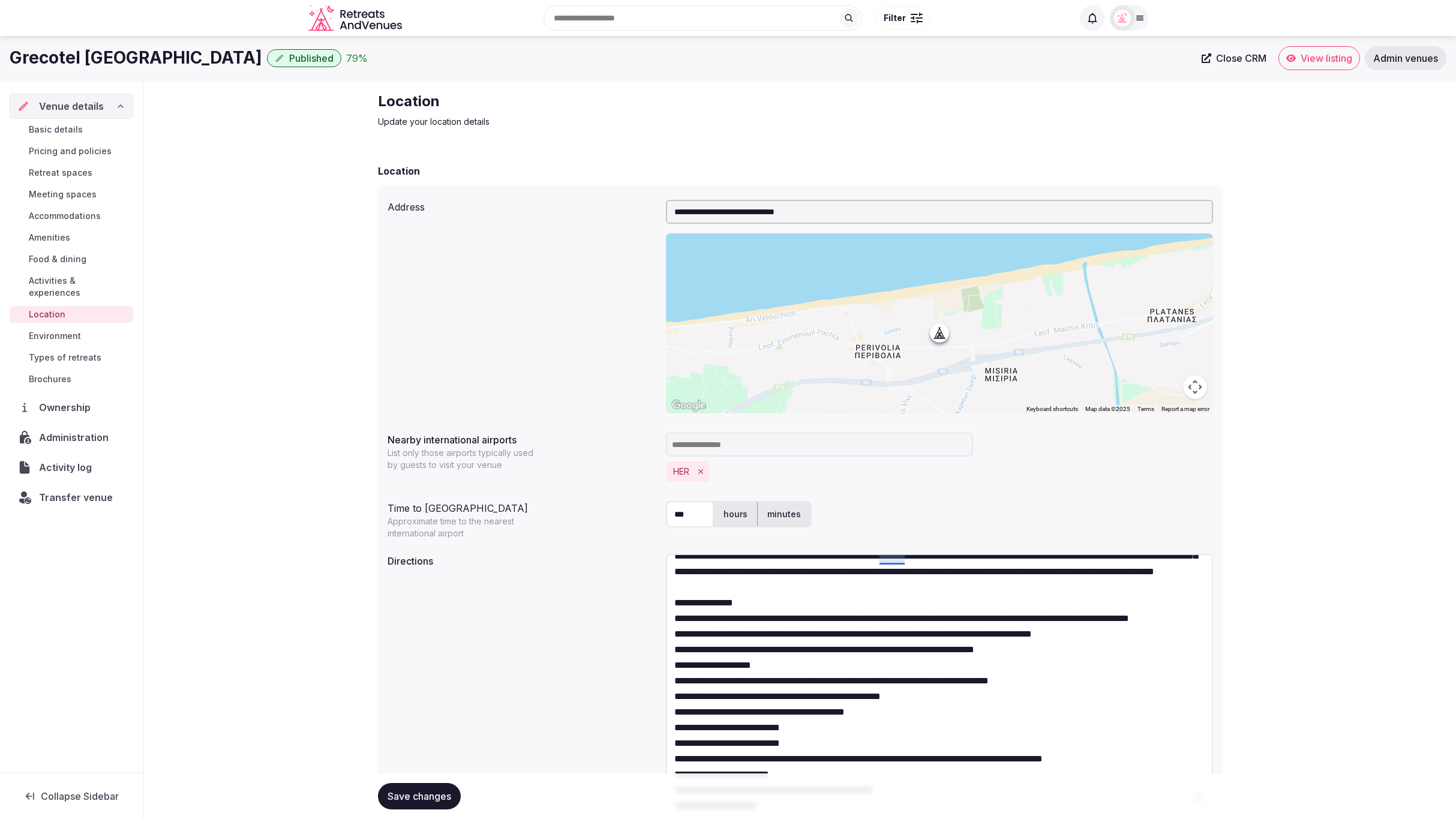
click at [896, 559] on textarea "To enrich screen reader interactions, please activate Accessibility in Grammarl…" at bounding box center [940, 688] width 548 height 268
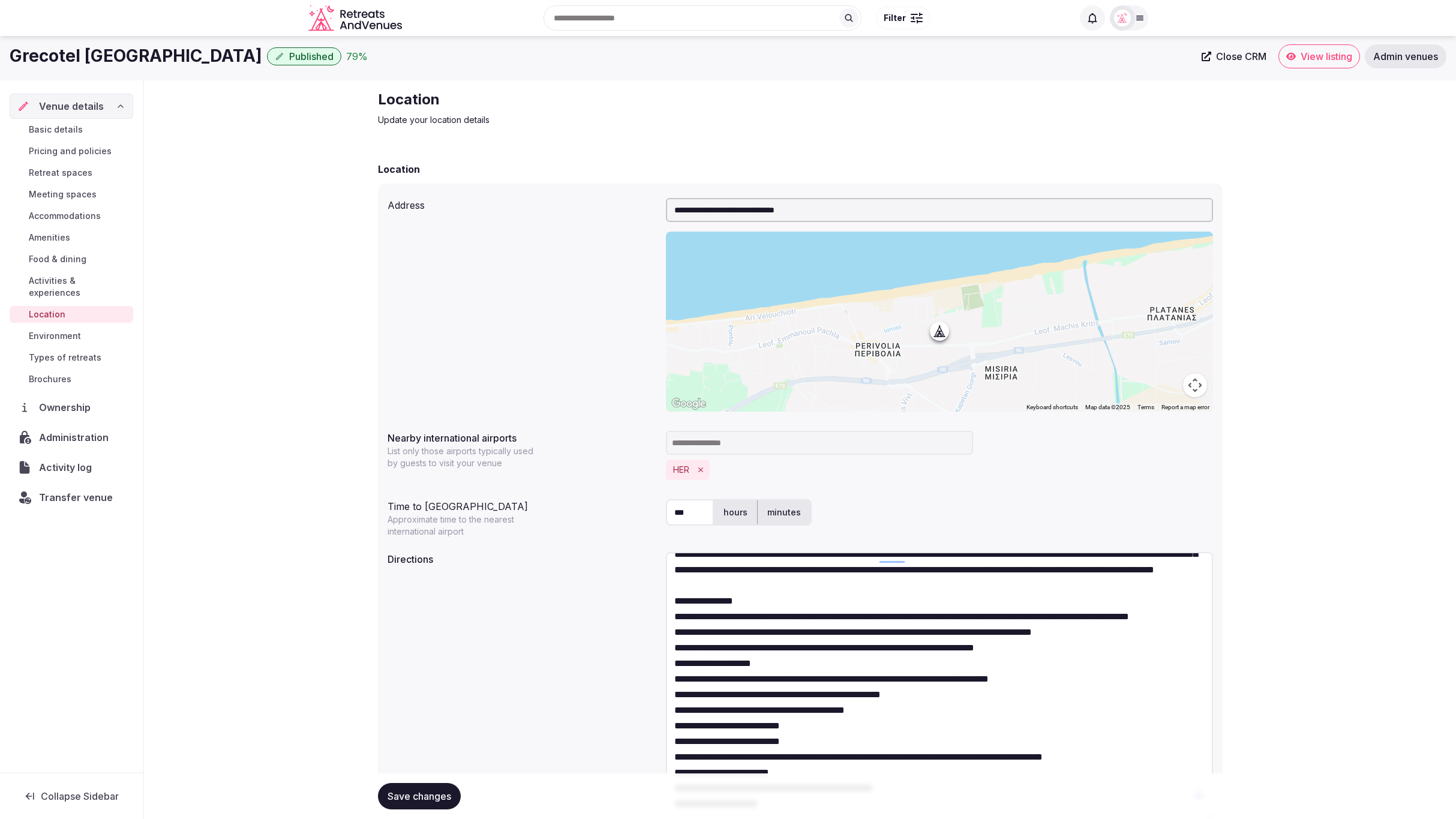
click at [824, 586] on textarea "To enrich screen reader interactions, please activate Accessibility in Grammarl…" at bounding box center [940, 686] width 548 height 268
click at [740, 621] on textarea "To enrich screen reader interactions, please activate Accessibility in Grammarl…" at bounding box center [940, 686] width 548 height 268
click at [765, 591] on textarea "To enrich screen reader interactions, please activate Accessibility in Grammarl…" at bounding box center [940, 686] width 548 height 268
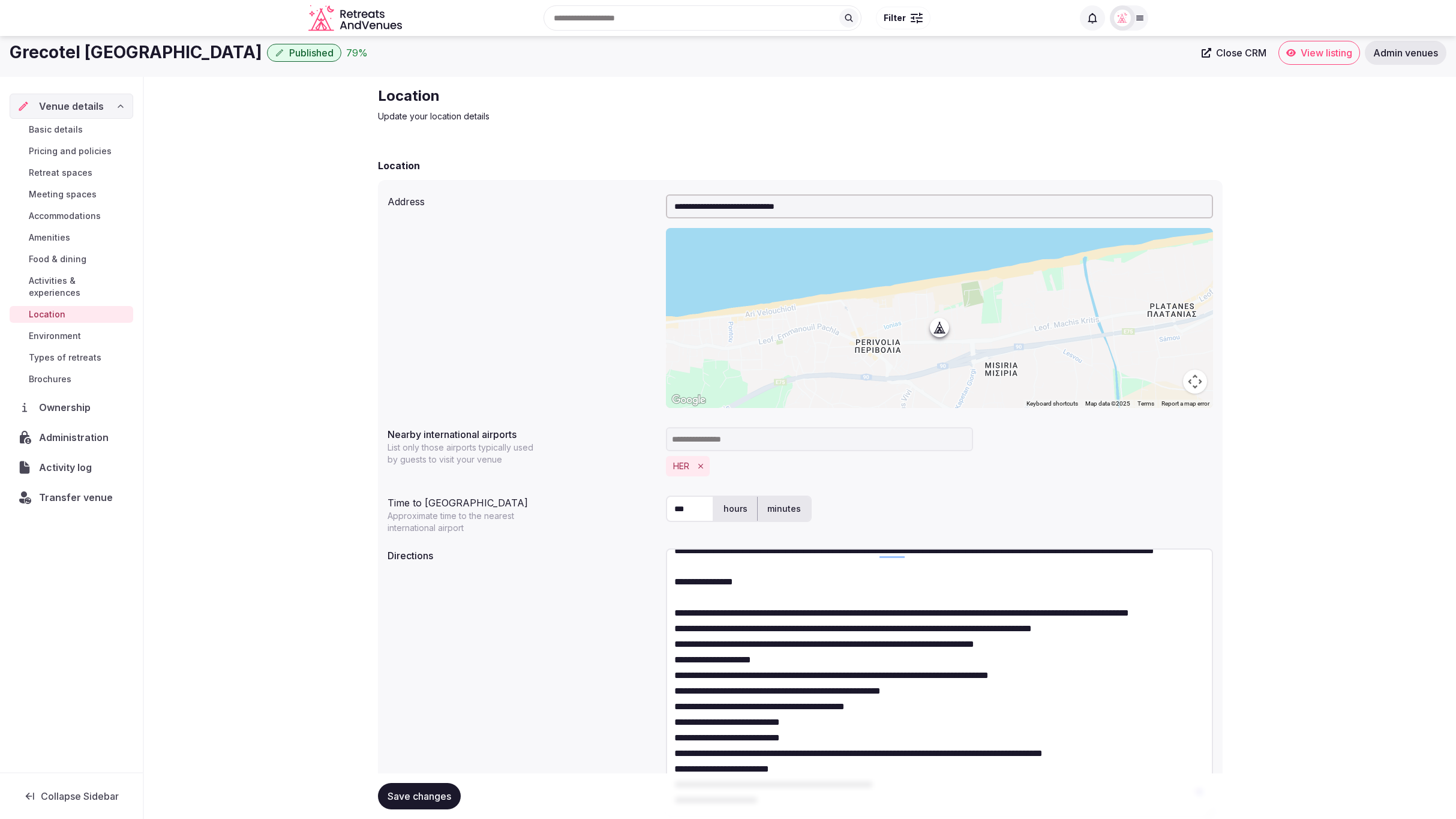
click at [1040, 662] on textarea "To enrich screen reader interactions, please activate Accessibility in Grammarl…" at bounding box center [940, 682] width 548 height 268
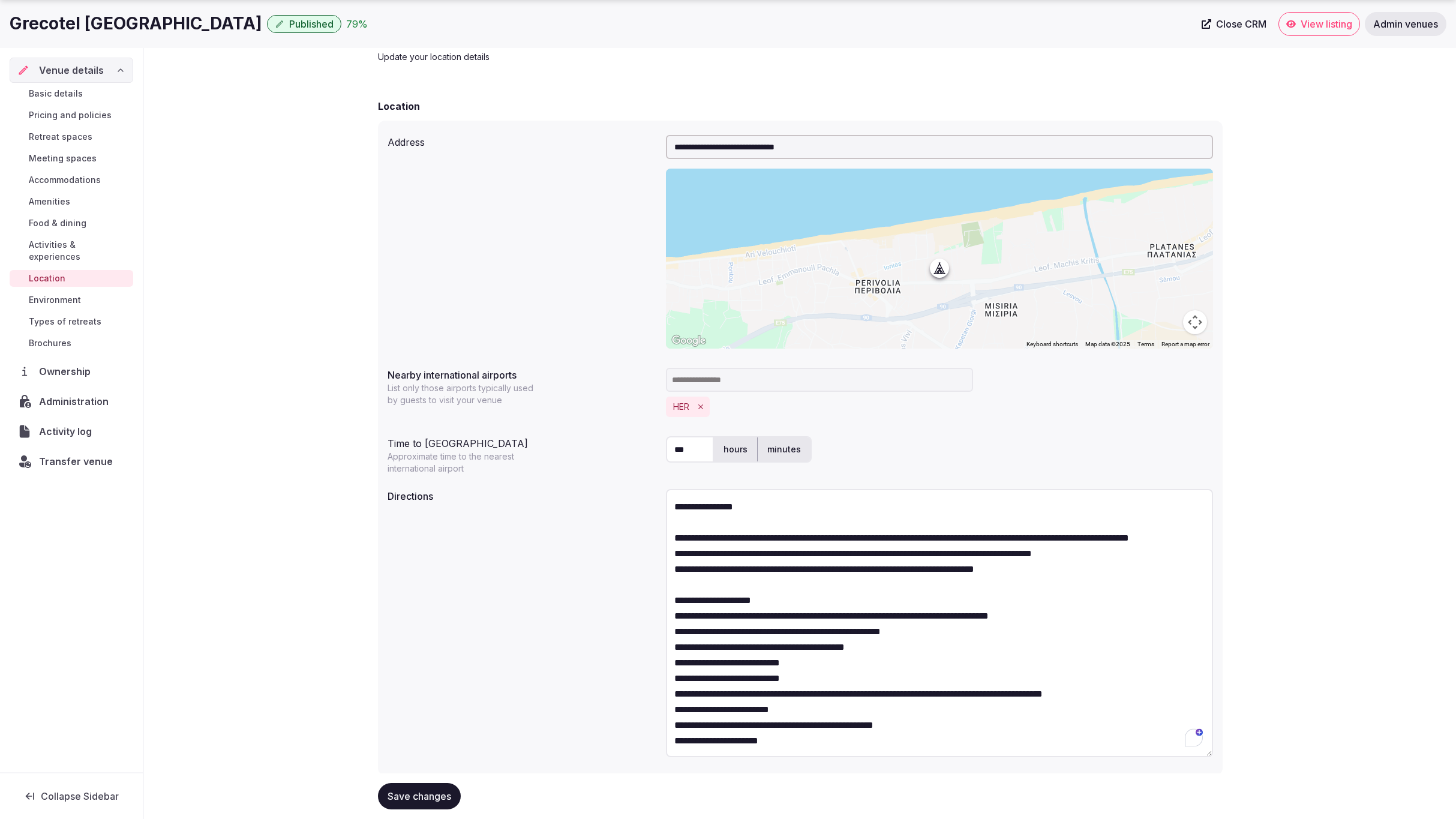
click at [796, 602] on textarea "To enrich screen reader interactions, please activate Accessibility in Grammarl…" at bounding box center [940, 623] width 548 height 268
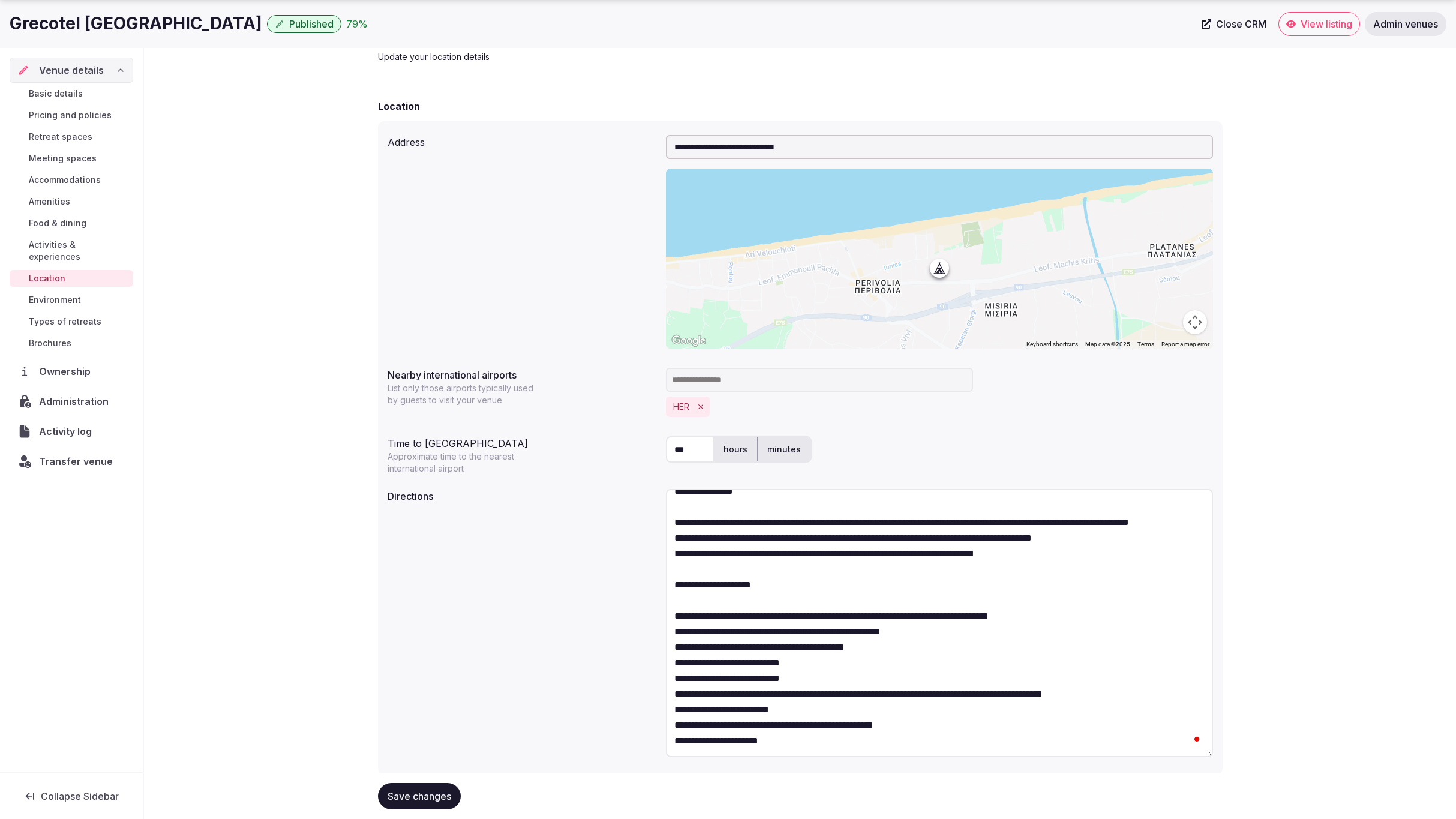
click at [1098, 633] on textarea "To enrich screen reader interactions, please activate Accessibility in Grammarl…" at bounding box center [940, 623] width 548 height 268
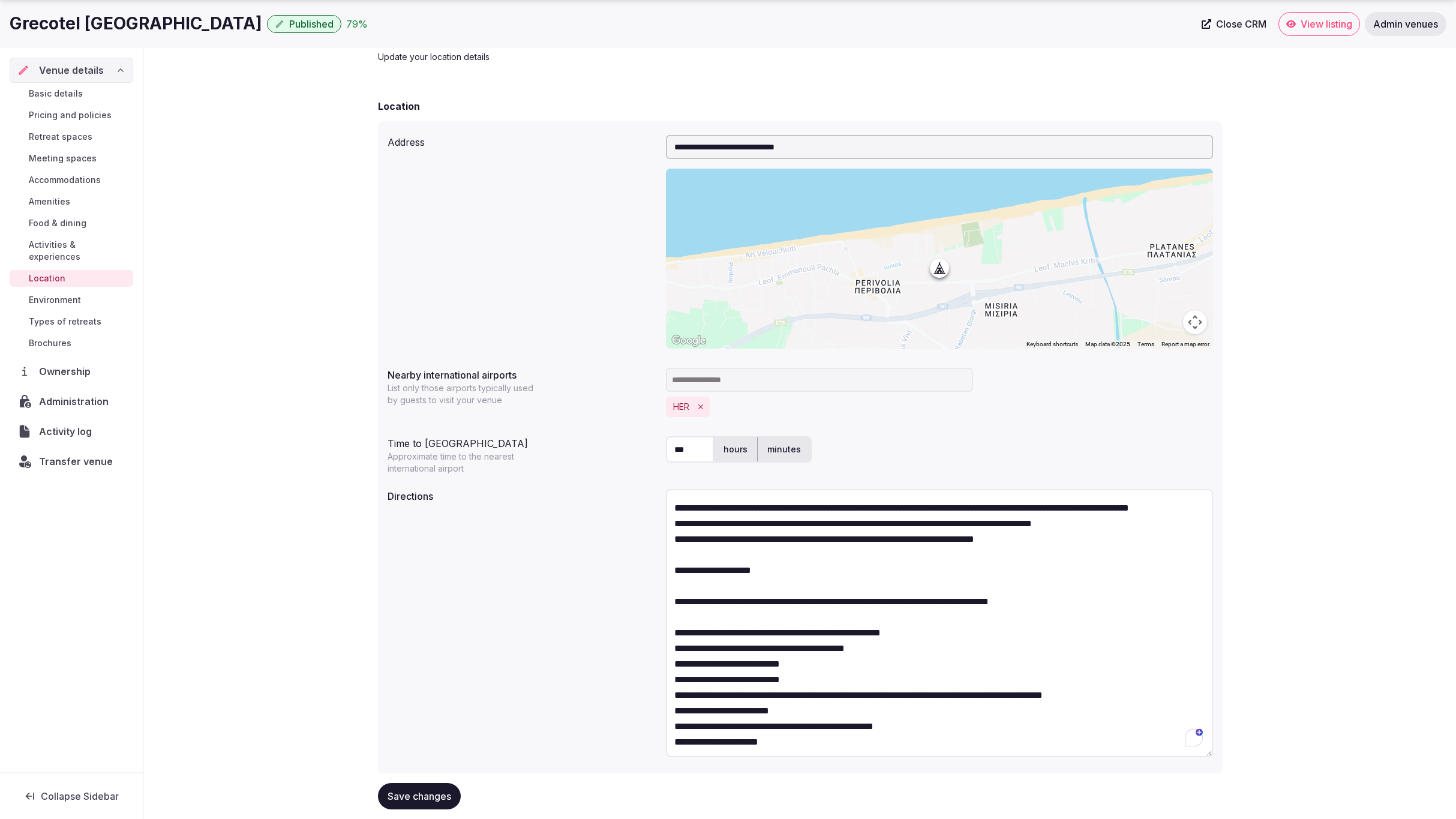
click at [977, 664] on textarea "To enrich screen reader interactions, please activate Accessibility in Grammarl…" at bounding box center [940, 623] width 548 height 268
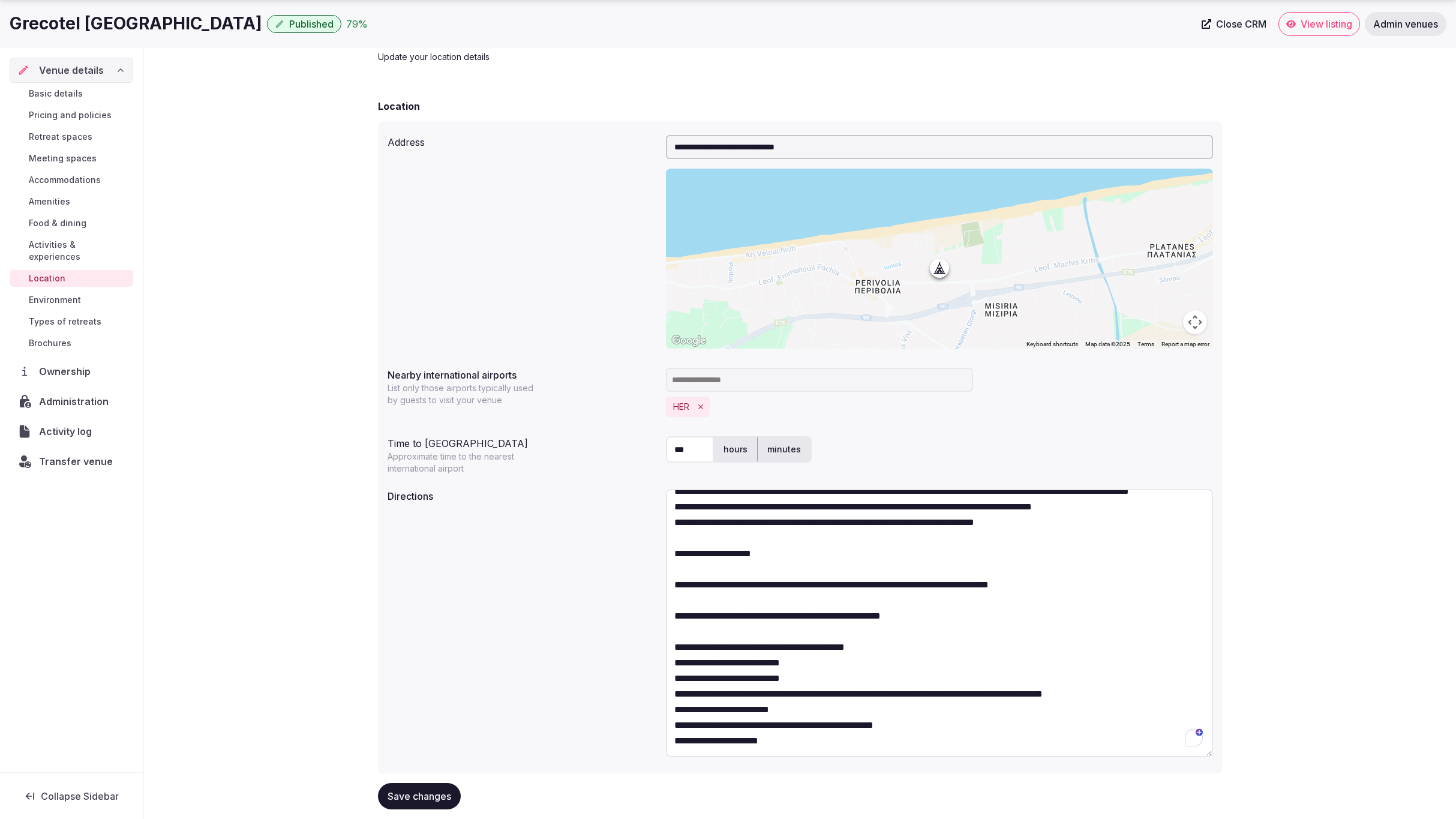
click at [881, 653] on textarea "To enrich screen reader interactions, please activate Accessibility in Grammarl…" at bounding box center [940, 623] width 548 height 268
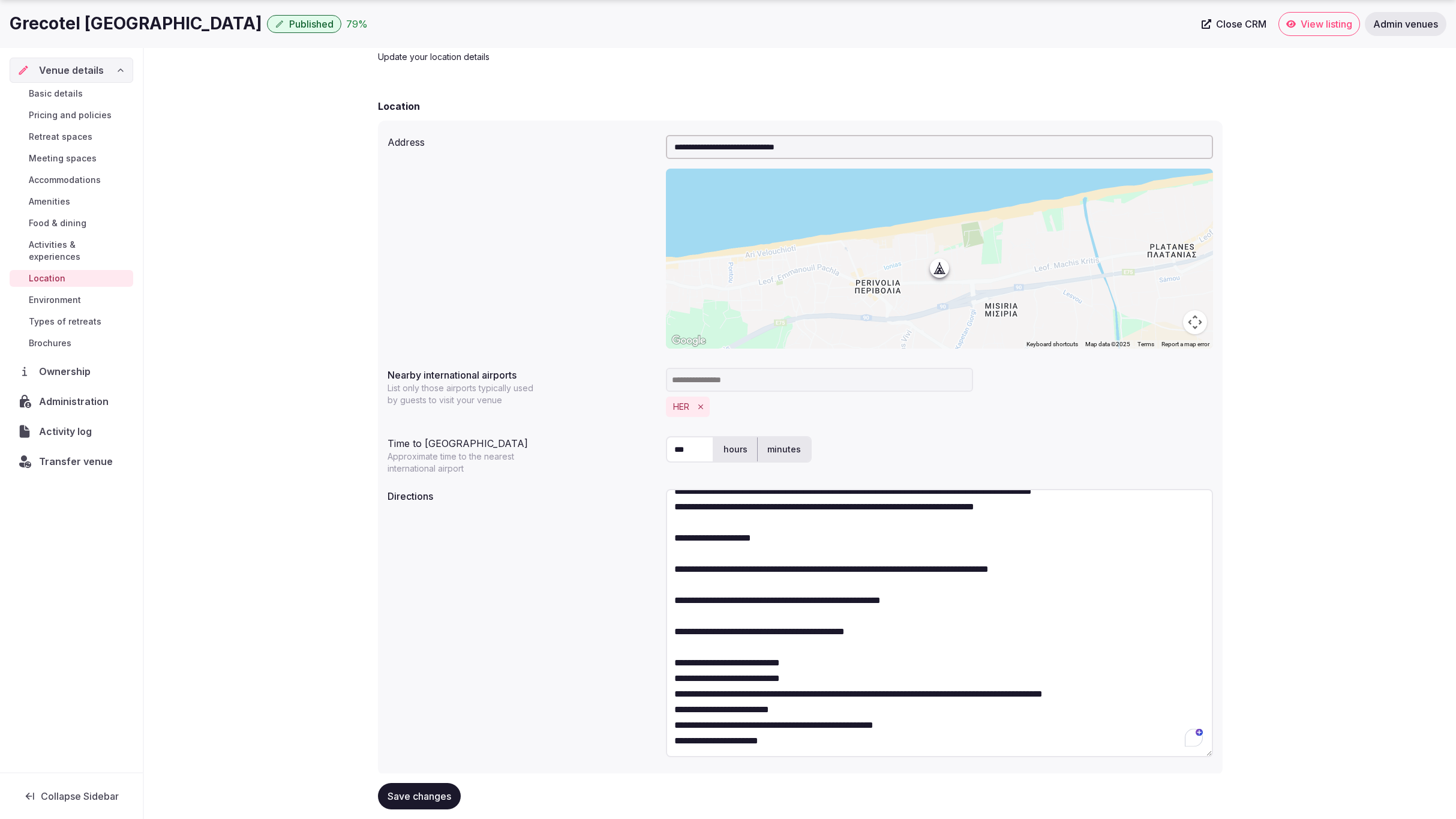
click at [810, 671] on textarea "To enrich screen reader interactions, please activate Accessibility in Grammarl…" at bounding box center [940, 623] width 548 height 268
click at [810, 662] on textarea "To enrich screen reader interactions, please activate Accessibility in Grammarl…" at bounding box center [940, 623] width 548 height 268
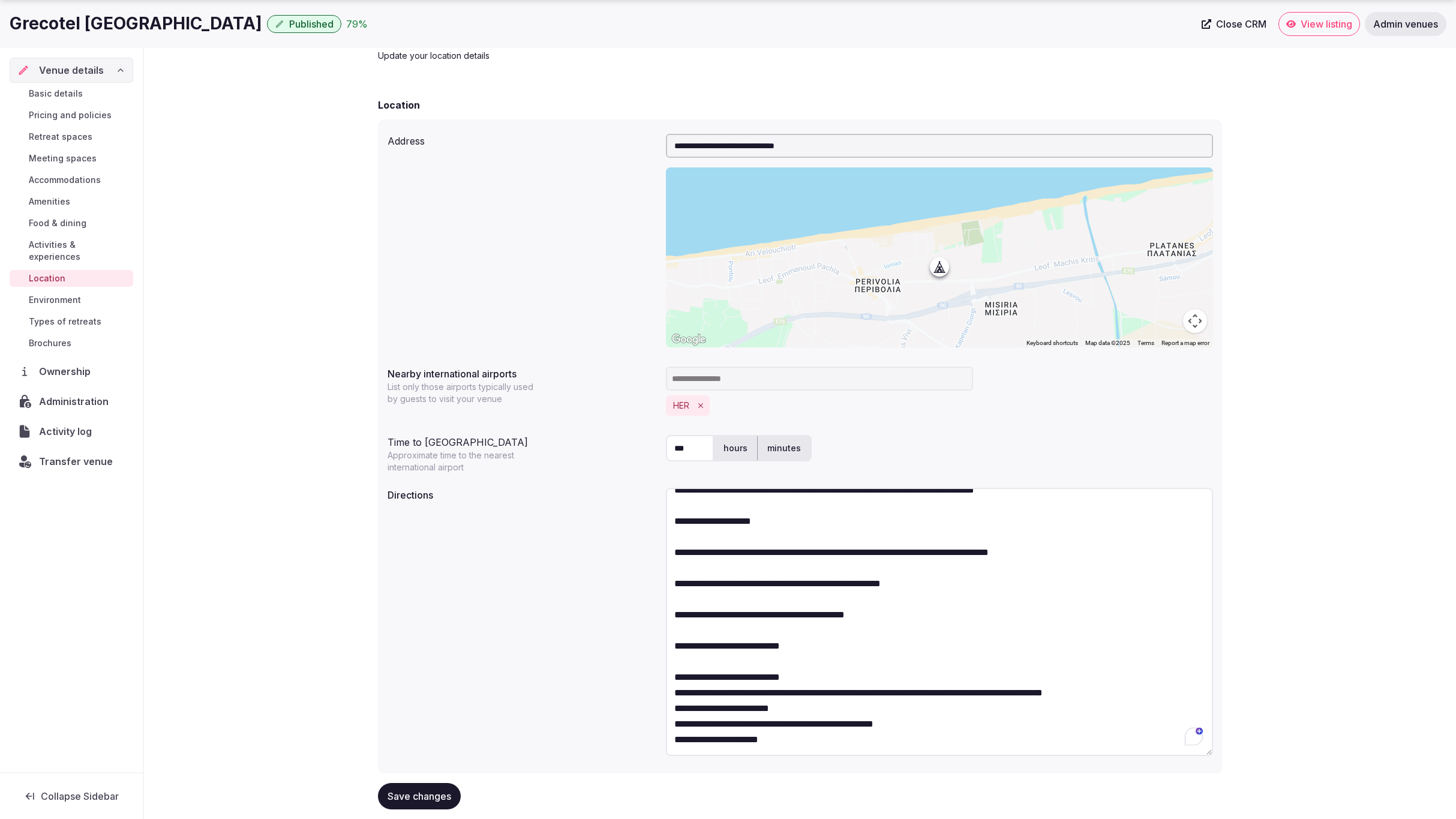
click at [923, 678] on textarea "To enrich screen reader interactions, please activate Accessibility in Grammarl…" at bounding box center [940, 621] width 548 height 268
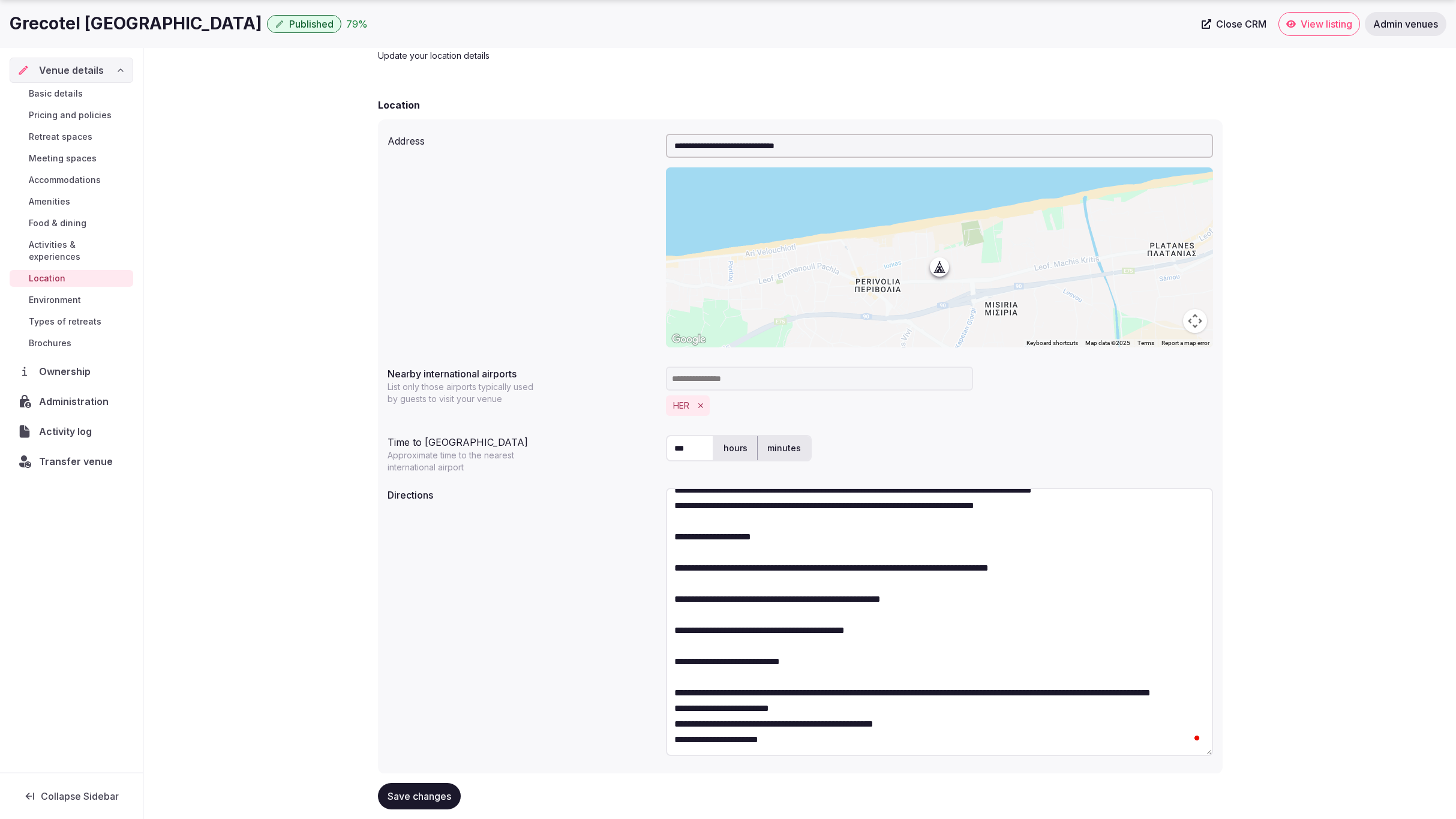
click at [884, 706] on textarea "To enrich screen reader interactions, please activate Accessibility in Grammarl…" at bounding box center [940, 621] width 548 height 268
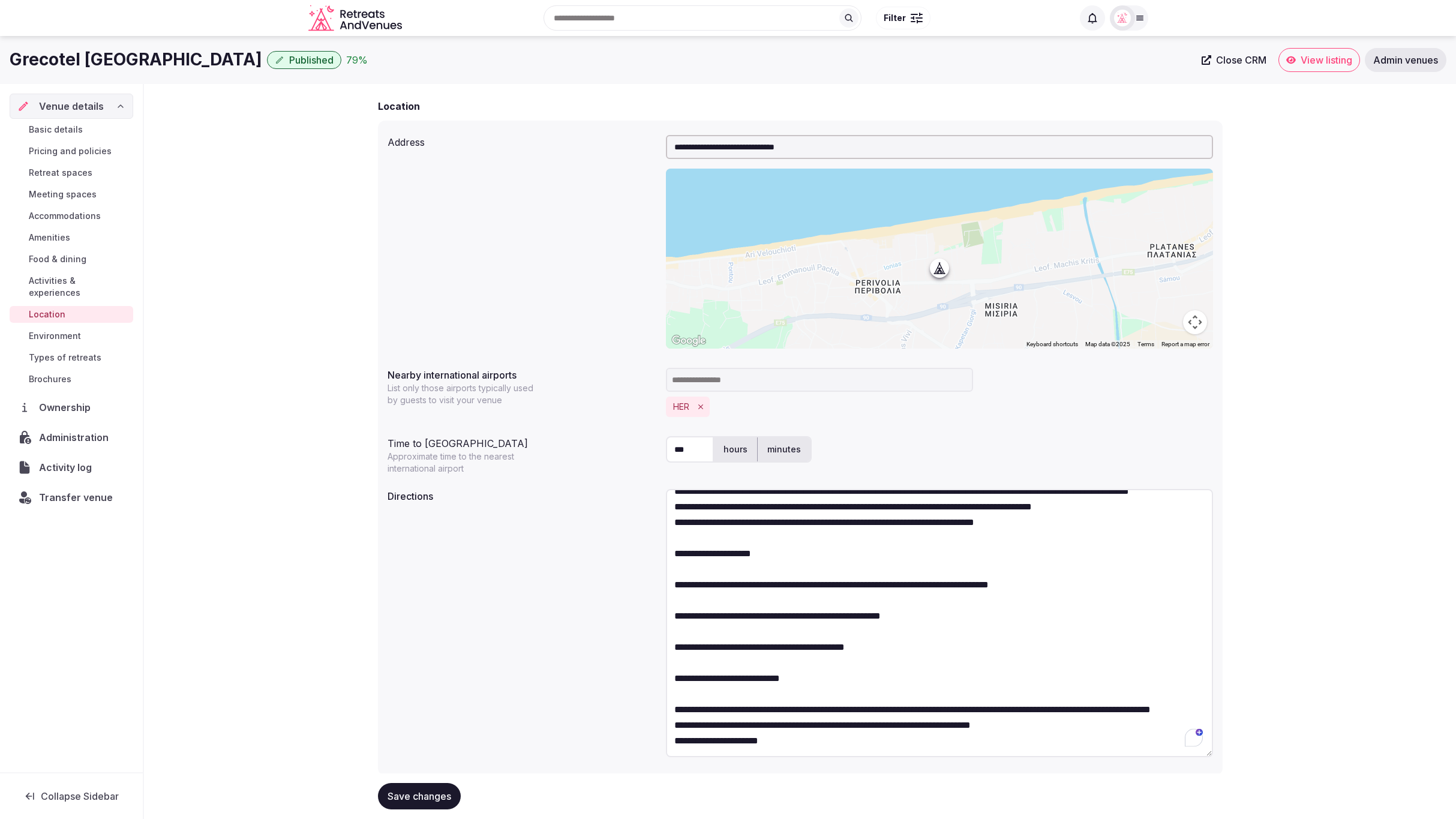
click at [904, 674] on textarea "To enrich screen reader interactions, please activate Accessibility in Grammarl…" at bounding box center [940, 623] width 548 height 268
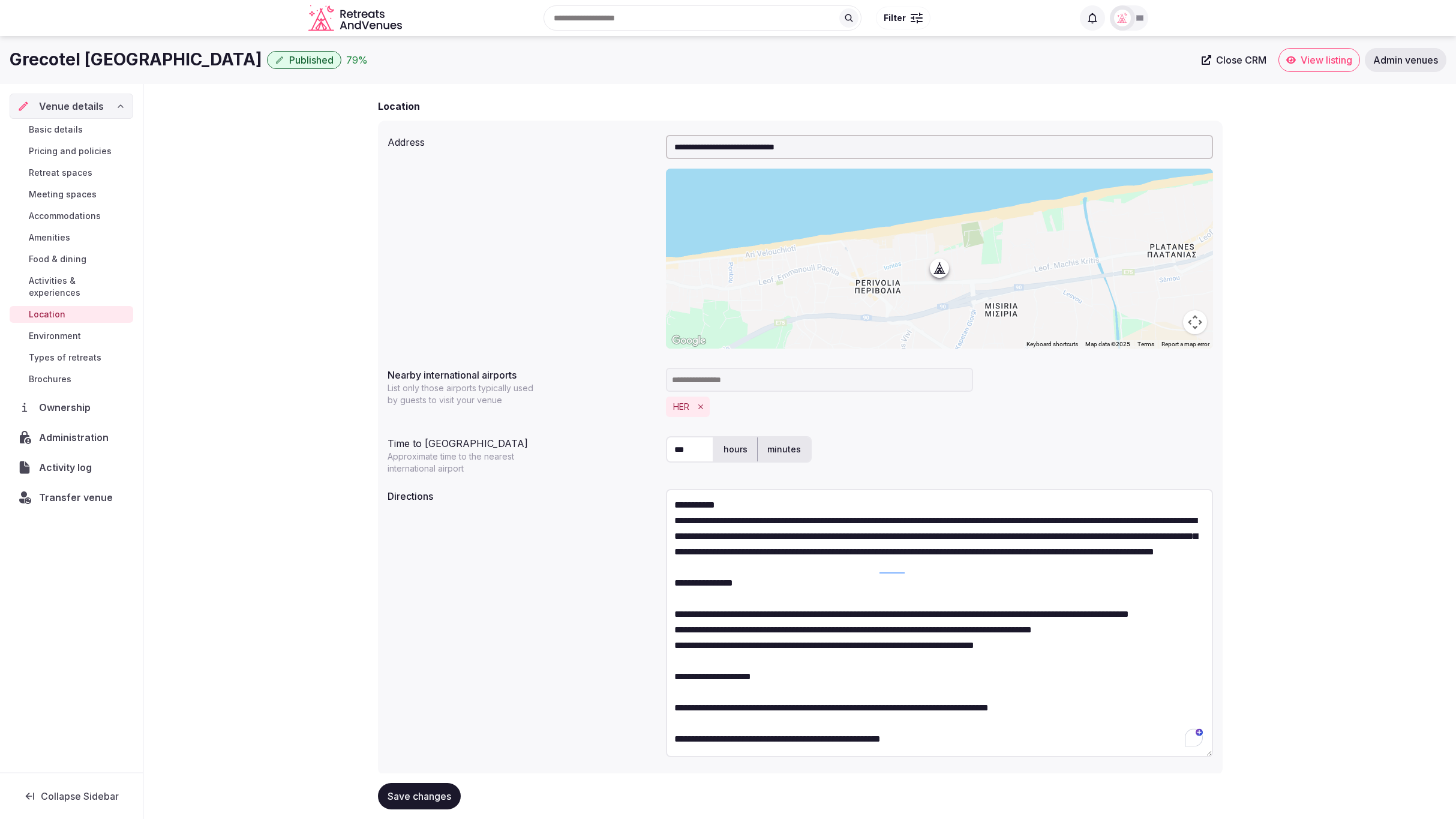
click at [779, 643] on textarea "To enrich screen reader interactions, please activate Accessibility in Grammarl…" at bounding box center [940, 623] width 548 height 268
type textarea "**********"
click at [432, 794] on span "Save changes" at bounding box center [419, 796] width 64 height 12
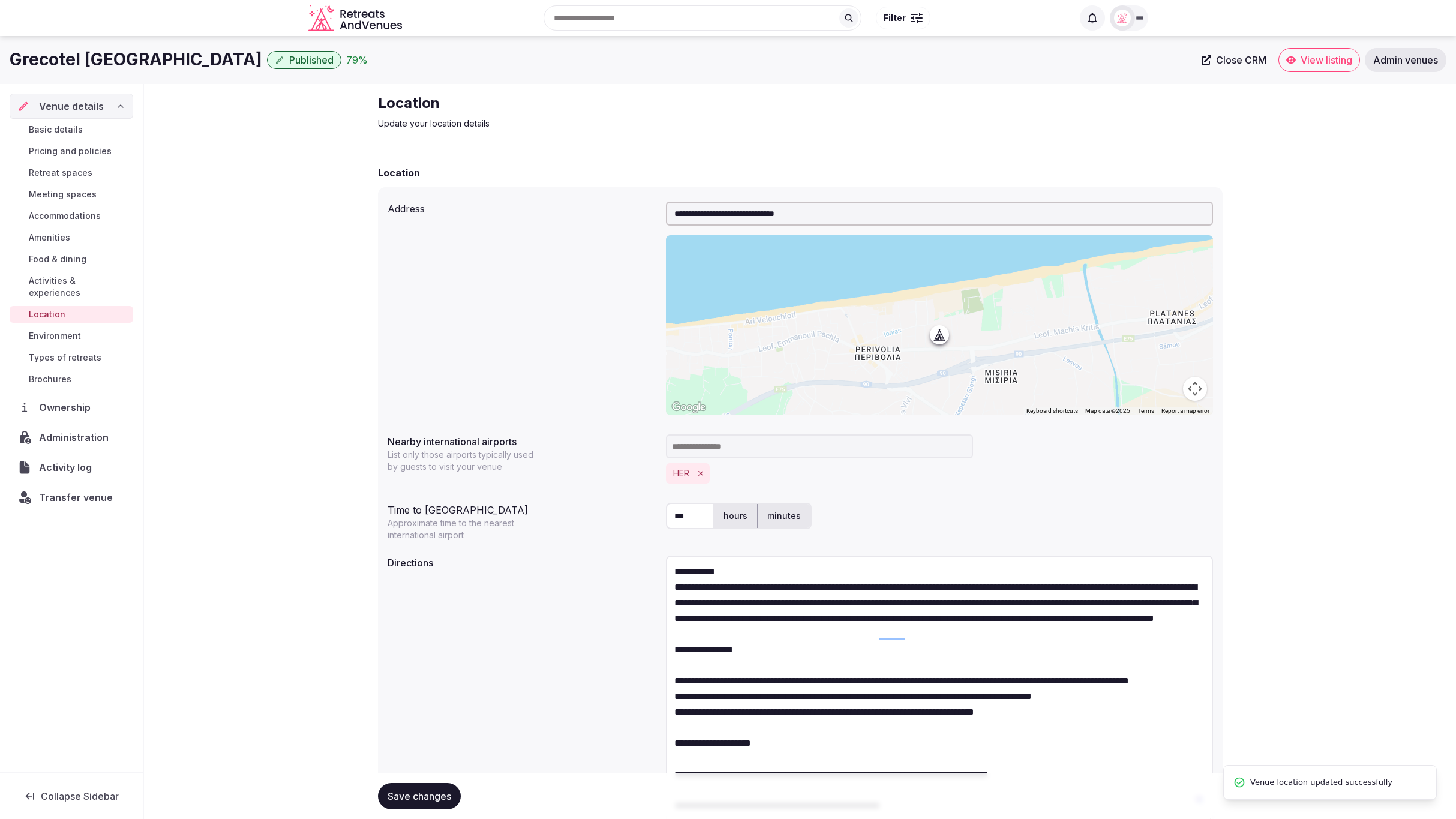
click at [58, 254] on span "Food & dining" at bounding box center [58, 259] width 58 height 12
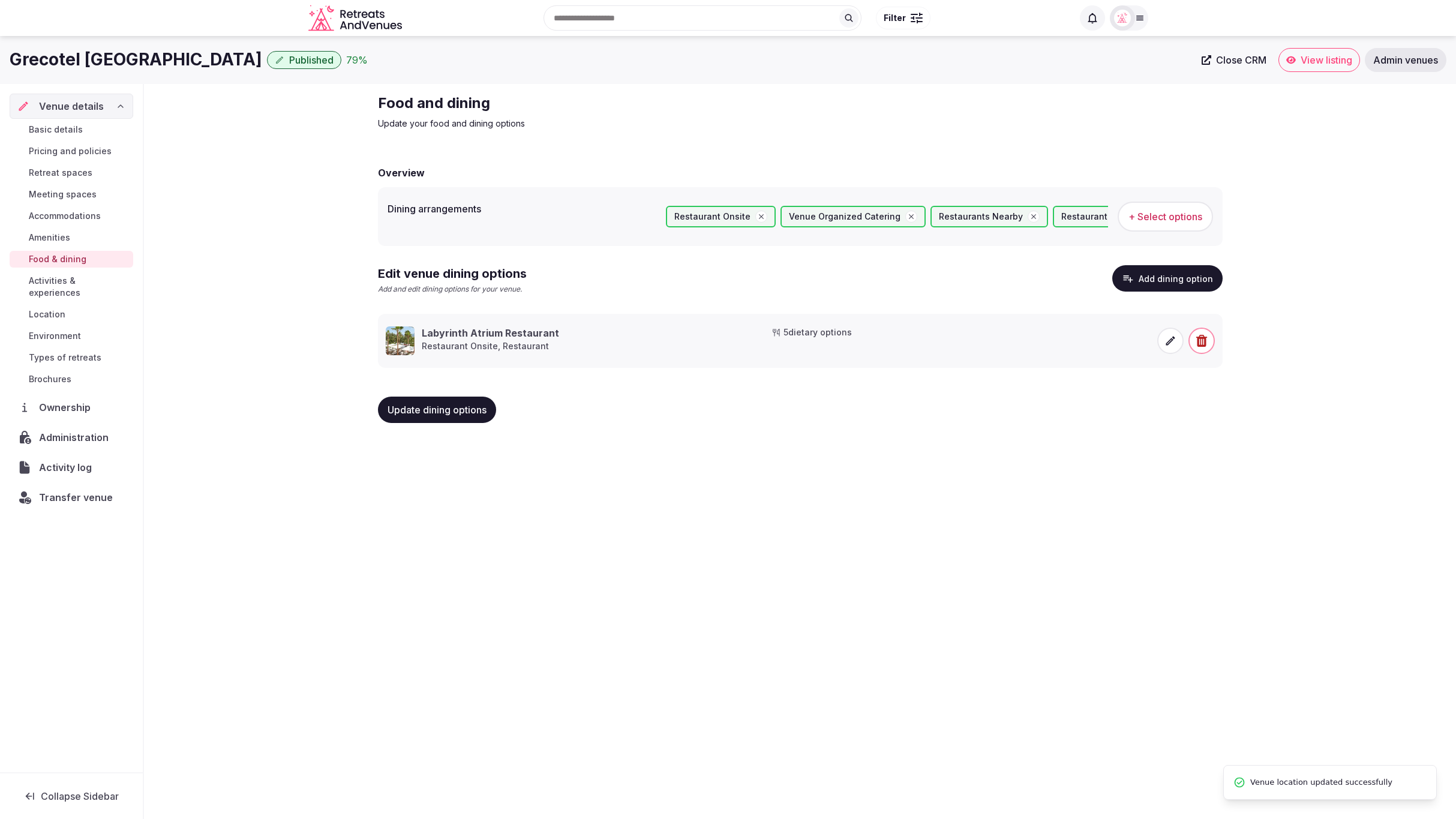
click at [58, 232] on span "Amenities" at bounding box center [49, 237] width 41 height 12
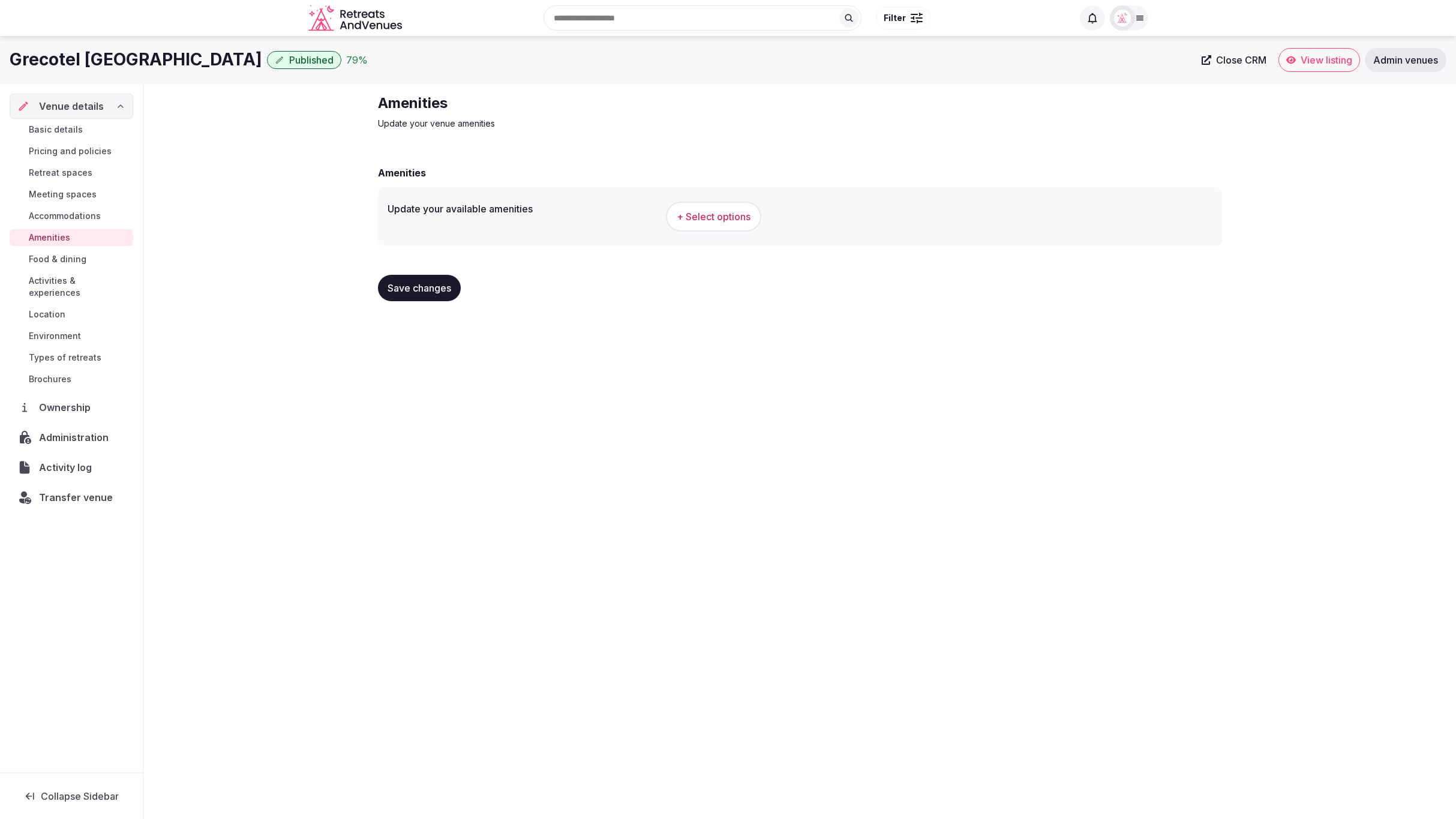
click at [752, 221] on button "+ Select options" at bounding box center [713, 216] width 96 height 30
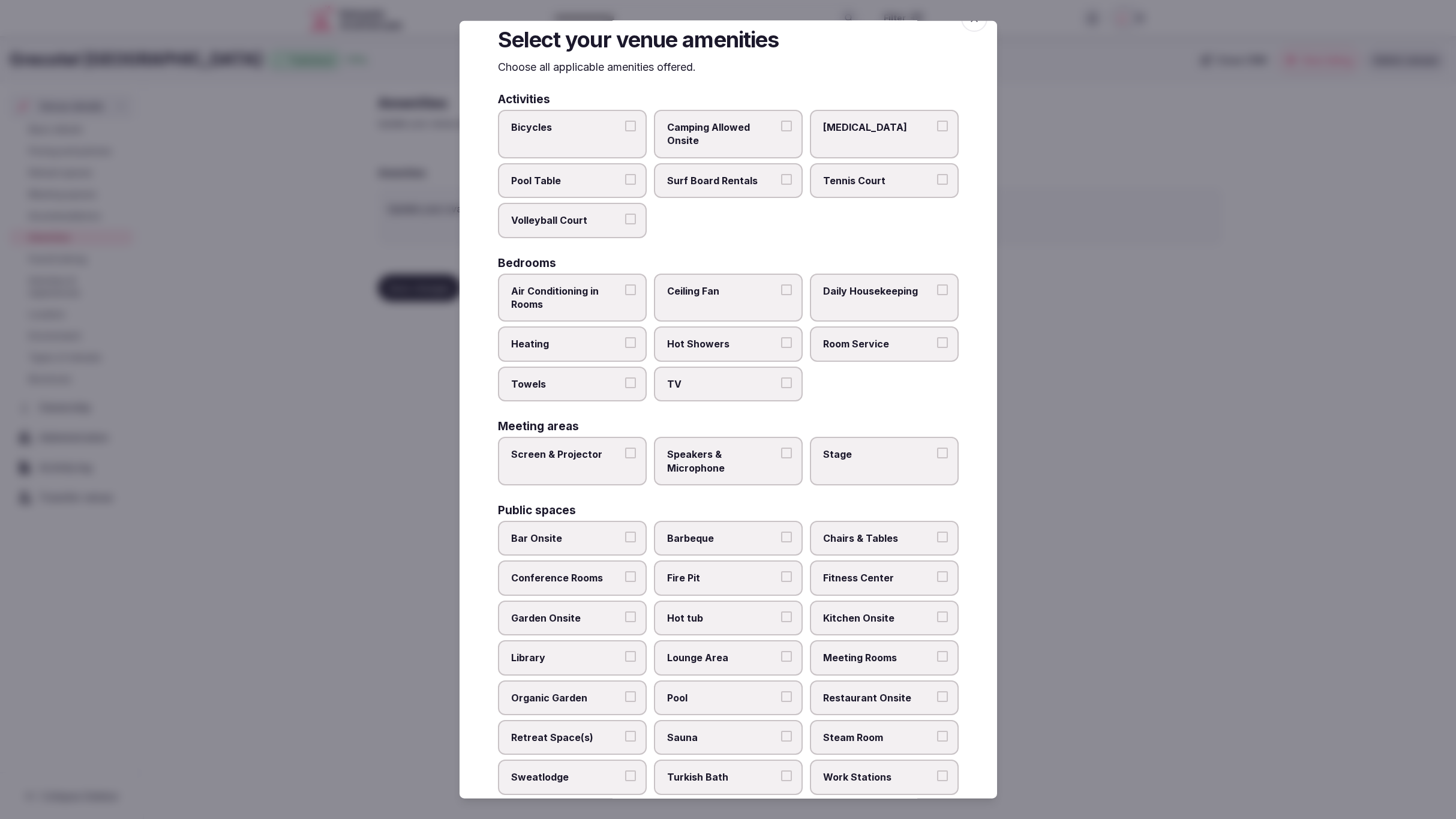
click at [713, 469] on span "Speakers & Microphone" at bounding box center [723, 461] width 110 height 27
click at [782, 458] on button "Speakers & Microphone" at bounding box center [787, 453] width 11 height 11
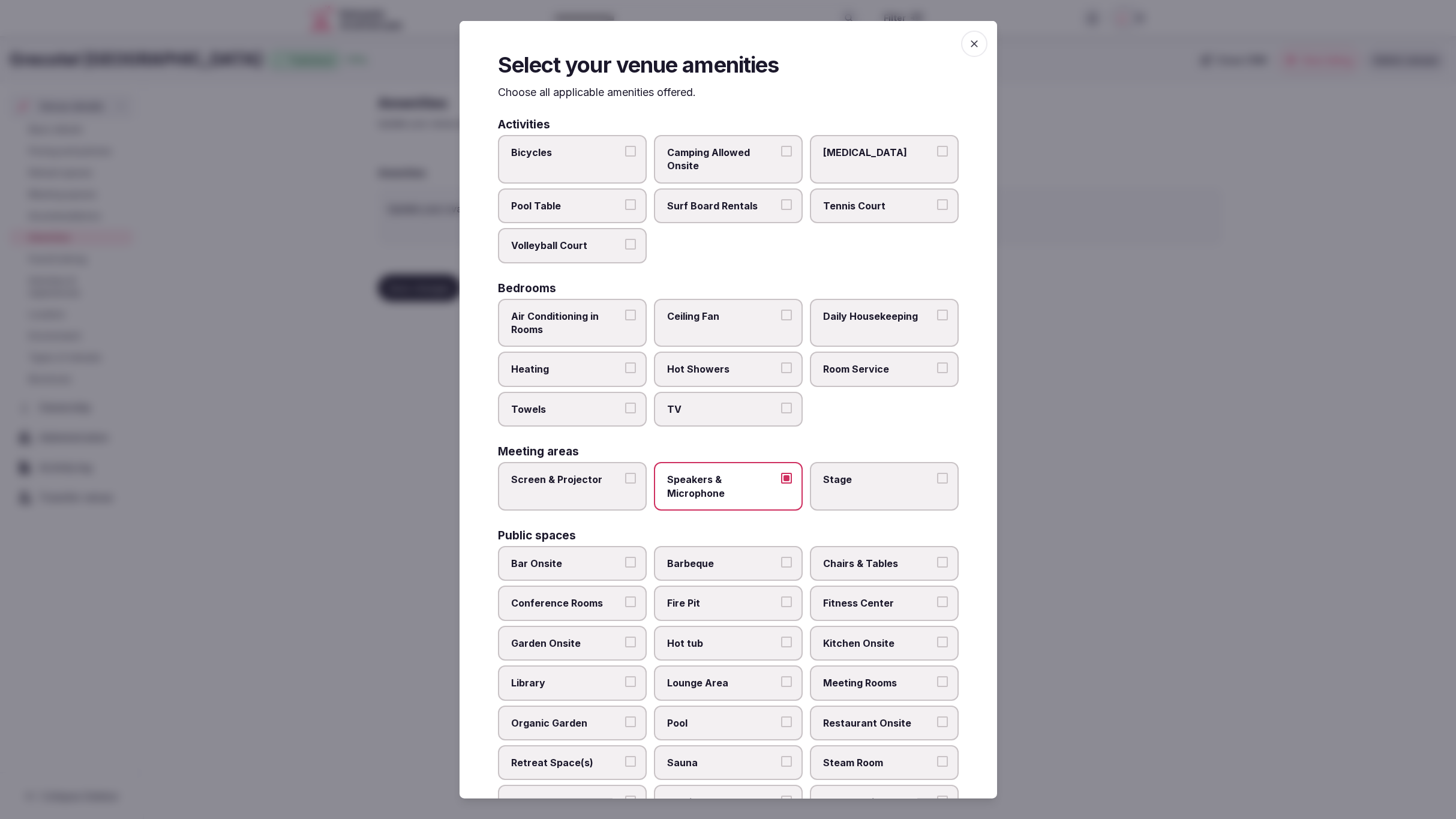
click at [595, 486] on label "Screen & Projector" at bounding box center [572, 486] width 149 height 48
click at [625, 484] on button "Screen & Projector" at bounding box center [631, 478] width 11 height 11
drag, startPoint x: 888, startPoint y: 367, endPoint x: 883, endPoint y: 354, distance: 13.9
click at [888, 367] on span "Room Service" at bounding box center [879, 369] width 110 height 13
click at [937, 367] on button "Room Service" at bounding box center [943, 368] width 11 height 11
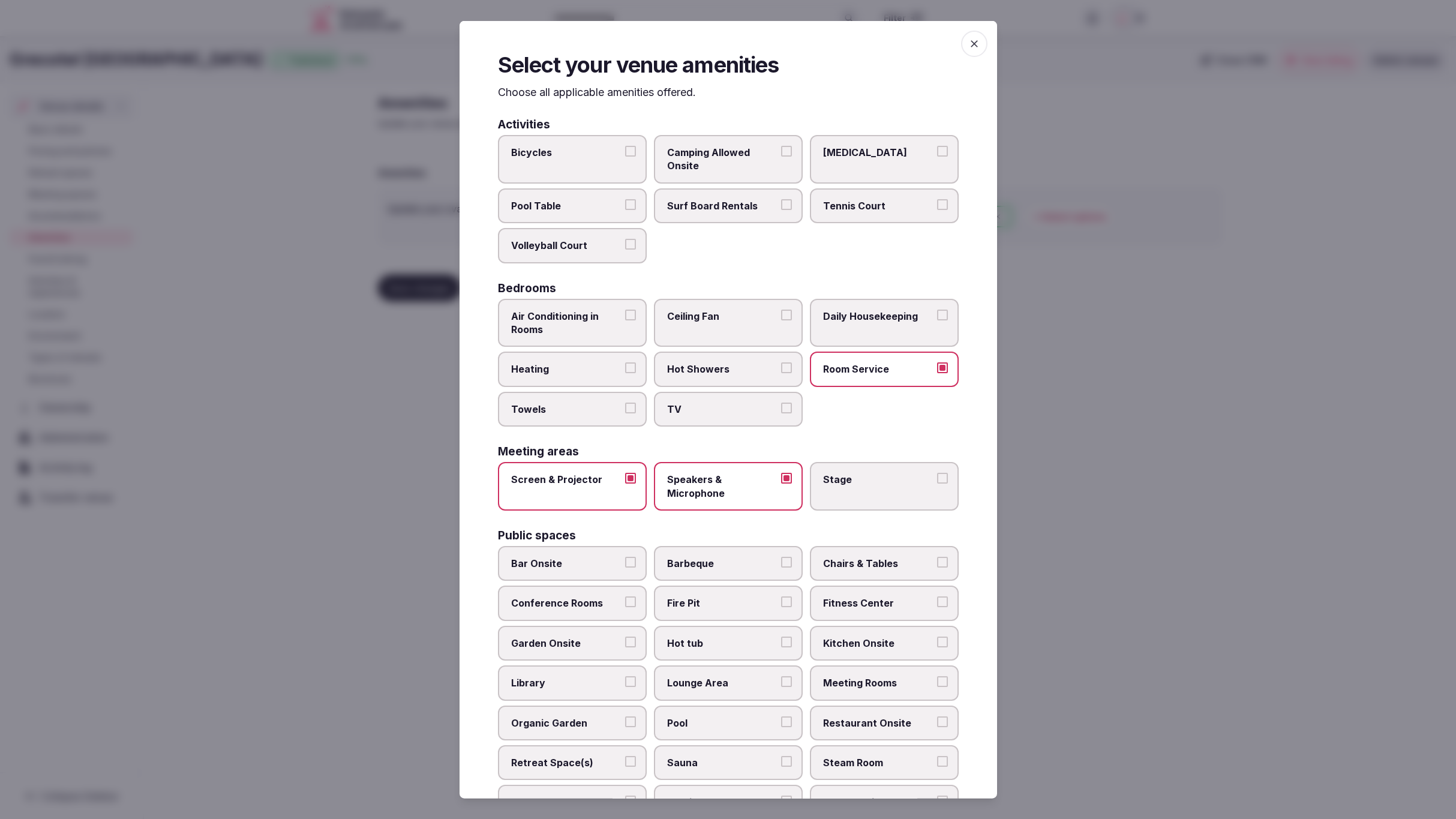
click at [871, 317] on span "Daily Housekeeping" at bounding box center [879, 315] width 110 height 13
click at [937, 317] on button "Daily Housekeeping" at bounding box center [943, 314] width 11 height 11
click at [685, 377] on label "Hot Showers" at bounding box center [728, 369] width 149 height 35
click at [782, 373] on button "Hot Showers" at bounding box center [787, 368] width 11 height 11
drag, startPoint x: 685, startPoint y: 406, endPoint x: 593, endPoint y: 402, distance: 92.1
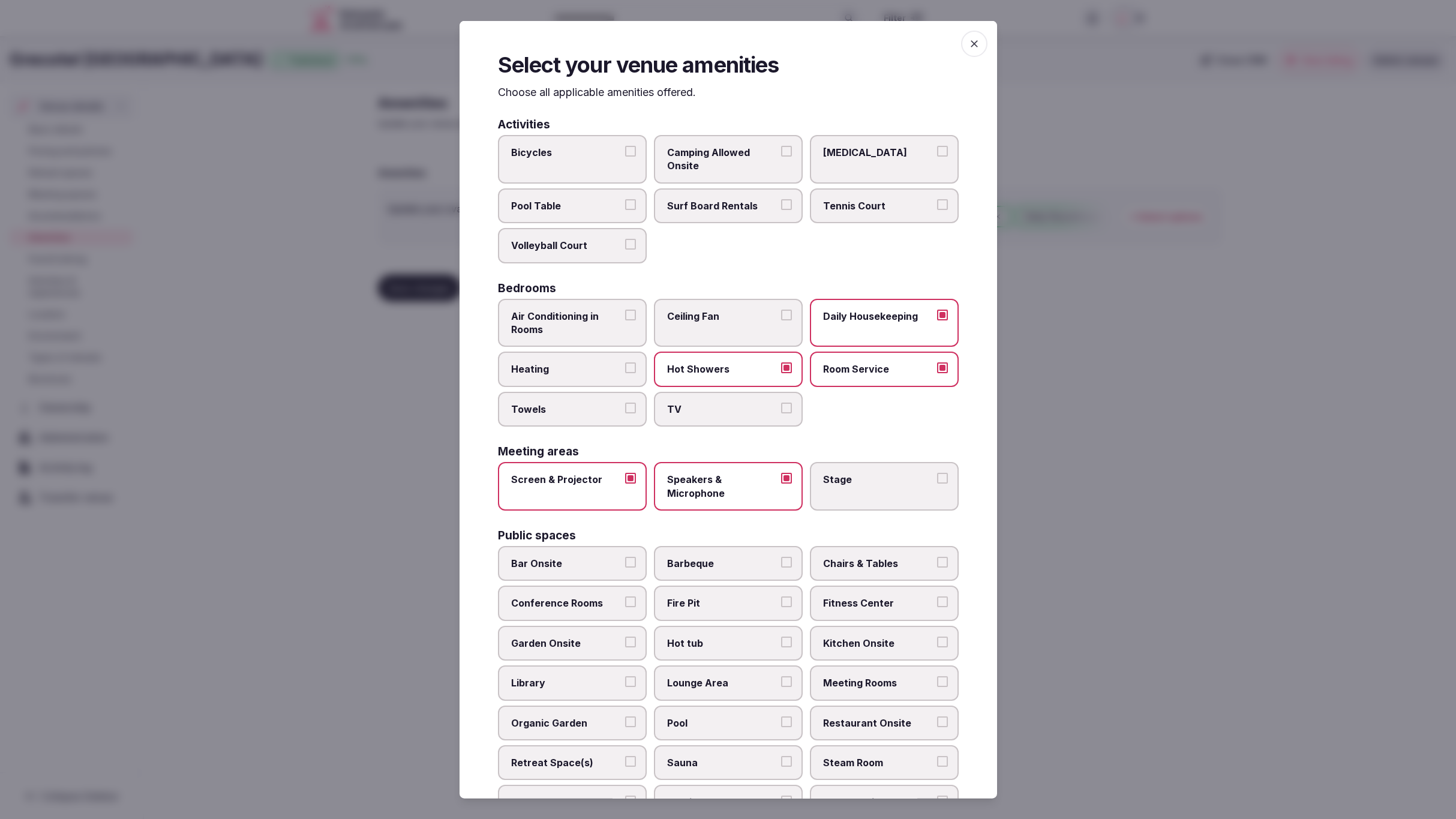
click at [684, 406] on span "TV" at bounding box center [723, 408] width 110 height 13
click at [782, 406] on button "TV" at bounding box center [787, 408] width 11 height 11
click at [532, 402] on span "Towels" at bounding box center [566, 408] width 110 height 13
click at [625, 402] on button "Towels" at bounding box center [631, 408] width 11 height 11
drag, startPoint x: 538, startPoint y: 363, endPoint x: 541, endPoint y: 345, distance: 18.2
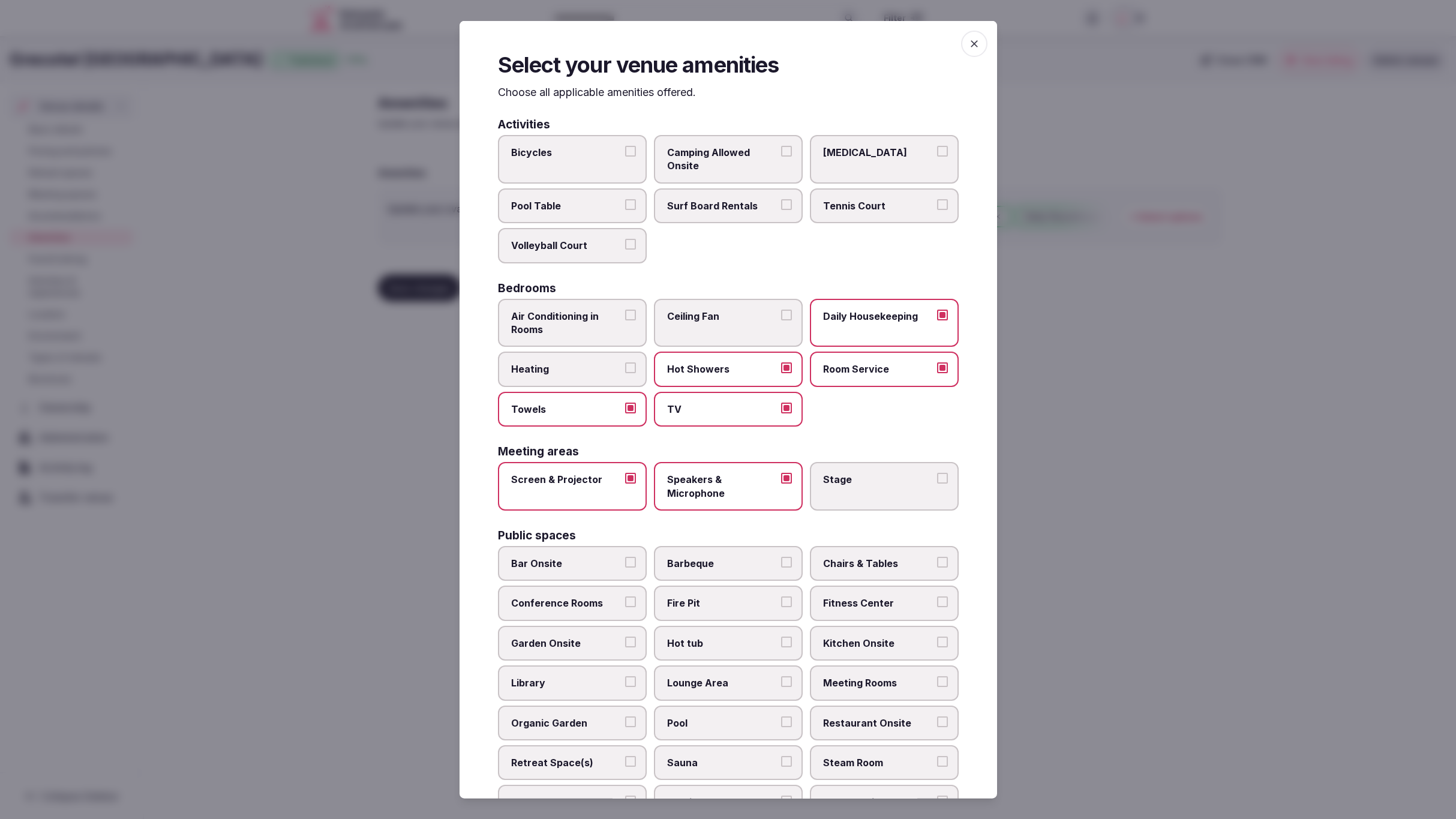
click at [540, 353] on label "Heating" at bounding box center [572, 369] width 149 height 35
click at [625, 362] on button "Heating" at bounding box center [631, 368] width 11 height 11
click at [548, 318] on span "Air Conditioning in Rooms" at bounding box center [566, 322] width 110 height 27
click at [625, 318] on button "Air Conditioning in Rooms" at bounding box center [631, 314] width 11 height 11
click at [937, 250] on div "Bicycles Camping Allowed Onsite Ice Bath Pool Table Surf Board Rentals Tennis C…" at bounding box center [728, 199] width 461 height 128
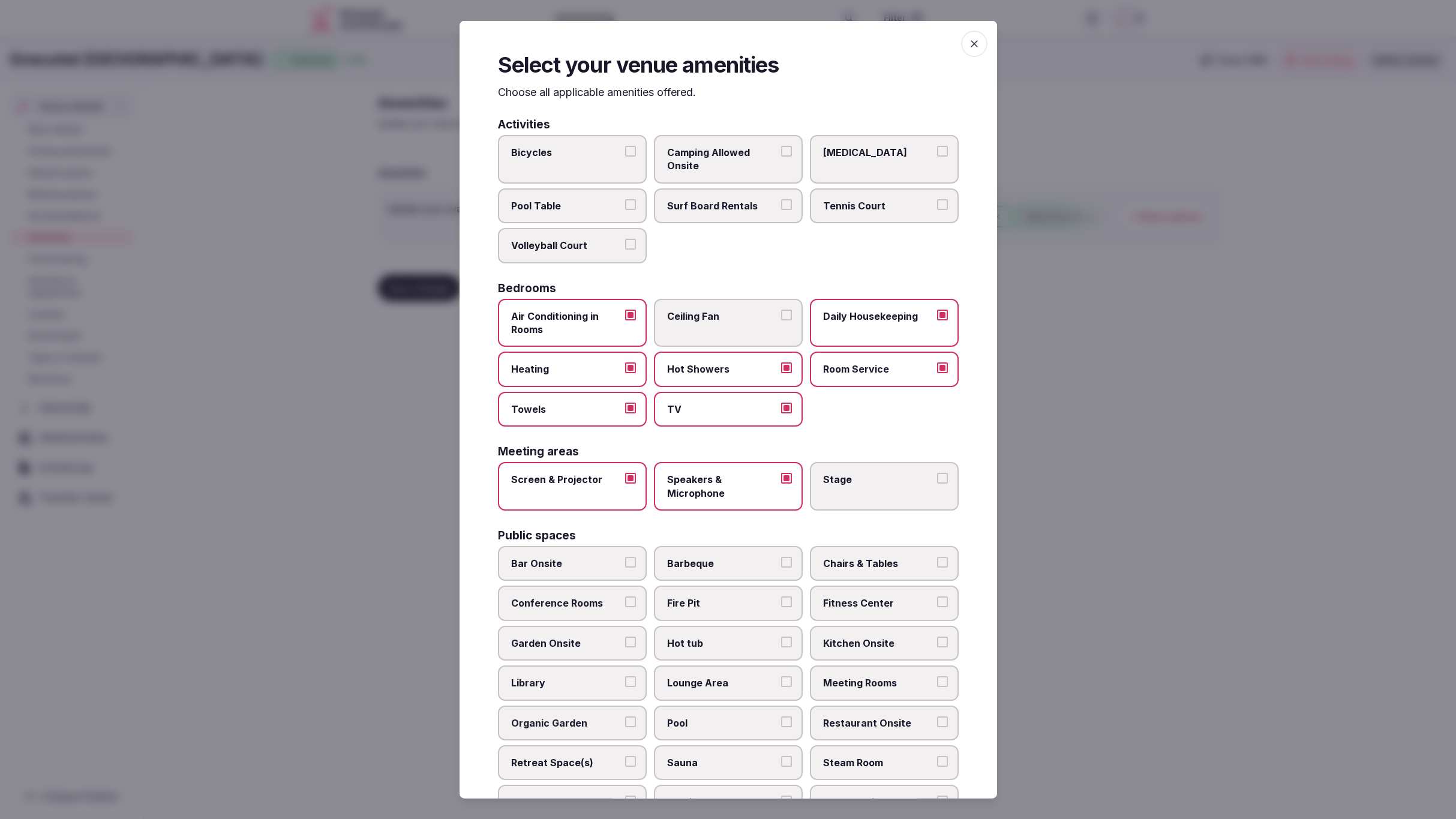
click at [740, 207] on span "Surf Board Rentals" at bounding box center [723, 205] width 110 height 13
click at [782, 207] on button "Surf Board Rentals" at bounding box center [787, 204] width 11 height 11
click at [903, 250] on div "Bicycles Camping Allowed Onsite Ice Bath Pool Table Surf Board Rentals Tennis C…" at bounding box center [728, 199] width 461 height 128
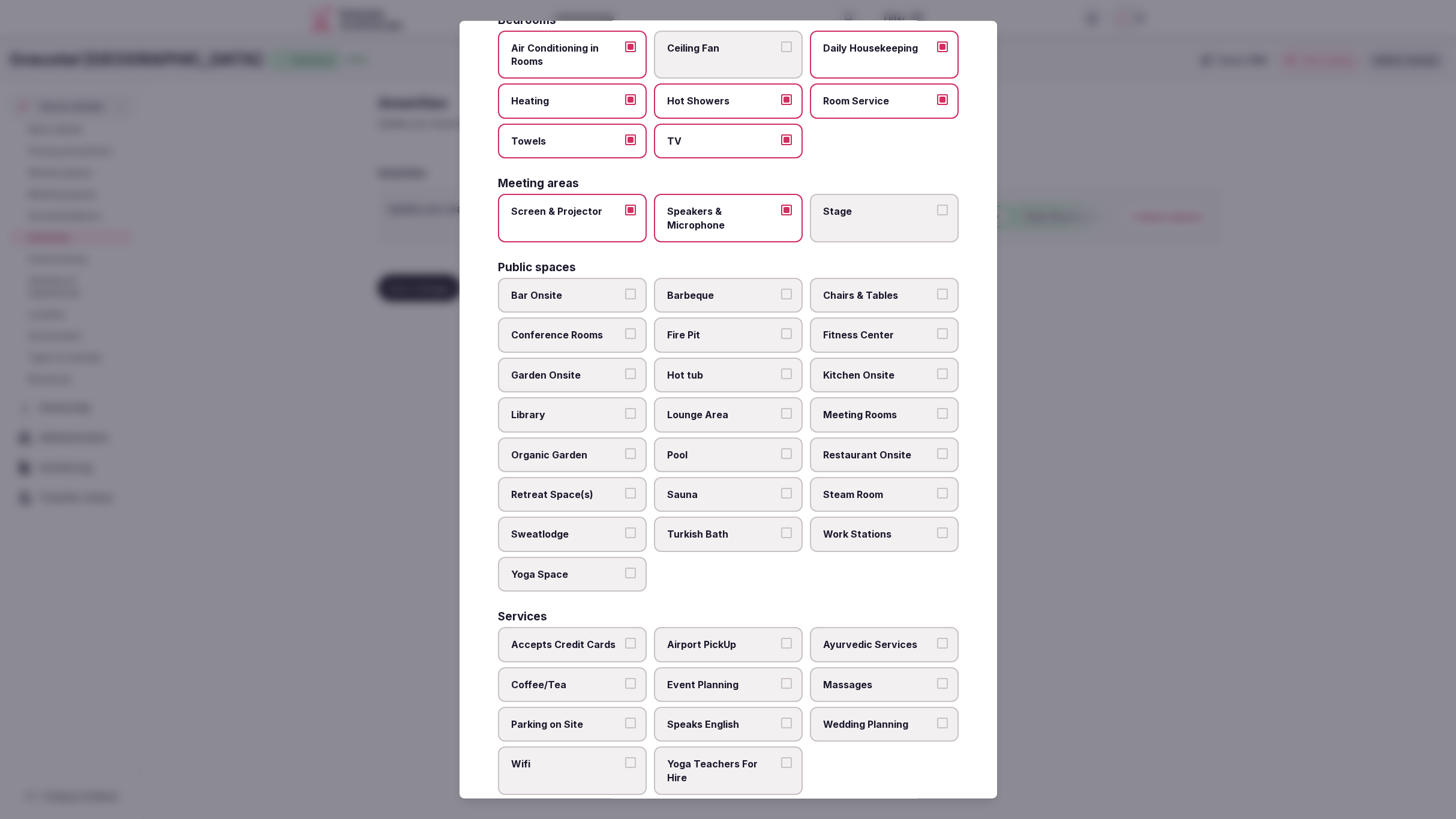
click at [867, 293] on span "Chairs & Tables" at bounding box center [879, 295] width 110 height 13
click at [937, 293] on button "Chairs & Tables" at bounding box center [943, 294] width 11 height 11
click at [574, 328] on span "Conference Rooms" at bounding box center [566, 334] width 110 height 13
click at [625, 328] on button "Conference Rooms" at bounding box center [631, 334] width 11 height 11
click at [868, 336] on span "Fitness Center" at bounding box center [879, 334] width 110 height 13
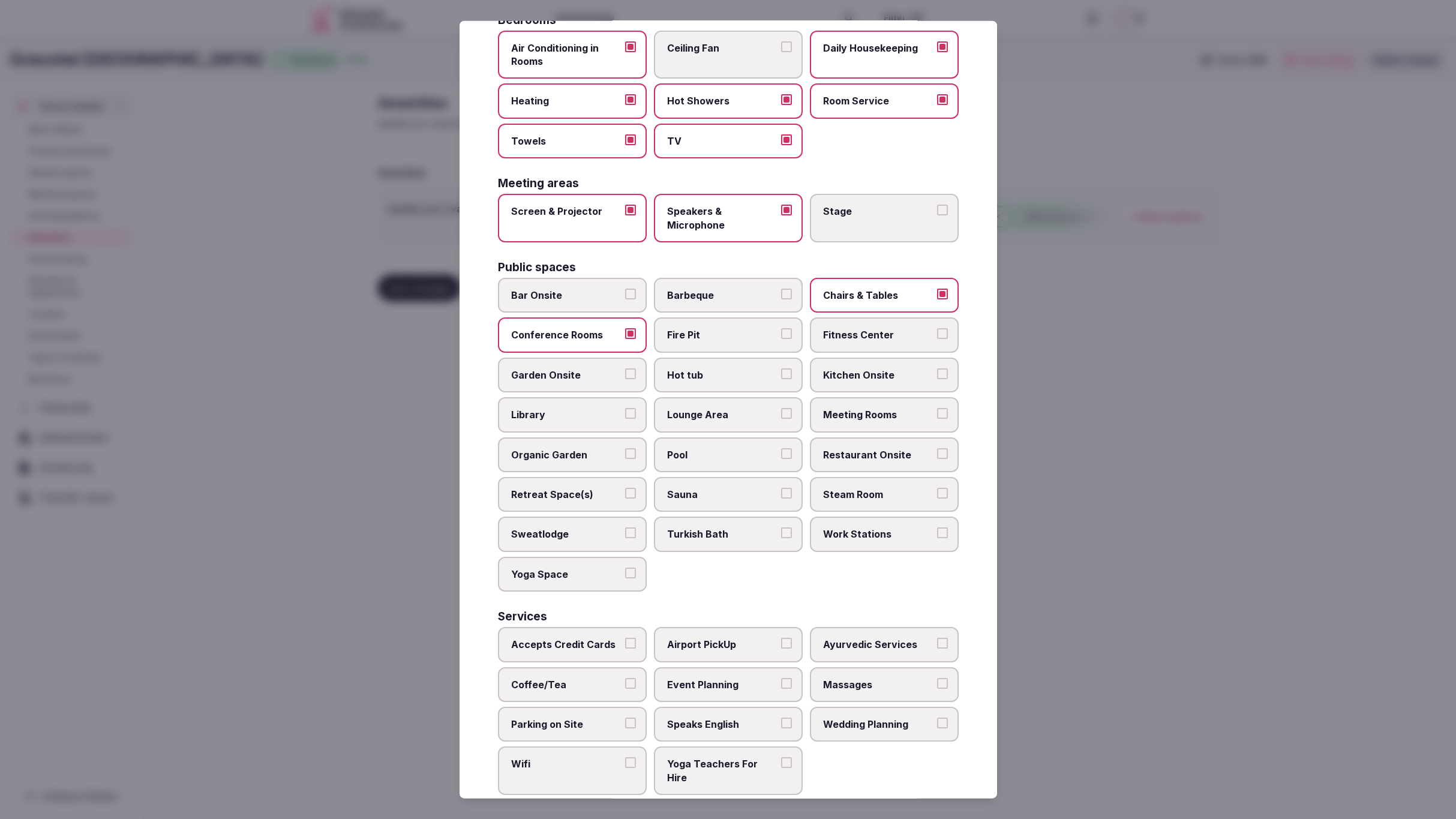
click at [937, 336] on button "Fitness Center" at bounding box center [943, 334] width 11 height 11
click at [542, 375] on span "Garden Onsite" at bounding box center [566, 374] width 110 height 13
click at [625, 375] on button "Garden Onsite" at bounding box center [631, 373] width 11 height 11
click at [548, 412] on span "Library" at bounding box center [566, 415] width 110 height 13
click at [625, 412] on button "Library" at bounding box center [631, 414] width 11 height 11
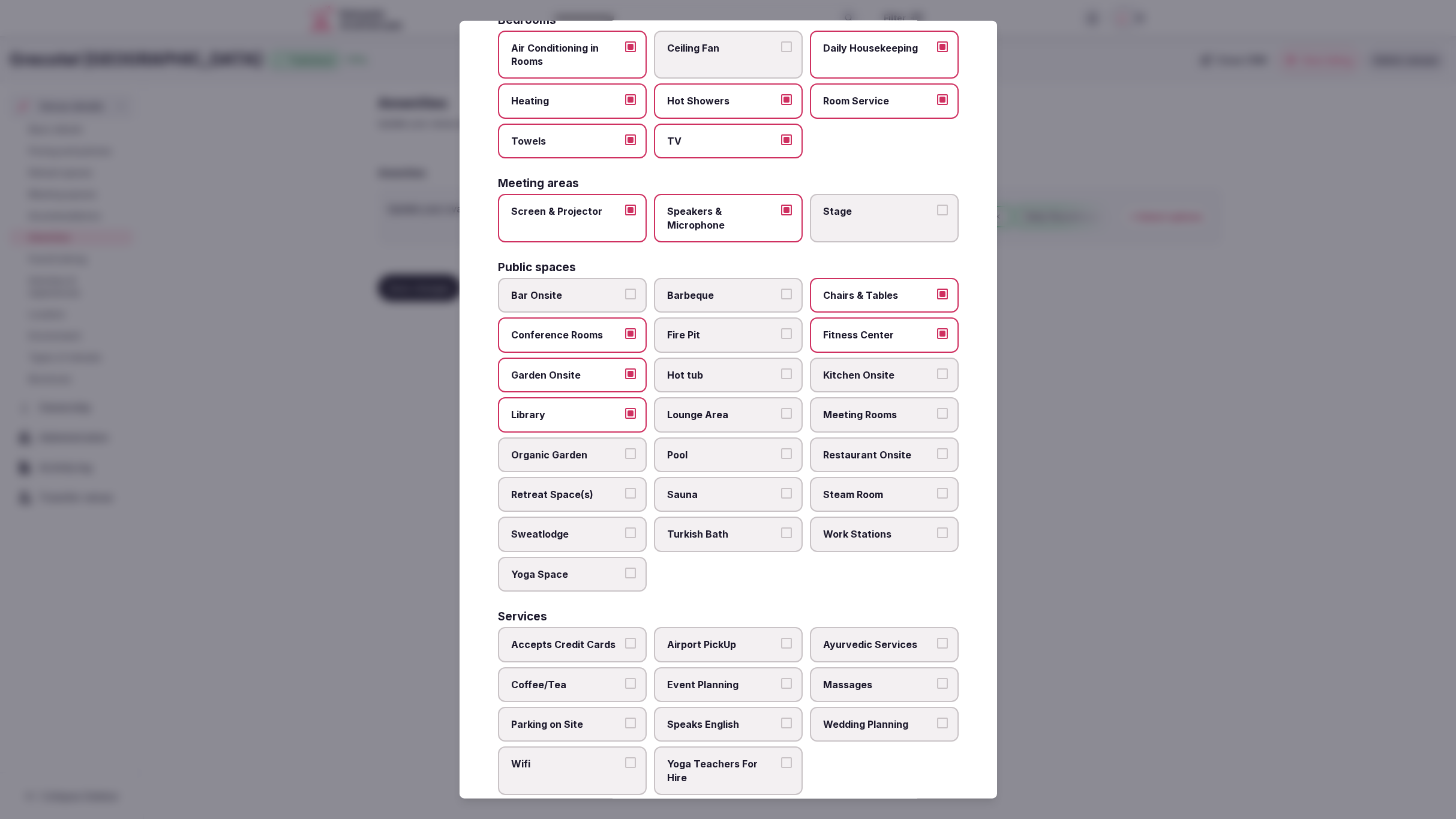
click at [550, 411] on span "Library" at bounding box center [566, 415] width 110 height 13
click at [625, 411] on button "Library" at bounding box center [631, 414] width 11 height 11
click at [574, 488] on span "Retreat Space(s)" at bounding box center [566, 494] width 110 height 13
click at [625, 488] on button "Retreat Space(s)" at bounding box center [631, 493] width 11 height 11
click at [726, 448] on span "Pool" at bounding box center [723, 454] width 110 height 13
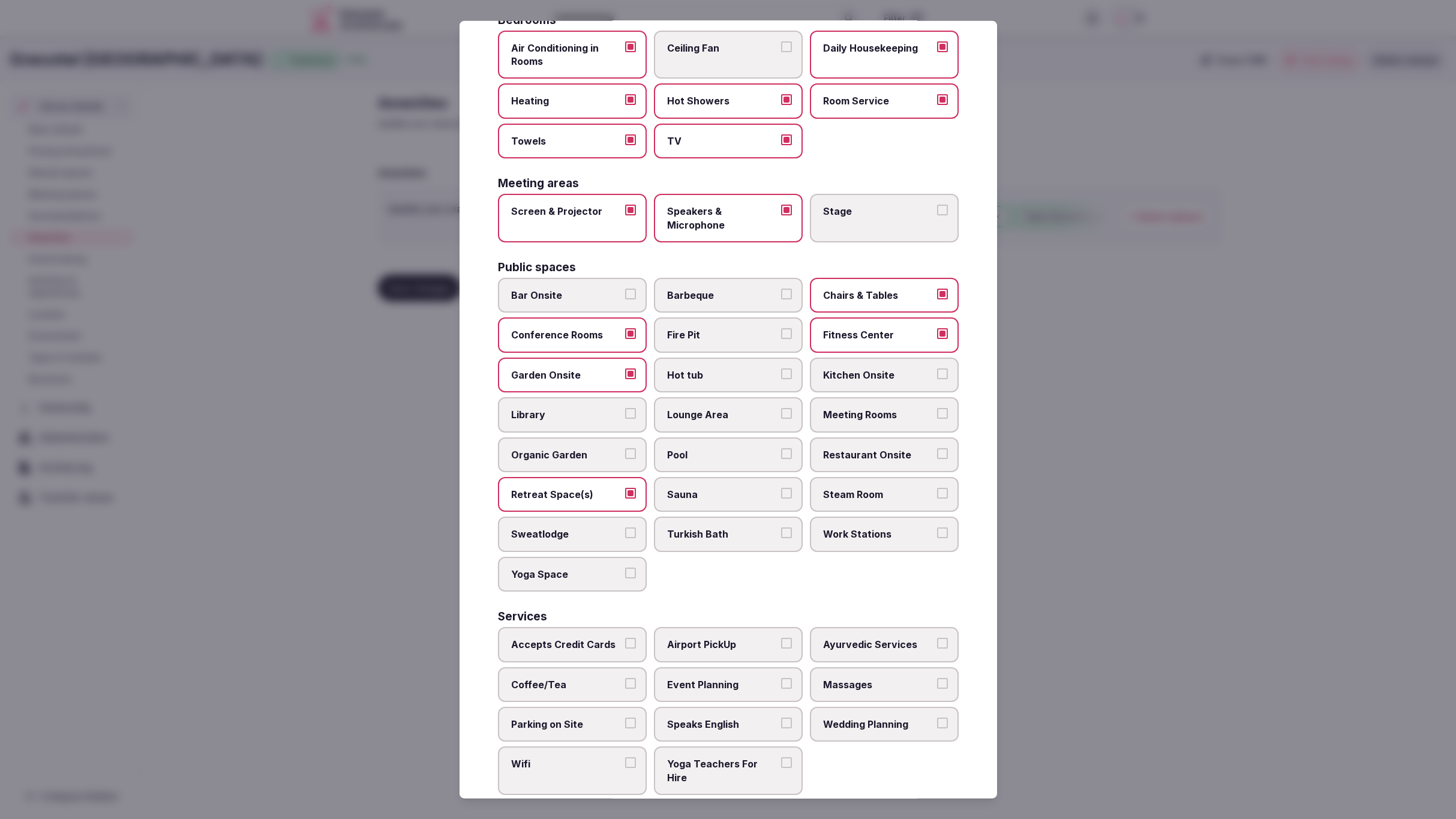
click at [782, 448] on button "Pool" at bounding box center [787, 453] width 11 height 11
click at [720, 408] on span "Lounge Area" at bounding box center [723, 415] width 110 height 13
click at [782, 408] on button "Lounge Area" at bounding box center [787, 414] width 11 height 11
click at [869, 450] on span "Restaurant Onsite" at bounding box center [879, 454] width 110 height 13
click at [937, 450] on button "Restaurant Onsite" at bounding box center [943, 453] width 11 height 11
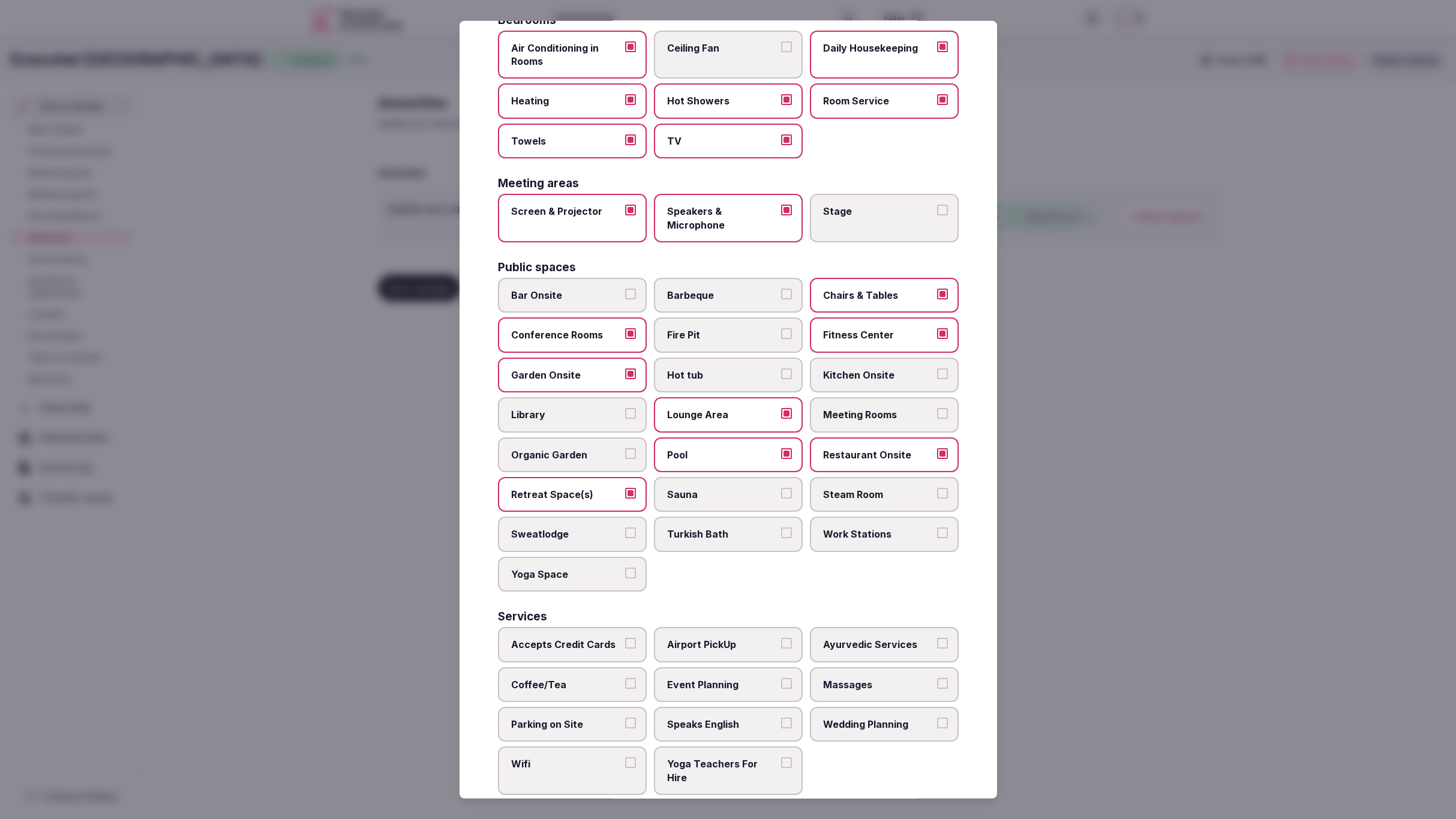
click at [584, 488] on span "Retreat Space(s)" at bounding box center [566, 494] width 110 height 13
click at [625, 488] on button "Retreat Space(s)" at bounding box center [631, 493] width 11 height 11
click at [599, 567] on span "Yoga Space" at bounding box center [566, 573] width 110 height 13
click at [625, 567] on button "Yoga Space" at bounding box center [631, 572] width 11 height 11
click at [566, 280] on label "Bar Onsite" at bounding box center [572, 295] width 149 height 35
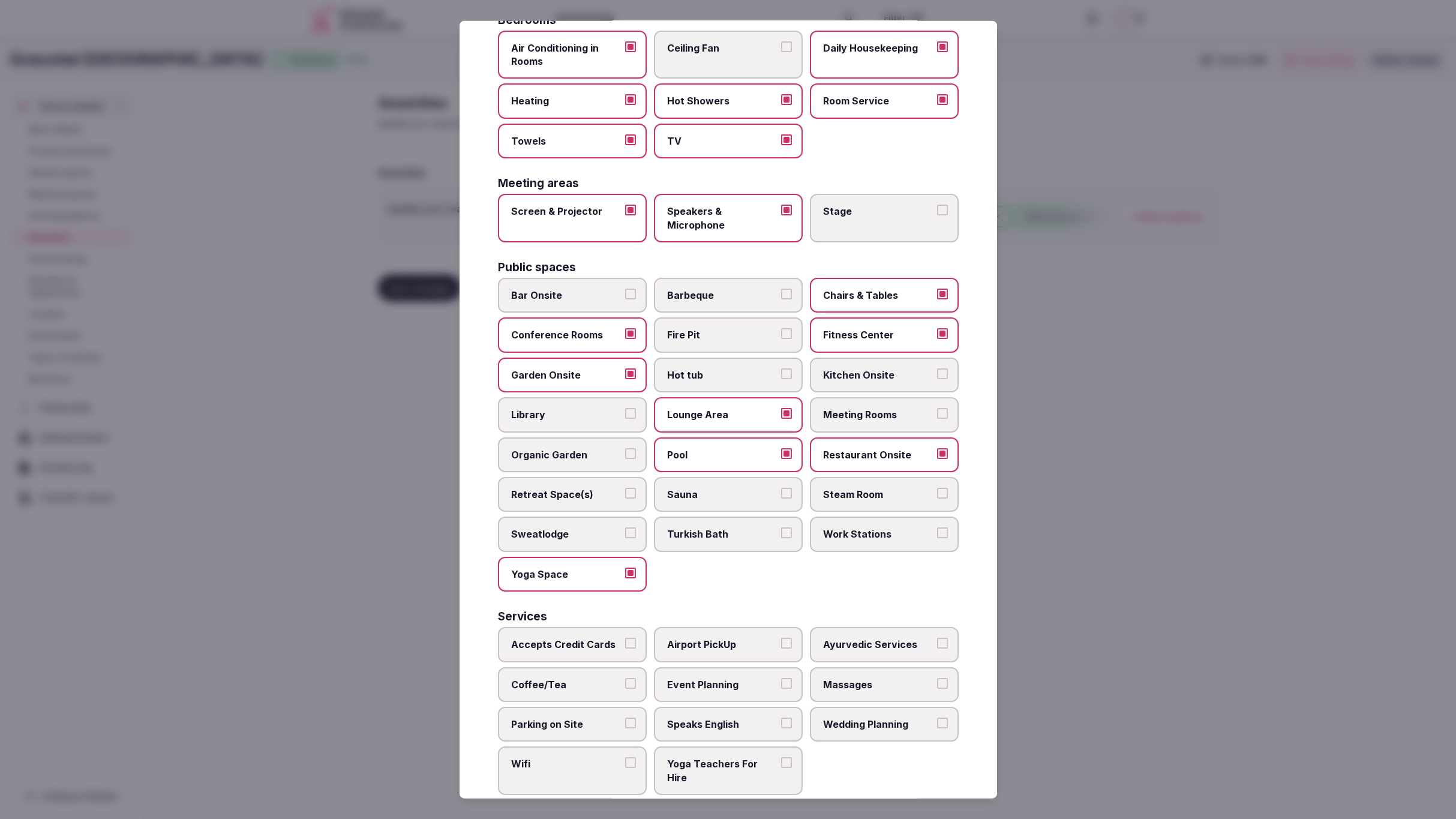
click at [625, 289] on button "Bar Onsite" at bounding box center [631, 294] width 11 height 11
click at [534, 627] on label "Accepts Credit Cards" at bounding box center [572, 644] width 149 height 35
click at [625, 638] on button "Accepts Credit Cards" at bounding box center [631, 643] width 11 height 11
drag, startPoint x: 545, startPoint y: 666, endPoint x: 545, endPoint y: 681, distance: 15.0
click at [545, 669] on label "Coffee/Tea" at bounding box center [572, 684] width 149 height 35
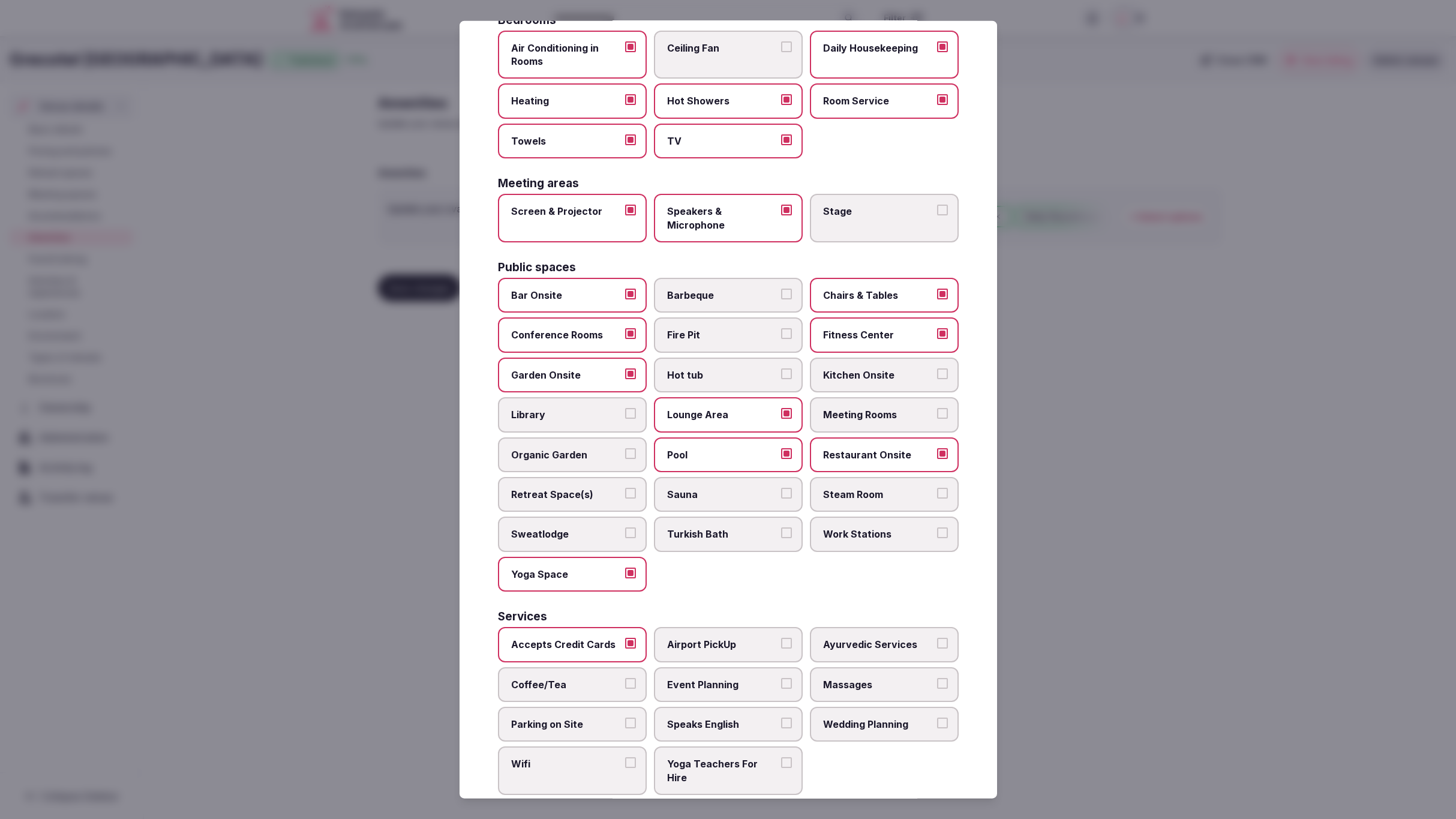
click at [542, 718] on span "Parking on Site" at bounding box center [566, 724] width 110 height 13
click at [625, 718] on button "Parking on Site" at bounding box center [631, 723] width 11 height 11
click at [555, 677] on span "Coffee/Tea" at bounding box center [566, 684] width 110 height 13
click at [625, 677] on button "Coffee/Tea" at bounding box center [631, 683] width 11 height 11
click at [564, 758] on span "Wifi" at bounding box center [566, 764] width 110 height 13
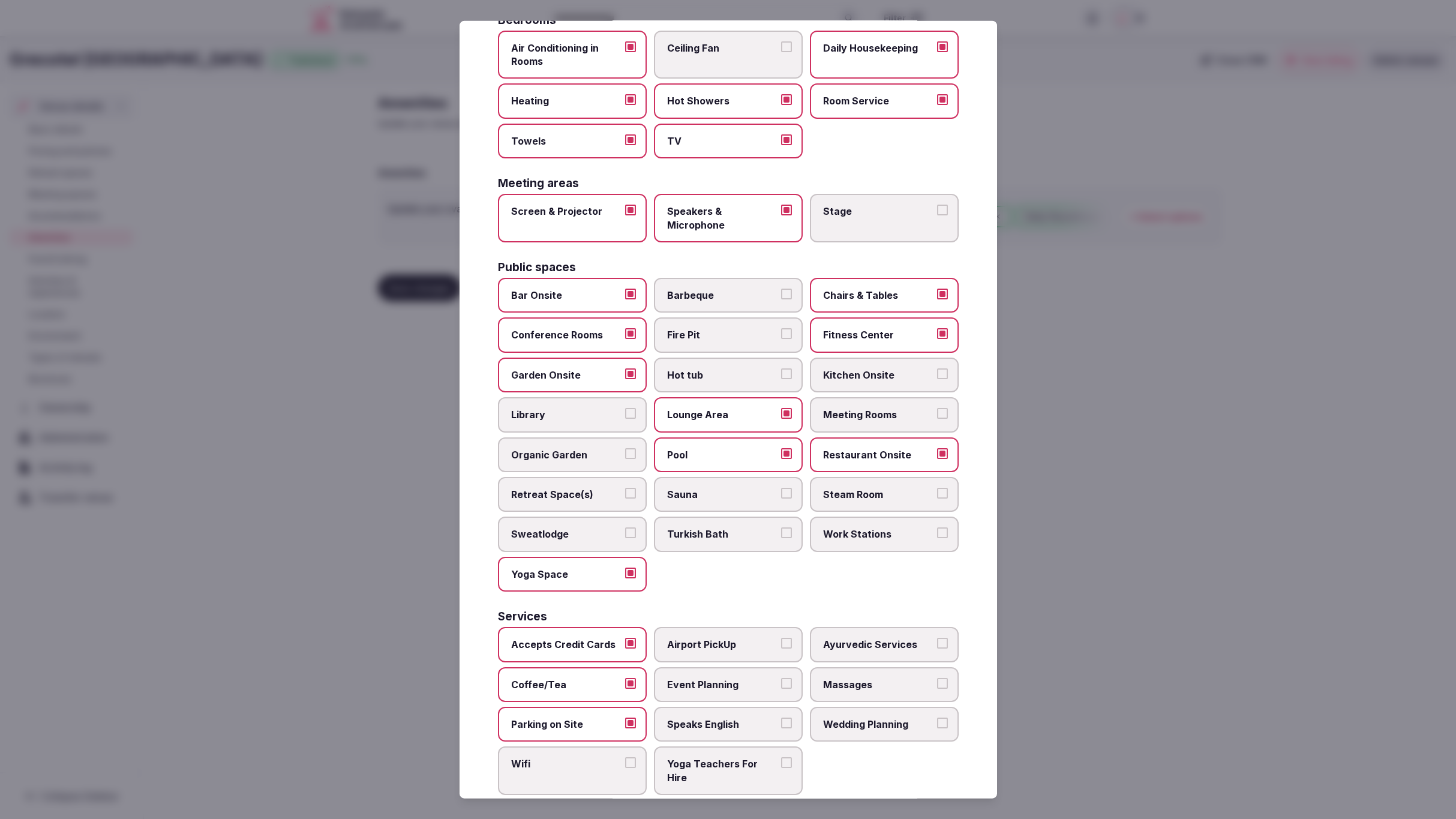
click at [625, 758] on button "Wifi" at bounding box center [631, 763] width 11 height 11
click at [741, 681] on label "Event Planning" at bounding box center [728, 684] width 149 height 35
click at [782, 681] on button "Event Planning" at bounding box center [787, 683] width 11 height 11
click at [873, 677] on span "Massages" at bounding box center [879, 684] width 110 height 13
click at [937, 677] on button "Massages" at bounding box center [943, 683] width 11 height 11
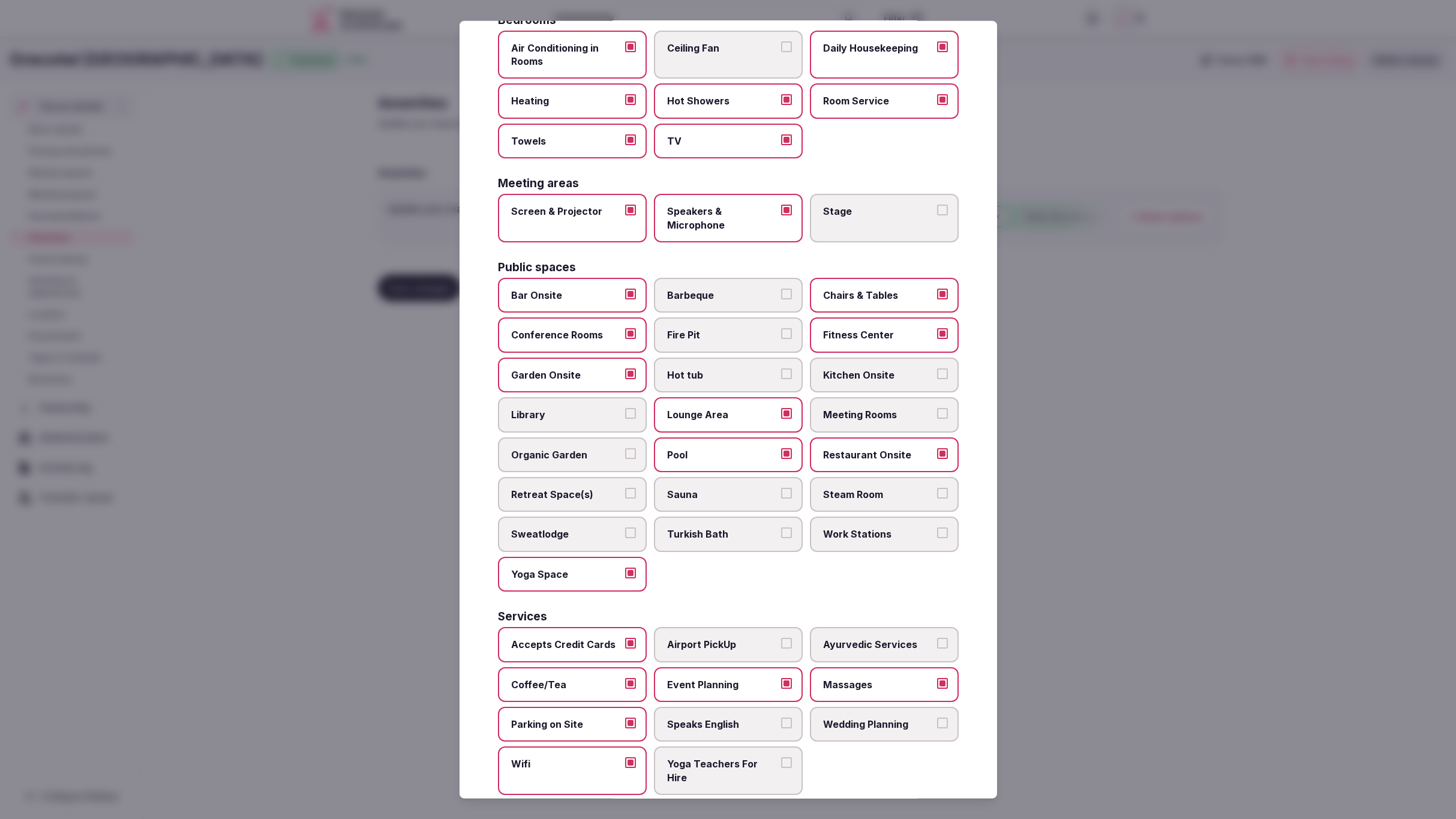
click at [869, 718] on span "Wedding Planning" at bounding box center [879, 724] width 110 height 13
click at [937, 718] on button "Wedding Planning" at bounding box center [943, 723] width 11 height 11
click at [705, 718] on span "Speaks English" at bounding box center [723, 724] width 110 height 13
click at [782, 718] on button "Speaks English" at bounding box center [787, 723] width 11 height 11
click at [1146, 723] on div at bounding box center [728, 409] width 1456 height 819
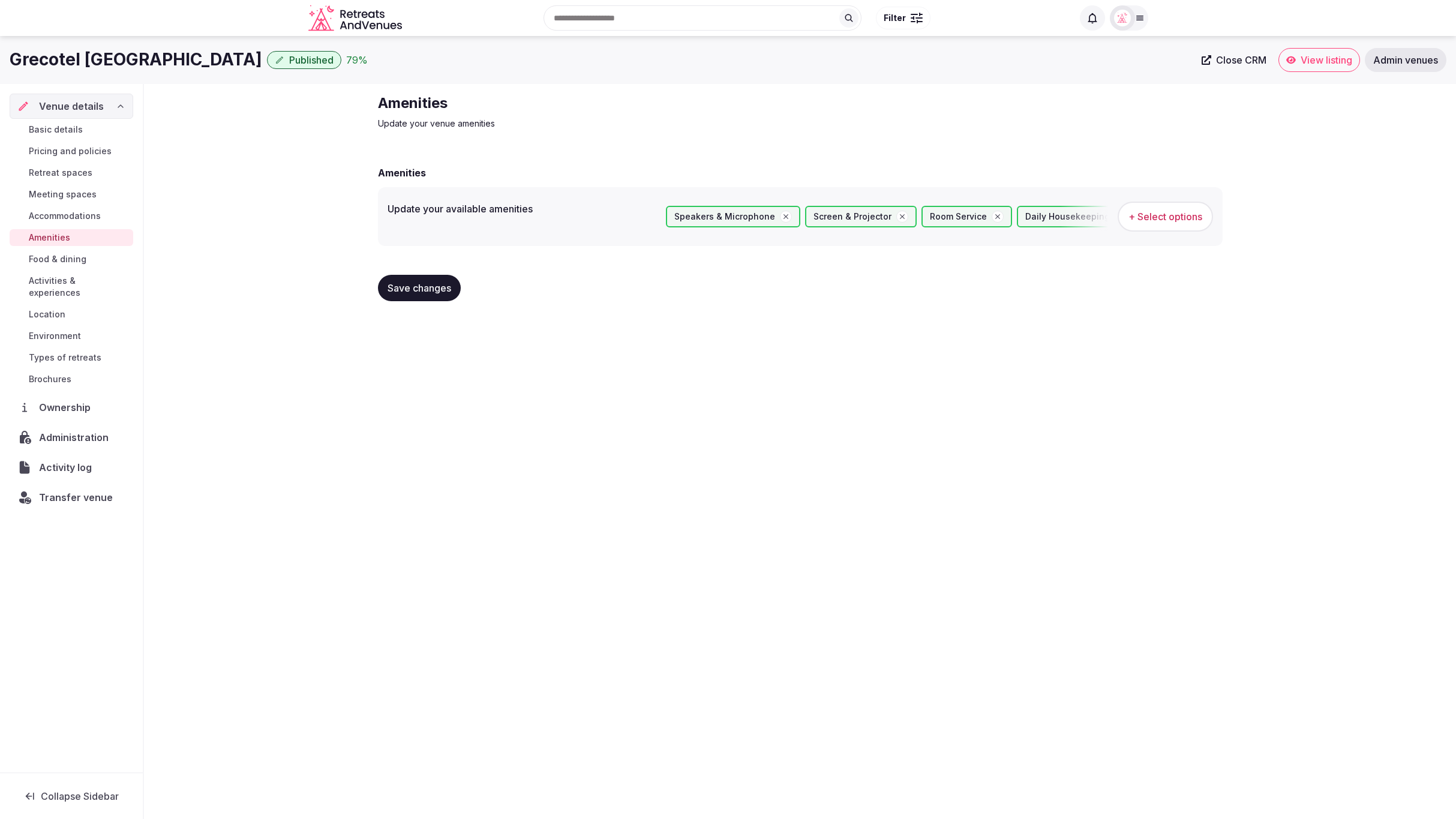
click at [416, 296] on button "Save changes" at bounding box center [419, 288] width 82 height 26
click at [51, 173] on span "Retreat spaces" at bounding box center [61, 172] width 64 height 12
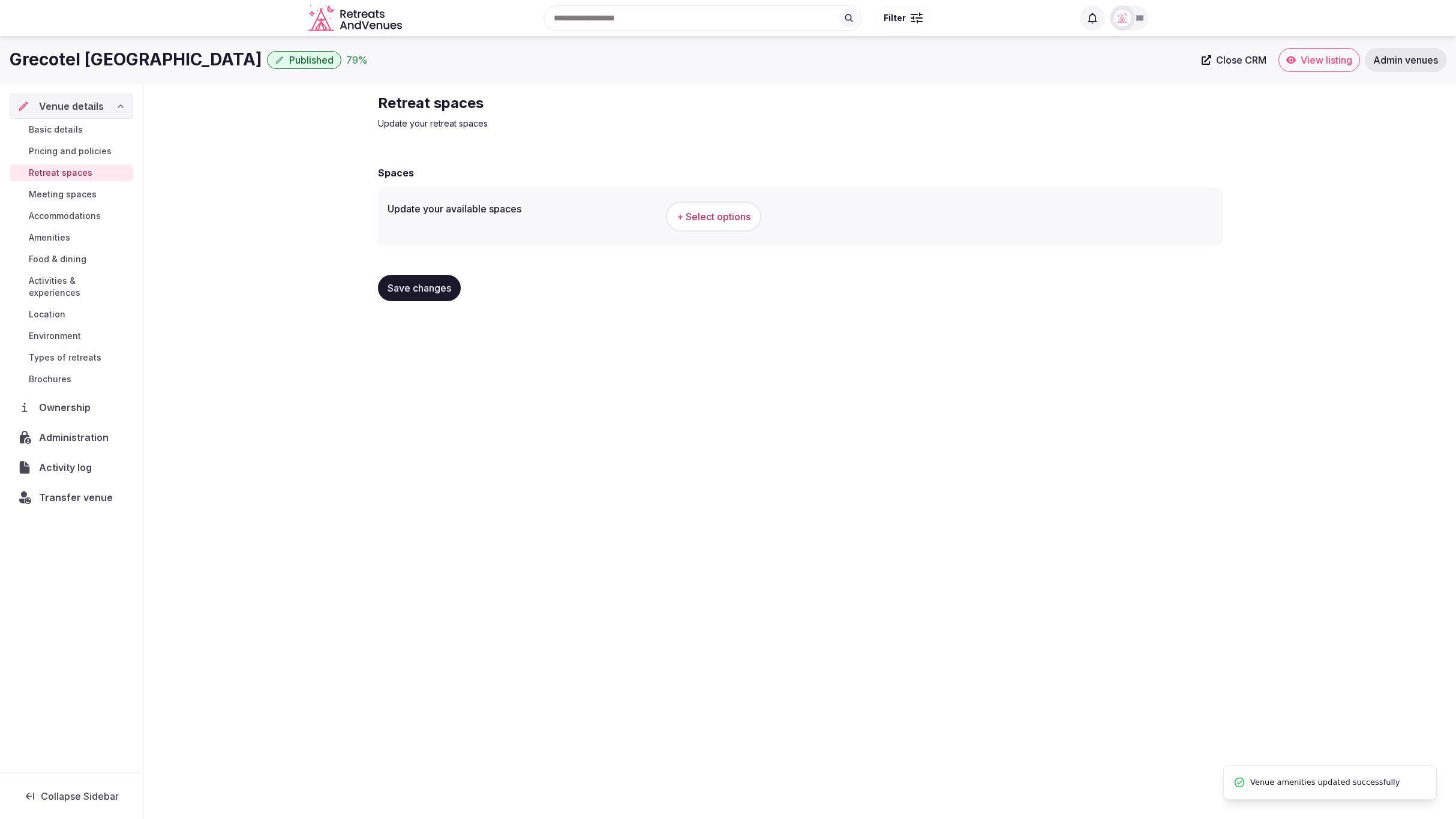
drag, startPoint x: 671, startPoint y: 353, endPoint x: 650, endPoint y: 362, distance: 22.8
click at [671, 353] on div "Grecotel Creta Palace Published 79 % Close CRM View listing Admin venues Venue …" at bounding box center [728, 424] width 1456 height 776
click at [726, 214] on span "+ Select options" at bounding box center [713, 216] width 74 height 13
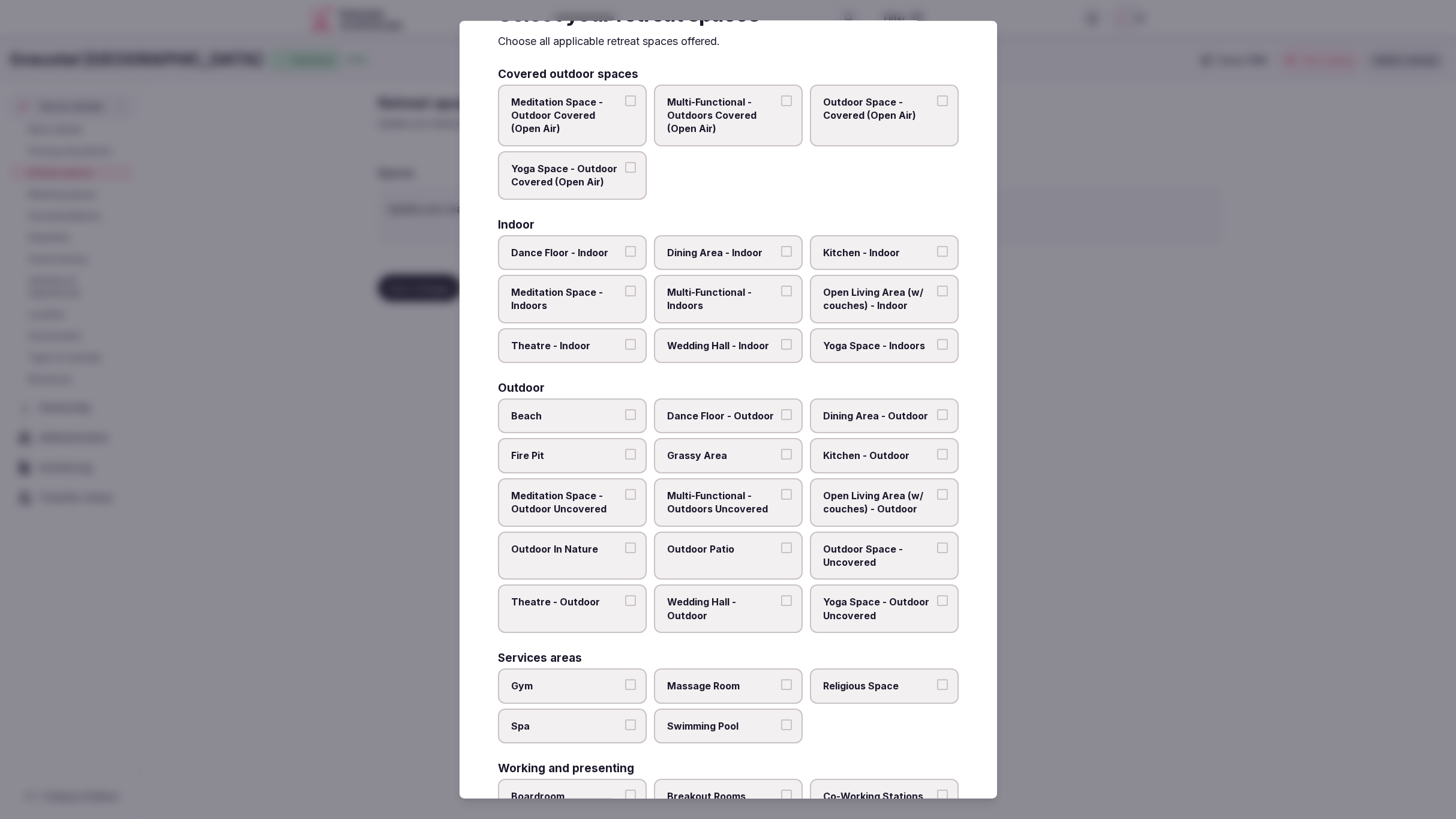
scroll to position [57, 0]
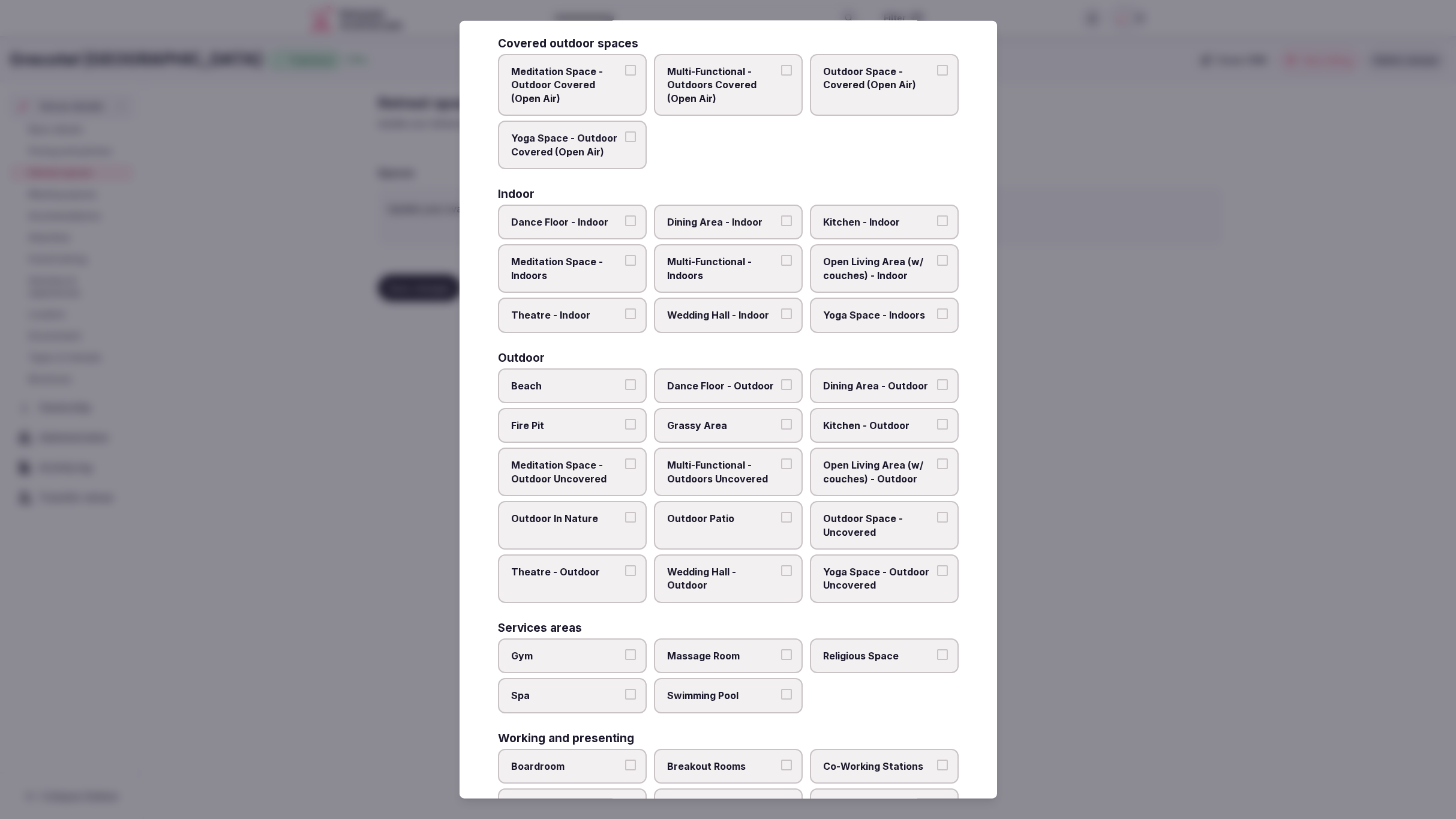
click at [740, 218] on span "Dining Area - Indoor" at bounding box center [723, 222] width 110 height 13
click at [782, 218] on button "Dining Area - Indoor" at bounding box center [787, 221] width 11 height 11
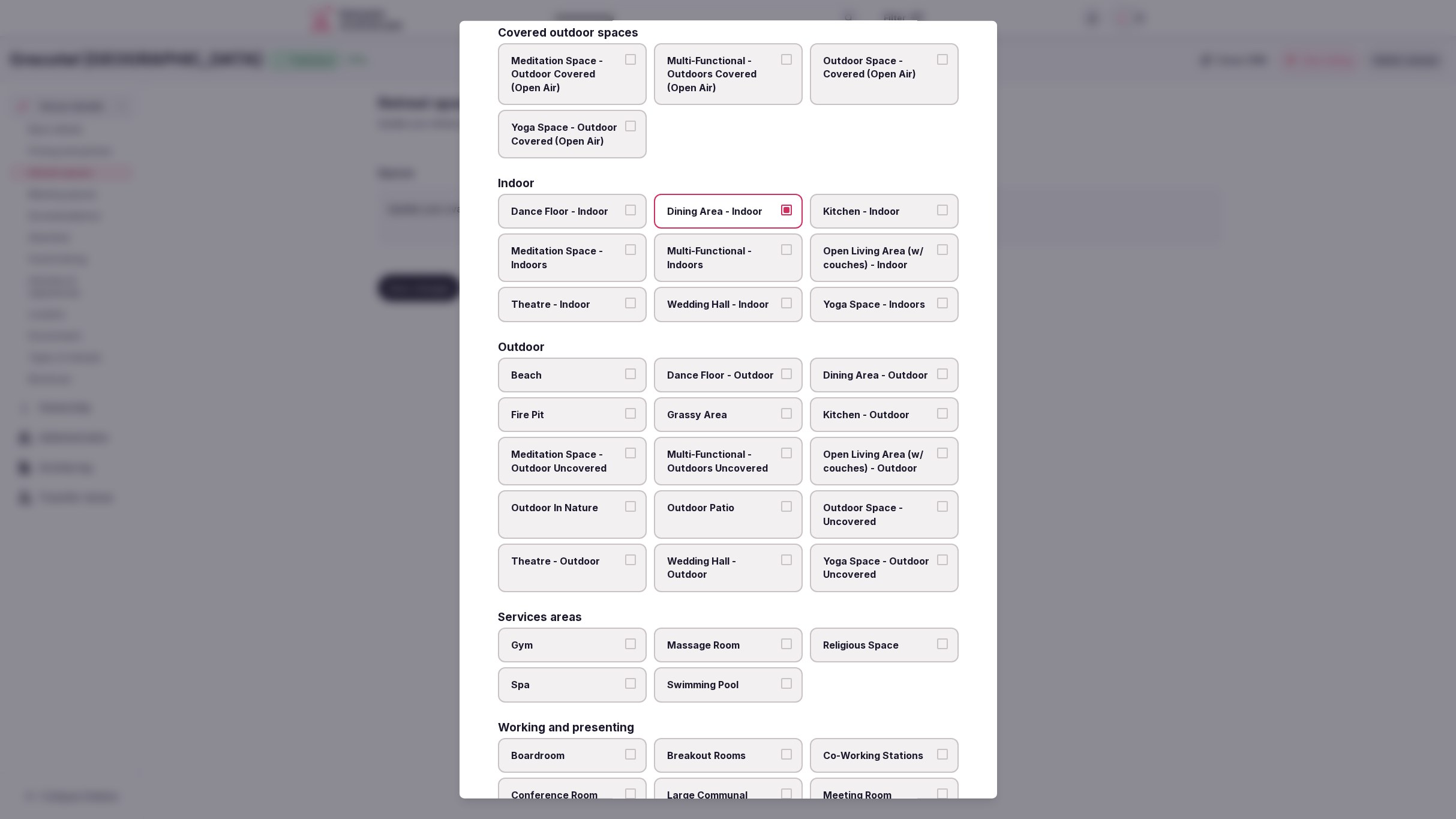
scroll to position [94, 0]
click at [730, 252] on span "Multi-Functional - Indoors" at bounding box center [723, 255] width 110 height 27
click at [782, 252] on button "Multi-Functional - Indoors" at bounding box center [787, 247] width 11 height 11
click at [590, 307] on label "Theatre - Indoor" at bounding box center [572, 302] width 149 height 35
click at [625, 306] on button "Theatre - Indoor" at bounding box center [631, 301] width 11 height 11
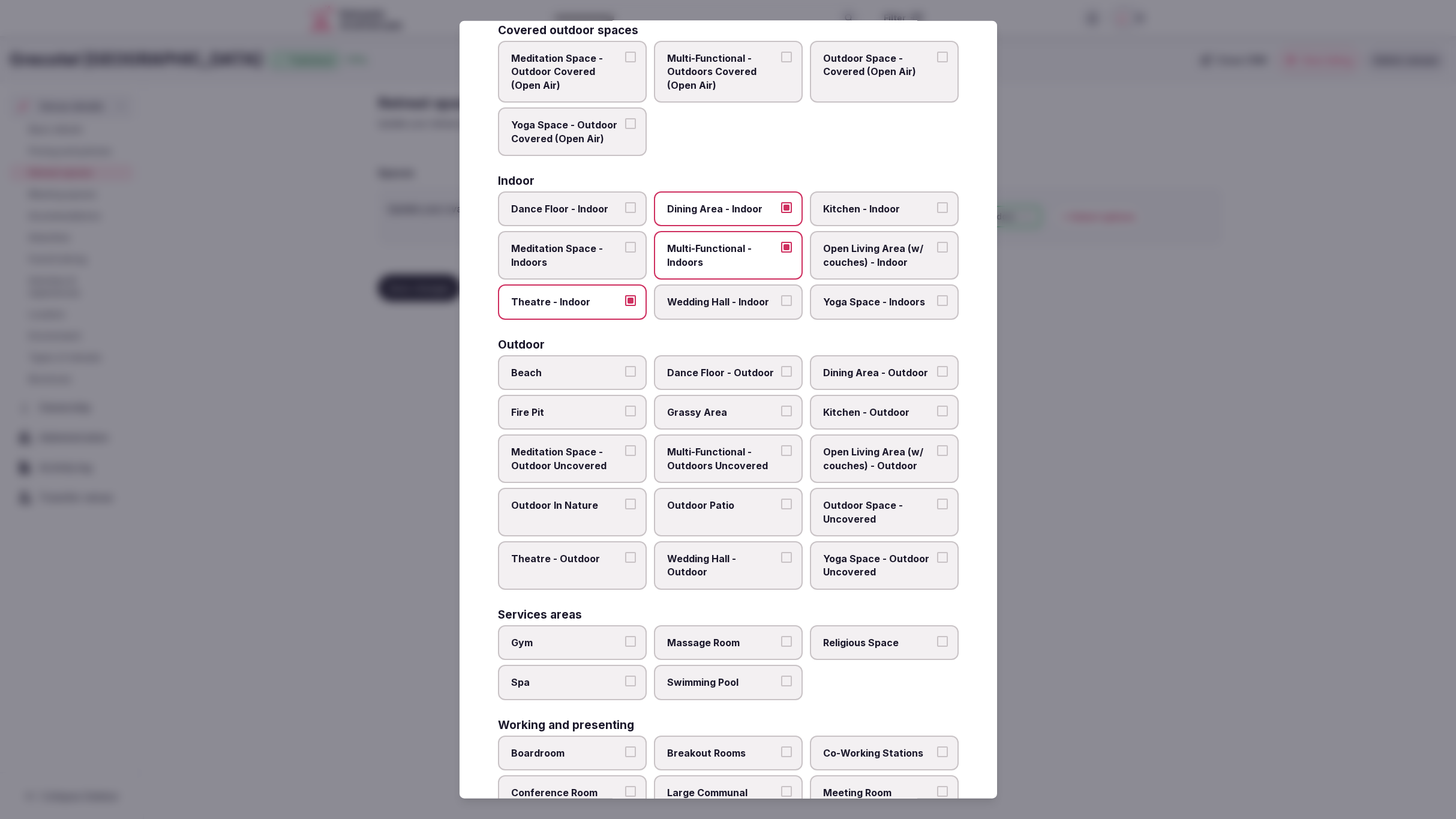
scroll to position [100, 0]
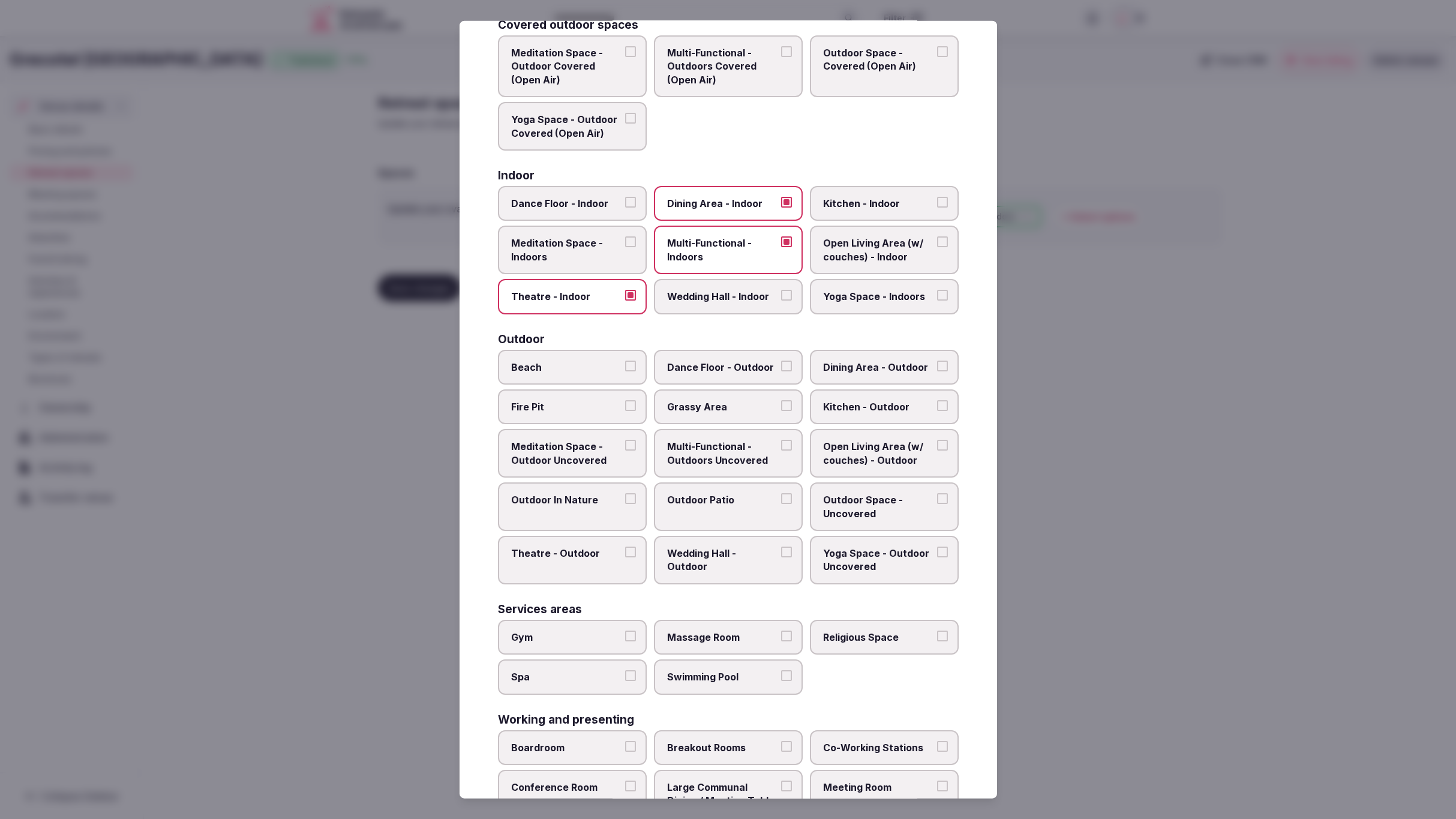
click at [613, 197] on span "Dance Floor - Indoor" at bounding box center [566, 203] width 110 height 13
click at [625, 197] on button "Dance Floor - Indoor" at bounding box center [631, 202] width 11 height 11
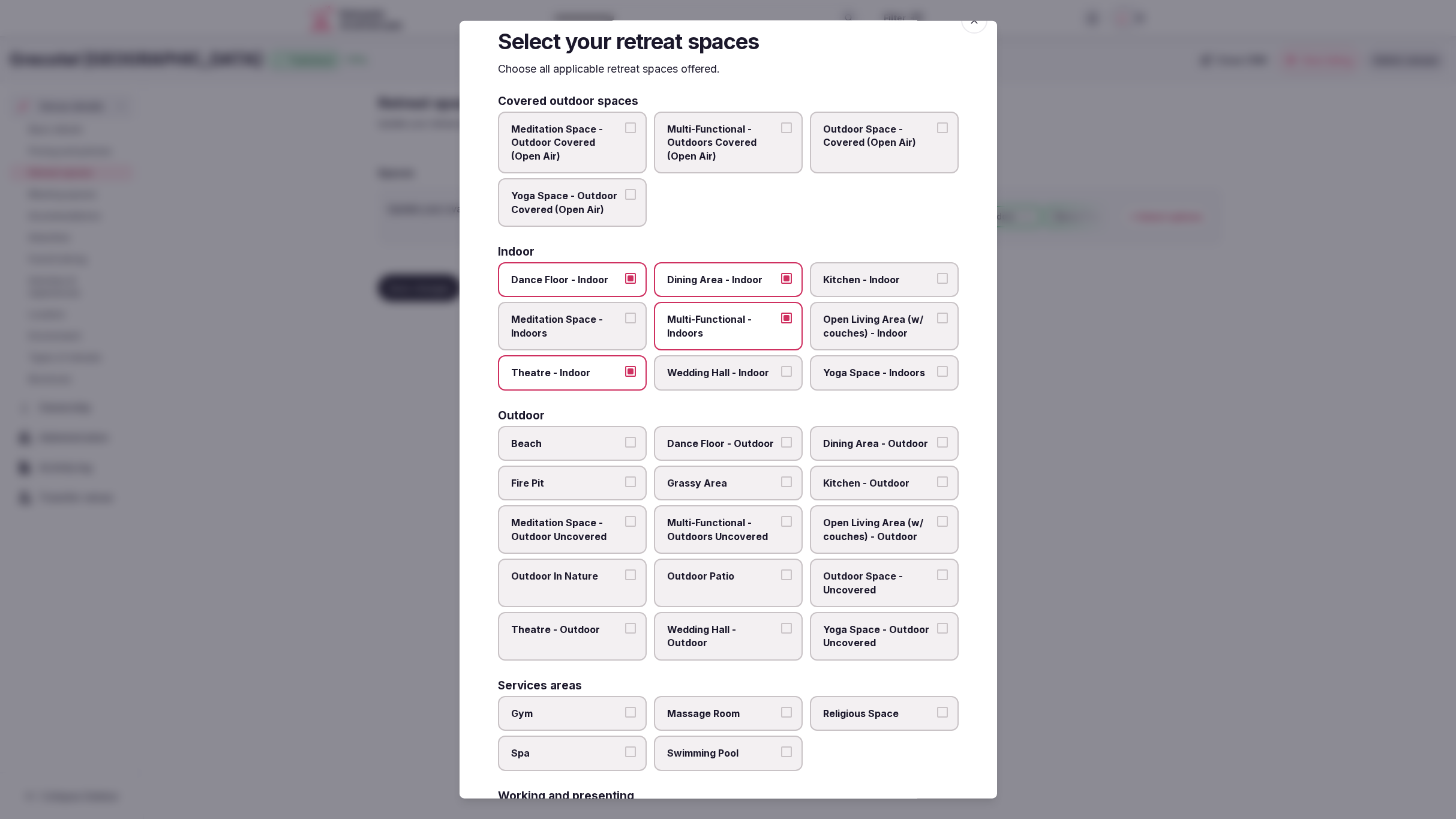
scroll to position [0, 0]
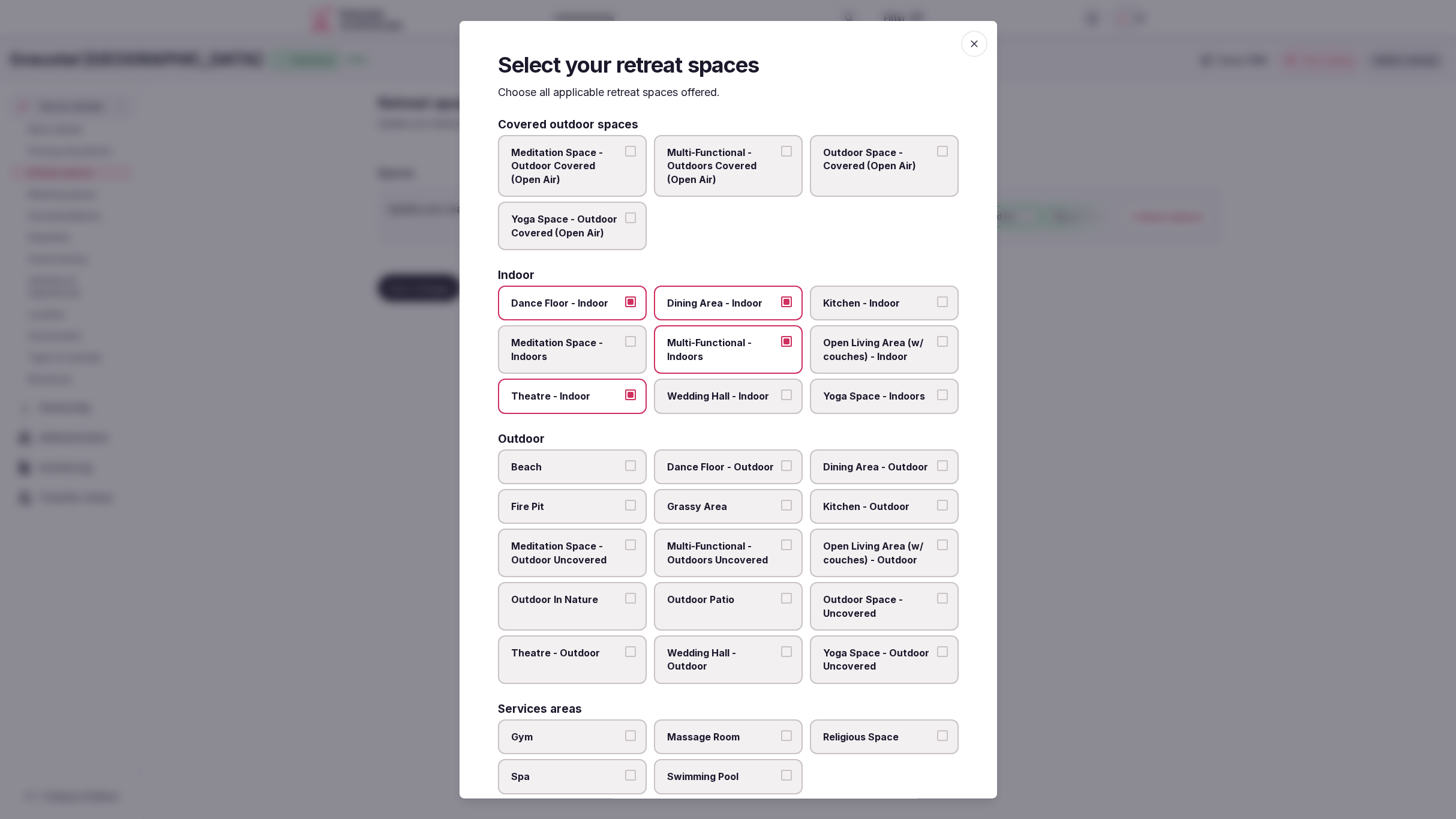
click at [555, 170] on span "Meditation Space - Outdoor Covered (Open Air)" at bounding box center [566, 166] width 110 height 40
click at [625, 156] on button "Meditation Space - Outdoor Covered (Open Air)" at bounding box center [631, 151] width 11 height 11
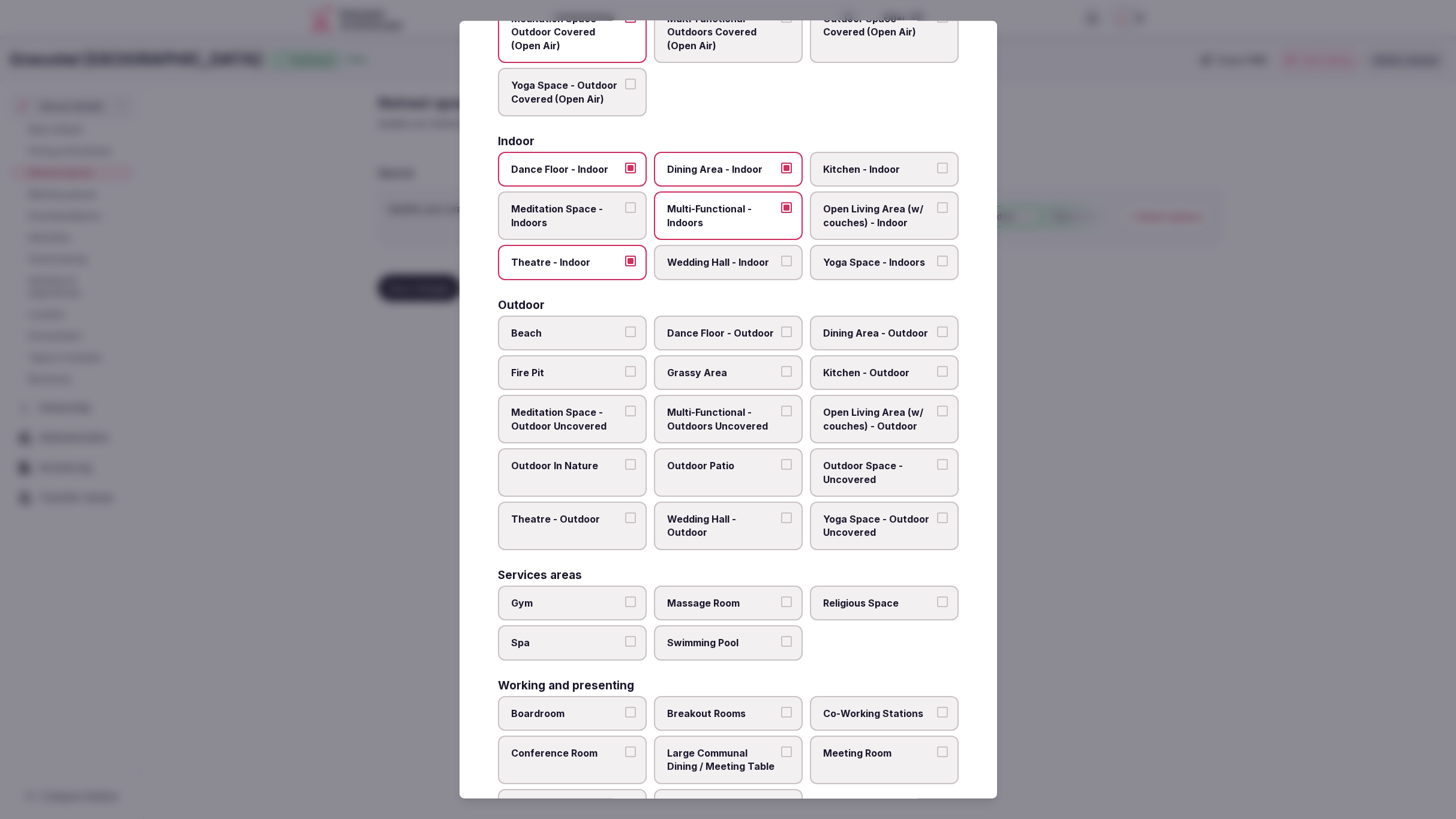
scroll to position [178, 0]
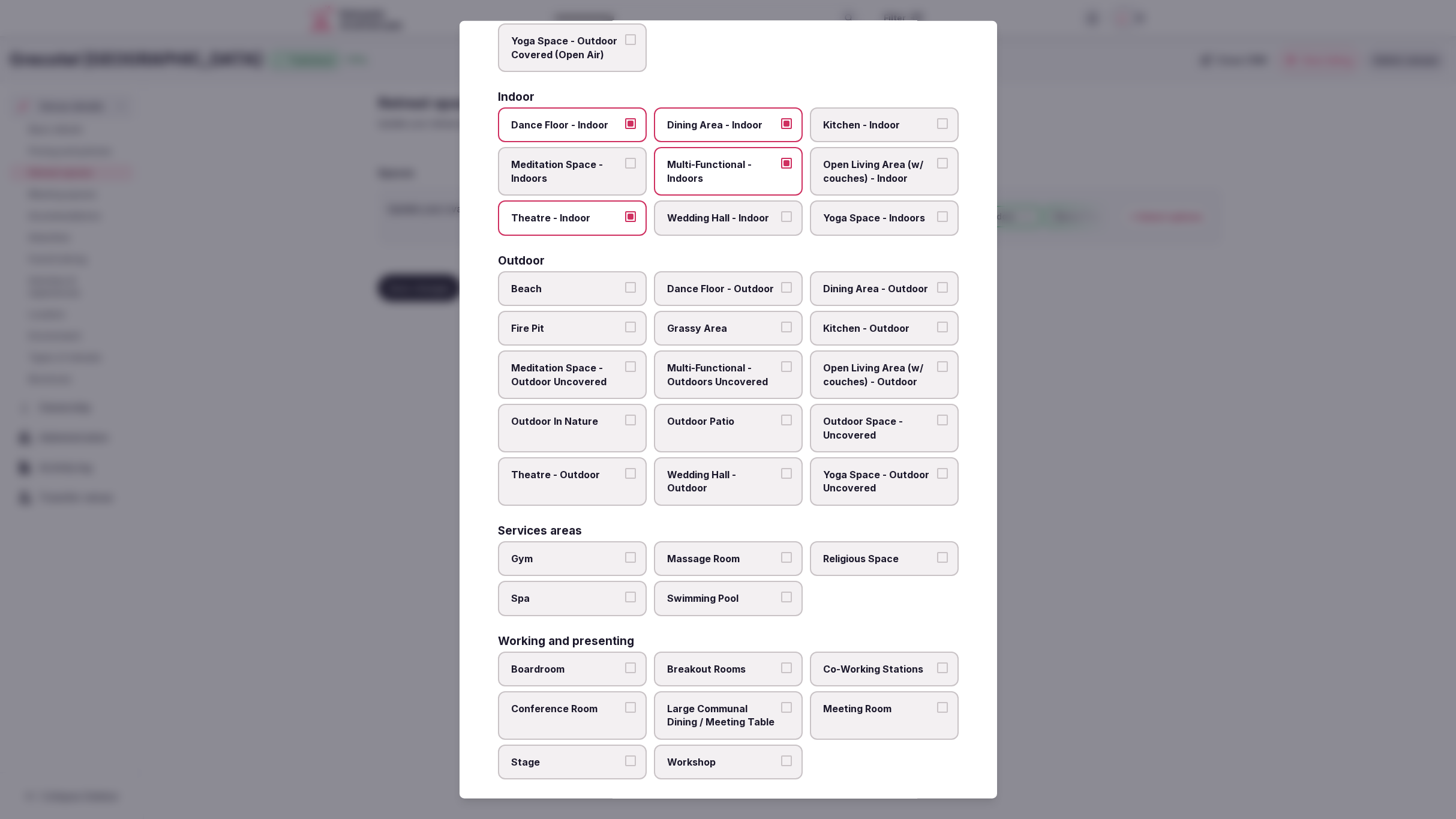
click at [604, 543] on label "Gym" at bounding box center [572, 558] width 149 height 35
click at [625, 551] on button "Gym" at bounding box center [631, 557] width 11 height 11
click at [593, 592] on span "Spa" at bounding box center [566, 598] width 110 height 13
click at [625, 592] on button "Spa" at bounding box center [631, 597] width 11 height 11
drag, startPoint x: 817, startPoint y: 604, endPoint x: 810, endPoint y: 600, distance: 8.1
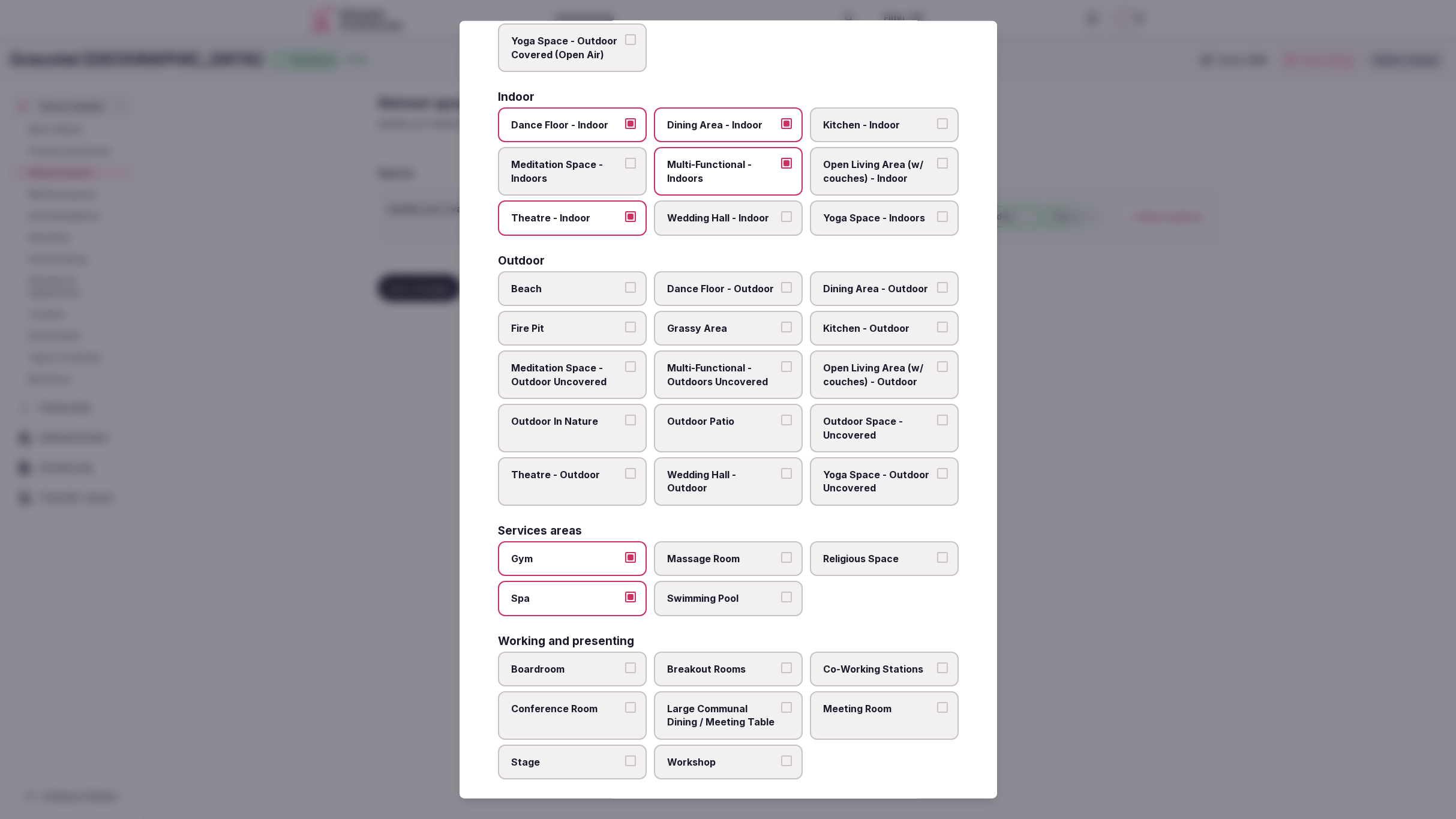
click at [817, 604] on div "Gym Massage Room Religious Space Spa Swimming Pool" at bounding box center [728, 578] width 461 height 75
click at [770, 593] on span "Swimming Pool" at bounding box center [723, 598] width 110 height 13
click at [782, 593] on button "Swimming Pool" at bounding box center [787, 597] width 11 height 11
click at [746, 560] on label "Massage Room" at bounding box center [728, 558] width 149 height 35
click at [782, 560] on button "Massage Room" at bounding box center [787, 557] width 11 height 11
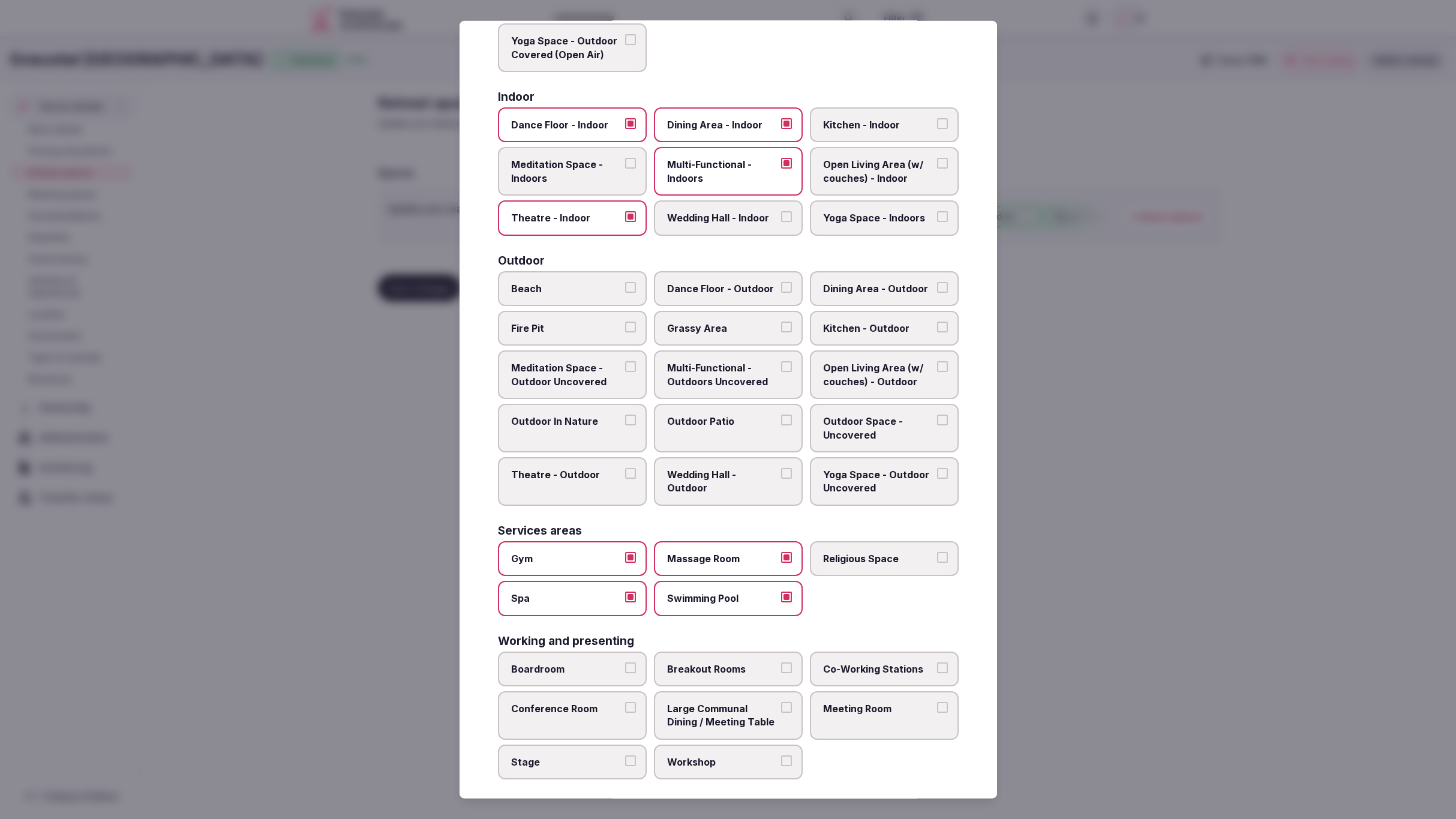
click at [521, 704] on span "Conference Room" at bounding box center [566, 709] width 110 height 13
click at [625, 704] on button "Conference Room" at bounding box center [631, 708] width 11 height 11
click at [729, 717] on span "Large Communal Dining / Meeting Table" at bounding box center [723, 716] width 110 height 27
click at [782, 713] on button "Large Communal Dining / Meeting Table" at bounding box center [787, 708] width 11 height 11
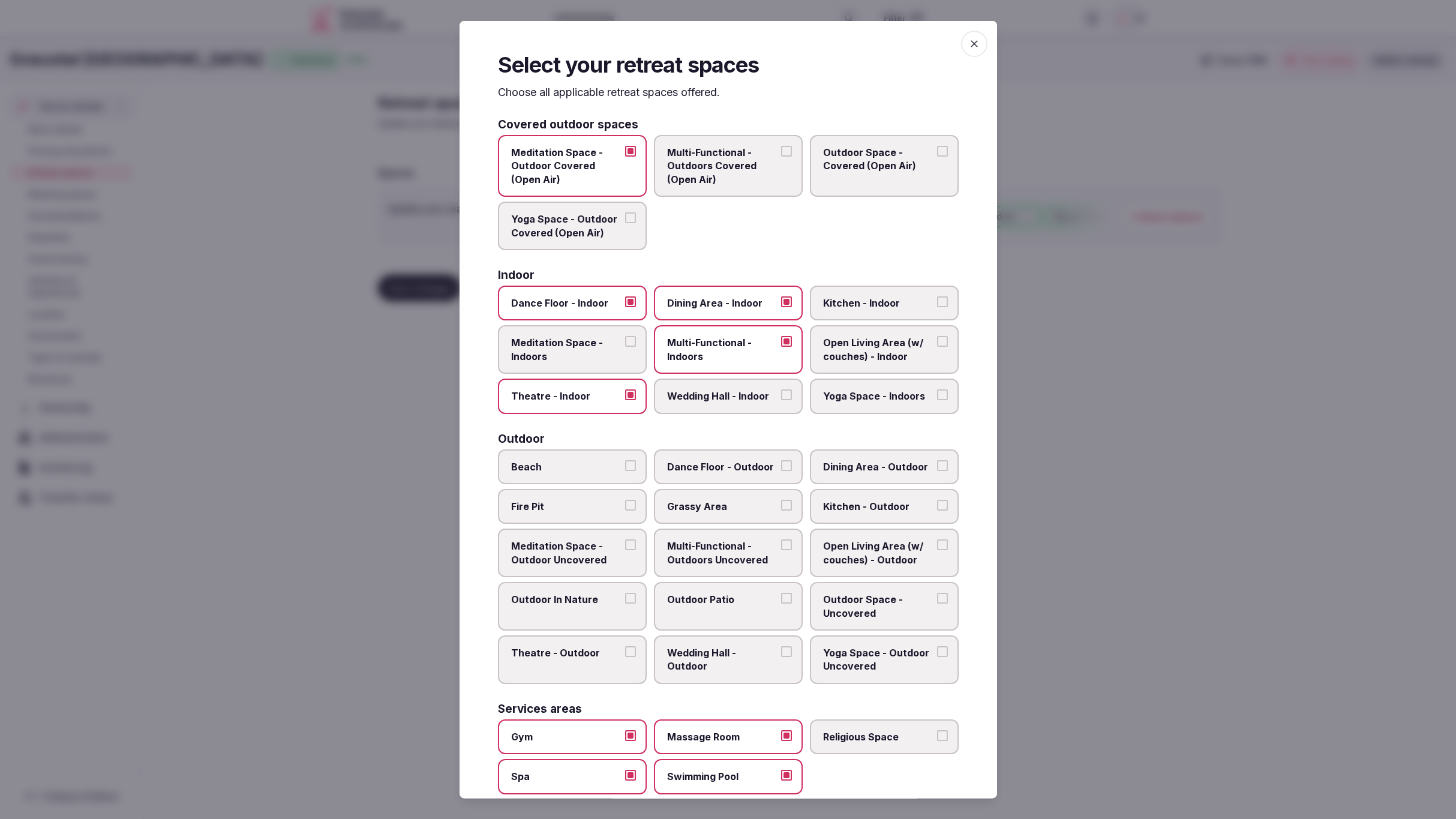
click at [726, 500] on span "Grassy Area" at bounding box center [723, 506] width 110 height 13
click at [782, 500] on button "Grassy Area" at bounding box center [787, 506] width 11 height 11
click at [590, 462] on span "Beach" at bounding box center [566, 466] width 110 height 13
click at [625, 462] on button "Beach" at bounding box center [631, 465] width 11 height 11
click at [705, 593] on span "Outdoor Patio" at bounding box center [723, 599] width 110 height 13
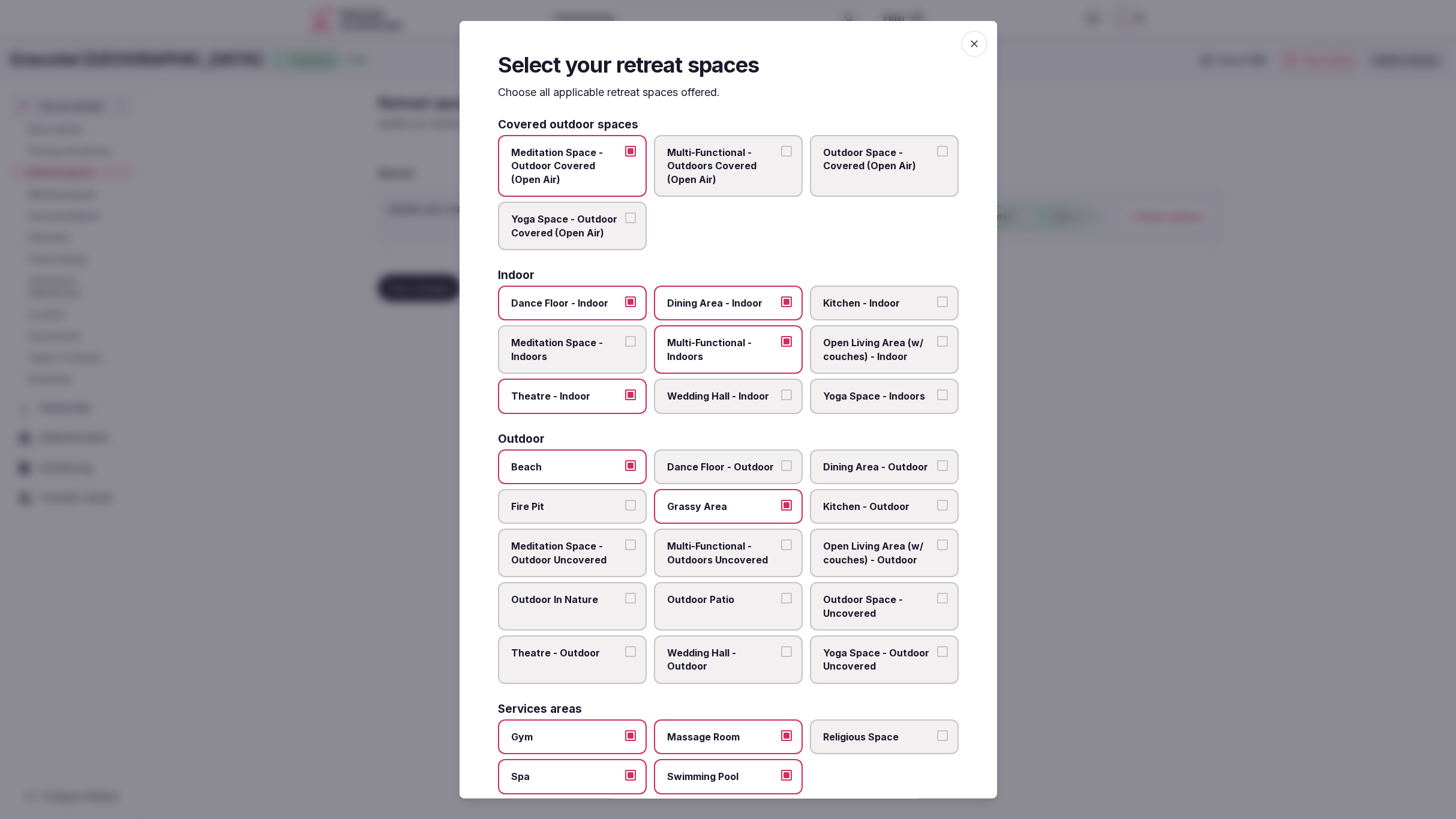
click at [782, 593] on button "Outdoor Patio" at bounding box center [787, 598] width 11 height 11
click at [899, 548] on span "Open Living Area (w/ couches) - Outdoor" at bounding box center [879, 553] width 110 height 27
click at [937, 548] on button "Open Living Area (w/ couches) - Outdoor" at bounding box center [943, 545] width 11 height 11
click at [1086, 644] on div at bounding box center [728, 409] width 1456 height 819
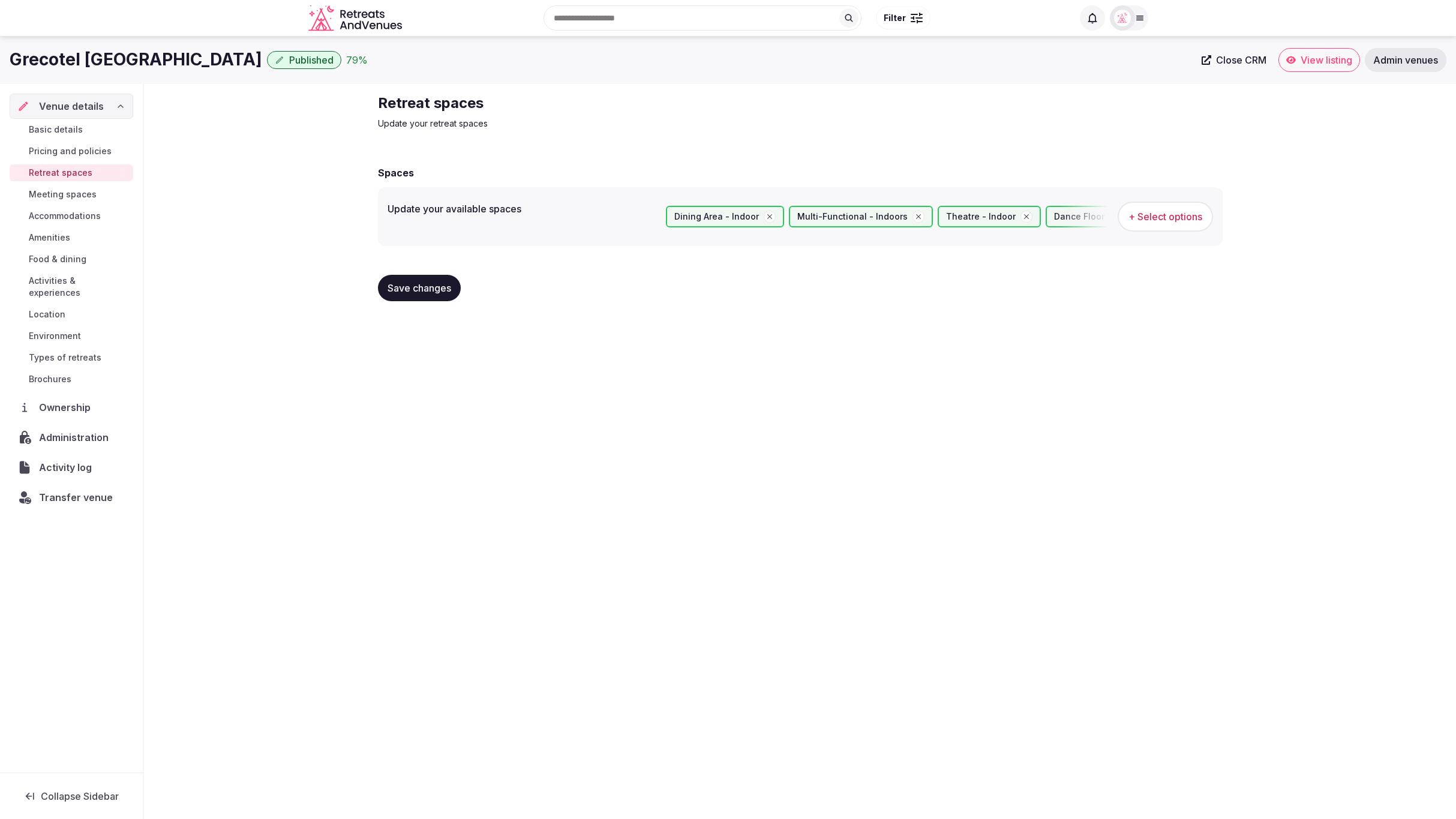
click at [396, 278] on button "Save changes" at bounding box center [419, 288] width 82 height 26
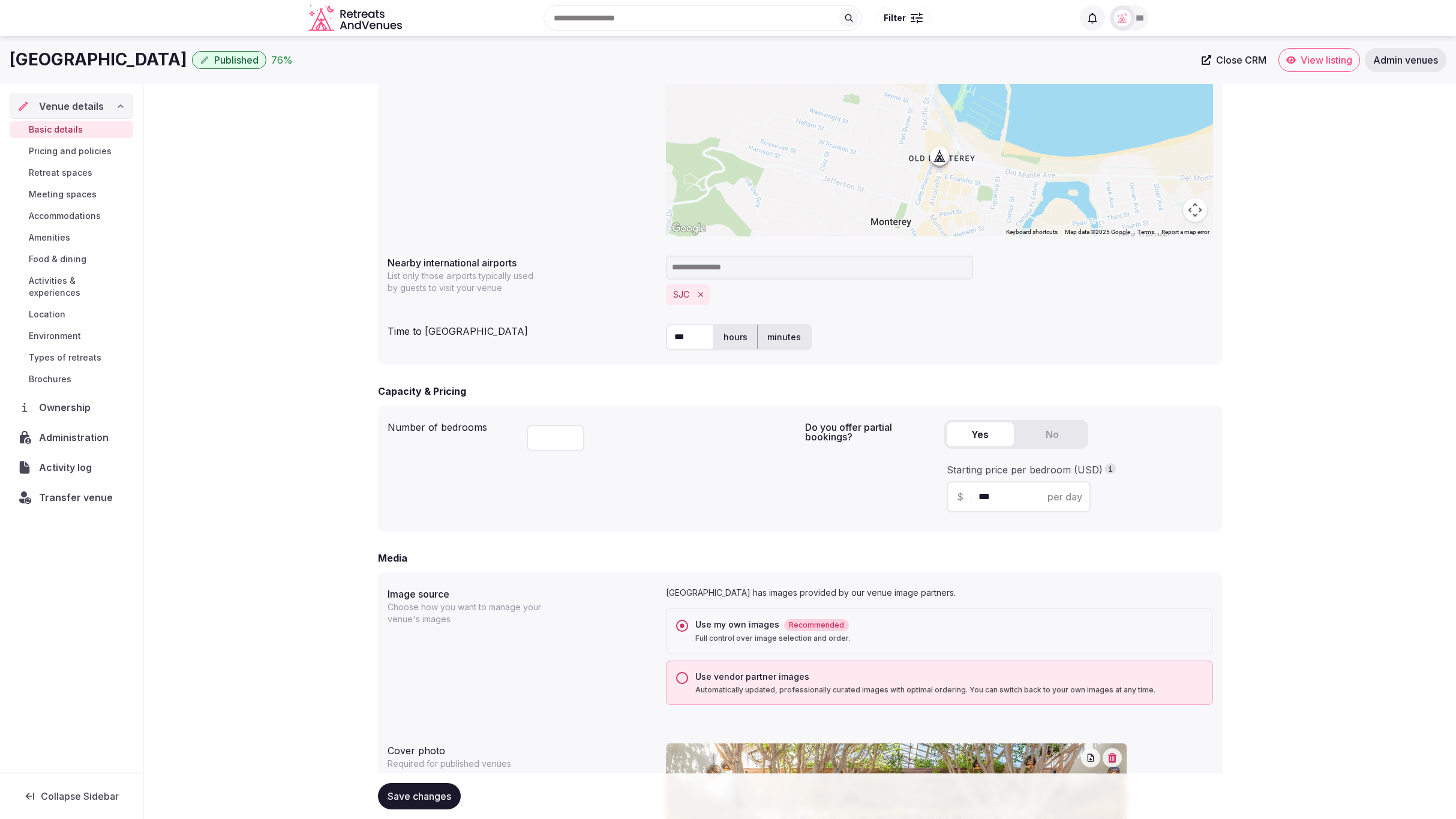
scroll to position [373, 0]
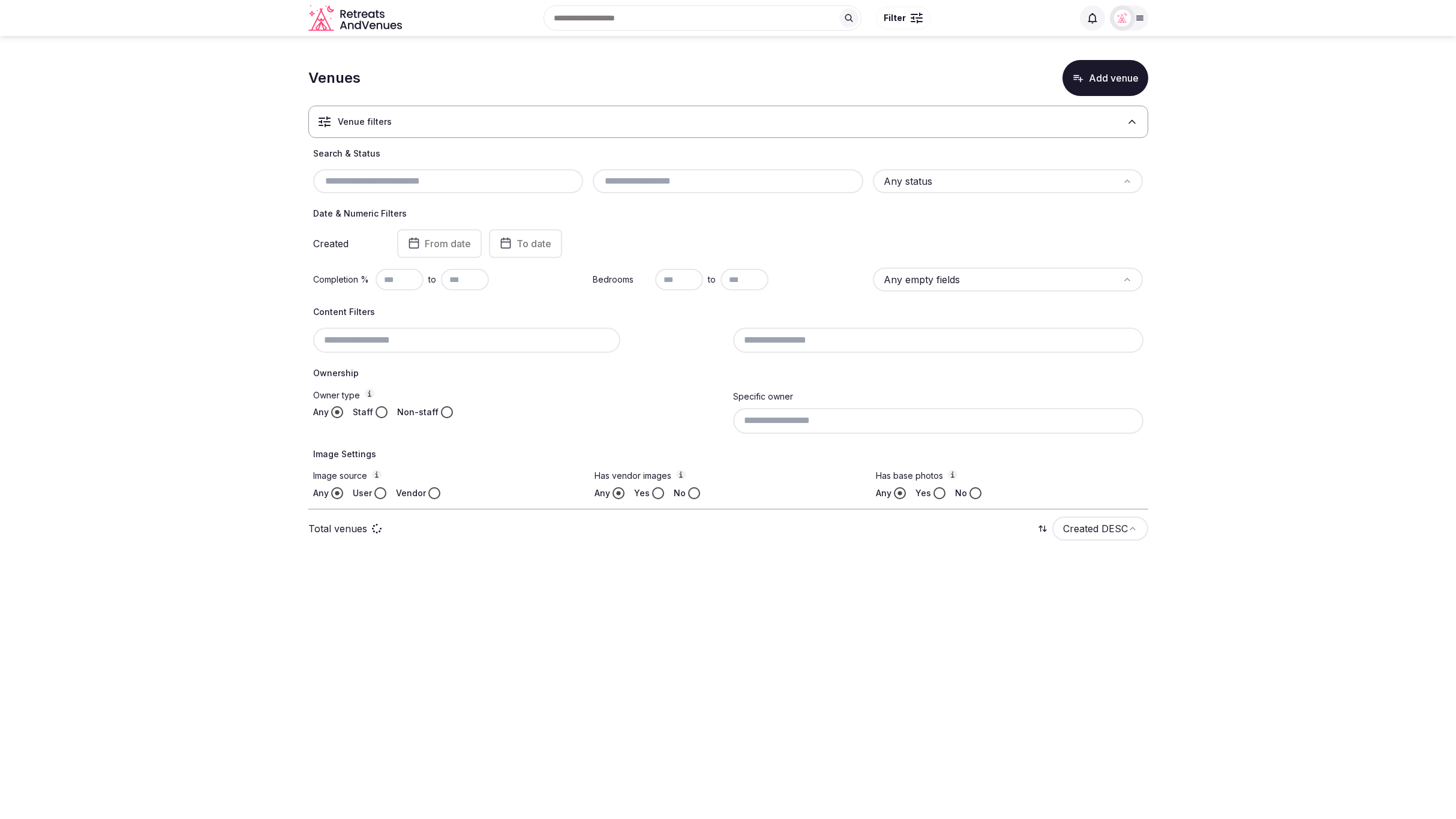
click at [385, 188] on div at bounding box center [449, 181] width 271 height 24
click at [387, 183] on input "text" at bounding box center [449, 181] width 261 height 15
paste input "**********"
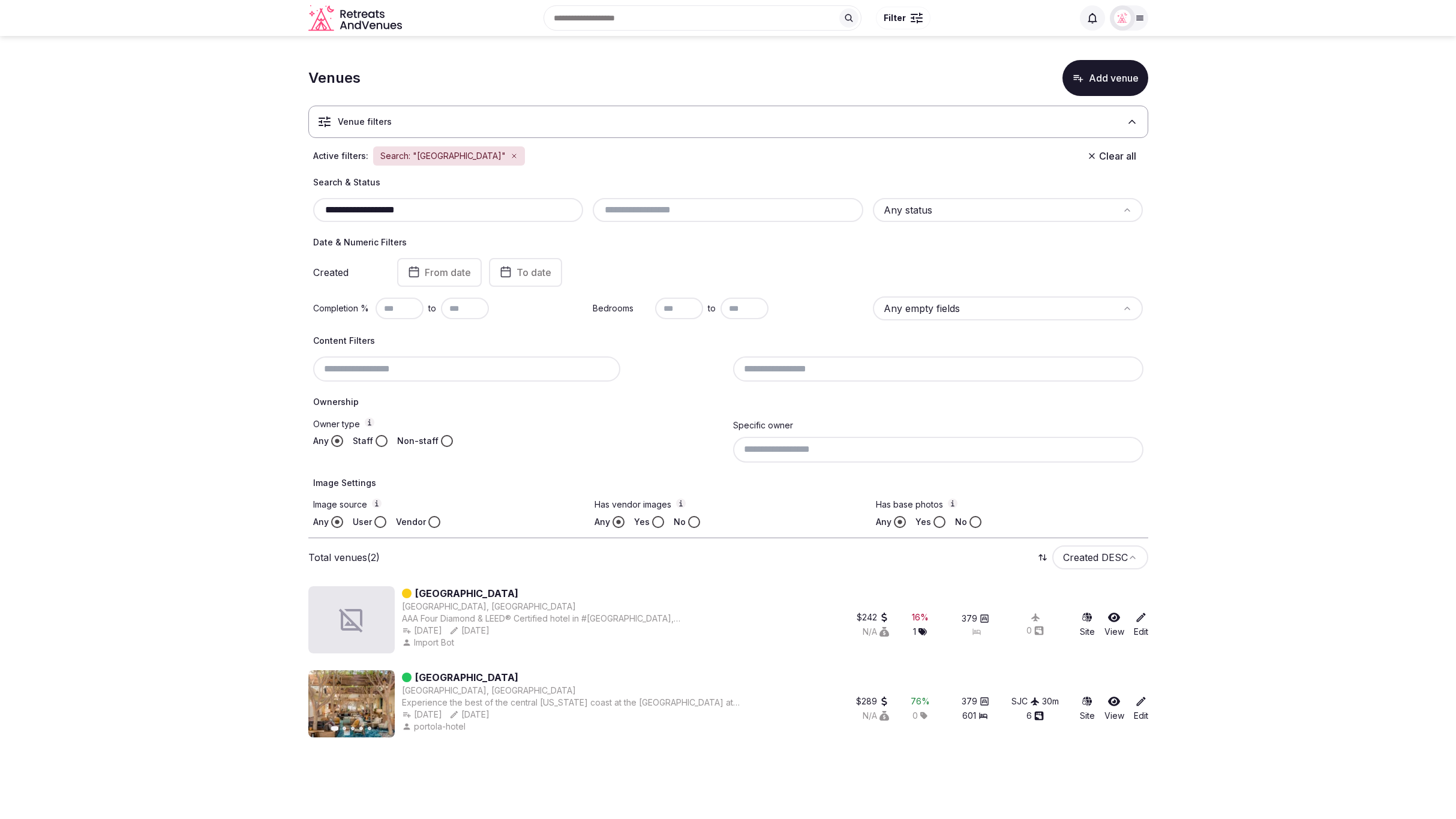
click at [1227, 706] on section "**********" at bounding box center [728, 396] width 1456 height 721
click at [436, 724] on div "portola-hotel" at bounding box center [435, 726] width 66 height 12
click at [1239, 634] on section "**********" at bounding box center [728, 396] width 1456 height 721
drag, startPoint x: 416, startPoint y: 210, endPoint x: 322, endPoint y: 206, distance: 94.1
click at [322, 206] on input "**********" at bounding box center [449, 210] width 261 height 15
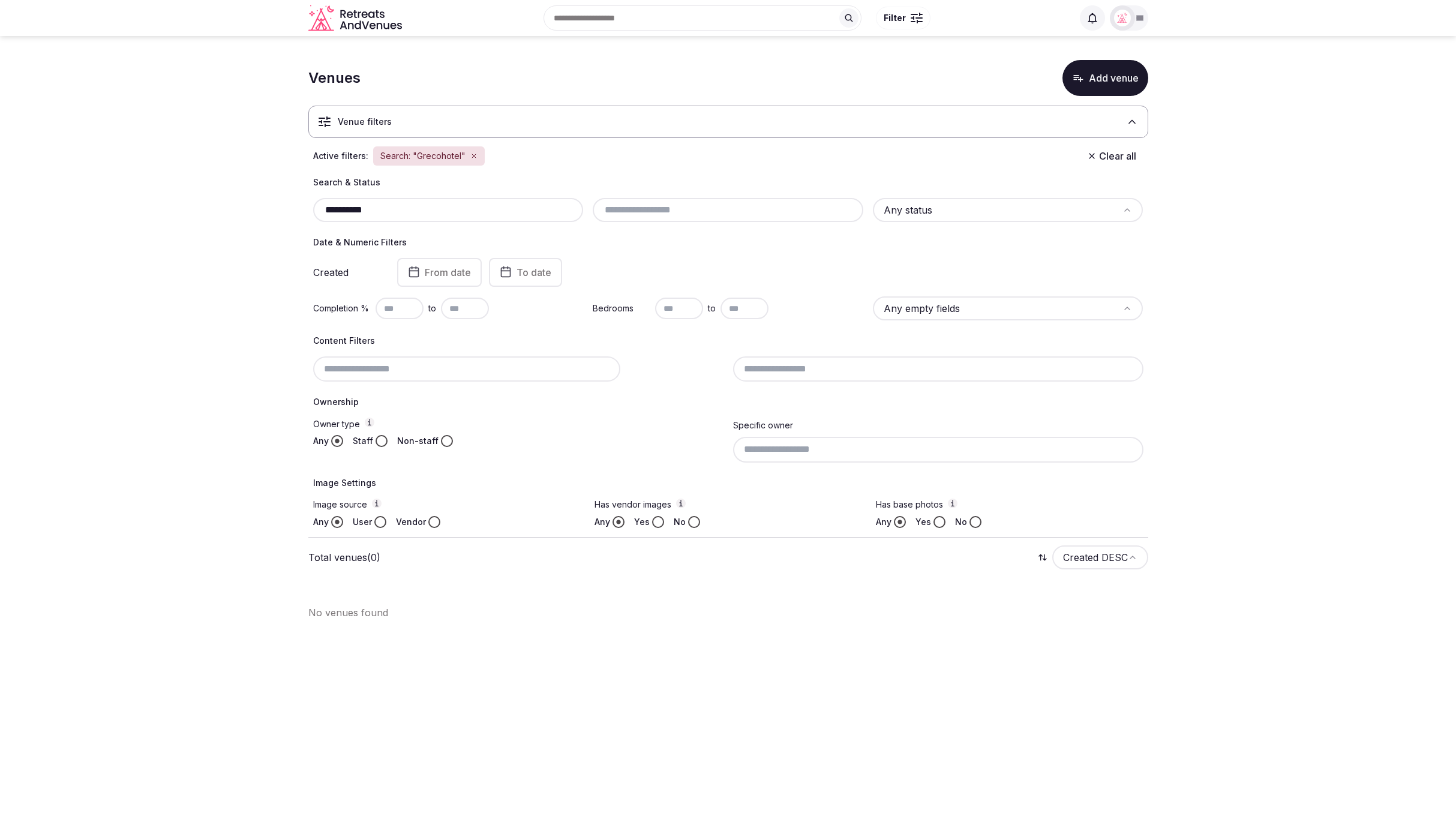
click at [349, 208] on input "**********" at bounding box center [449, 210] width 261 height 15
click at [186, 213] on section "**********" at bounding box center [728, 318] width 1456 height 565
drag, startPoint x: 422, startPoint y: 209, endPoint x: 288, endPoint y: 208, distance: 134.0
click at [291, 208] on section "**********" at bounding box center [728, 334] width 1456 height 598
paste input "**********"
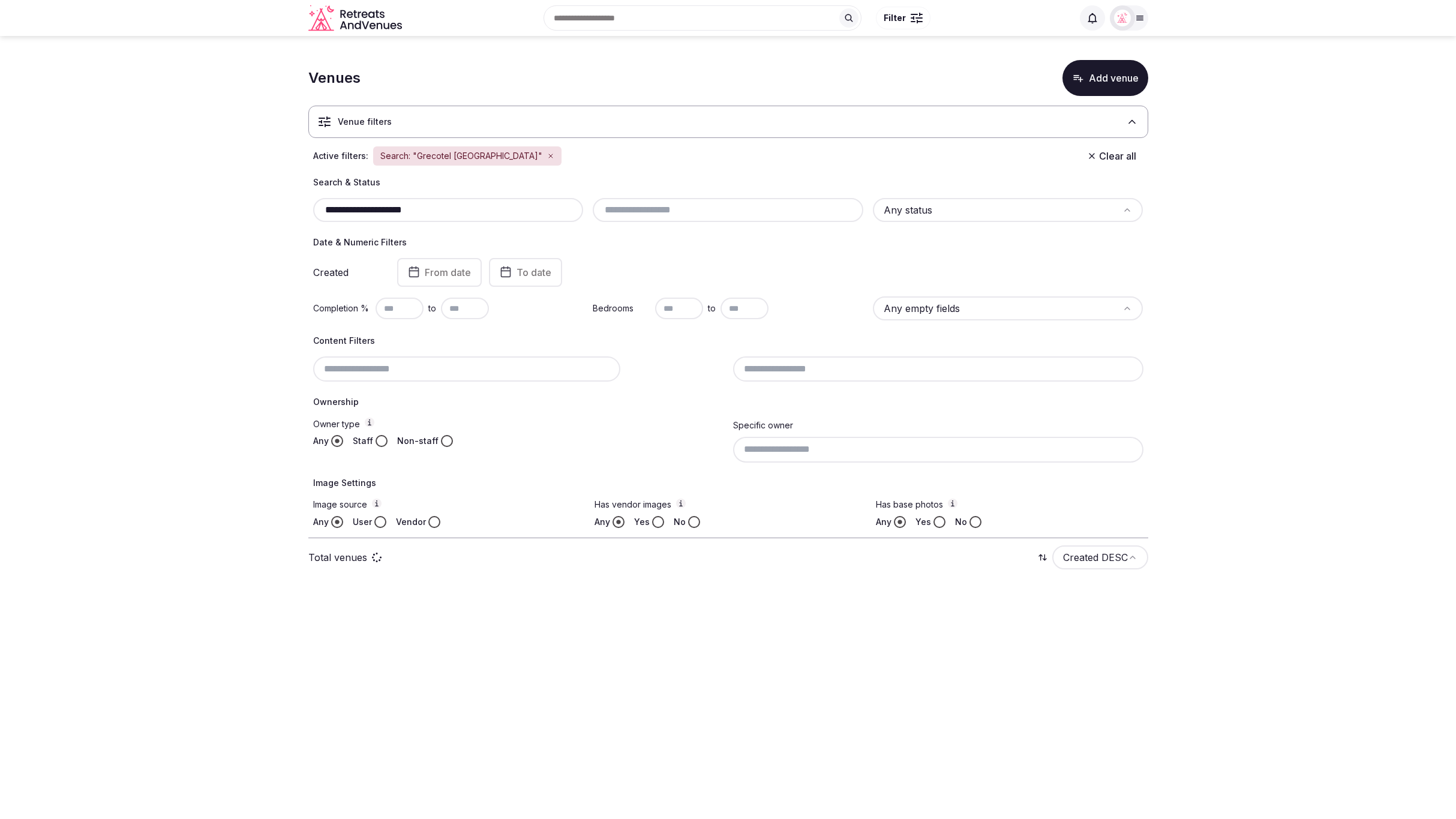
click at [1314, 387] on section "**********" at bounding box center [728, 318] width 1456 height 565
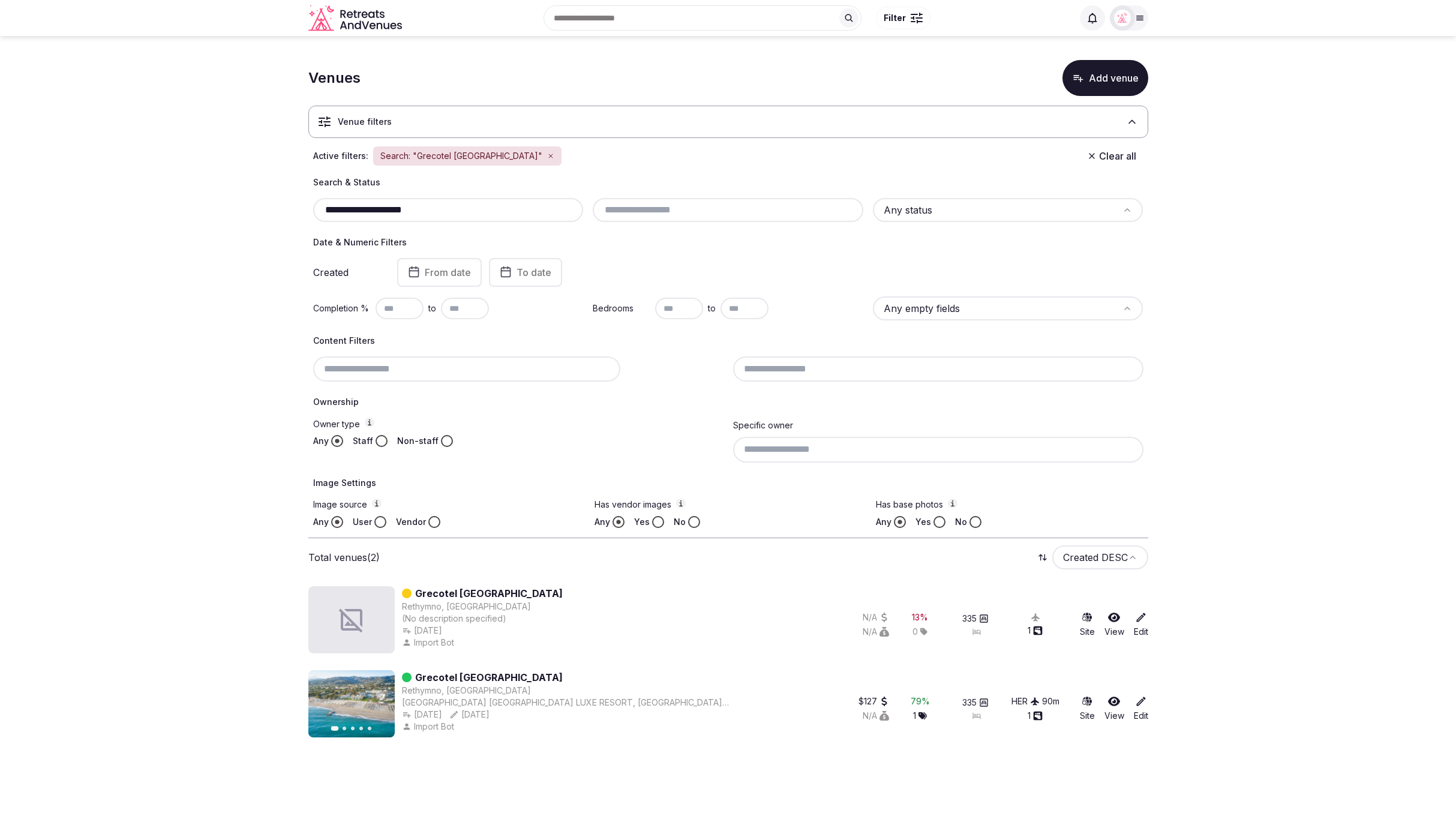
drag, startPoint x: 452, startPoint y: 208, endPoint x: 287, endPoint y: 208, distance: 165.0
click at [287, 208] on section "**********" at bounding box center [728, 396] width 1456 height 721
paste input "*****"
type input "**********"
click at [1315, 312] on section "**********" at bounding box center [728, 396] width 1456 height 721
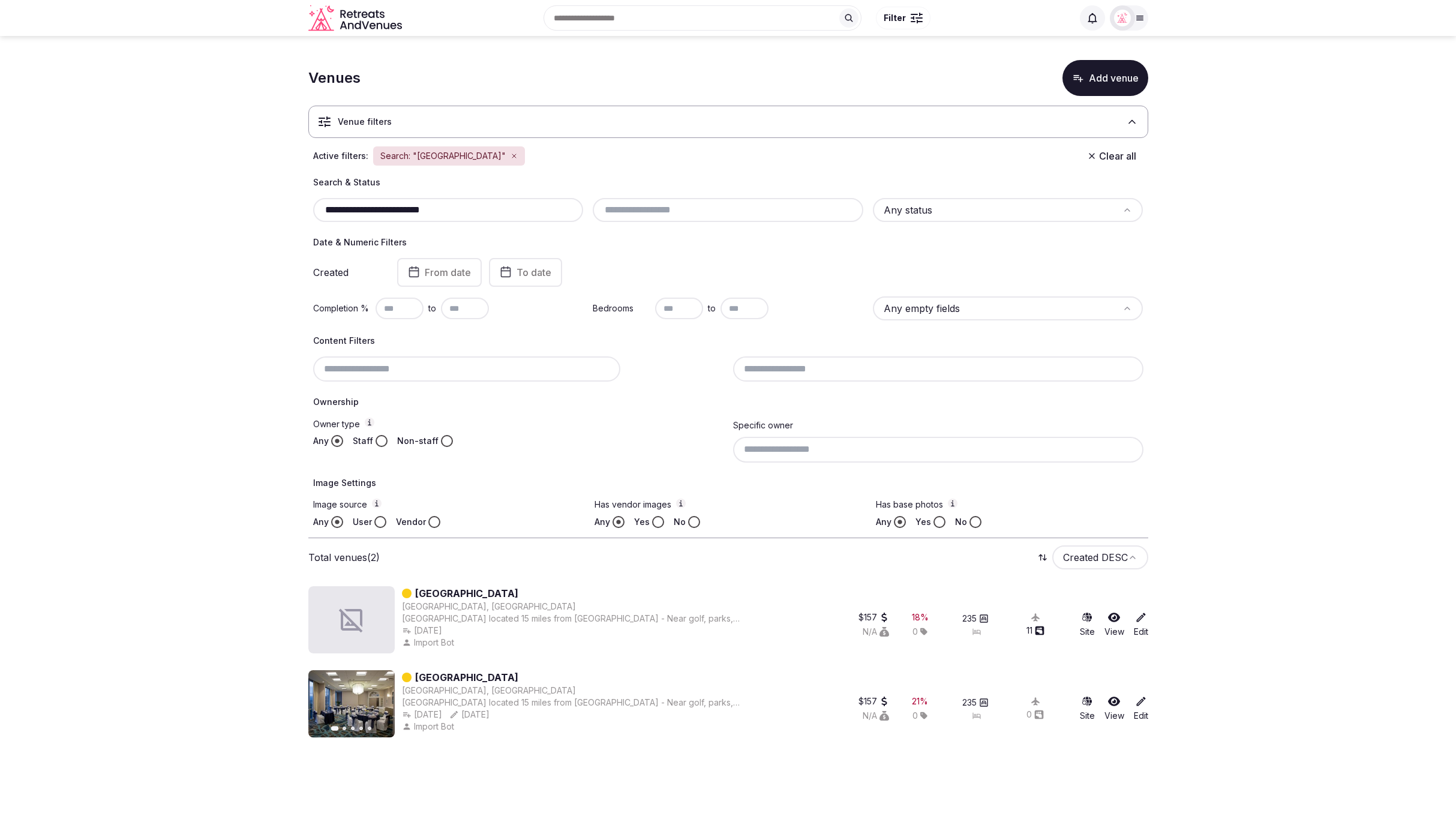
click at [1266, 629] on section "**********" at bounding box center [728, 396] width 1456 height 721
copy link "Crowne Plaza Ventura Beach"
drag, startPoint x: 579, startPoint y: 594, endPoint x: 416, endPoint y: 591, distance: 163.0
click at [416, 591] on div "Crowne Plaza Ventura Beach" at bounding box center [577, 593] width 351 height 15
click at [729, 63] on div "Venues Add venue" at bounding box center [729, 78] width 840 height 36
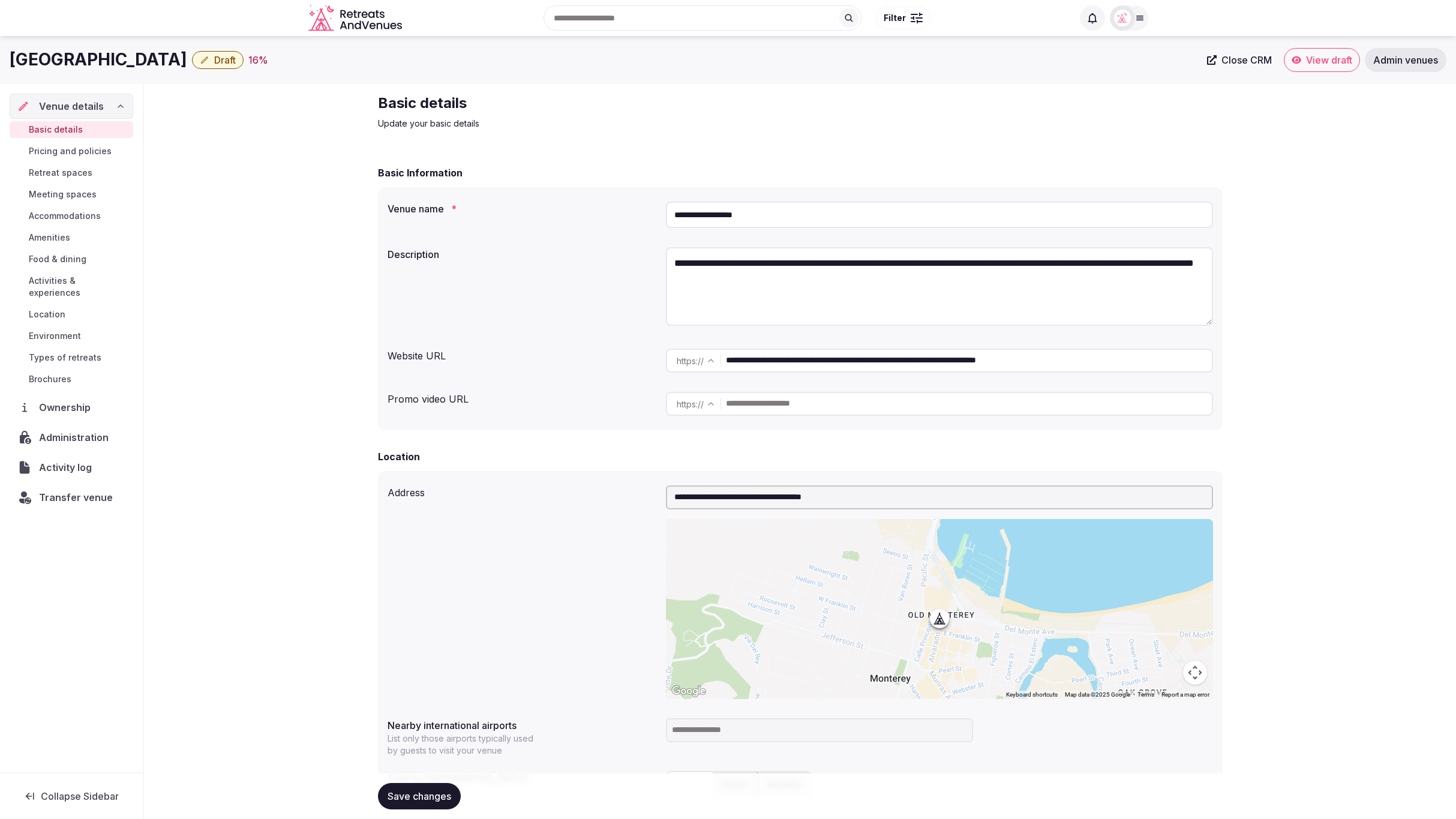
click at [214, 57] on span "Draft" at bounding box center [225, 59] width 22 height 12
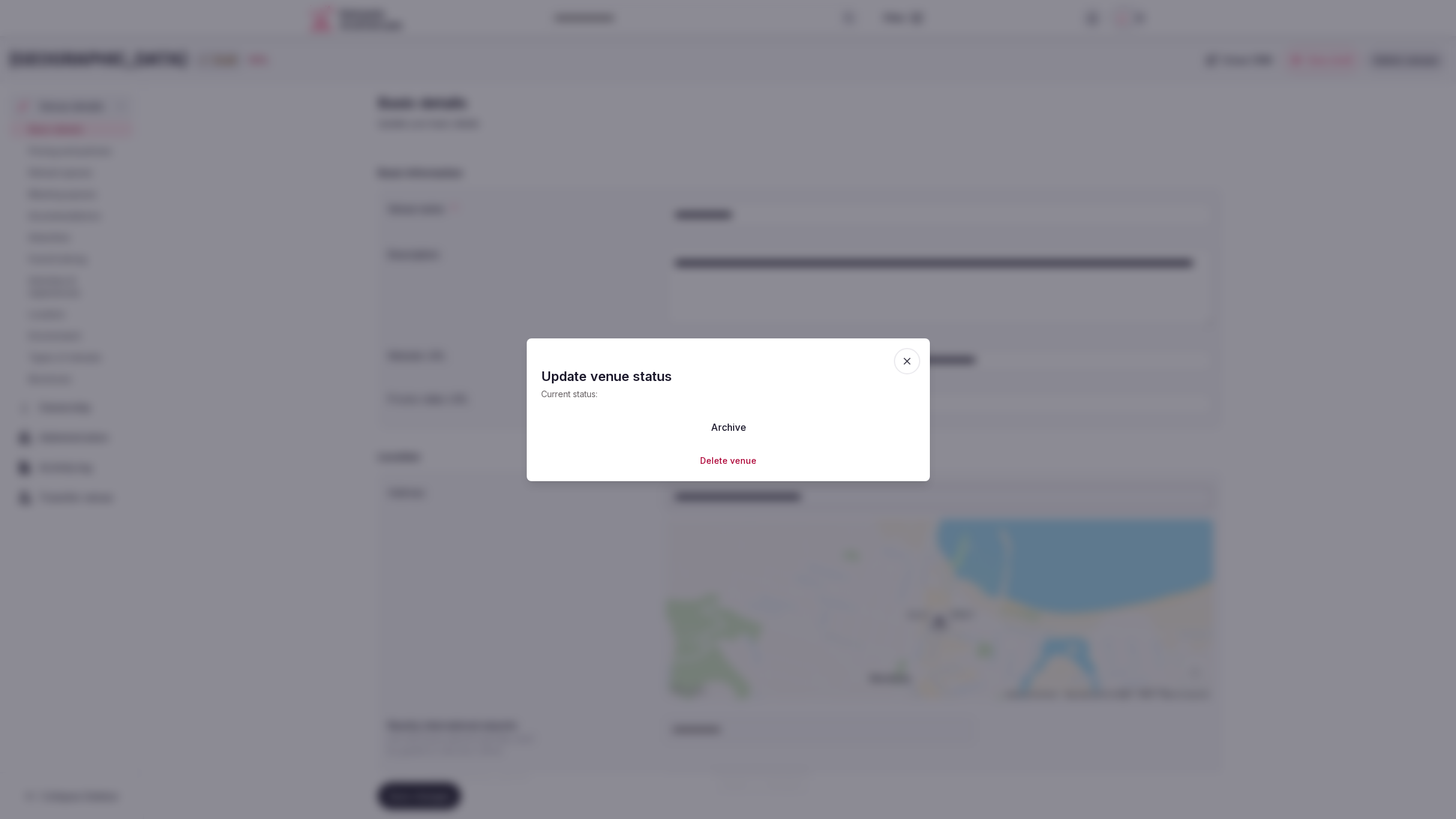
click at [727, 460] on button "Delete venue" at bounding box center [728, 460] width 57 height 12
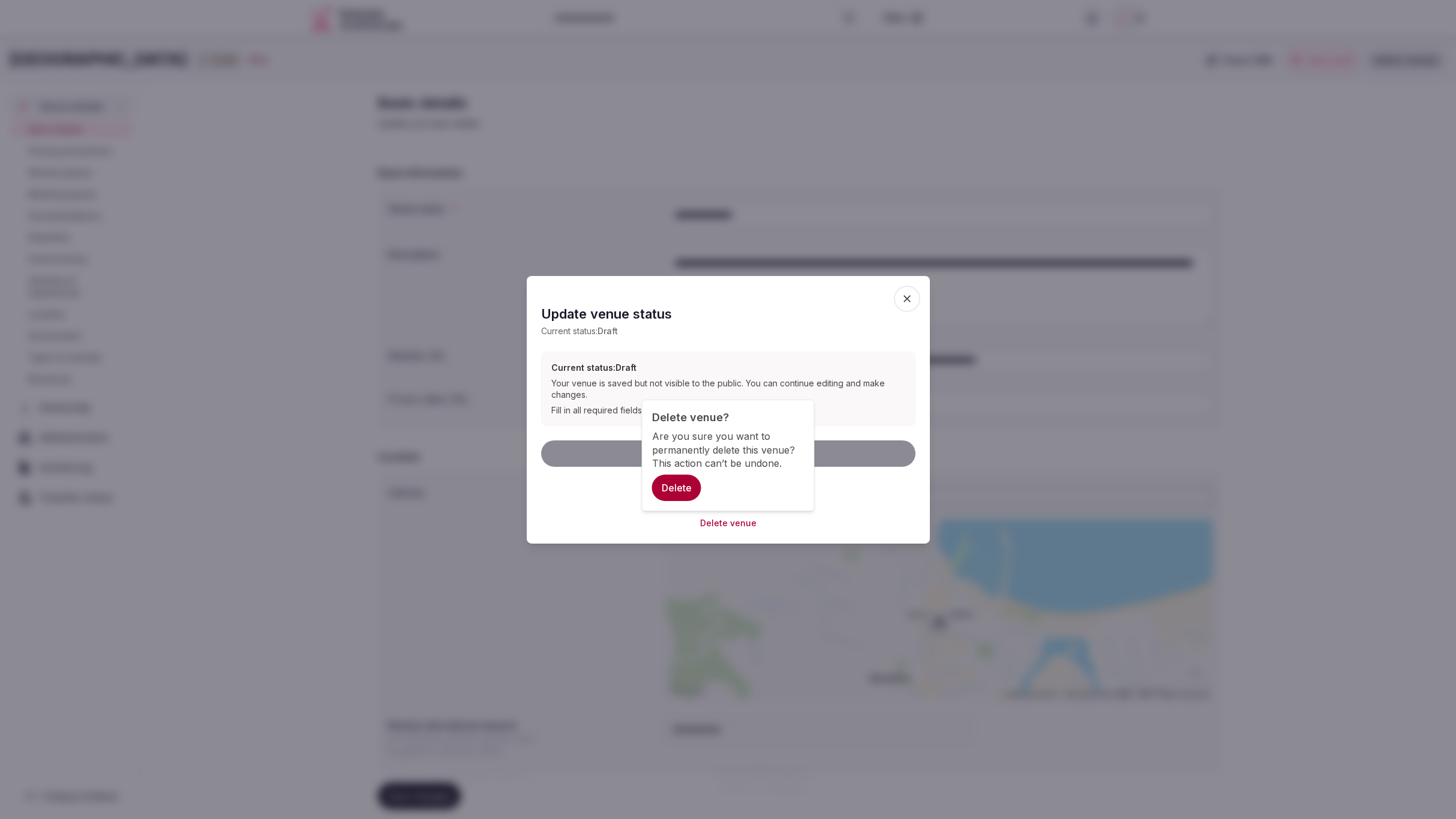
click at [677, 487] on button "Delete" at bounding box center [677, 488] width 49 height 26
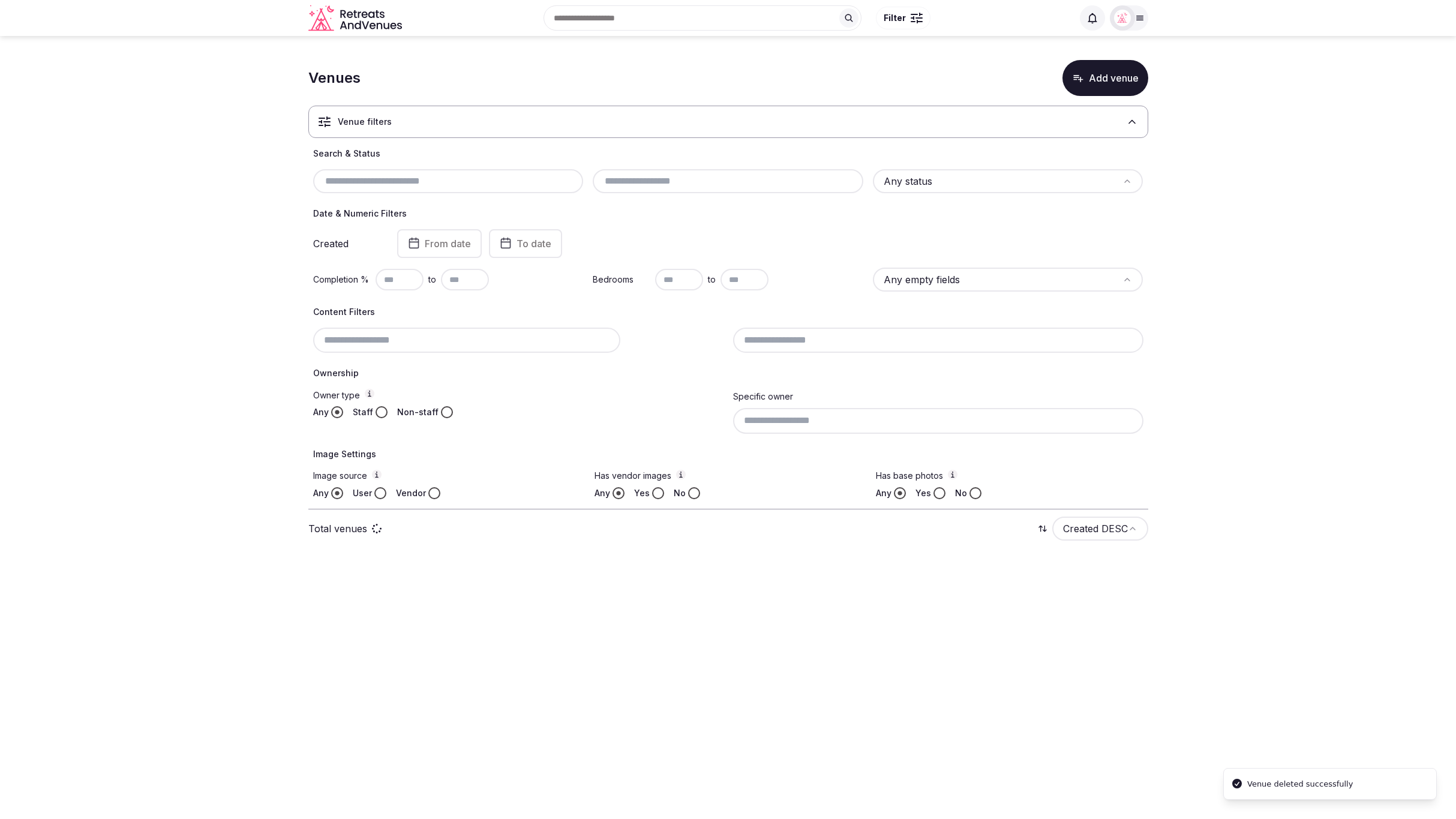
click at [1334, 436] on section "Venues Add venue Venue filters Search & Status Any status Date & Numeric Filter…" at bounding box center [728, 303] width 1456 height 536
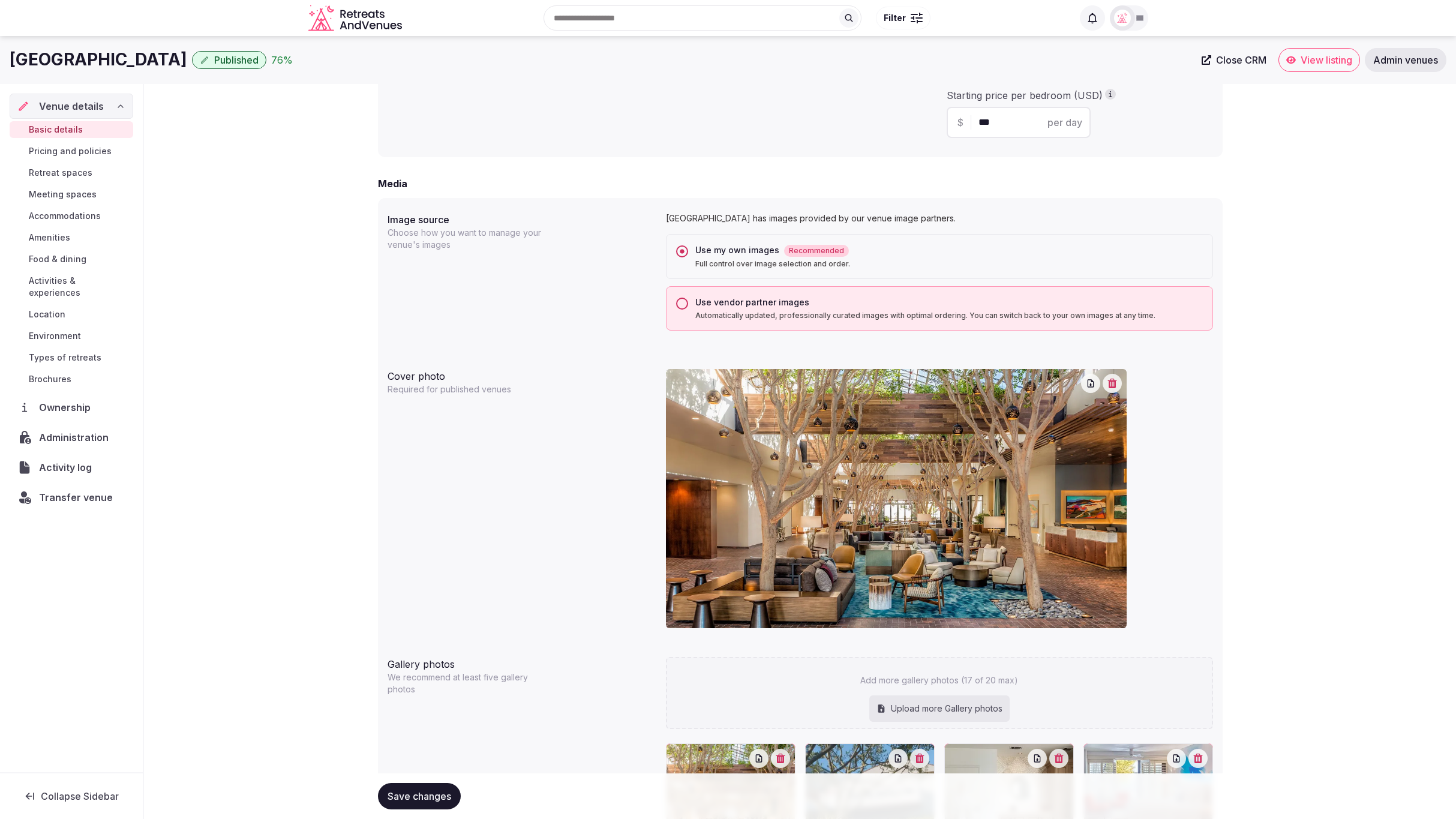
scroll to position [817, 0]
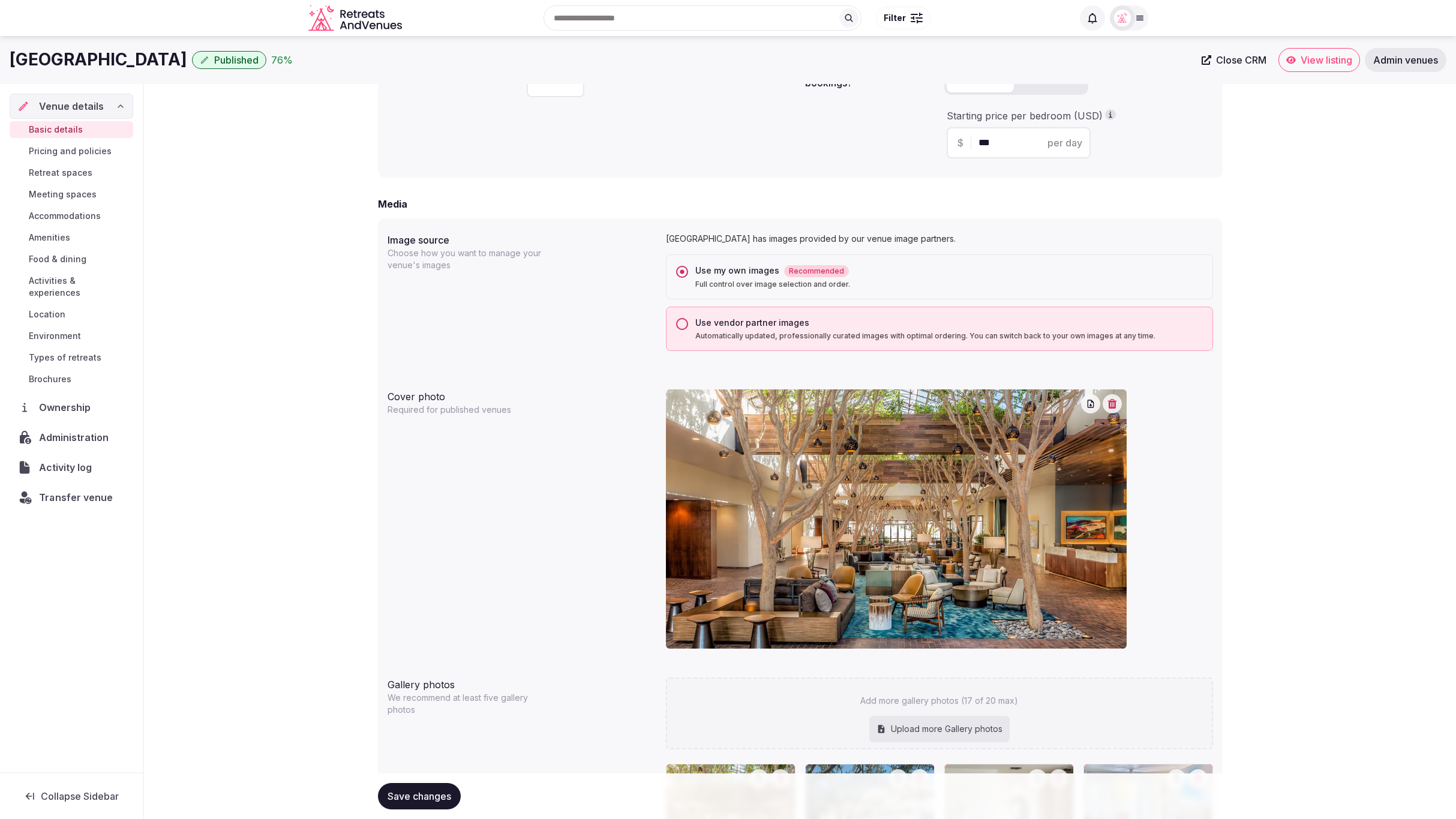
click at [65, 490] on span "Transfer venue" at bounding box center [75, 497] width 73 height 15
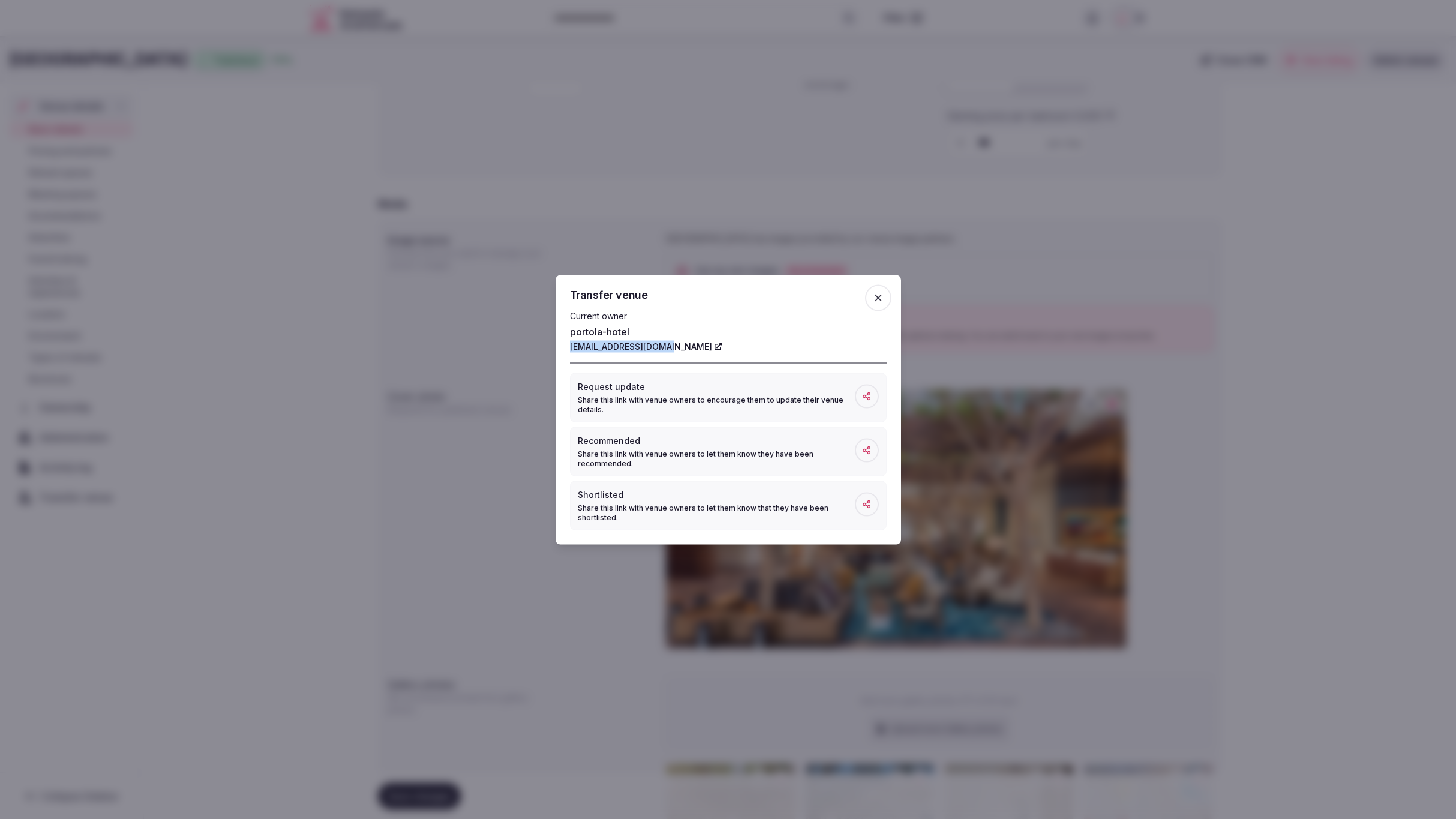
drag, startPoint x: 568, startPoint y: 348, endPoint x: 663, endPoint y: 348, distance: 95.0
click at [663, 348] on div "Transfer venue Current owner portola-hotel info@portolahotel.com Request update…" at bounding box center [728, 409] width 345 height 269
copy link "info@portolahotel.com"
click at [883, 298] on icon "button" at bounding box center [878, 297] width 12 height 12
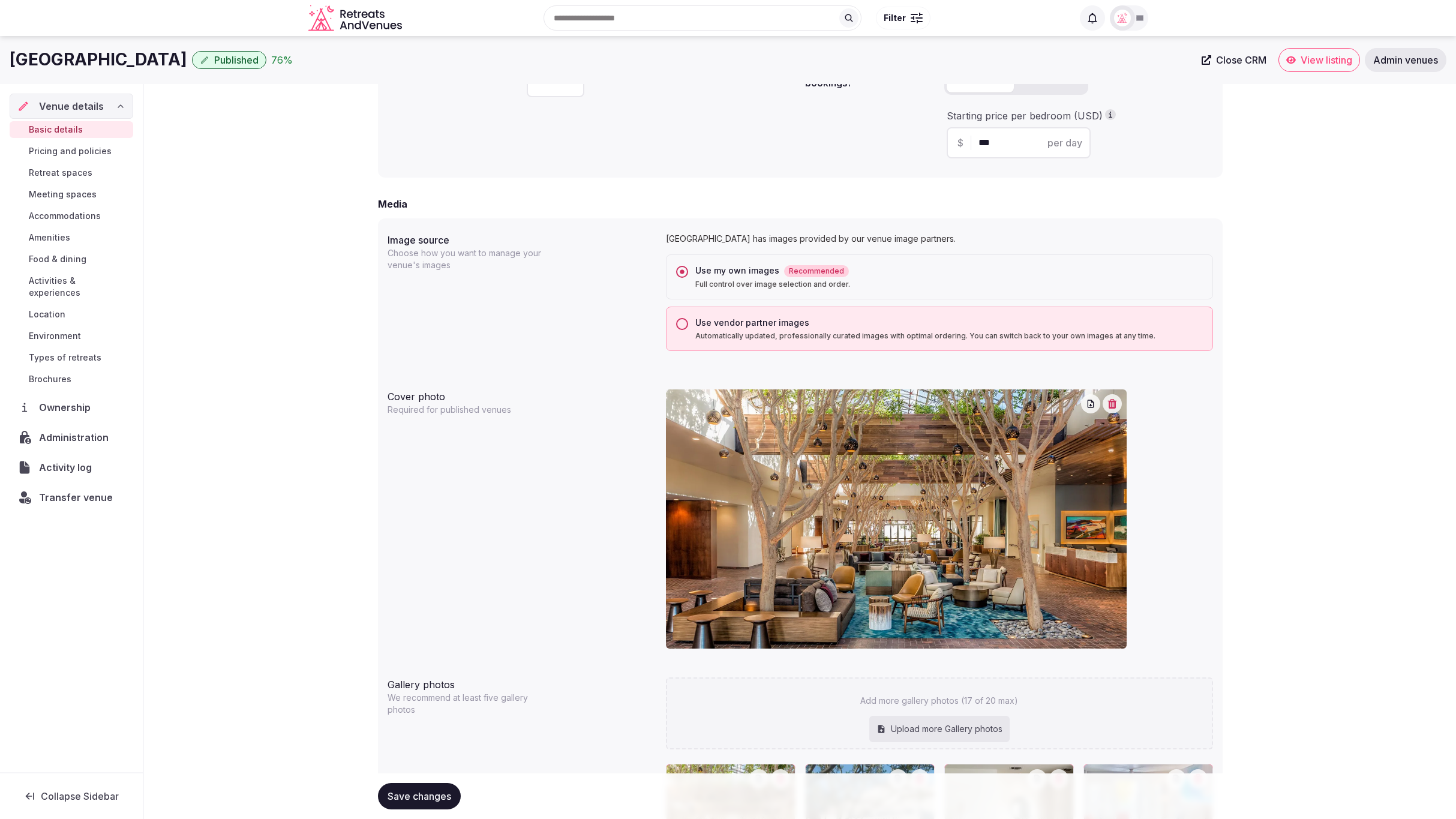
click at [1246, 61] on span "Close CRM" at bounding box center [1241, 59] width 51 height 12
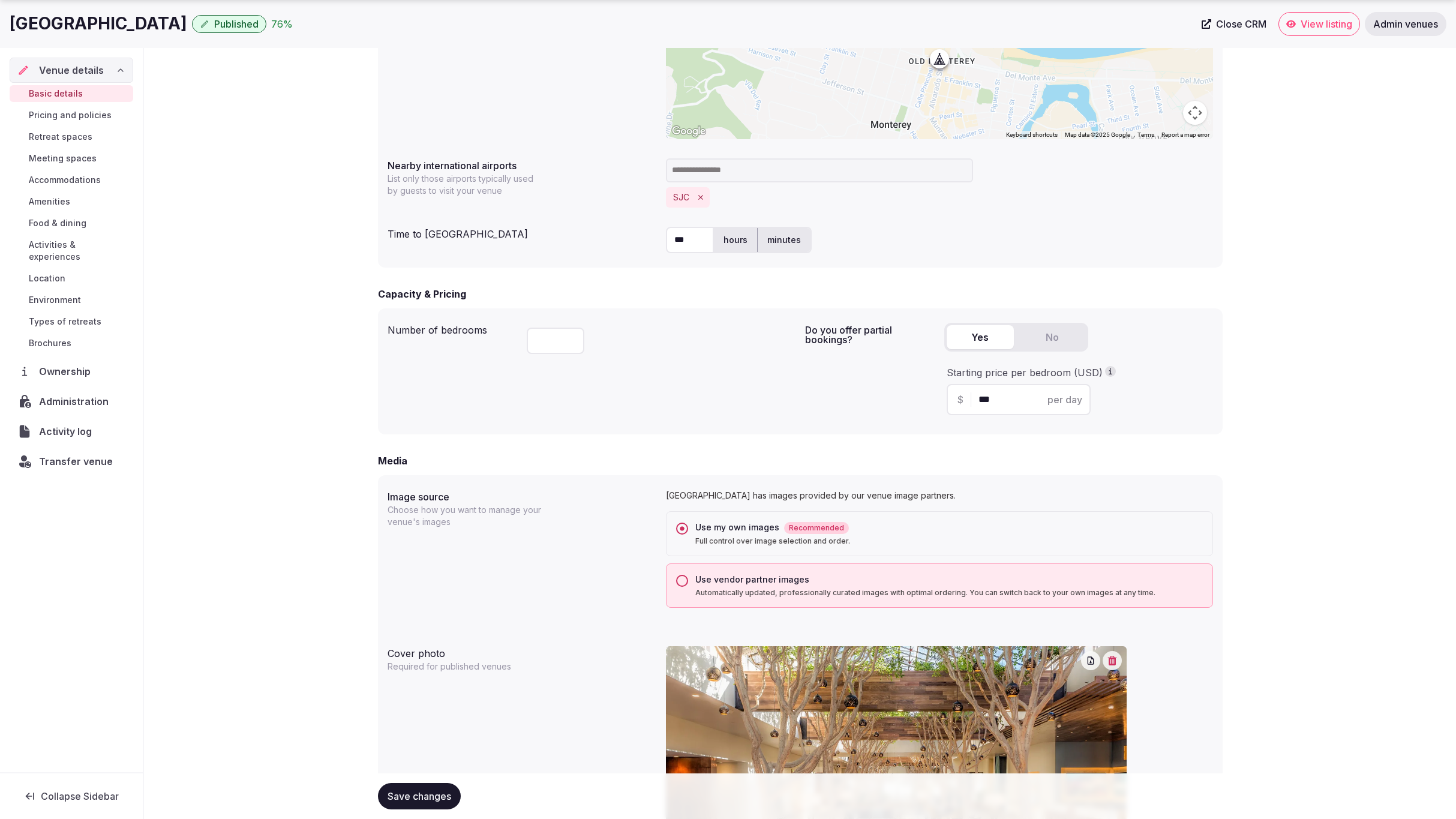
scroll to position [565, 0]
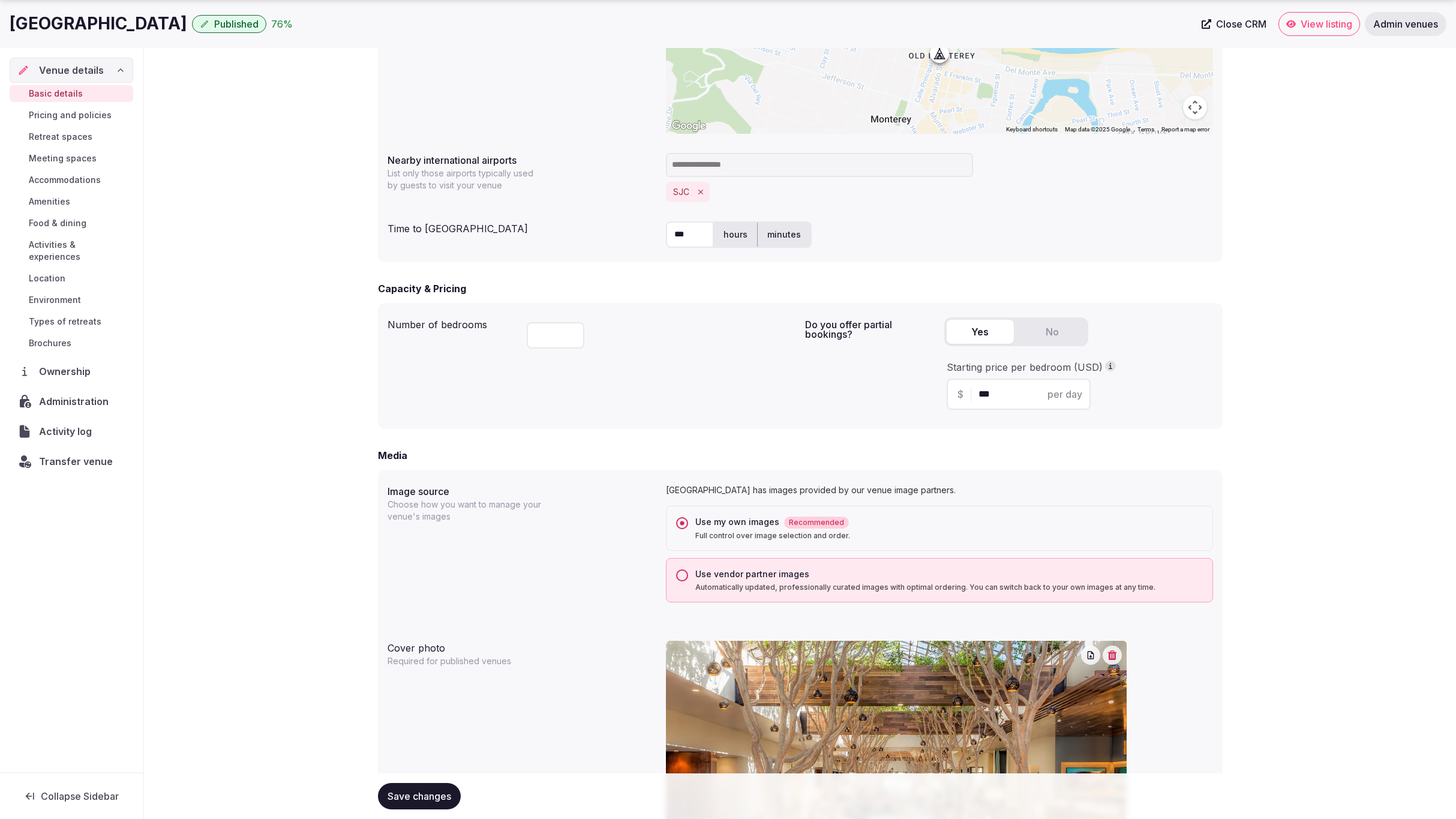
click at [687, 575] on button "Use vendor partner images Automatically updated, professionally curated images …" at bounding box center [682, 575] width 12 height 12
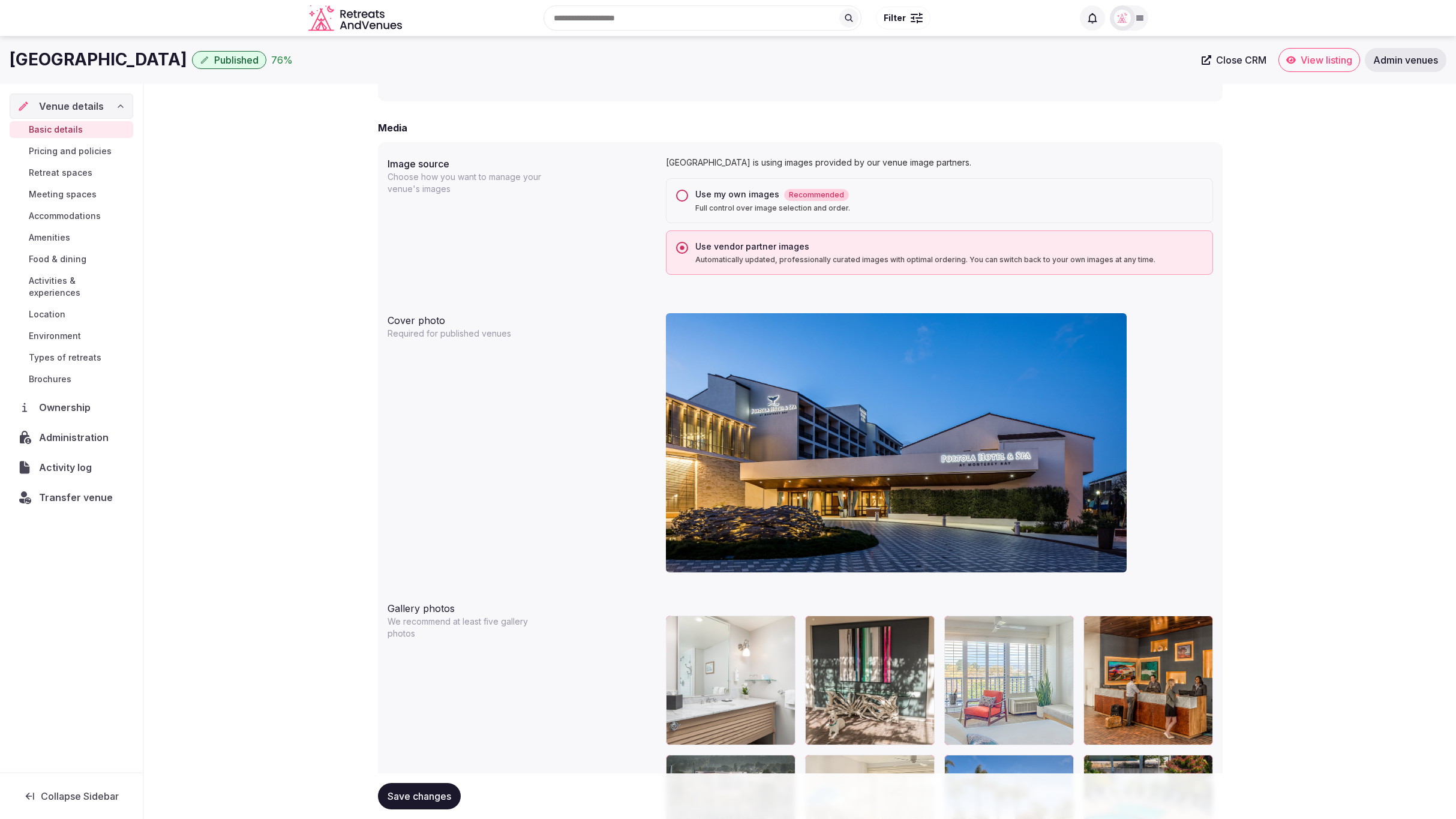
scroll to position [884, 0]
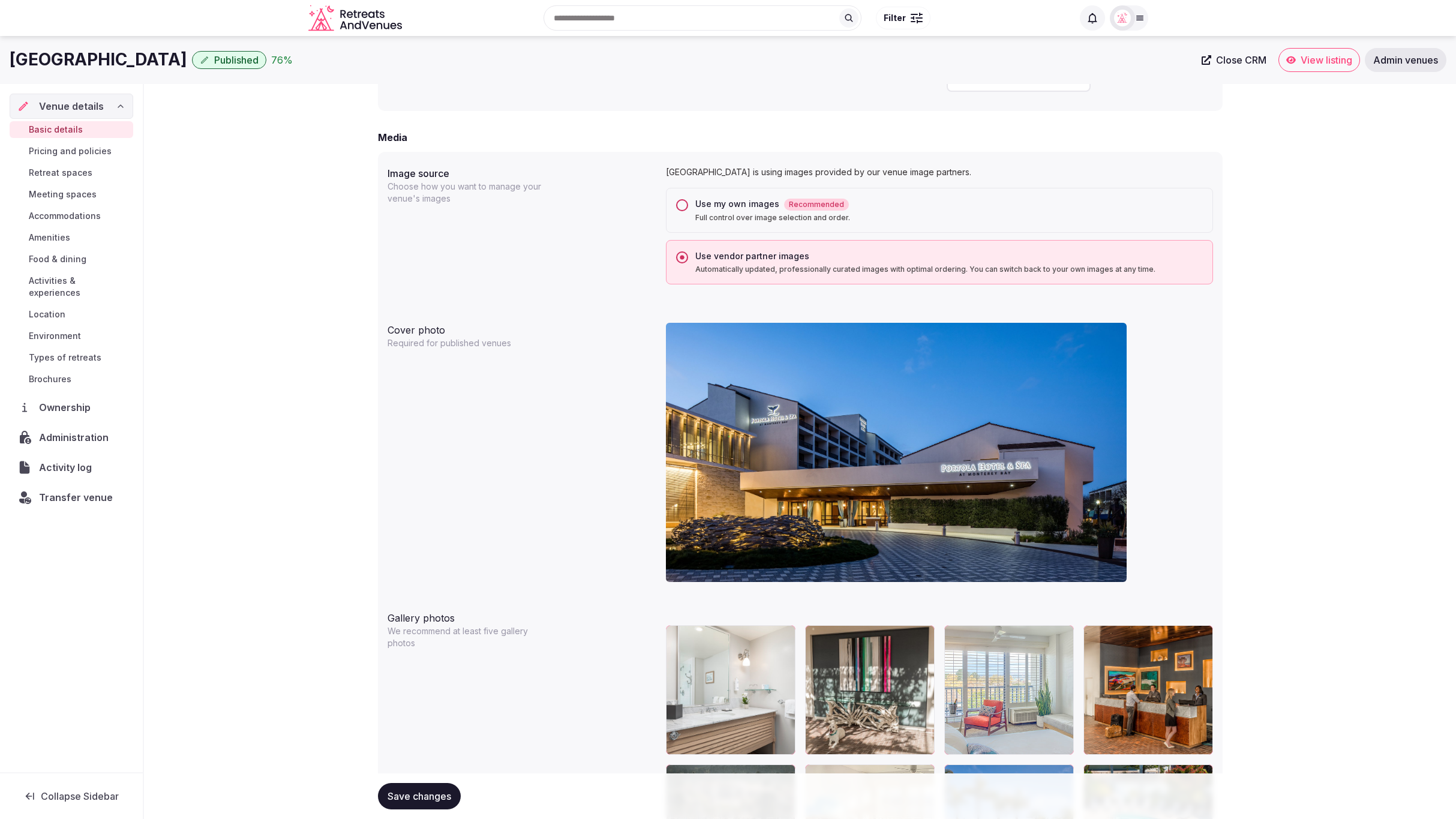
click at [684, 204] on button "Use my own images Recommended Full control over image selection and order." at bounding box center [682, 205] width 12 height 12
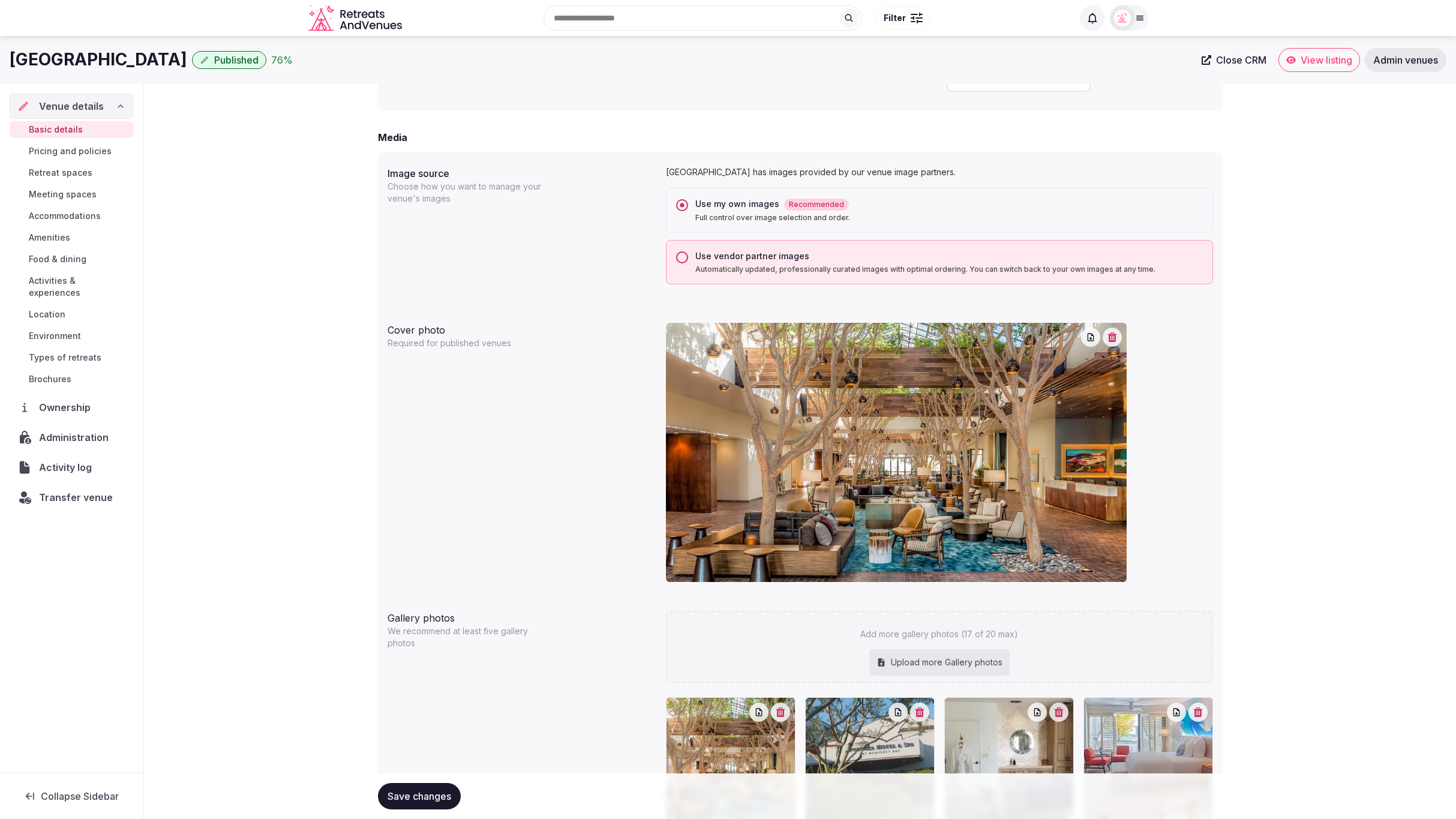
click at [1359, 294] on div "**********" at bounding box center [800, 336] width 1312 height 2272
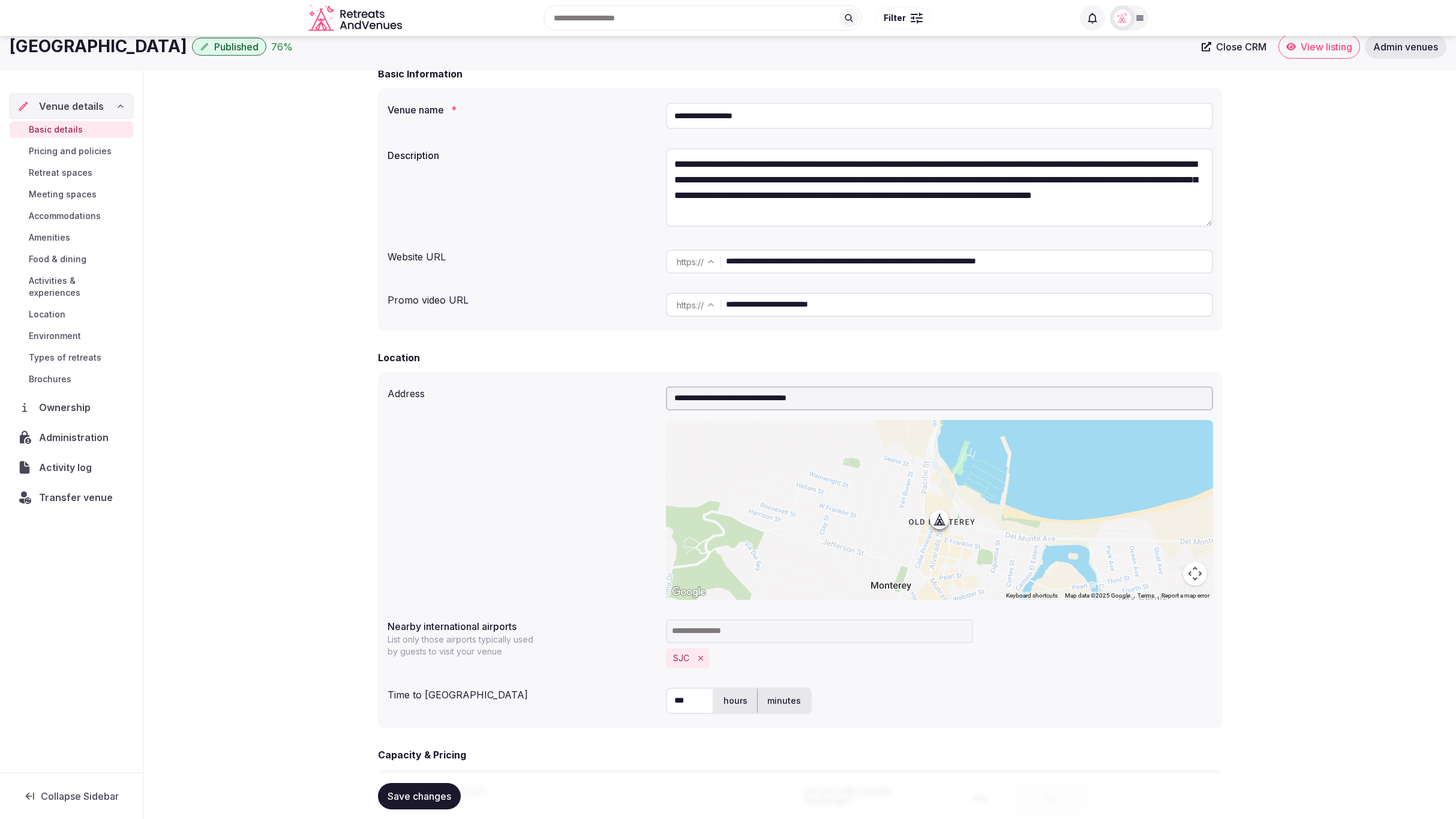
scroll to position [0, 0]
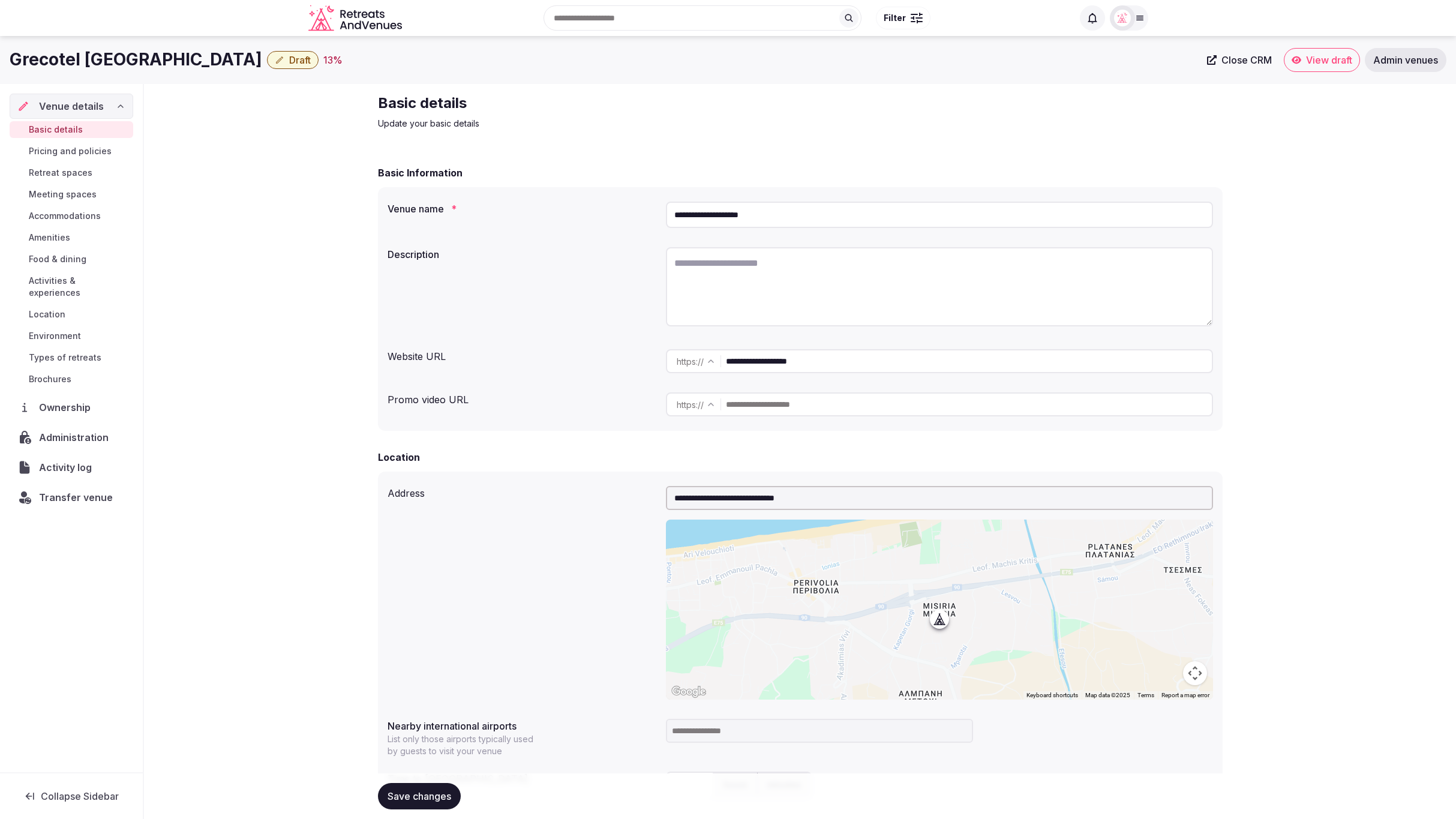
click at [267, 61] on button "Draft" at bounding box center [292, 60] width 51 height 18
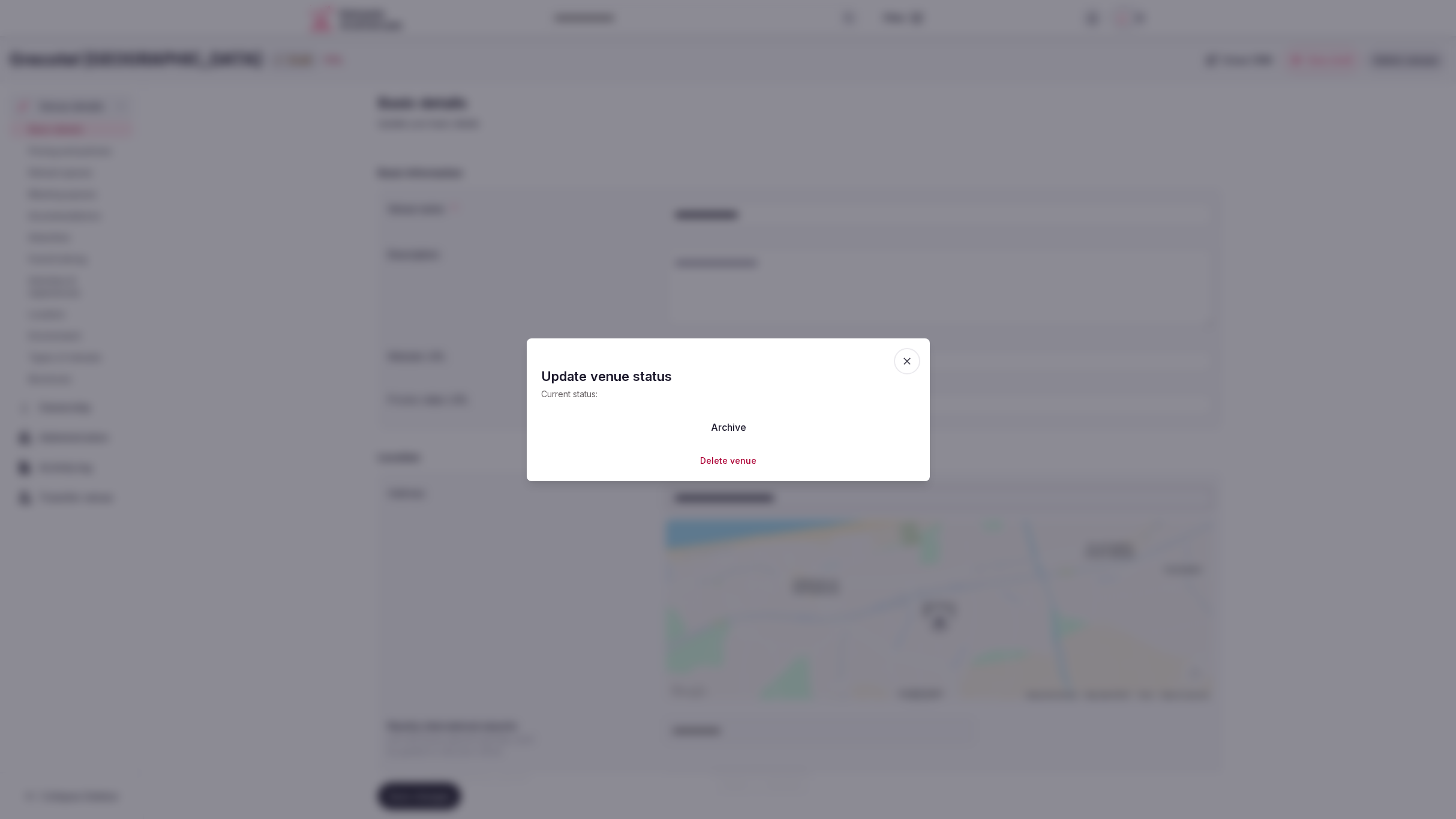
click at [736, 461] on button "Delete venue" at bounding box center [728, 460] width 57 height 12
click at [674, 422] on button "Delete" at bounding box center [677, 425] width 49 height 26
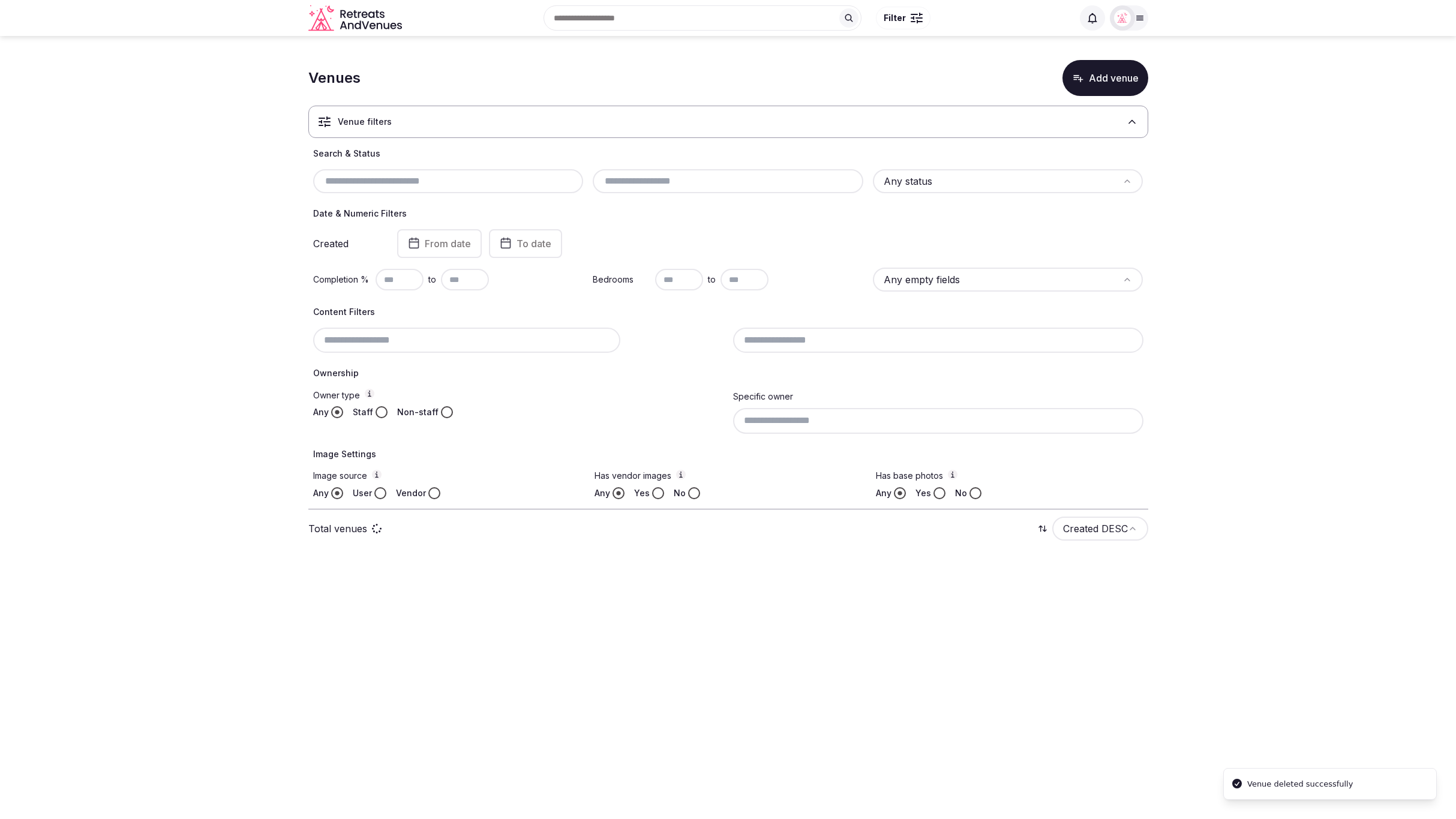
click at [1375, 373] on section "Venues Add venue Venue filters Search & Status Any status Date & Numeric Filter…" at bounding box center [728, 303] width 1456 height 536
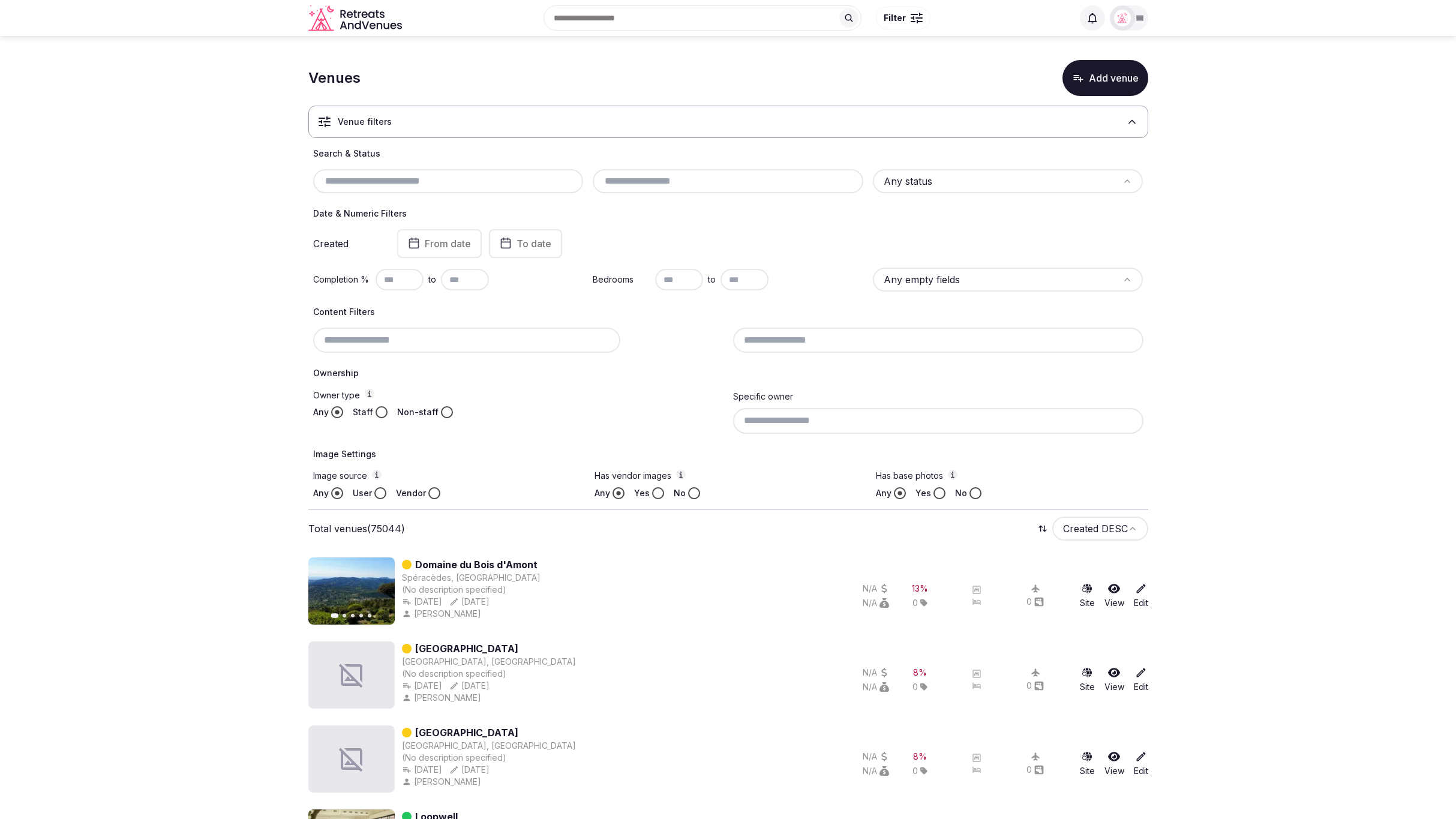
click at [378, 184] on input "text" at bounding box center [449, 181] width 261 height 15
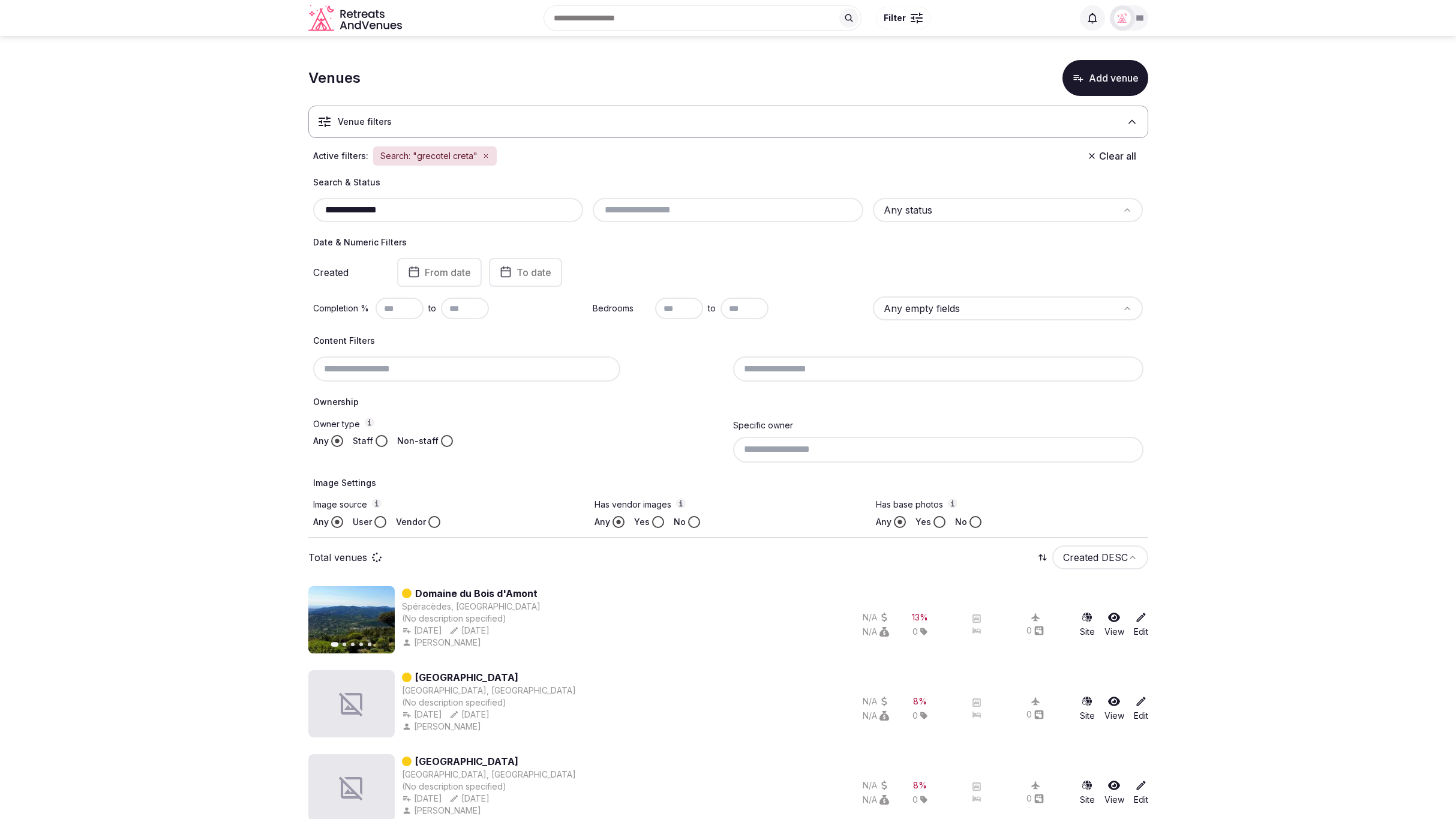
click at [403, 206] on input "**********" at bounding box center [449, 210] width 261 height 15
drag, startPoint x: 387, startPoint y: 209, endPoint x: 303, endPoint y: 205, distance: 84.1
paste input "*******"
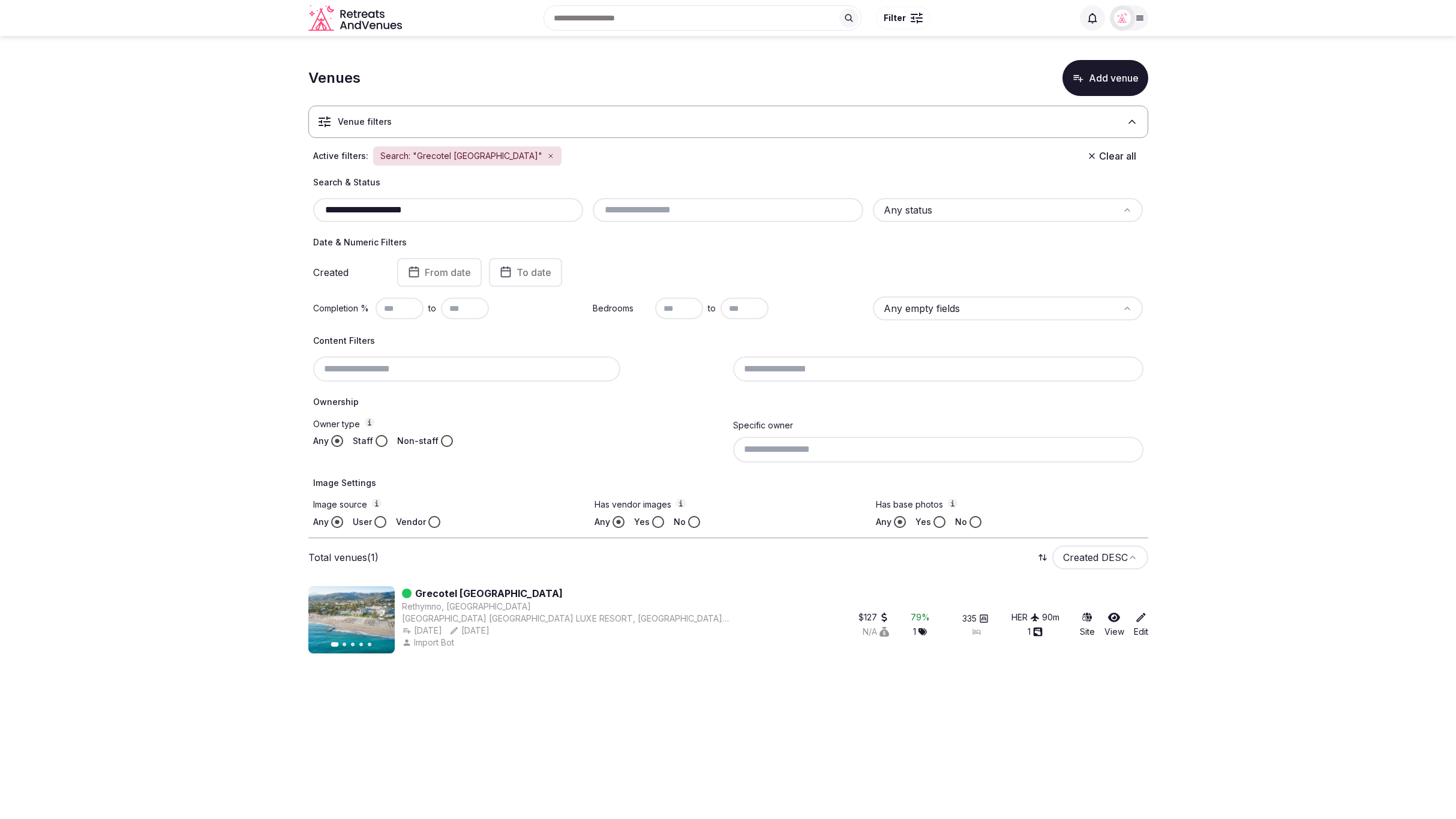
type input "**********"
click at [1251, 377] on section "**********" at bounding box center [728, 354] width 1456 height 637
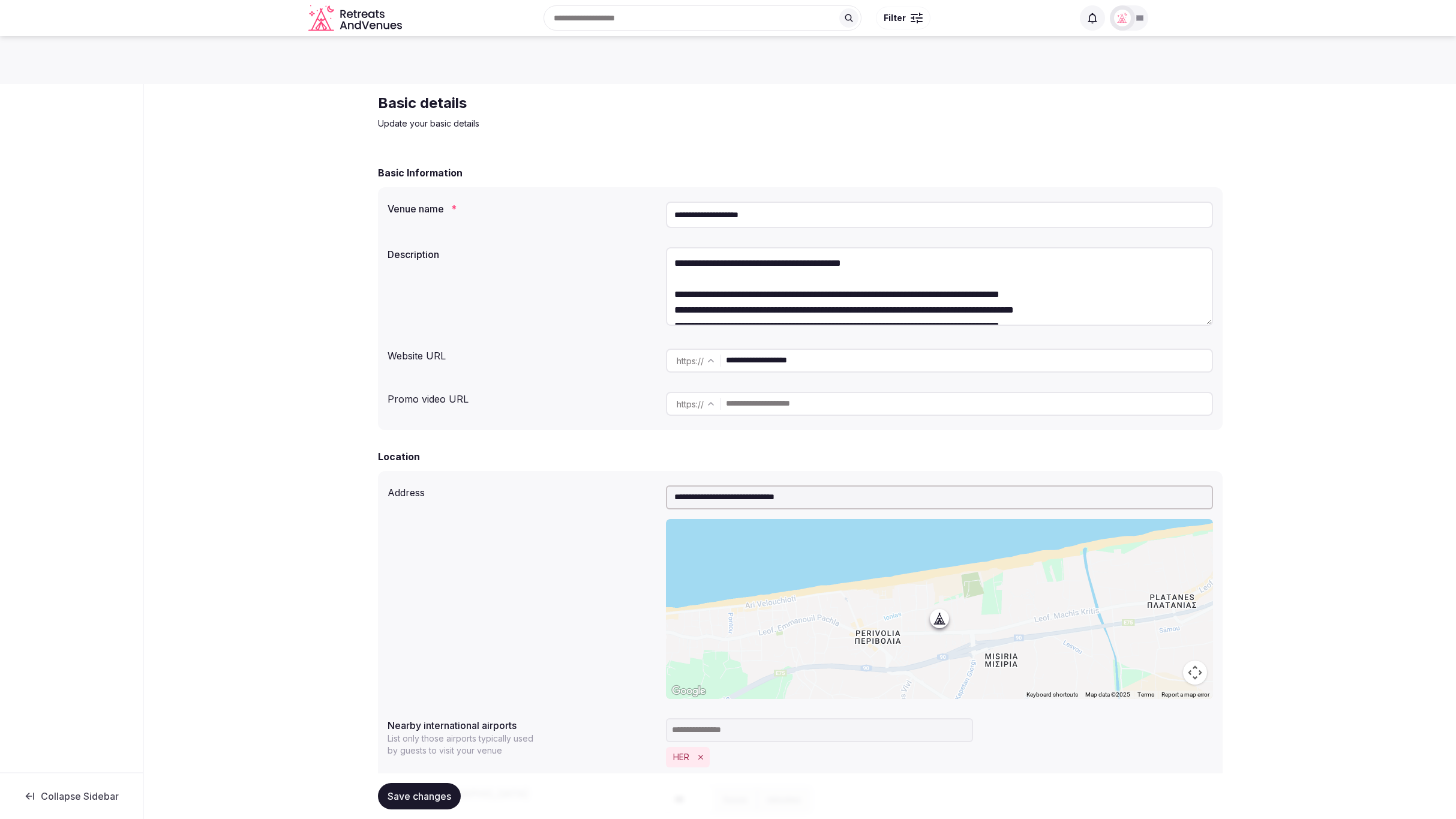
scroll to position [1, 0]
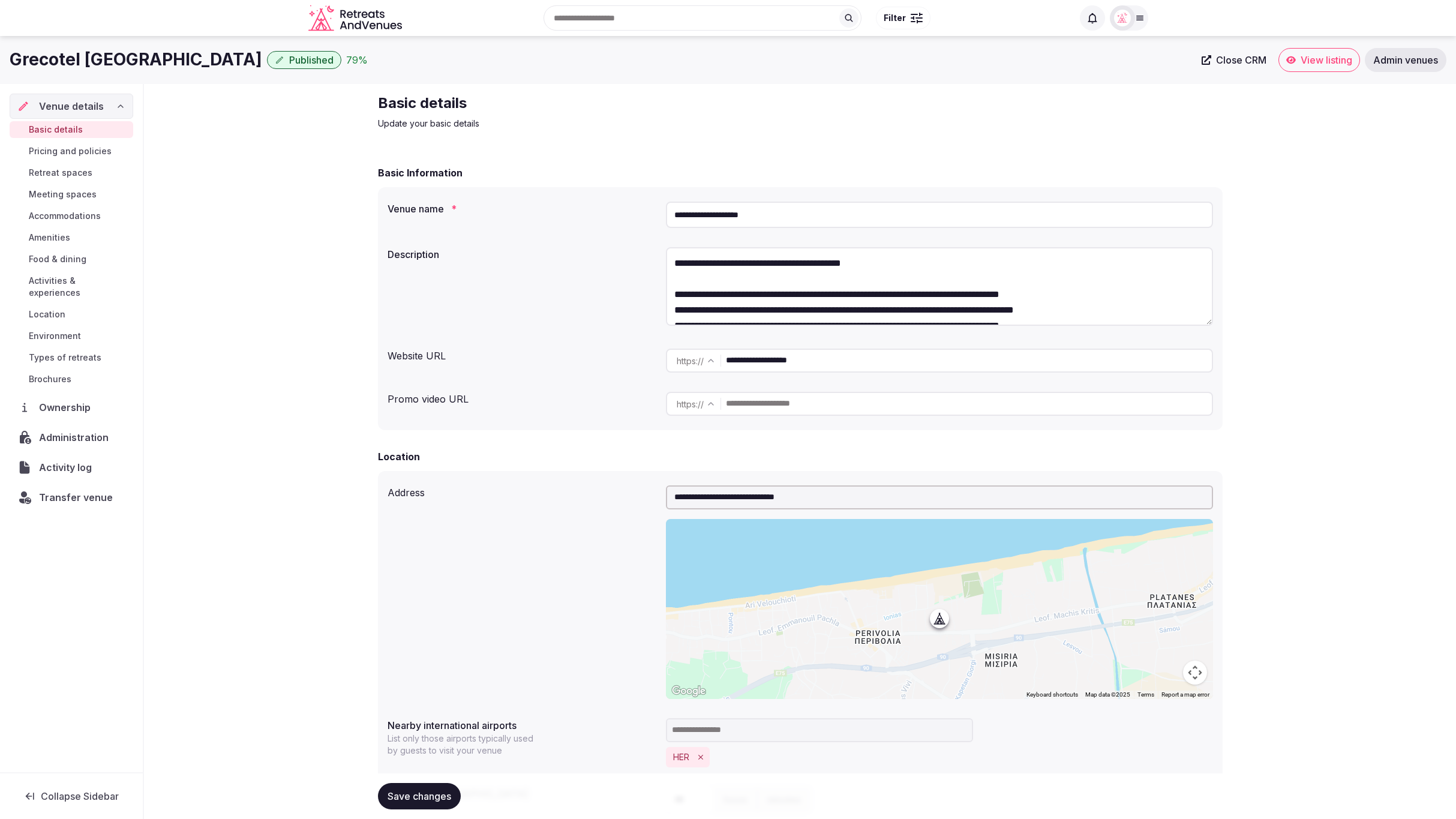
click at [72, 430] on span "Administration" at bounding box center [76, 437] width 75 height 15
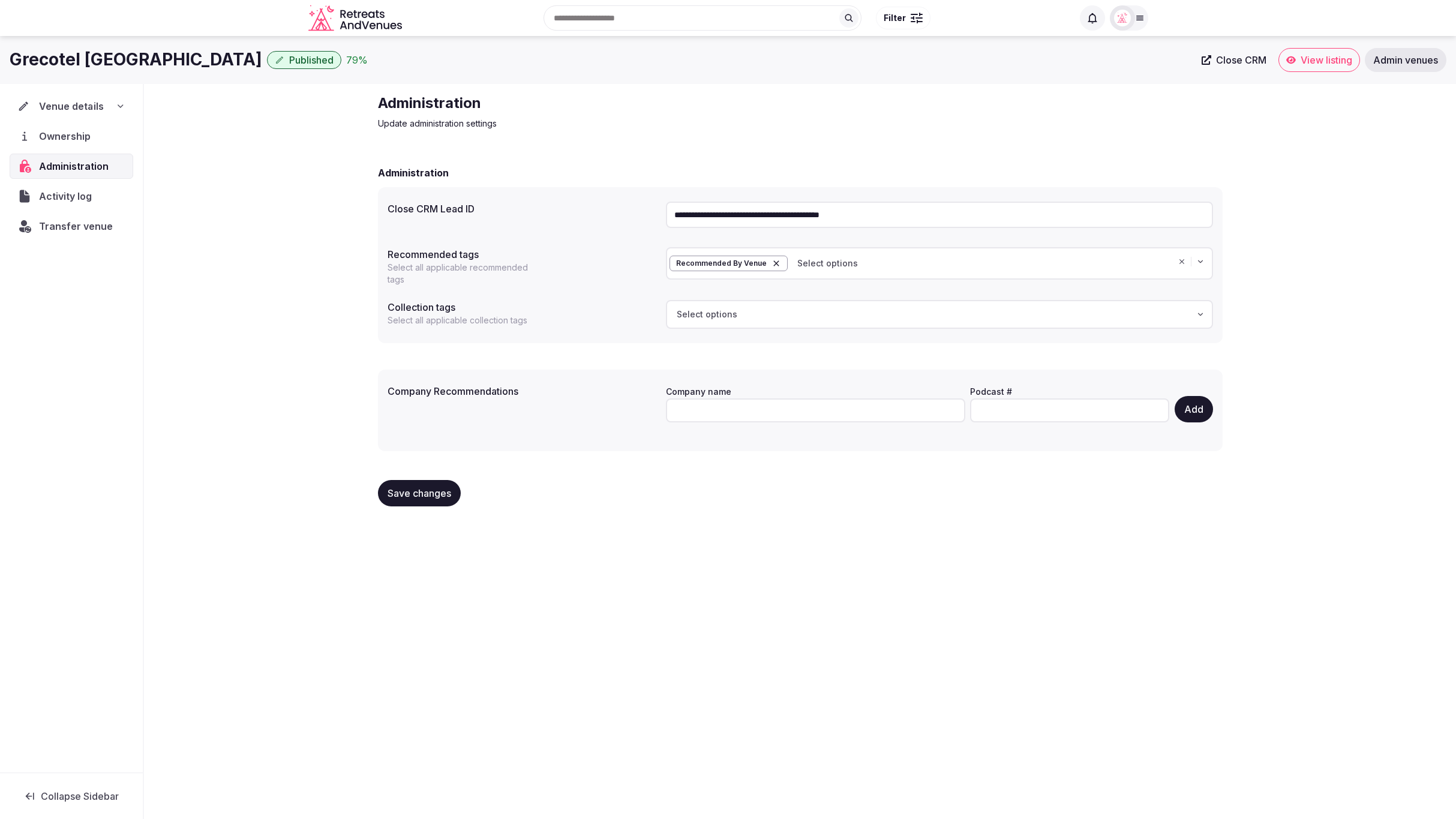
click at [97, 108] on span "Venue details" at bounding box center [71, 106] width 65 height 15
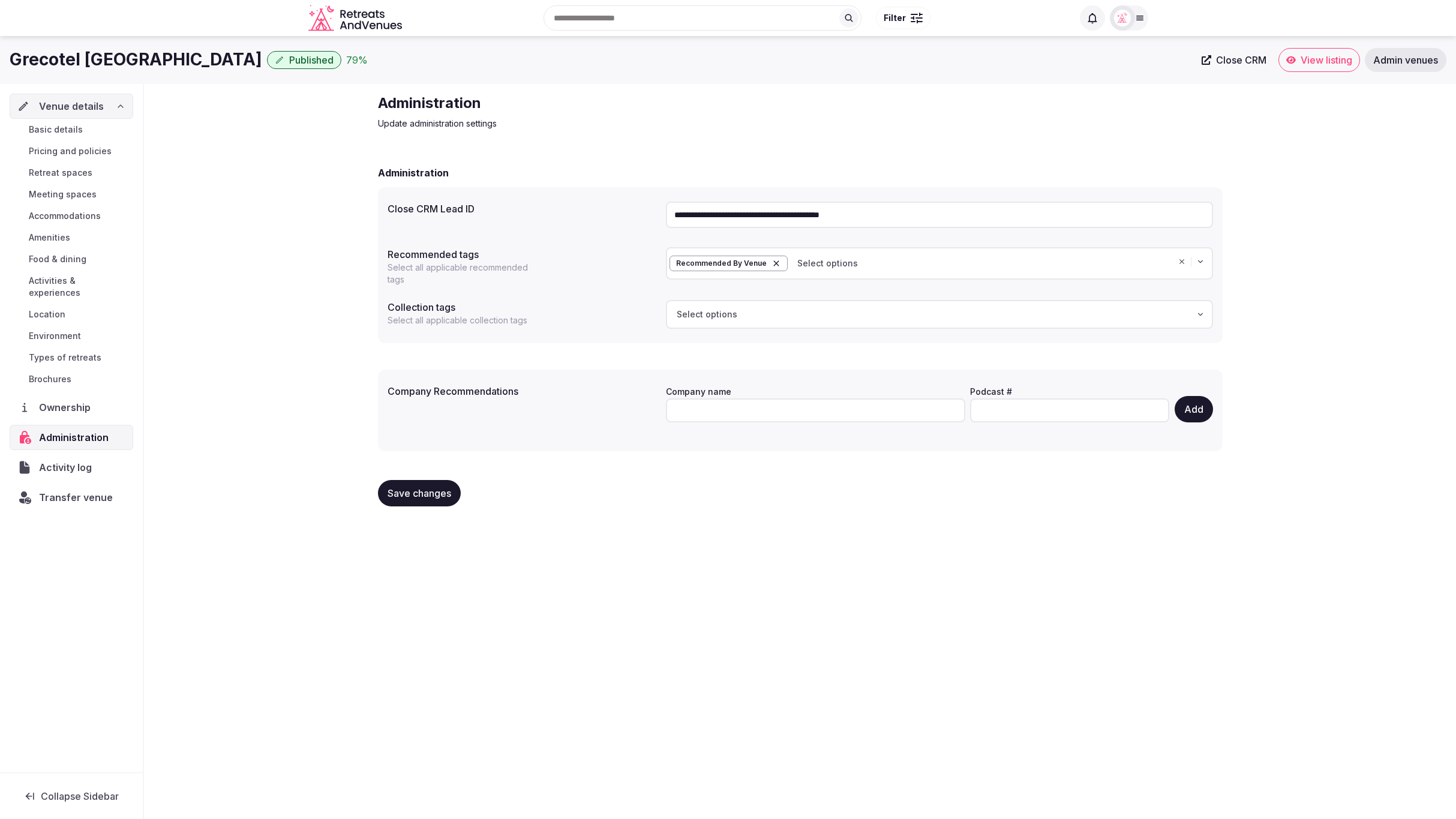
click at [68, 132] on span "Basic details" at bounding box center [55, 129] width 54 height 12
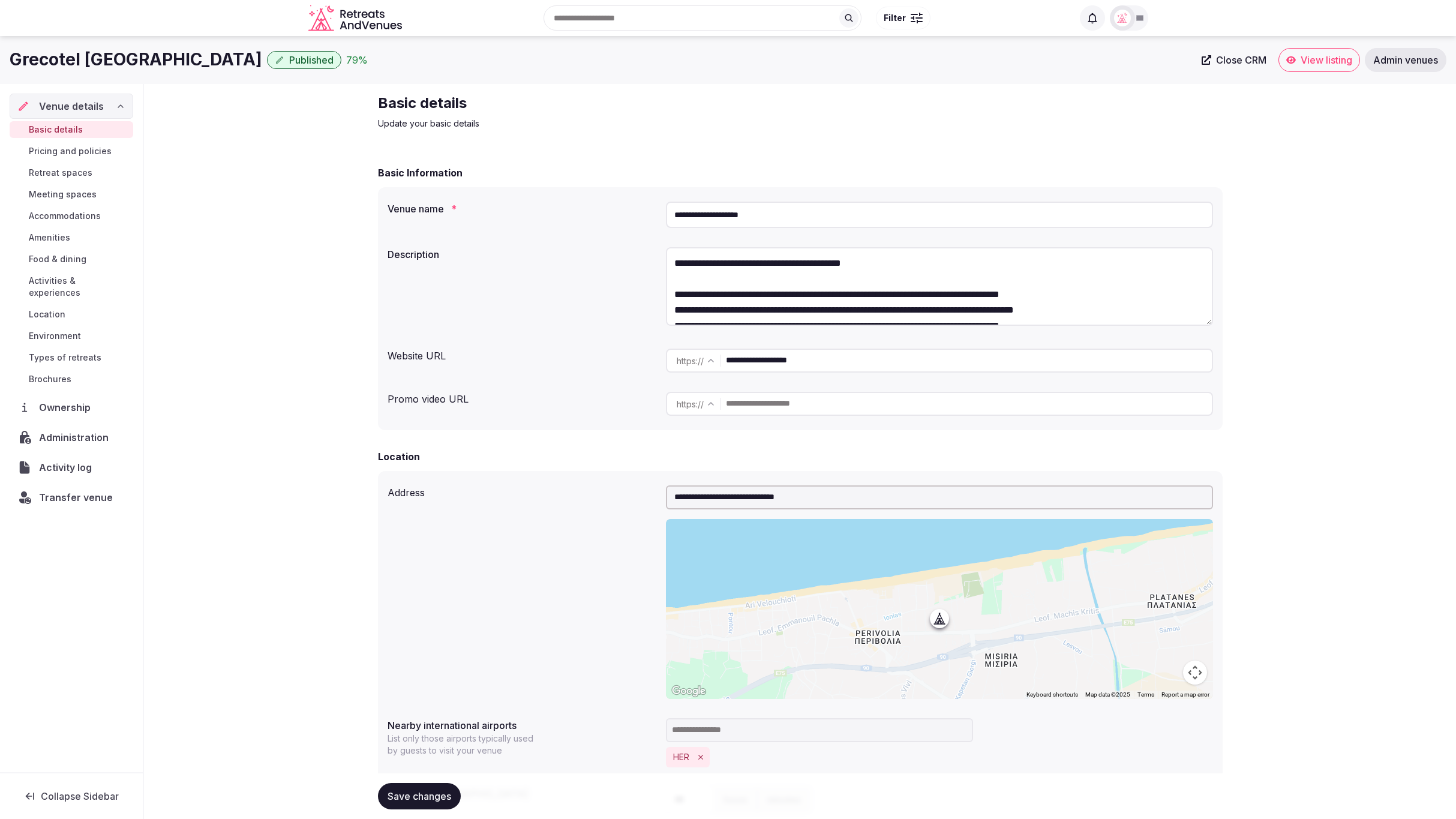
click at [1162, 166] on div "Basic Information" at bounding box center [800, 173] width 845 height 15
drag, startPoint x: 855, startPoint y: 357, endPoint x: 710, endPoint y: 354, distance: 145.0
click at [713, 358] on div "**********" at bounding box center [940, 360] width 548 height 24
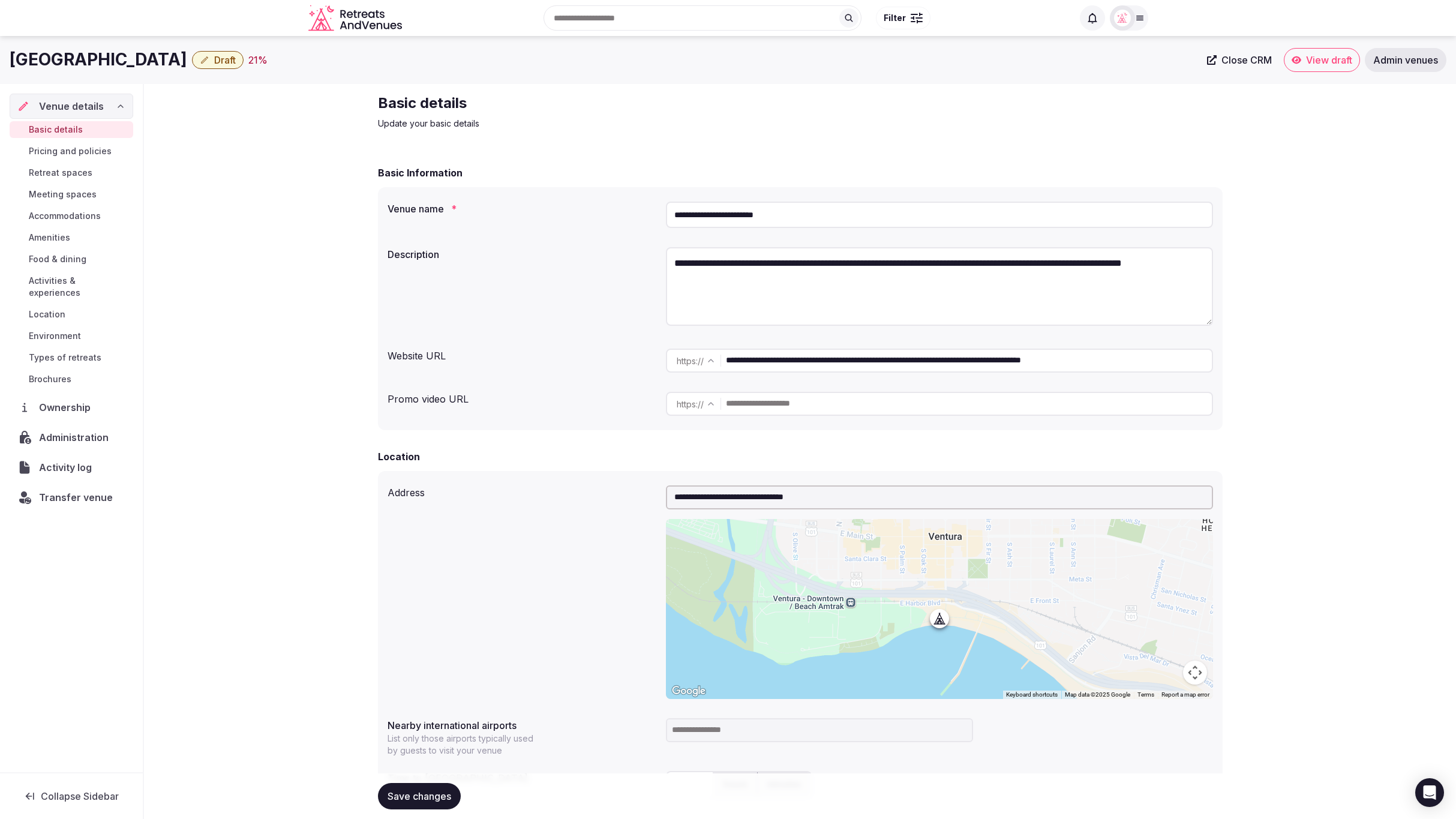
drag, startPoint x: 296, startPoint y: 183, endPoint x: 222, endPoint y: 289, distance: 129.3
click at [81, 430] on span "Administration" at bounding box center [76, 437] width 75 height 15
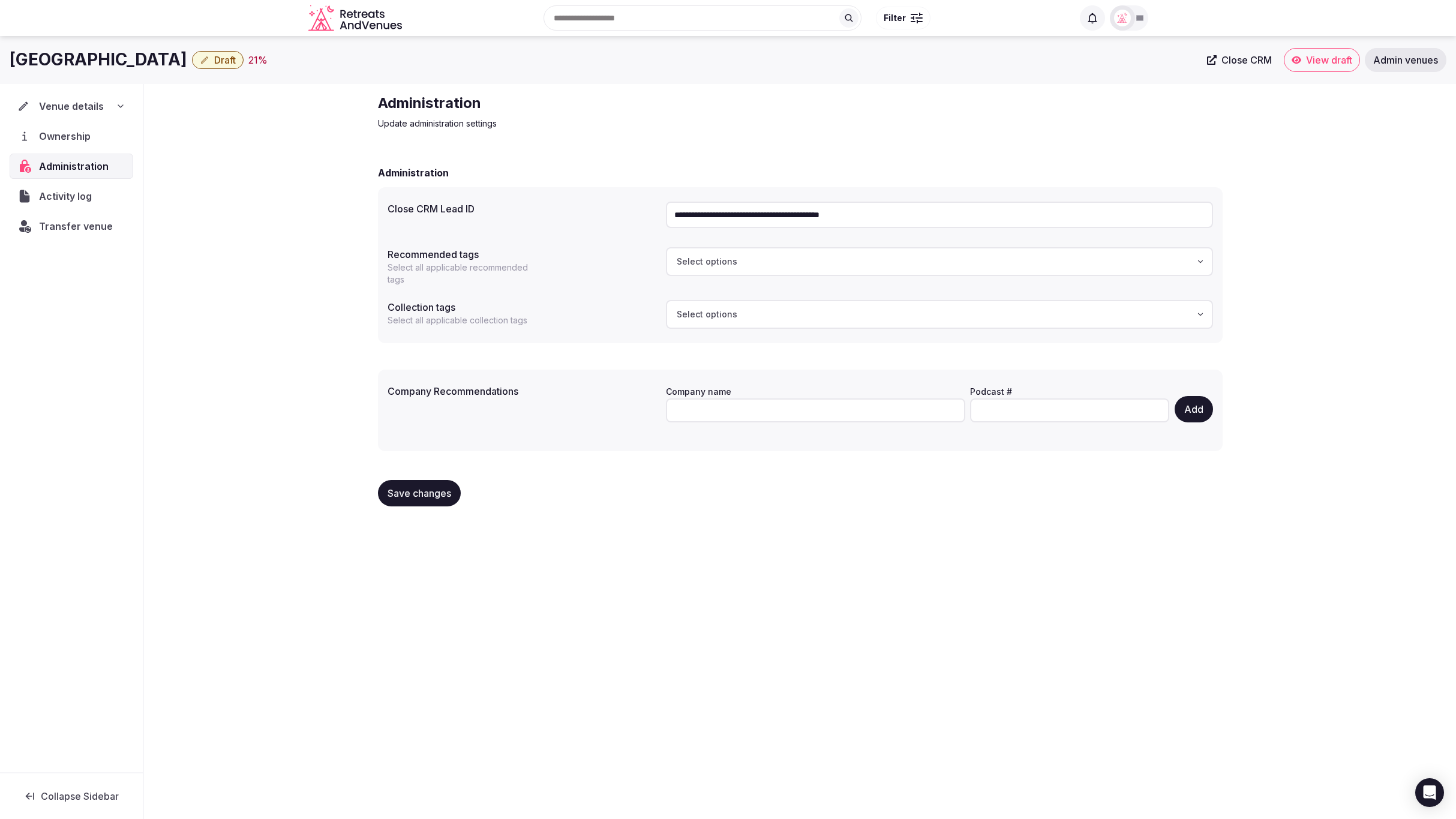
drag, startPoint x: 907, startPoint y: 214, endPoint x: 639, endPoint y: 196, distance: 268.6
click at [647, 198] on div "**********" at bounding box center [800, 215] width 826 height 36
paste input "text"
type input "**********"
click at [616, 188] on div "**********" at bounding box center [800, 265] width 845 height 156
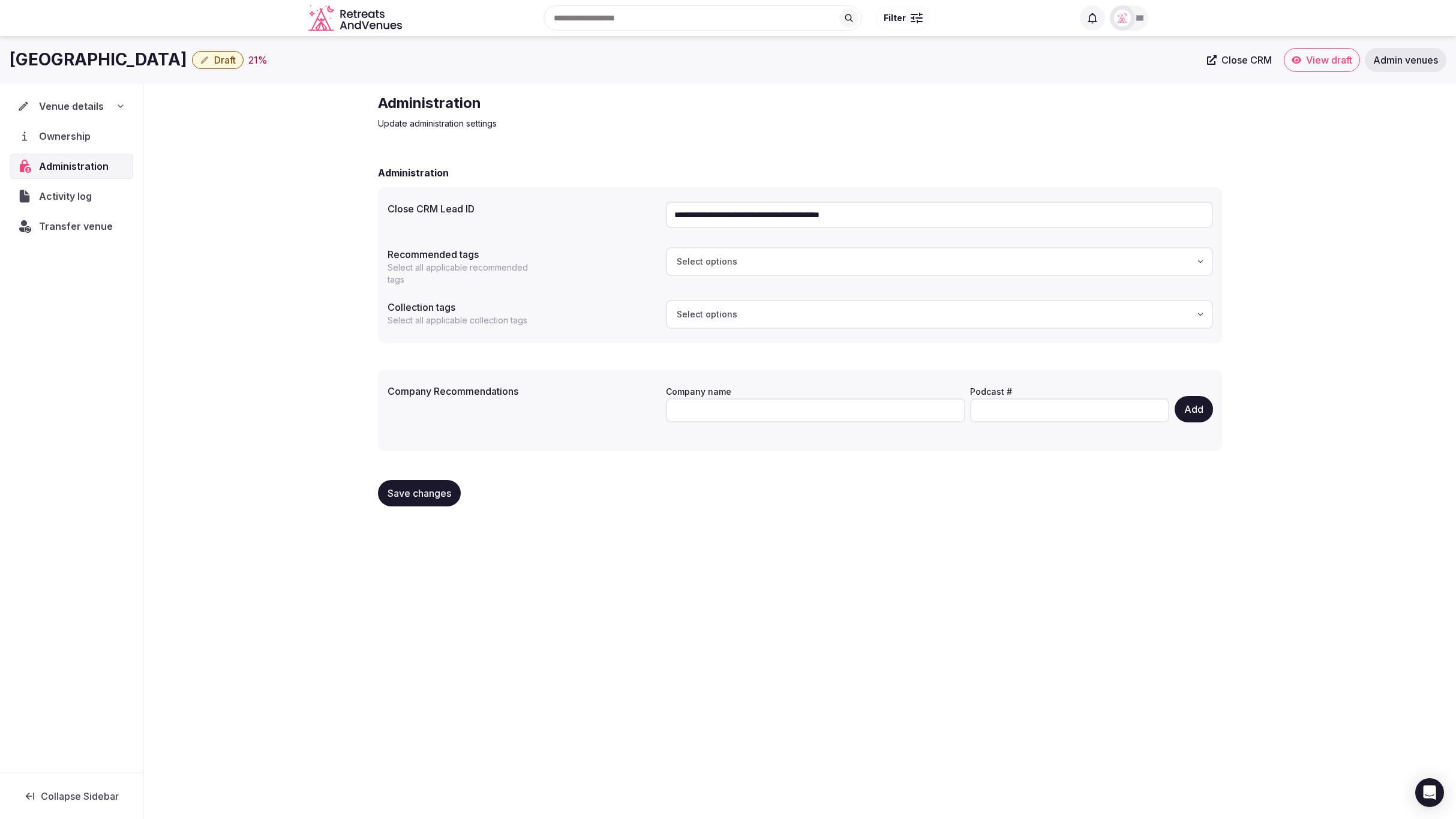
click at [416, 496] on span "Save changes" at bounding box center [419, 492] width 64 height 12
click at [261, 261] on div "**********" at bounding box center [800, 305] width 1312 height 442
click at [1229, 63] on span "Close CRM" at bounding box center [1247, 59] width 51 height 12
click at [1244, 53] on link "Close CRM" at bounding box center [1240, 60] width 79 height 24
click at [1237, 60] on span "Close CRM" at bounding box center [1247, 59] width 51 height 12
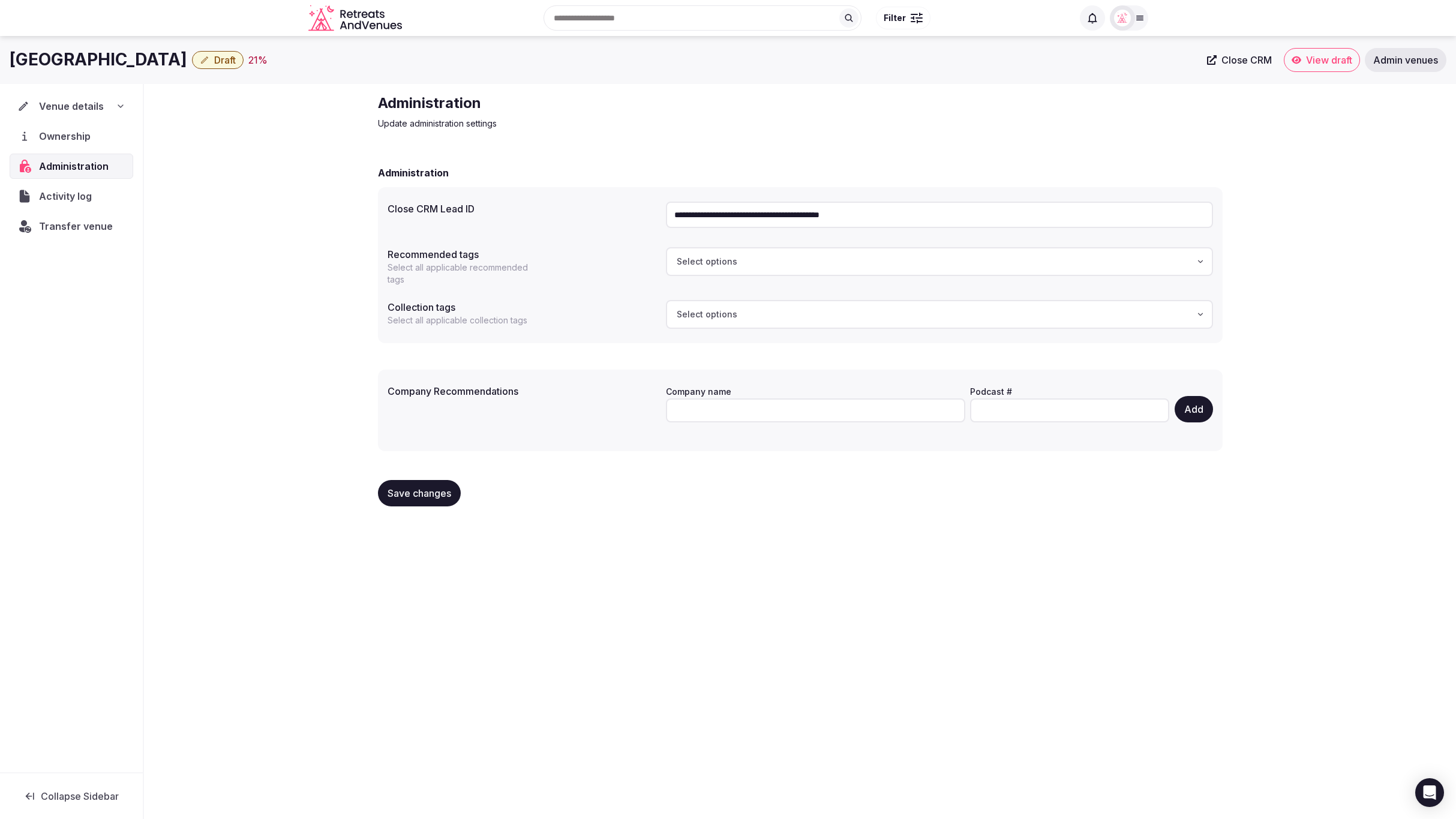
drag, startPoint x: 963, startPoint y: 225, endPoint x: 616, endPoint y: 212, distance: 347.2
click at [616, 212] on div "**********" at bounding box center [800, 215] width 826 height 36
click at [407, 490] on span "Save changes" at bounding box center [419, 492] width 64 height 12
click at [269, 461] on div "**********" at bounding box center [800, 305] width 1312 height 442
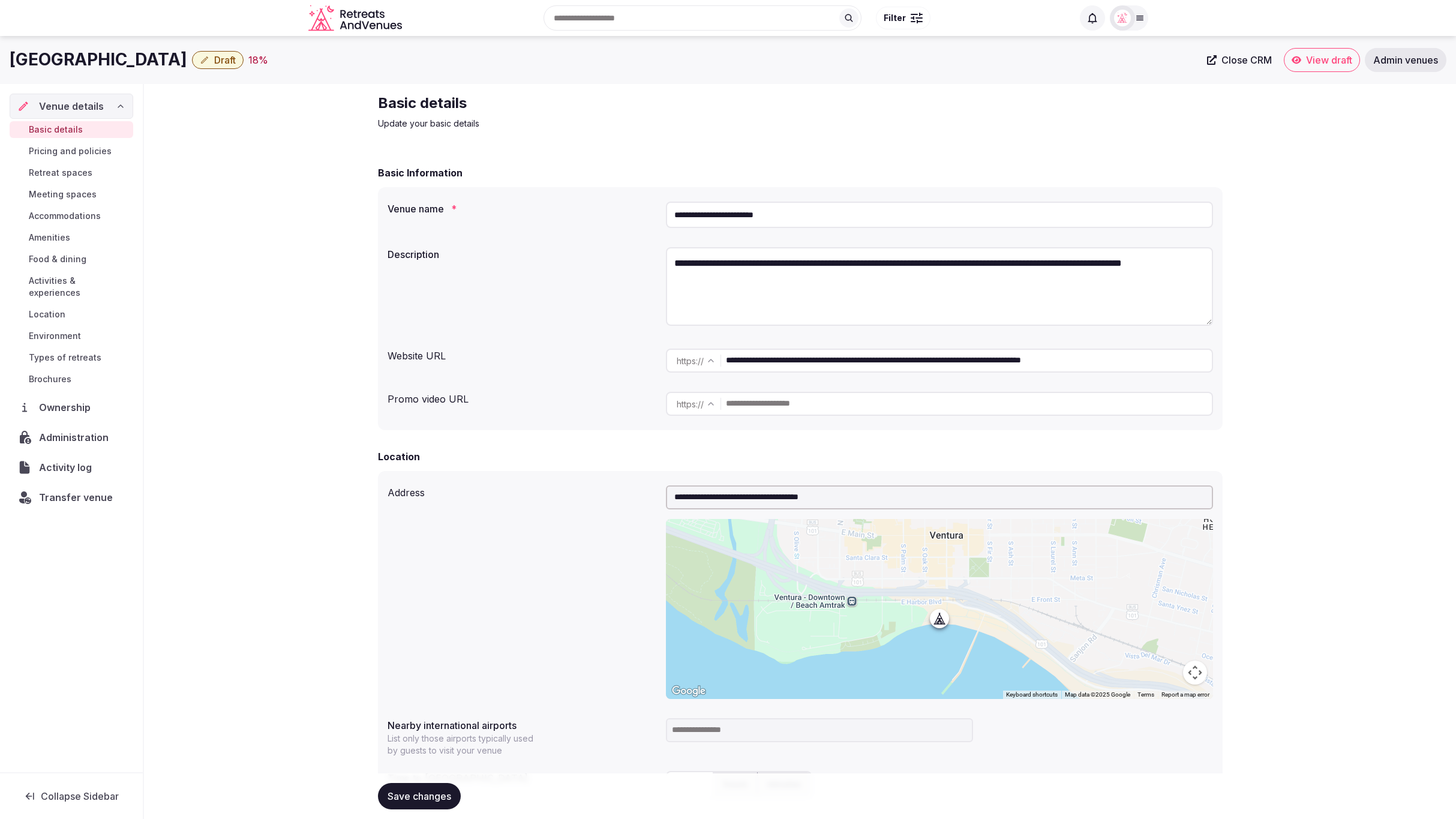
click at [236, 64] on span "Draft" at bounding box center [225, 59] width 22 height 12
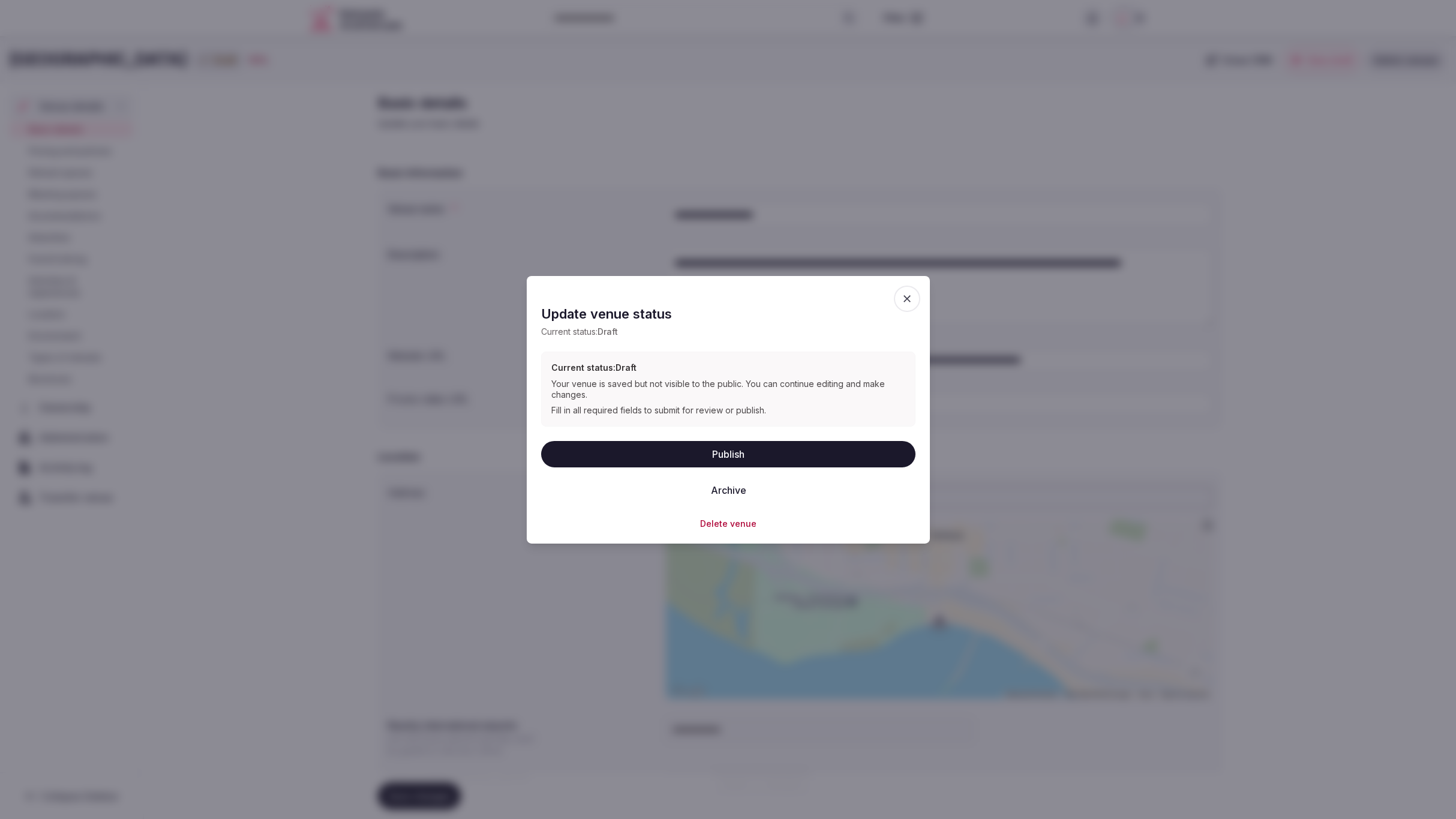
click at [731, 519] on button "Delete venue" at bounding box center [728, 523] width 57 height 12
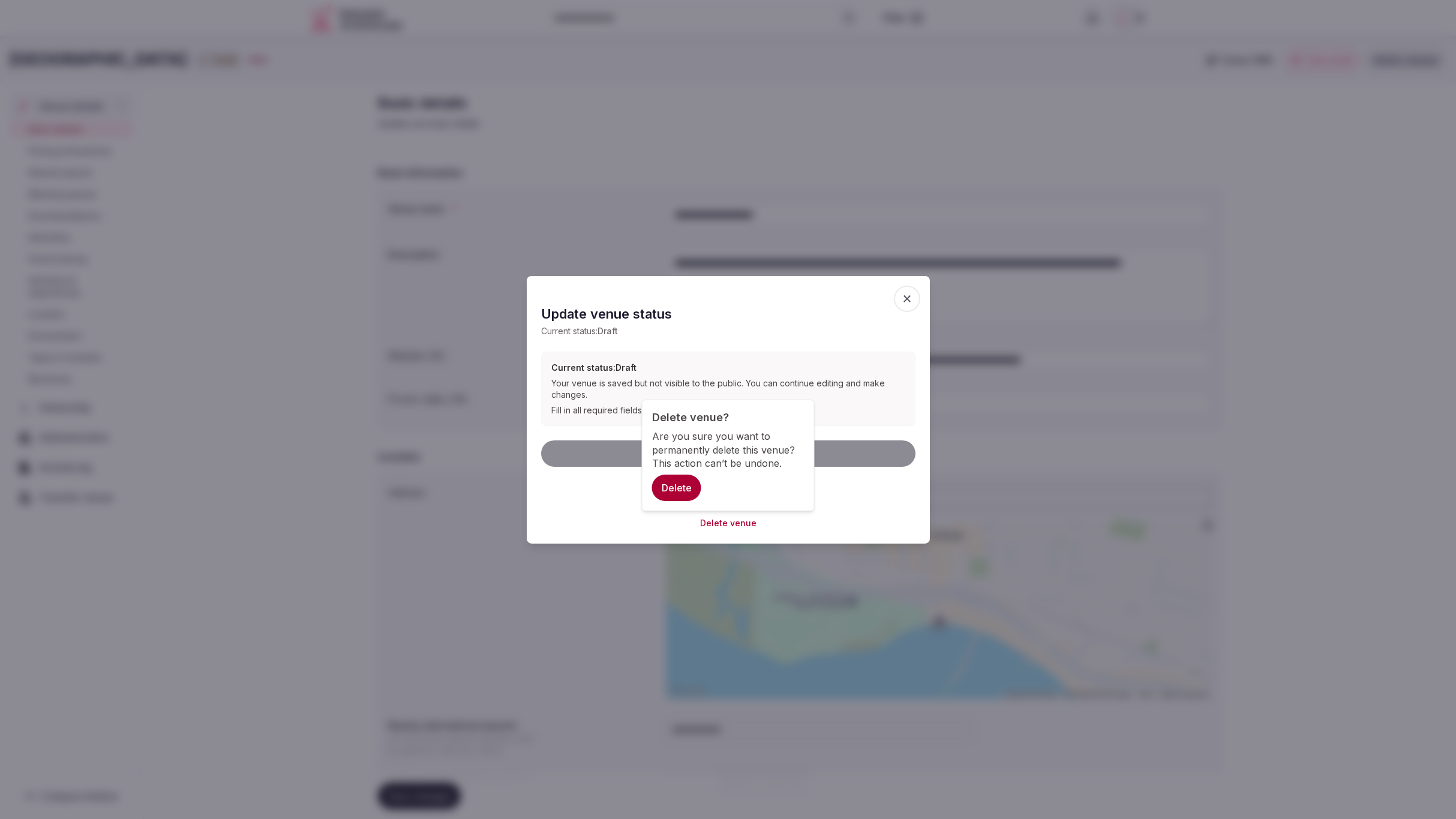
click at [669, 485] on button "Delete" at bounding box center [677, 488] width 49 height 26
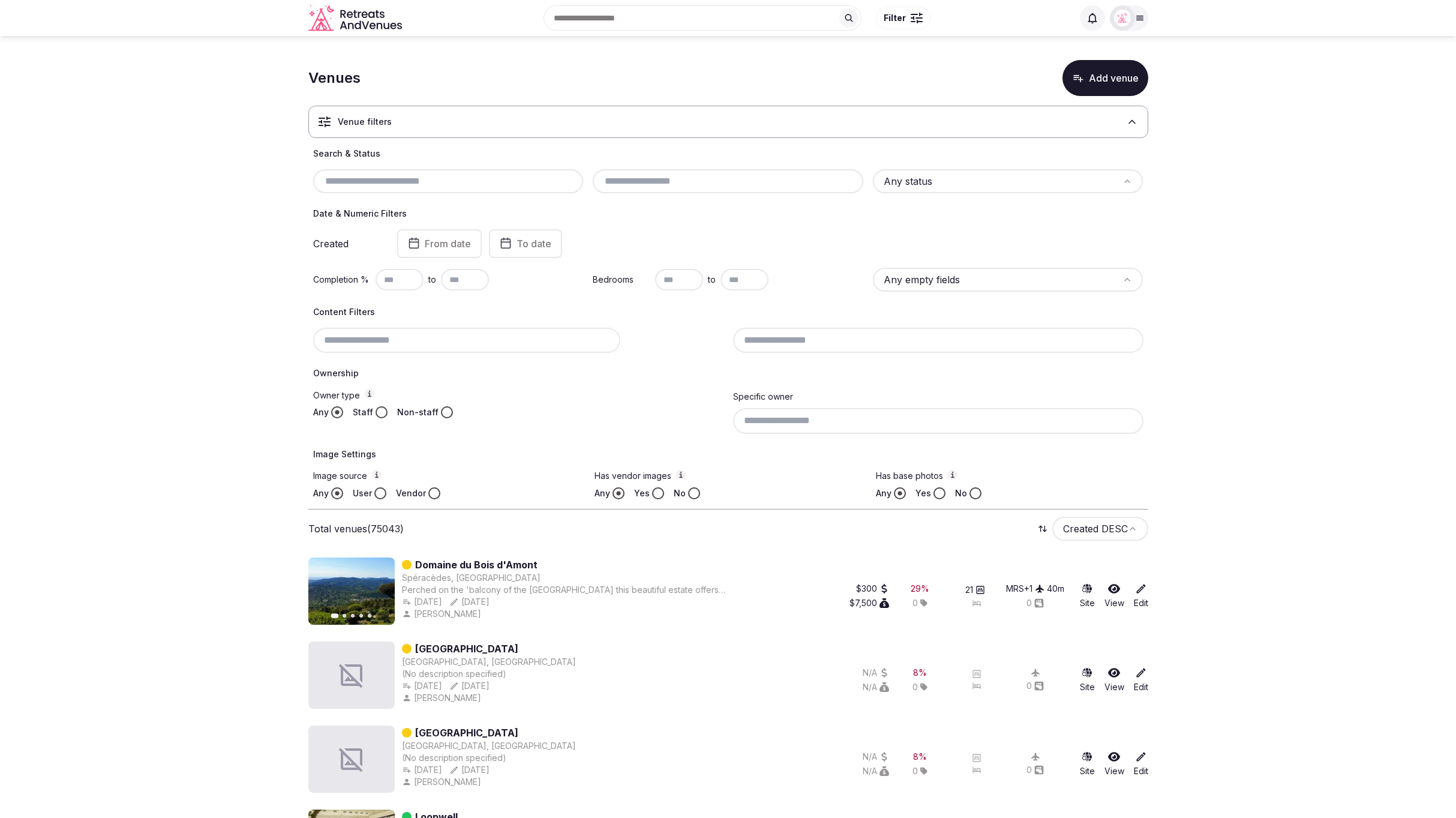
click at [979, 176] on html "Search Popular Destinations [GEOGRAPHIC_DATA], [GEOGRAPHIC_DATA] [GEOGRAPHIC_DA…" at bounding box center [728, 409] width 1456 height 818
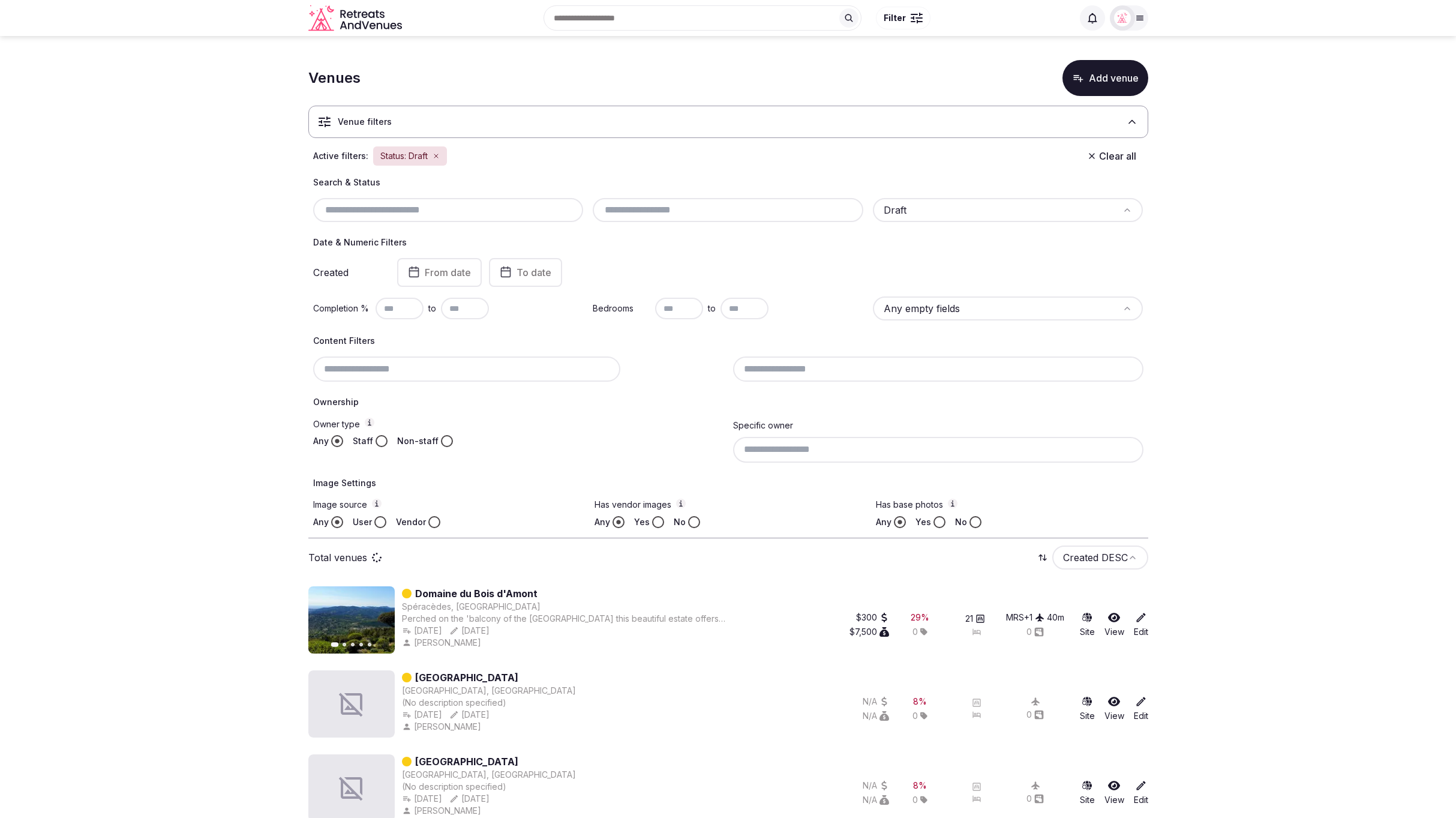
click at [400, 302] on input "text" at bounding box center [400, 309] width 48 height 22
type input "**"
click at [471, 309] on input "text" at bounding box center [465, 309] width 48 height 22
type input "***"
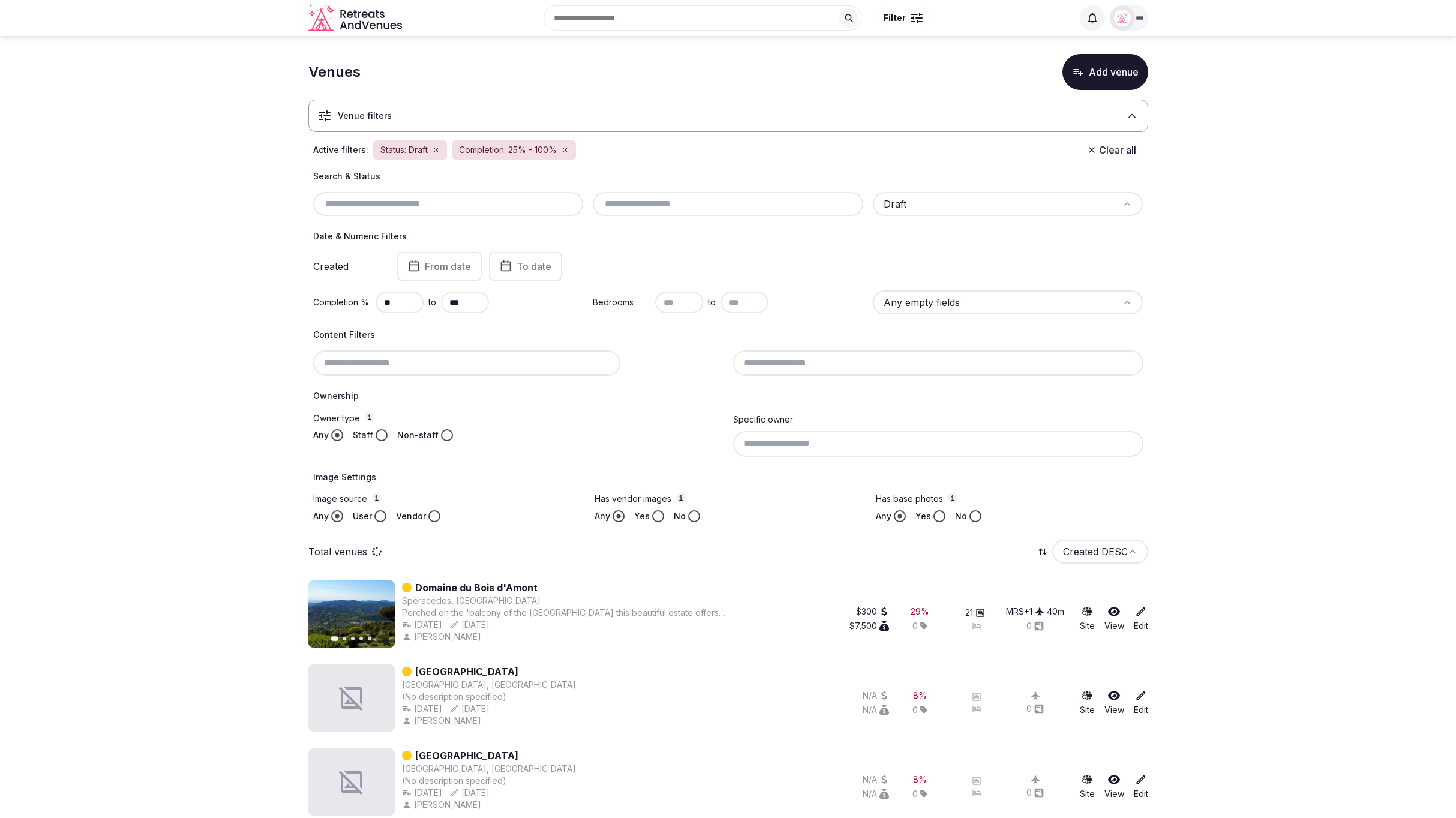
click at [376, 435] on button "Staff" at bounding box center [381, 435] width 12 height 12
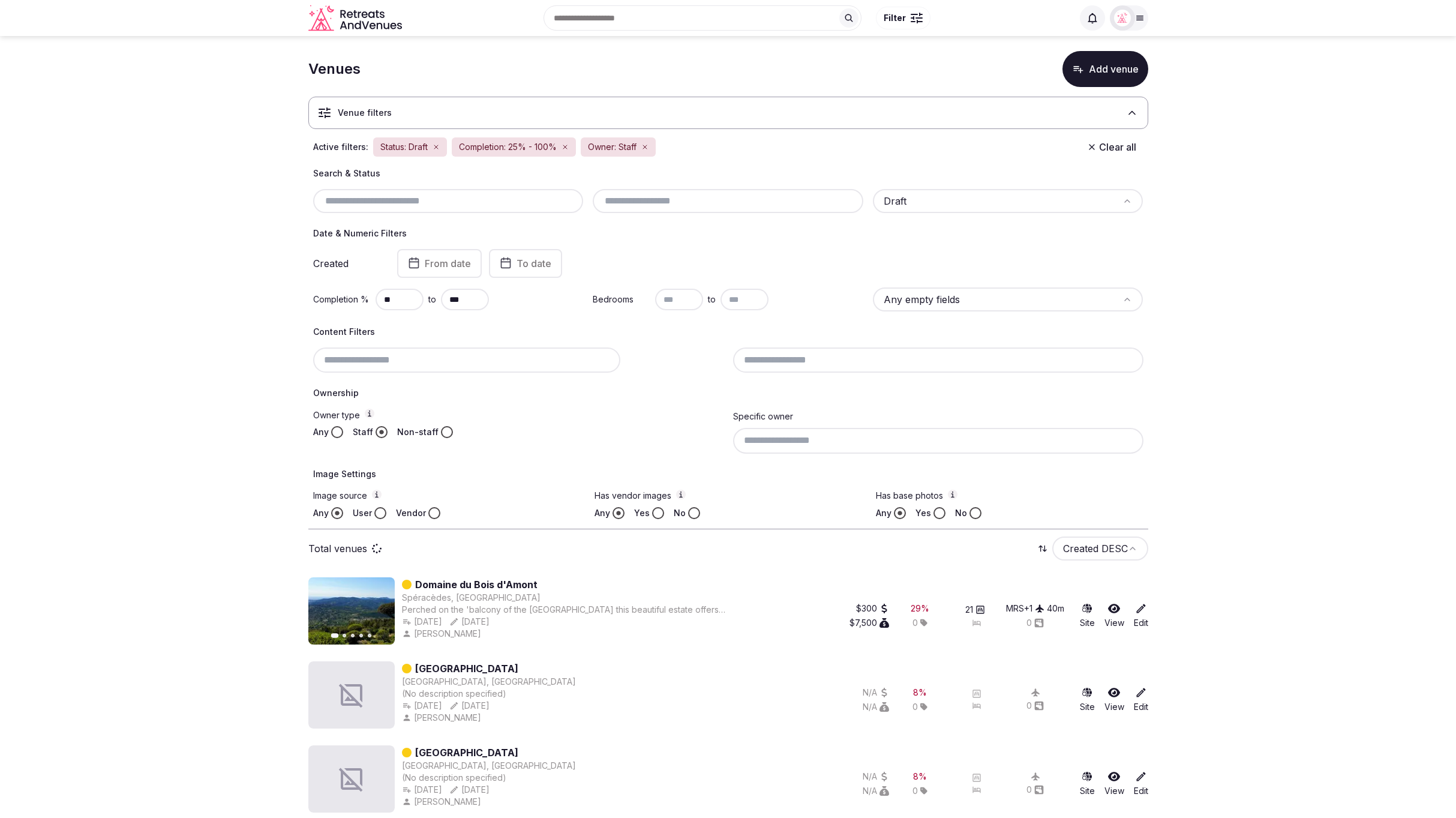
click at [434, 511] on button "Vendor" at bounding box center [434, 512] width 12 height 12
click at [653, 510] on button "Yes" at bounding box center [658, 512] width 12 height 12
click at [771, 505] on div "Has vendor images Any Yes No" at bounding box center [728, 505] width 267 height 30
click at [943, 511] on button "Yes" at bounding box center [939, 512] width 12 height 12
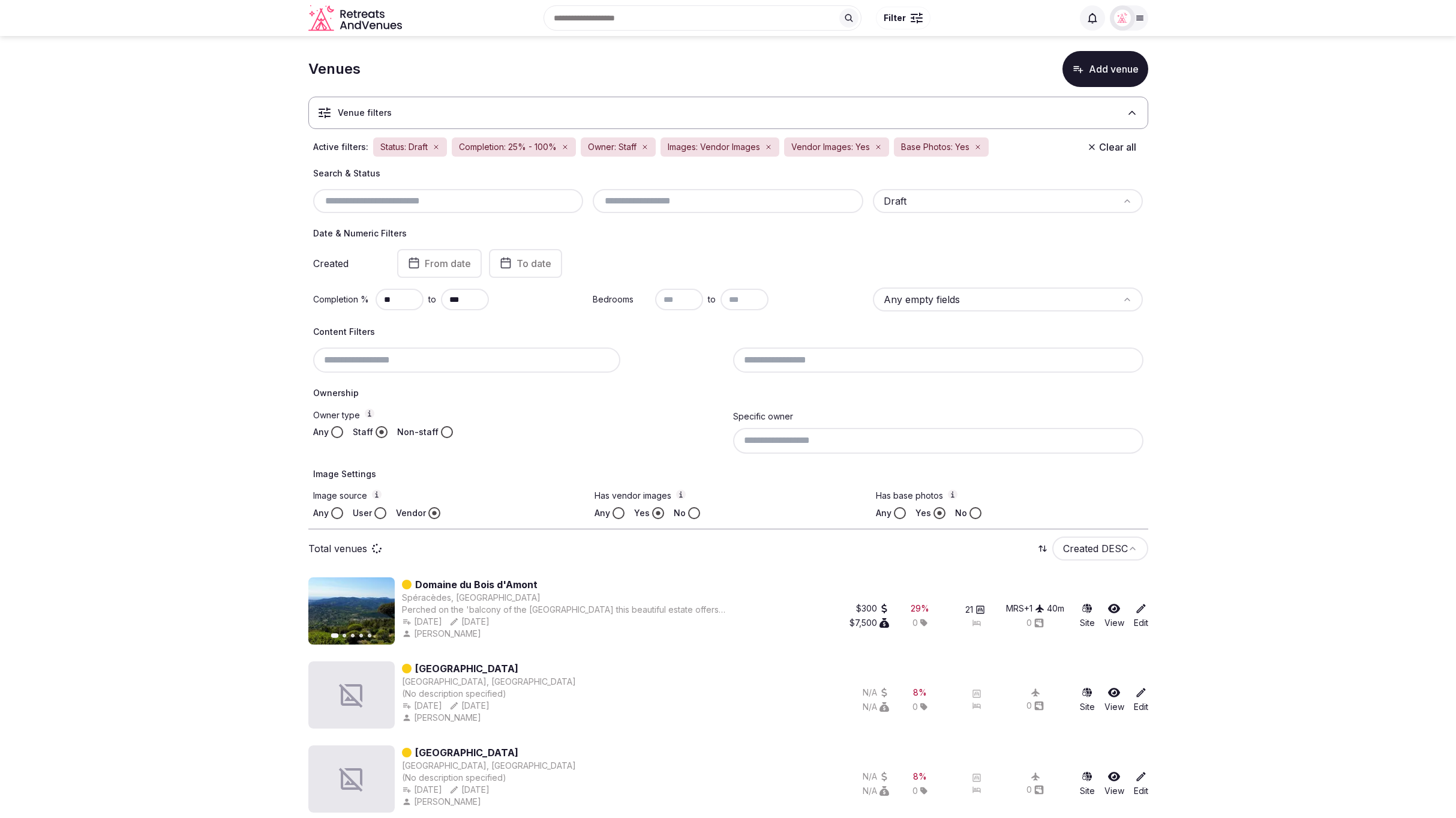
click at [939, 433] on input at bounding box center [939, 440] width 411 height 25
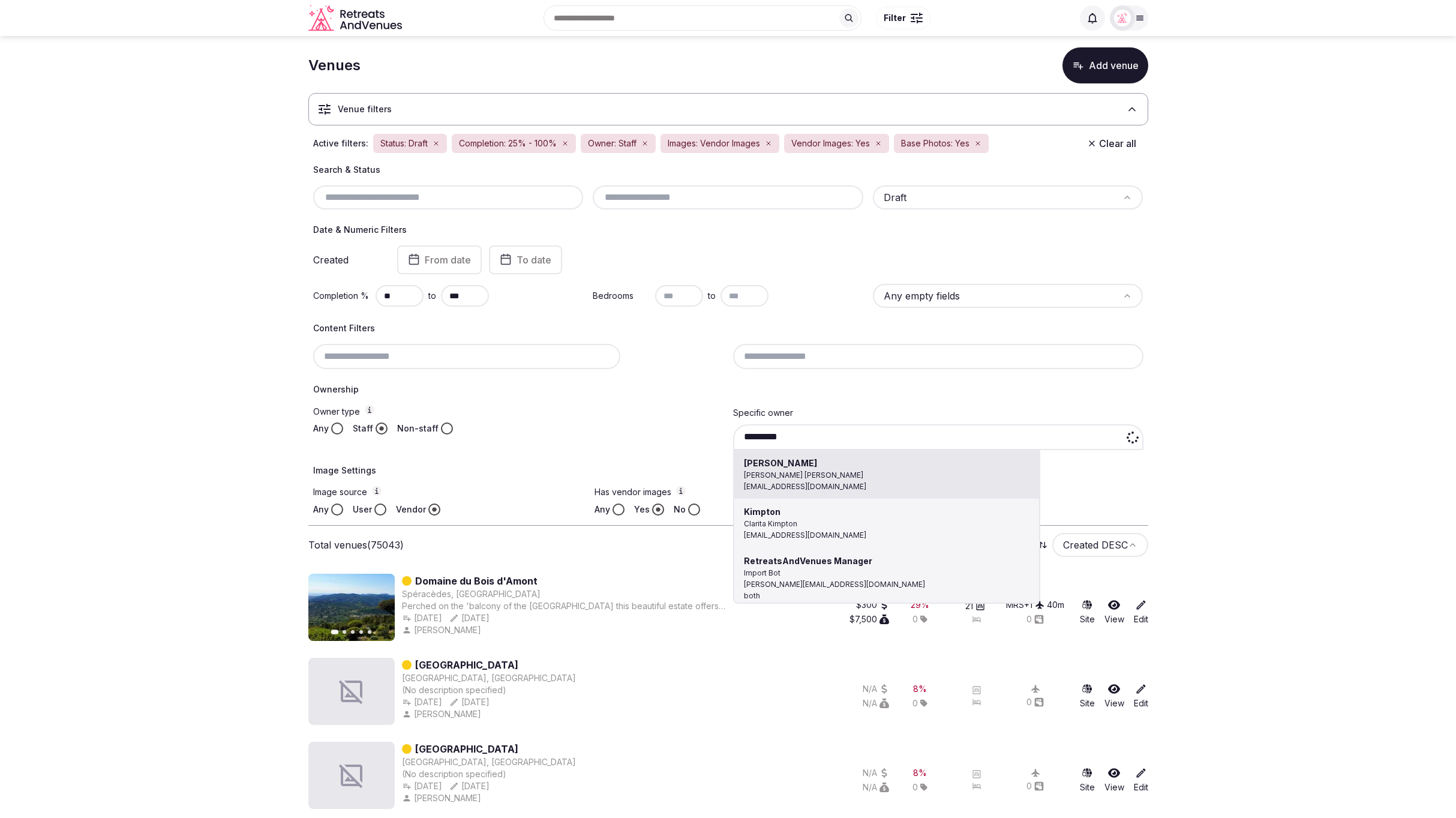
click at [813, 432] on div "********* Taylor Simpson Taylor Simpson assist@thetaylorsimpson.com Kimpton Cla…" at bounding box center [939, 436] width 411 height 25
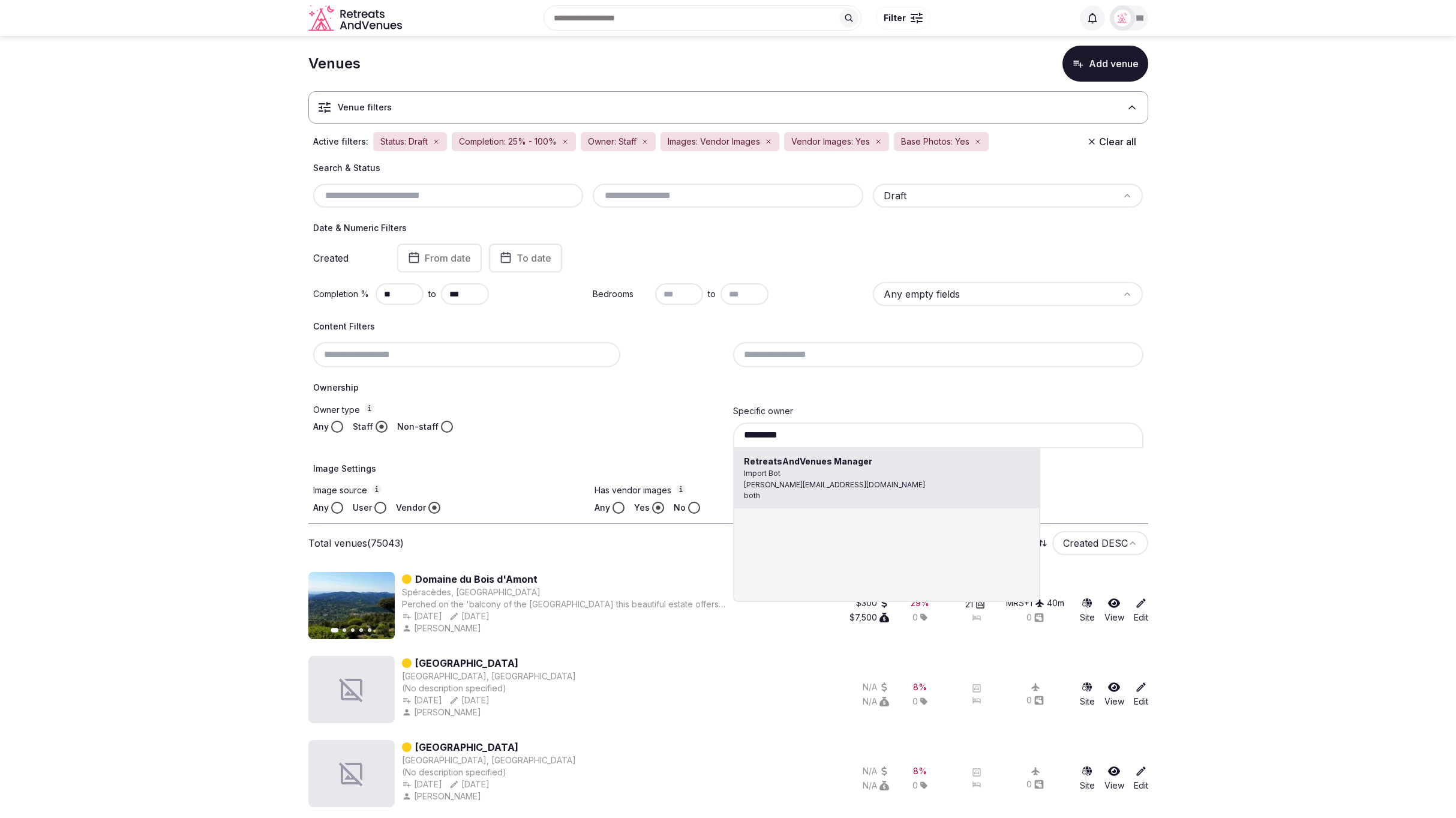
type input "**********"
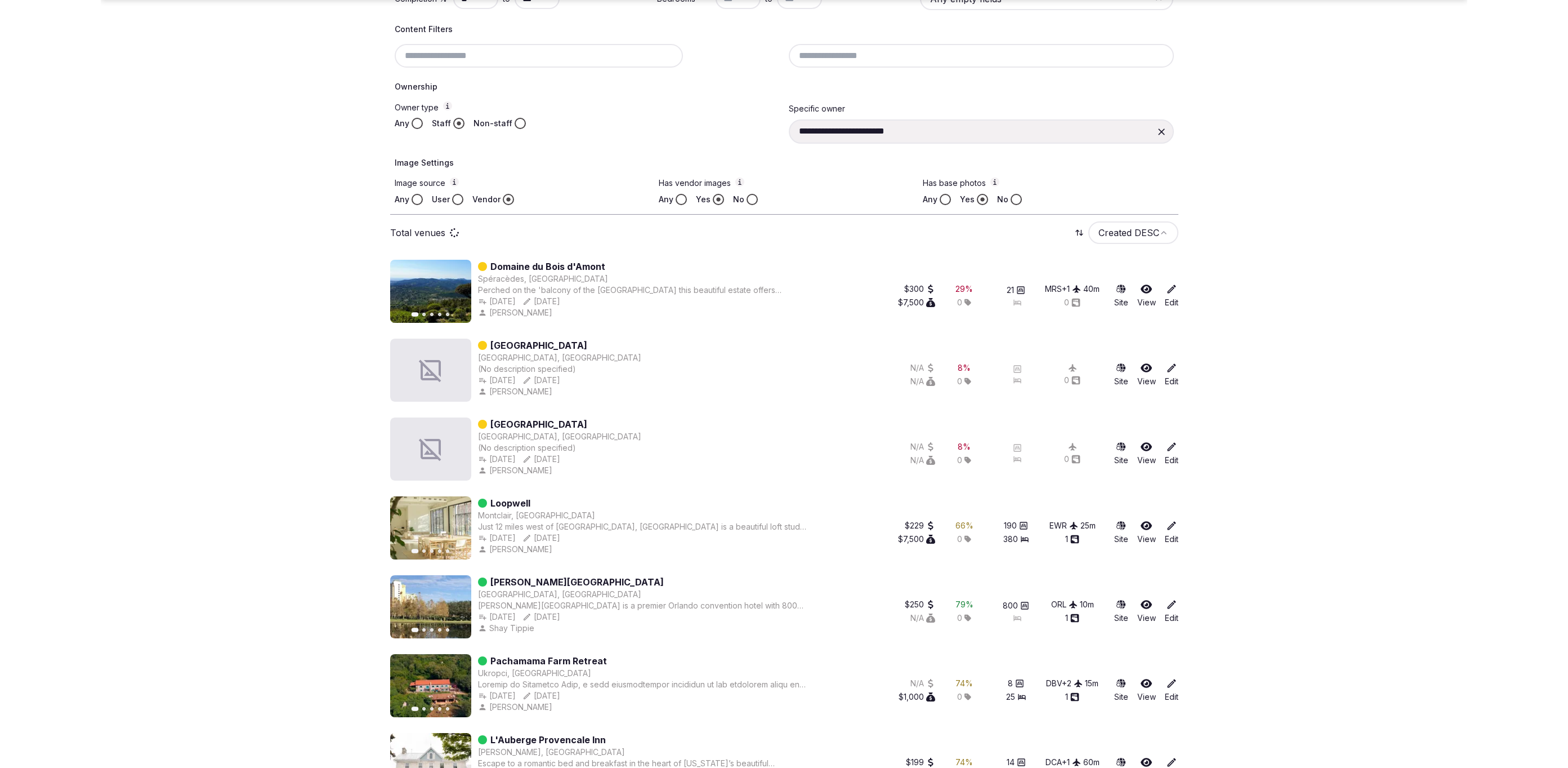
scroll to position [315, 0]
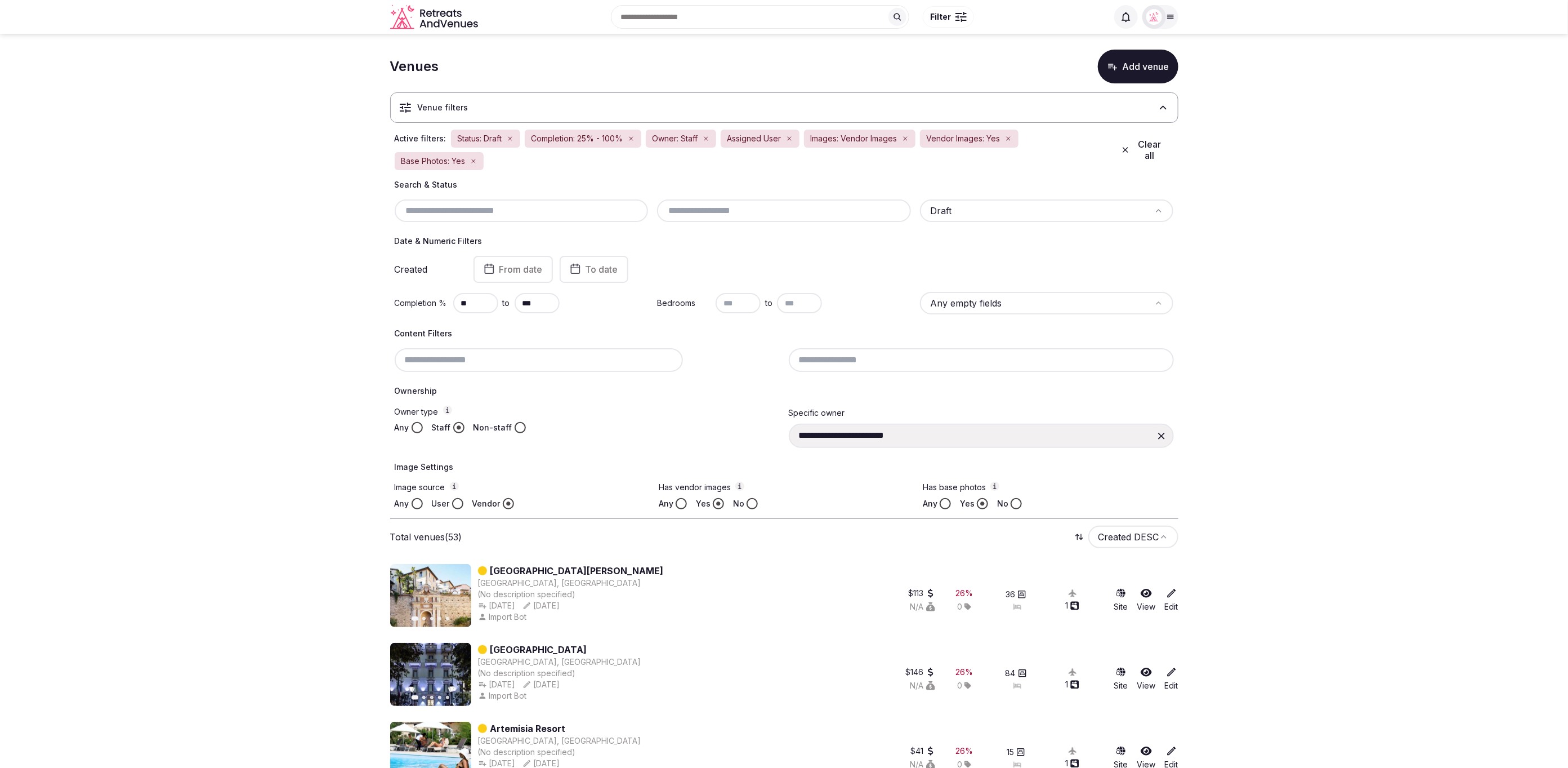
scroll to position [0, 0]
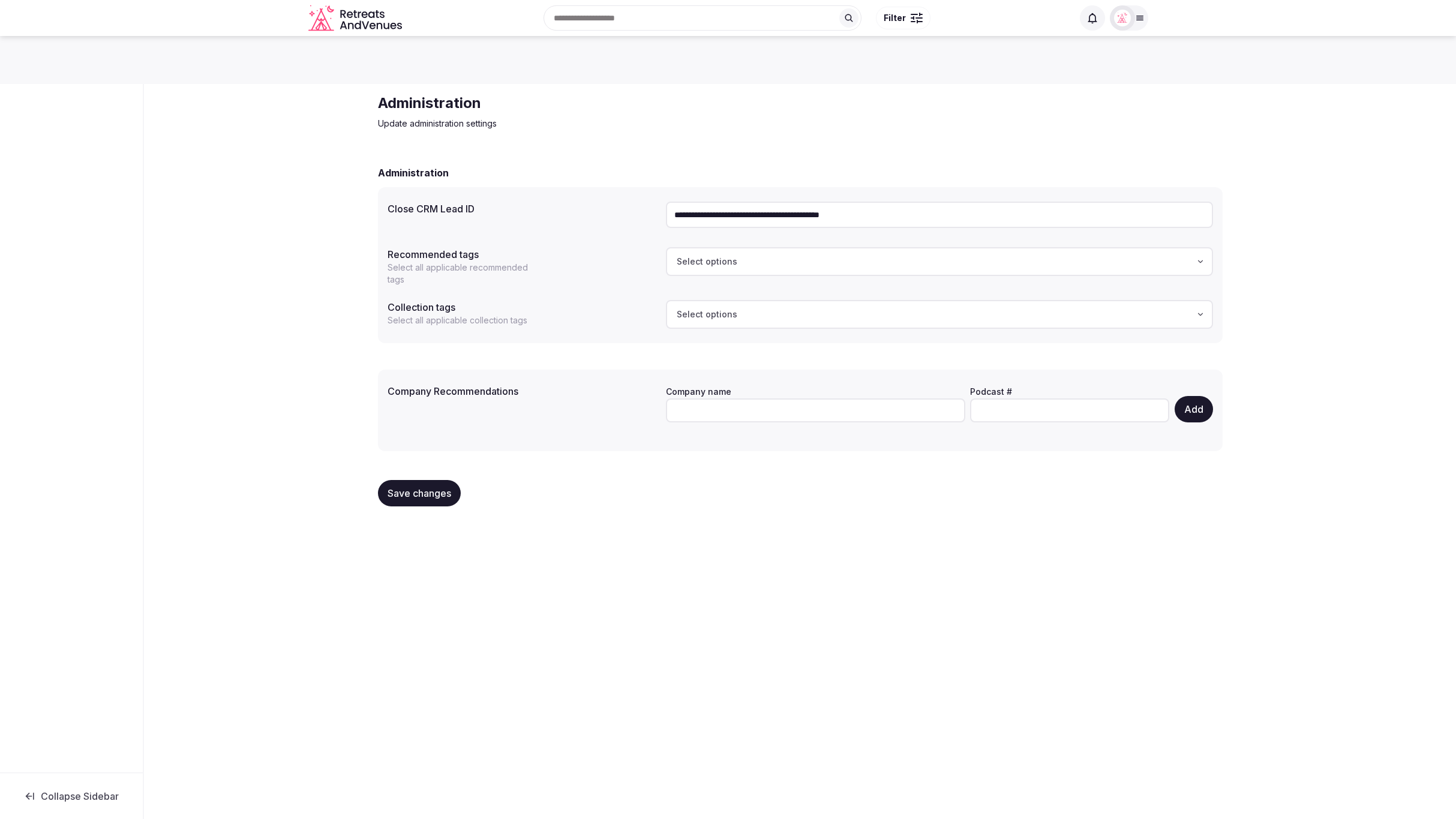
click at [1122, 147] on div "**********" at bounding box center [800, 305] width 864 height 442
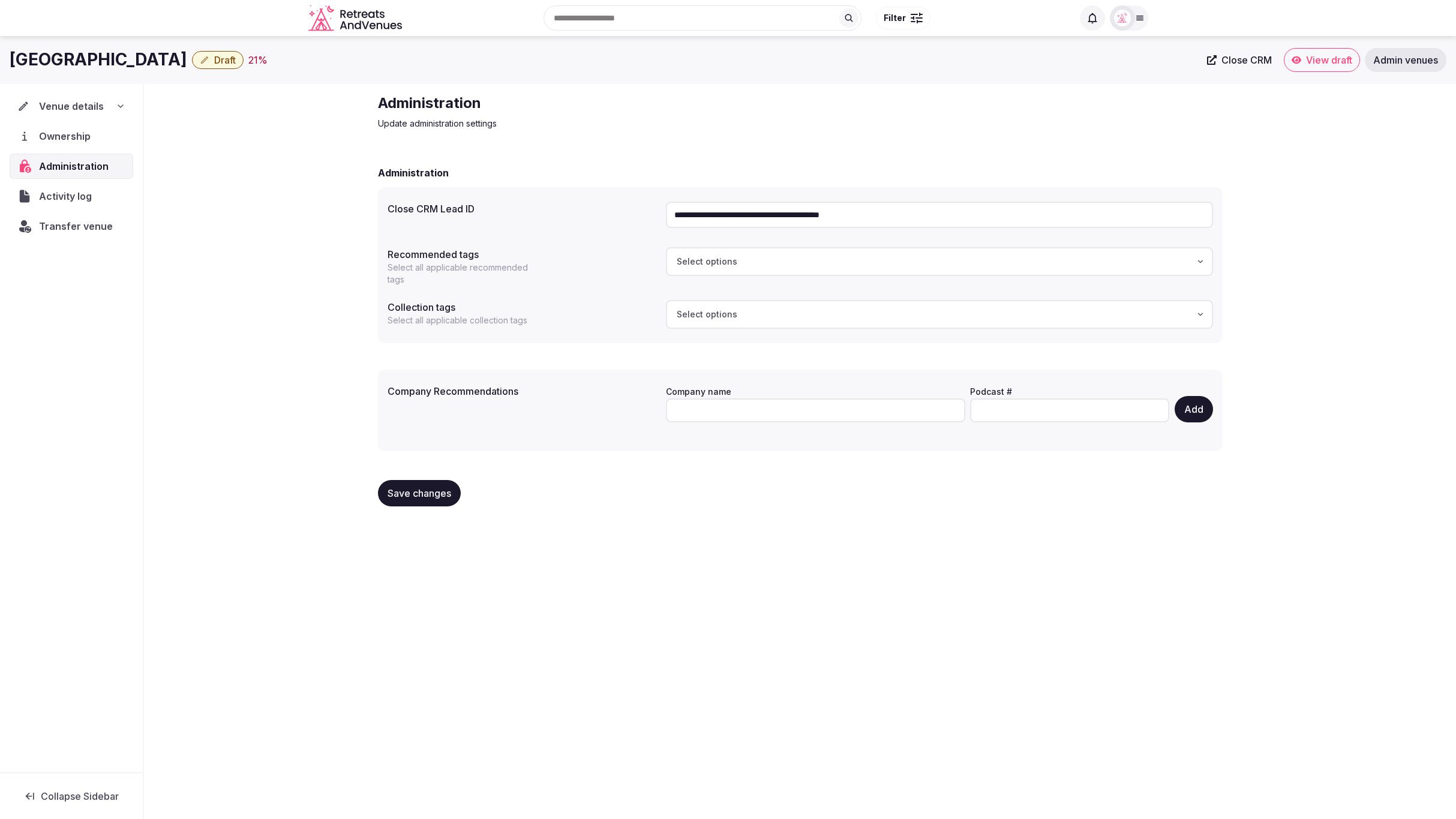
click at [1237, 61] on span "Close CRM" at bounding box center [1247, 59] width 51 height 12
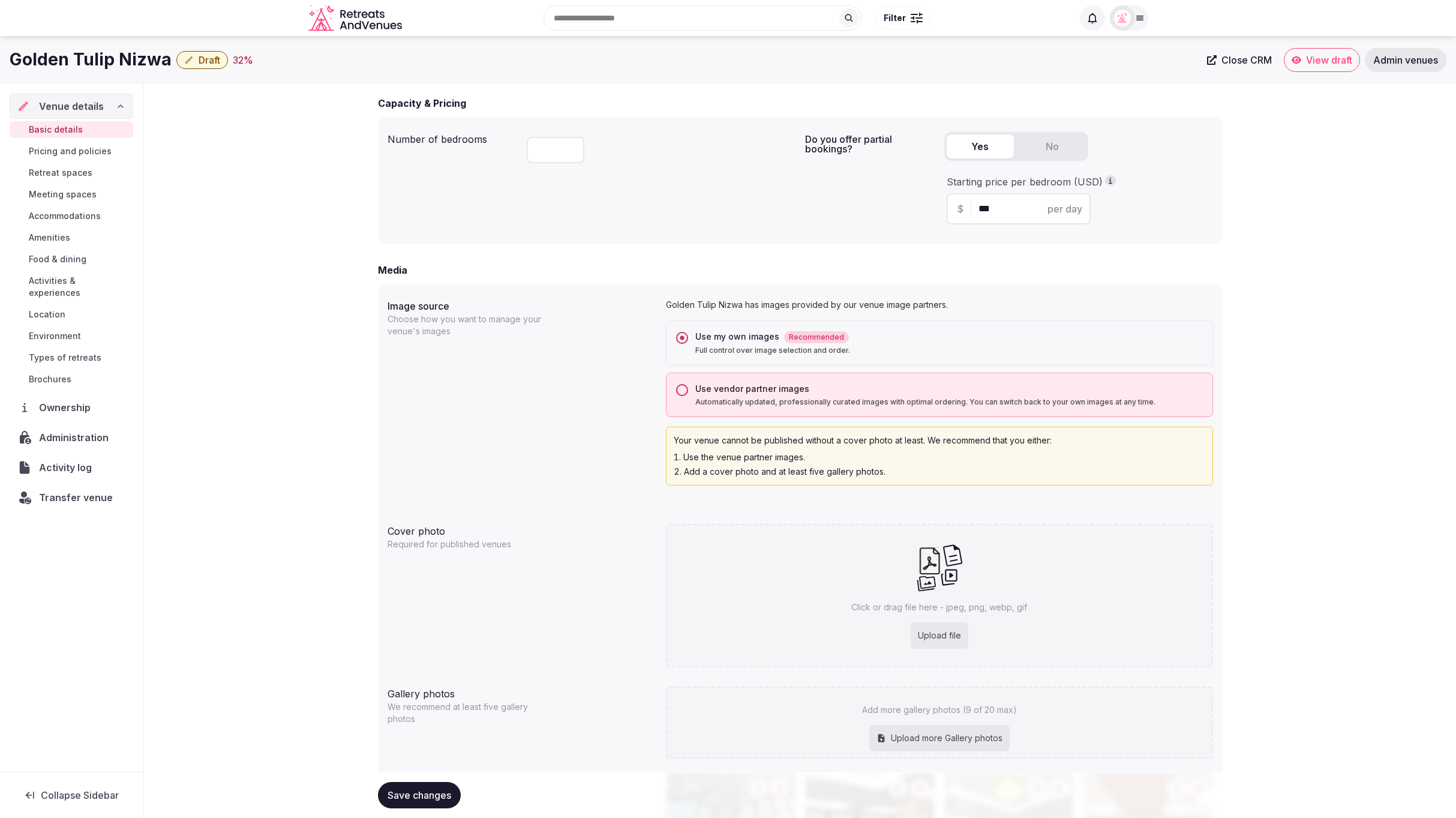
scroll to position [747, 0]
click at [681, 392] on button "Use vendor partner images Automatically updated, professionally curated images …" at bounding box center [682, 393] width 12 height 12
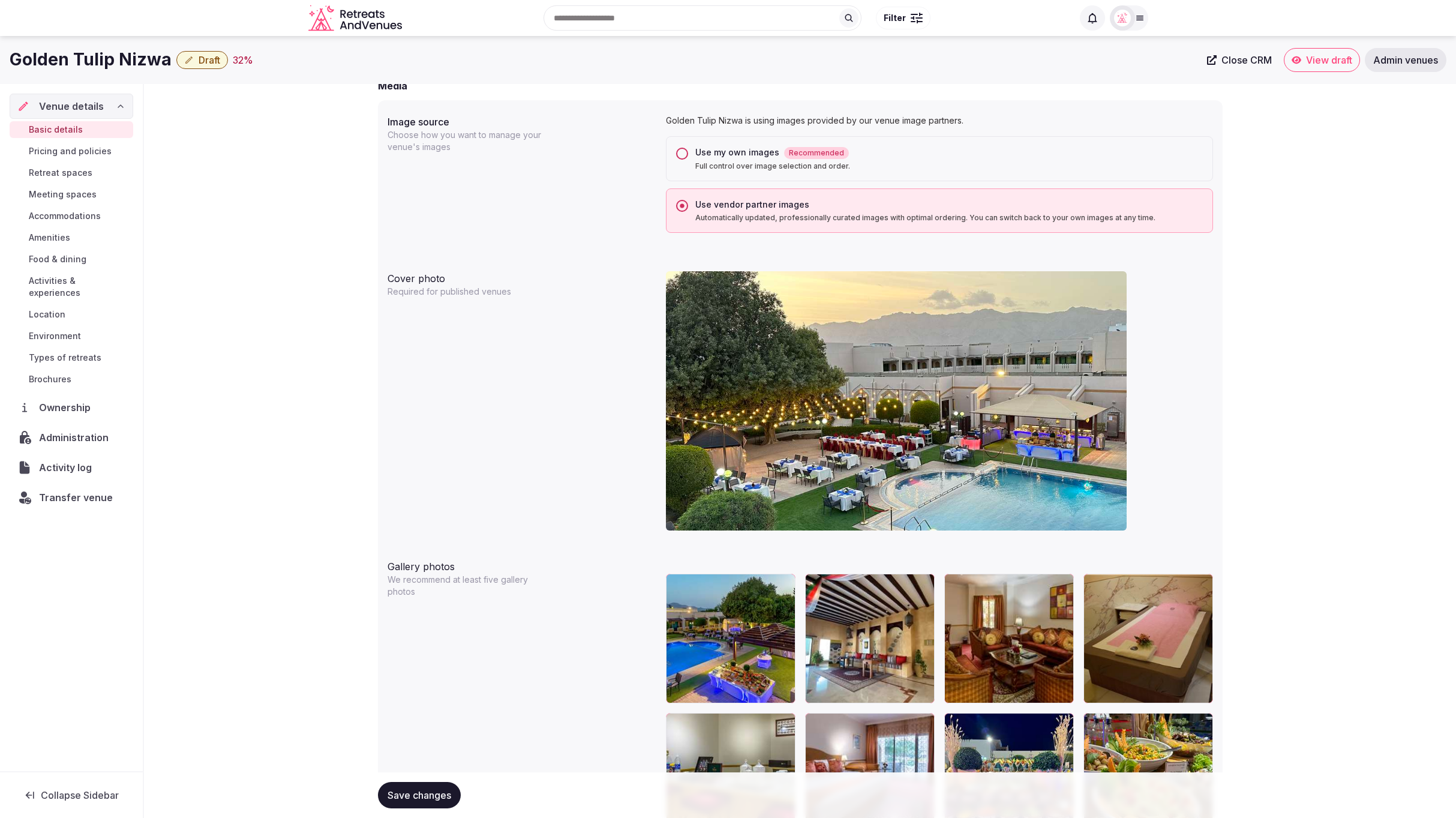
scroll to position [932, 0]
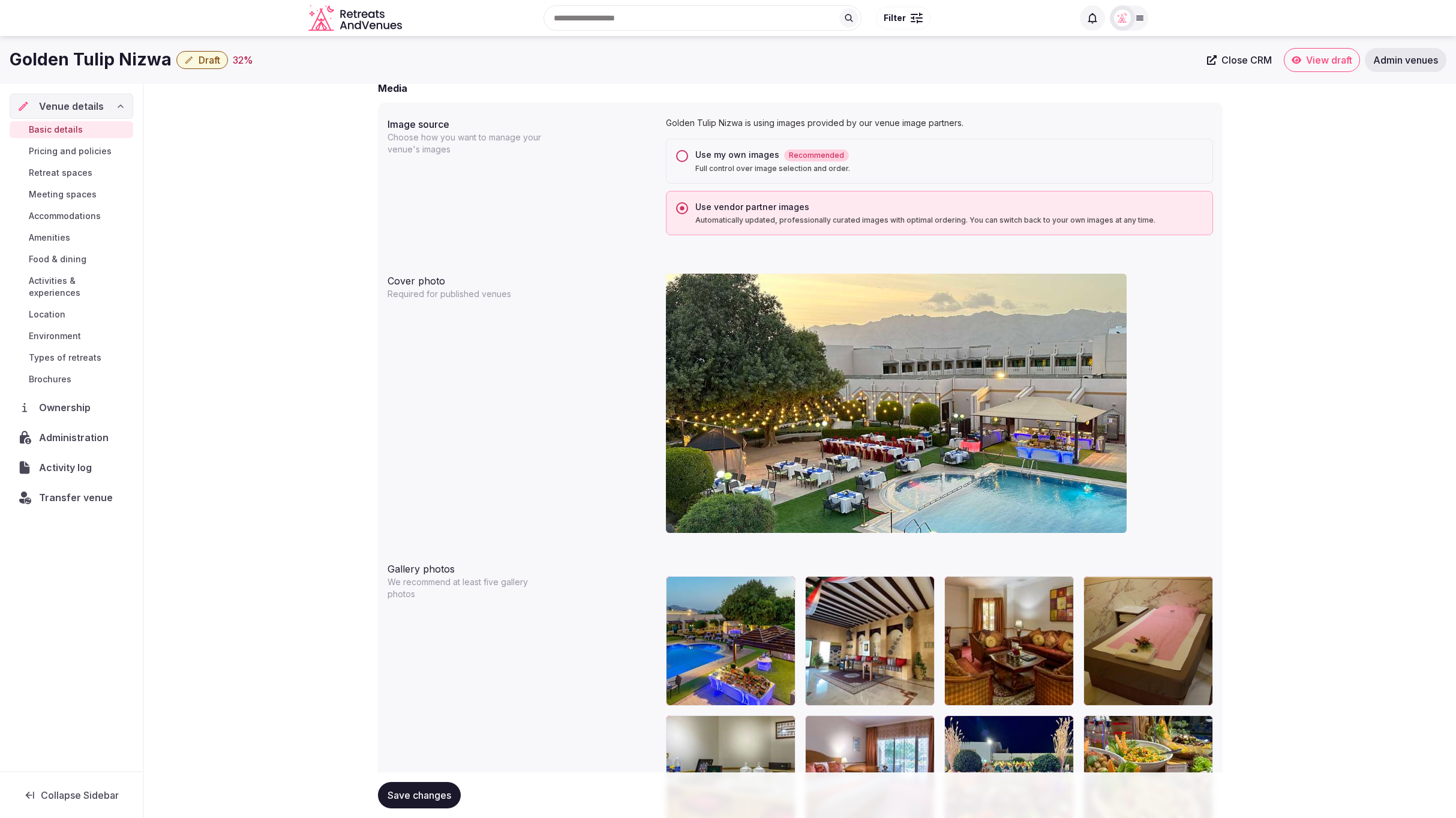
click at [1273, 373] on div "**********" at bounding box center [800, 808] width 1312 height 3312
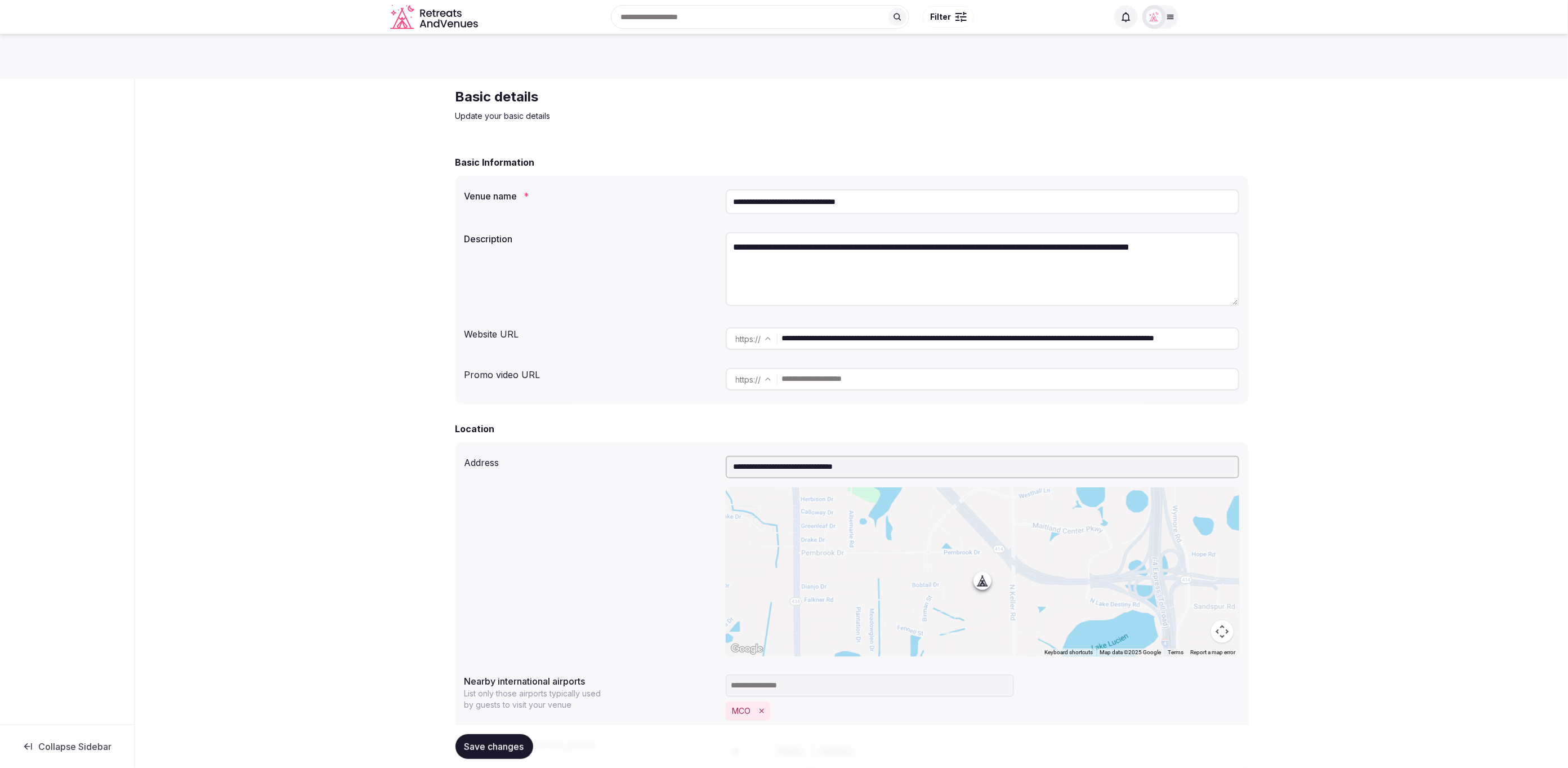
click at [588, 323] on div "Website URL" at bounding box center [591, 331] width 252 height 18
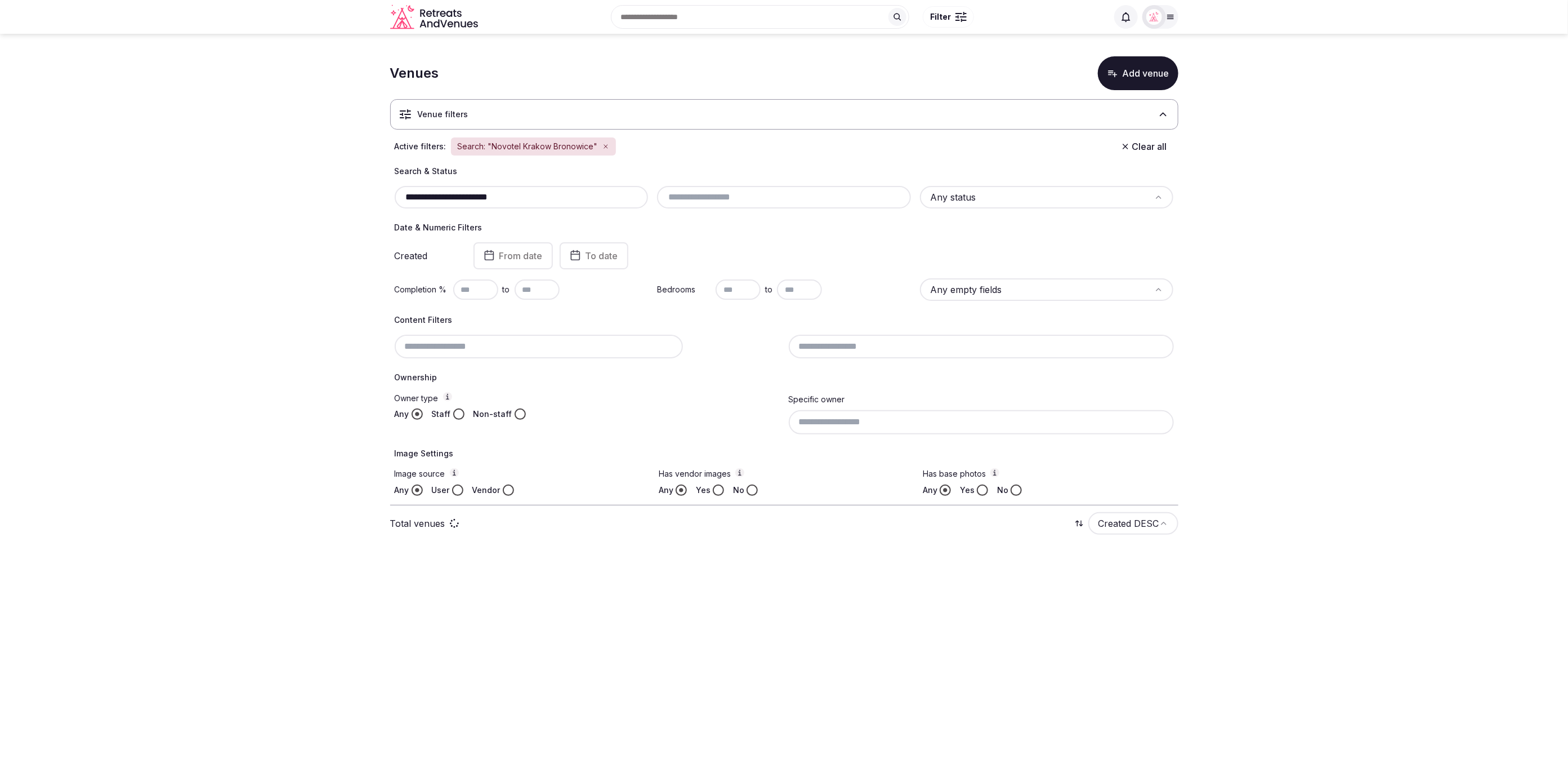
click at [1366, 216] on section "**********" at bounding box center [784, 299] width 1568 height 530
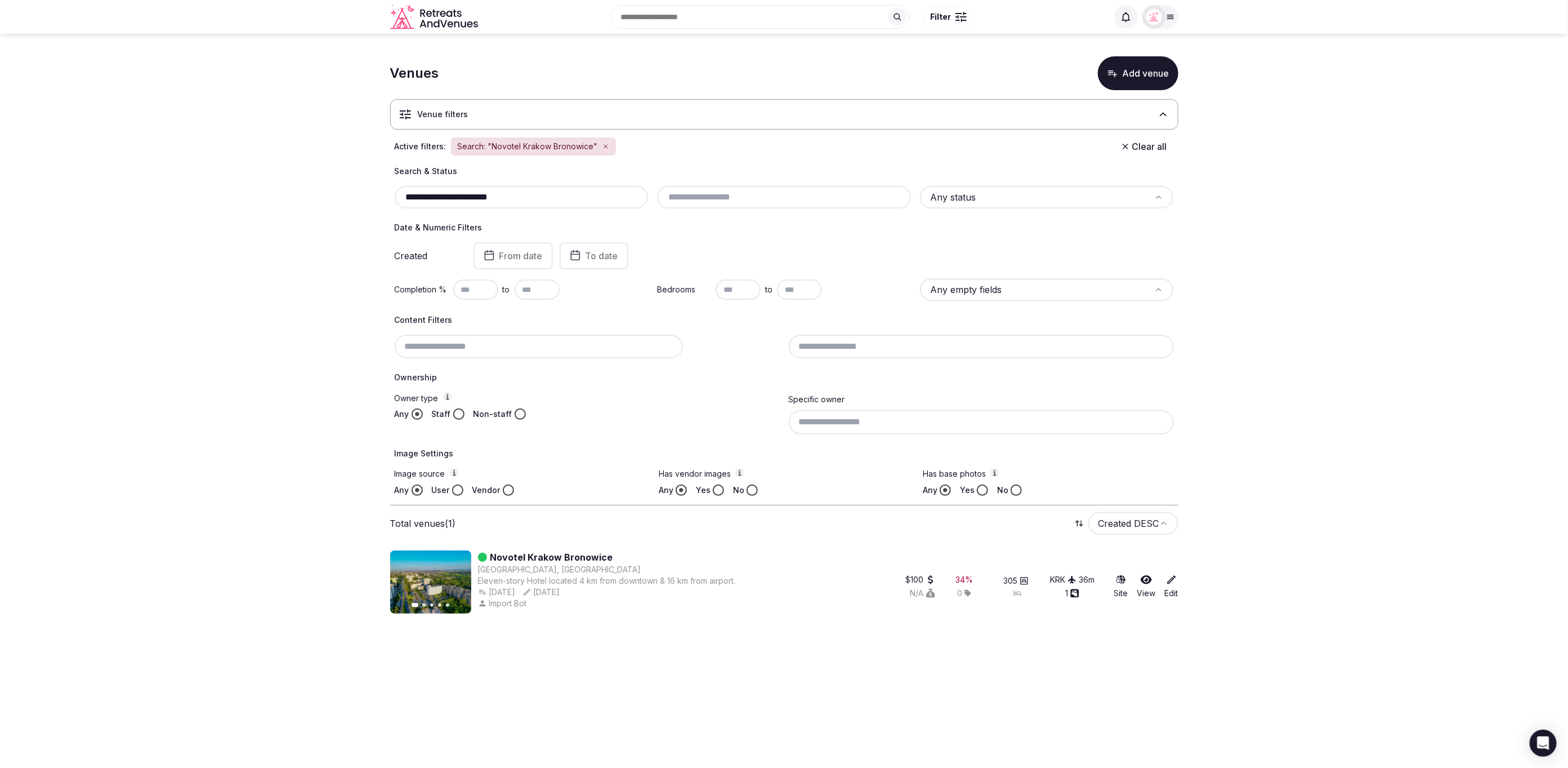
click at [1290, 104] on section "**********" at bounding box center [784, 332] width 1568 height 598
